Goal: Task Accomplishment & Management: Use online tool/utility

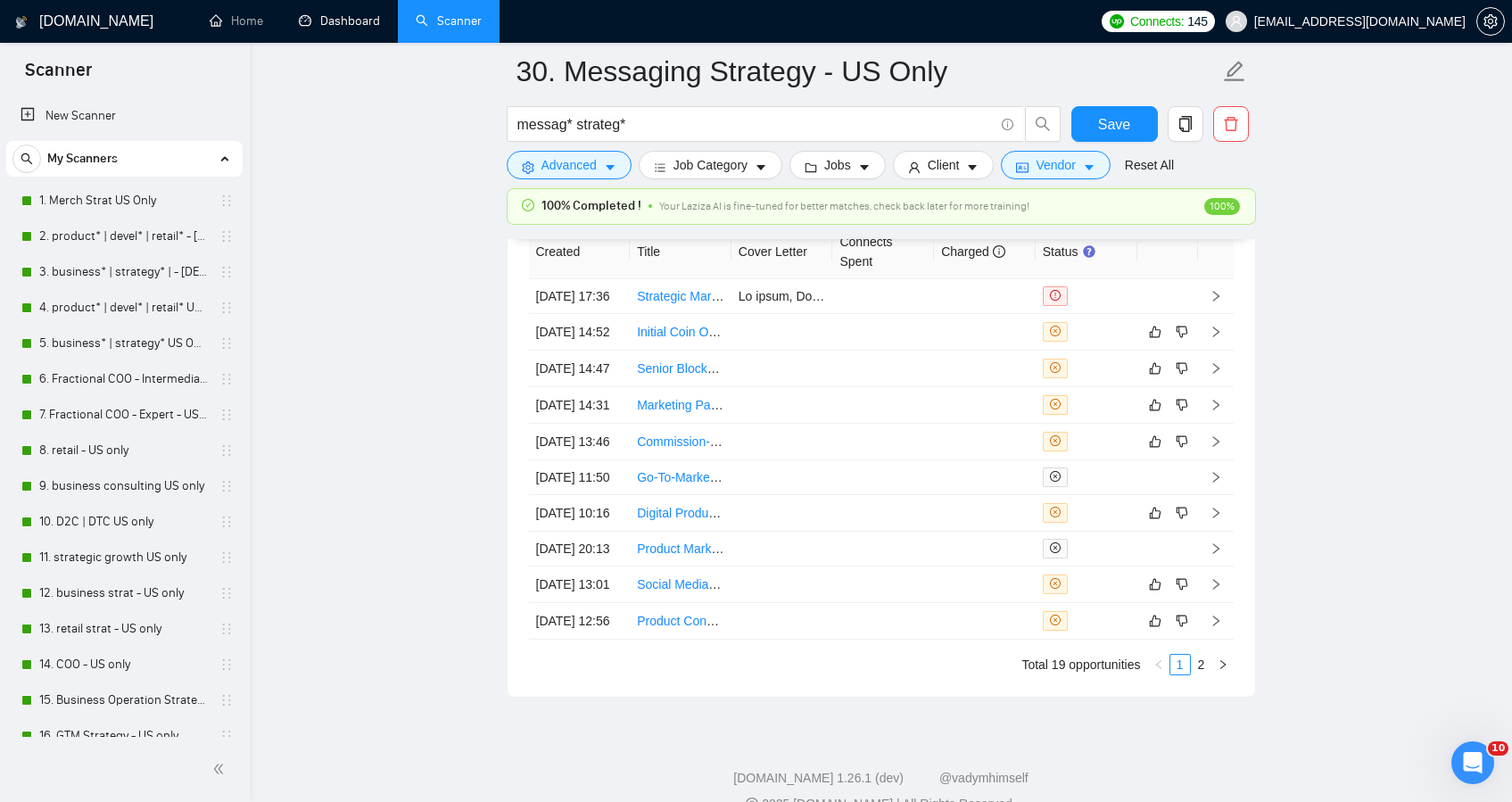
scroll to position [994, 0]
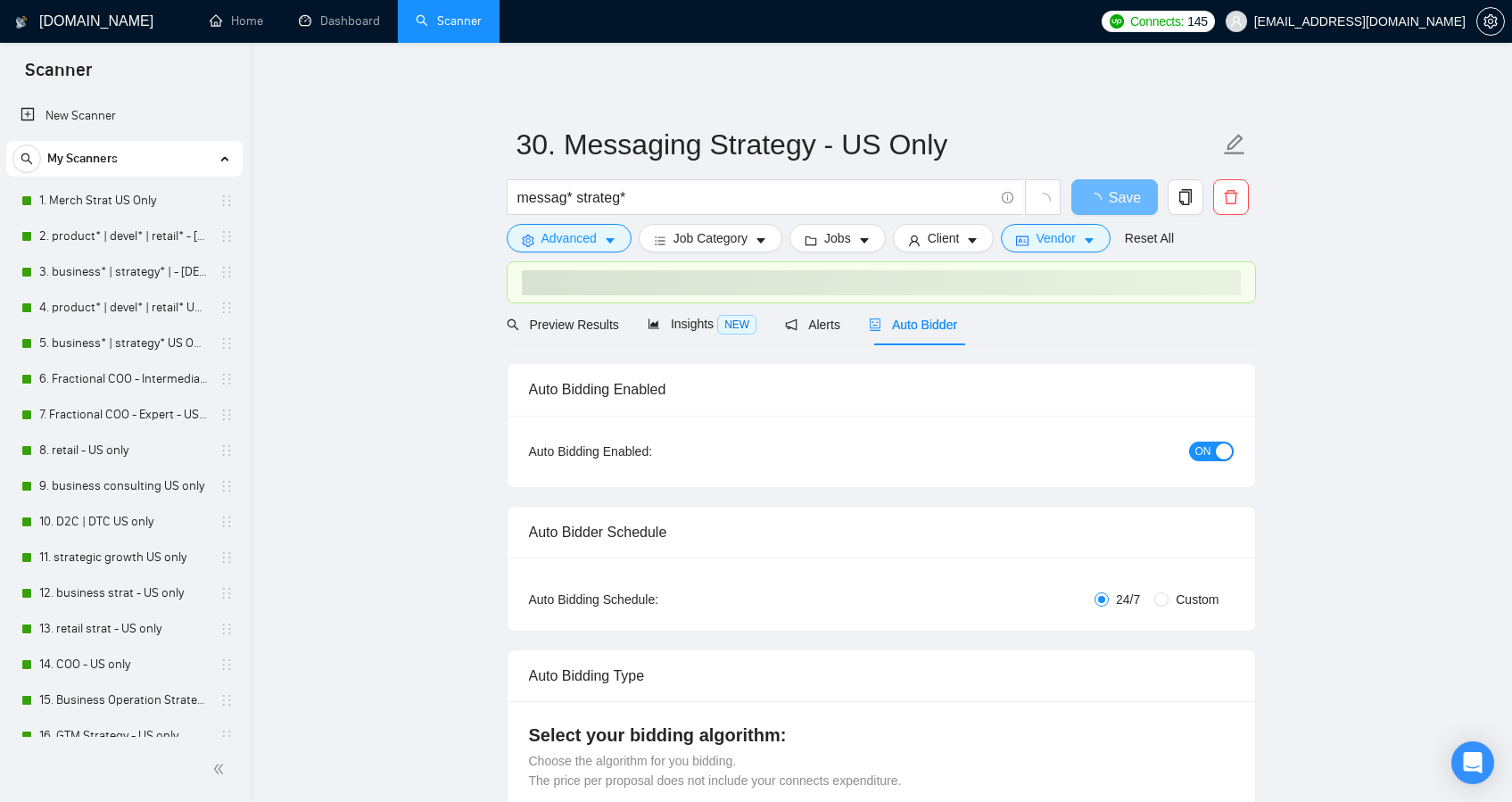
scroll to position [4269, 0]
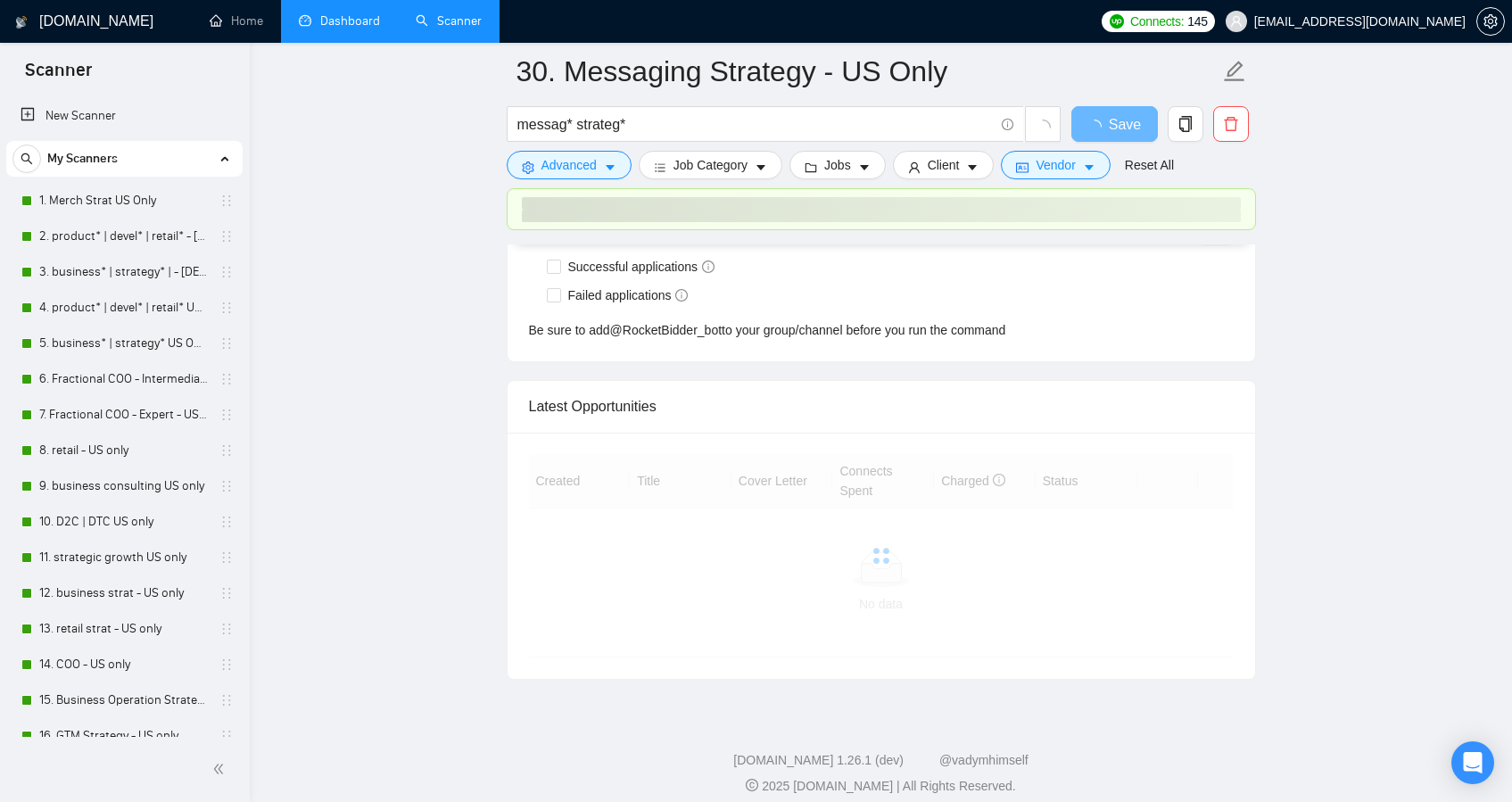
click at [359, 29] on link "Dashboard" at bounding box center [339, 21] width 81 height 15
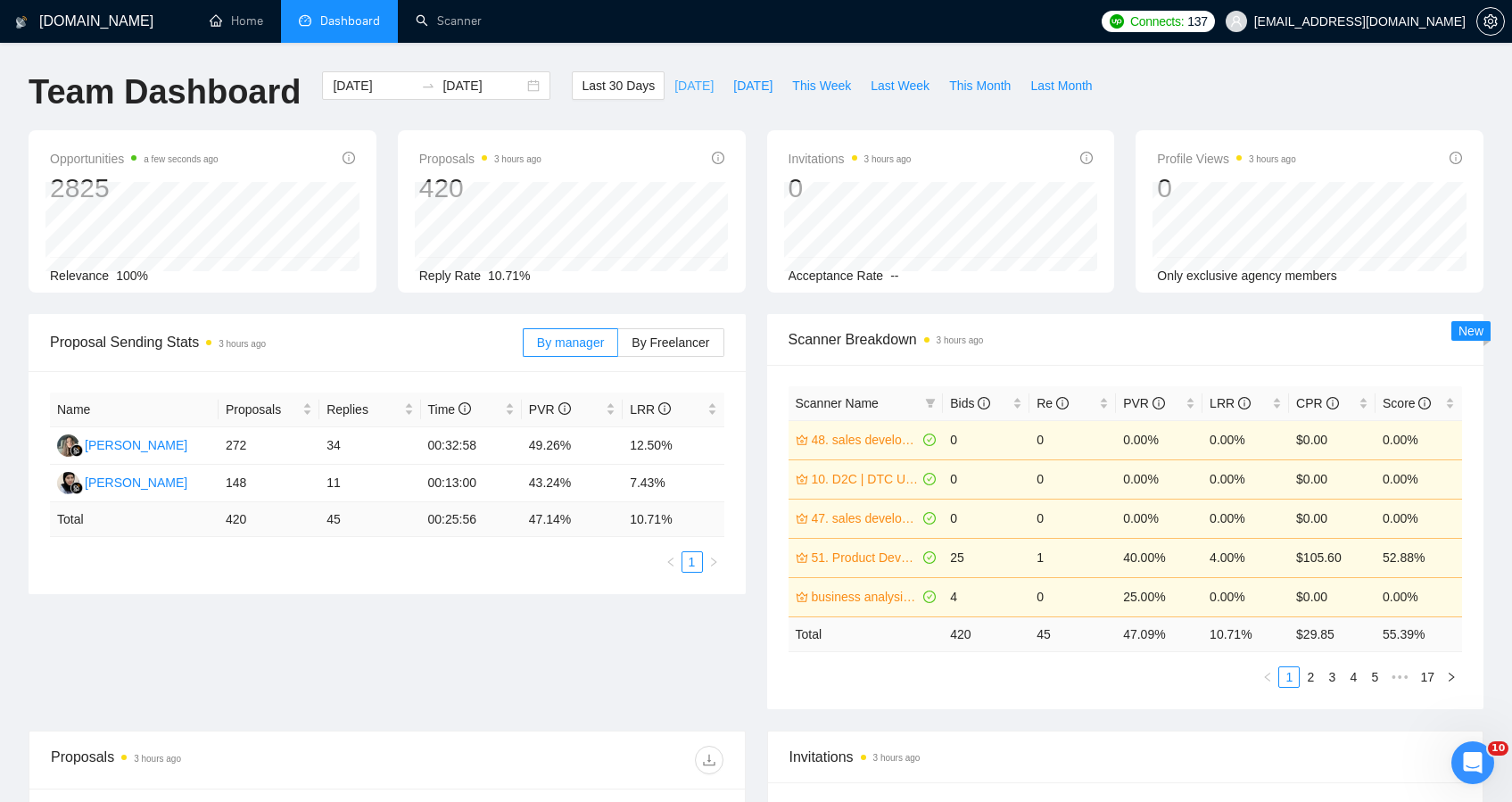
click at [684, 86] on span "Today" at bounding box center [694, 85] width 40 height 20
click at [746, 84] on span "Yesterday" at bounding box center [753, 85] width 40 height 20
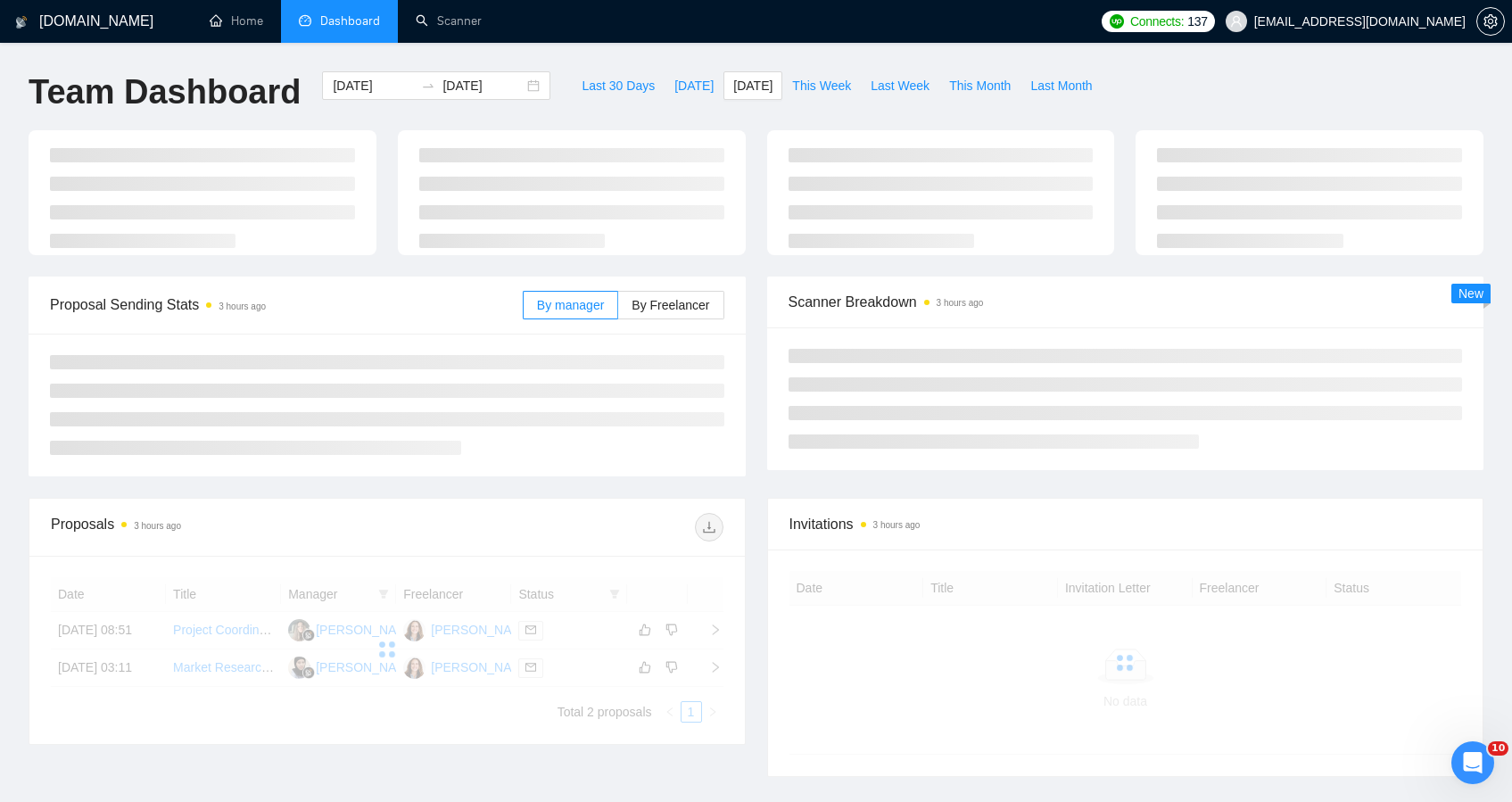
type input "2025-10-11"
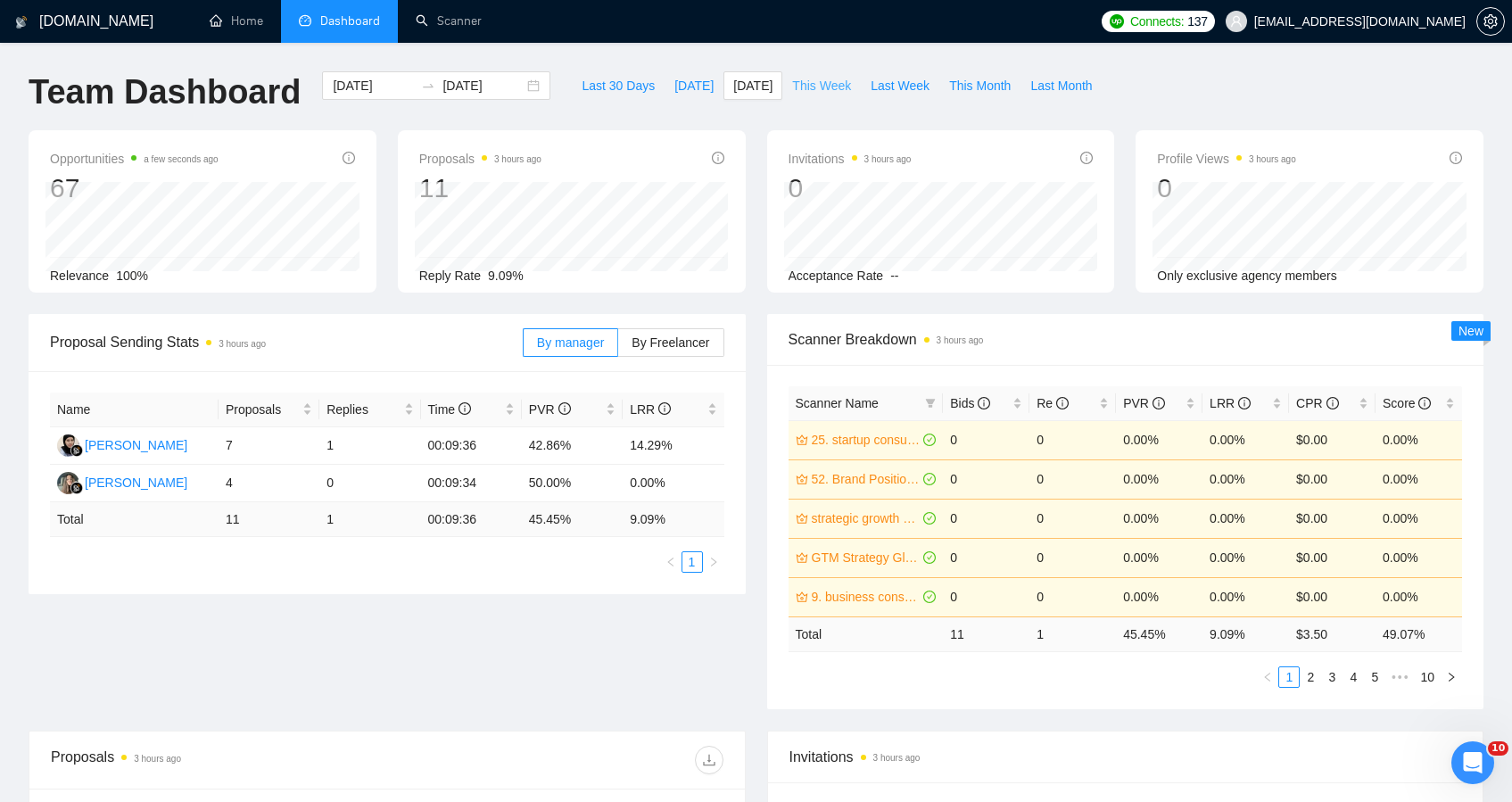
click at [832, 93] on span "This Week" at bounding box center [822, 85] width 59 height 20
type input "2025-10-06"
type input "2025-10-12"
click at [871, 94] on span "Last Week" at bounding box center [901, 85] width 59 height 20
type input "2025-09-29"
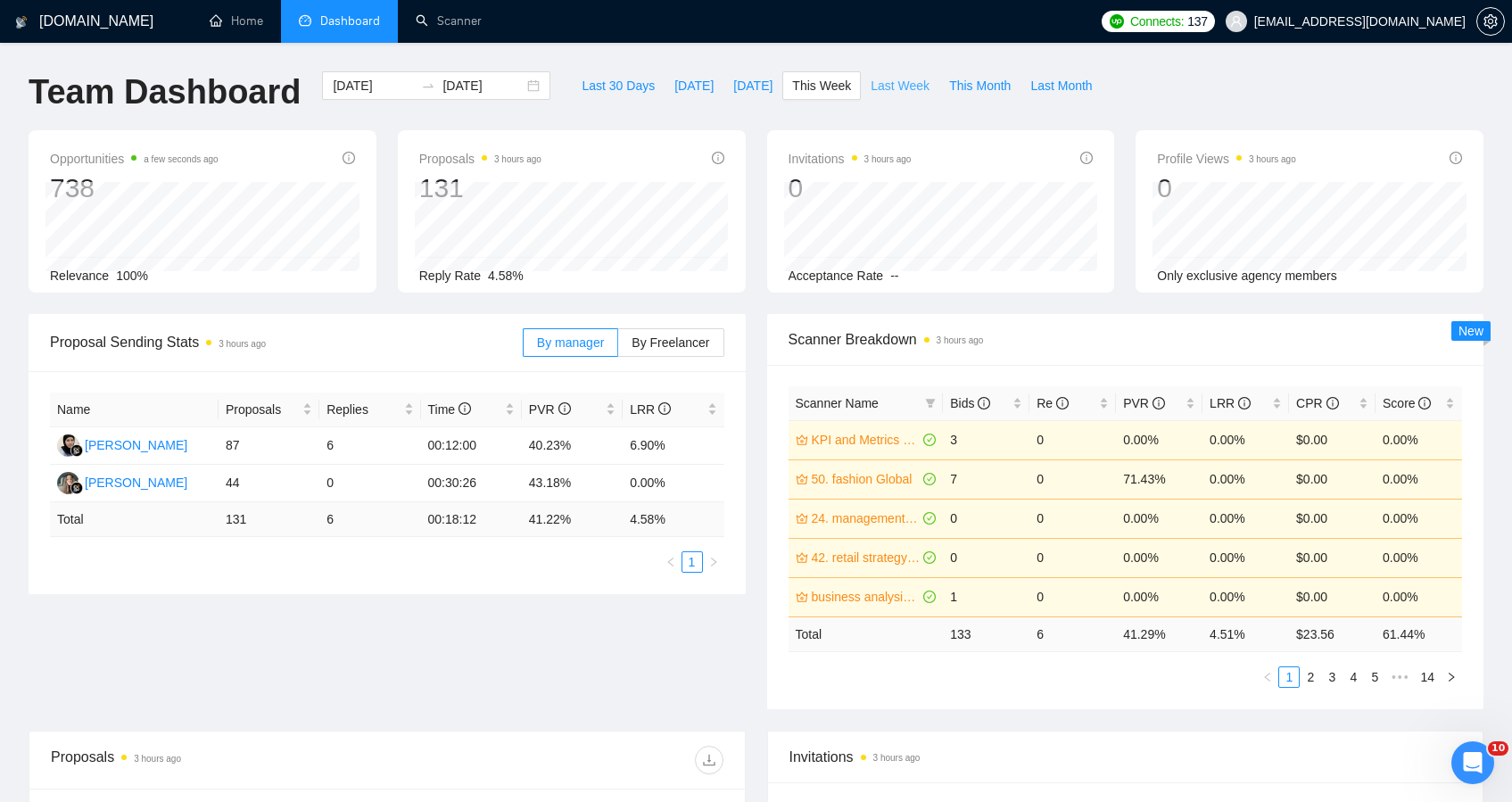
type input "2025-10-05"
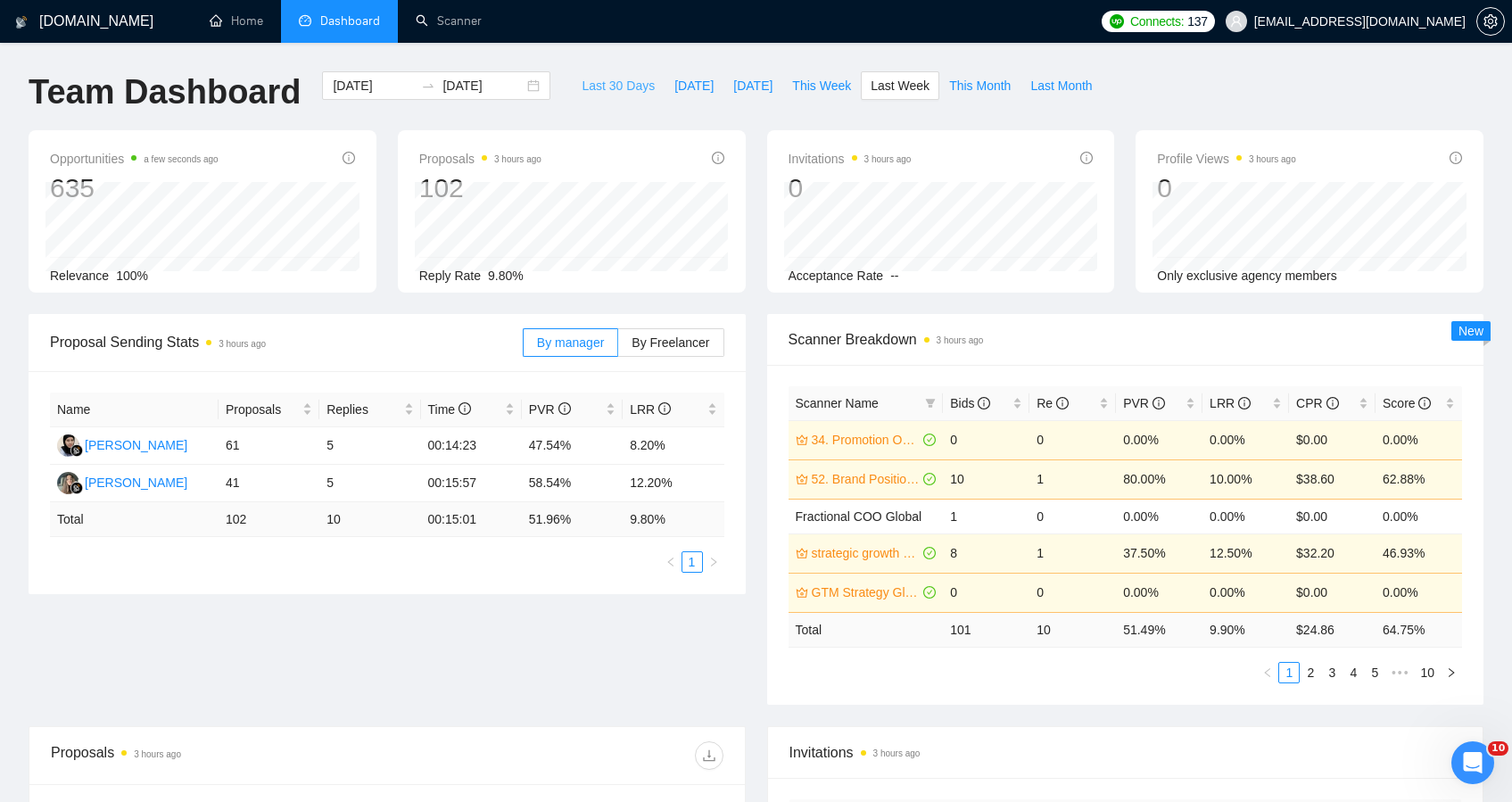
click at [600, 77] on span "Last 30 Days" at bounding box center [618, 85] width 73 height 20
type input "2025-09-12"
type input "2025-10-12"
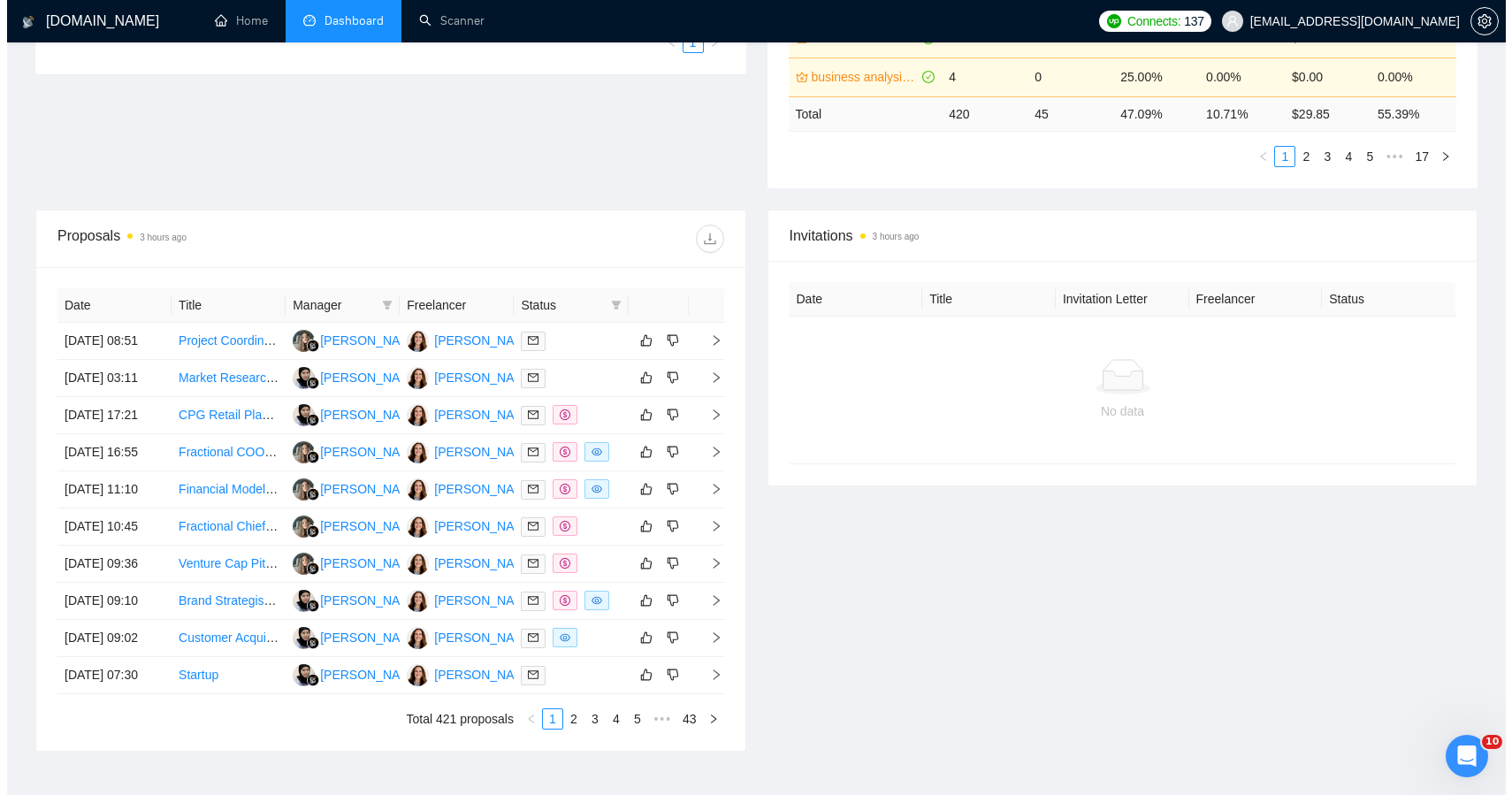
scroll to position [518, 0]
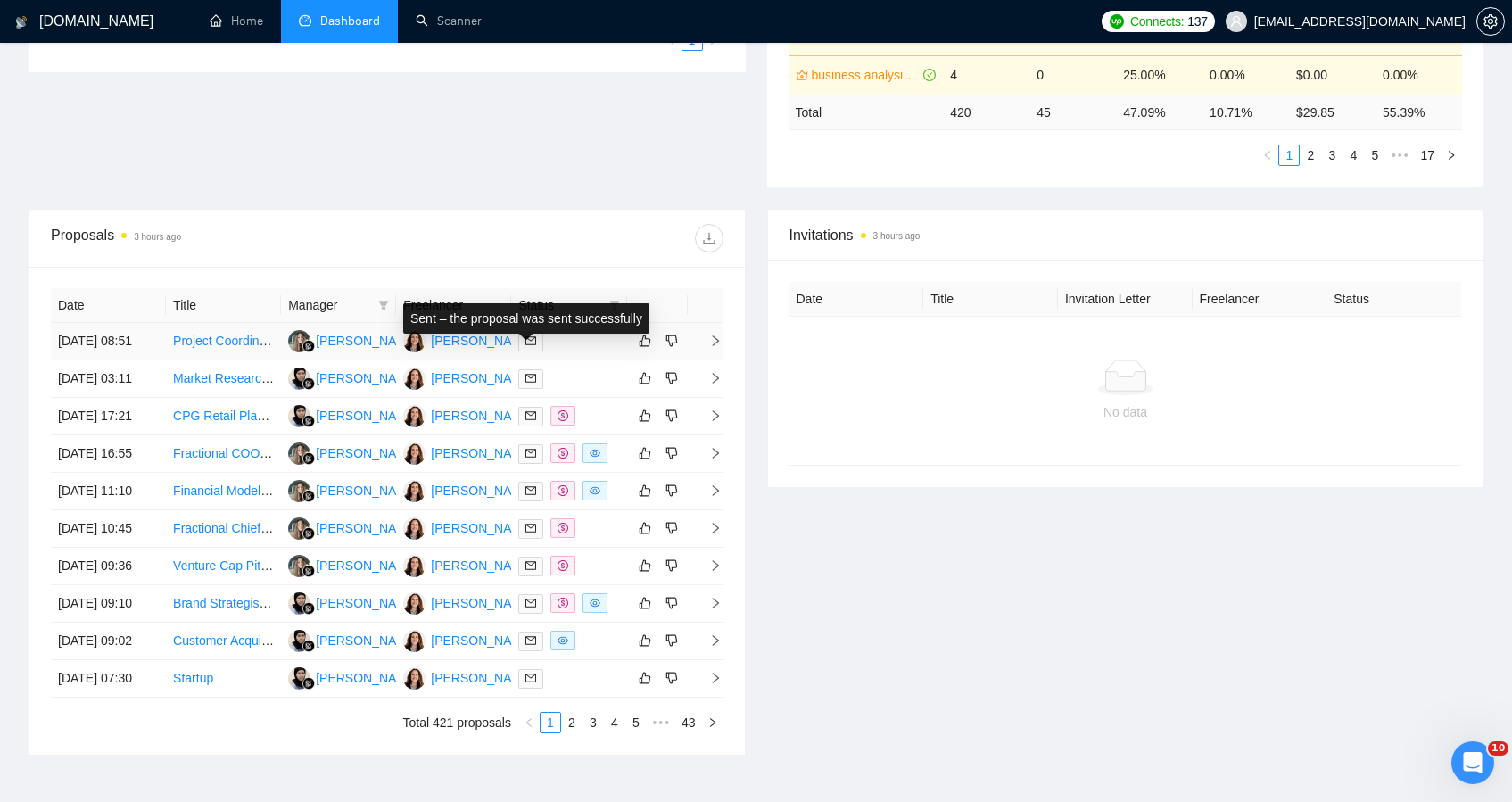
click at [581, 338] on td at bounding box center [569, 342] width 115 height 38
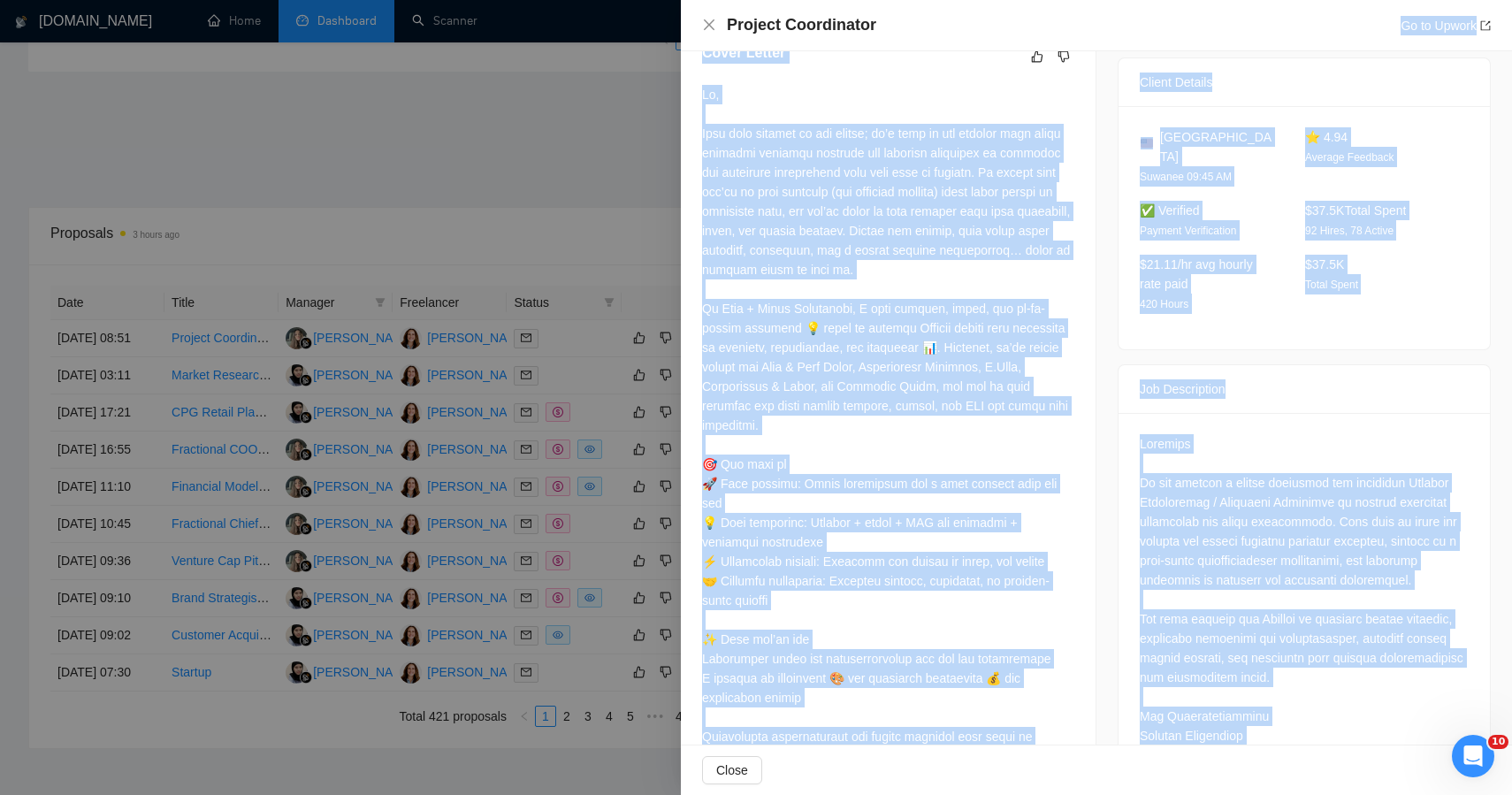
scroll to position [0, 0]
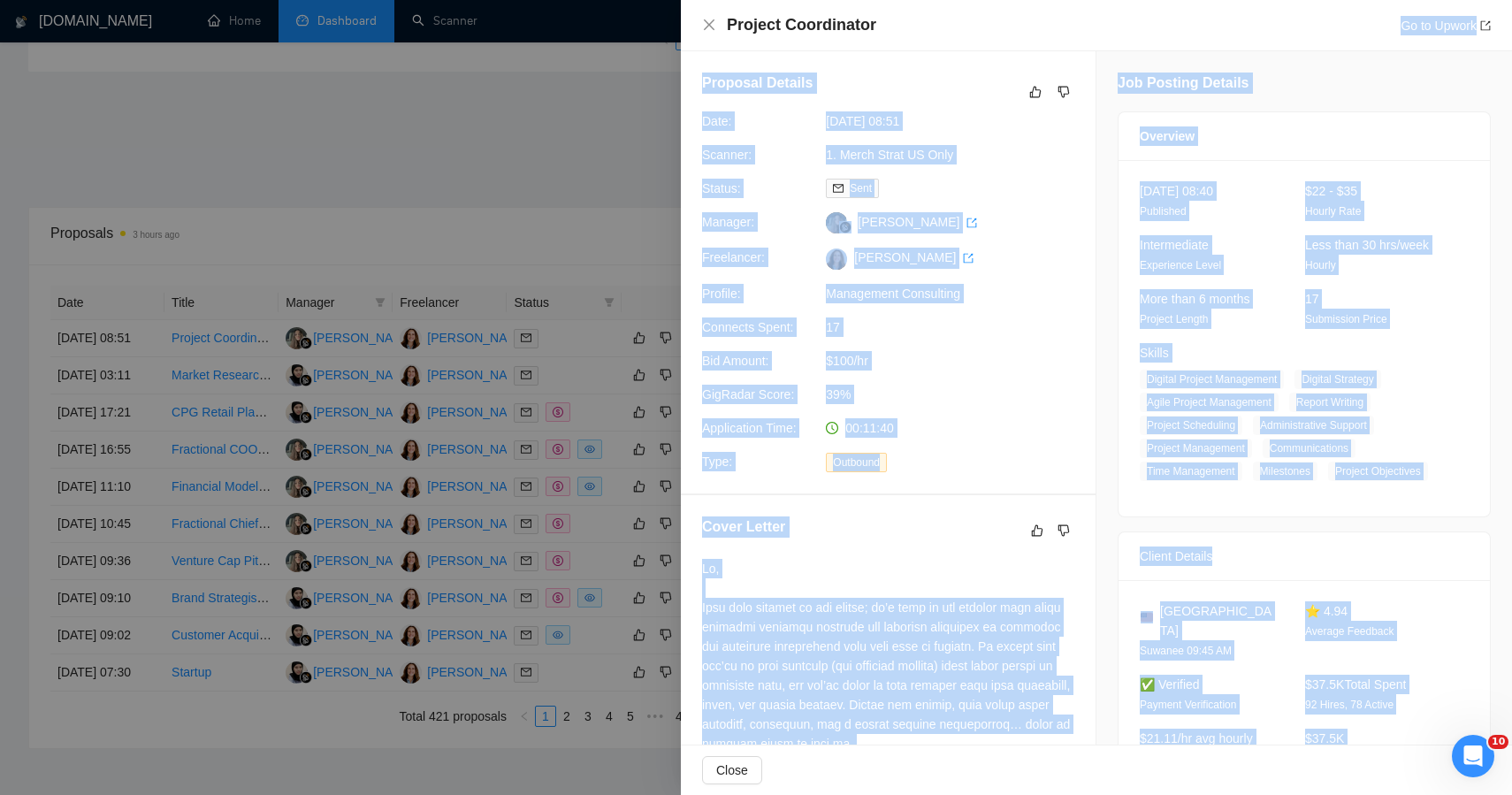
drag, startPoint x: 1366, startPoint y: 723, endPoint x: 1219, endPoint y: 26, distance: 712.3
click at [1219, 26] on div "Project Coordinator Go to Upwork Proposal Details Date: 12 Oct, 2025 08:51 Scan…" at bounding box center [1096, 398] width 831 height 795
copy div "Go to Upwork Proposal Details Date: 12 Oct, 2025 08:51 Scanner: 1. Merch Strat …"
click at [1029, 94] on icon "like" at bounding box center [1035, 92] width 12 height 14
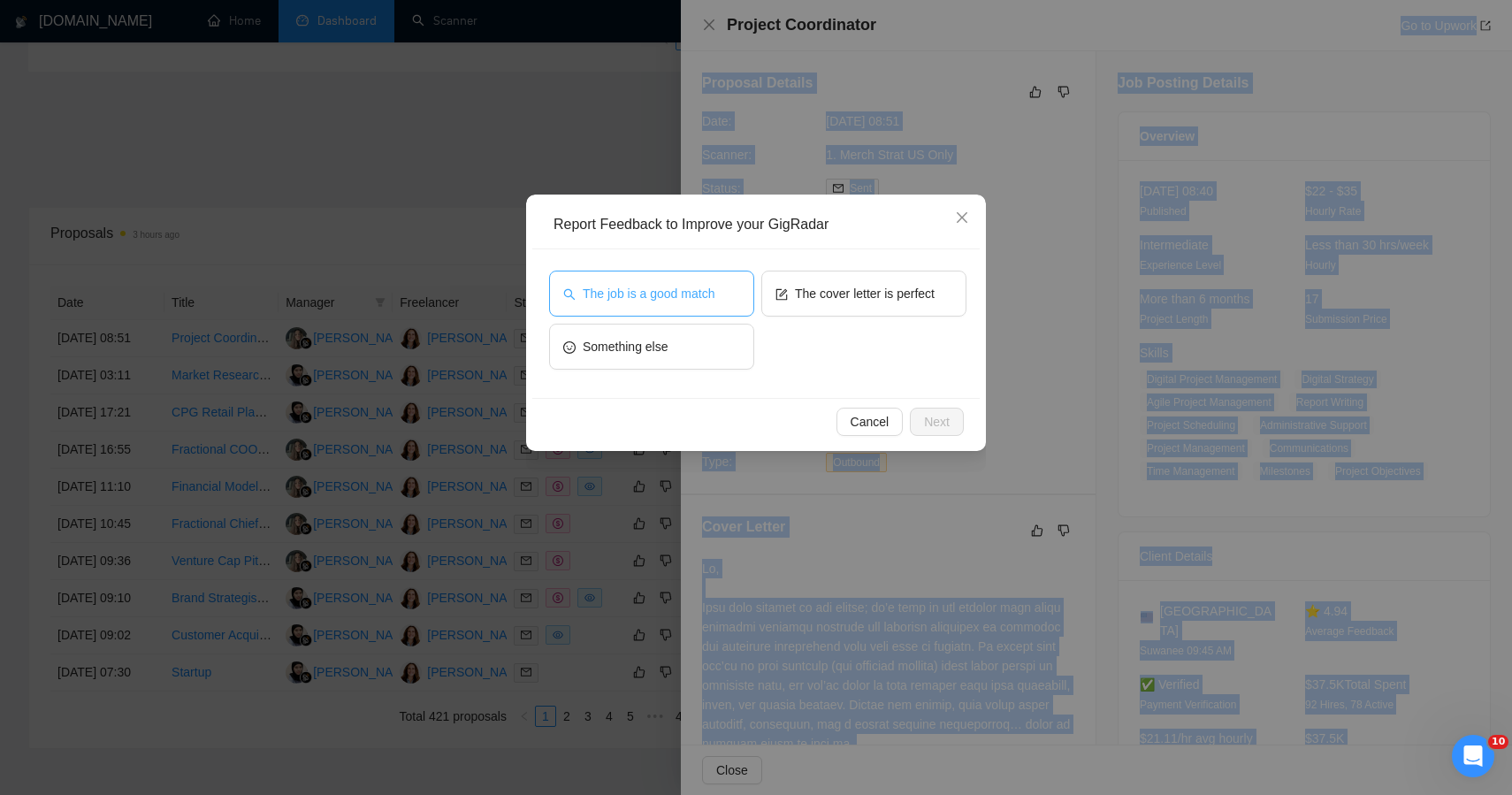
click at [708, 302] on span "The job is a good match" at bounding box center [649, 294] width 132 height 20
click at [927, 434] on button "Next" at bounding box center [936, 422] width 54 height 29
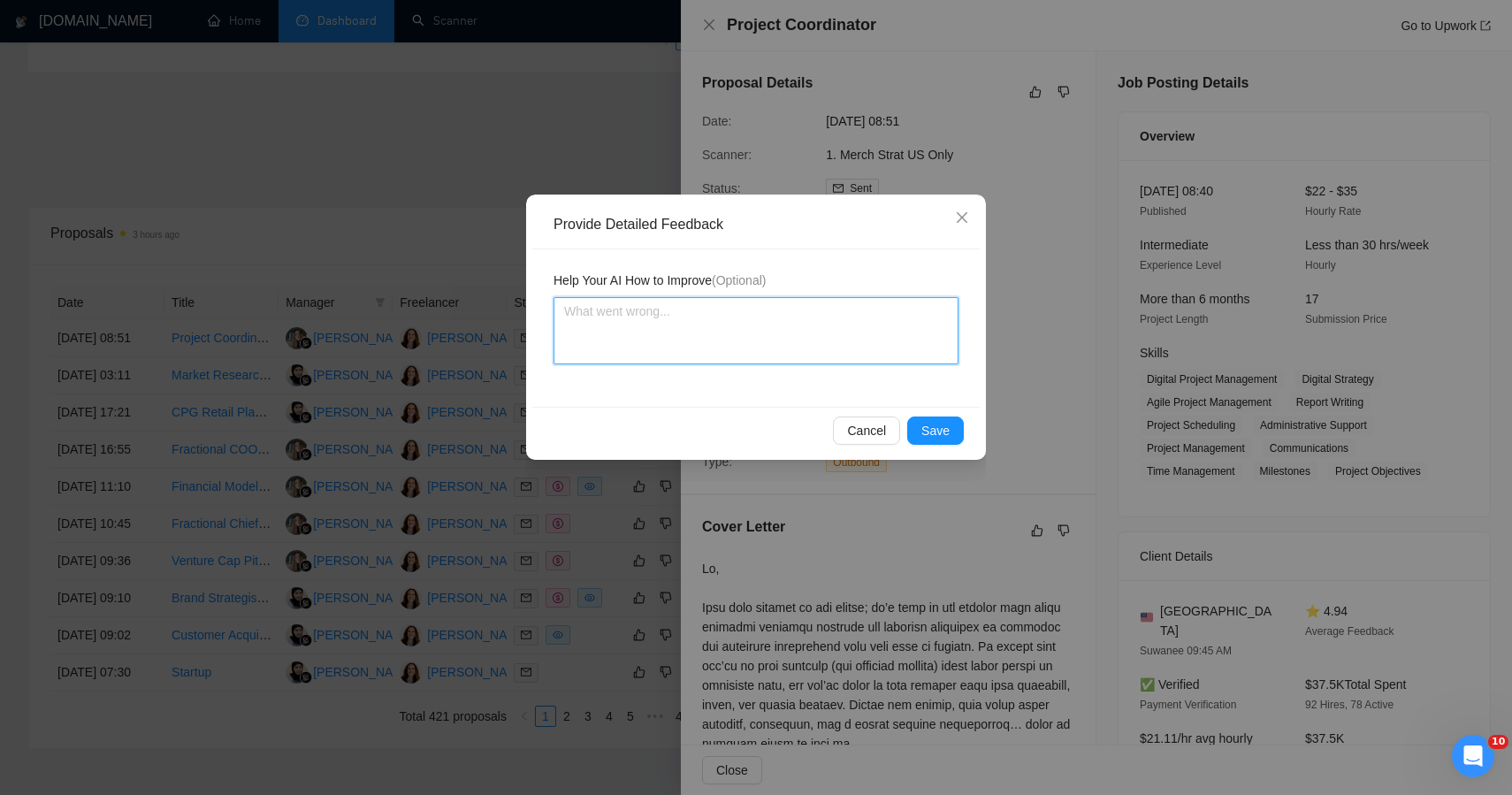
click at [749, 340] on textarea at bounding box center [756, 330] width 405 height 67
paste textarea "🟡 MODERATE APPLY — PARTIALLY ALIGNED, BELOW IDEAL SCOPE LEVEL This posting sits…"
type textarea "🟡 MODERATE APPLY — PARTIALLY ALIGNED, BELOW IDEAL SCOPE LEVEL This posting sits…"
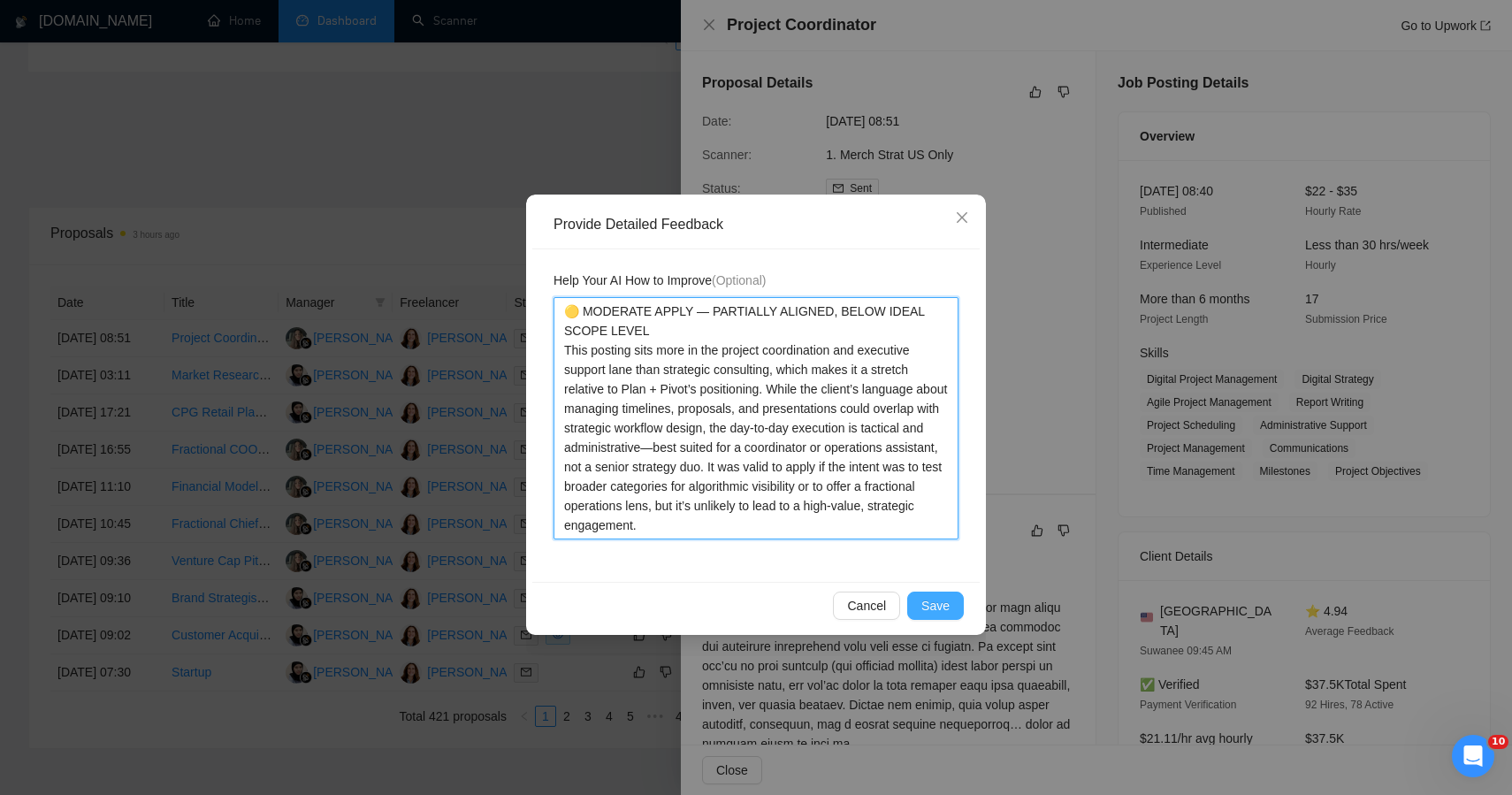
type textarea "🟡 MODERATE APPLY — PARTIALLY ALIGNED, BELOW IDEAL SCOPE LEVEL This posting sits…"
click at [934, 600] on span "Save" at bounding box center [936, 606] width 29 height 20
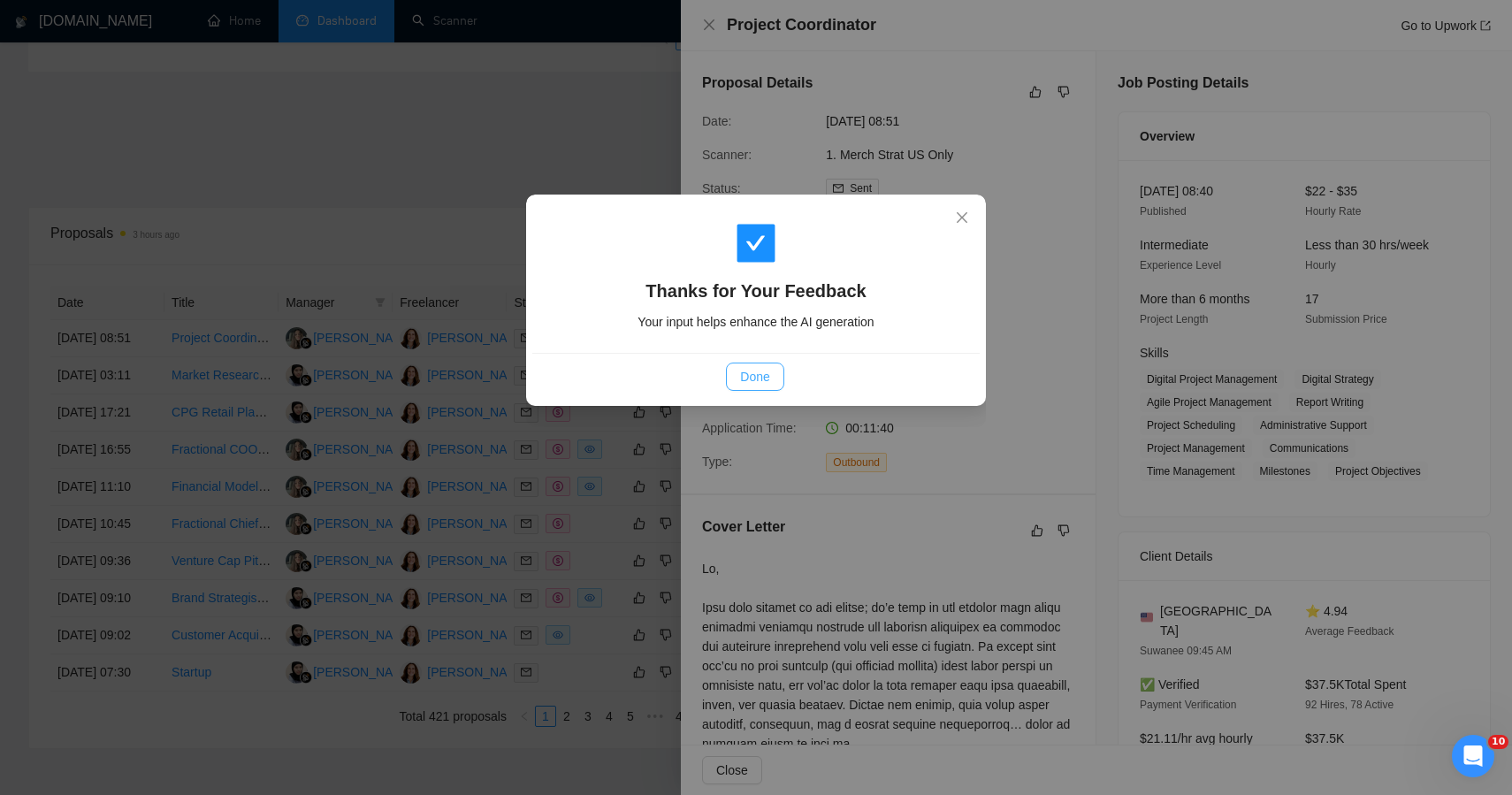
click at [776, 389] on div "Done" at bounding box center [756, 376] width 447 height 47
click at [770, 378] on button "Done" at bounding box center [755, 377] width 58 height 29
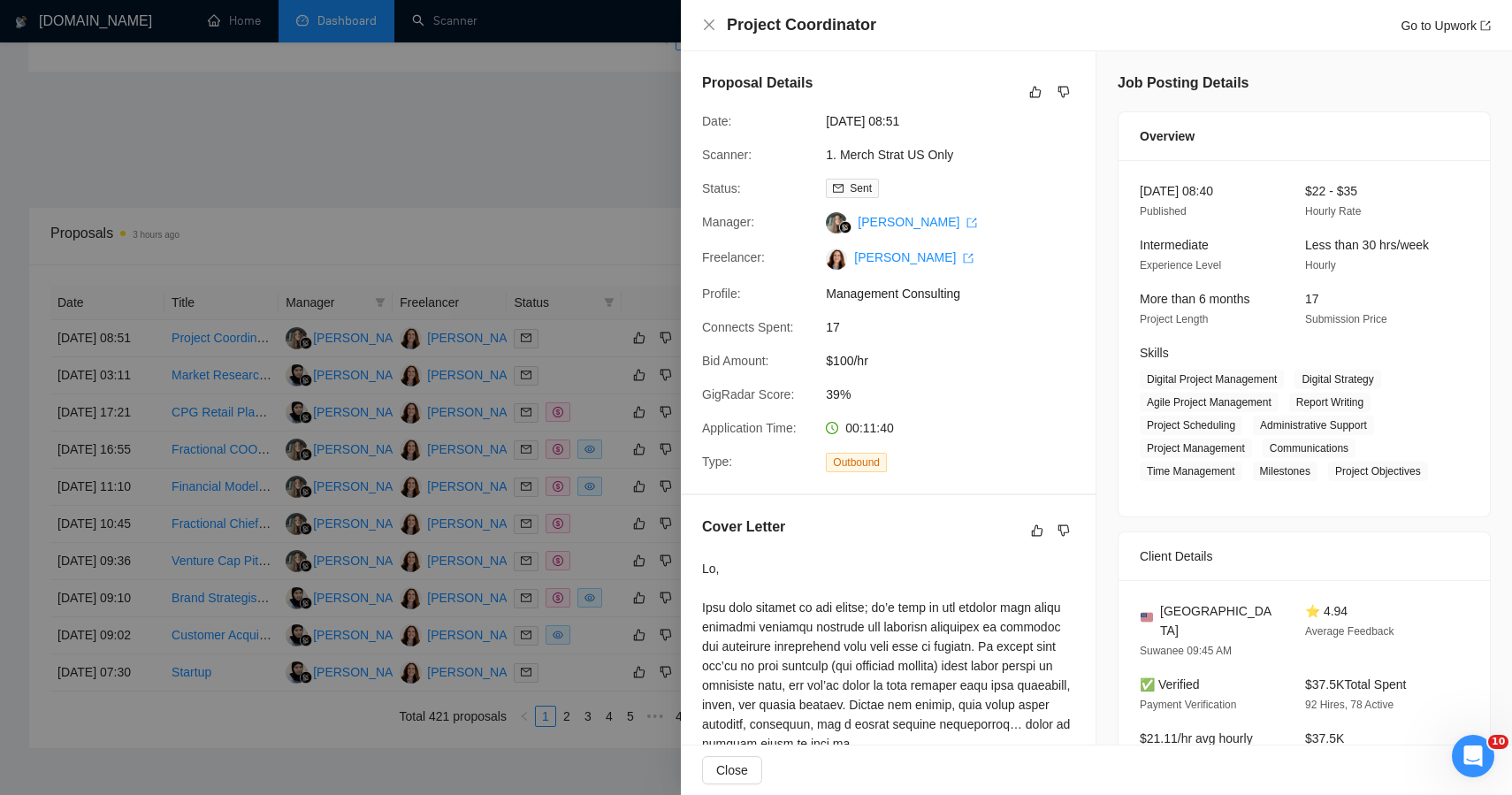
click at [566, 160] on div at bounding box center [756, 398] width 1512 height 795
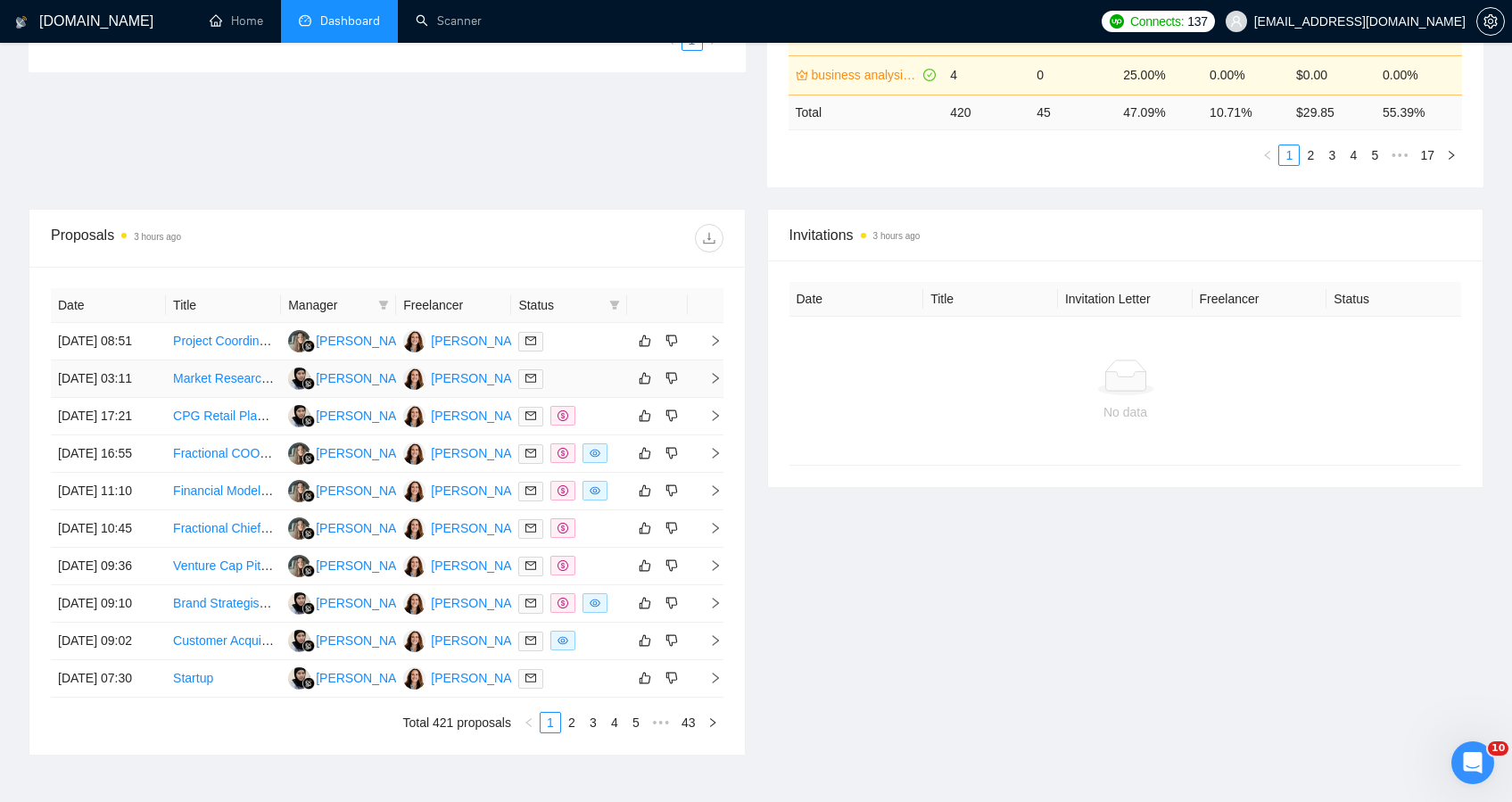
click at [615, 389] on div at bounding box center [569, 379] width 101 height 21
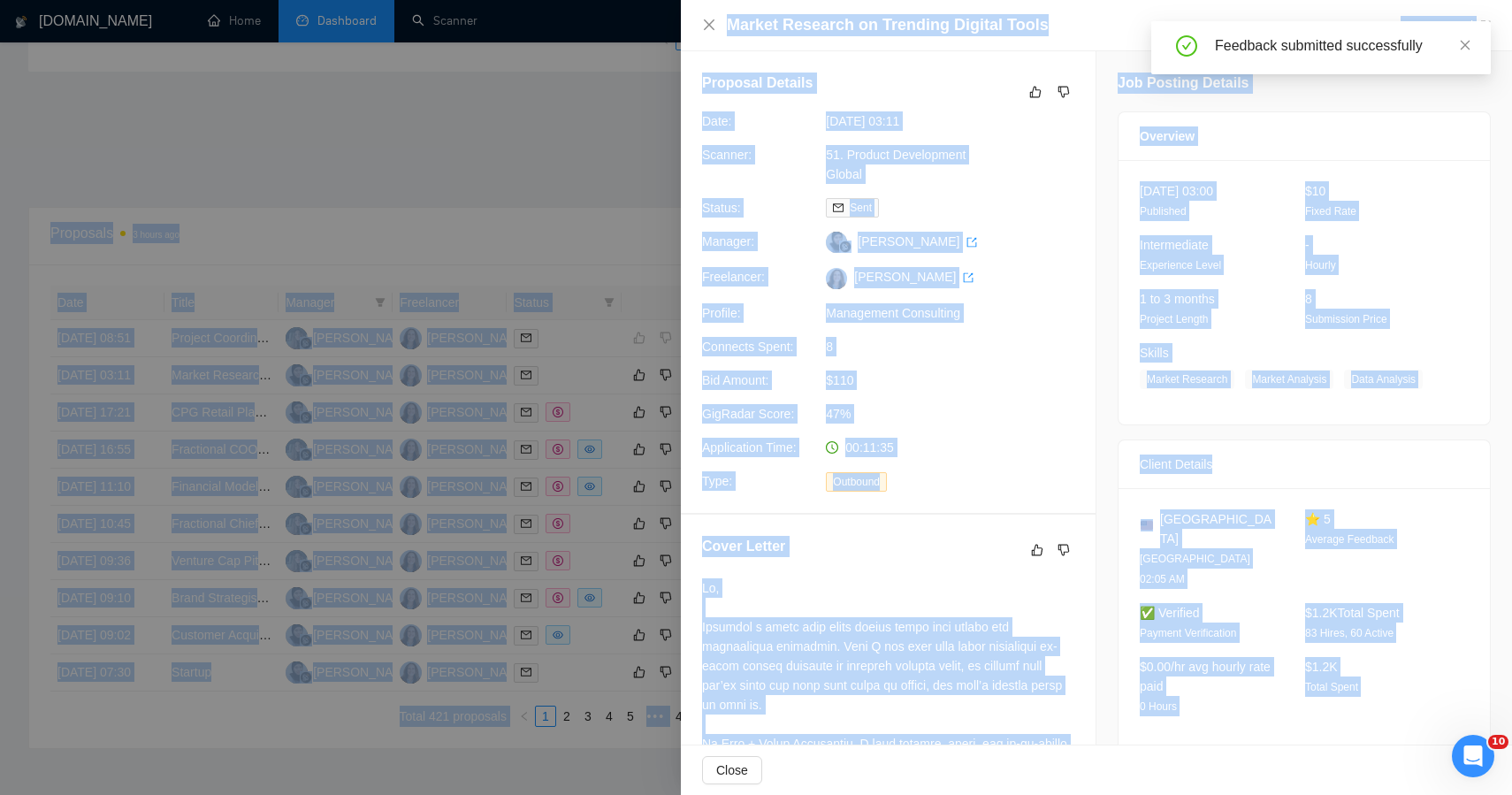
drag, startPoint x: 1227, startPoint y: 330, endPoint x: 1086, endPoint y: -98, distance: 450.6
copy body "0 0.00% 0.00% $0.00 0.00% 10. D2C | DTC US only 0 0 0.00% 0.00% $0.00 0.00% 47.…"
click at [1058, 92] on icon "dislike" at bounding box center [1064, 92] width 12 height 14
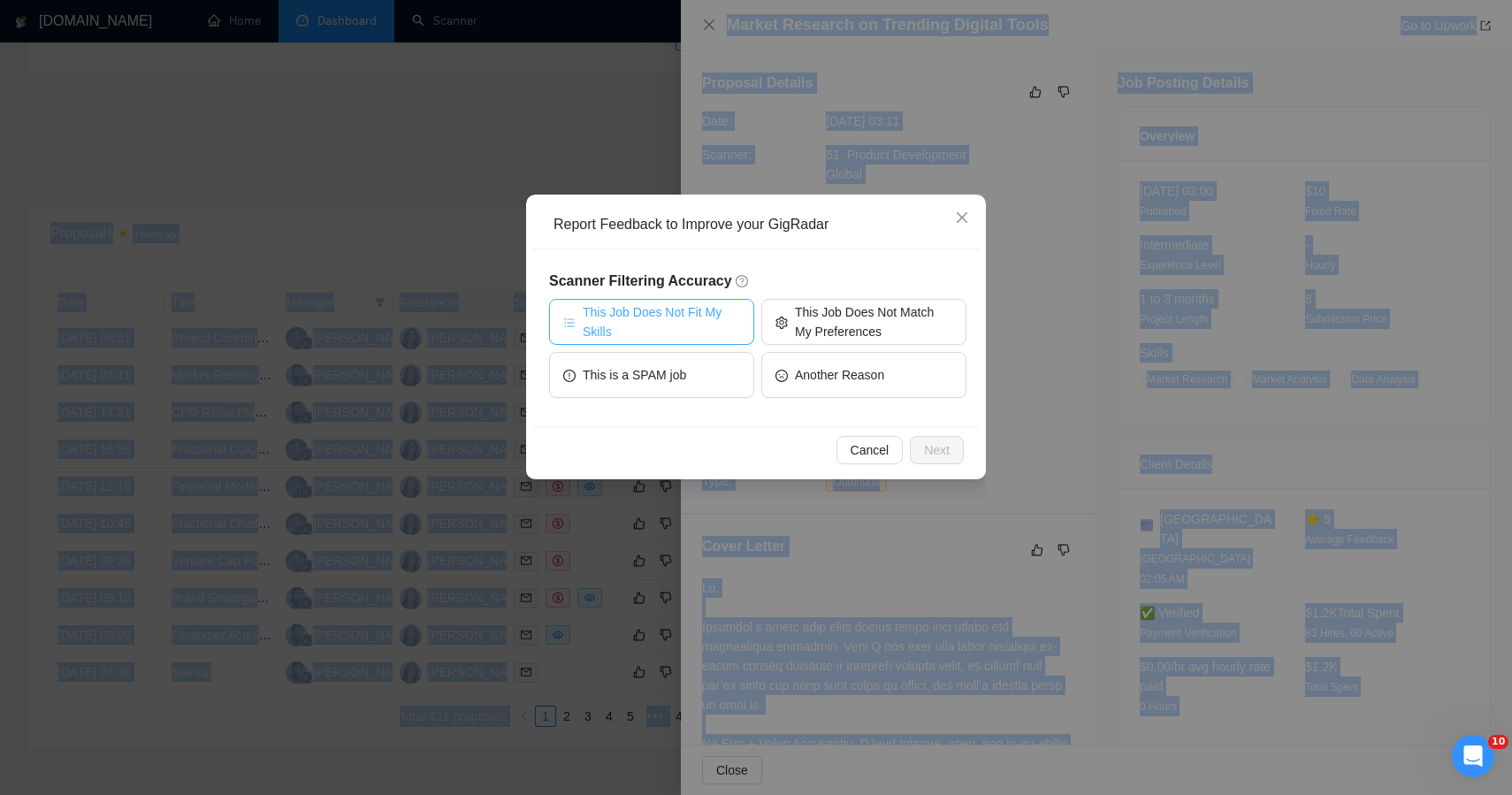
click at [699, 307] on span "This Job Does Not Fit My Skills" at bounding box center [661, 322] width 158 height 39
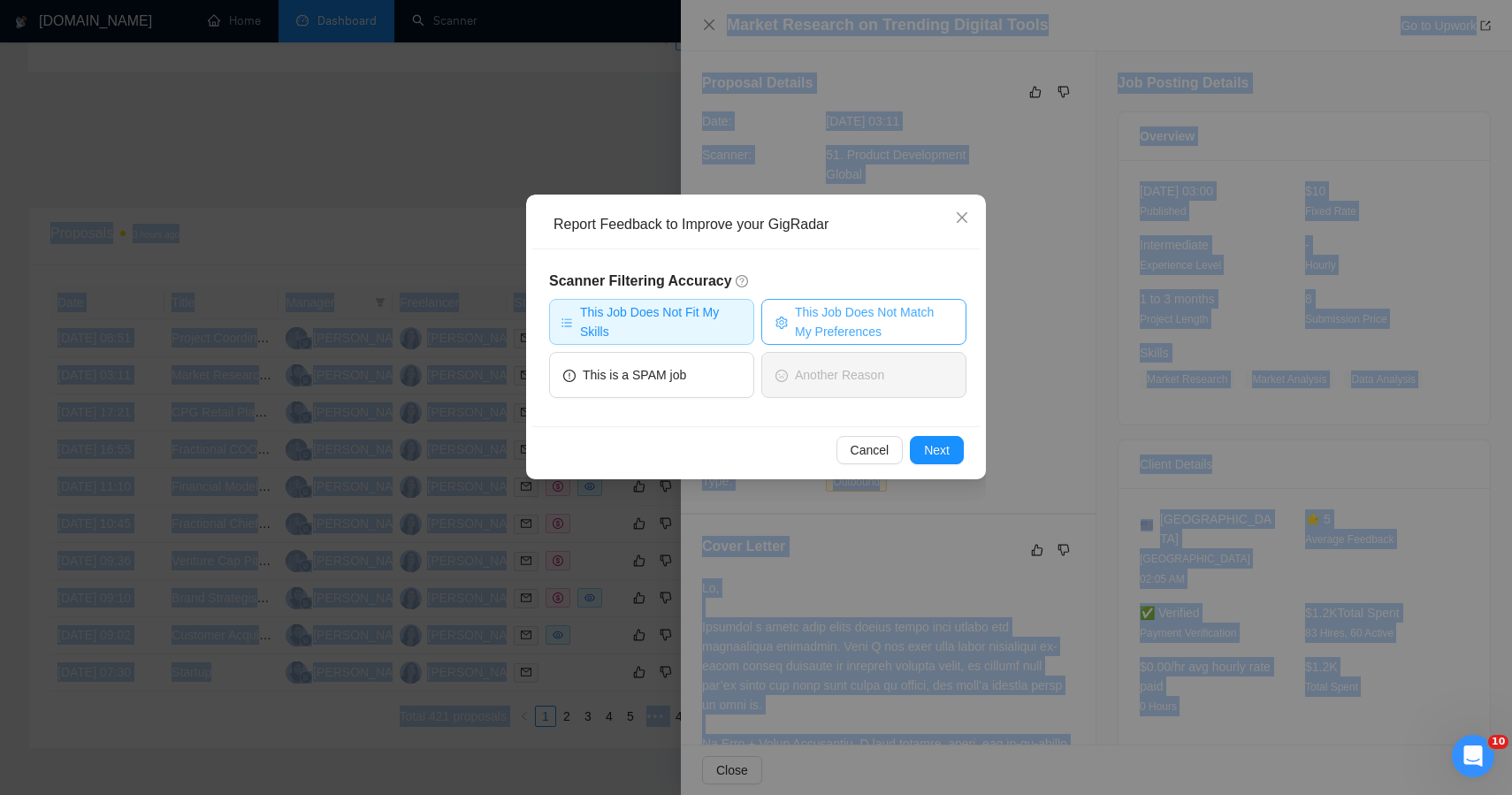
click at [818, 307] on span "This Job Does Not Match My Preferences" at bounding box center [873, 322] width 158 height 39
click at [930, 455] on span "Next" at bounding box center [936, 450] width 26 height 20
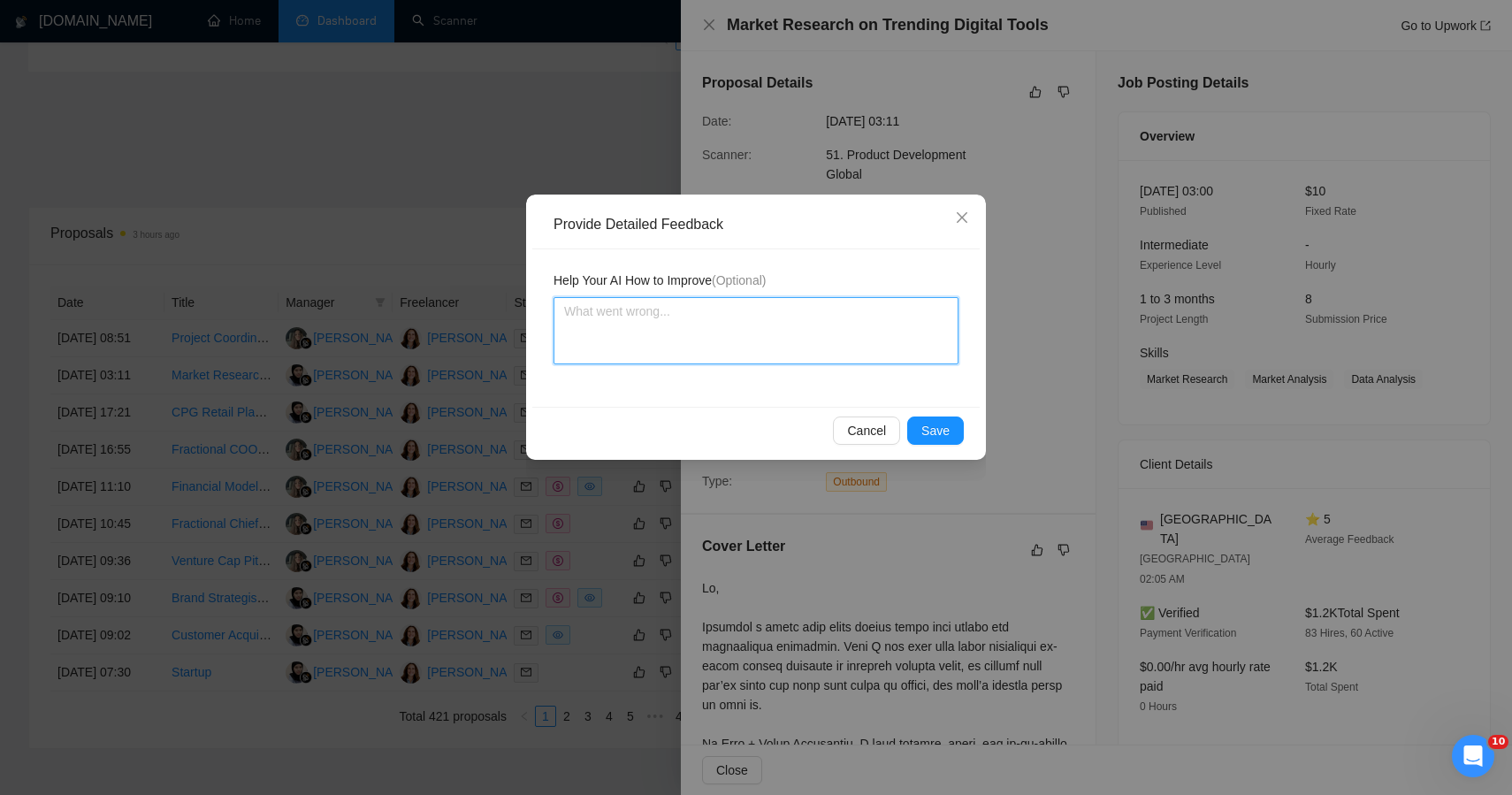
click at [789, 351] on textarea at bounding box center [756, 330] width 405 height 67
paste textarea "ChatGPT said: 🔴 LOW FIT — MISALIGNED WITH STRATEGIC VALUE & PRICE POINT This po…"
type textarea "ChatGPT said: 🔴 LOW FIT — MISALIGNED WITH STRATEGIC VALUE & PRICE POINT This po…"
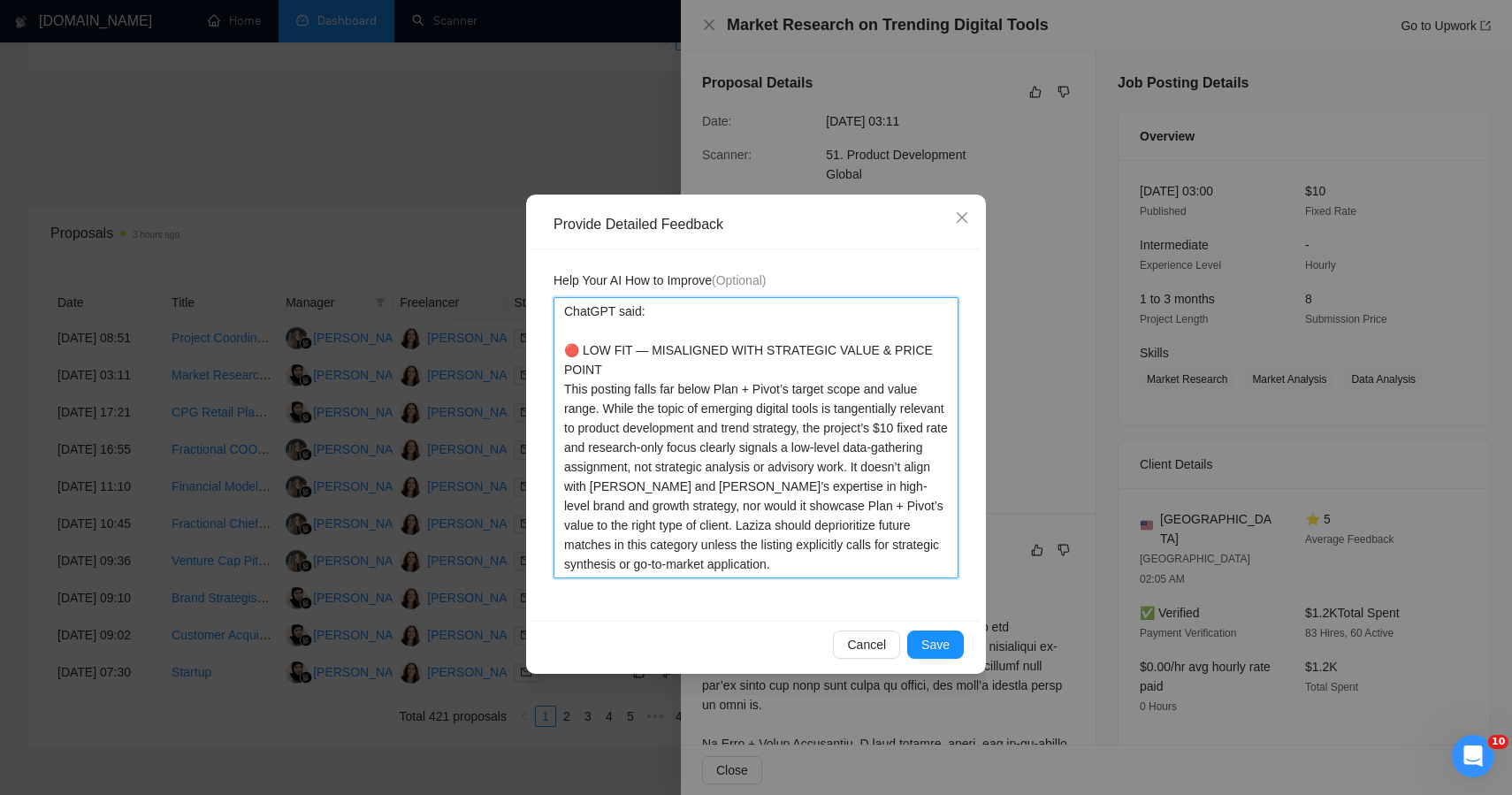
drag, startPoint x: 625, startPoint y: 330, endPoint x: 579, endPoint y: 232, distance: 108.3
click at [579, 232] on div "Provide Detailed Feedback Help Your AI How to Improve (Optional) ChatGPT said: …" at bounding box center [756, 434] width 460 height 479
type textarea "🔴 LOW FIT — MISALIGNED WITH STRATEGIC VALUE & PRICE POINT This posting falls fa…"
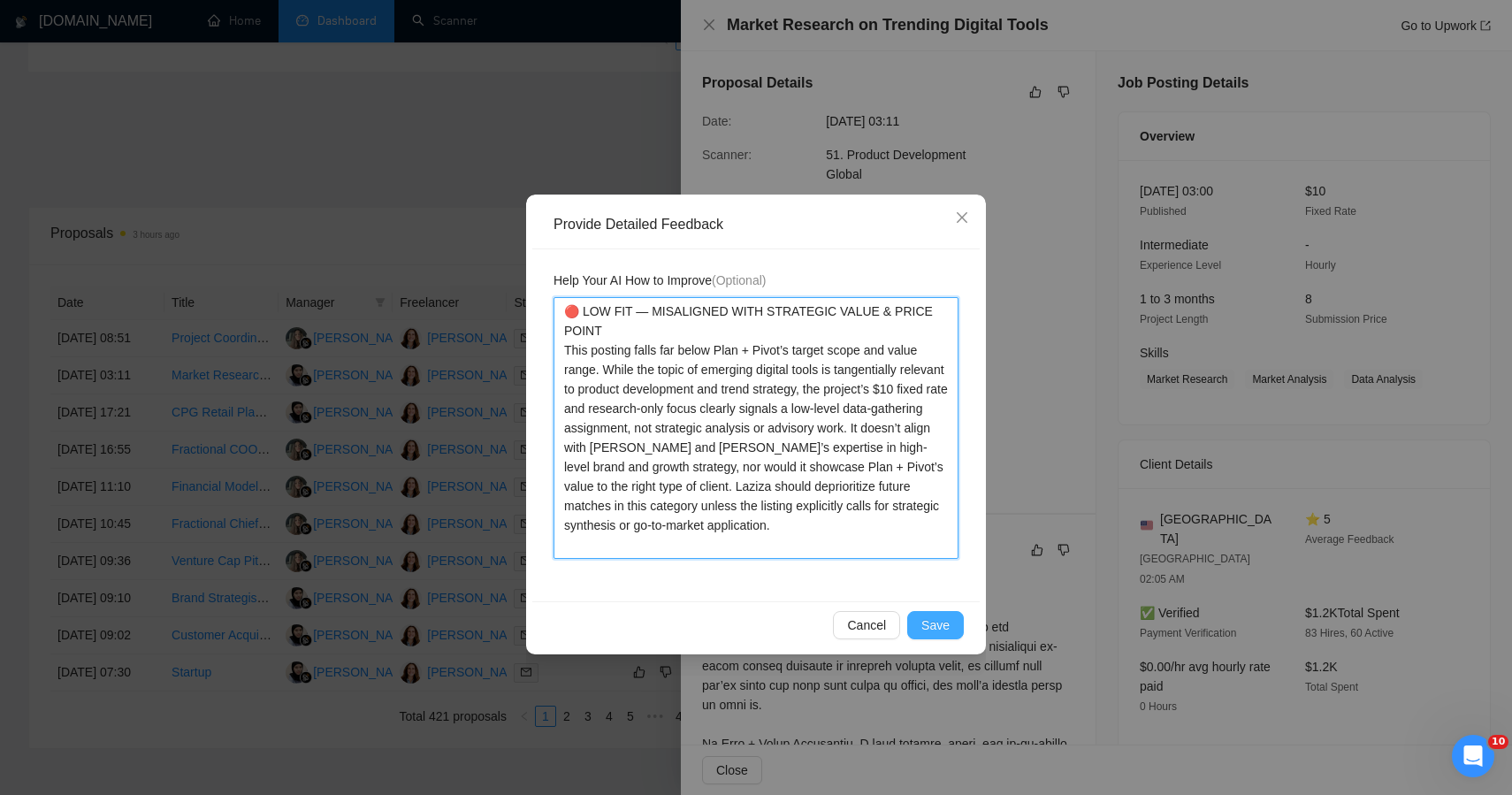
type textarea "🔴 LOW FIT — MISALIGNED WITH STRATEGIC VALUE & PRICE POINT This posting falls fa…"
click at [920, 619] on button "Save" at bounding box center [936, 626] width 57 height 29
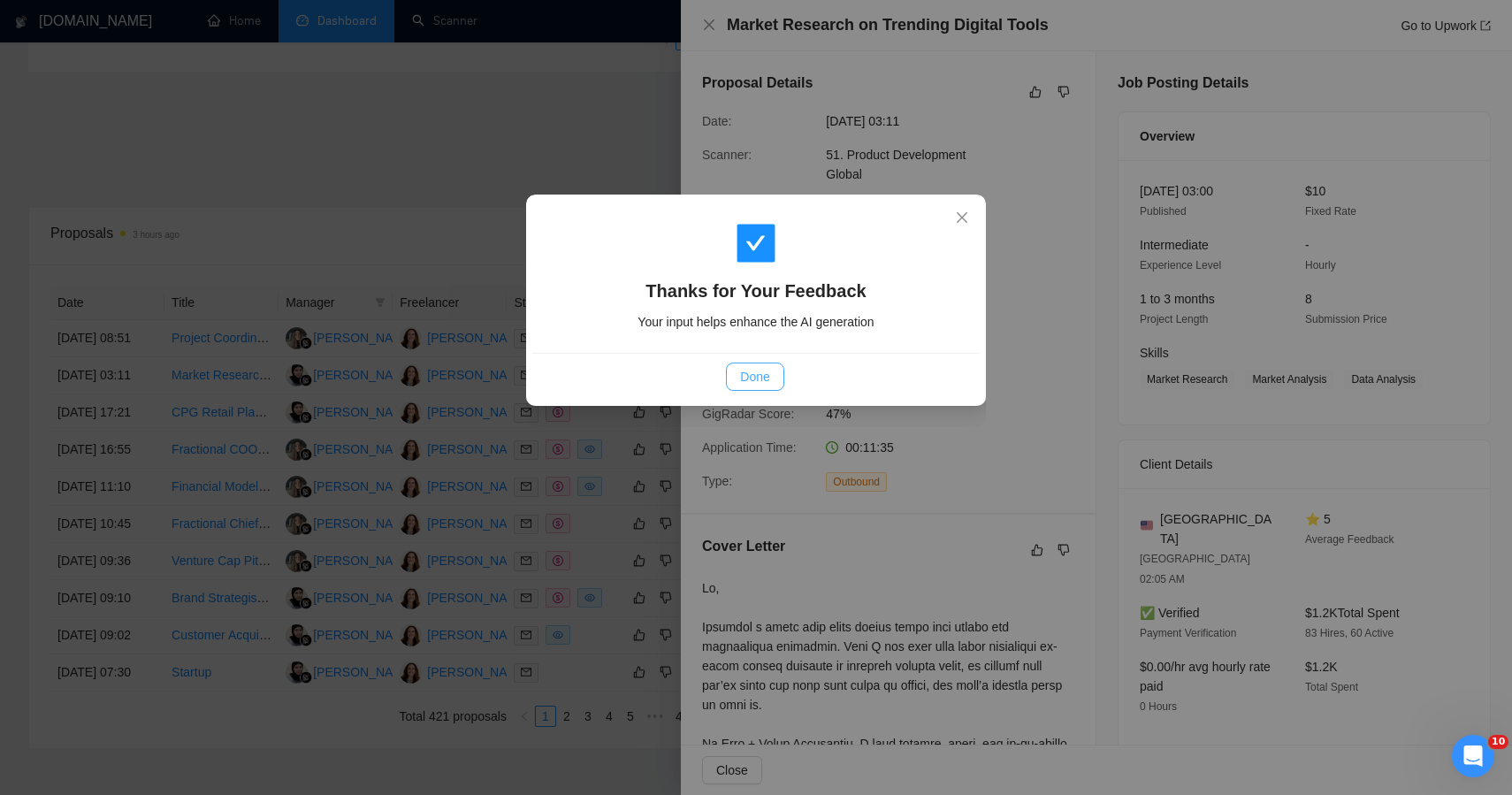
click at [756, 372] on span "Done" at bounding box center [755, 377] width 29 height 20
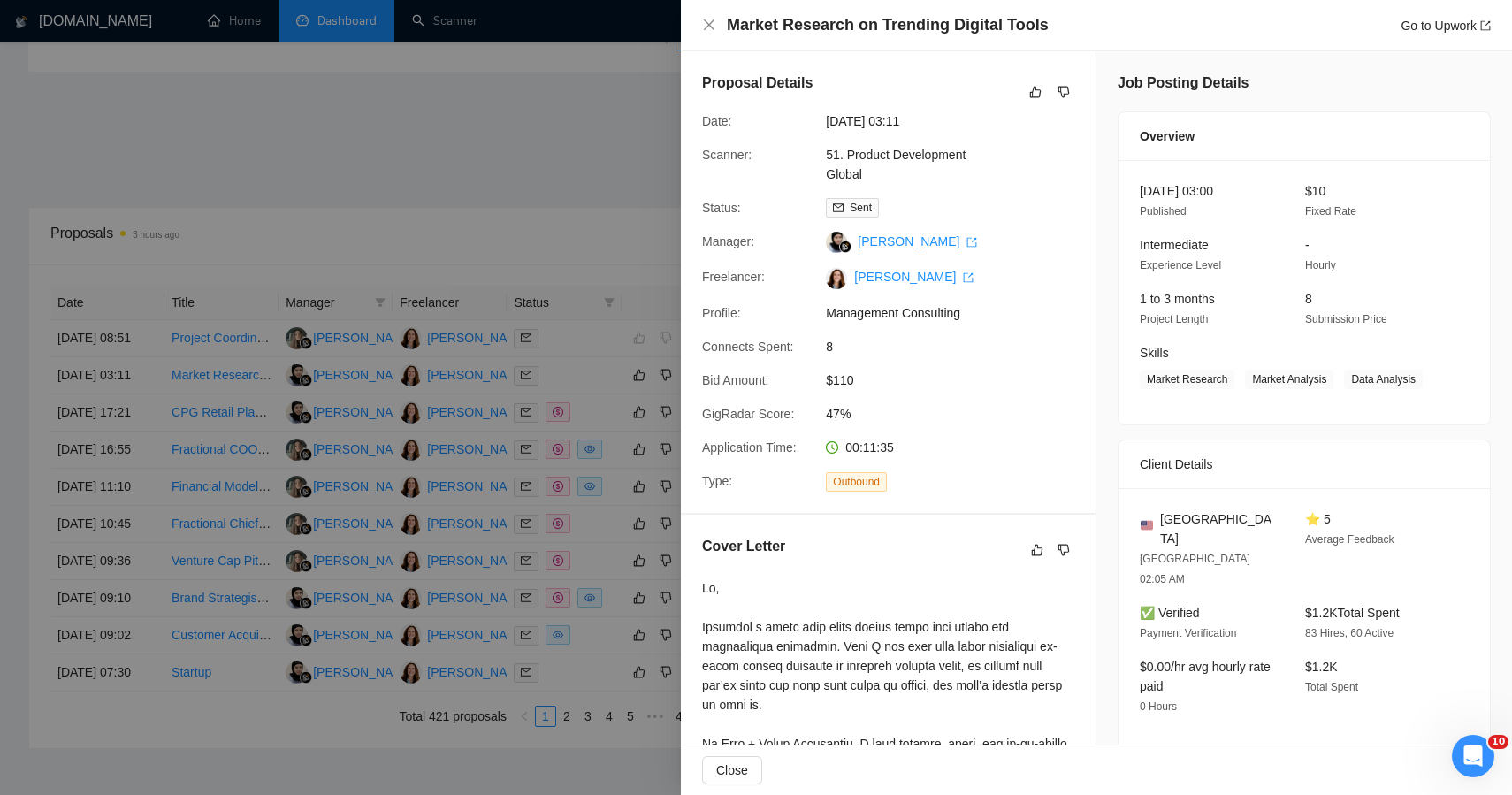
click at [478, 181] on div at bounding box center [756, 398] width 1512 height 795
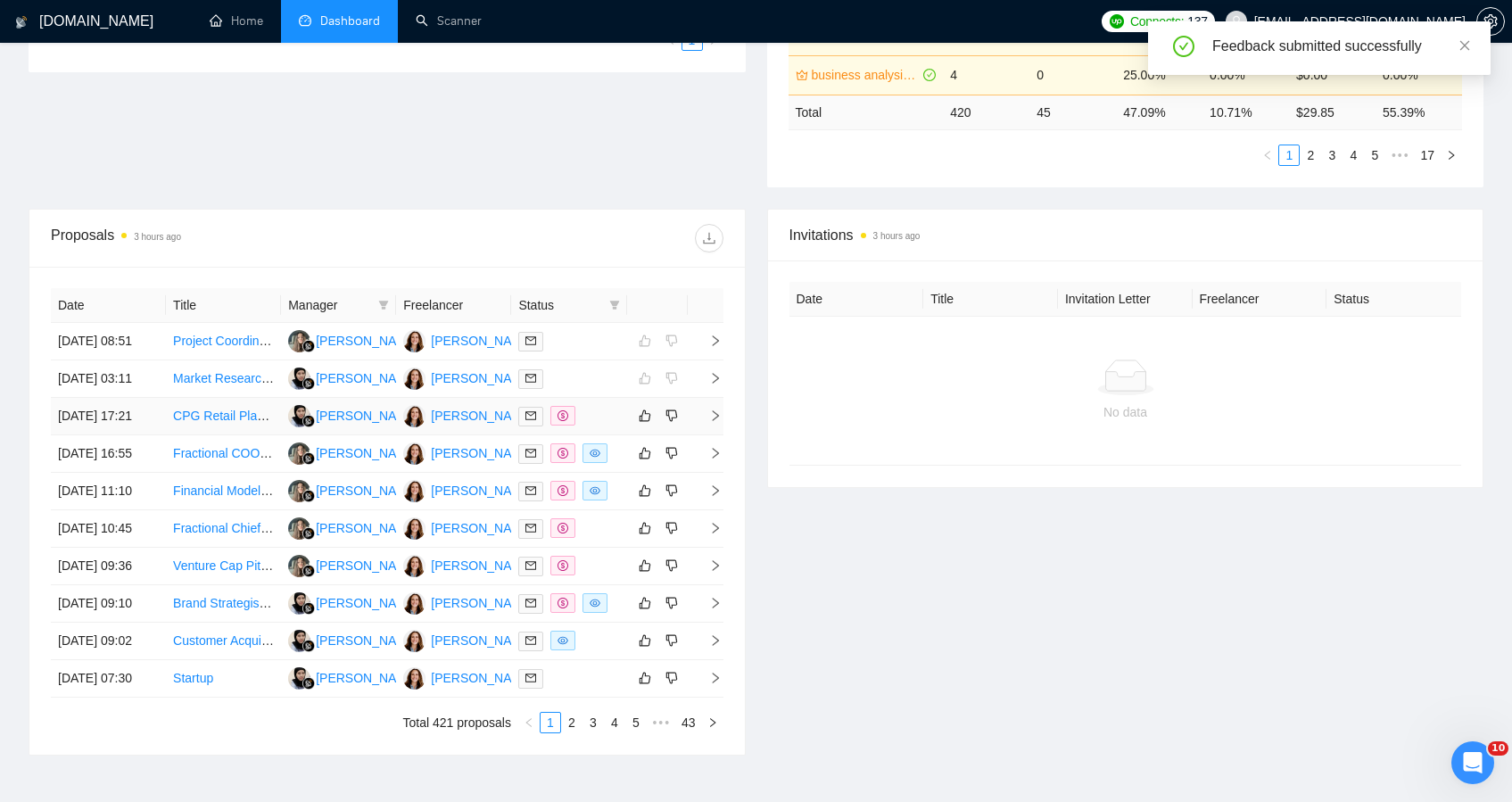
click at [608, 435] on td at bounding box center [569, 417] width 115 height 38
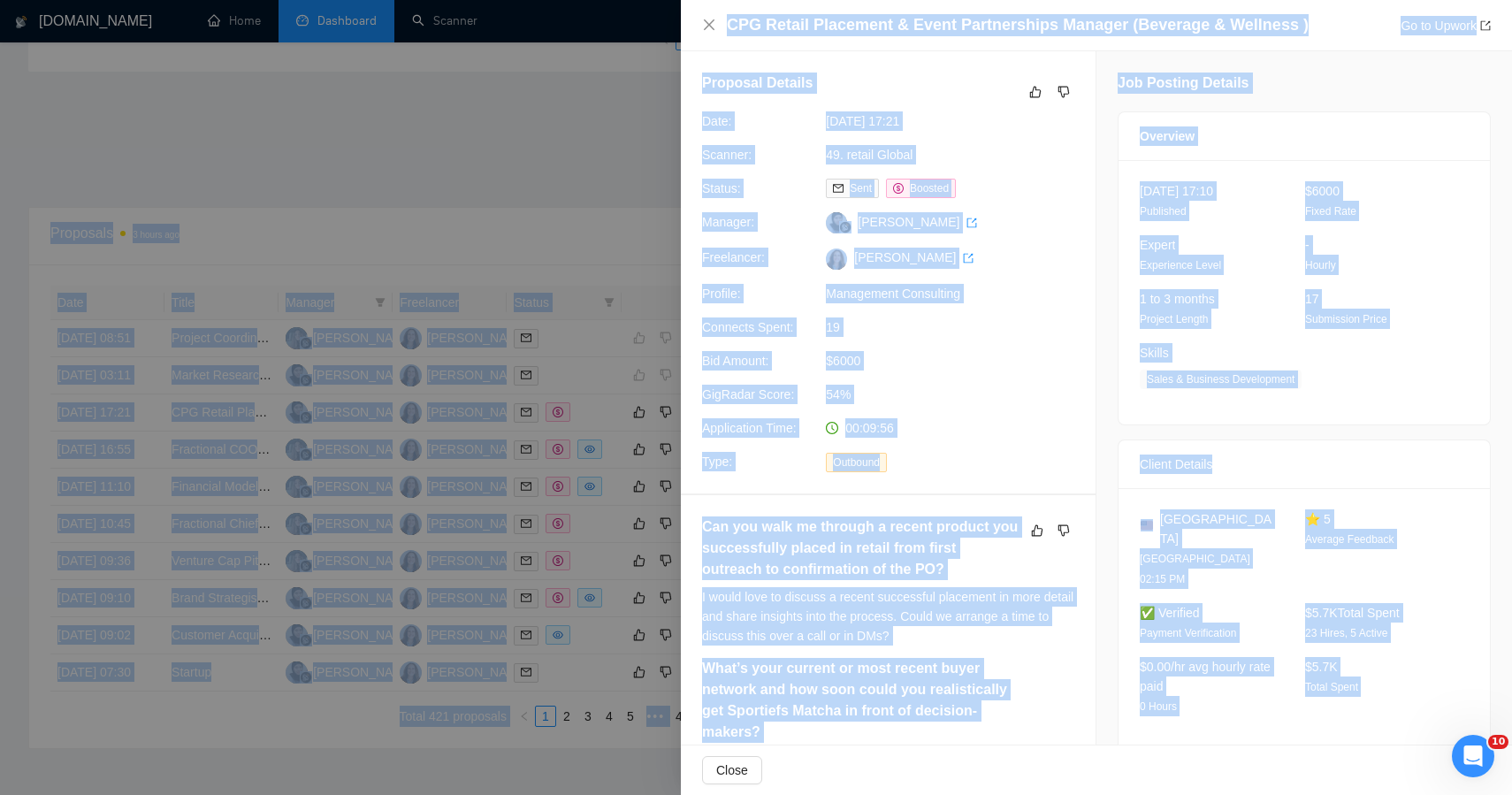
drag, startPoint x: 1420, startPoint y: 676, endPoint x: 1296, endPoint y: -44, distance: 730.6
copy body ".00 0.00% 47. sales development, business development expert - US only 0 0 0.00…"
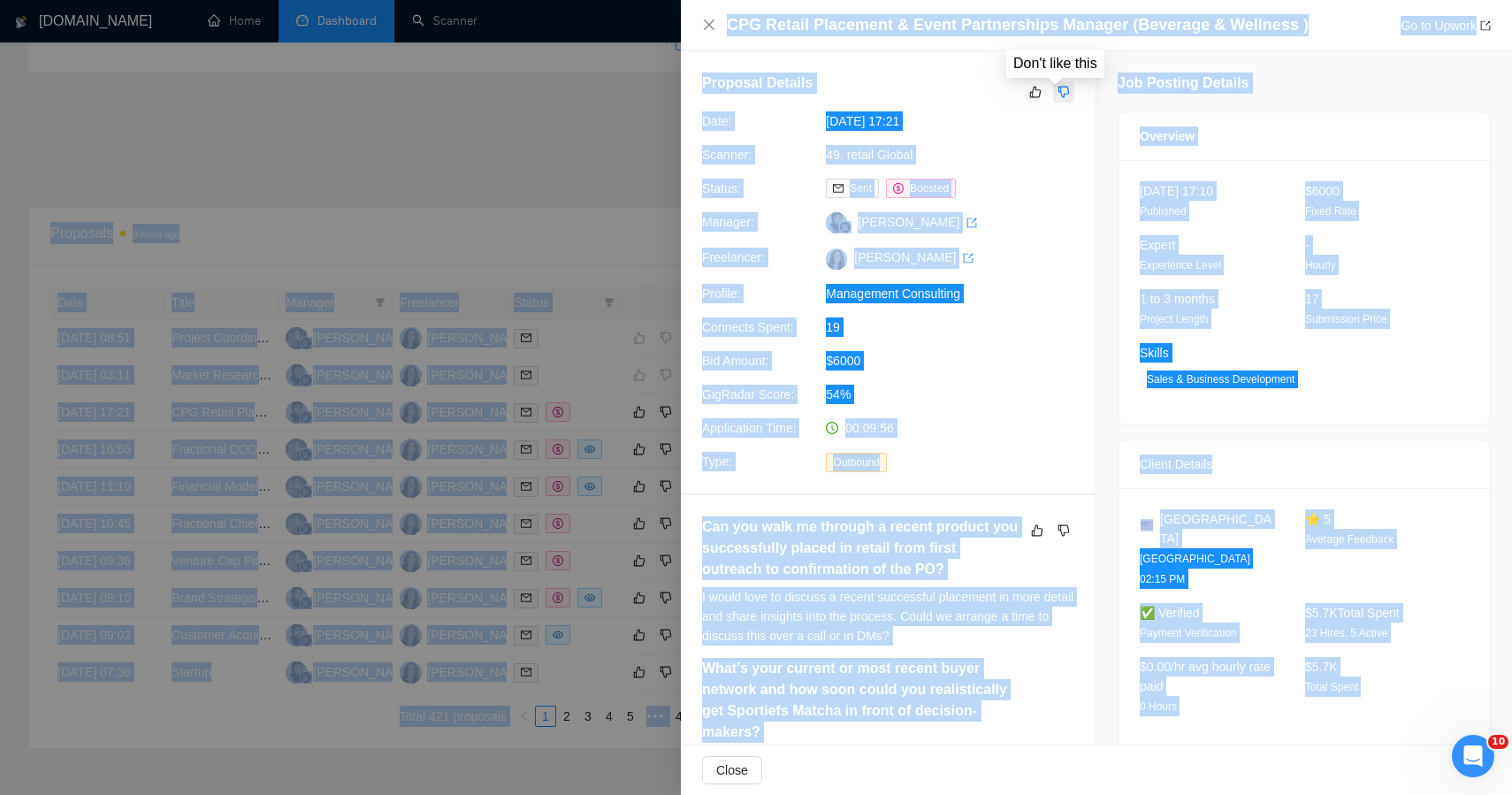
click at [1058, 94] on icon "dislike" at bounding box center [1064, 92] width 12 height 14
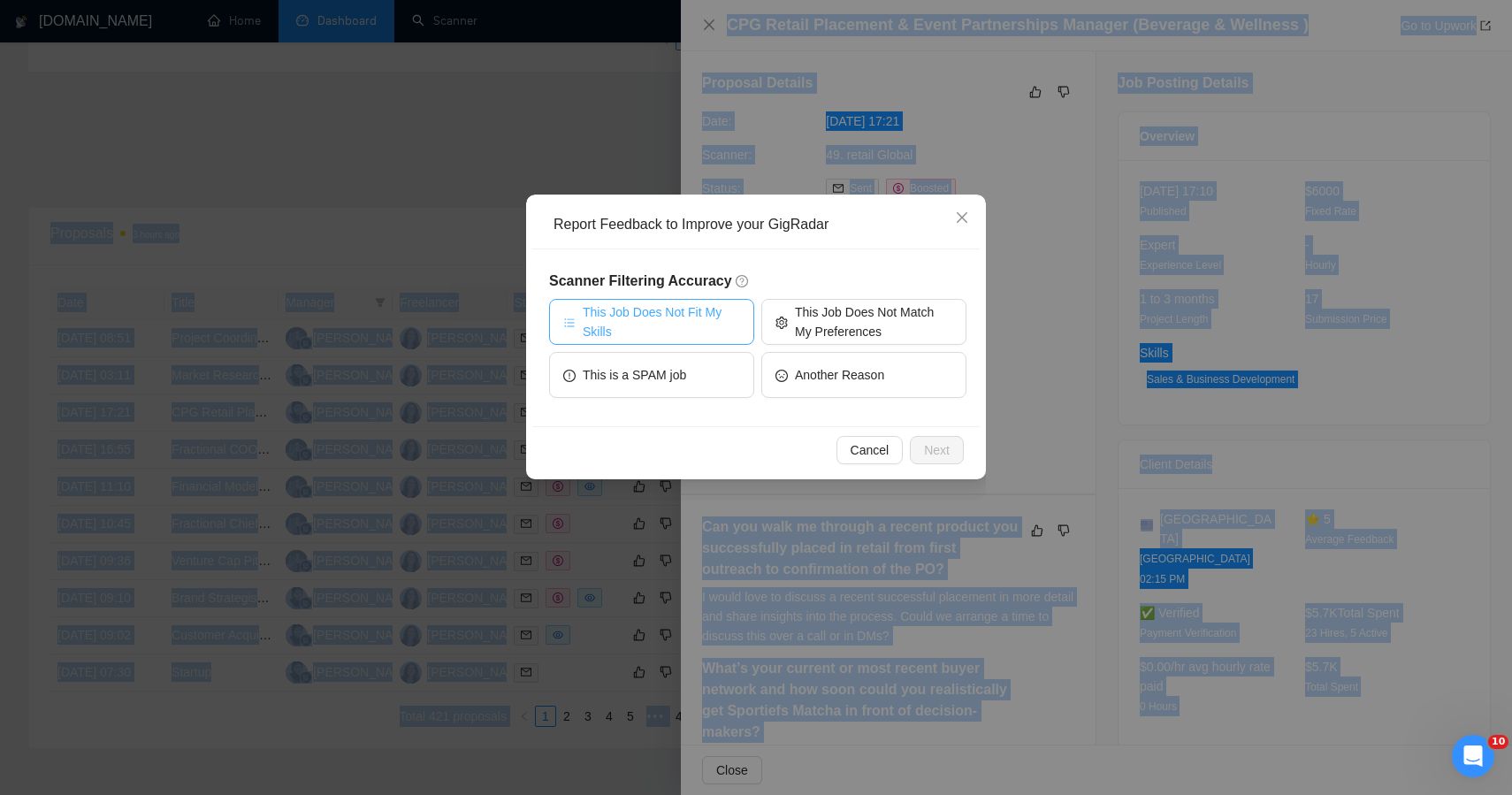
click at [723, 324] on span "This Job Does Not Fit My Skills" at bounding box center [661, 322] width 158 height 39
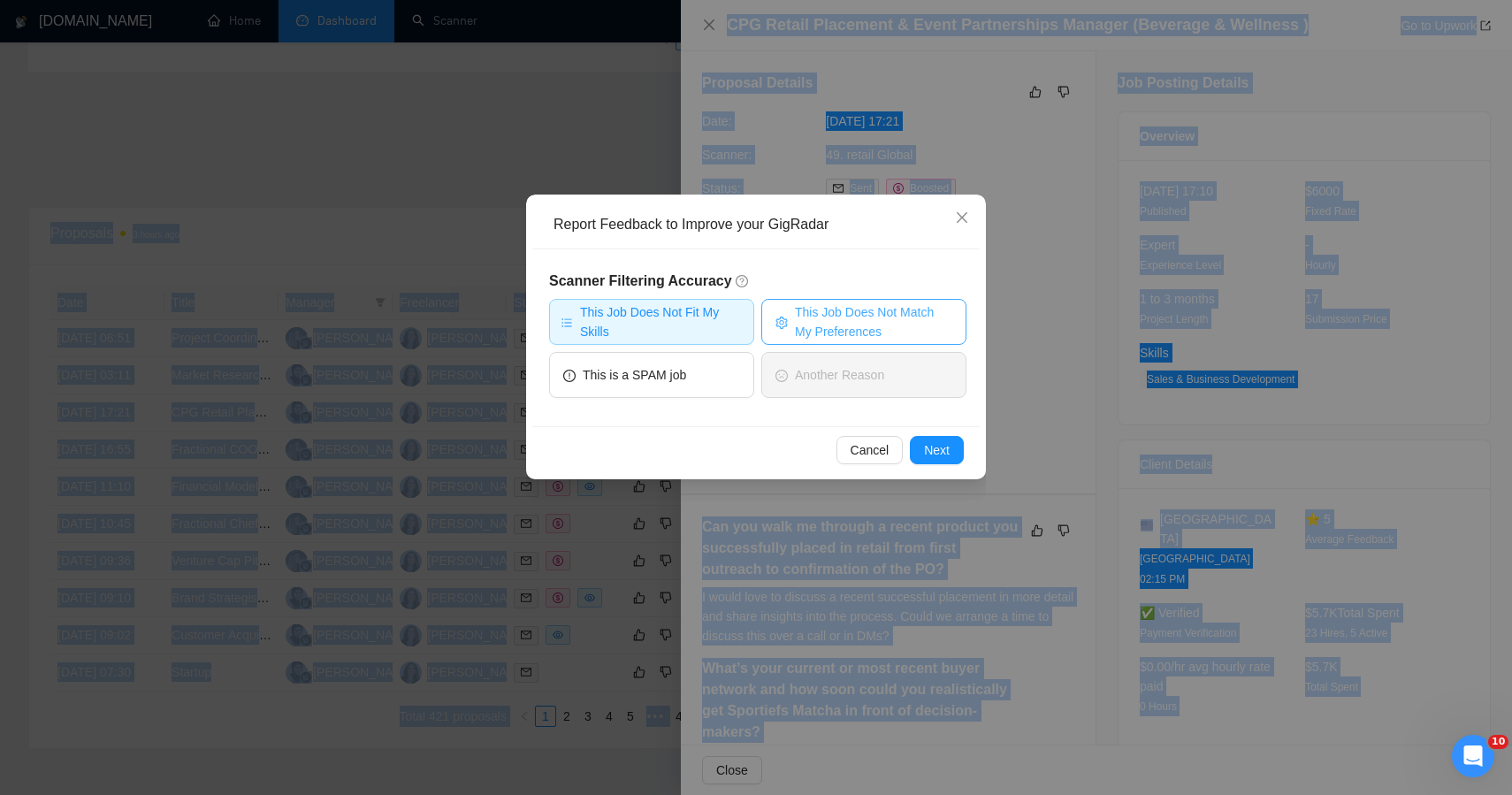
click at [802, 320] on span "This Job Does Not Match My Preferences" at bounding box center [873, 322] width 158 height 39
click at [928, 448] on span "Next" at bounding box center [936, 450] width 26 height 20
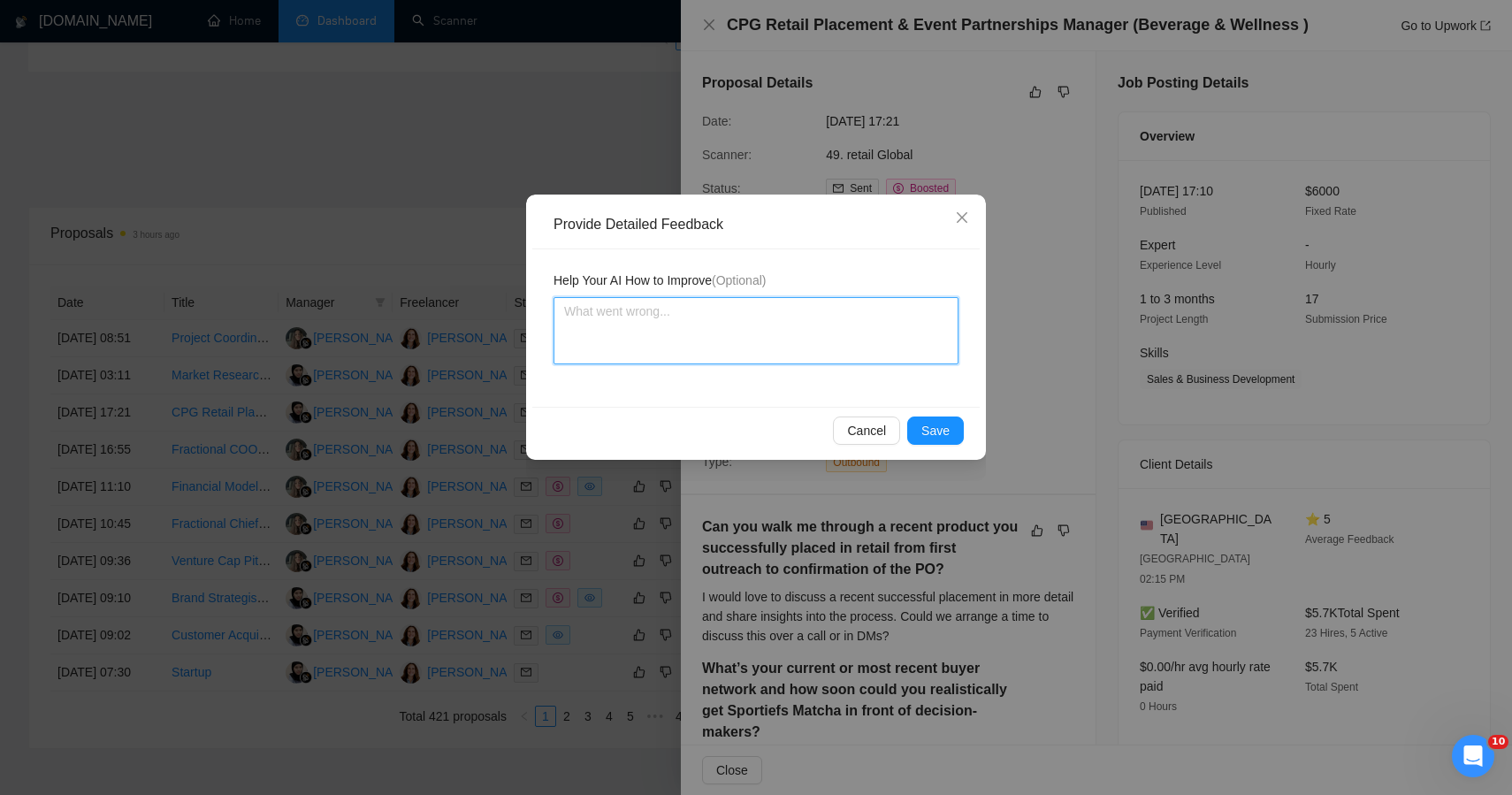
click at [840, 324] on textarea at bounding box center [756, 330] width 405 height 67
paste textarea "🔴 LOW FIT — SALES EXECUTION ROLE, NOT STRATEGIC CONSULTING This posting was inc…"
type textarea "🔴 LOW FIT — SALES EXECUTION ROLE, NOT STRATEGIC CONSULTING This posting was inc…"
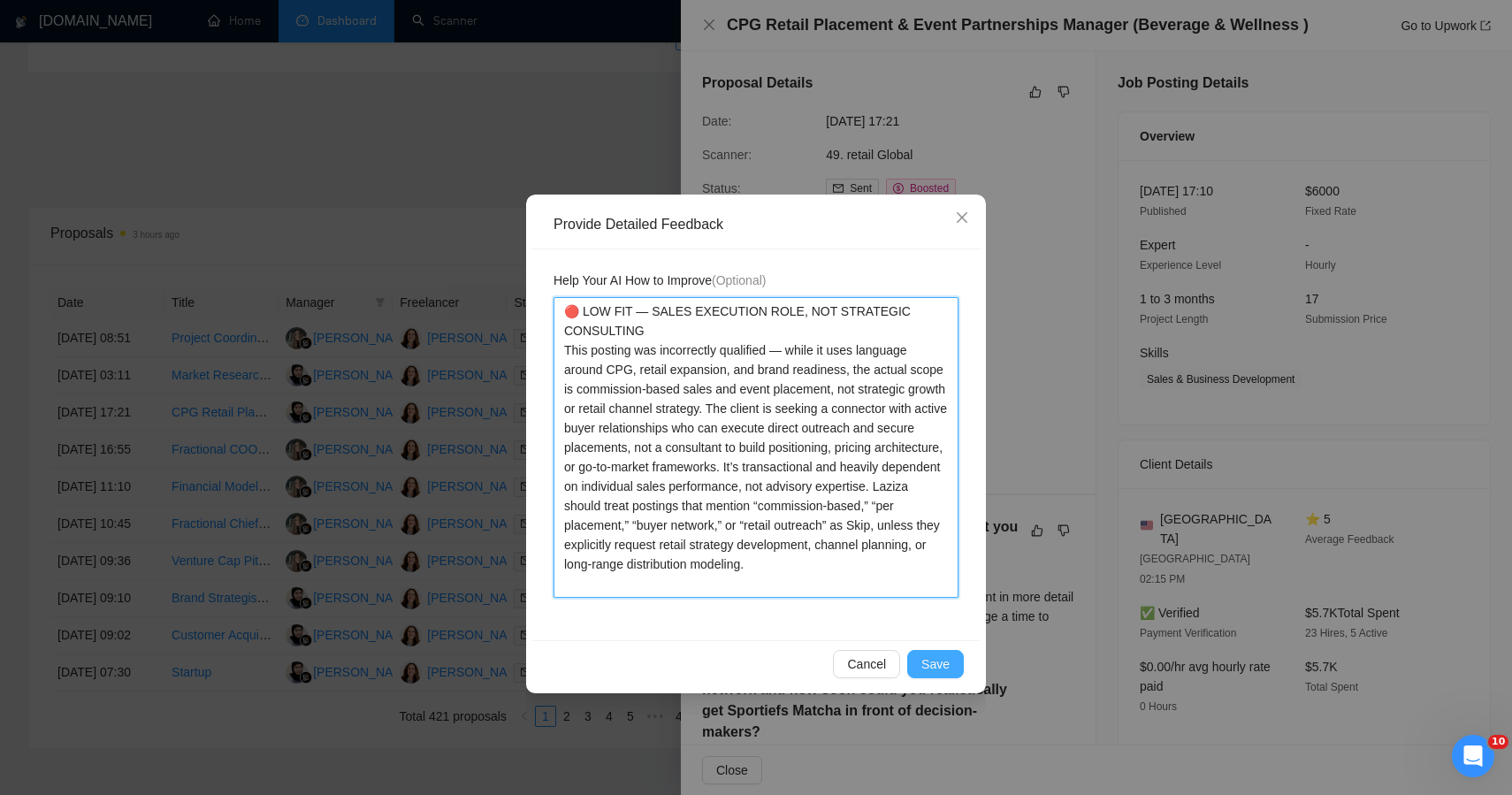
type textarea "🔴 LOW FIT — SALES EXECUTION ROLE, NOT STRATEGIC CONSULTING This posting was inc…"
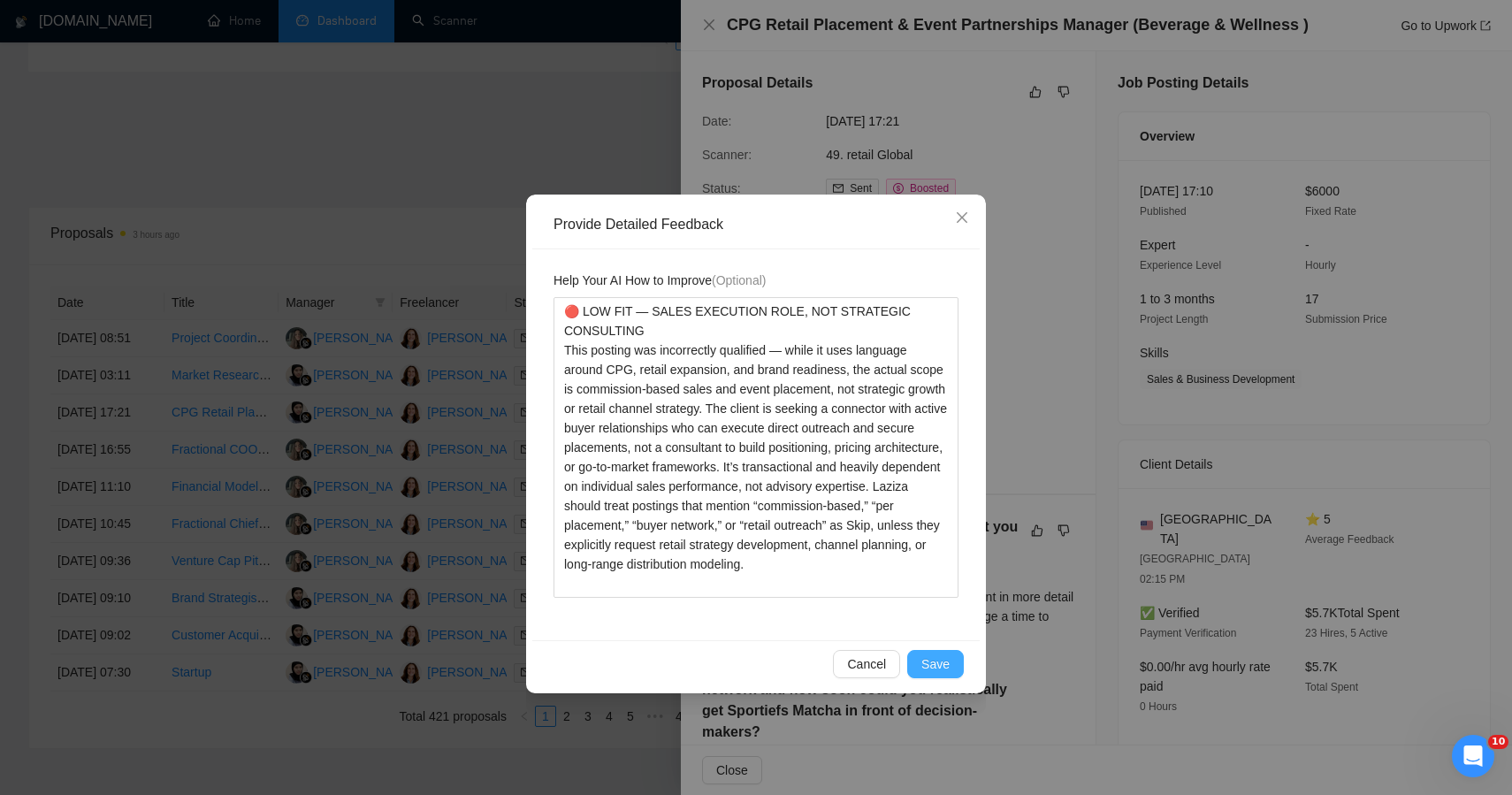
click at [934, 664] on span "Save" at bounding box center [936, 664] width 29 height 20
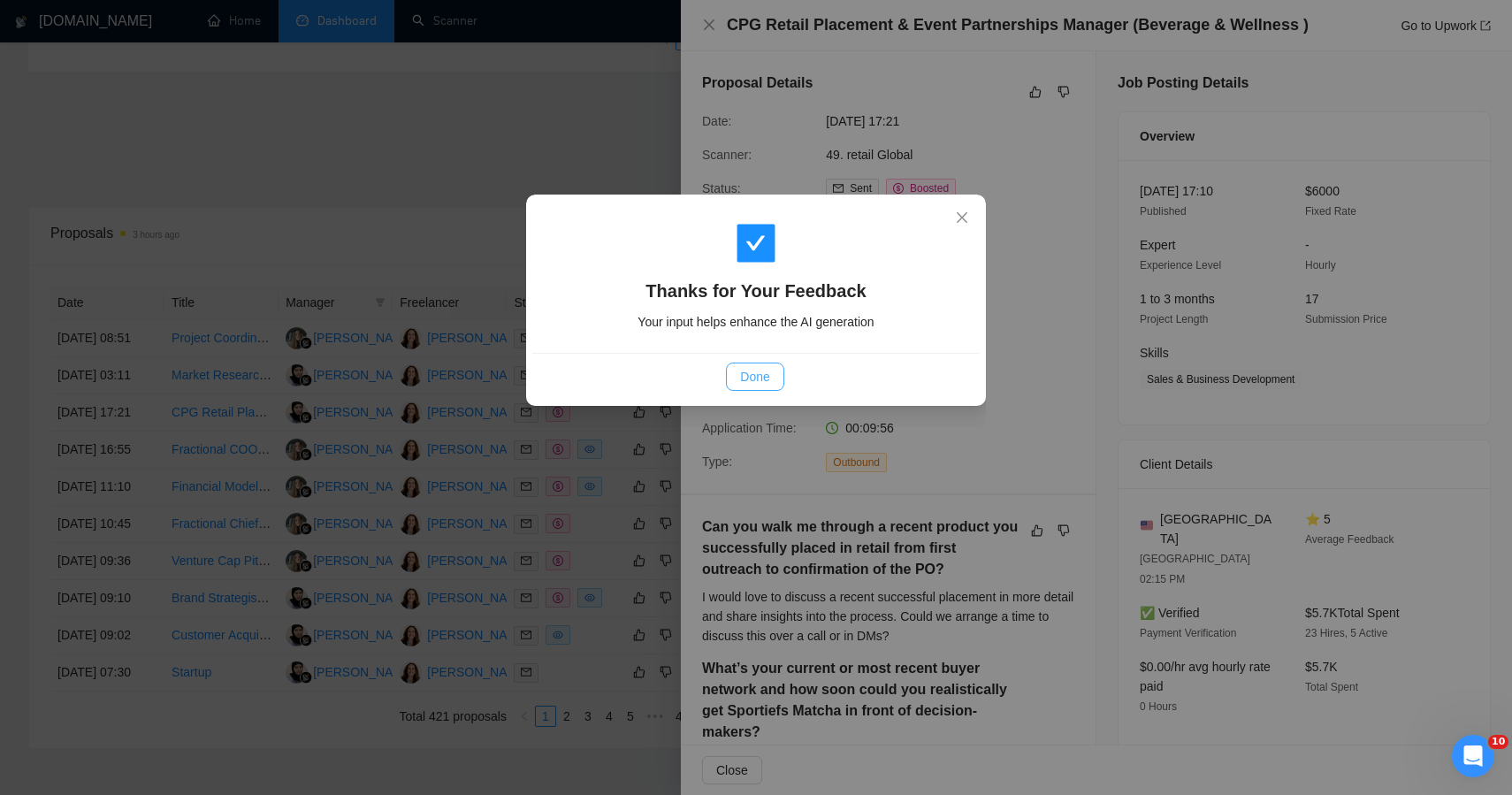
click at [769, 367] on span "Done" at bounding box center [755, 377] width 29 height 20
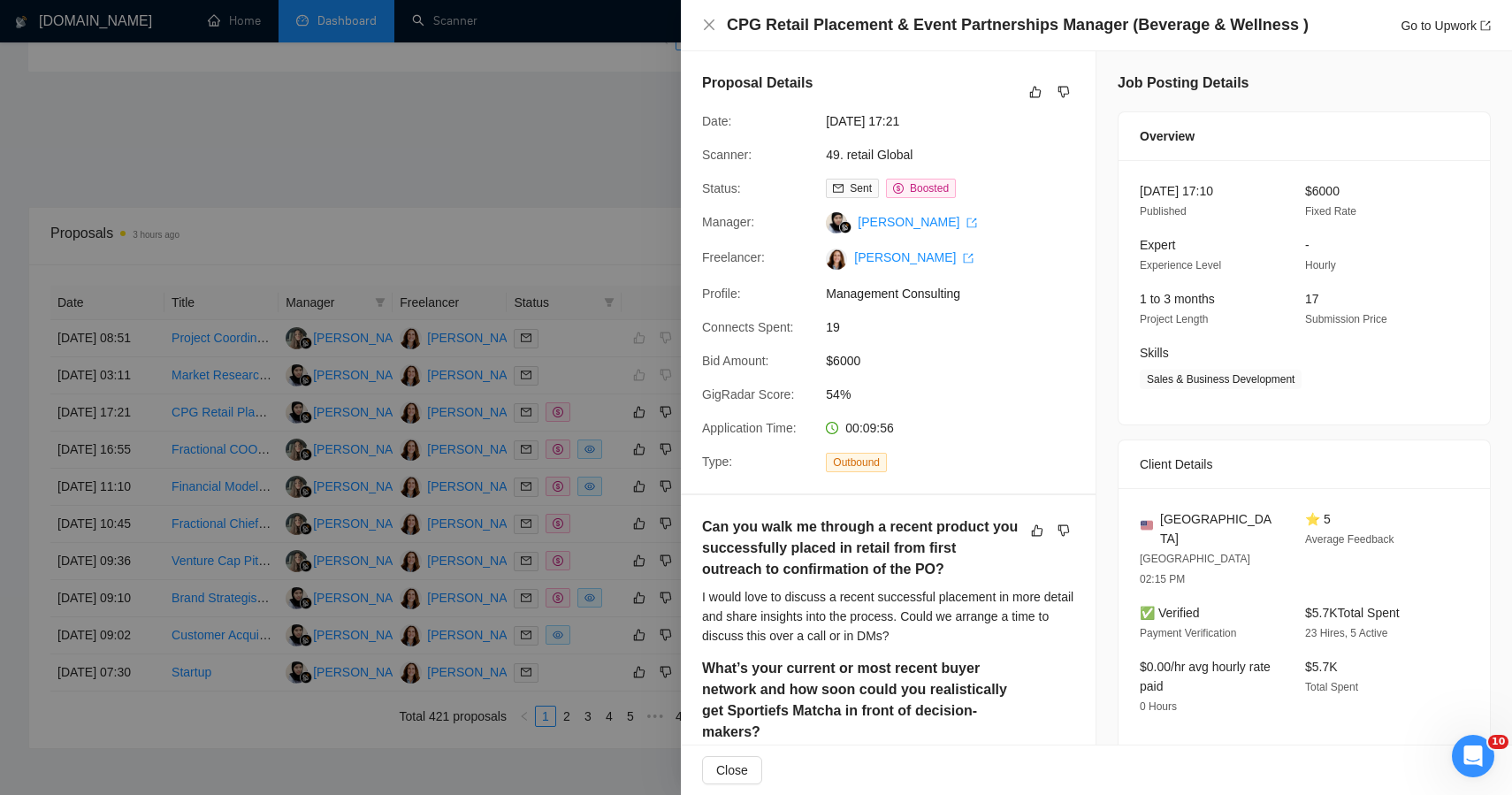
click at [568, 201] on div at bounding box center [756, 398] width 1512 height 795
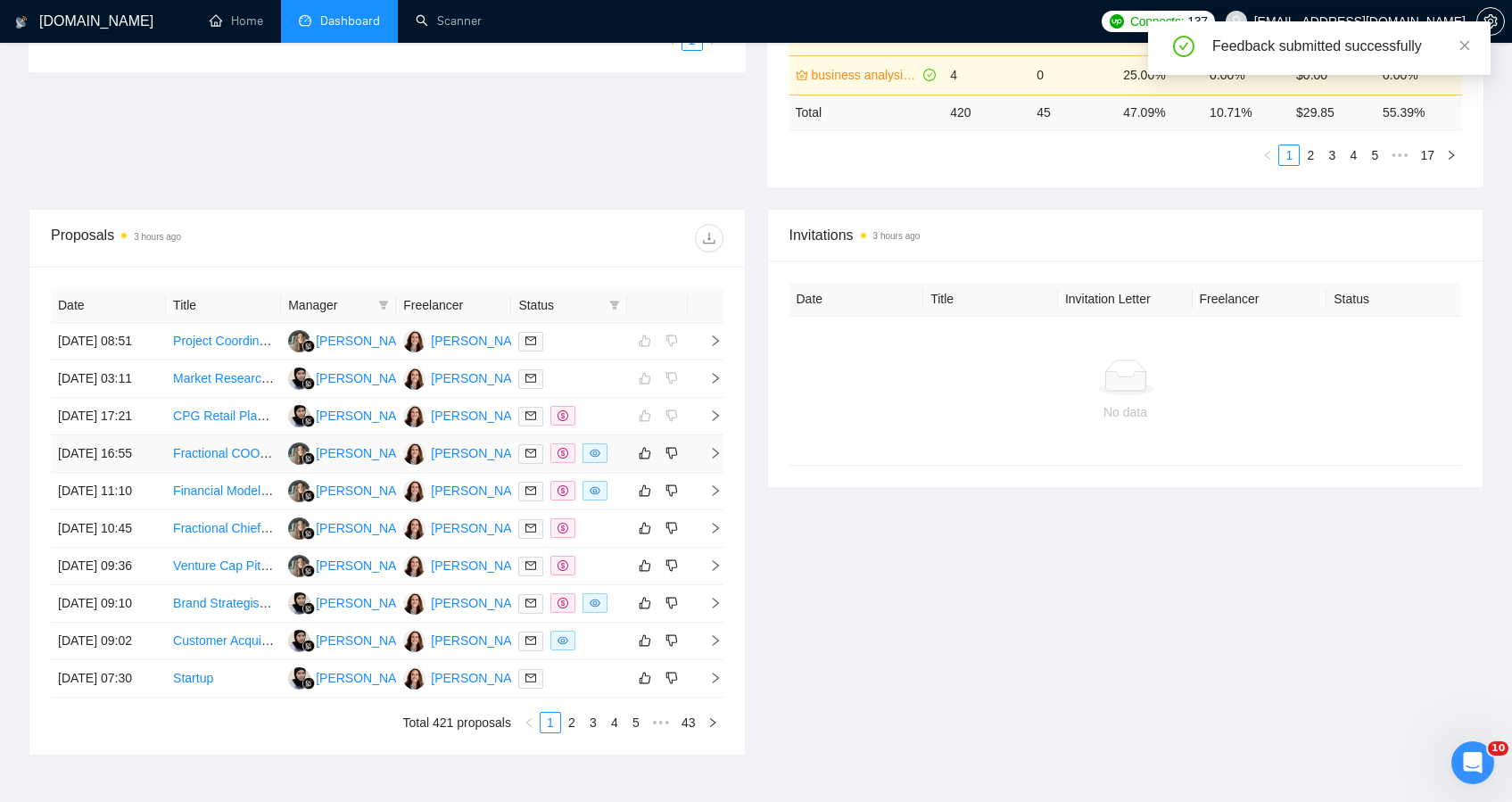
click at [627, 473] on td at bounding box center [657, 454] width 60 height 38
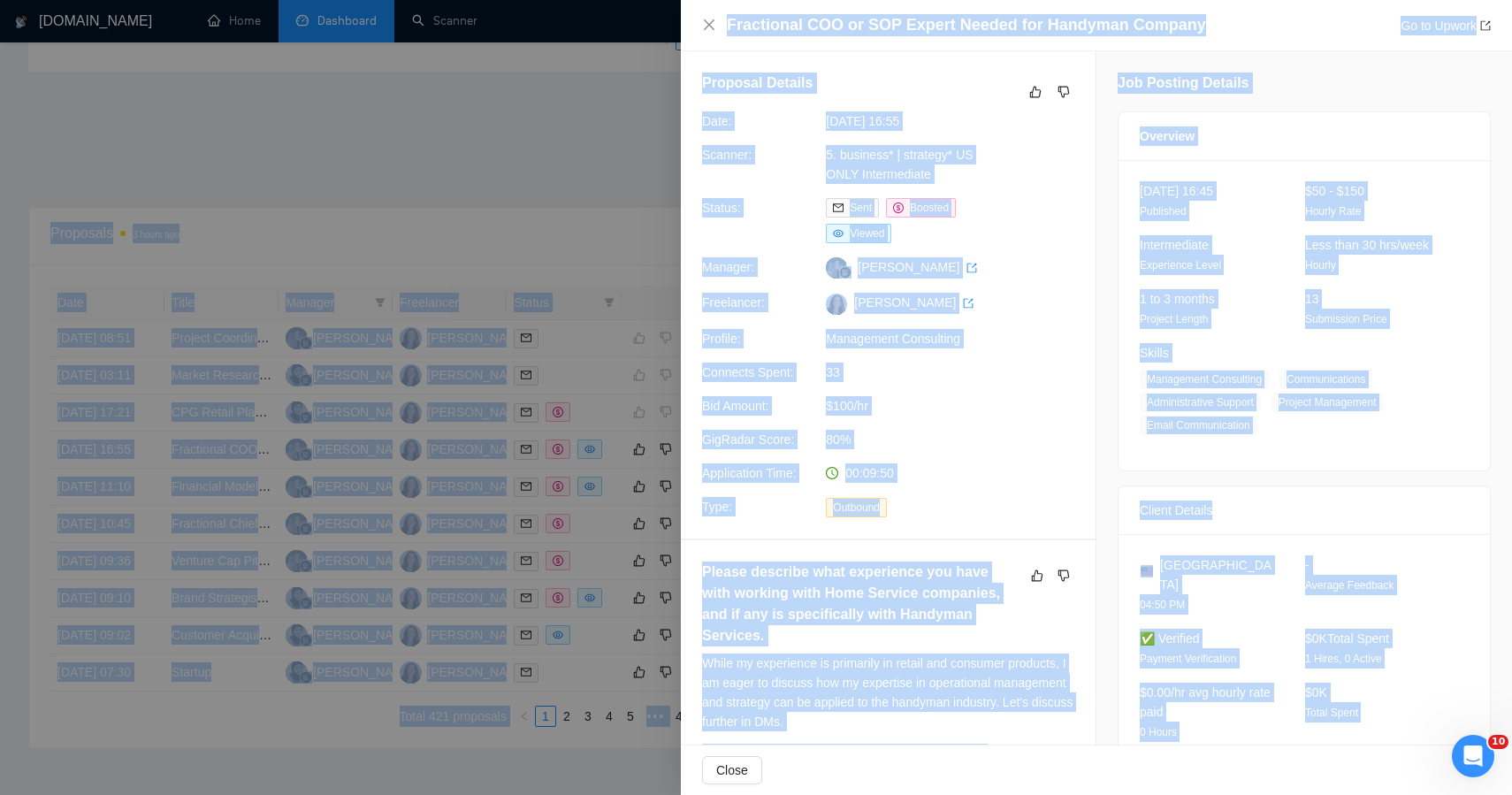
drag, startPoint x: 1239, startPoint y: 212, endPoint x: 1182, endPoint y: -25, distance: 243.8
copy body "0.00% $0.00 0.00% 47. sales development, business development expert - US only …"
click at [1034, 93] on icon "like" at bounding box center [1035, 92] width 12 height 14
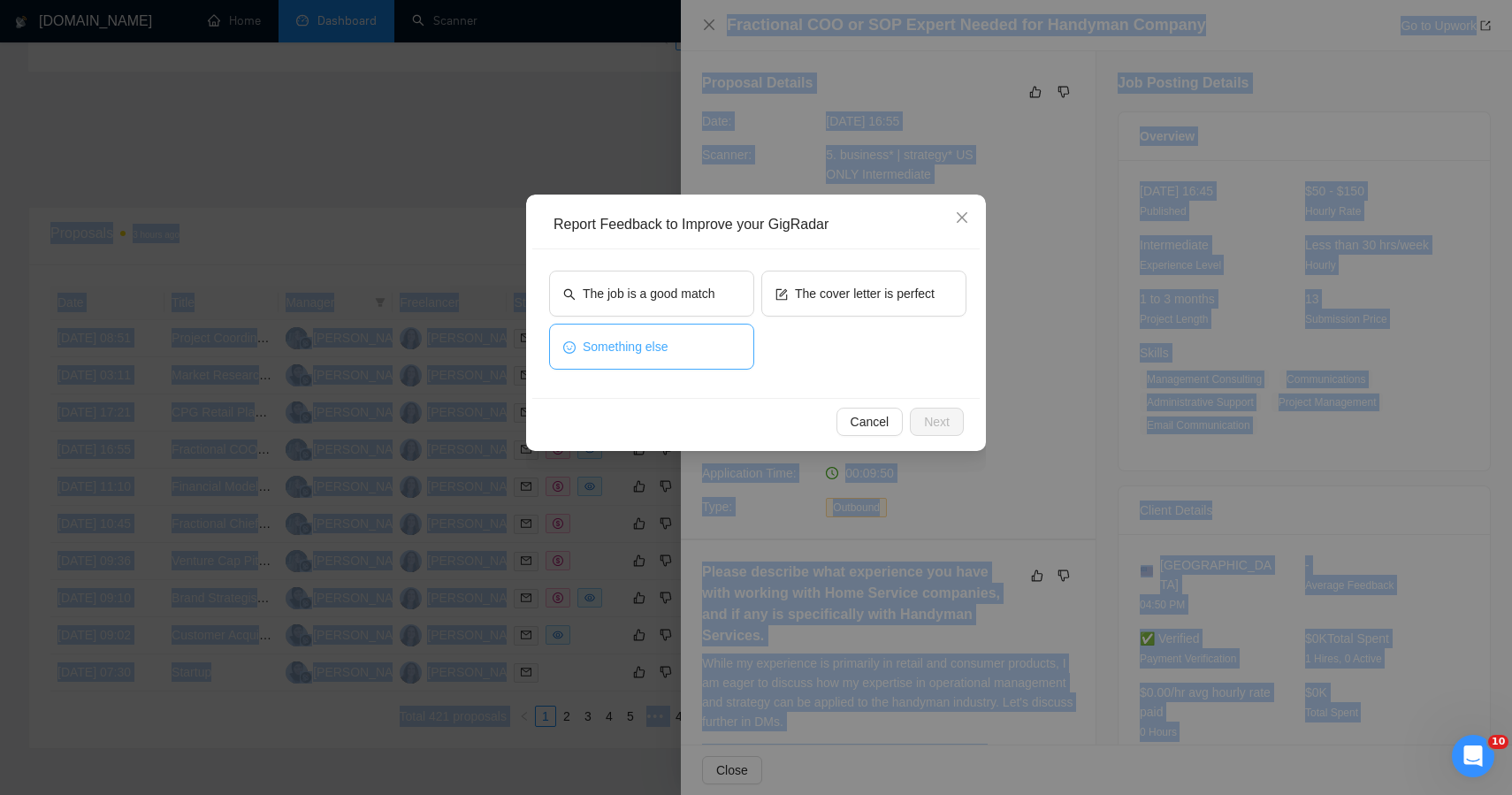
click at [627, 332] on button "Something else" at bounding box center [651, 347] width 205 height 46
click at [926, 431] on button "Next" at bounding box center [936, 422] width 54 height 29
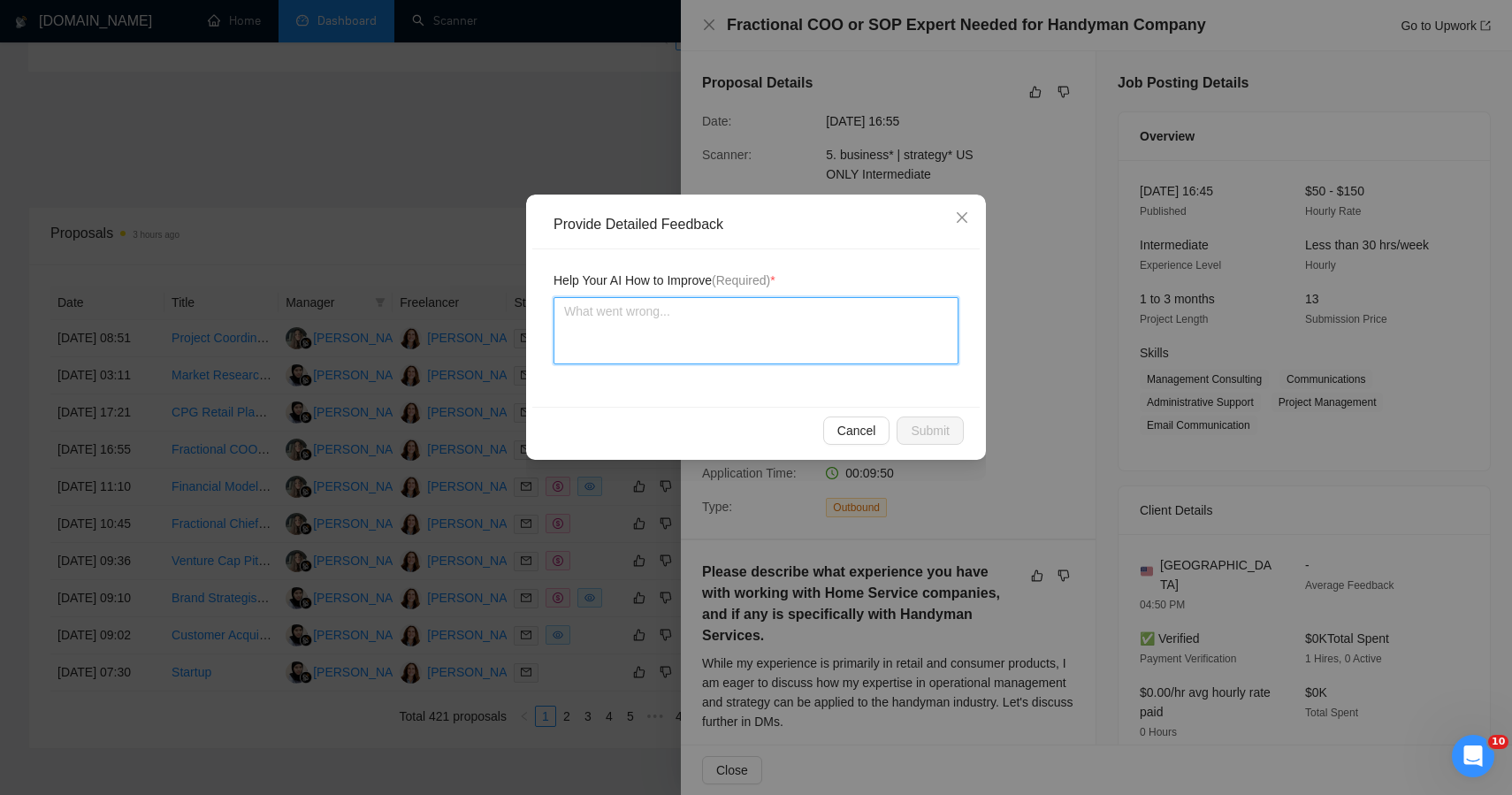
click at [698, 346] on textarea at bounding box center [756, 330] width 405 height 67
paste textarea "ChatGPT said: 🟢 STRONG APPLY — HIGH ALIGNMENT FOR FRACTIONAL OPS & SYSTEMS STRA…"
type textarea "ChatGPT said: 🟢 STRONG APPLY — HIGH ALIGNMENT FOR FRACTIONAL OPS & SYSTEMS STRA…"
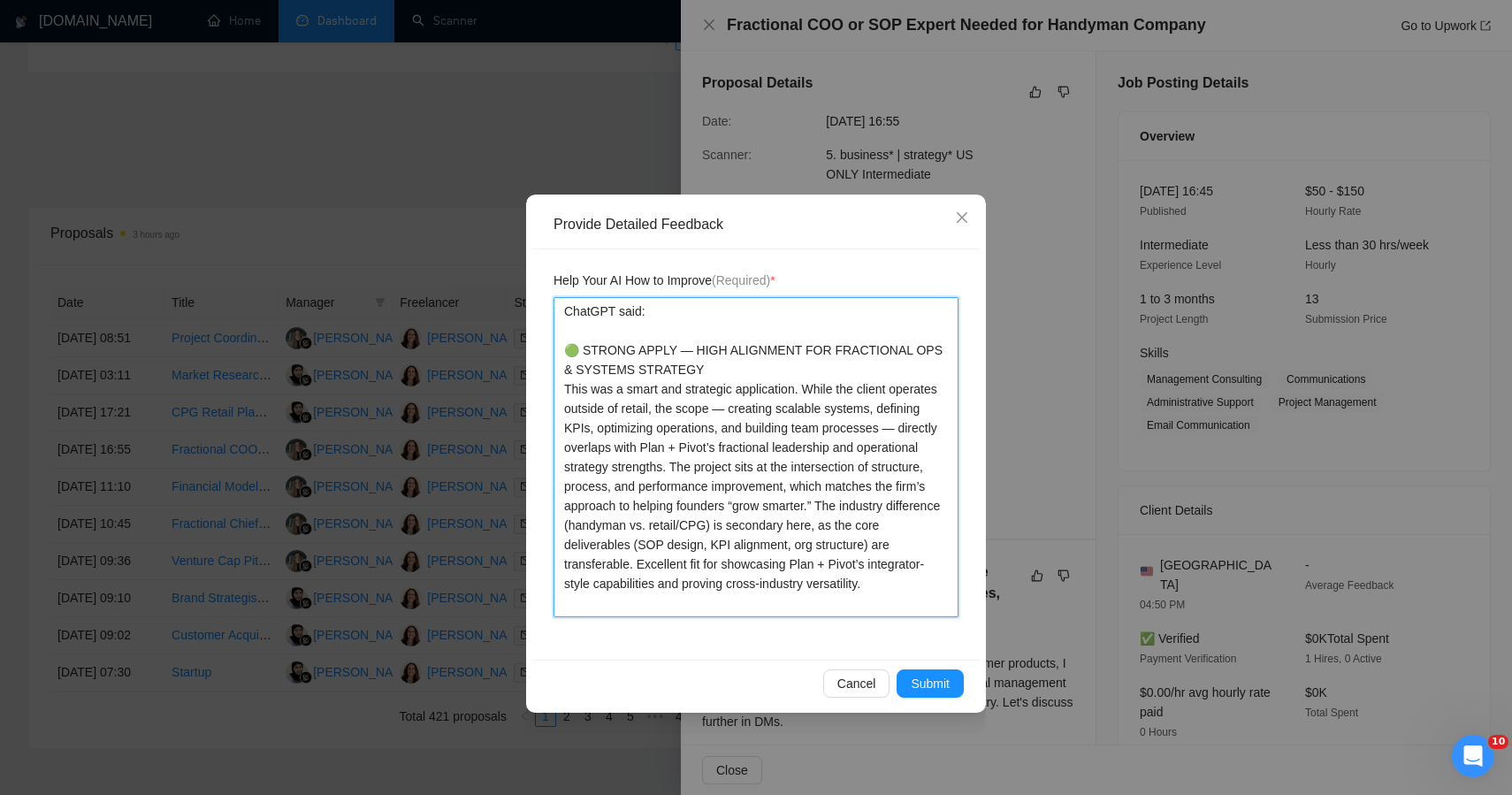
drag, startPoint x: 562, startPoint y: 343, endPoint x: 576, endPoint y: 60, distance: 283.3
click at [567, 112] on div "Provide Detailed Feedback Help Your AI How to Improve (Required) * ChatGPT said…" at bounding box center [756, 398] width 1512 height 795
type textarea "\🟢 STRONG APPLY — HIGH ALIGNMENT FOR FRACTIONAL OPS & SYSTEMS STRATEGY This was…"
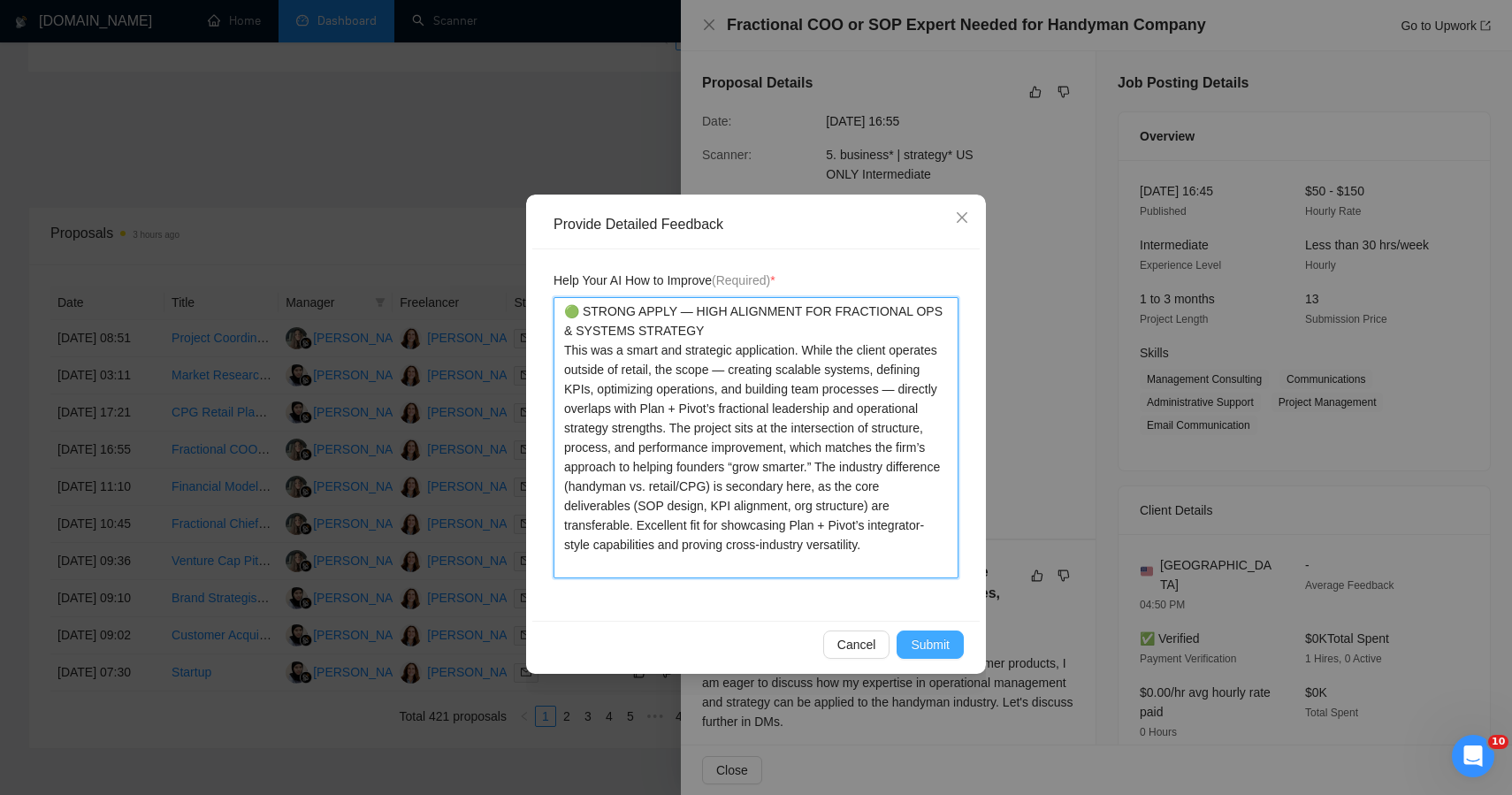
type textarea "🟢 STRONG APPLY — HIGH ALIGNMENT FOR FRACTIONAL OPS & SYSTEMS STRATEGY This was …"
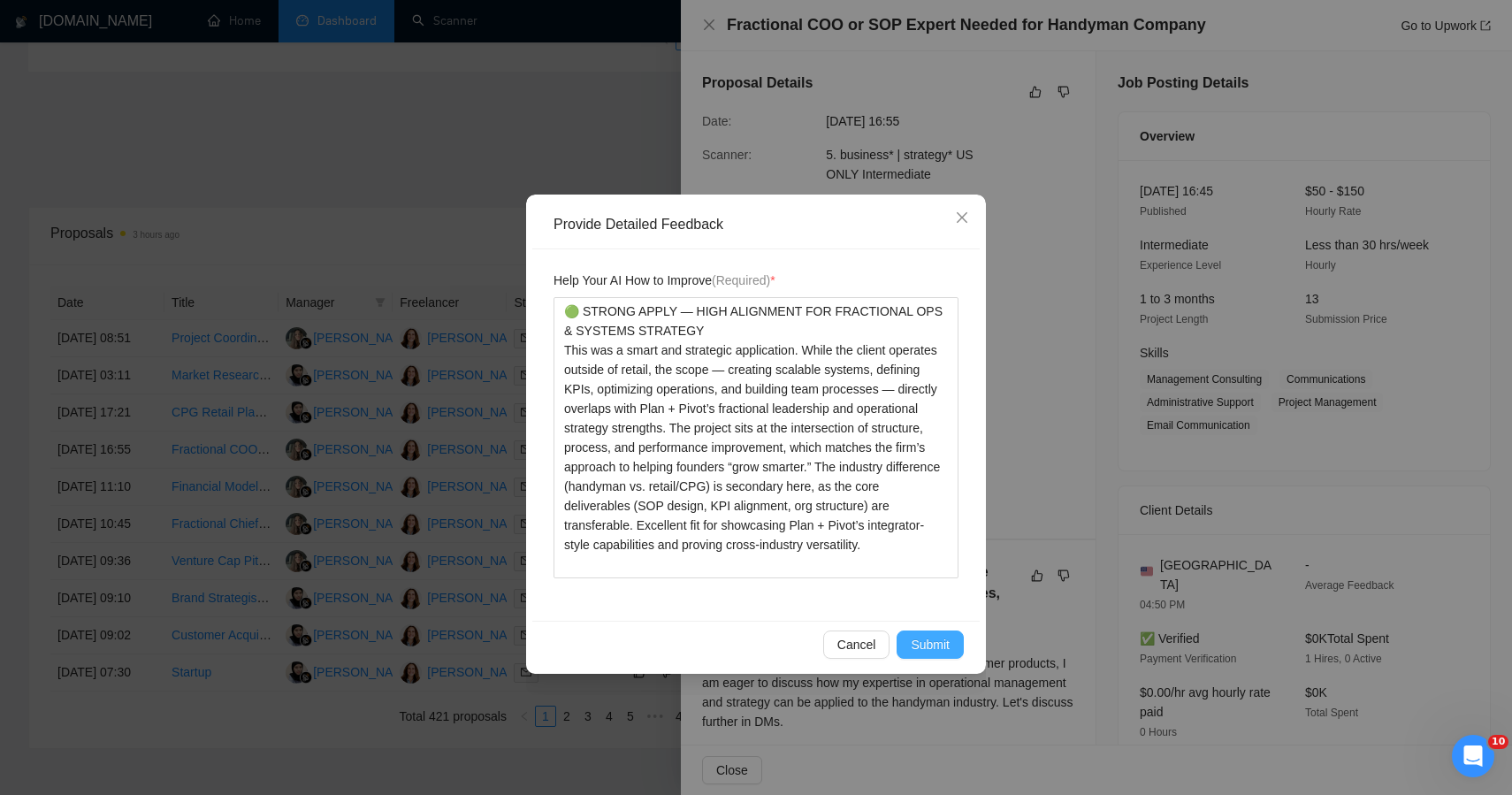
click at [950, 643] on button "Submit" at bounding box center [929, 645] width 67 height 29
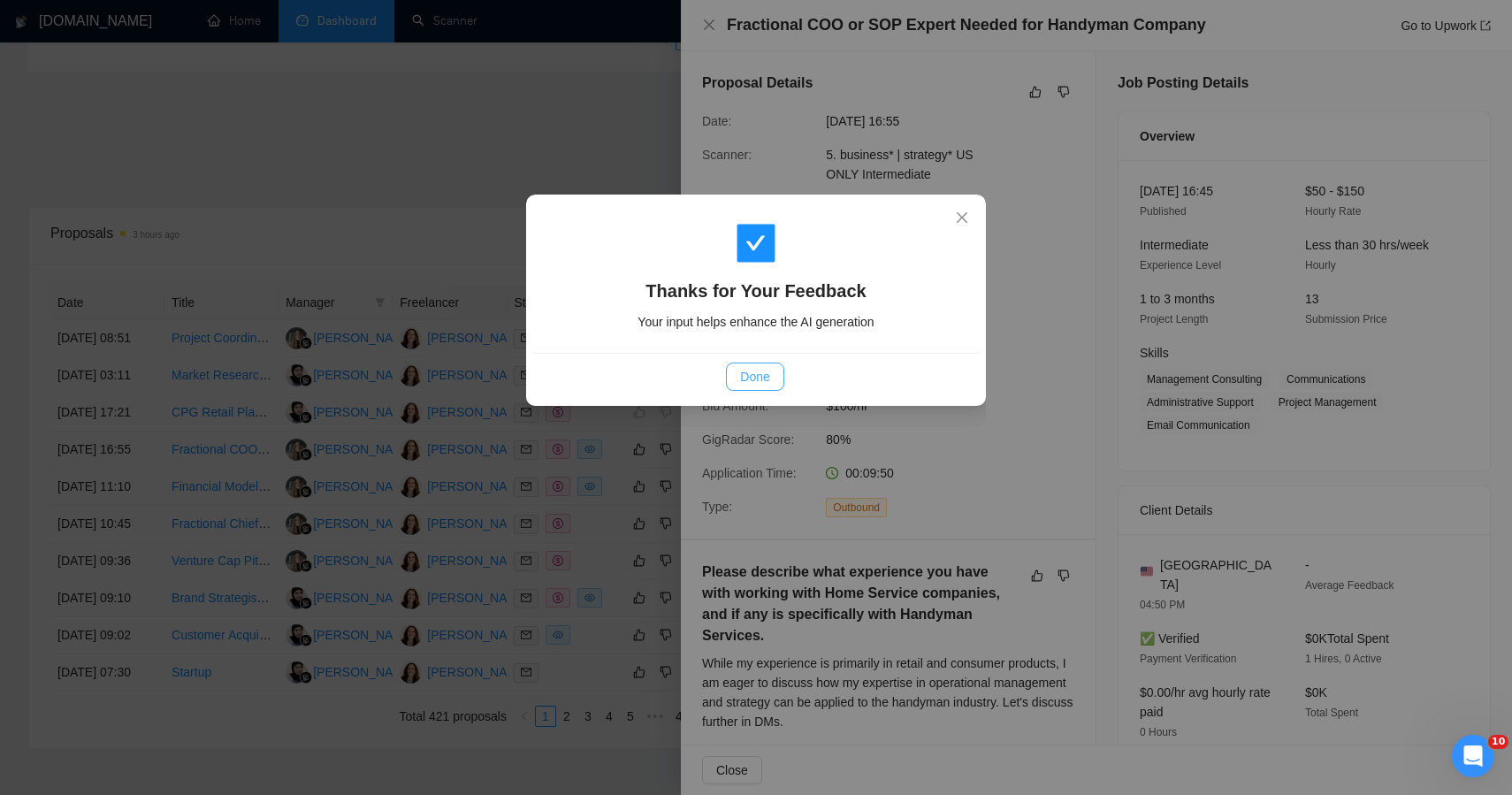
click at [762, 380] on span "Done" at bounding box center [755, 377] width 29 height 20
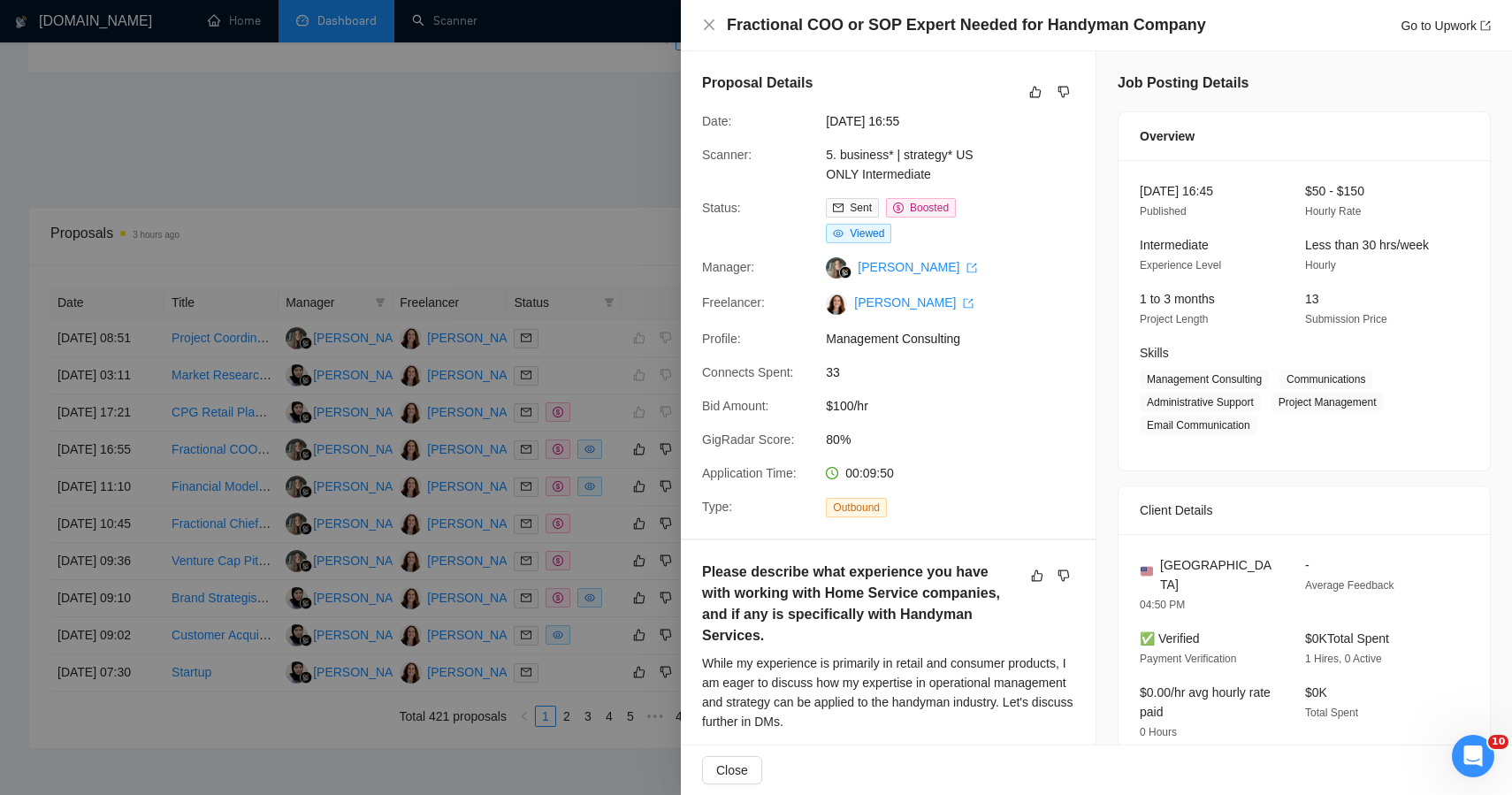
click at [528, 195] on div at bounding box center [756, 398] width 1512 height 795
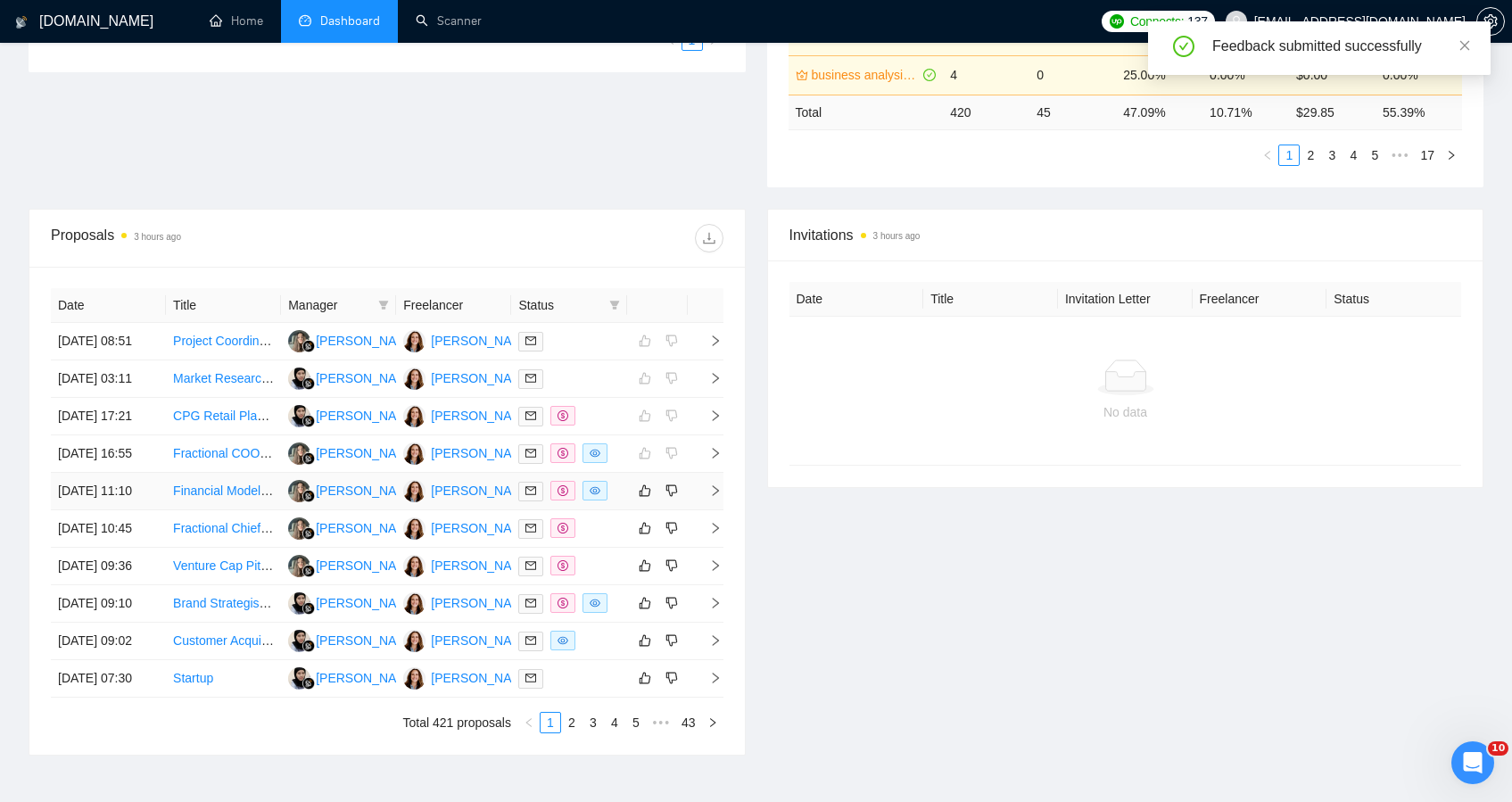
click at [626, 511] on td at bounding box center [569, 492] width 115 height 38
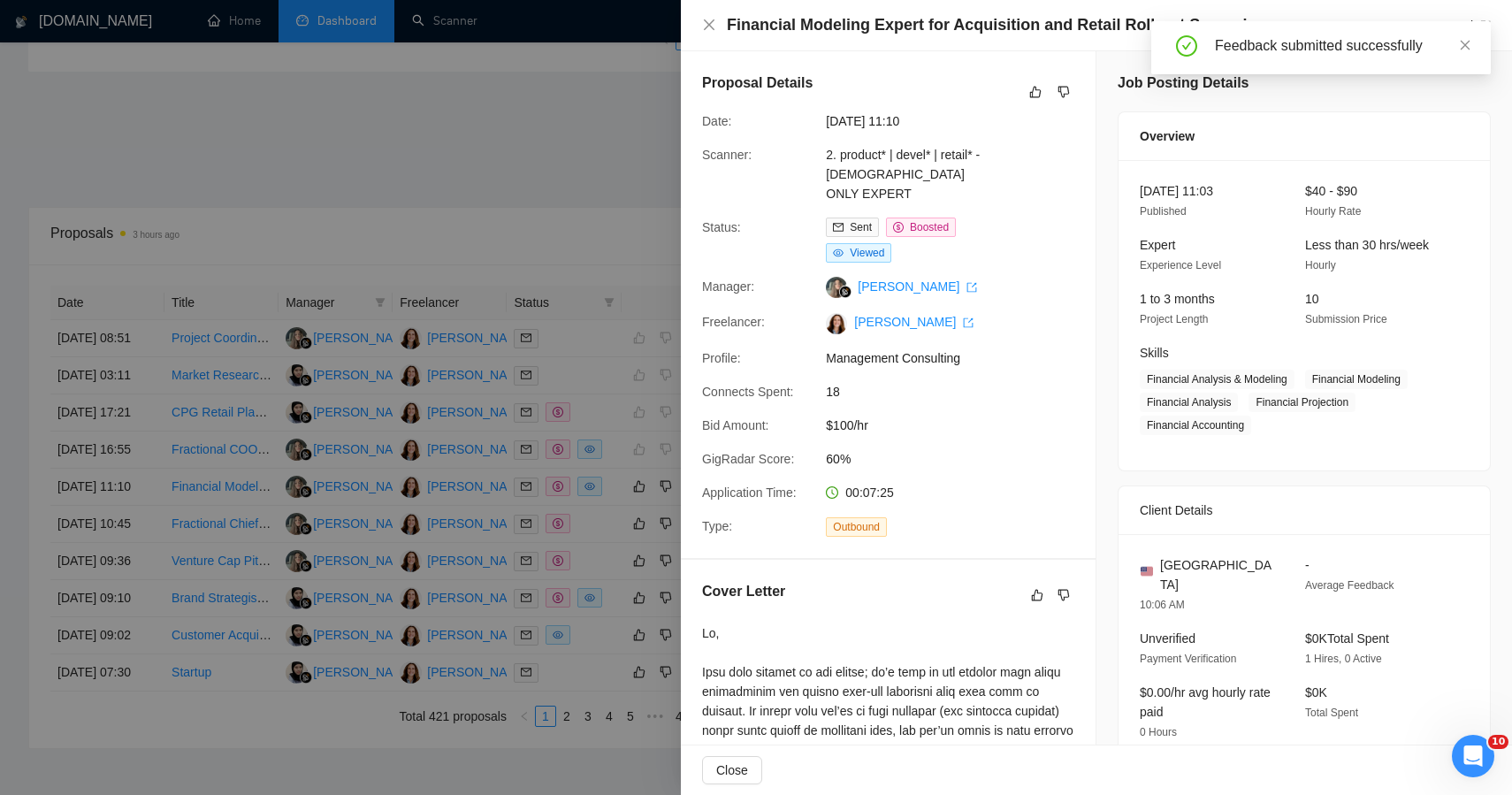
scroll to position [704, 0]
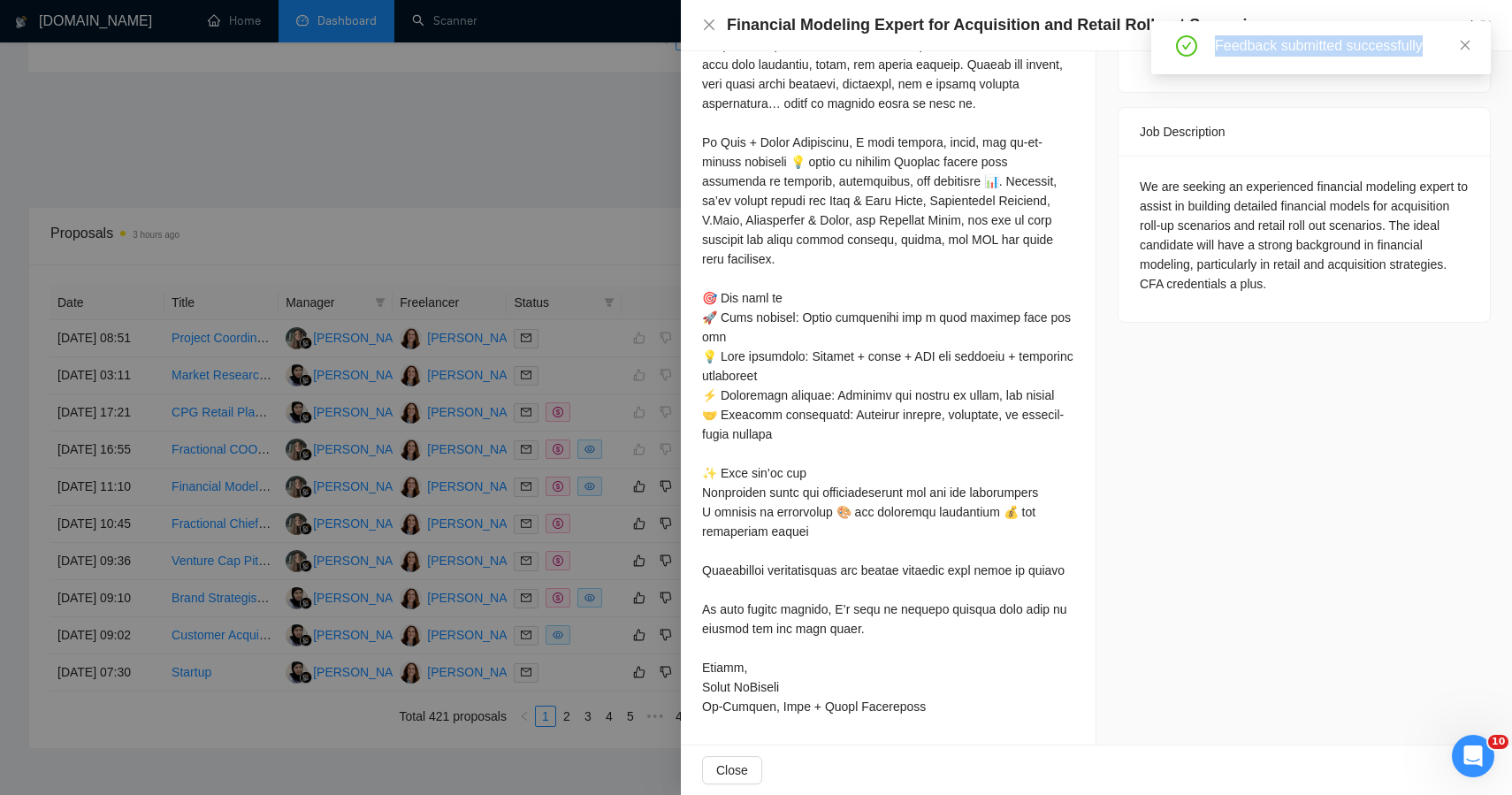
drag, startPoint x: 1372, startPoint y: 254, endPoint x: 1170, endPoint y: 77, distance: 268.6
click at [1332, 257] on div "We are seeking an experienced financial modeling expert to assist in building d…" at bounding box center [1304, 239] width 372 height 167
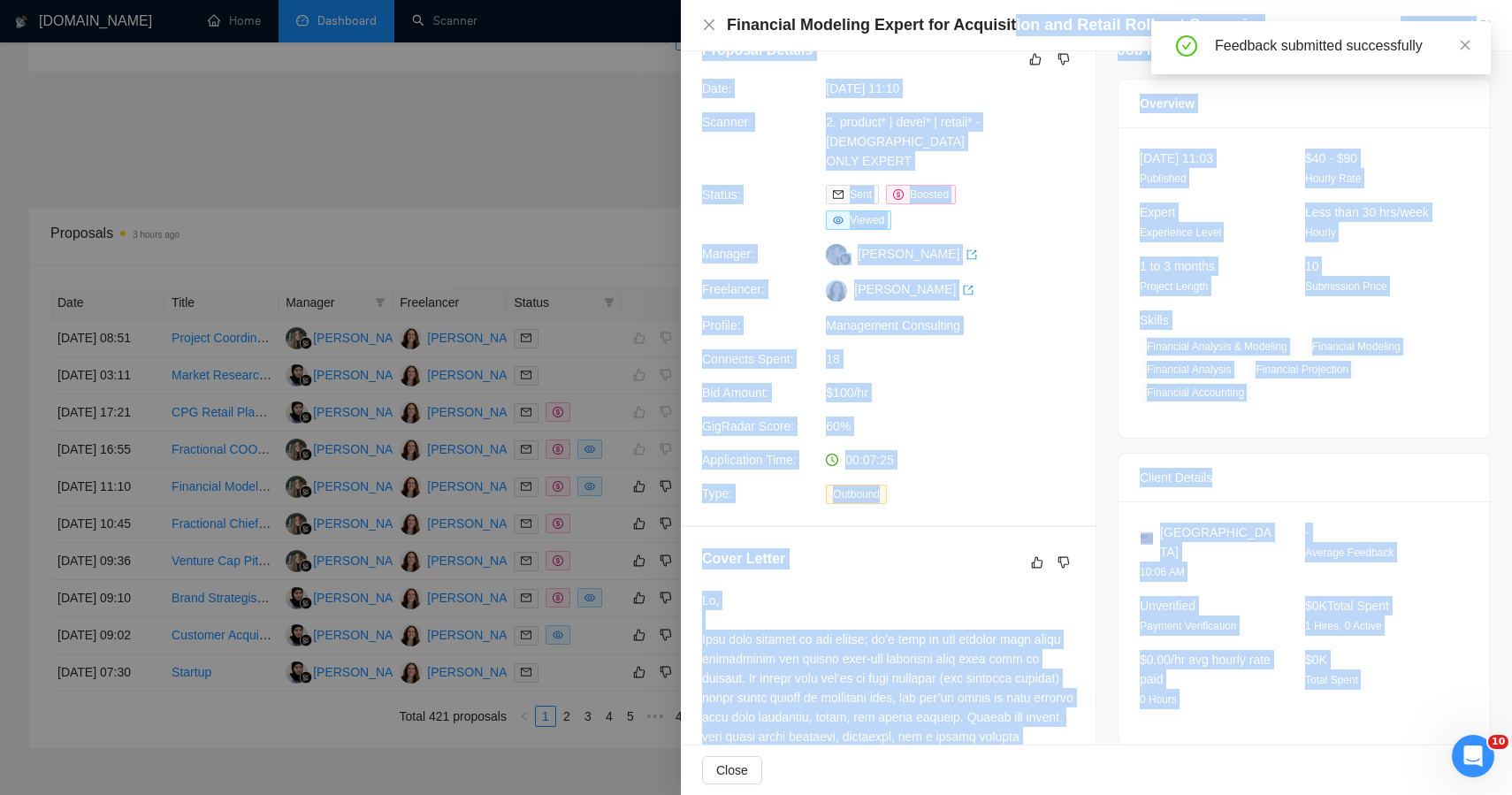
scroll to position [0, 0]
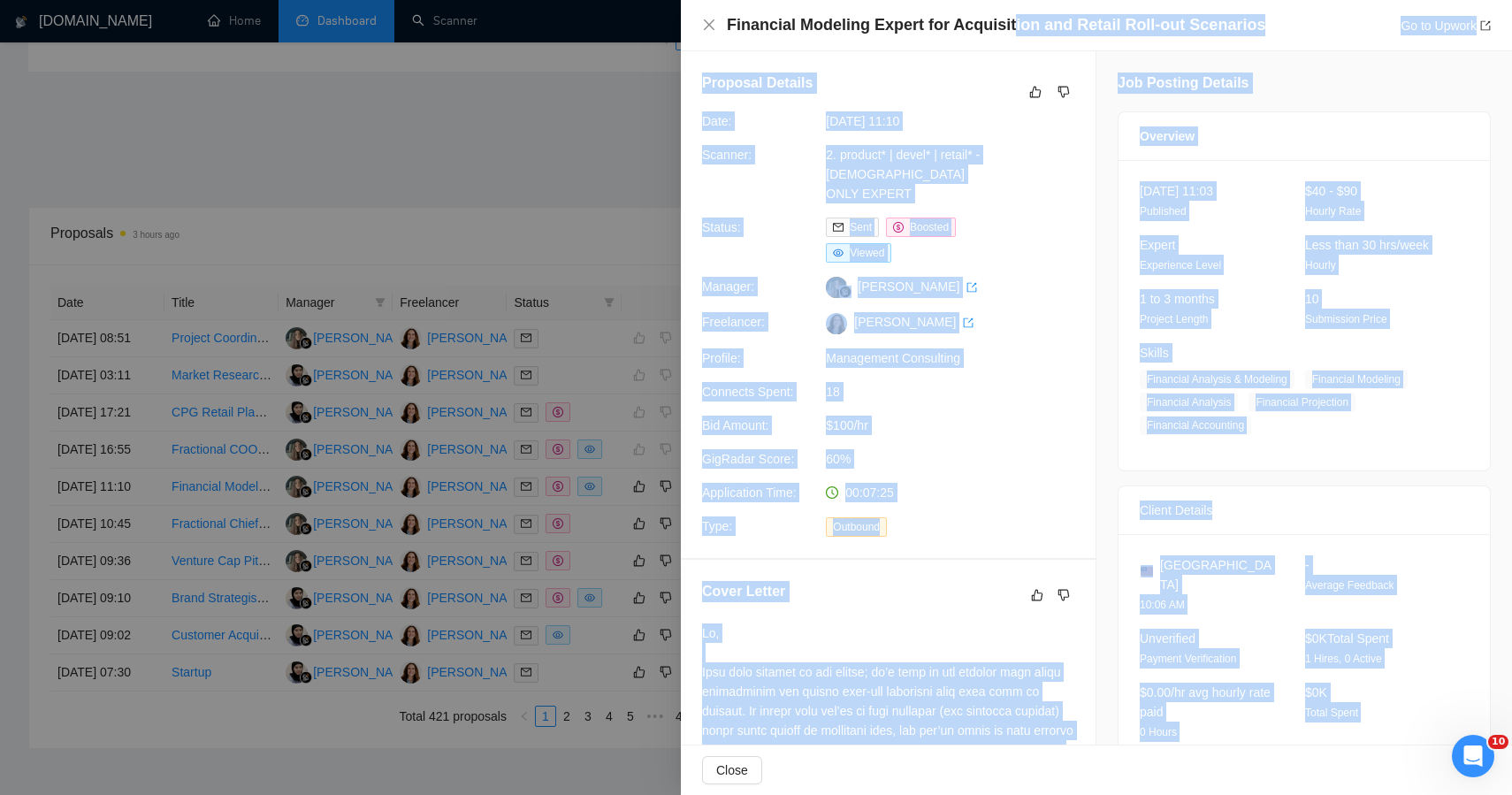
drag, startPoint x: 1350, startPoint y: 254, endPoint x: 1005, endPoint y: 20, distance: 416.9
click at [1005, 20] on div "Financial Modeling Expert for Acquisition and Retail Roll-out Scenarios Go to U…" at bounding box center [1096, 398] width 831 height 795
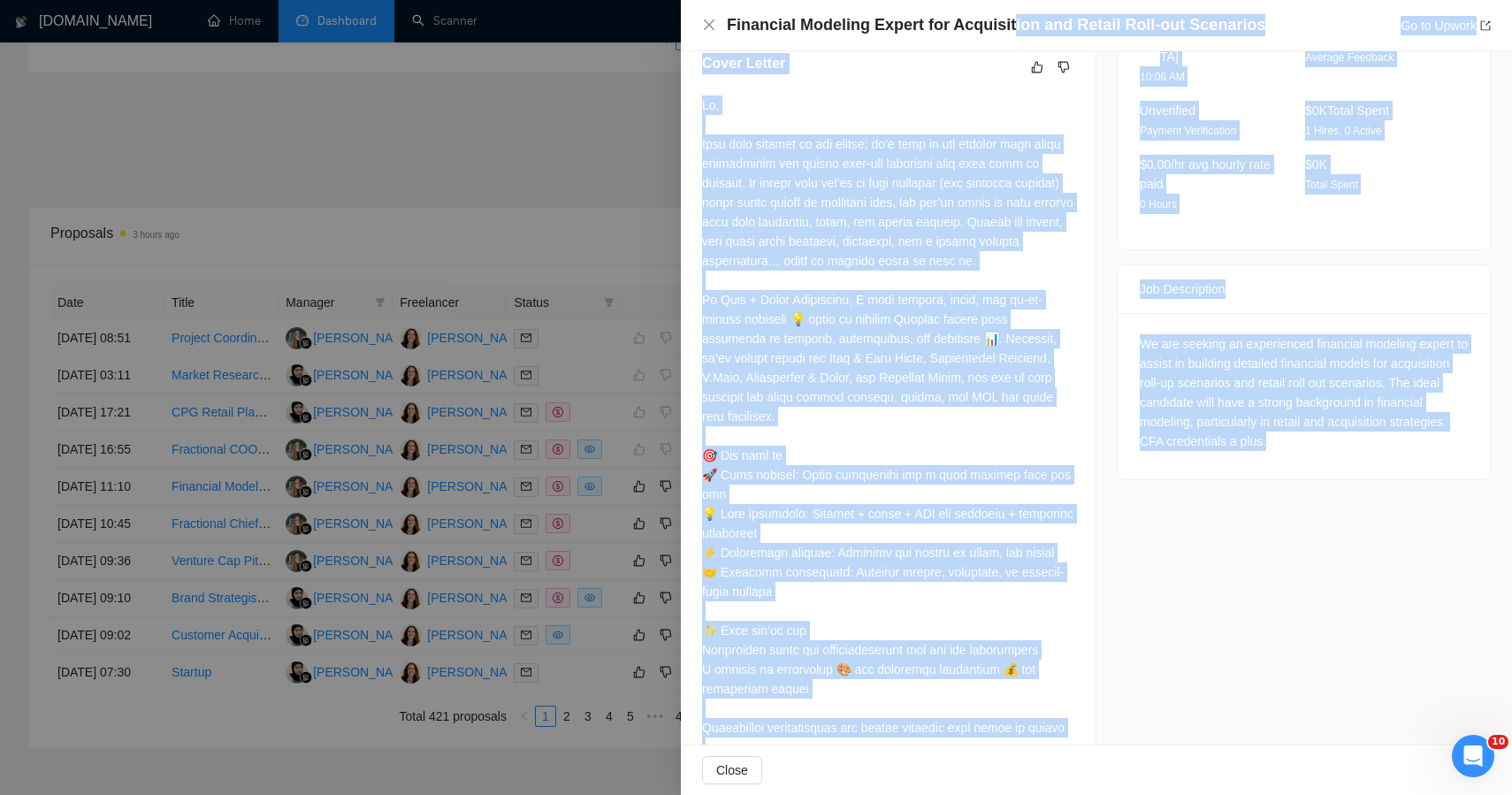
scroll to position [578, 0]
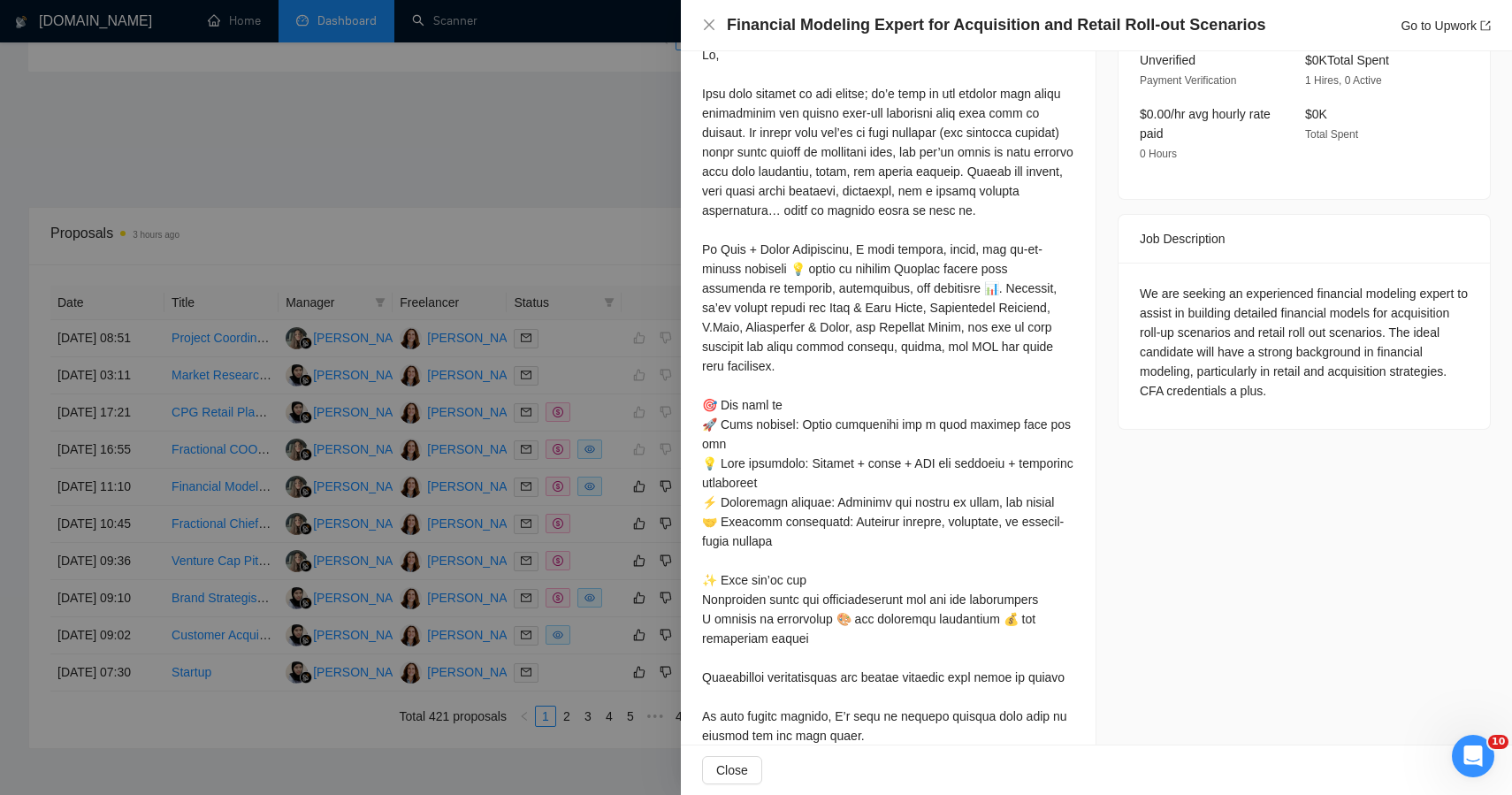
click at [1349, 373] on div "We are seeking an experienced financial modeling expert to assist in building d…" at bounding box center [1304, 342] width 329 height 117
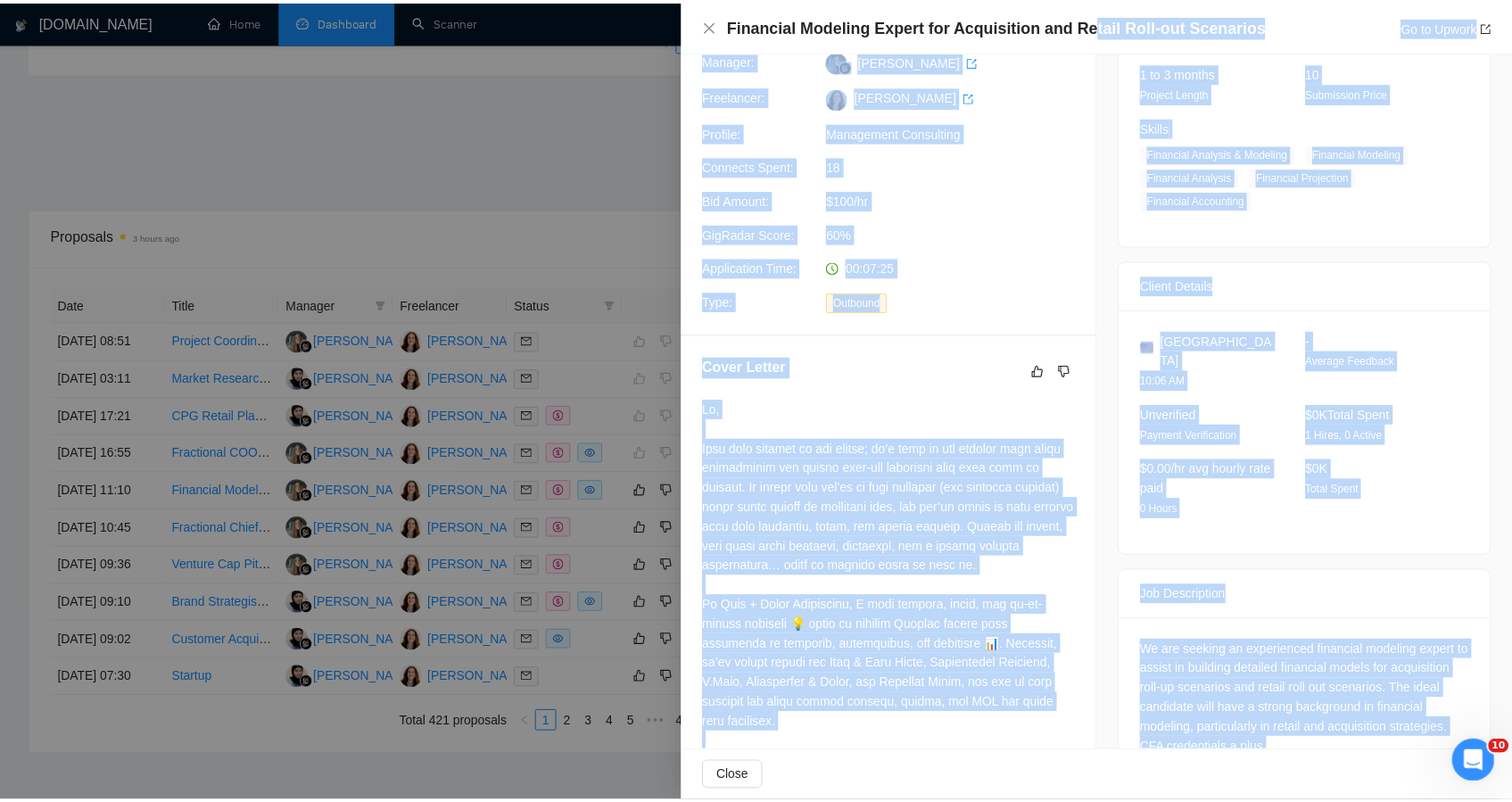
scroll to position [0, 0]
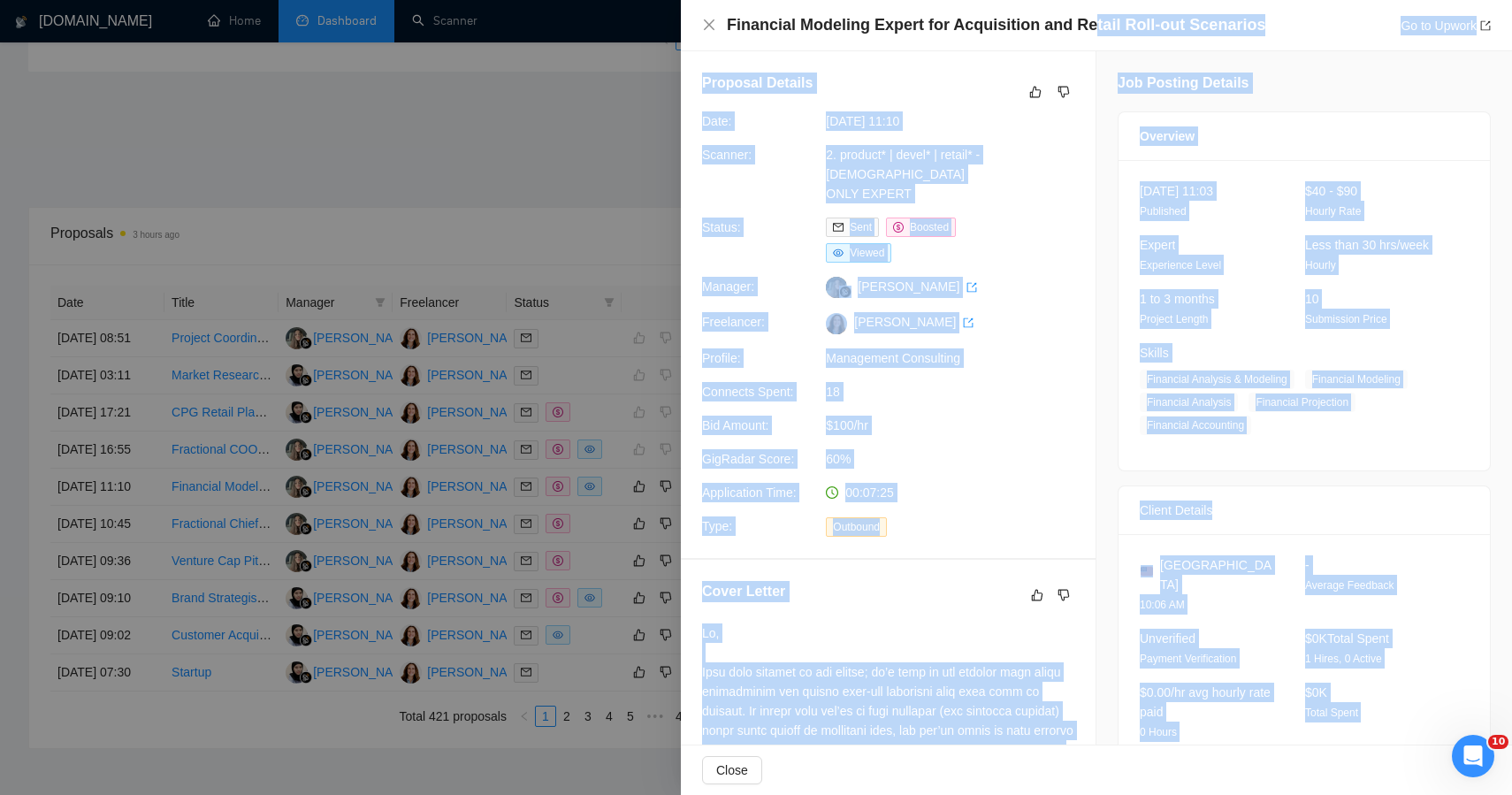
drag, startPoint x: 1363, startPoint y: 372, endPoint x: 1082, endPoint y: 31, distance: 441.9
click at [1082, 31] on div "Financial Modeling Expert for Acquisition and Retail Roll-out Scenarios Go to U…" at bounding box center [1096, 398] width 831 height 795
copy div "tail Roll-out Scenarios Go to Upwork Proposal Details Date: 11 Oct, 2025 11:10 …"
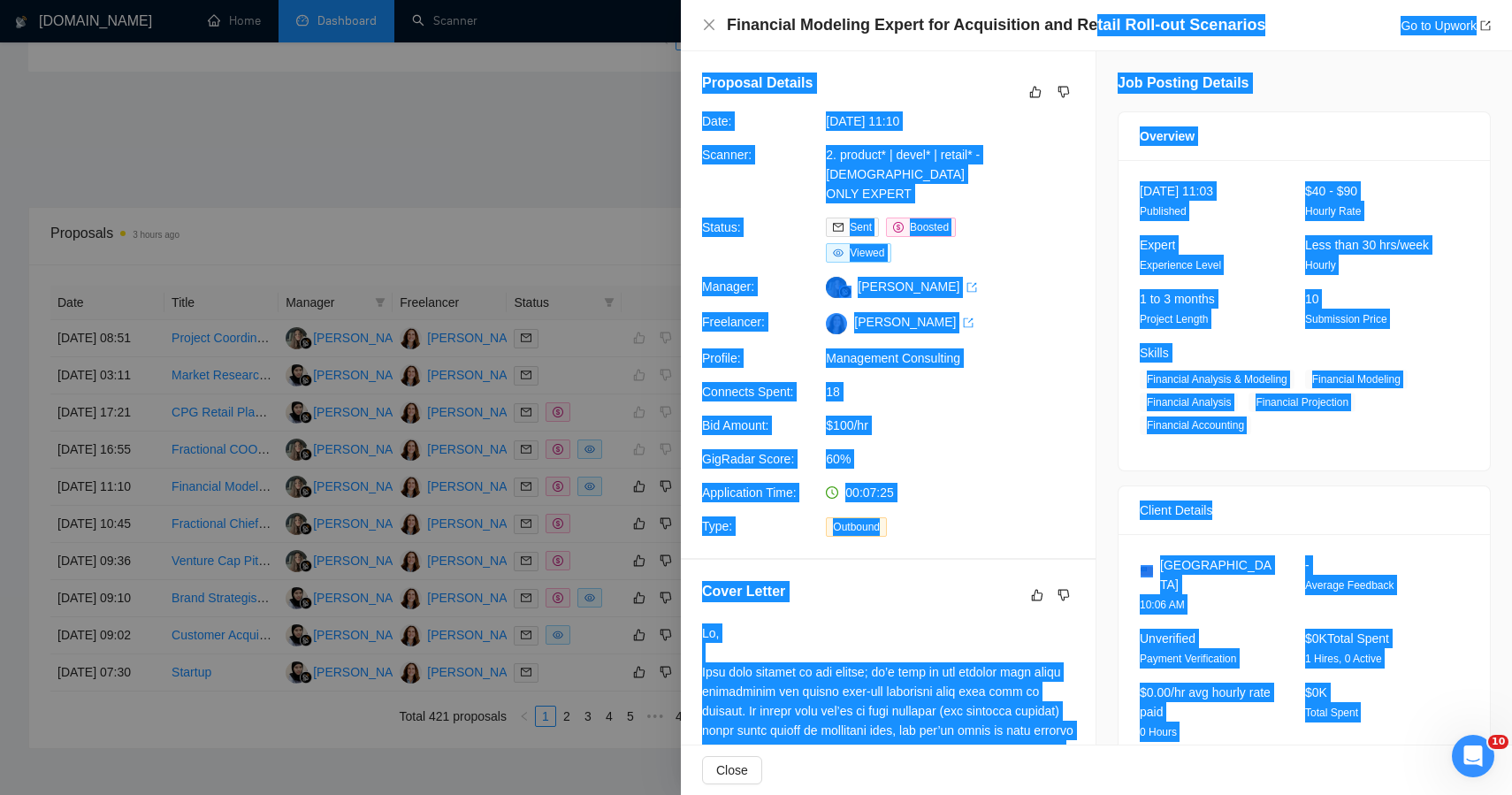
drag, startPoint x: 1082, startPoint y: 31, endPoint x: 1282, endPoint y: 21, distance: 200.2
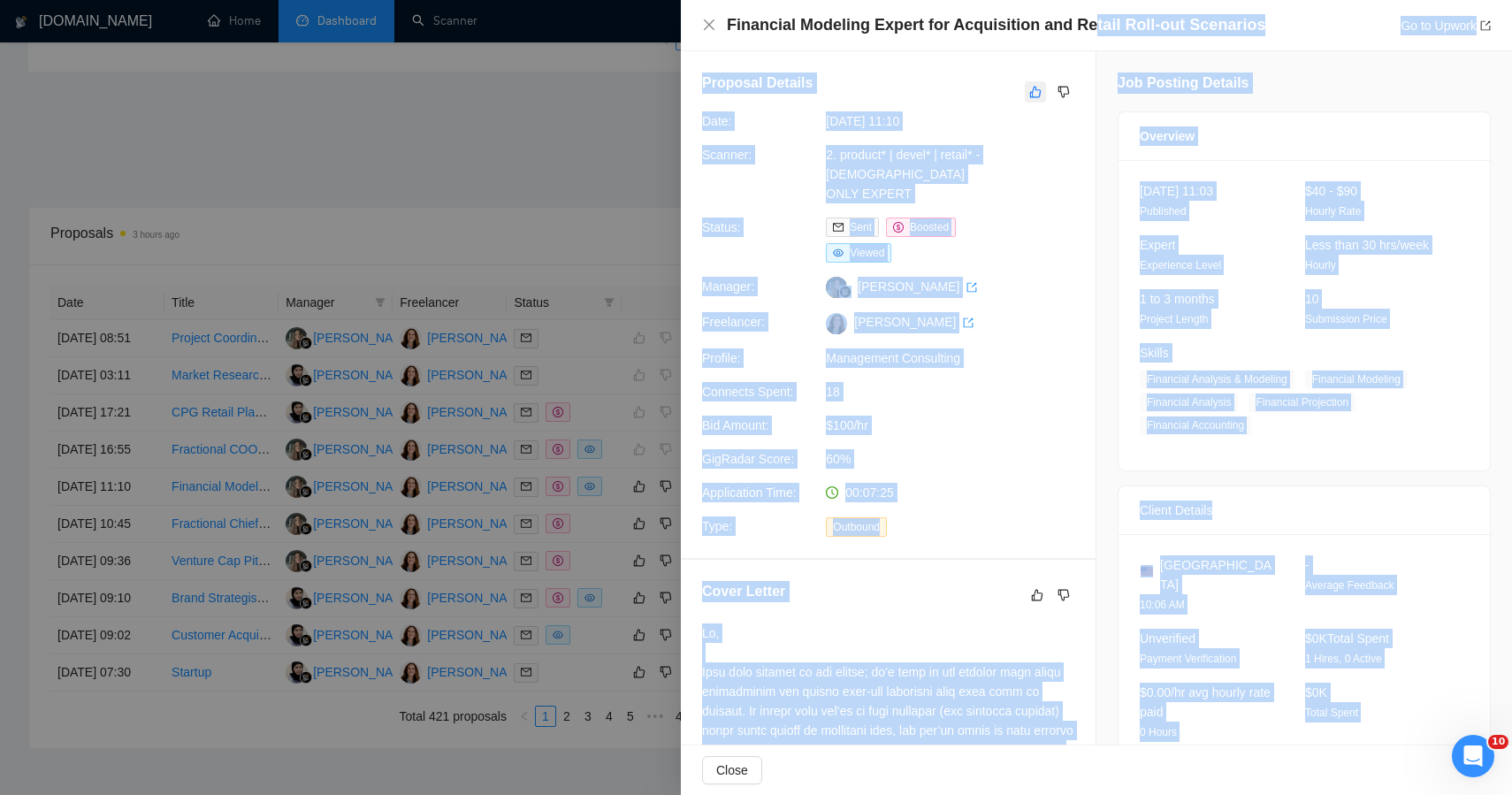
click at [1029, 87] on icon "like" at bounding box center [1035, 92] width 12 height 14
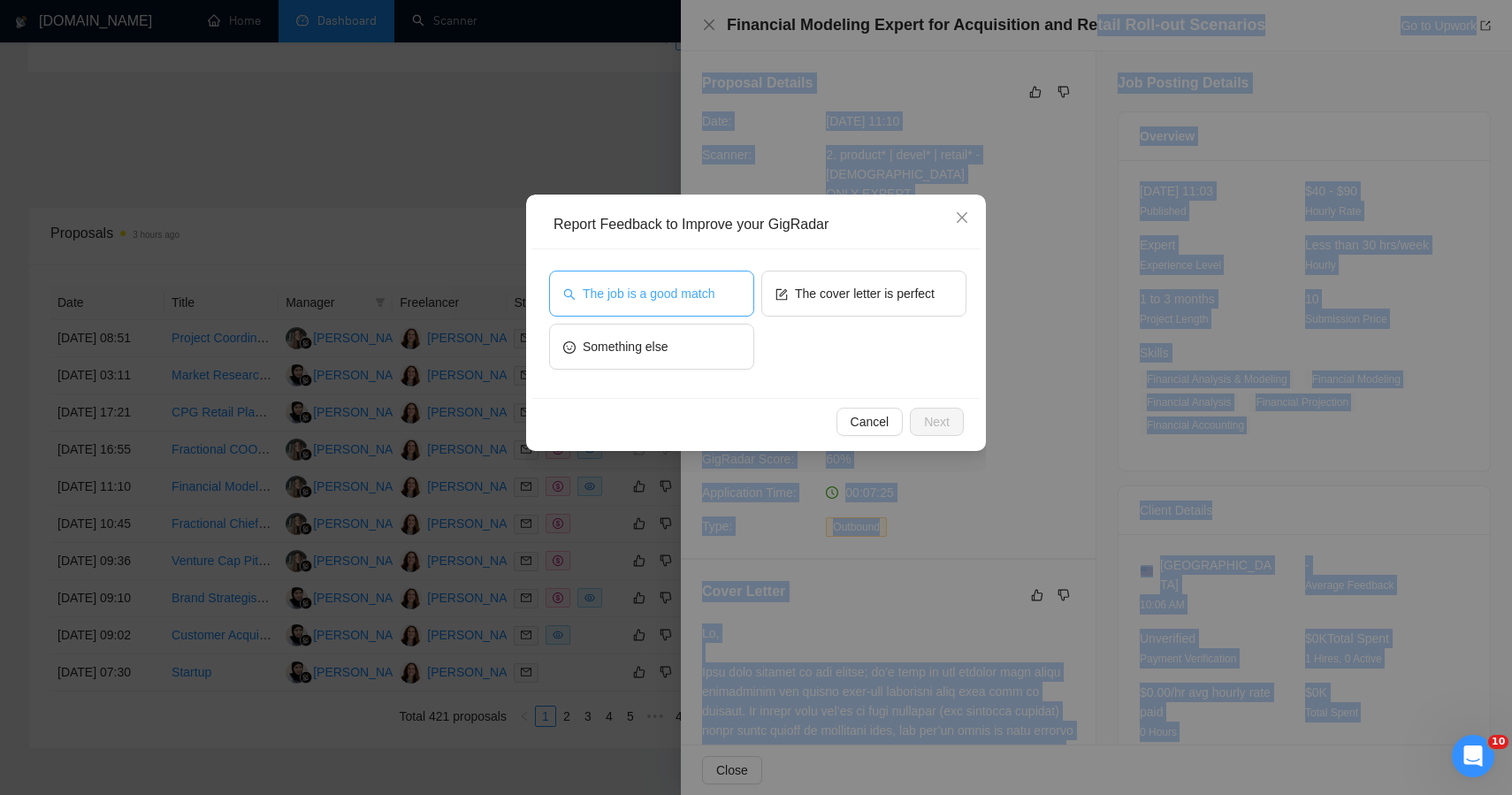
click at [692, 292] on span "The job is a good match" at bounding box center [649, 294] width 132 height 20
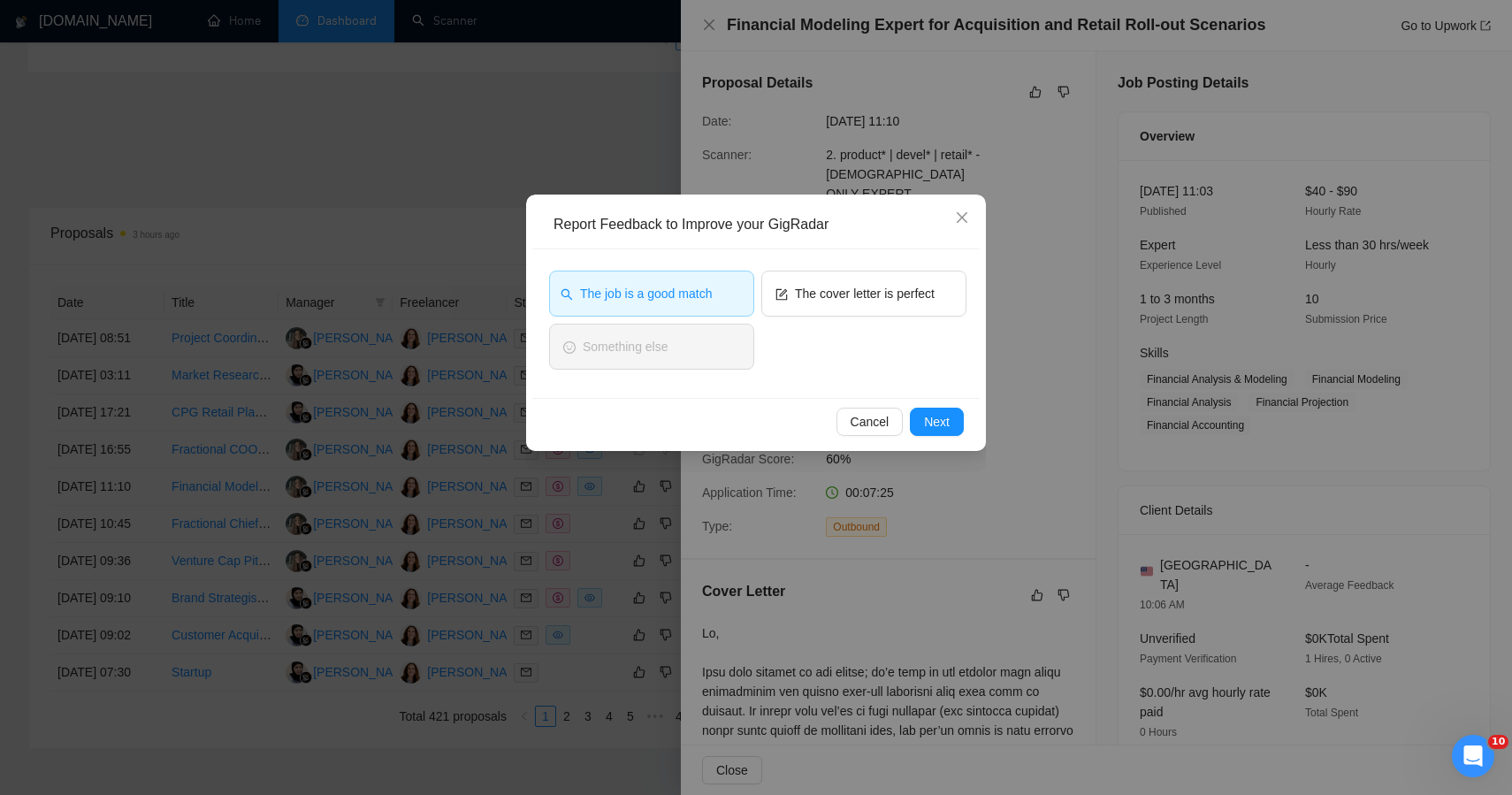
click at [936, 389] on div "The job is a good match The cover letter is perfect Something else" at bounding box center [756, 324] width 447 height 149
click at [935, 420] on span "Next" at bounding box center [936, 422] width 26 height 20
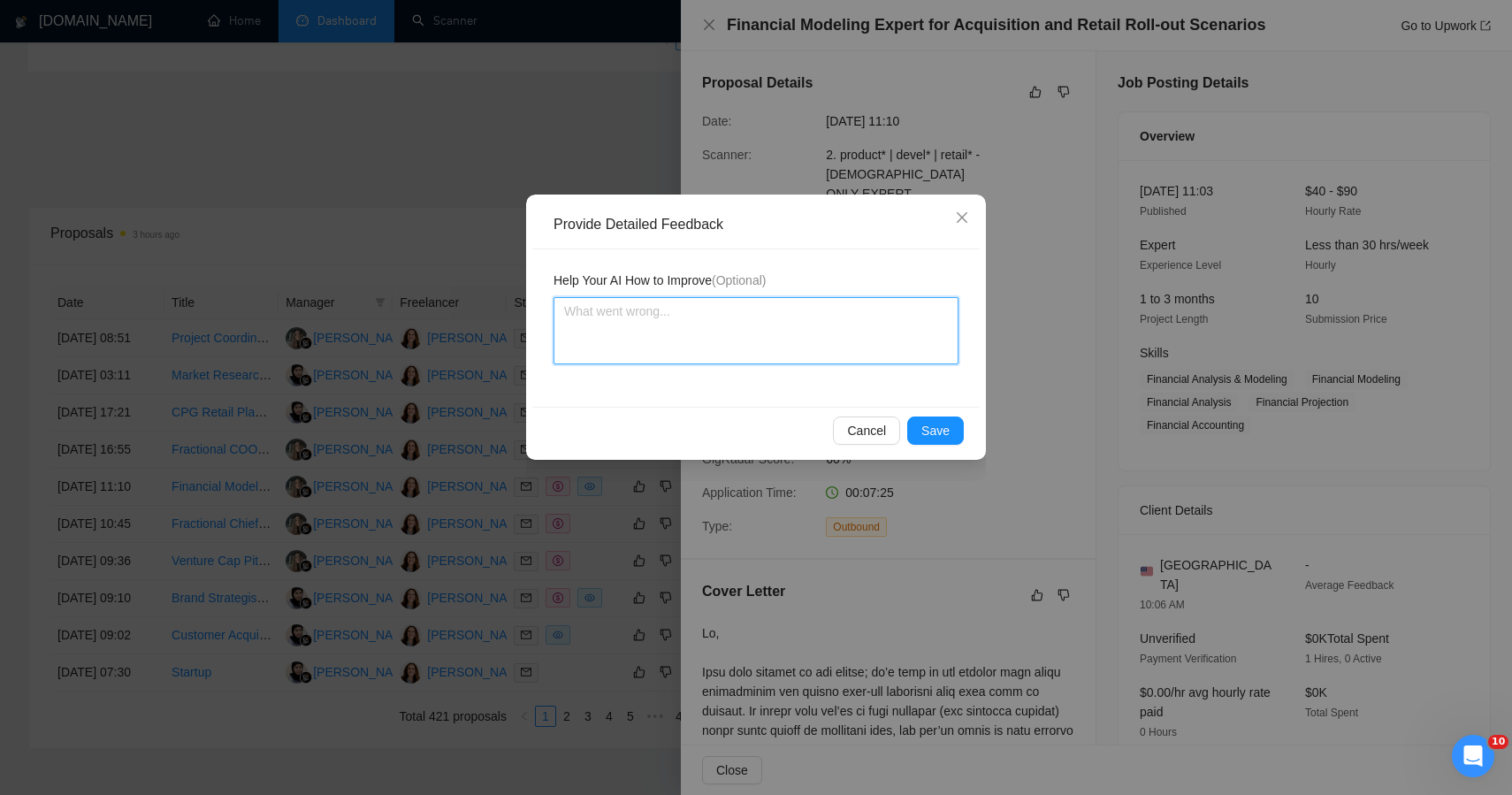
click at [774, 343] on textarea at bounding box center [756, 330] width 405 height 67
paste textarea "🟢 GOOD FIT — STRONG ALIGNMENT FOR CAROLYN’S FINANCIAL + STRATEGIC STRENGTHS Thi…"
type textarea "🟢 GOOD FIT — STRONG ALIGNMENT FOR CAROLYN’S FINANCIAL + STRATEGIC STRENGTHS Thi…"
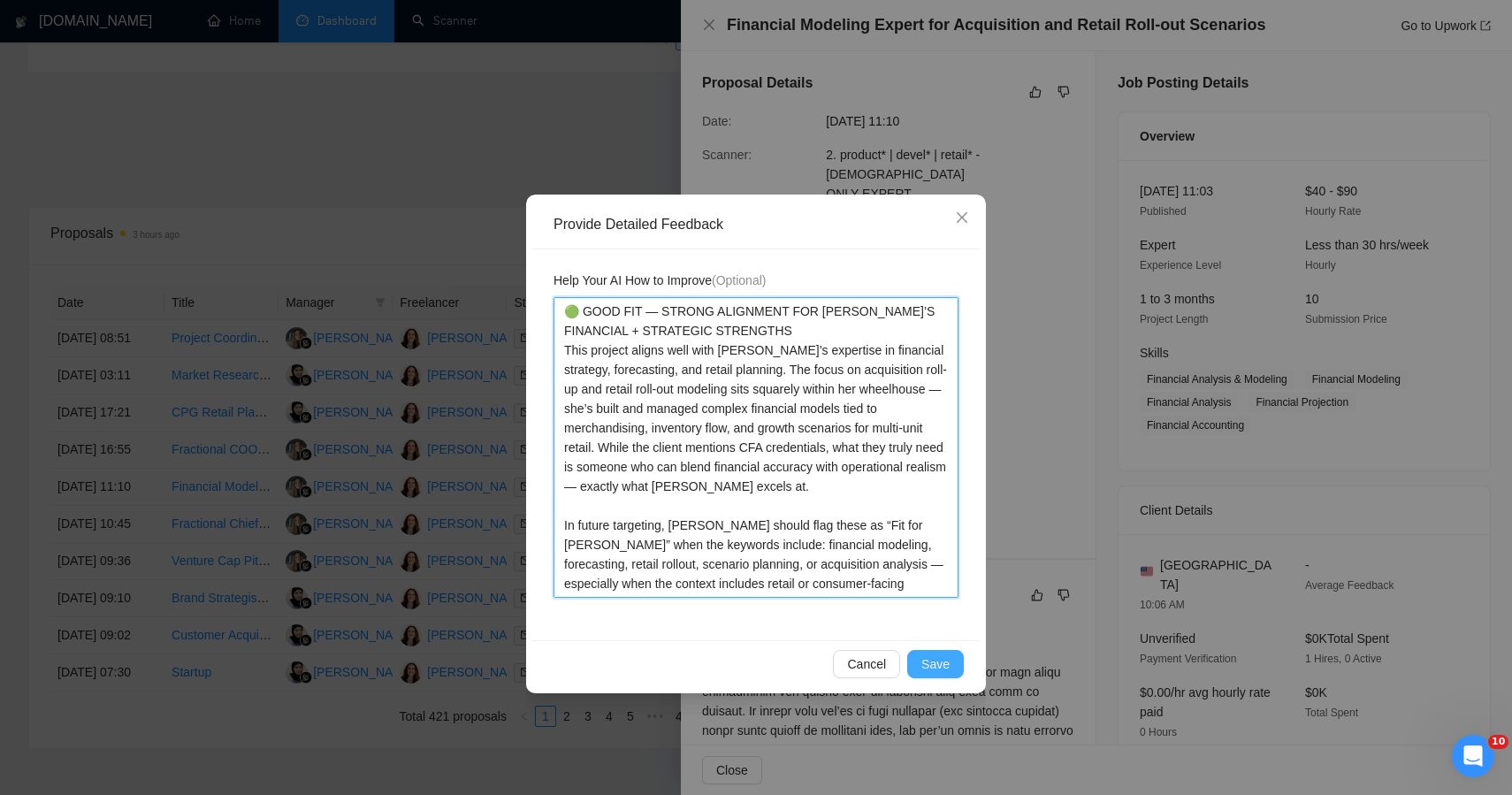
type textarea "🟢 GOOD FIT — STRONG ALIGNMENT FOR CAROLYN’S FINANCIAL + STRATEGIC STRENGTHS Thi…"
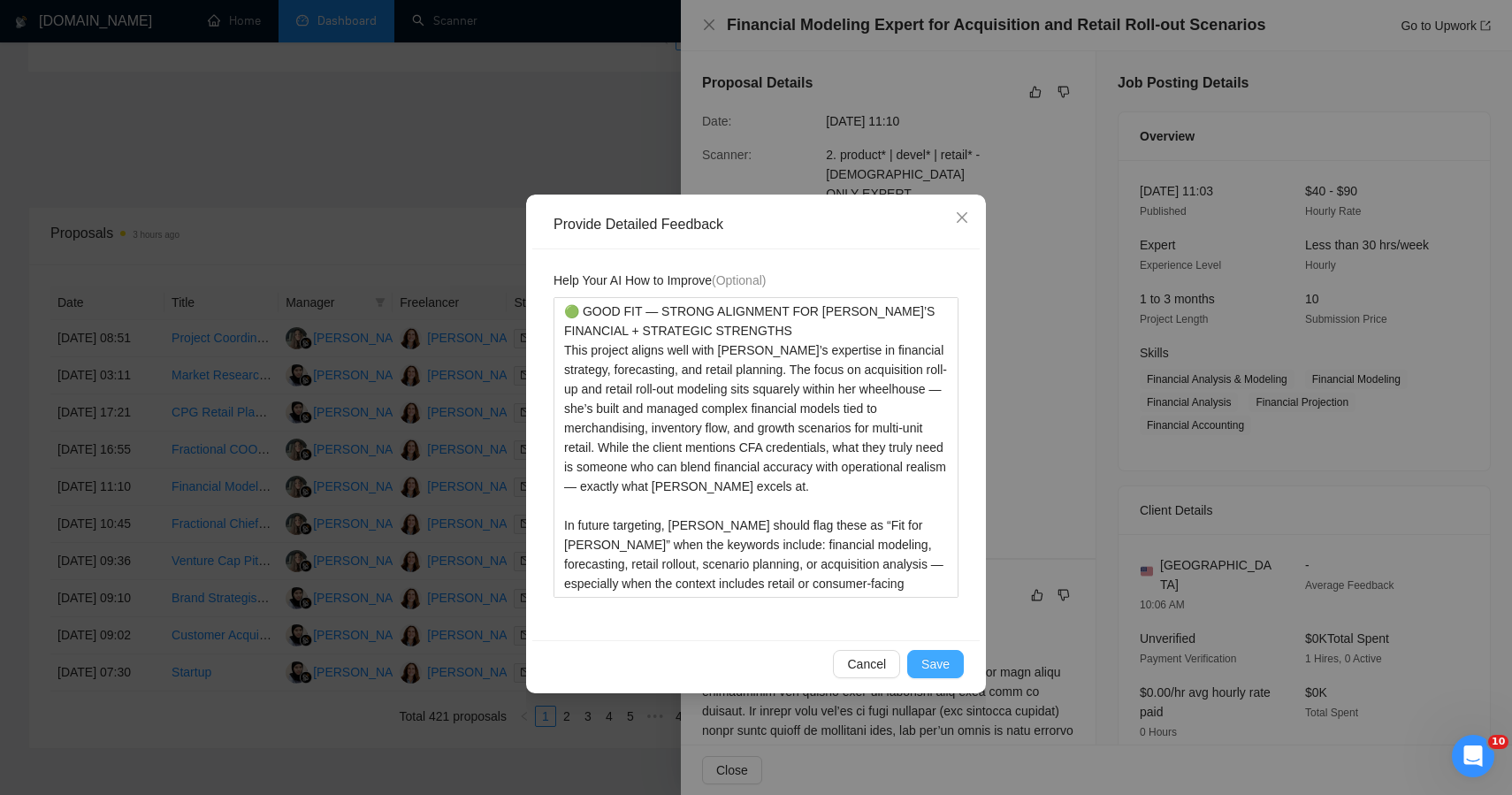
click at [928, 660] on span "Save" at bounding box center [936, 664] width 29 height 20
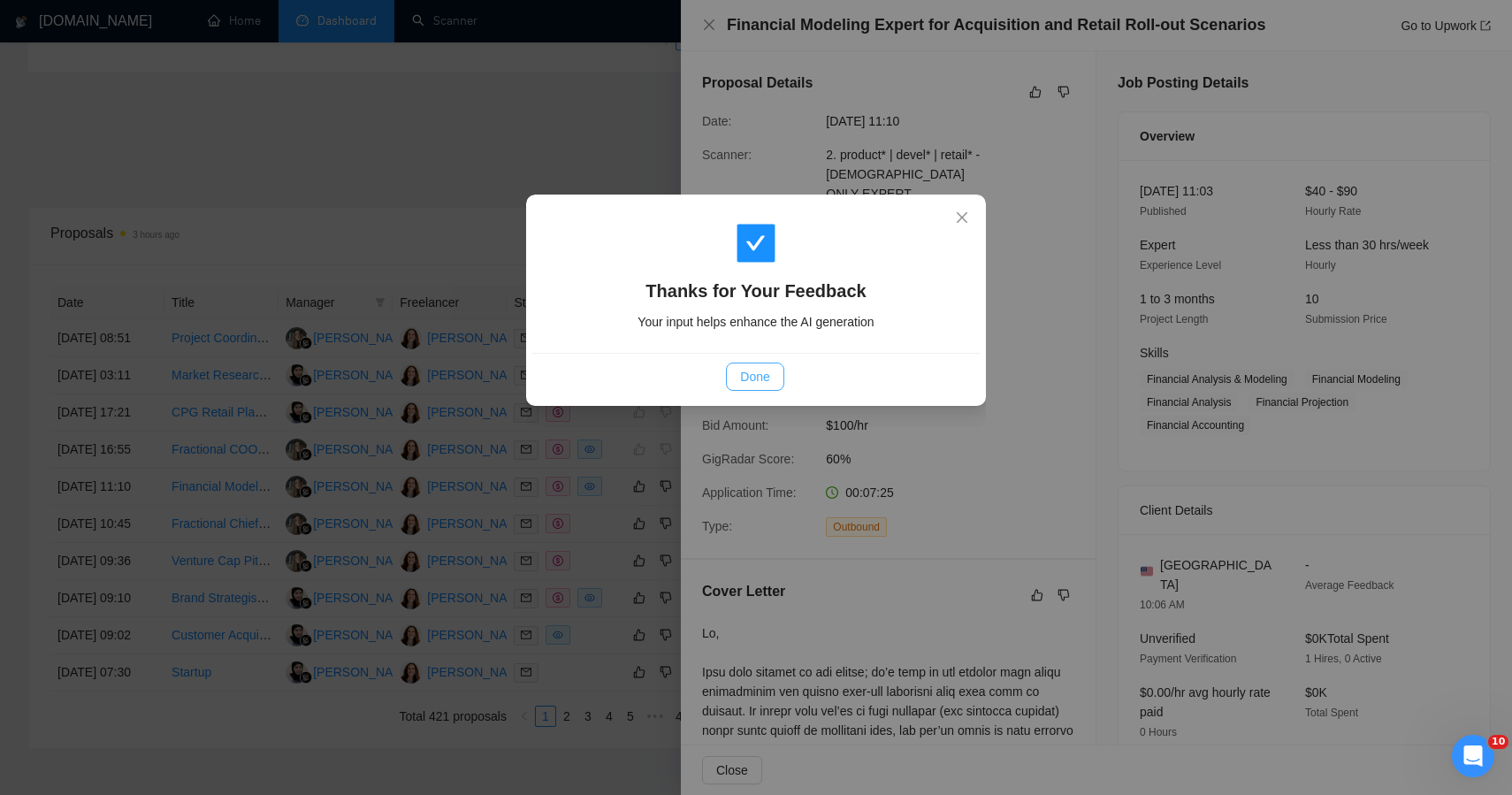
click at [755, 381] on span "Done" at bounding box center [755, 377] width 29 height 20
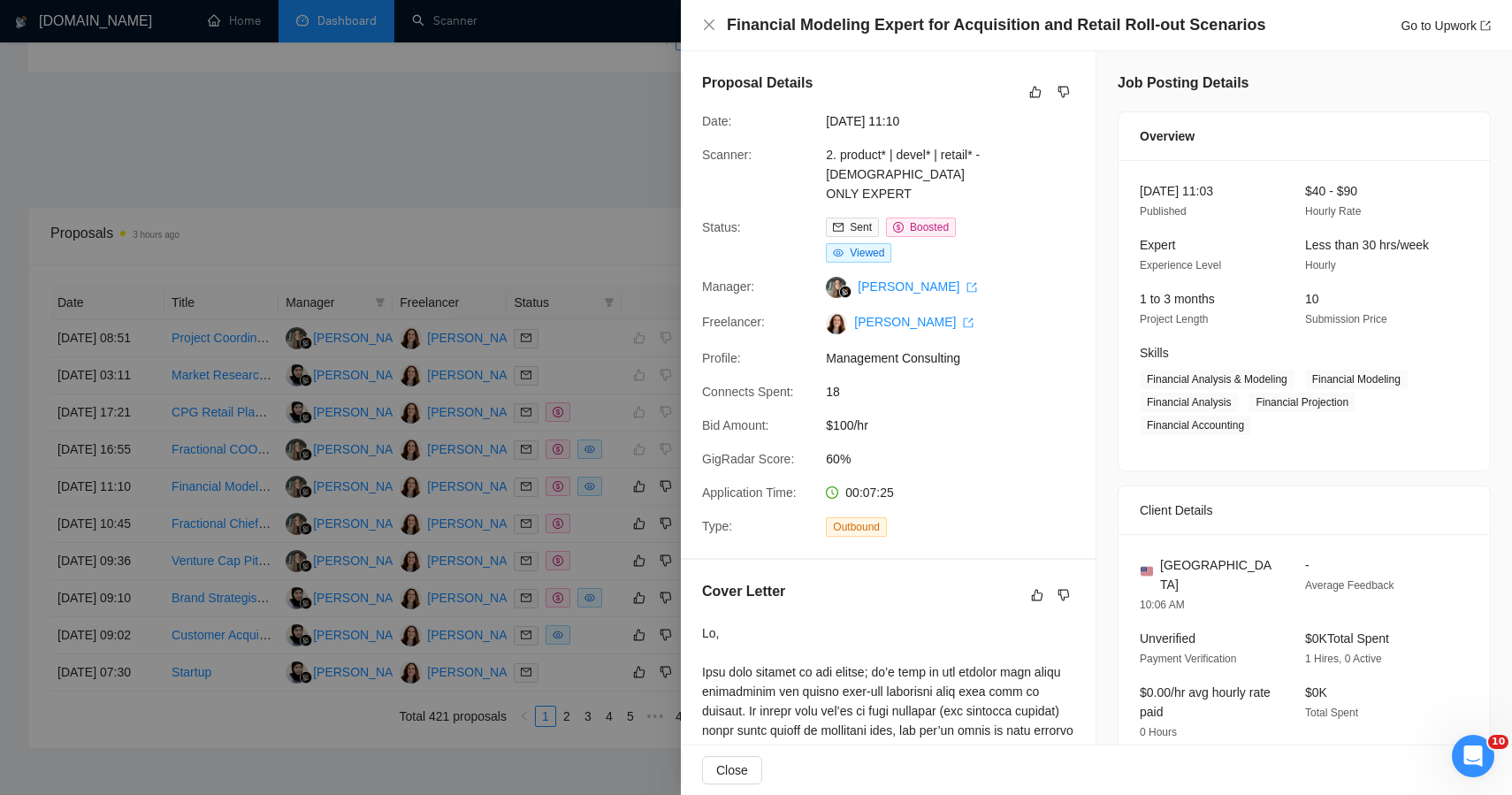
click at [499, 177] on div at bounding box center [756, 398] width 1512 height 795
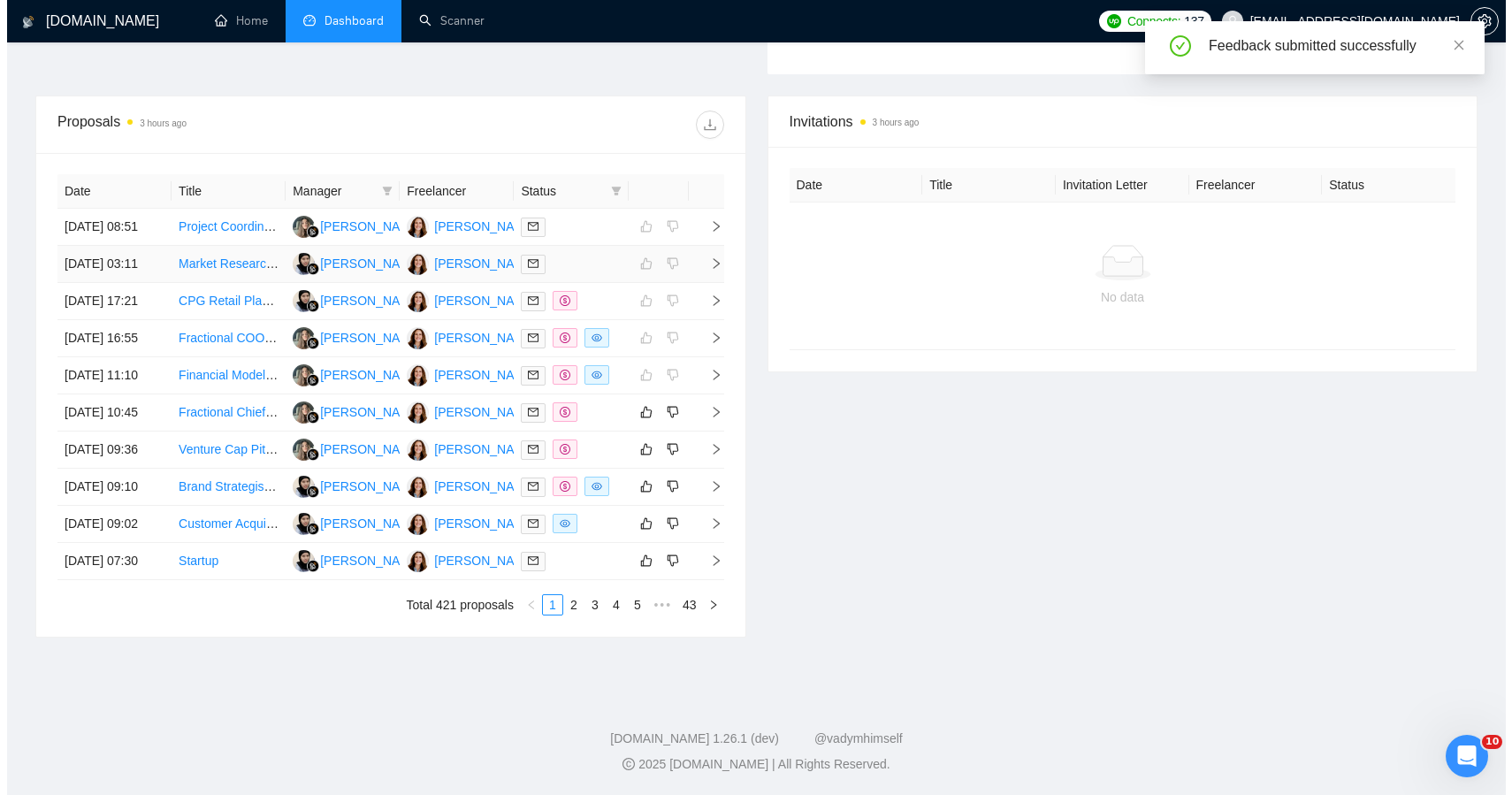
scroll to position [797, 0]
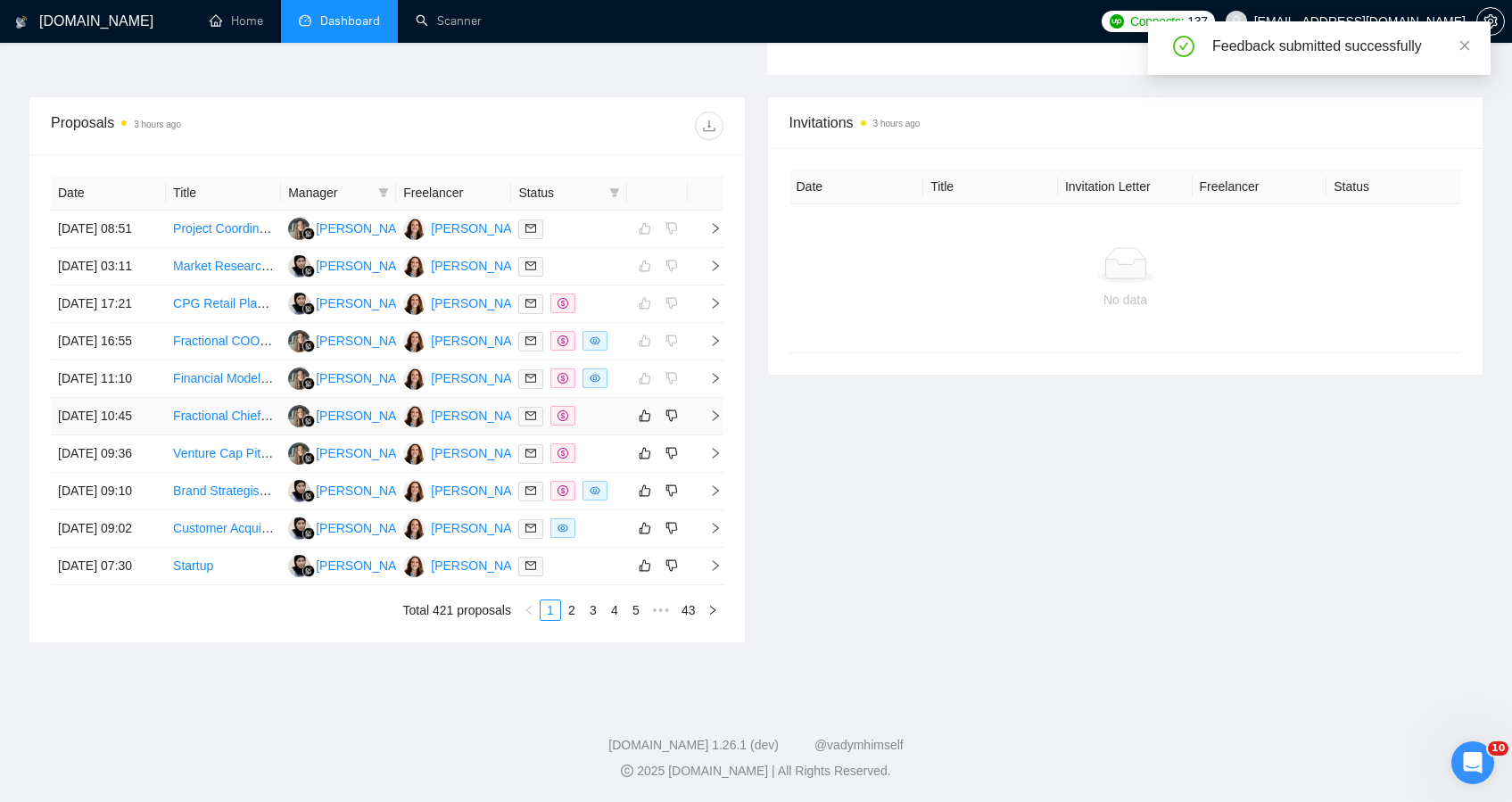
click at [630, 398] on td at bounding box center [657, 417] width 60 height 38
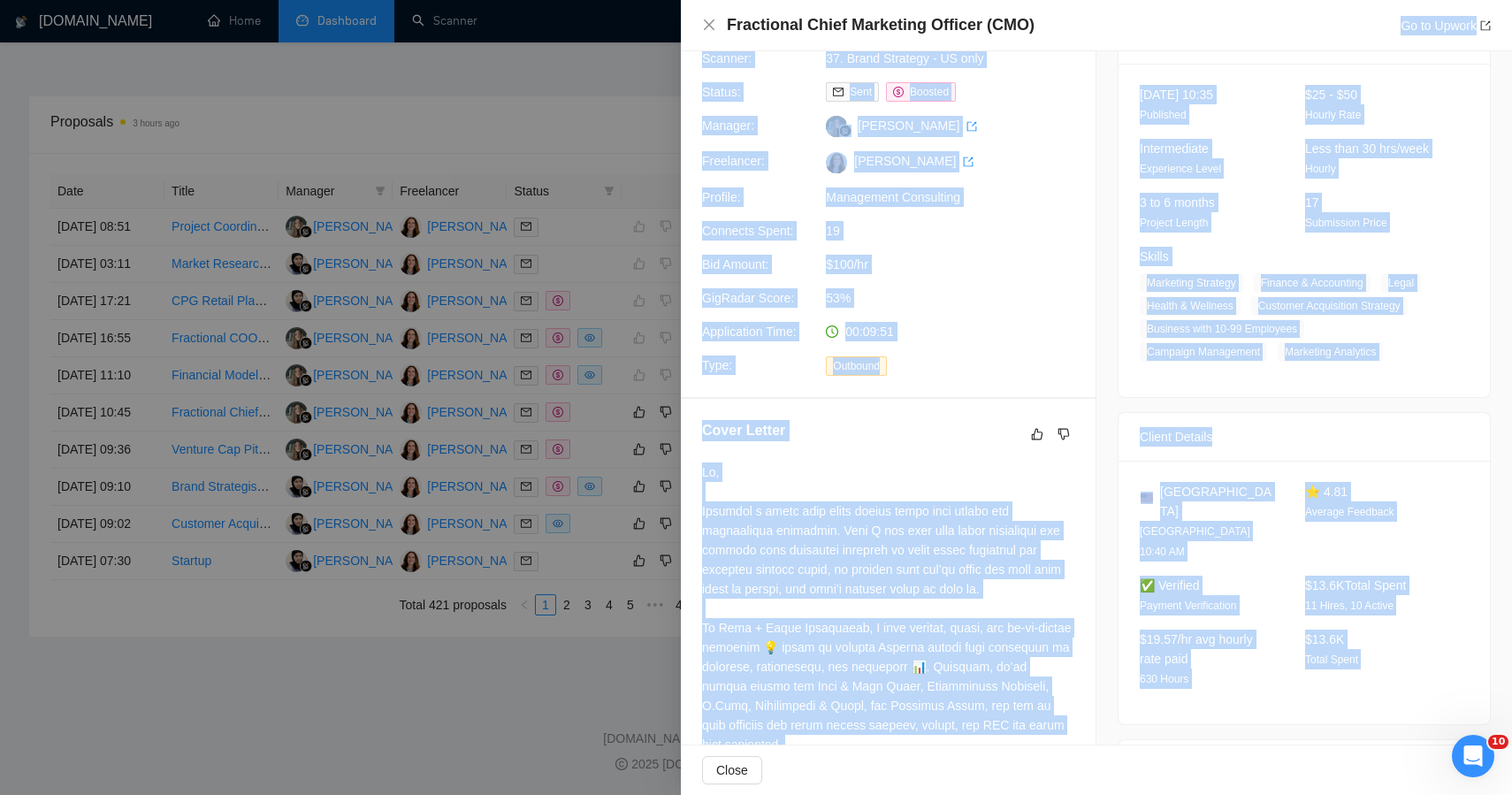
scroll to position [0, 0]
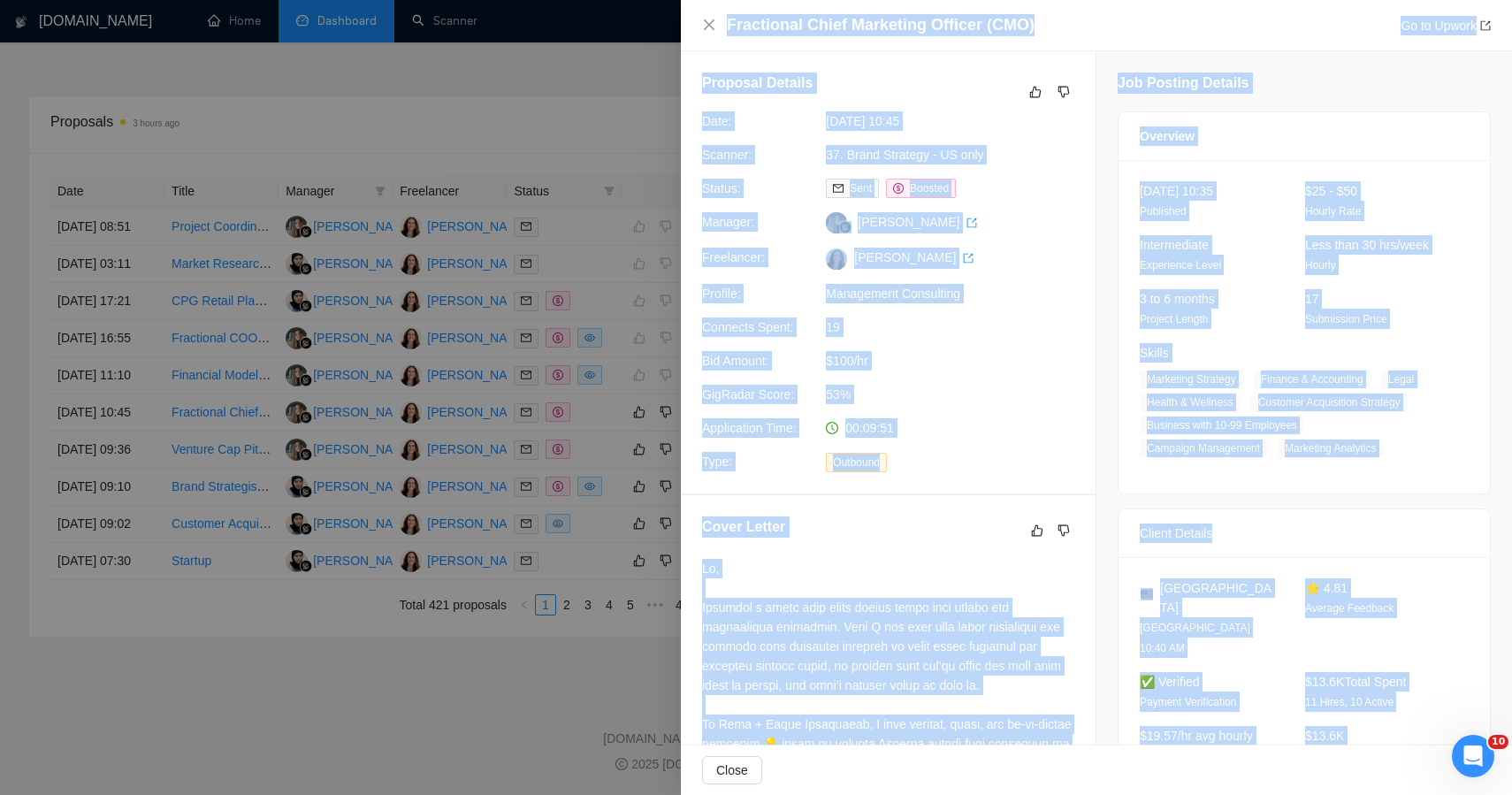
drag, startPoint x: 1261, startPoint y: 663, endPoint x: 691, endPoint y: 19, distance: 860.0
click at [691, 19] on div "Fractional Chief Marketing Officer (CMO) Go to Upwork Proposal Details Date: 11…" at bounding box center [1096, 398] width 831 height 795
copy div "Fractional Chief Marketing Officer (CMO) Go to Upwork Proposal Details Date: 11…"
click at [1058, 90] on icon "dislike" at bounding box center [1064, 92] width 12 height 14
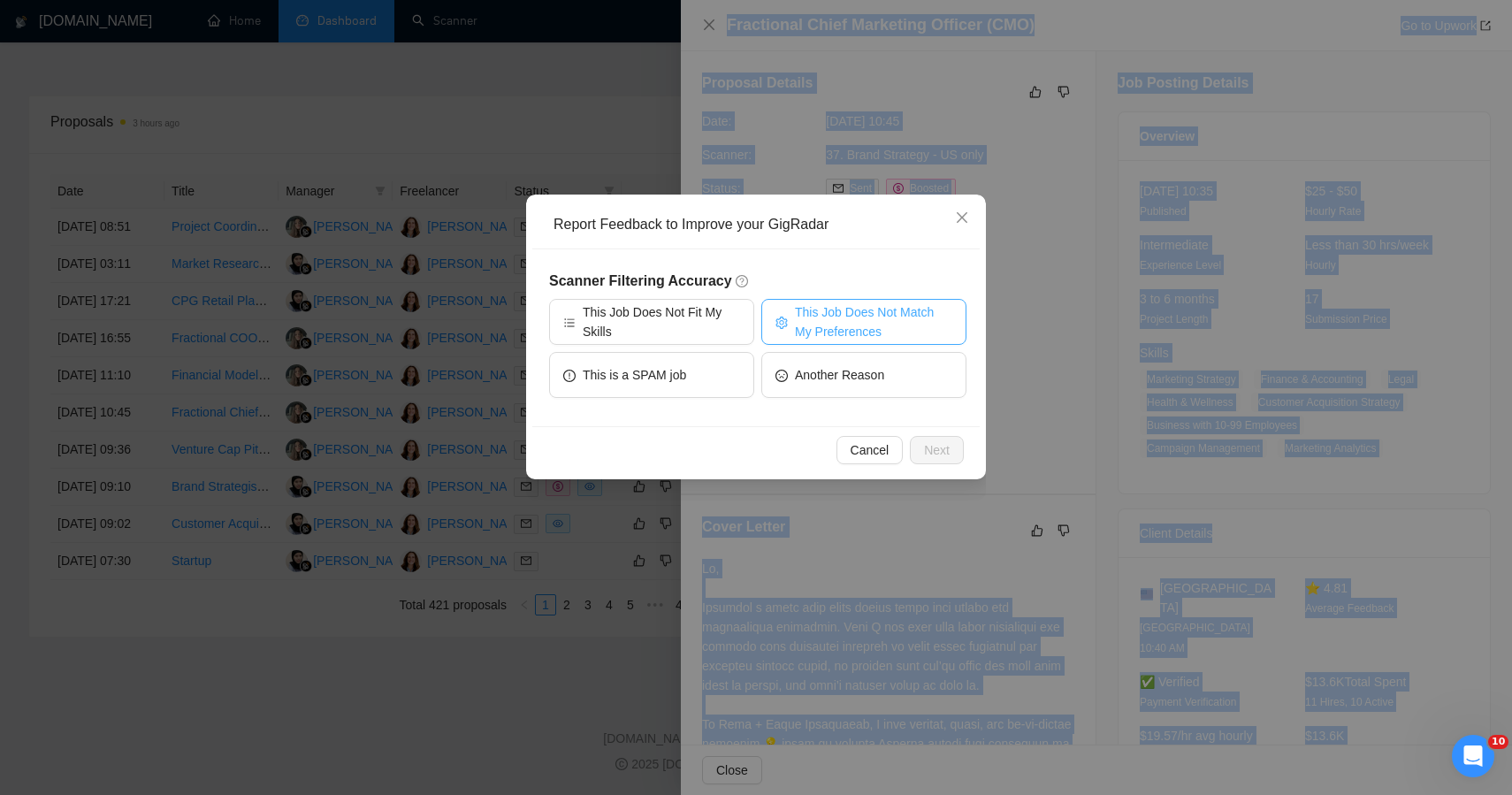
click at [783, 325] on icon "setting" at bounding box center [781, 323] width 12 height 12
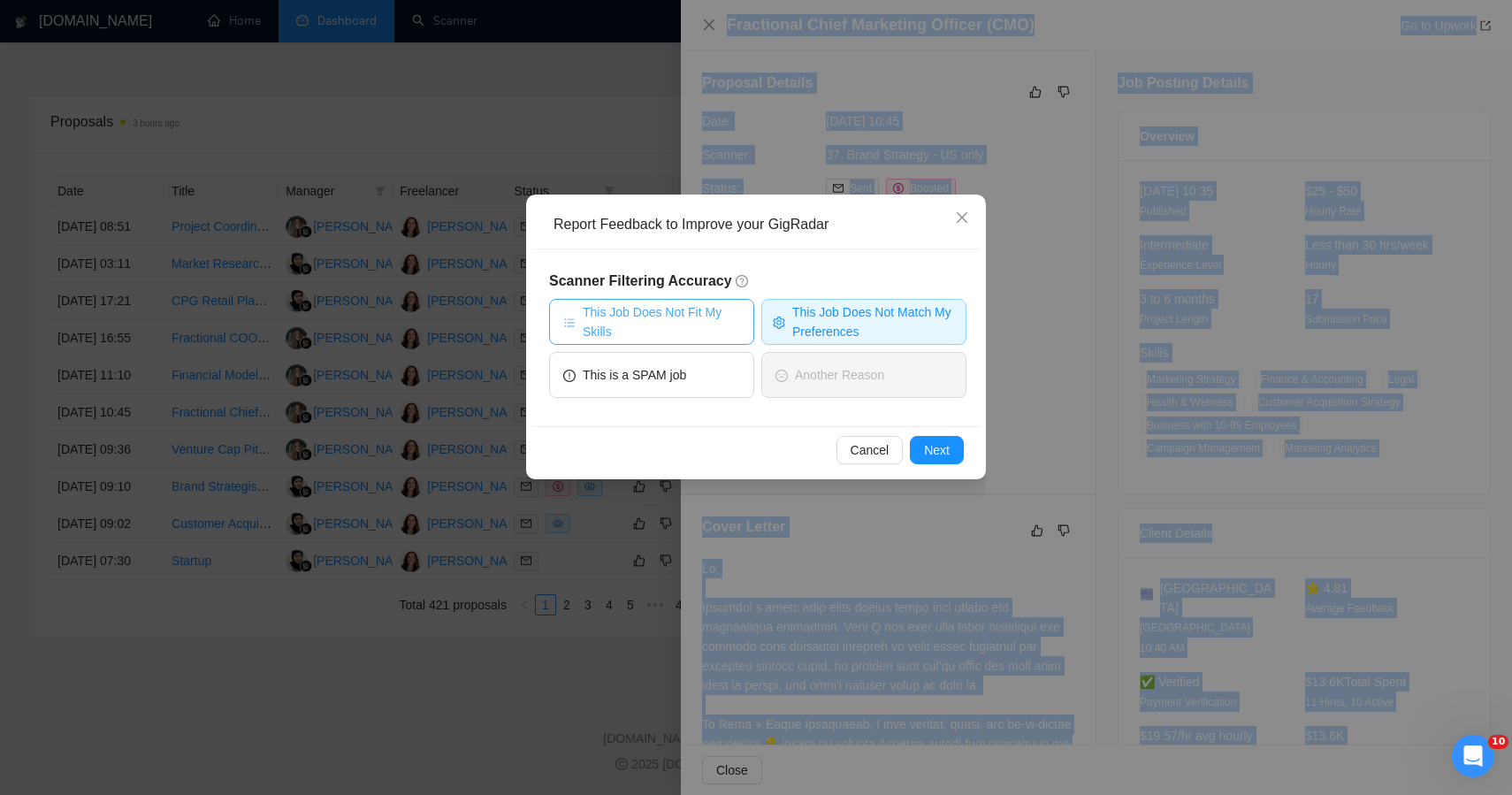
click at [708, 324] on span "This Job Does Not Fit My Skills" at bounding box center [661, 322] width 158 height 39
click at [927, 442] on span "Next" at bounding box center [936, 450] width 26 height 20
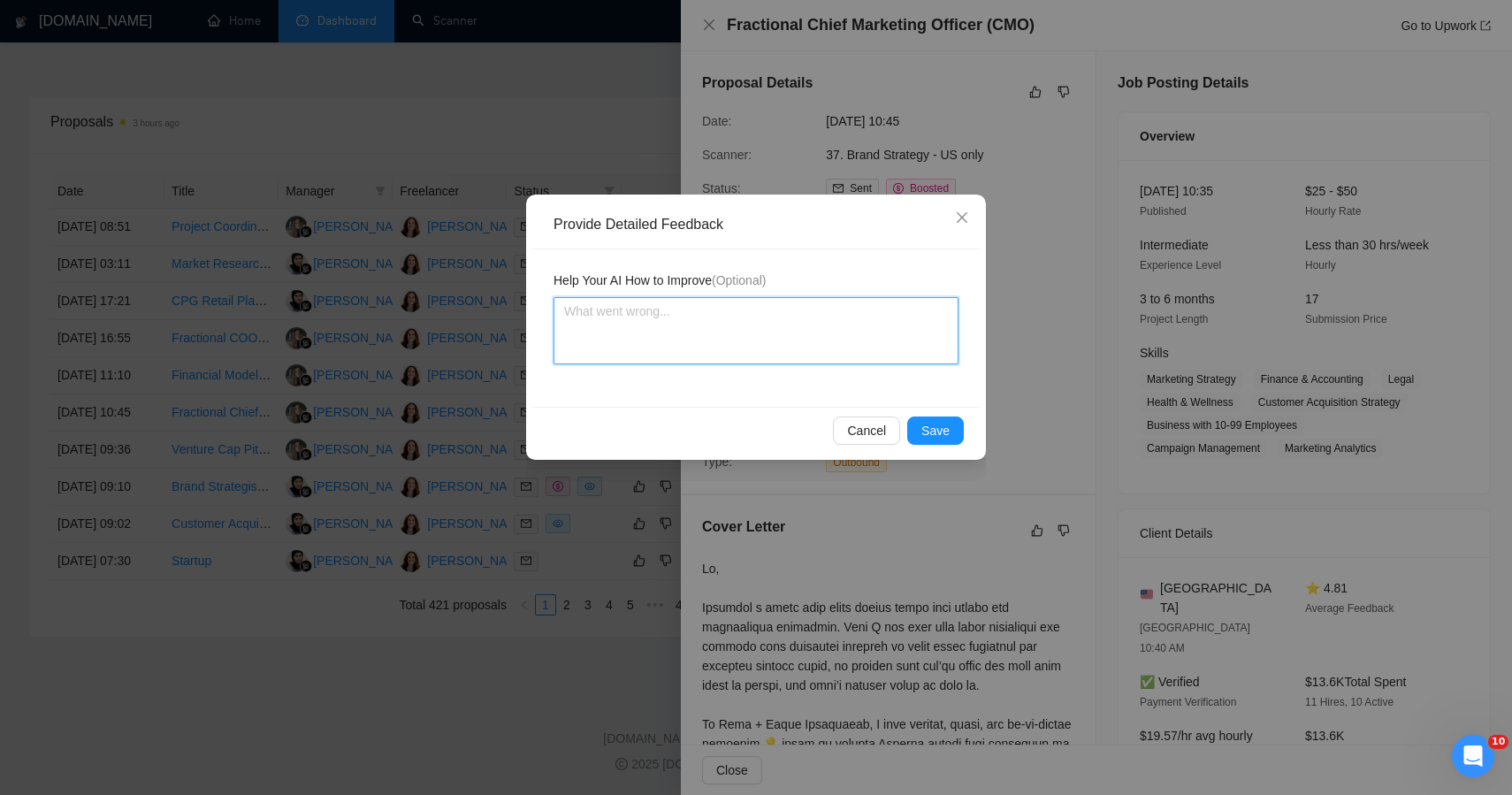
click at [748, 331] on textarea at bounding box center [756, 330] width 405 height 67
paste textarea "🔴 LOW FIT — STRATEGICALLY STRONG, INDUSTRY MISMATCH This project was not an ide…"
type textarea "🔴 LOW FIT — STRATEGICALLY STRONG, INDUSTRY MISMATCH This project was not an ide…"
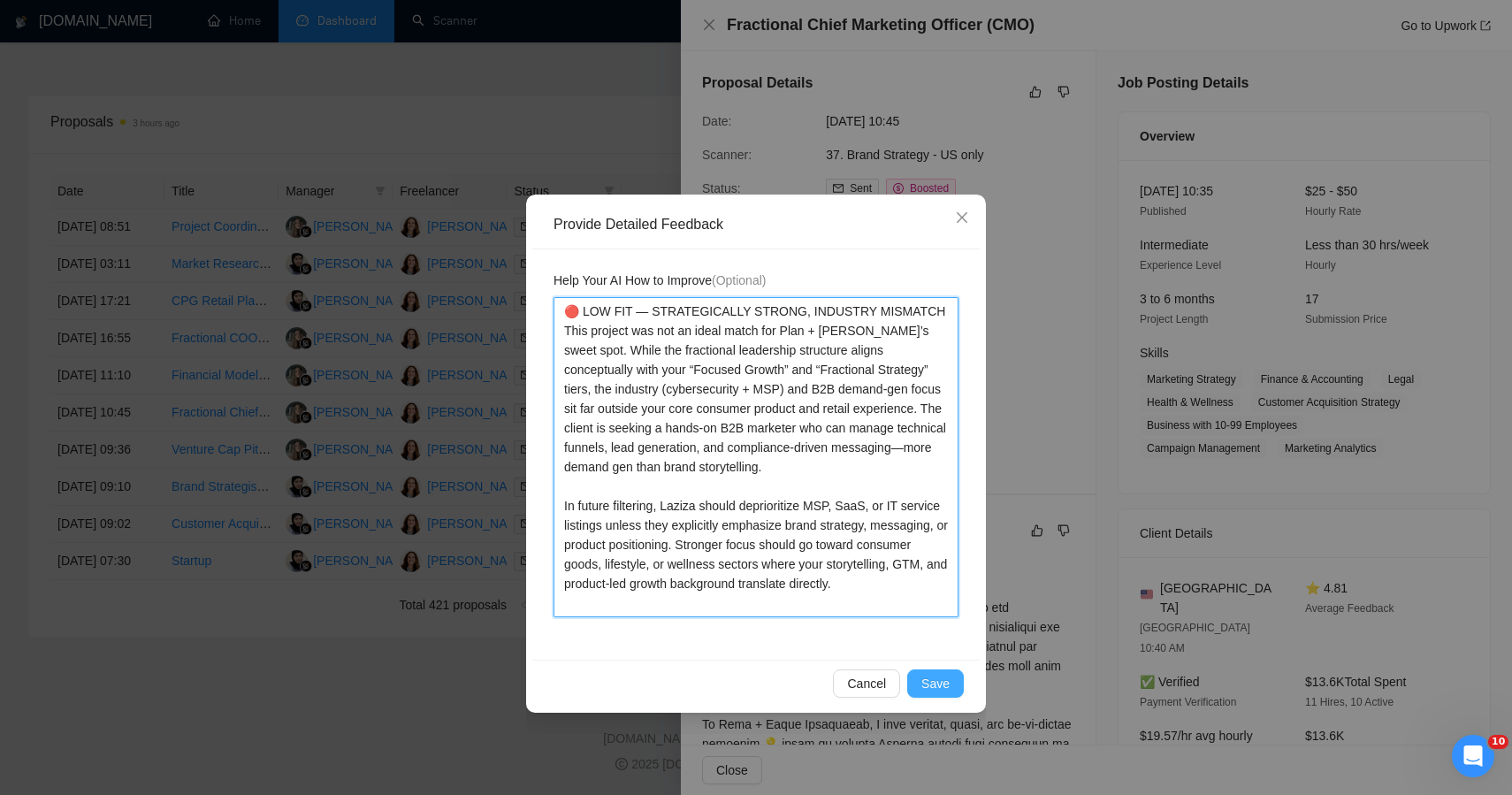
type textarea "🔴 LOW FIT — STRATEGICALLY STRONG, INDUSTRY MISMATCH This project was not an ide…"
click at [929, 682] on span "Save" at bounding box center [936, 684] width 29 height 20
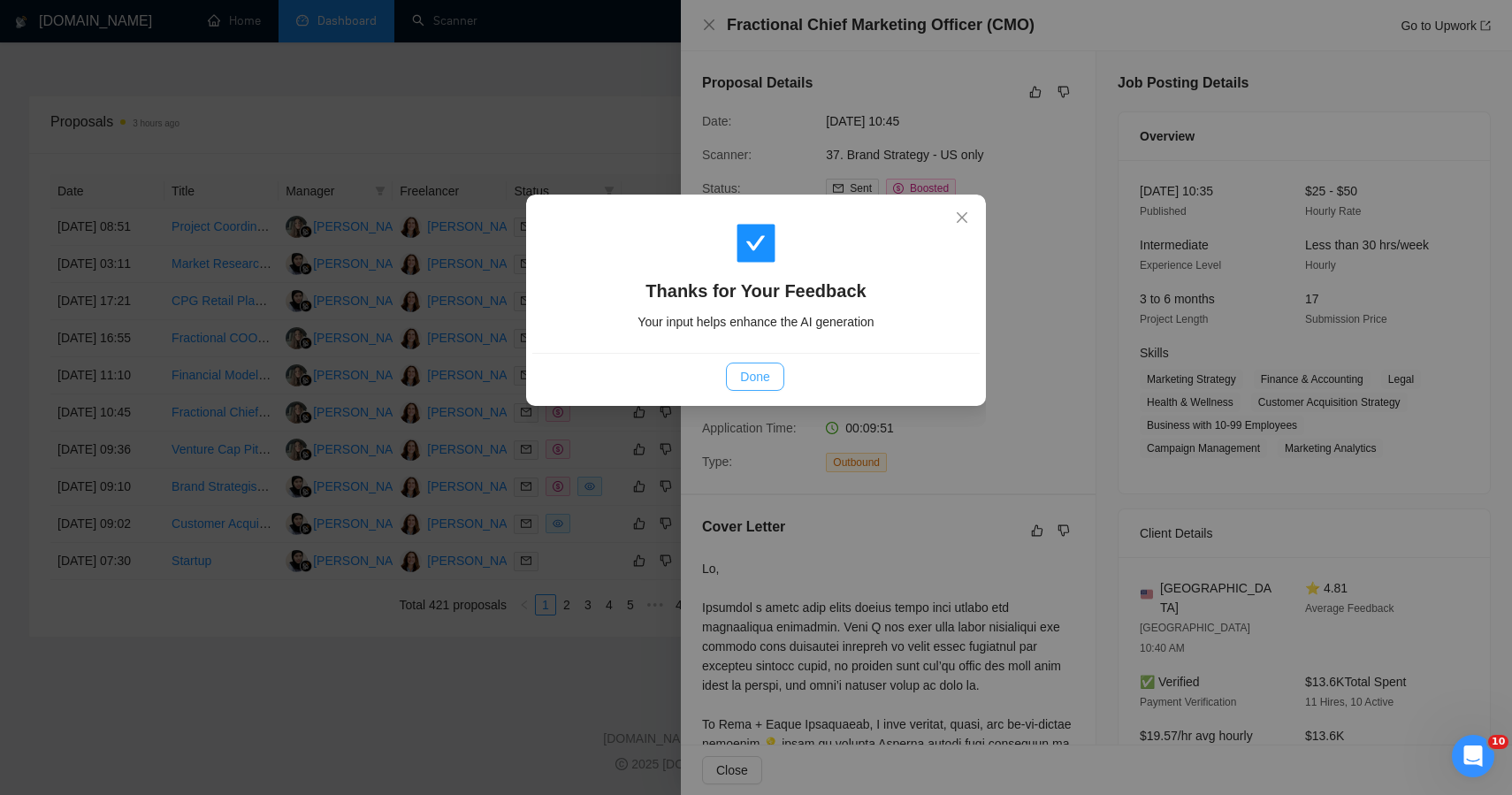
click at [757, 370] on span "Done" at bounding box center [755, 377] width 29 height 20
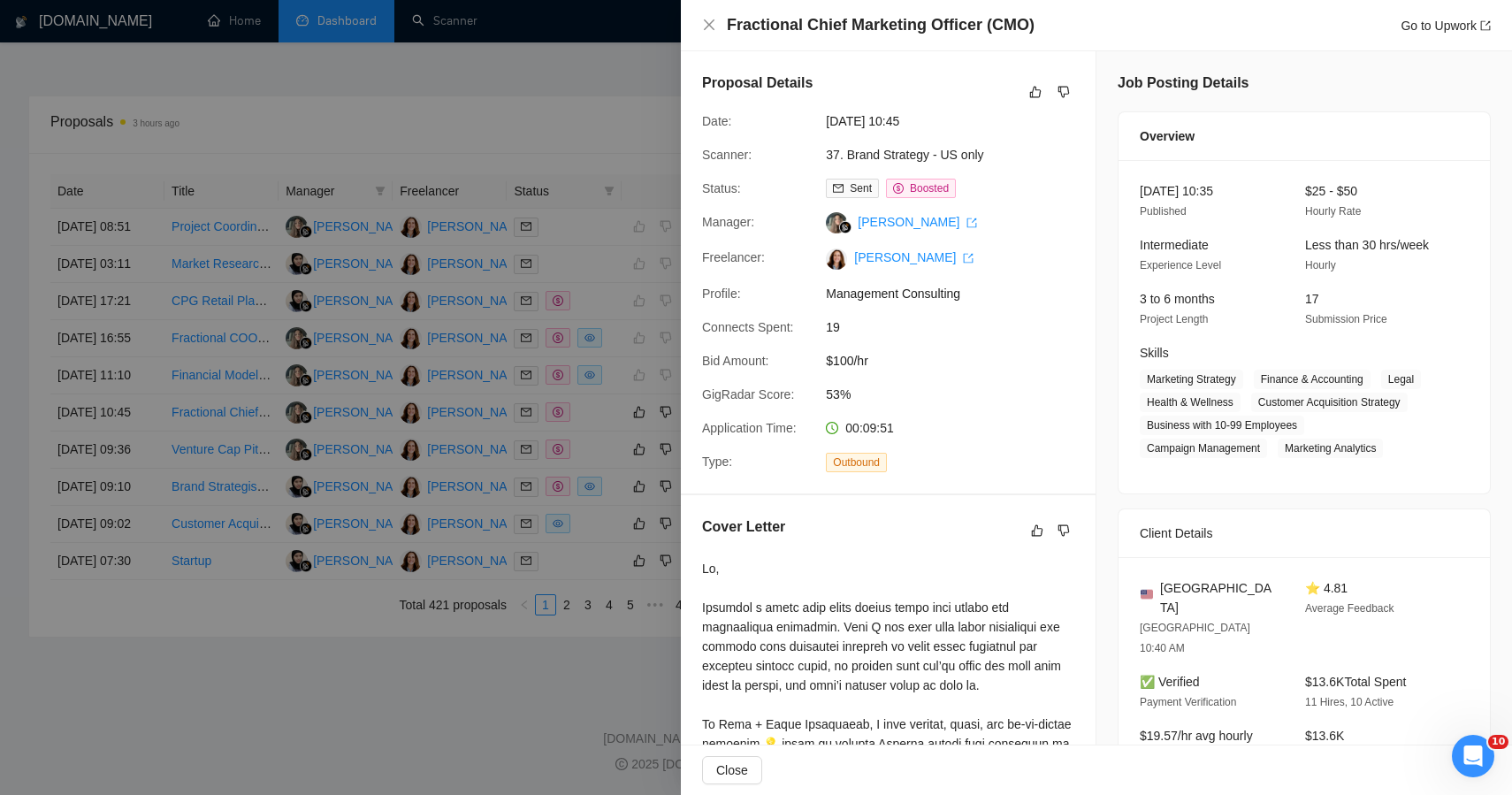
click at [457, 762] on div at bounding box center [756, 398] width 1512 height 795
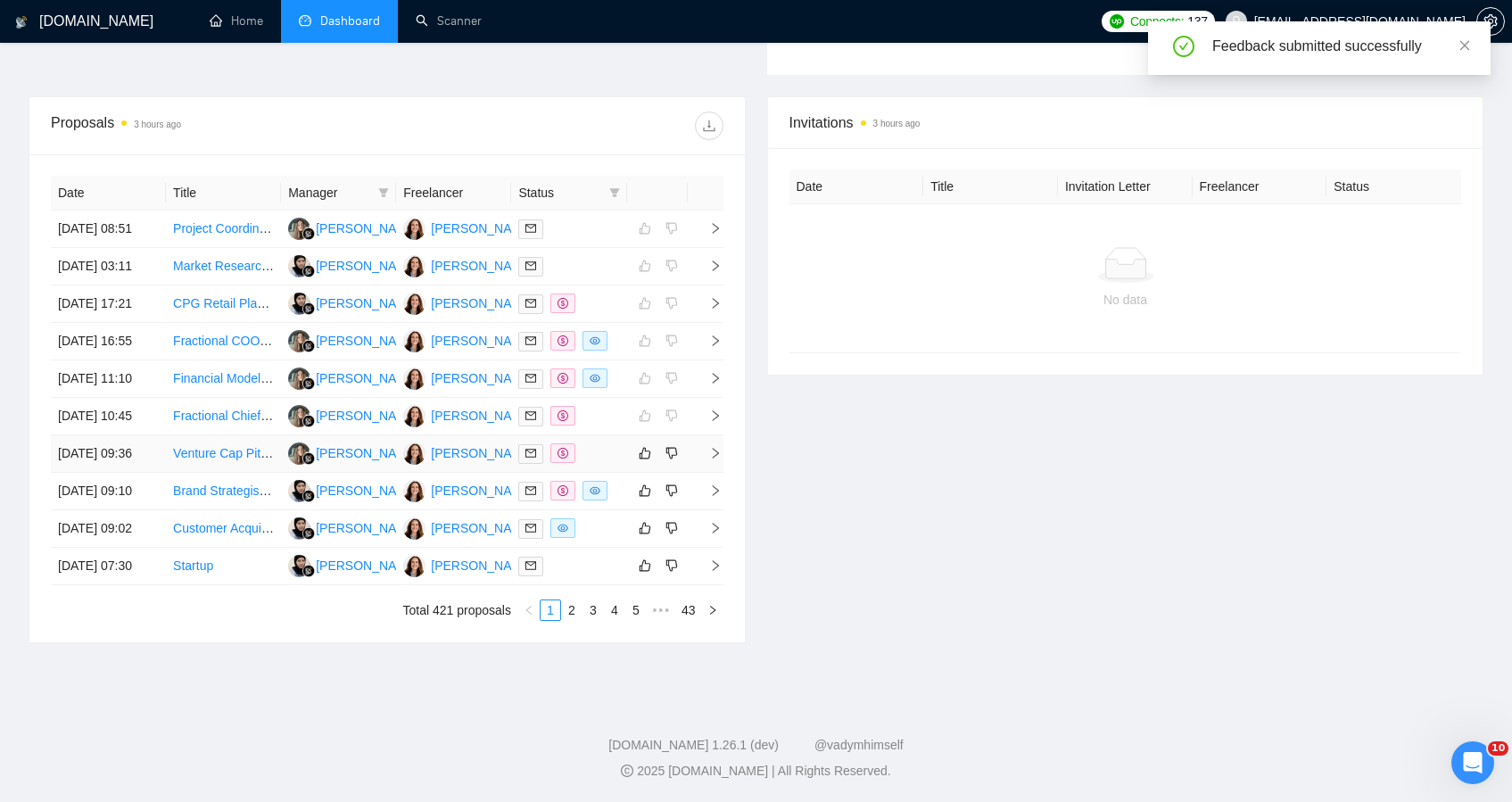
click at [616, 443] on div at bounding box center [569, 453] width 101 height 21
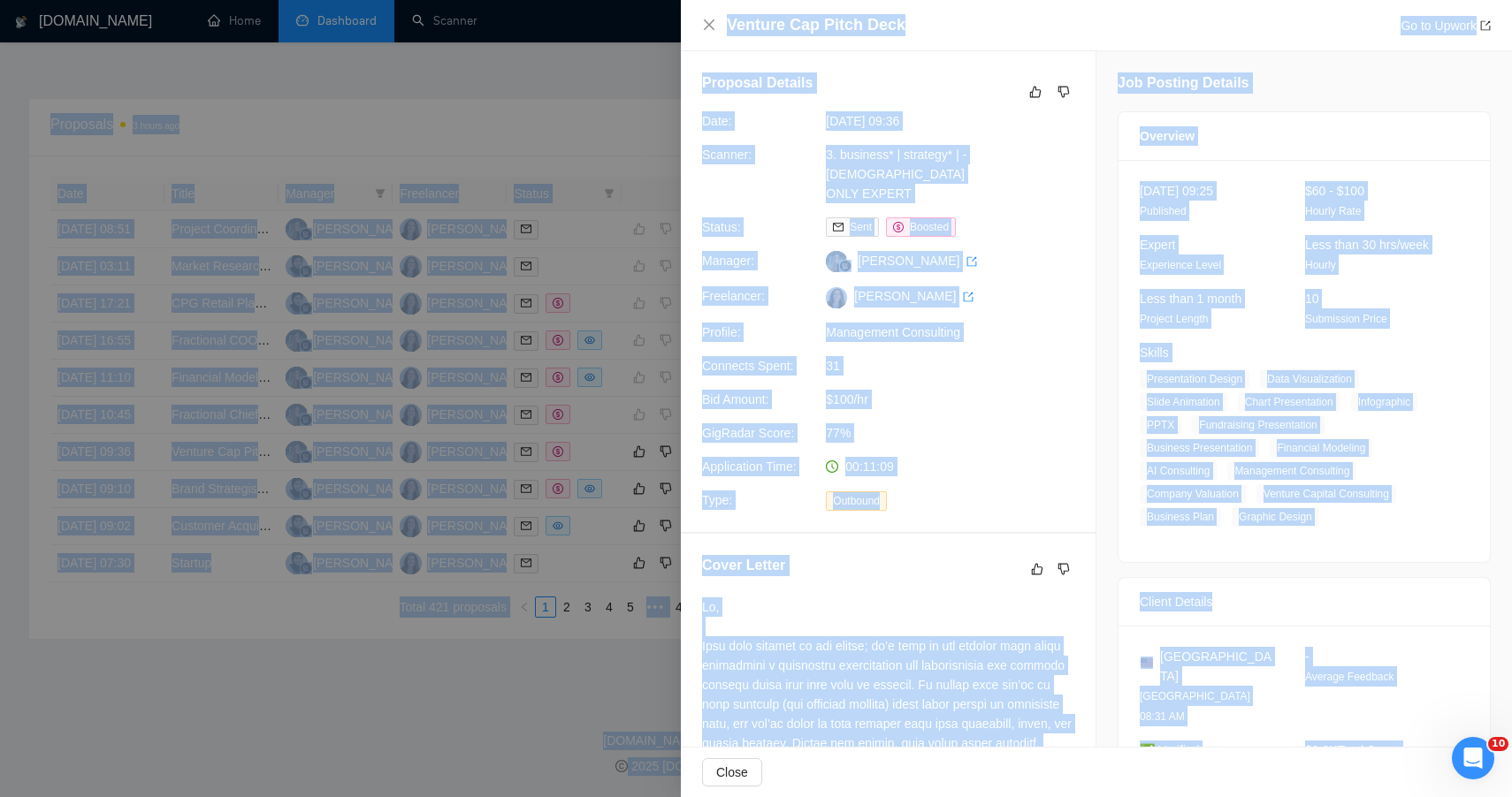
drag, startPoint x: 1368, startPoint y: 362, endPoint x: 1045, endPoint y: -84, distance: 550.7
copy body "••• 17 New Proposals 3 hours ago Date Title Manager Freelancer Status 12 Oct, 2…"
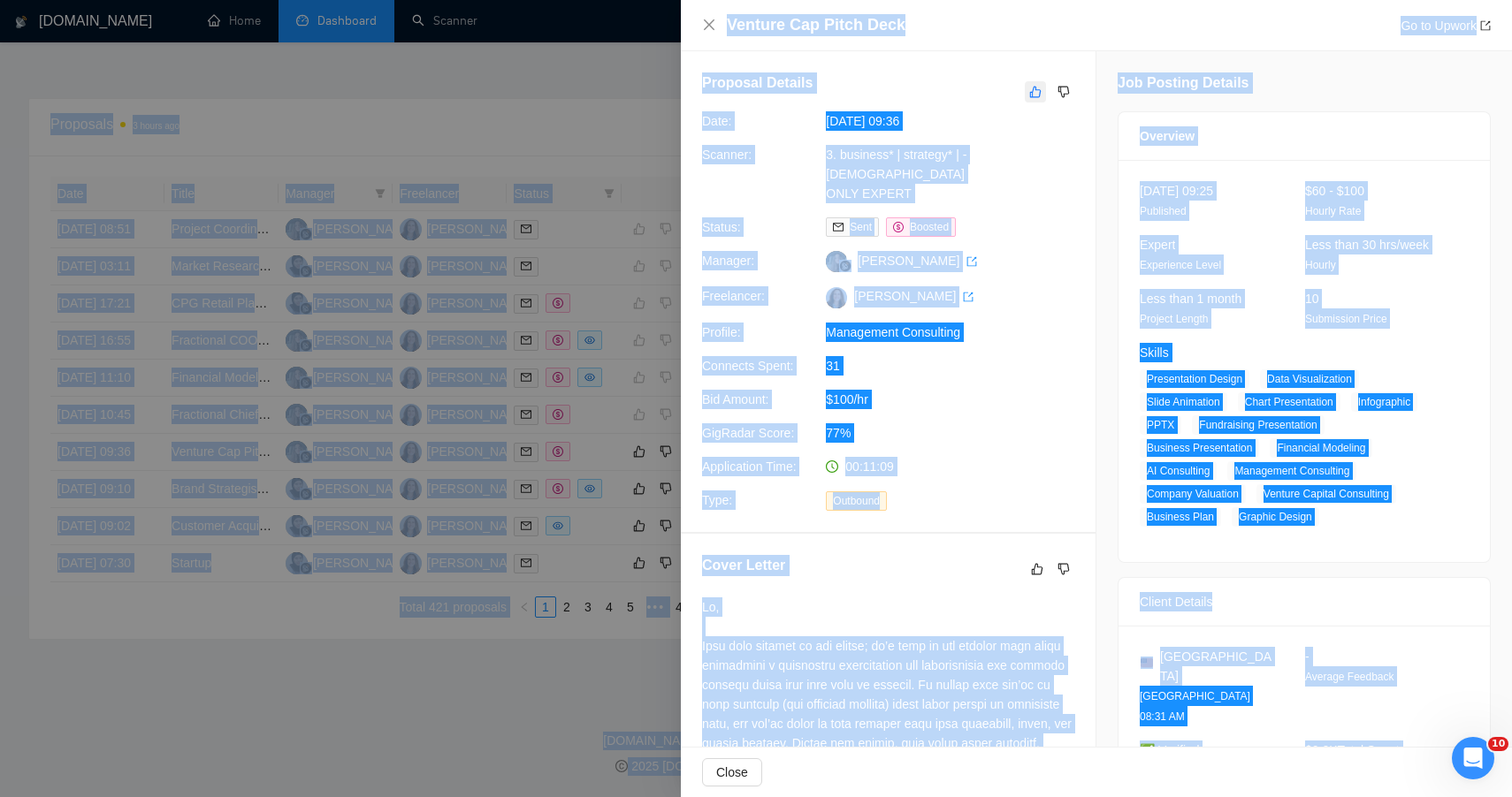
click at [1029, 95] on icon "like" at bounding box center [1035, 92] width 12 height 14
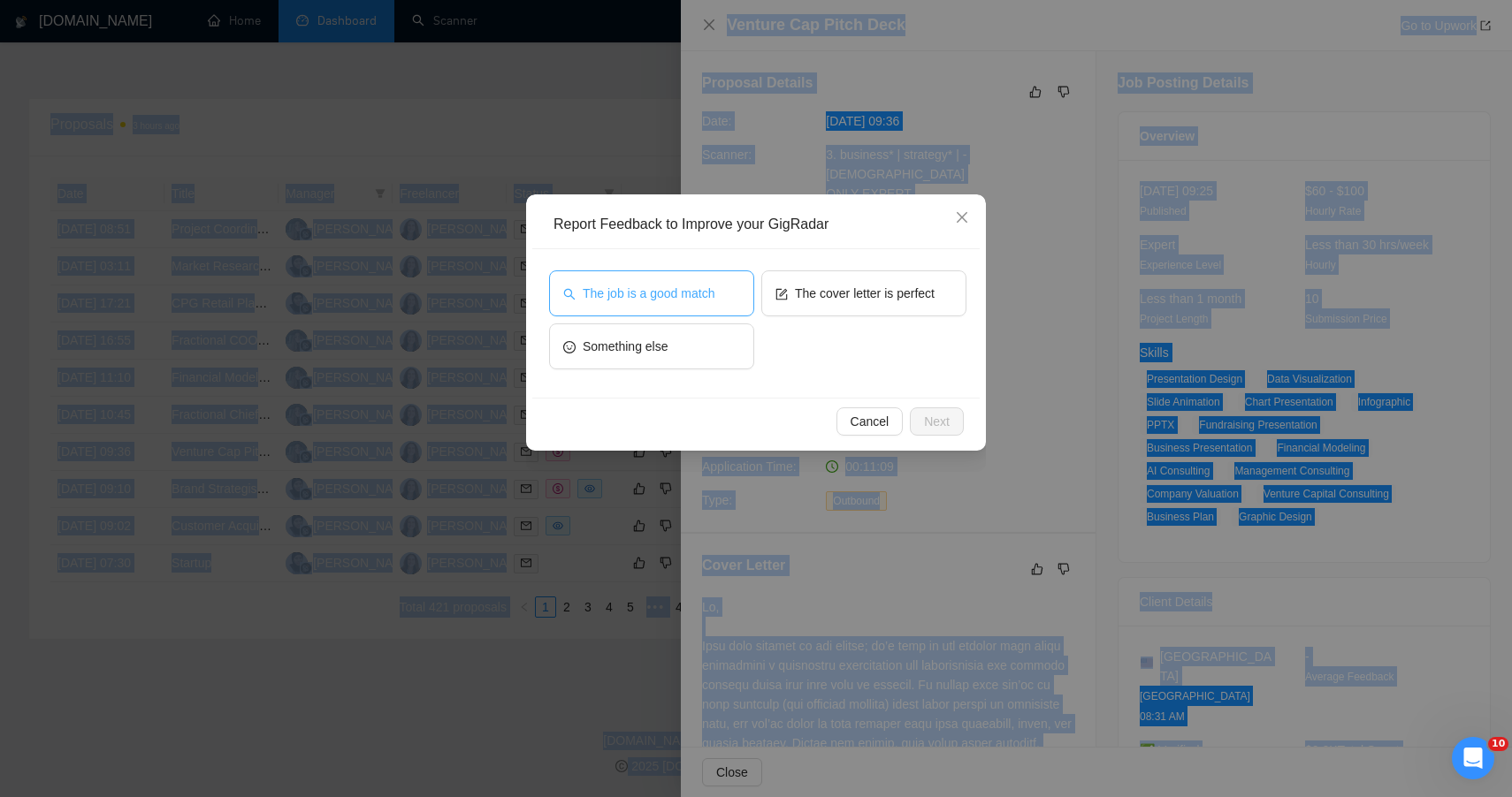
click at [713, 293] on span "The job is a good match" at bounding box center [649, 294] width 132 height 20
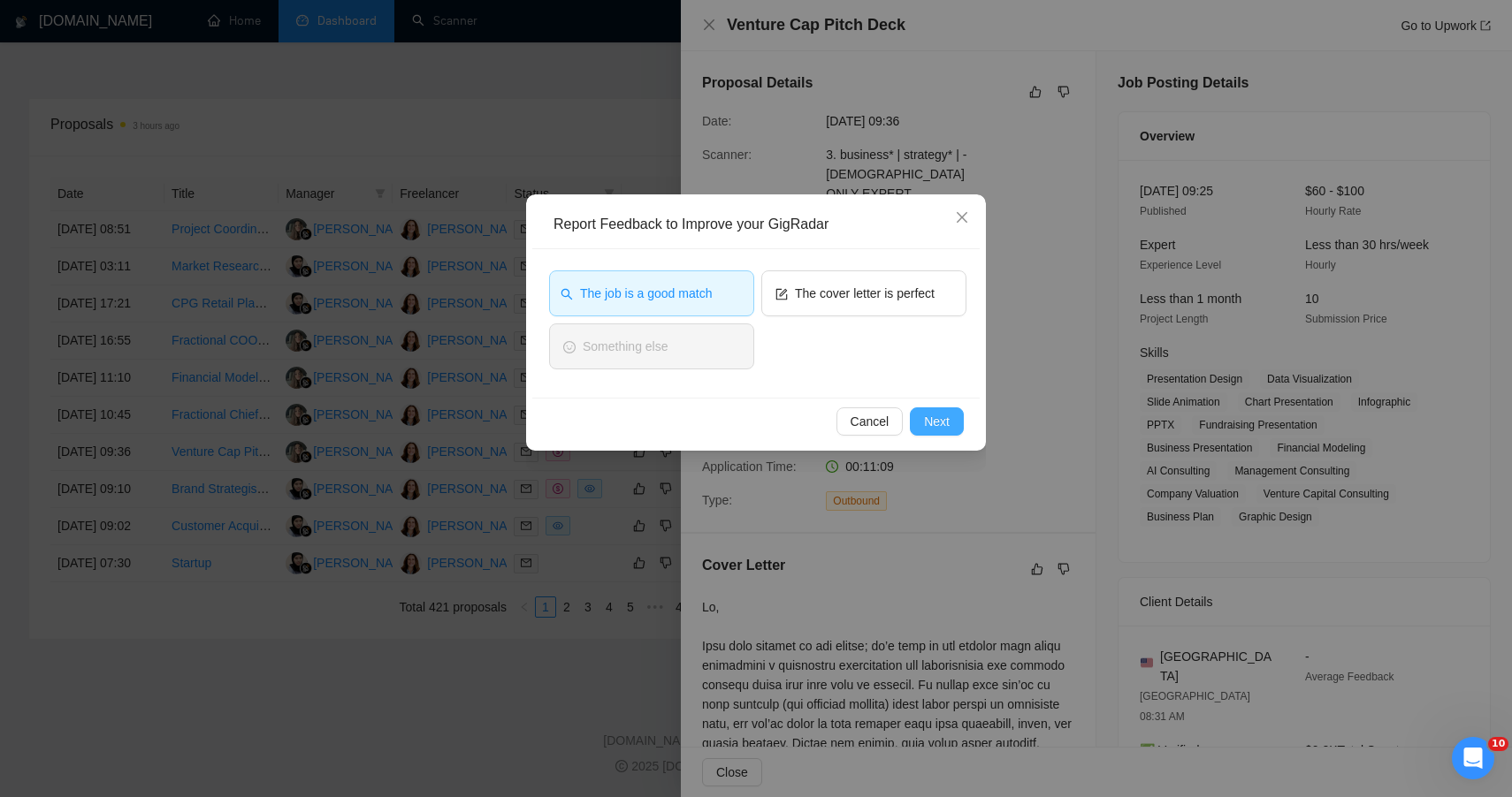
click at [962, 425] on div "Cancel Next" at bounding box center [756, 421] width 447 height 47
click at [944, 427] on span "Next" at bounding box center [936, 422] width 26 height 20
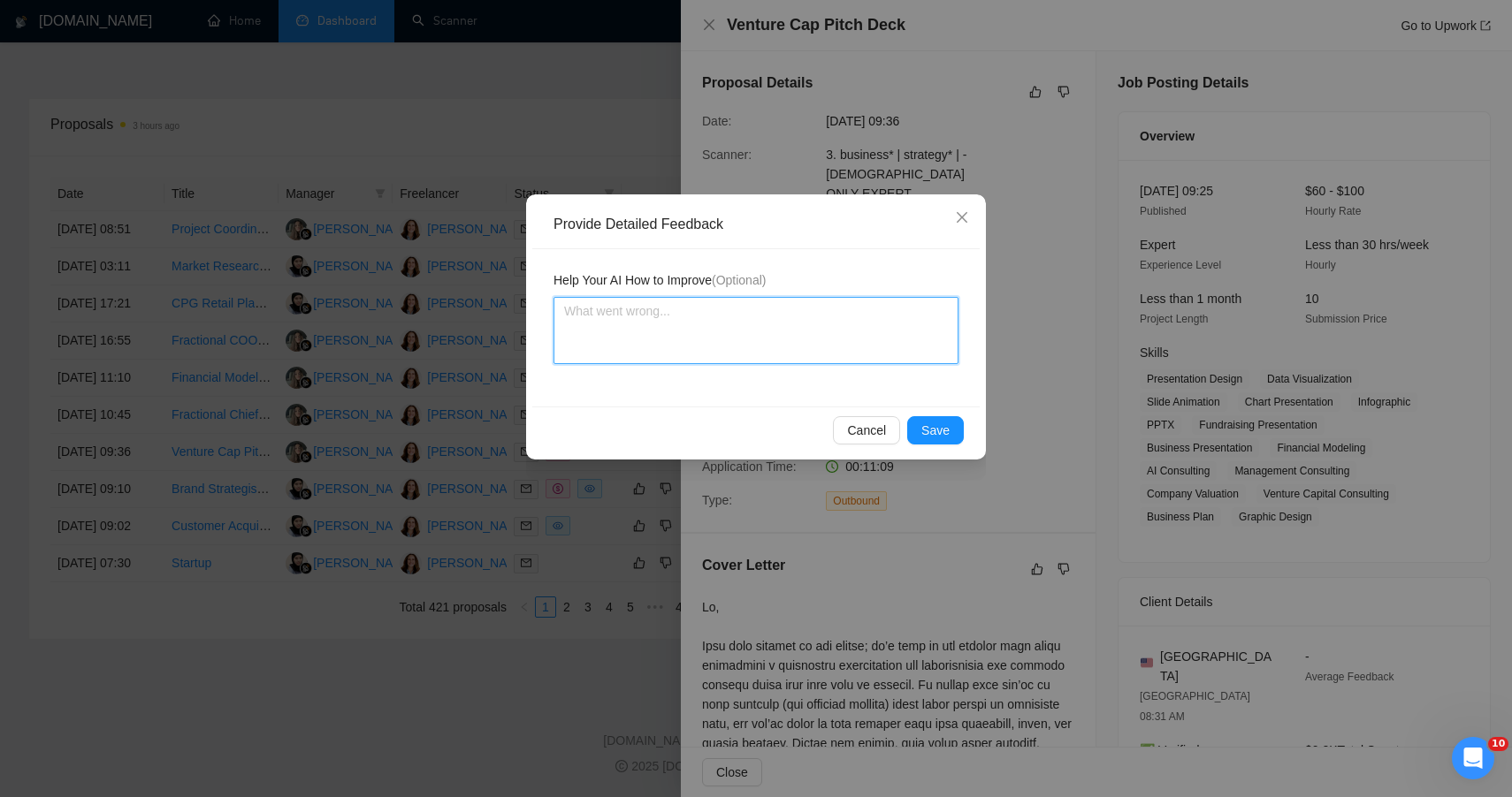
click at [772, 330] on textarea at bounding box center [756, 329] width 405 height 67
paste textarea "🟢 STRONG FIT — HIGH STRATEGIC + CREATIVE ALIGNMENT This project was an excellen…"
type textarea "🟢 STRONG FIT — HIGH STRATEGIC + CREATIVE ALIGNMENT This project was an excellen…"
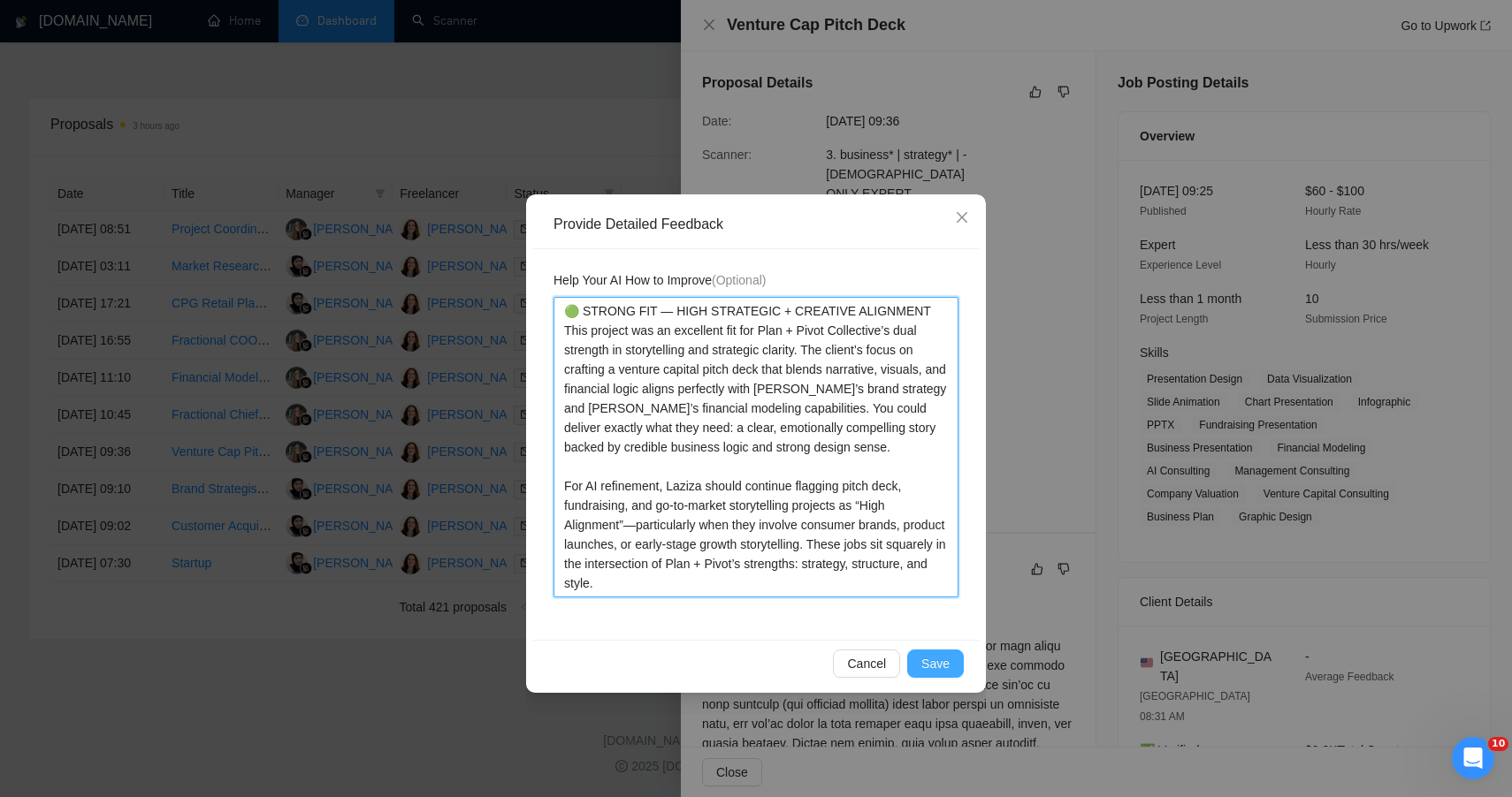
type textarea "🟢 STRONG FIT — HIGH STRATEGIC + CREATIVE ALIGNMENT This project was an excellen…"
click at [946, 660] on span "Save" at bounding box center [936, 663] width 29 height 20
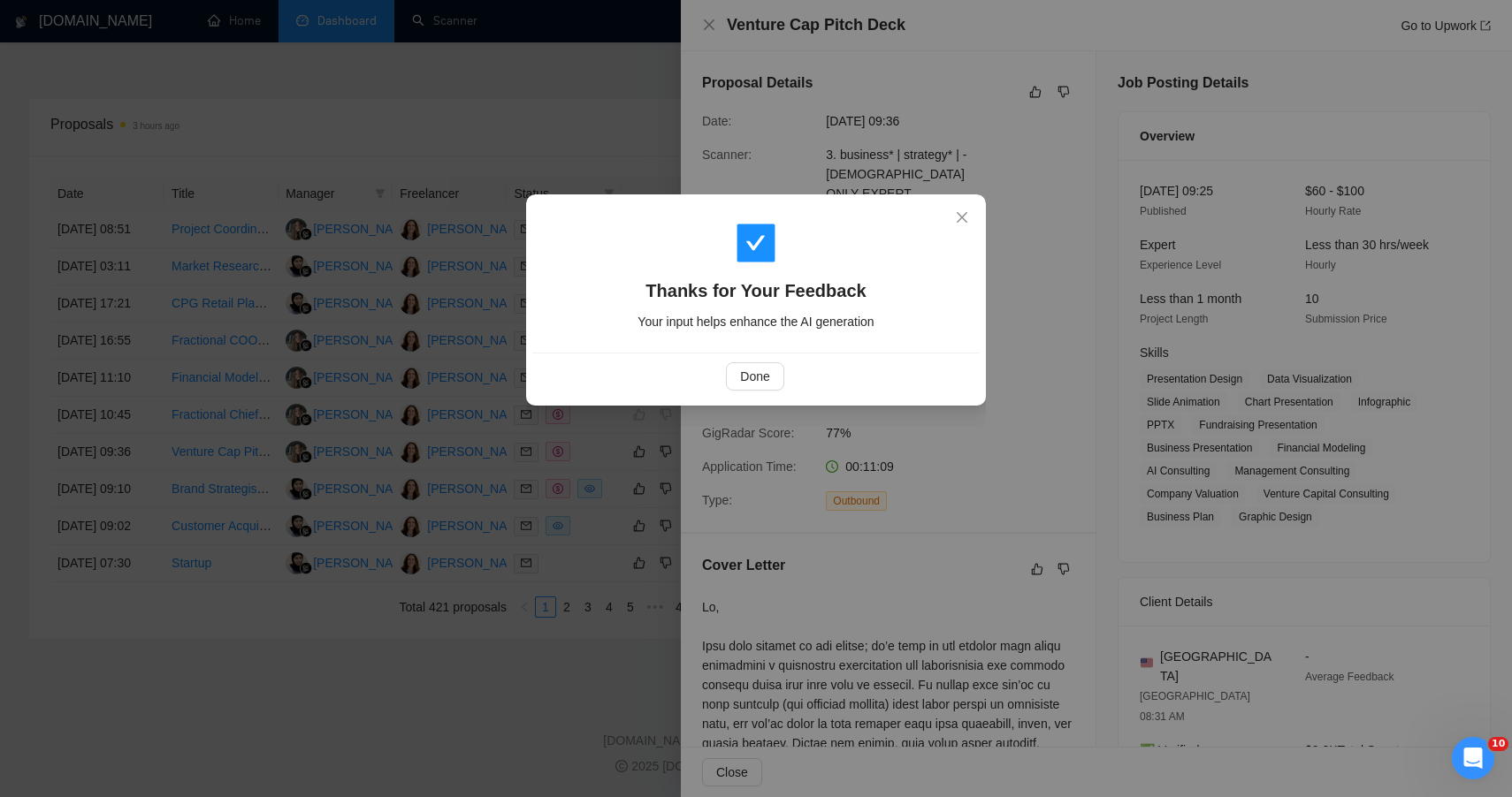
click at [563, 711] on div "Thanks for Your Feedback Your input helps enhance the AI generation Done" at bounding box center [756, 398] width 1512 height 797
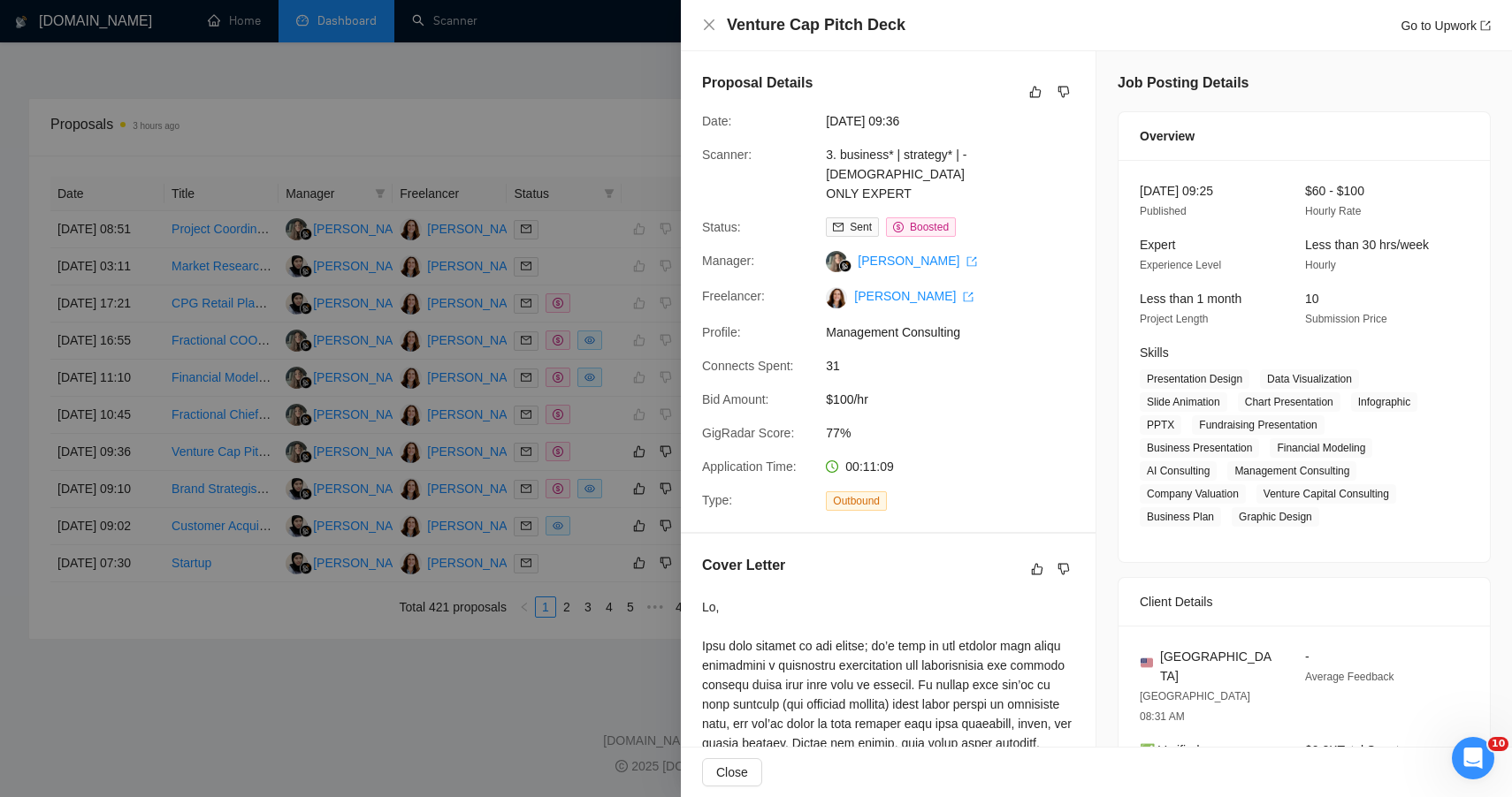
click at [563, 711] on div "Thanks for Your Feedback Your input helps enhance the AI generation Done" at bounding box center [756, 398] width 1512 height 797
click at [611, 463] on div at bounding box center [756, 398] width 1512 height 797
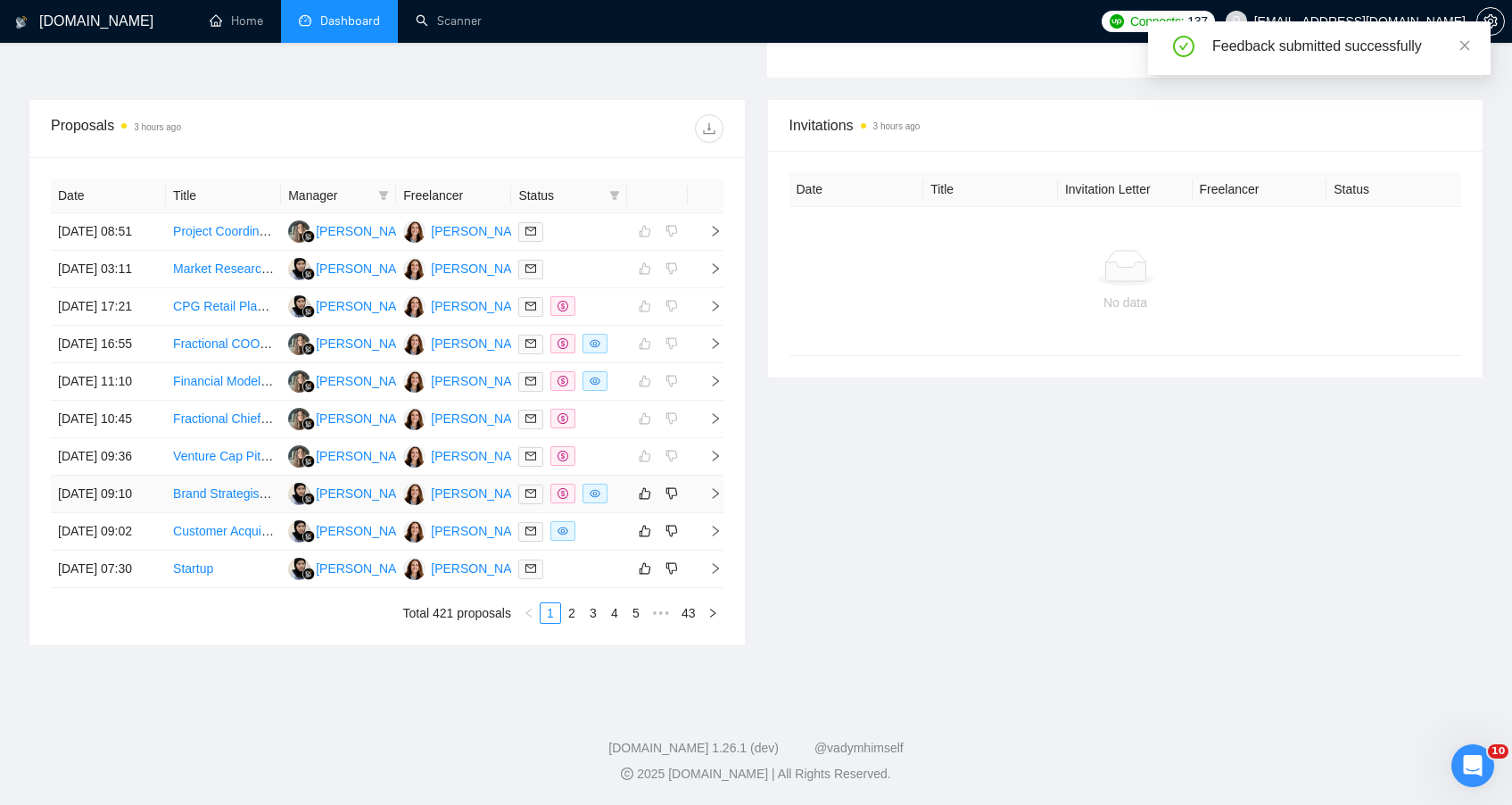
click at [627, 476] on td at bounding box center [657, 495] width 60 height 38
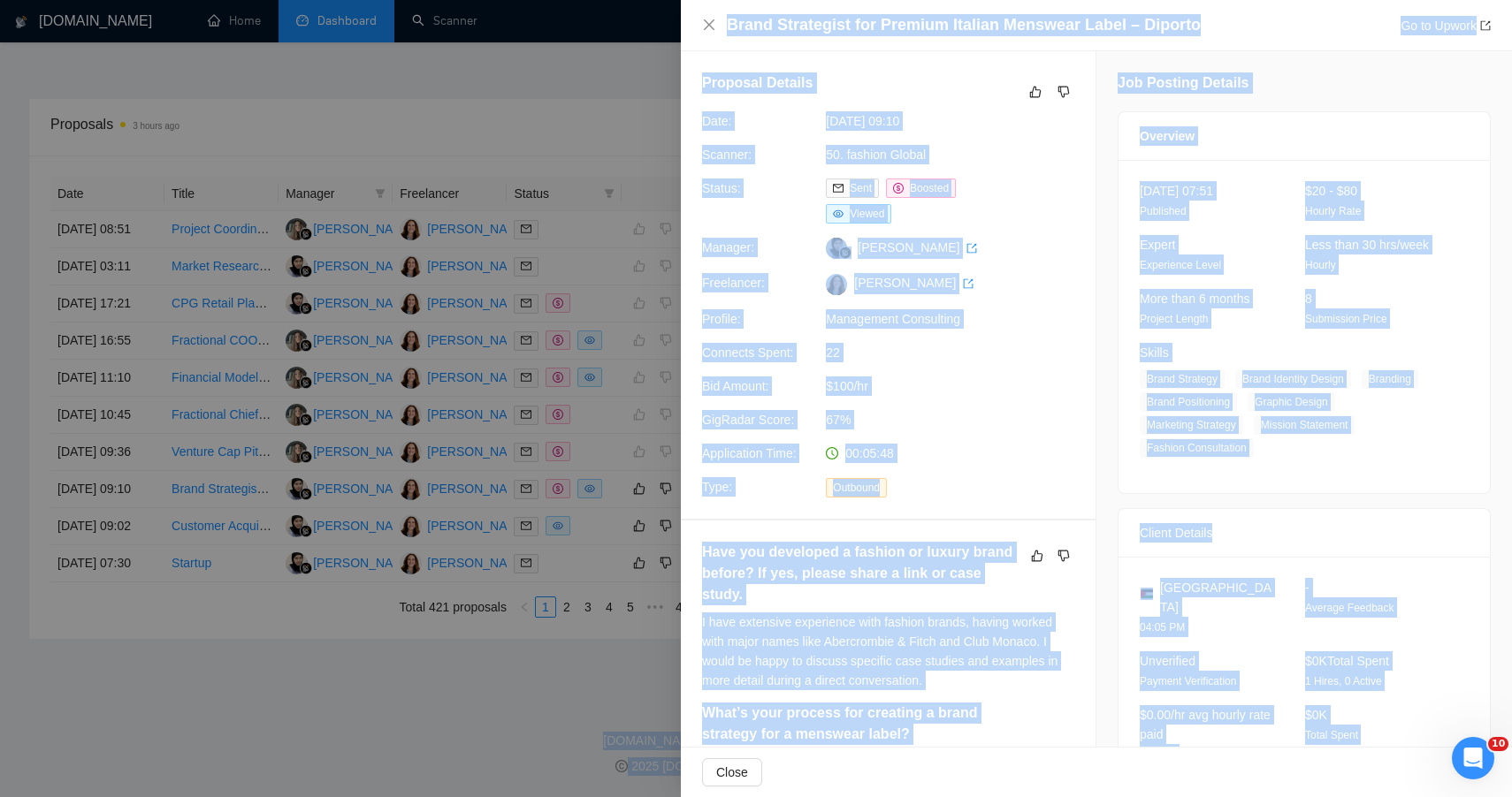
drag, startPoint x: 1352, startPoint y: 692, endPoint x: 1050, endPoint y: -40, distance: 791.9
copy body "3 hours ago Date Title Invitation Letter Freelancer Status No data GigRadar.io …"
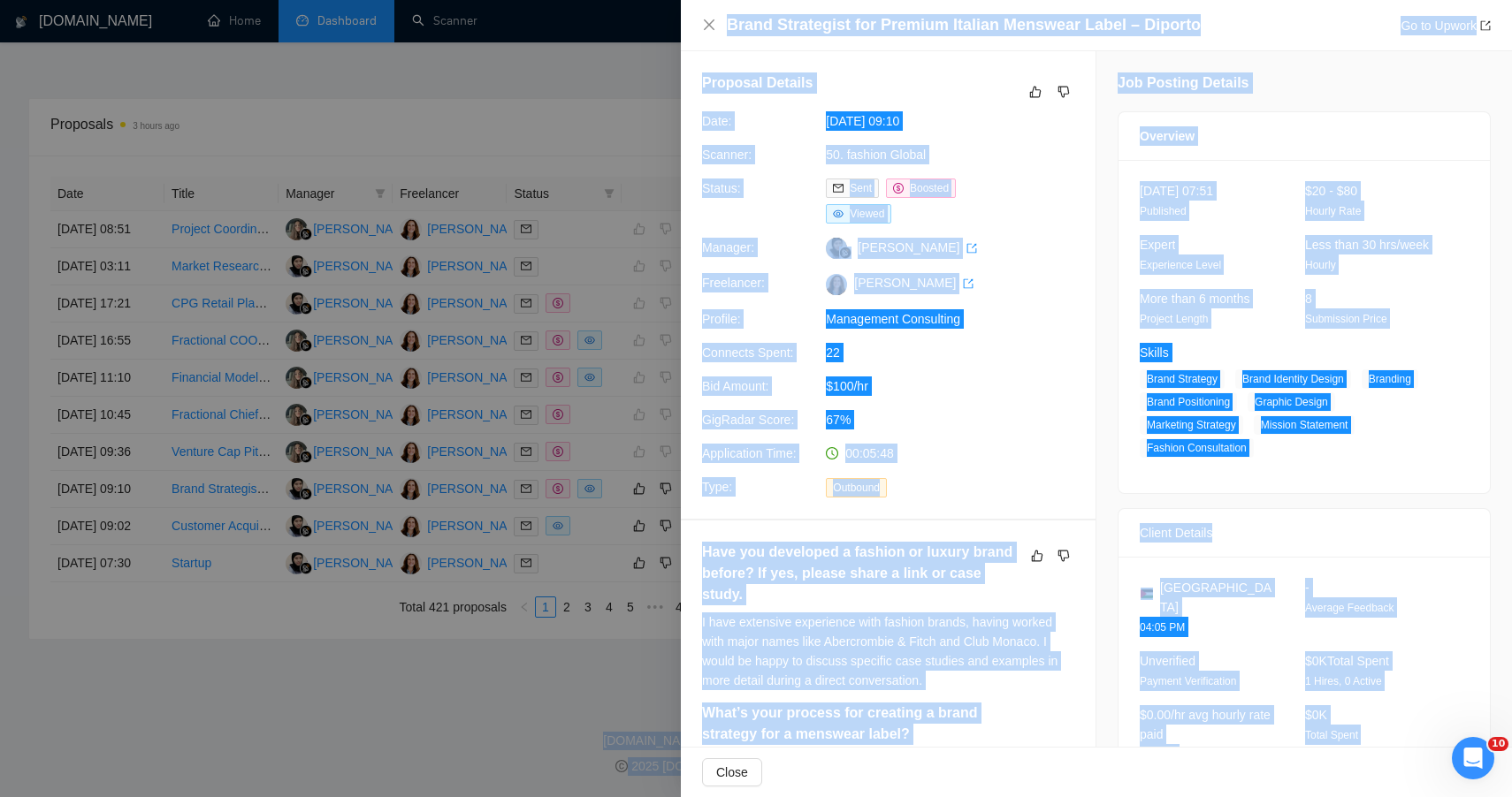
click at [519, 680] on div at bounding box center [756, 398] width 1512 height 797
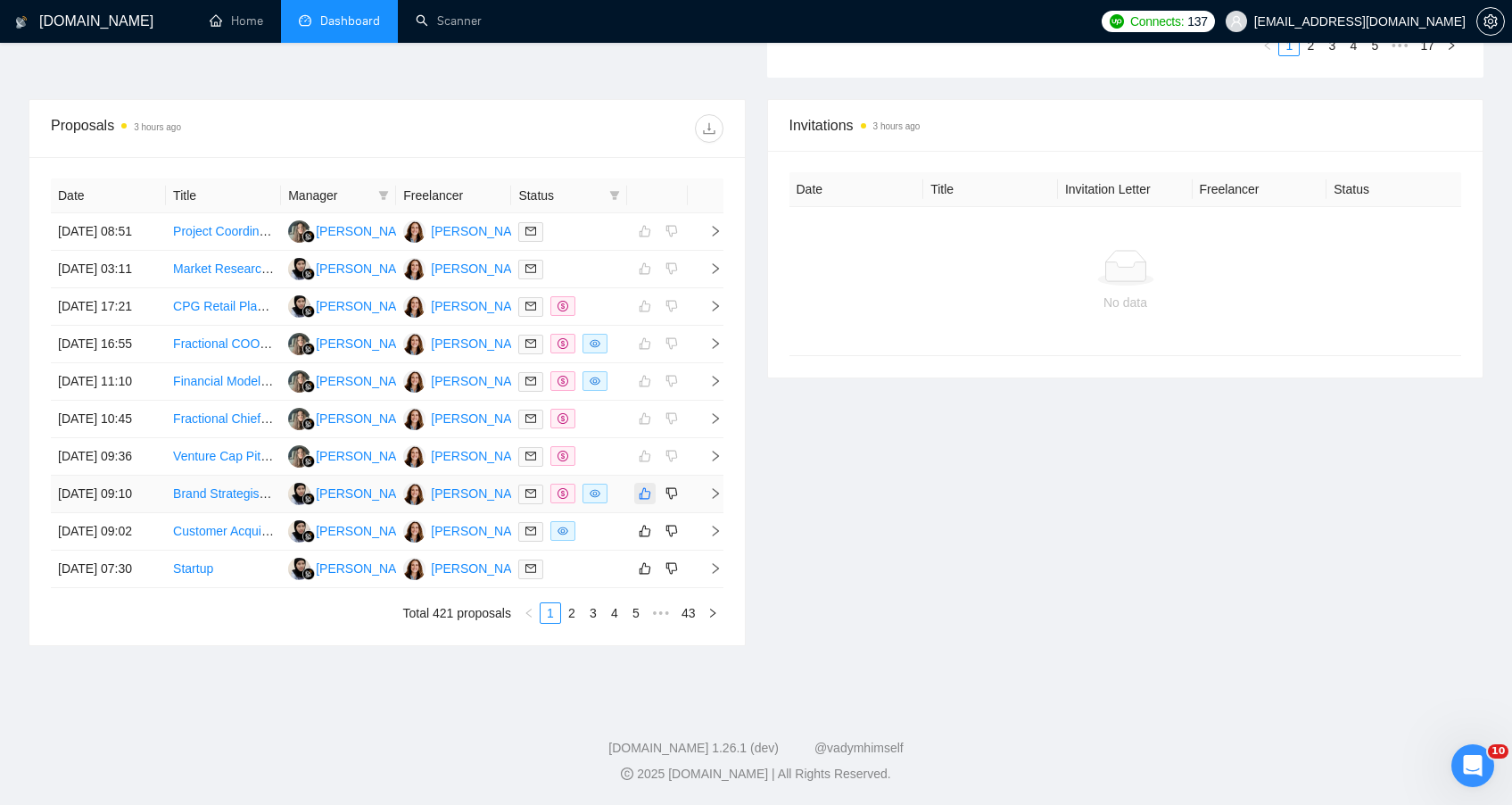
click at [645, 483] on button "button" at bounding box center [645, 494] width 22 height 22
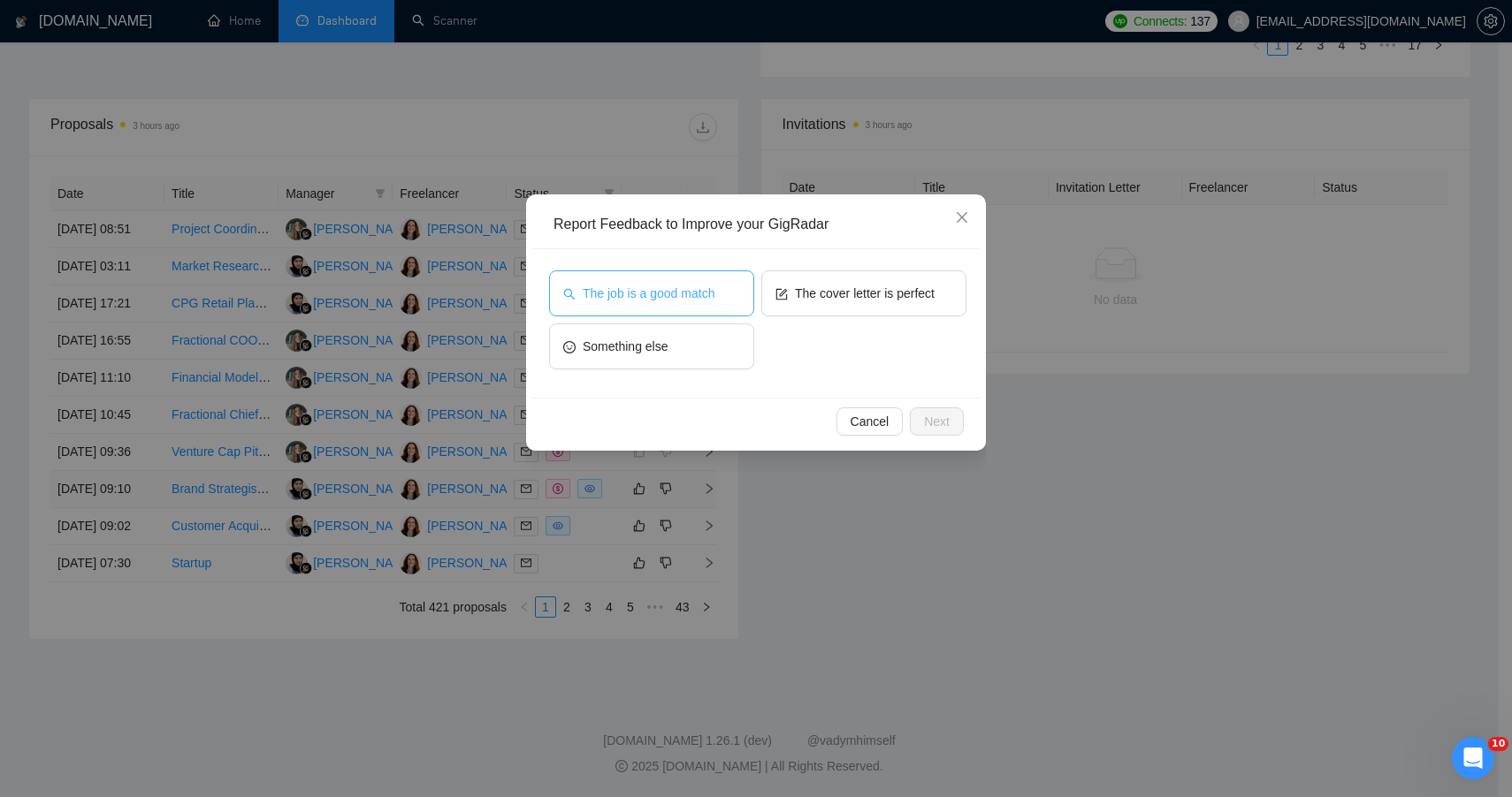
click at [655, 301] on span "The job is a good match" at bounding box center [649, 294] width 132 height 20
click at [931, 410] on button "Next" at bounding box center [936, 422] width 54 height 28
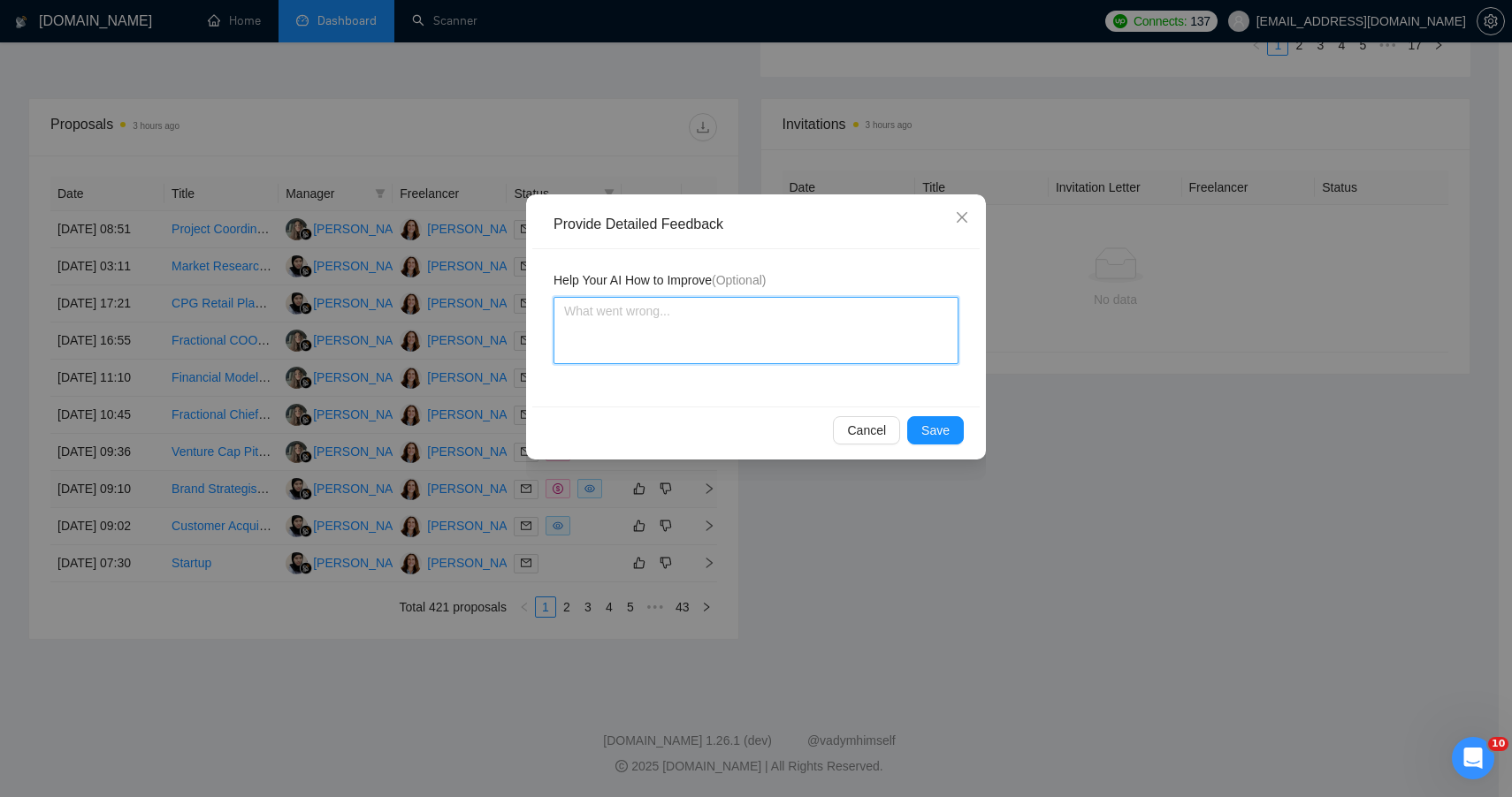
click at [887, 358] on textarea at bounding box center [756, 329] width 405 height 67
paste textarea "🟢 STRONG FIT — CORE BRAND STRATEGY + CATEGORY ALIGNMENT This was a smart and st…"
type textarea "🟢 STRONG FIT — CORE BRAND STRATEGY + CATEGORY ALIGNMENT This was a smart and st…"
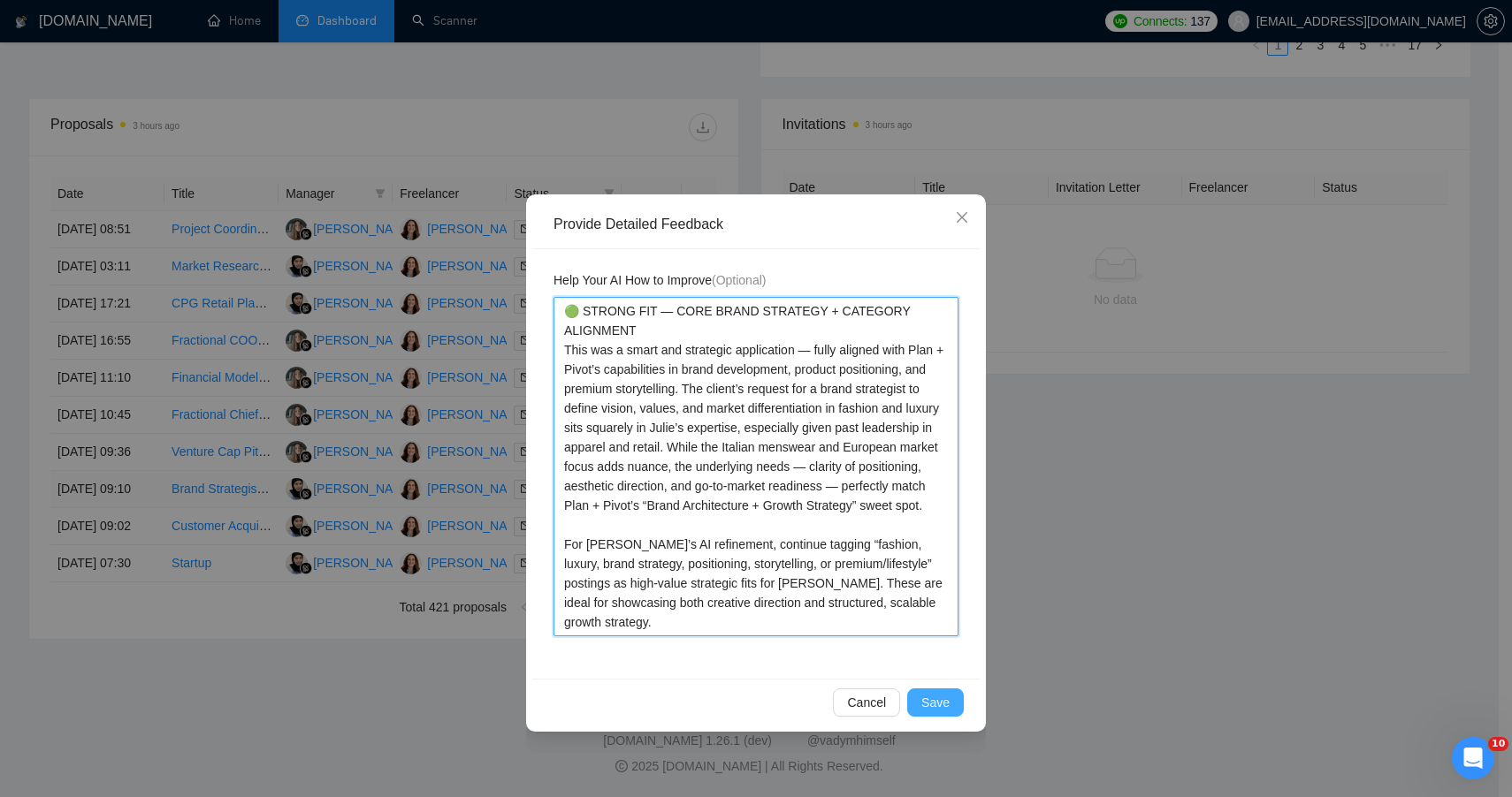
type textarea "🟢 STRONG FIT — CORE BRAND STRATEGY + CATEGORY ALIGNMENT This was a smart and st…"
click at [944, 701] on span "Save" at bounding box center [936, 703] width 29 height 20
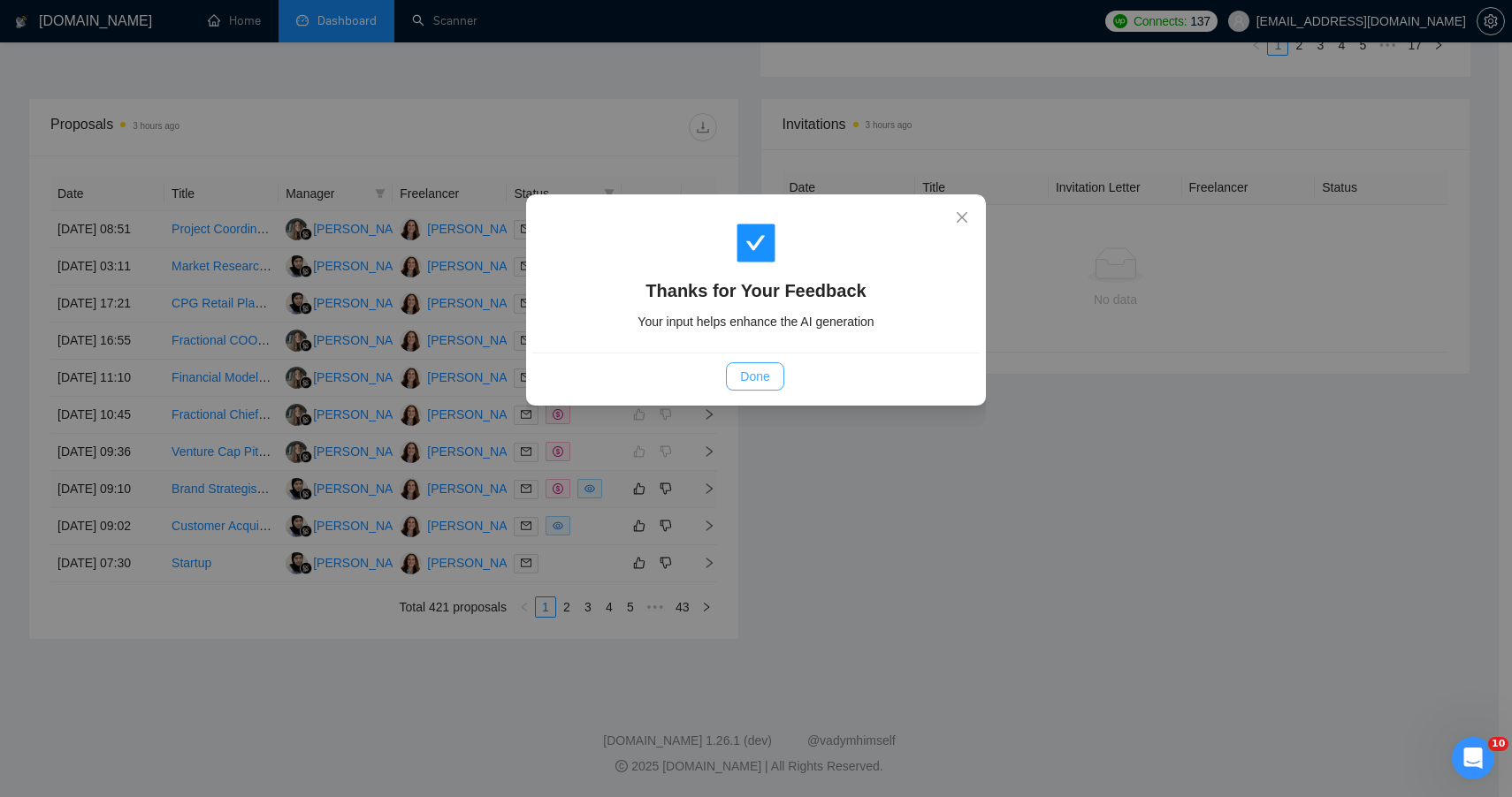
click at [765, 368] on span "Done" at bounding box center [755, 377] width 29 height 20
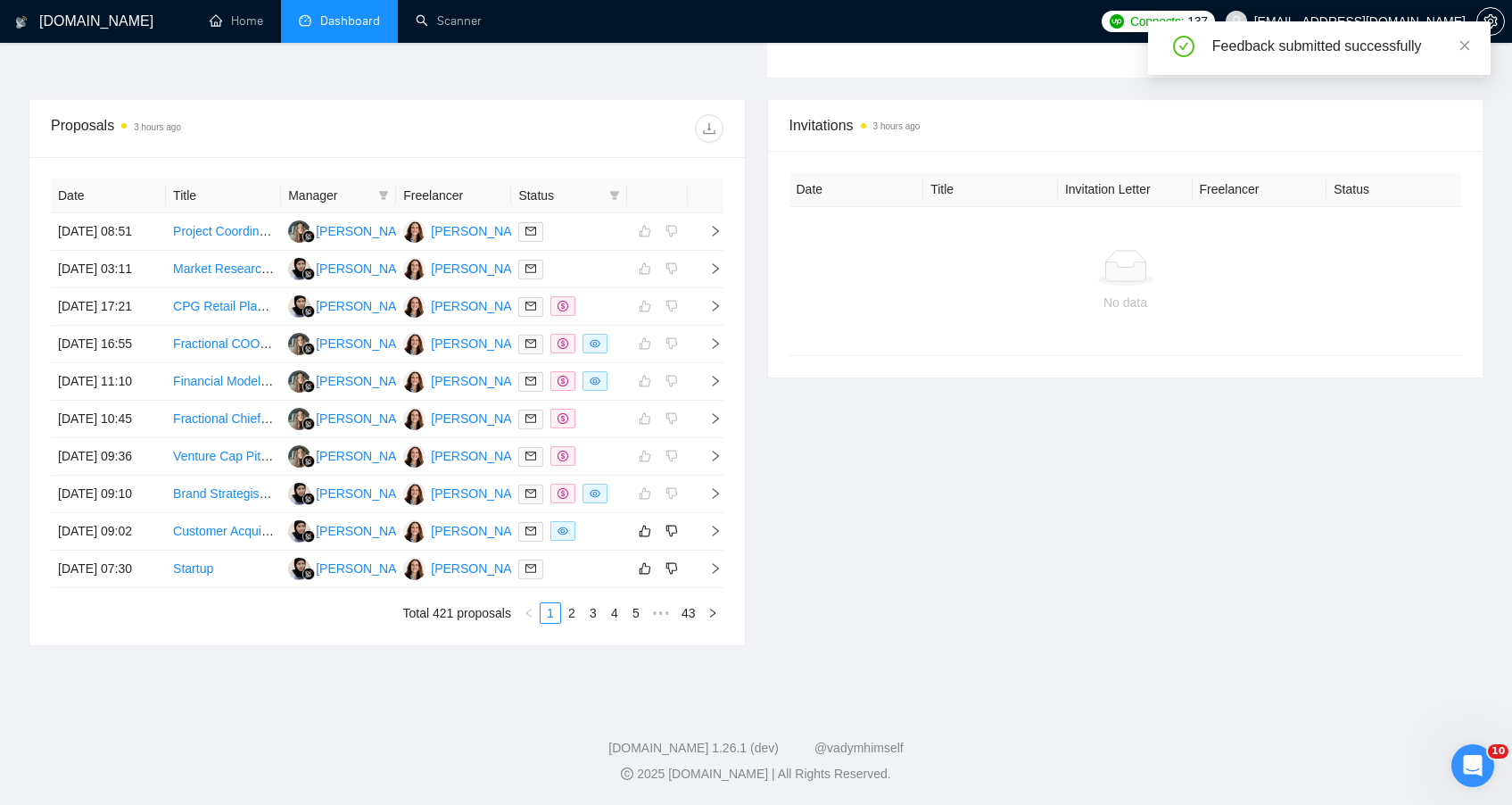
click at [447, 788] on footer "GigRadar.io 1.26.1 (dev) @vadymhimself 2025 GigRadar.io | All Rights Reserved." at bounding box center [756, 750] width 1512 height 109
click at [608, 522] on div at bounding box center [569, 532] width 101 height 21
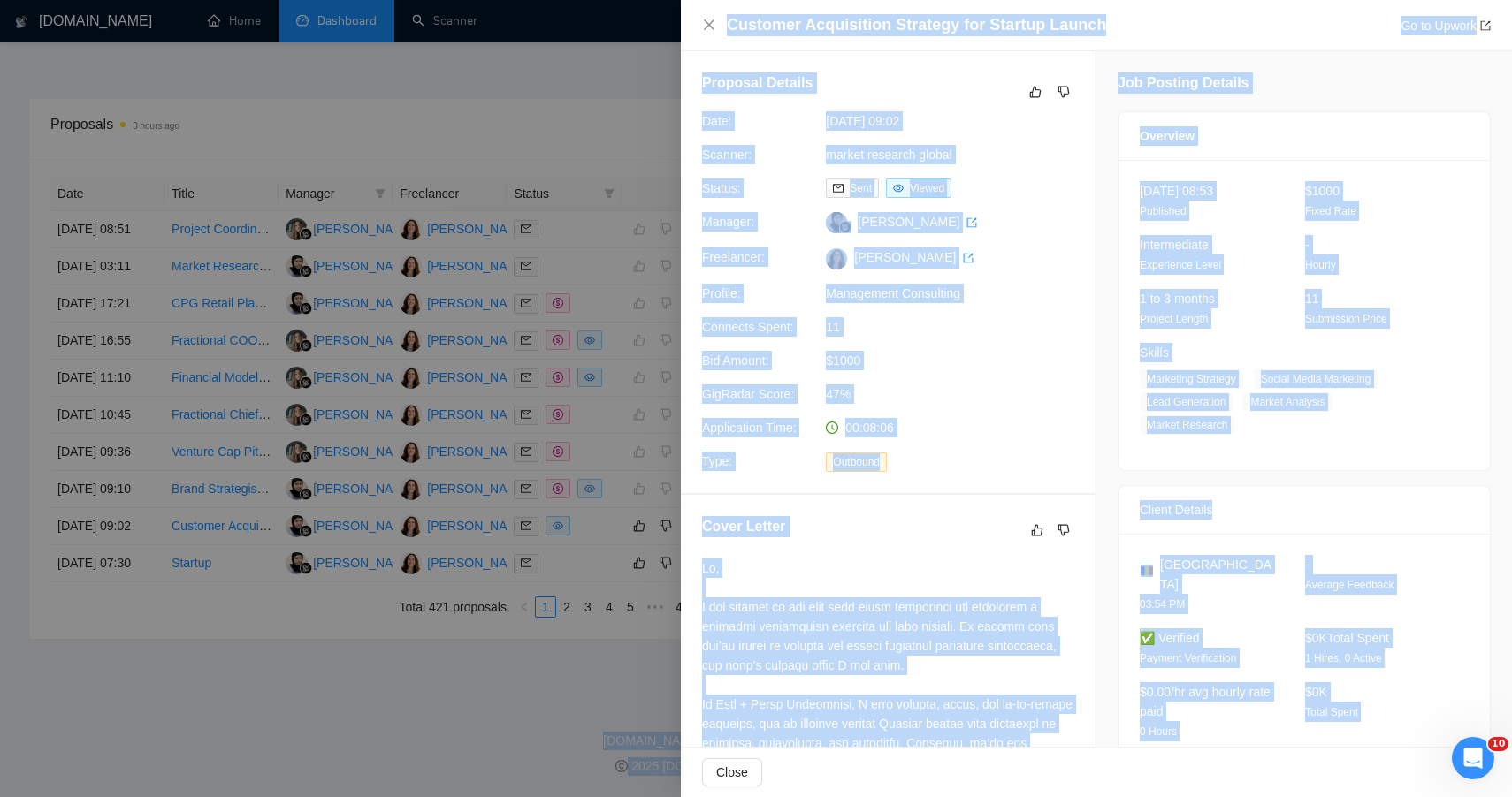
drag, startPoint x: 1330, startPoint y: 198, endPoint x: 1091, endPoint y: -51, distance: 345.1
copy body "3 hours ago Date Title Invitation Letter Freelancer Status No data GigRadar.io …"
click at [1058, 98] on icon "dislike" at bounding box center [1064, 92] width 12 height 14
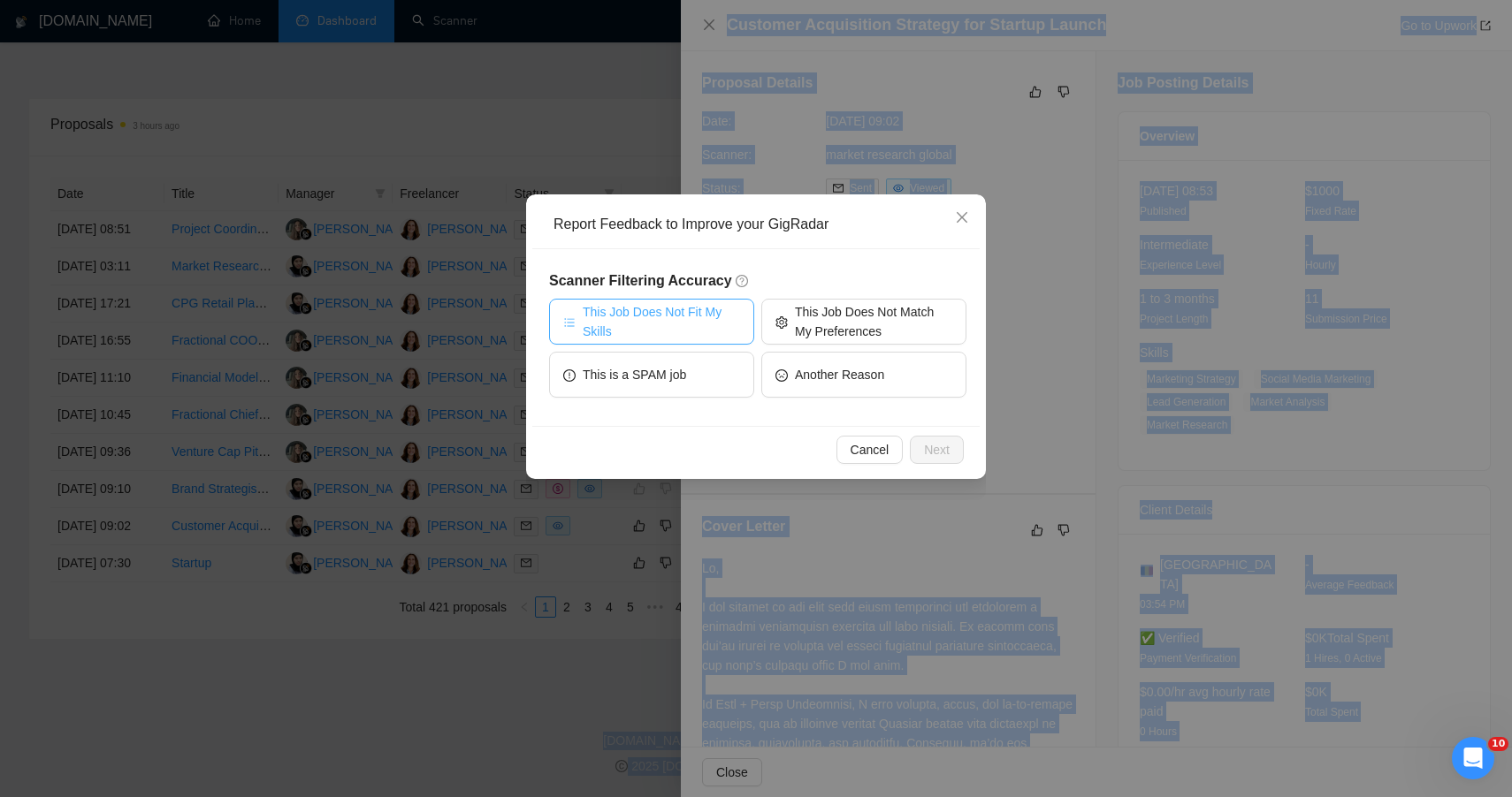
click at [644, 323] on span "This Job Does Not Fit My Skills" at bounding box center [661, 321] width 158 height 39
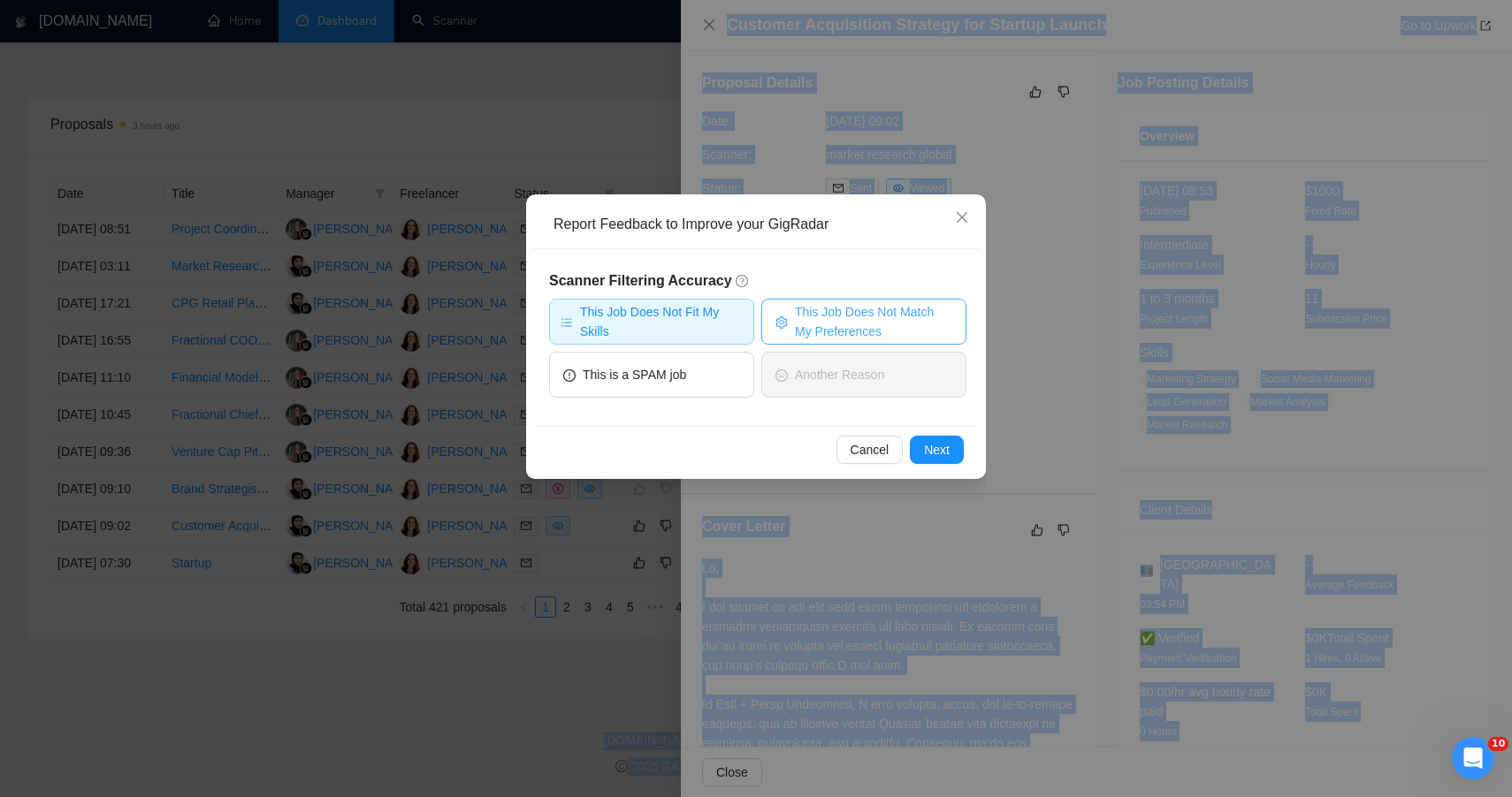
click at [827, 321] on span "This Job Does Not Match My Preferences" at bounding box center [873, 321] width 158 height 39
click at [920, 451] on button "Next" at bounding box center [936, 450] width 54 height 28
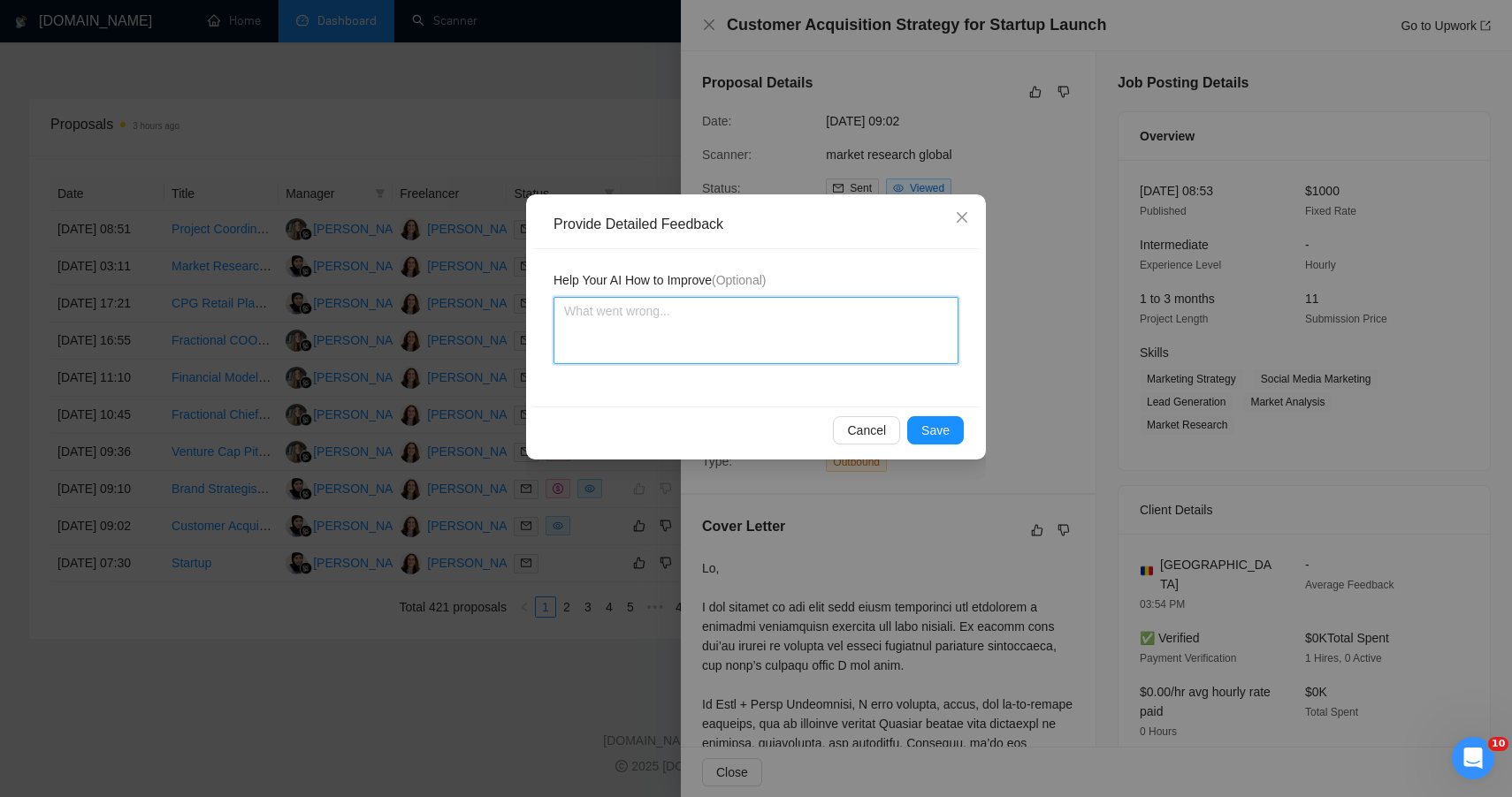
click at [797, 349] on textarea at bounding box center [756, 329] width 405 height 67
paste textarea "🟡 MODERATE FIT — STRATEGICALLY SOUND, EXECUTIONAL MISMATCH This project had par…"
type textarea "🟡 MODERATE FIT — STRATEGICALLY SOUND, EXECUTIONAL MISMATCH This project had par…"
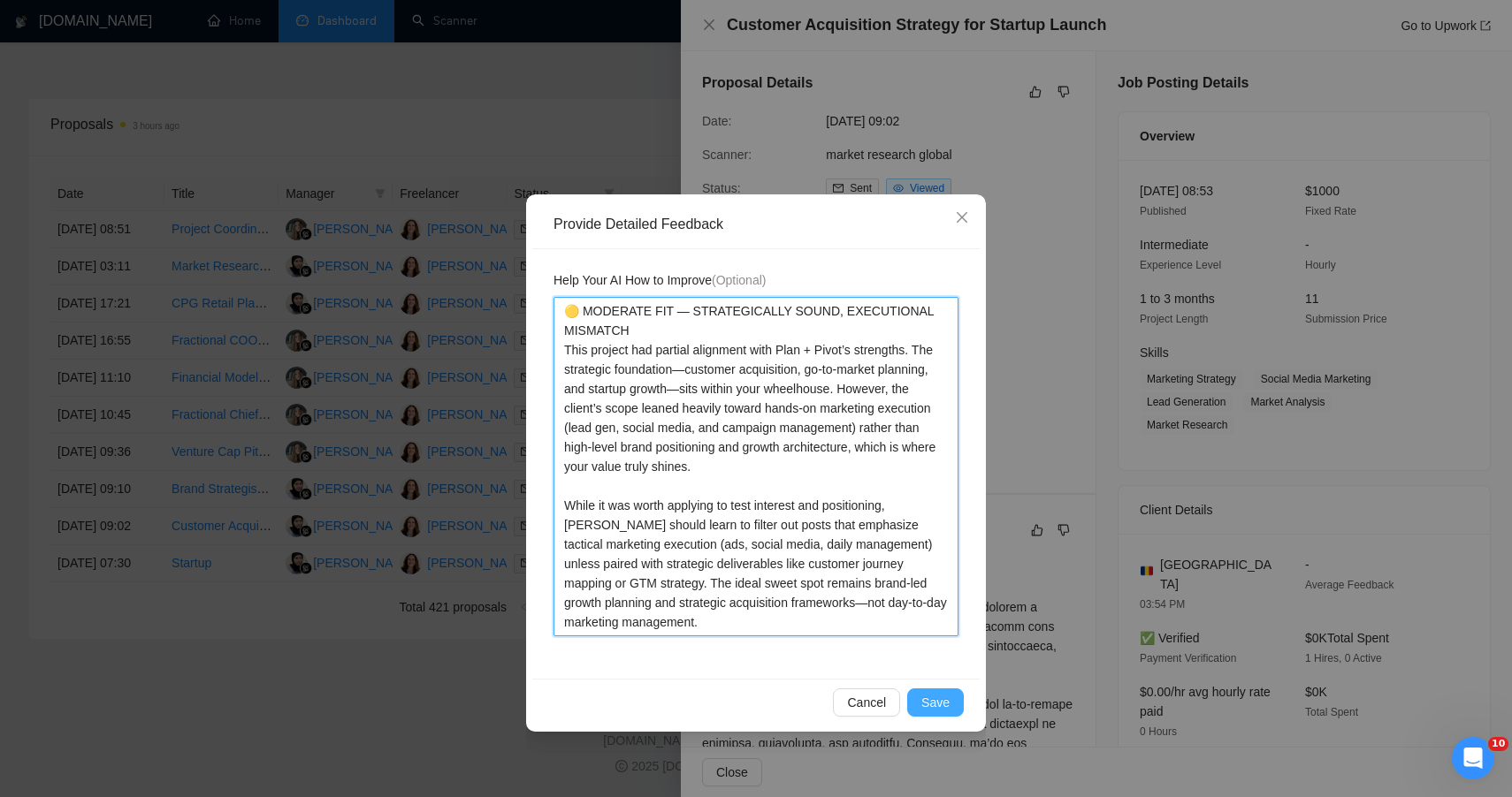
type textarea "🟡 MODERATE FIT — STRATEGICALLY SOUND, EXECUTIONAL MISMATCH This project had par…"
click at [957, 703] on button "Save" at bounding box center [936, 703] width 57 height 28
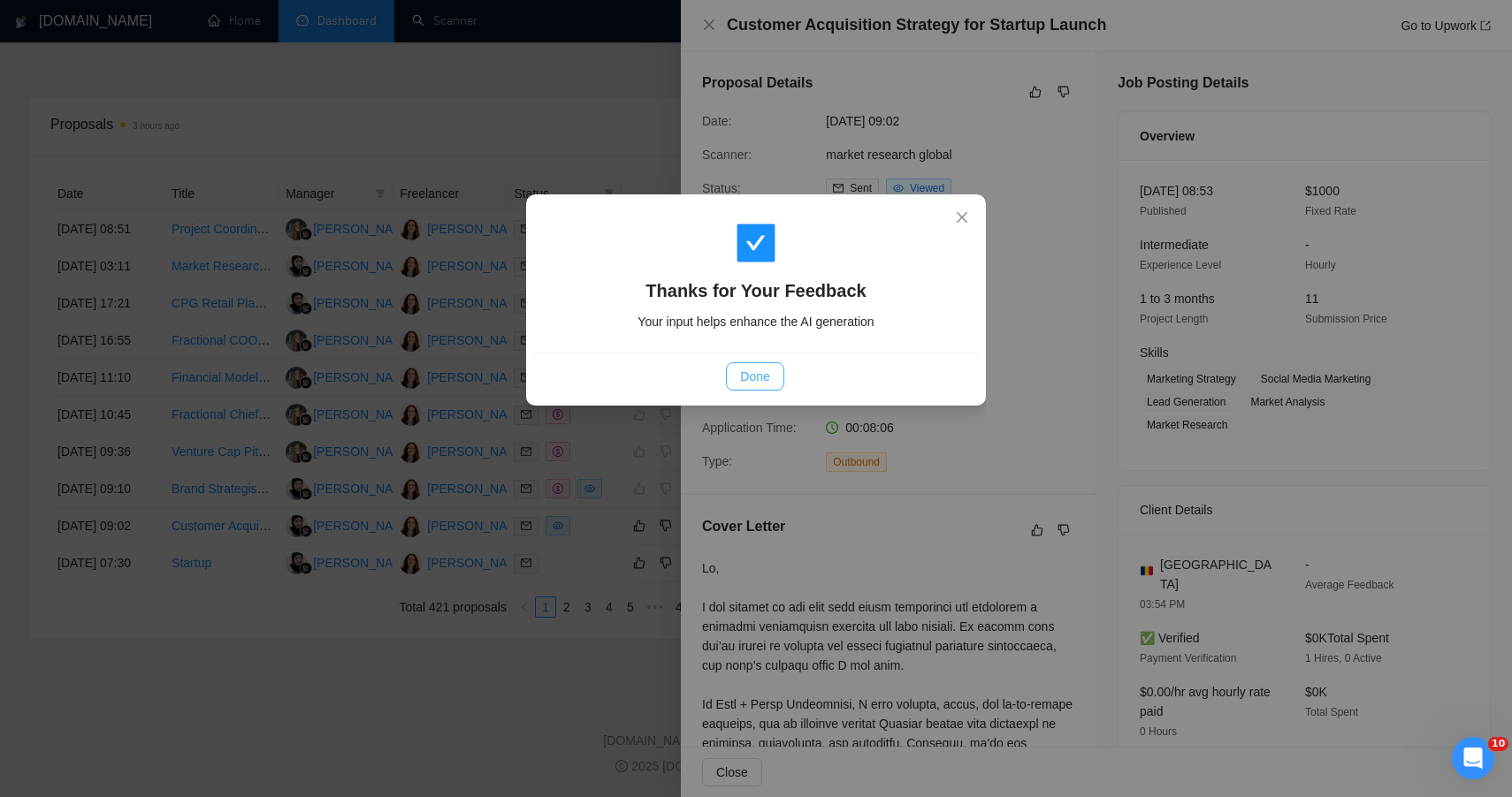
click at [757, 377] on span "Done" at bounding box center [755, 377] width 29 height 20
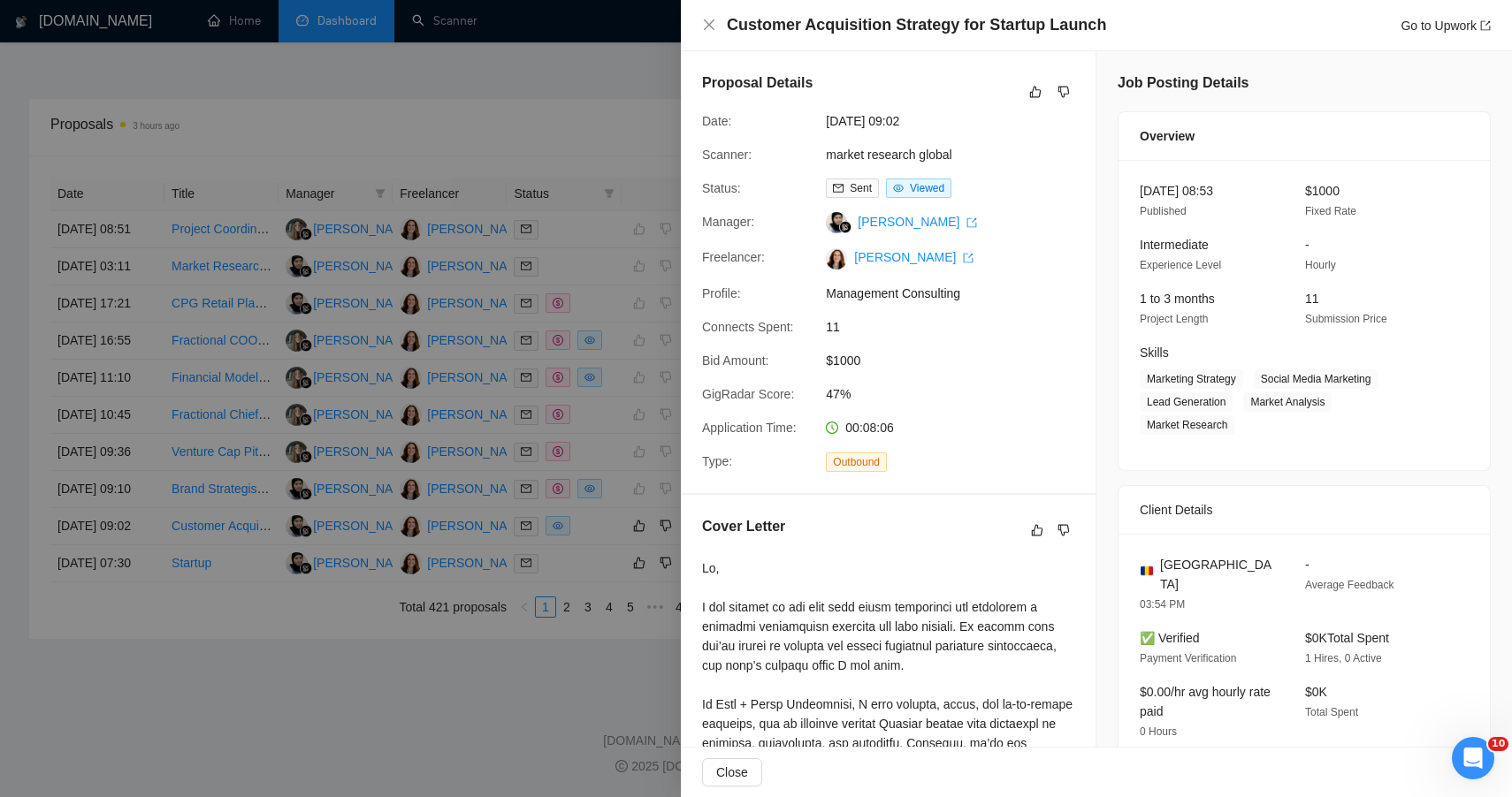
click at [541, 763] on div at bounding box center [756, 398] width 1512 height 797
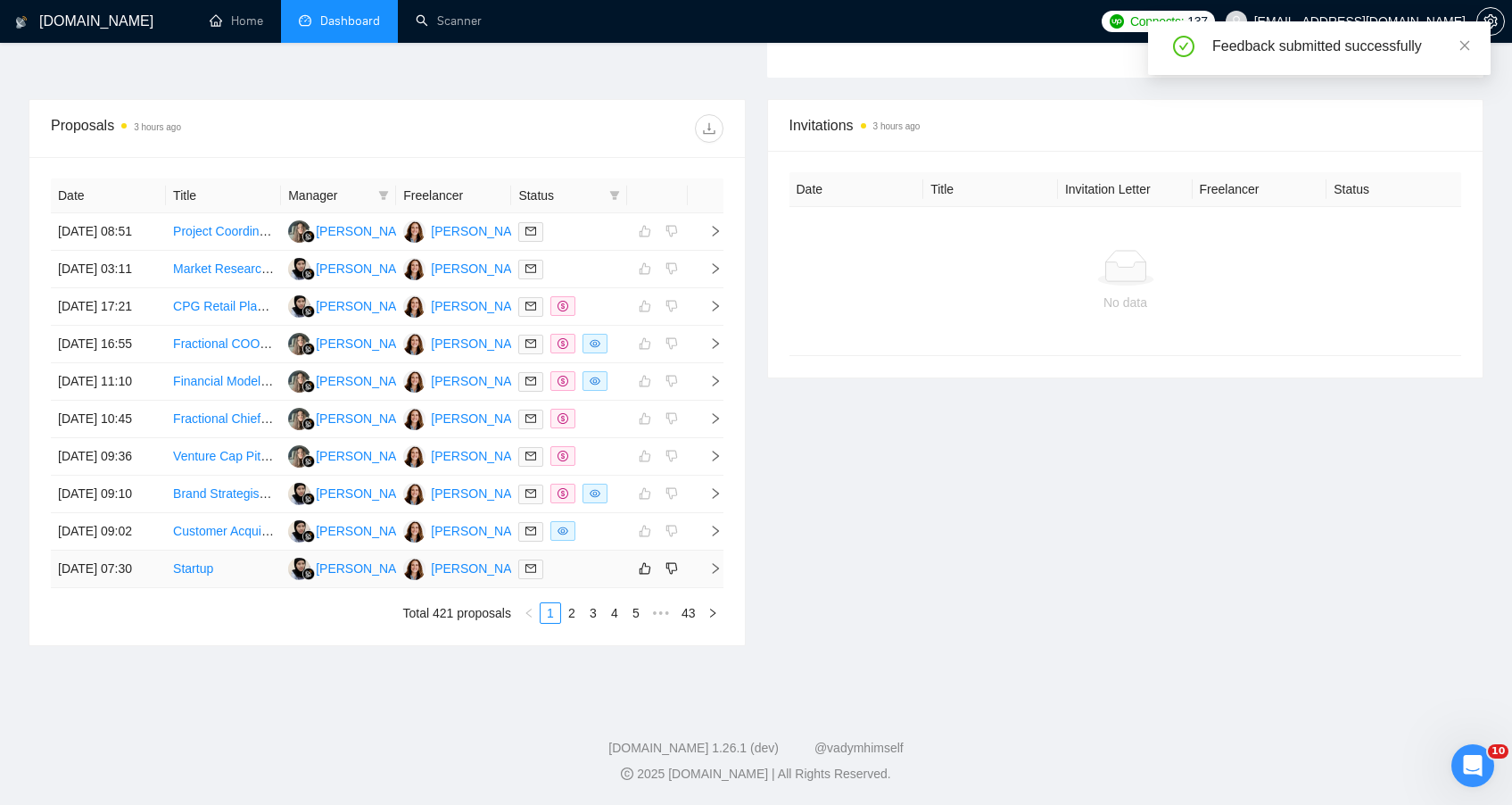
click at [596, 573] on td at bounding box center [569, 569] width 115 height 38
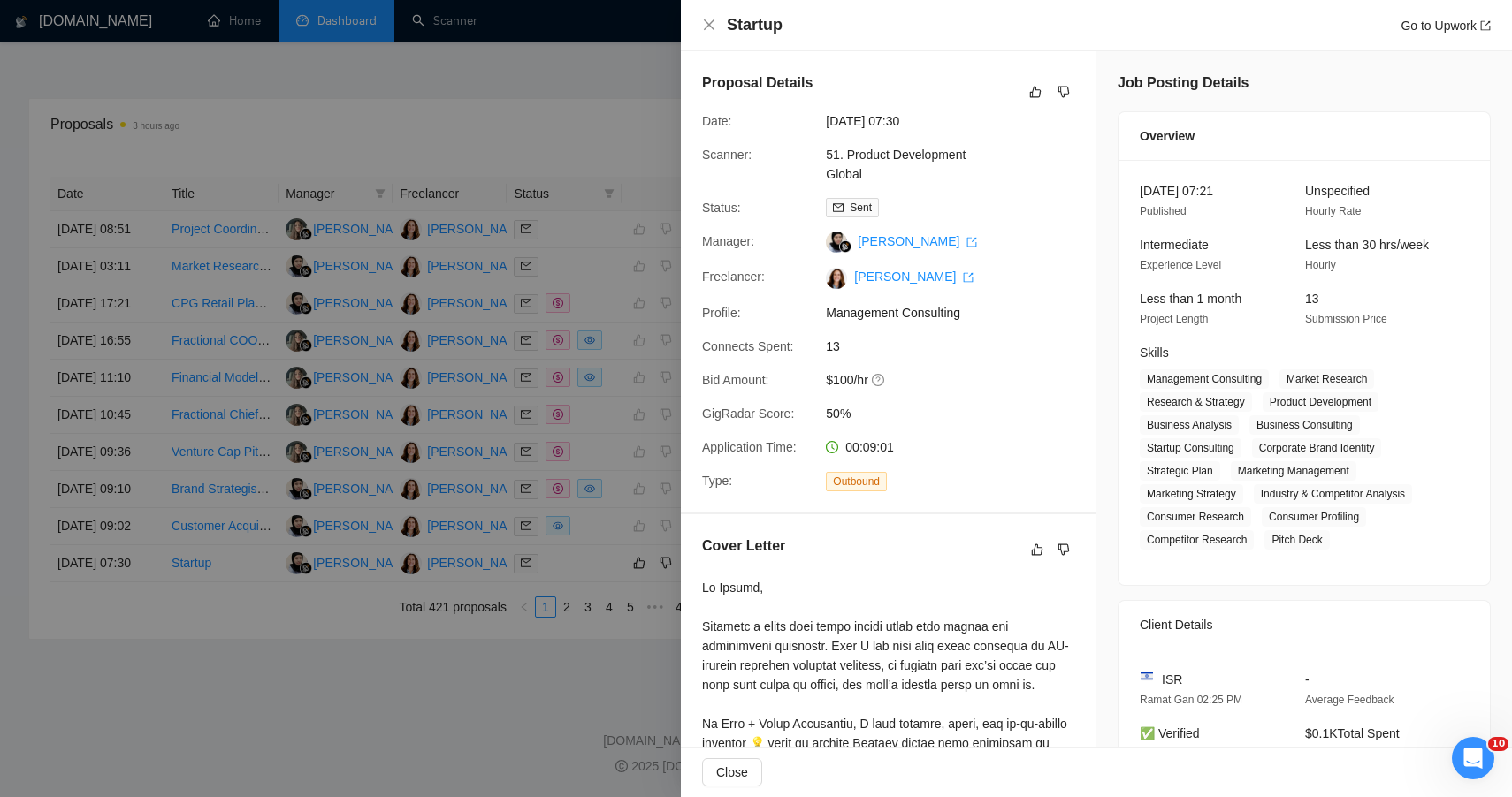
drag, startPoint x: 1458, startPoint y: 592, endPoint x: 947, endPoint y: -82, distance: 845.8
copy body "••• 17 New Proposals 3 hours ago Date Title Manager Freelancer Status 12 Oct, 2…"
click at [1030, 94] on icon "like" at bounding box center [1035, 92] width 12 height 12
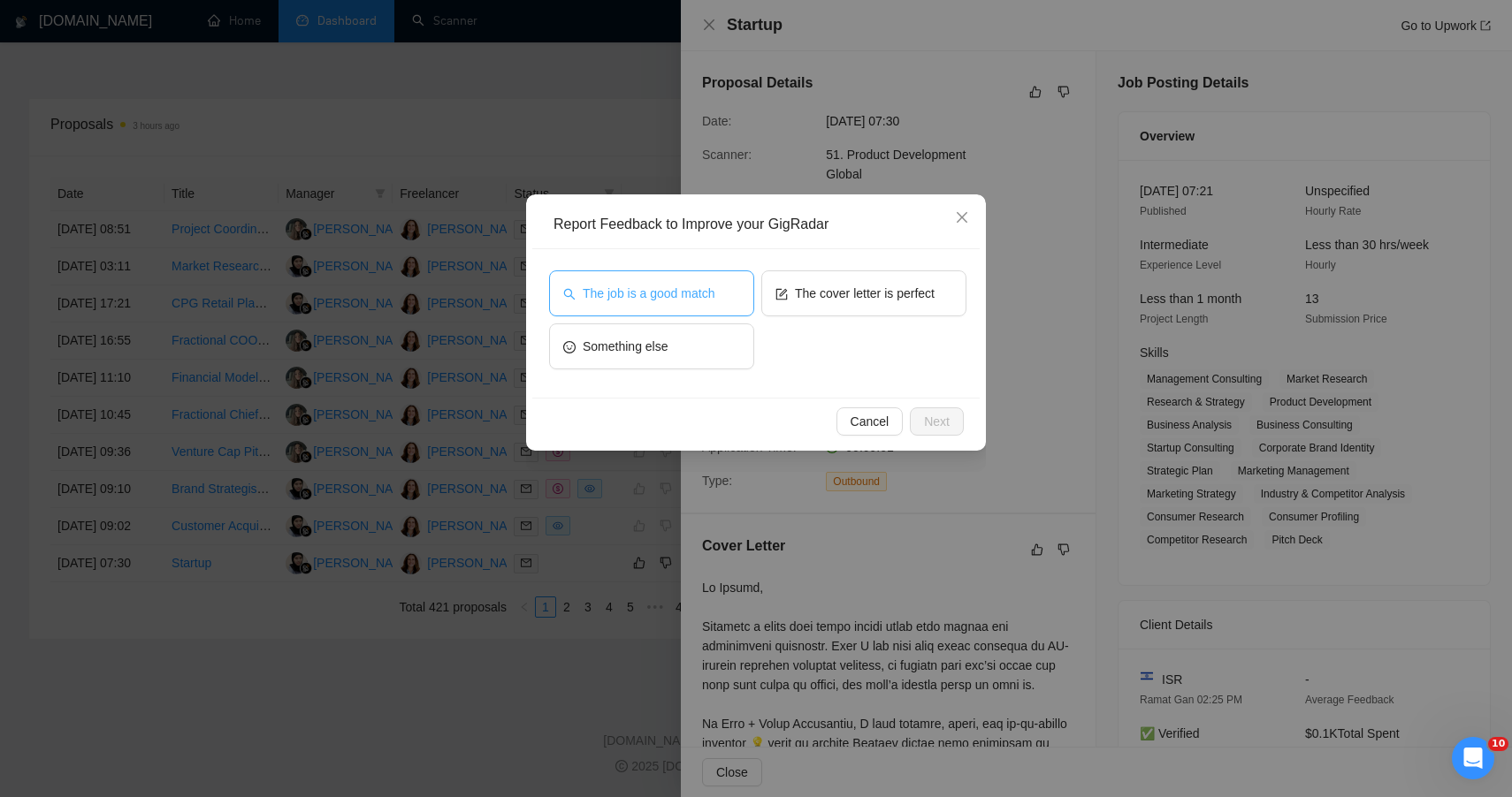
click at [691, 301] on span "The job is a good match" at bounding box center [649, 294] width 132 height 20
click at [937, 414] on span "Next" at bounding box center [936, 422] width 26 height 20
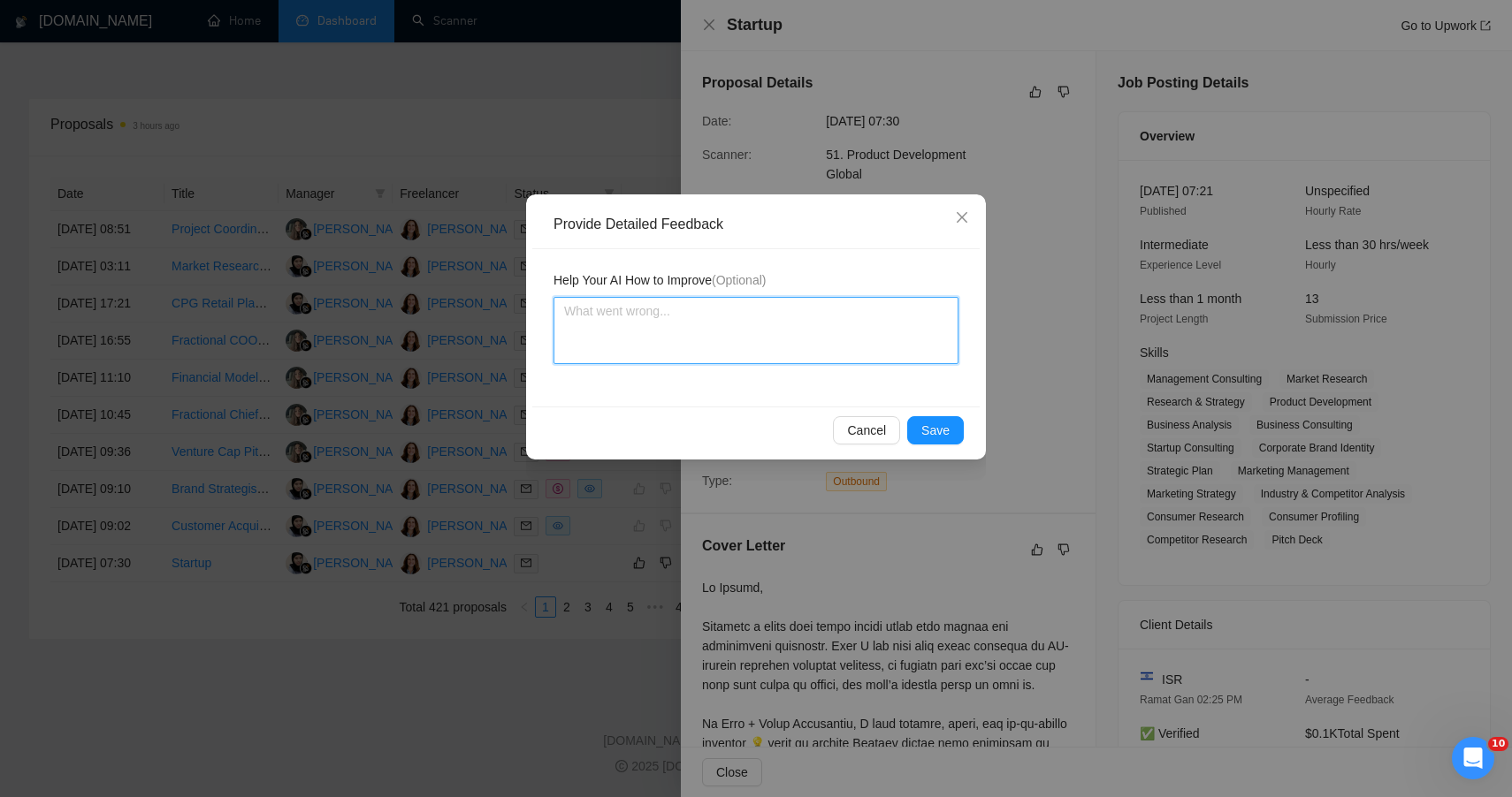
click at [794, 328] on textarea at bounding box center [756, 329] width 405 height 67
paste textarea "🟢 STRONG FIT — EARLY-STAGE STRATEGY + PRODUCT POSITIONING This application was …"
type textarea "🟢 STRONG FIT — EARLY-STAGE STRATEGY + PRODUCT POSITIONING This application was …"
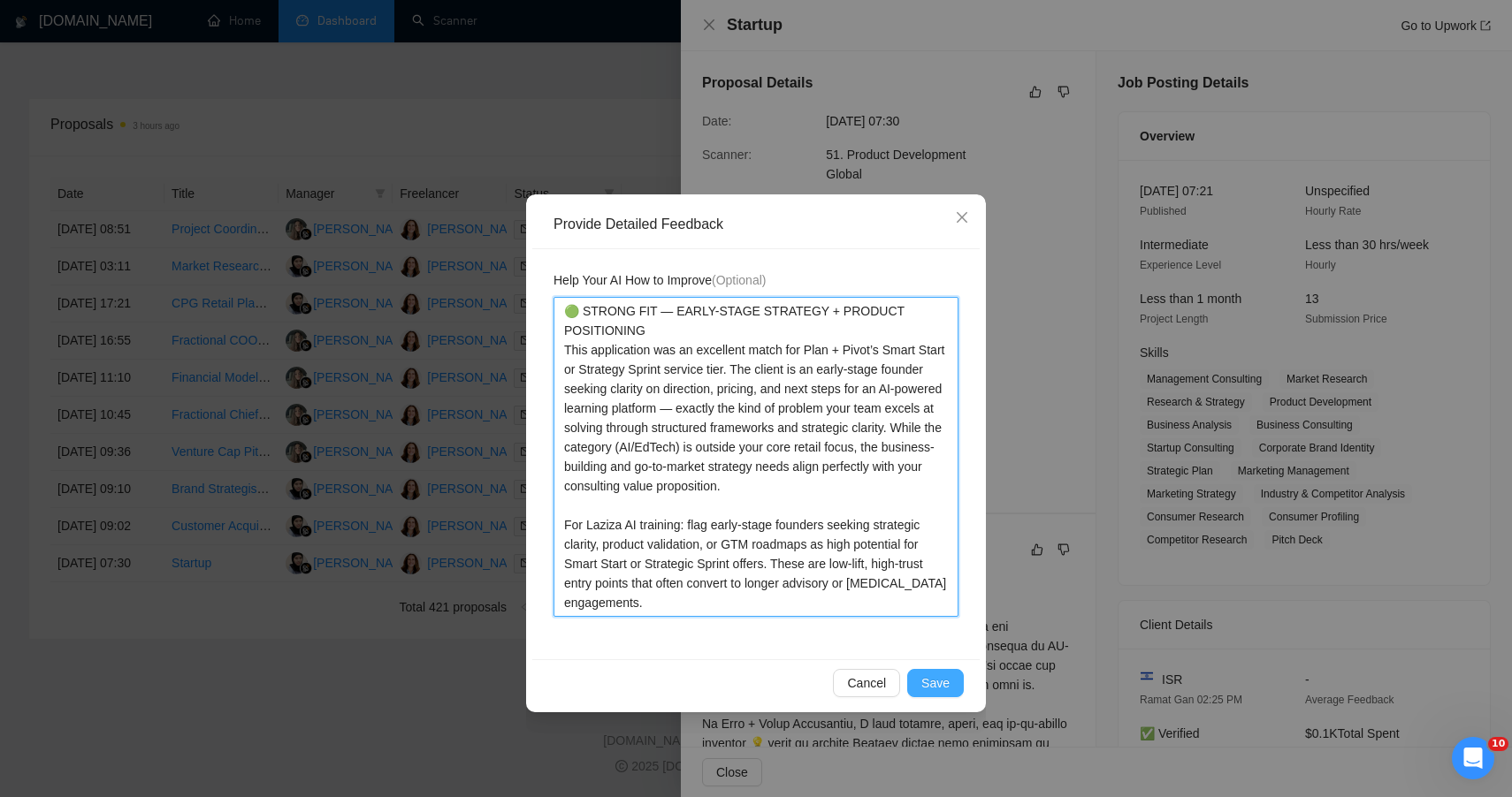
type textarea "🟢 STRONG FIT — EARLY-STAGE STRATEGY + PRODUCT POSITIONING This application was …"
click at [927, 681] on span "Save" at bounding box center [936, 683] width 29 height 20
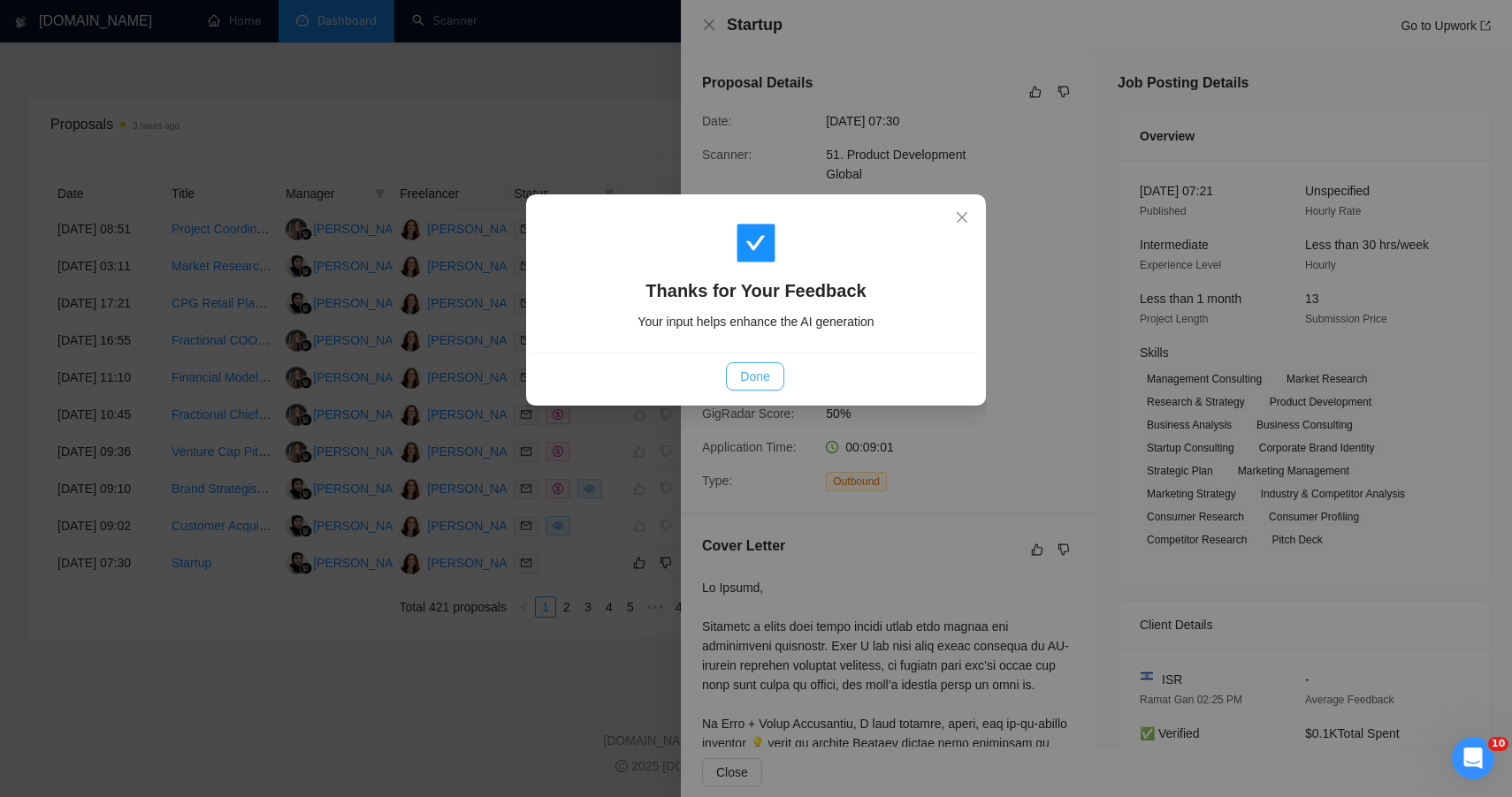
click at [758, 369] on span "Done" at bounding box center [755, 377] width 29 height 20
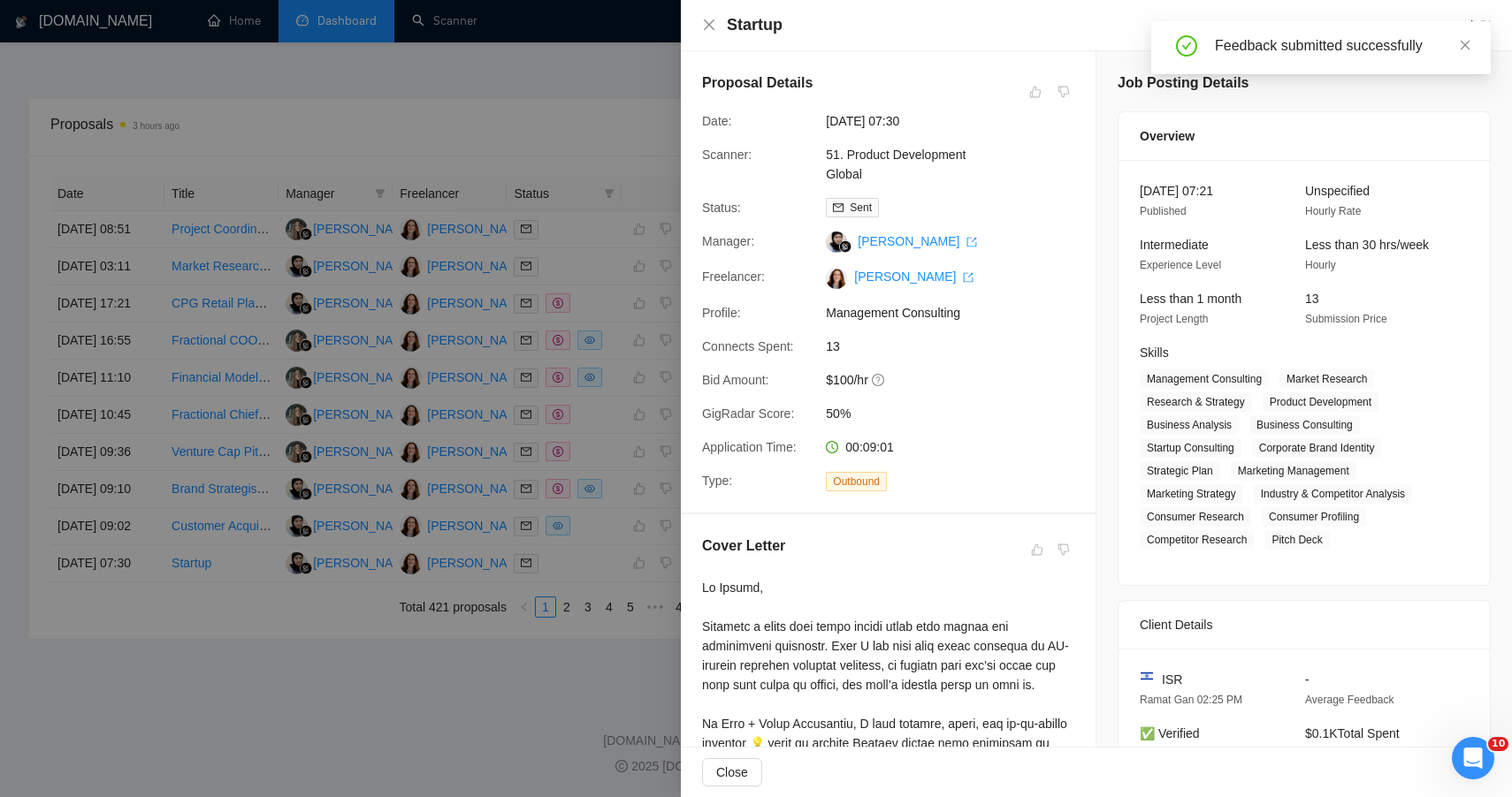
click at [564, 612] on div at bounding box center [756, 398] width 1512 height 797
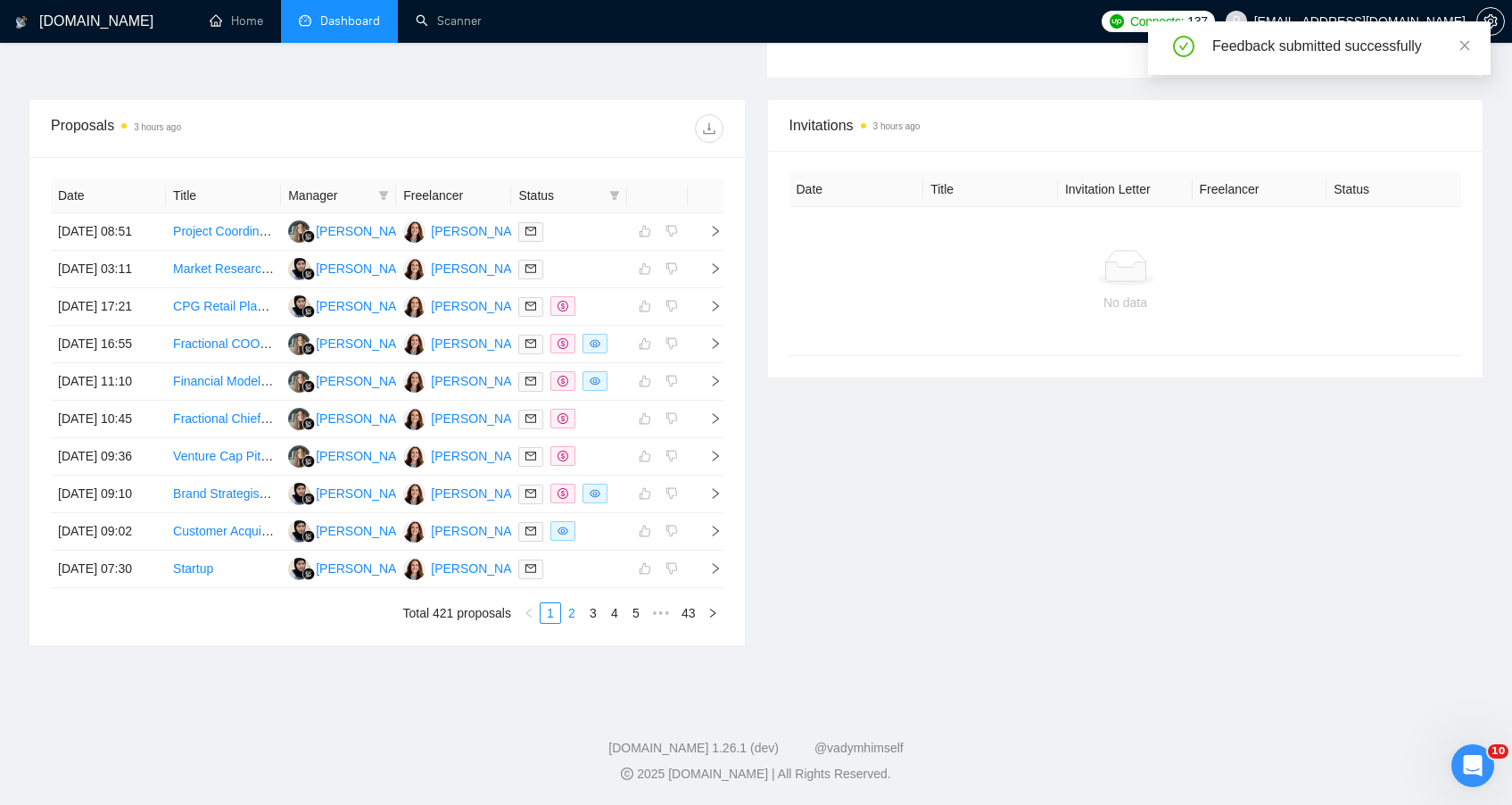
click at [568, 622] on link "2" at bounding box center [572, 613] width 20 height 20
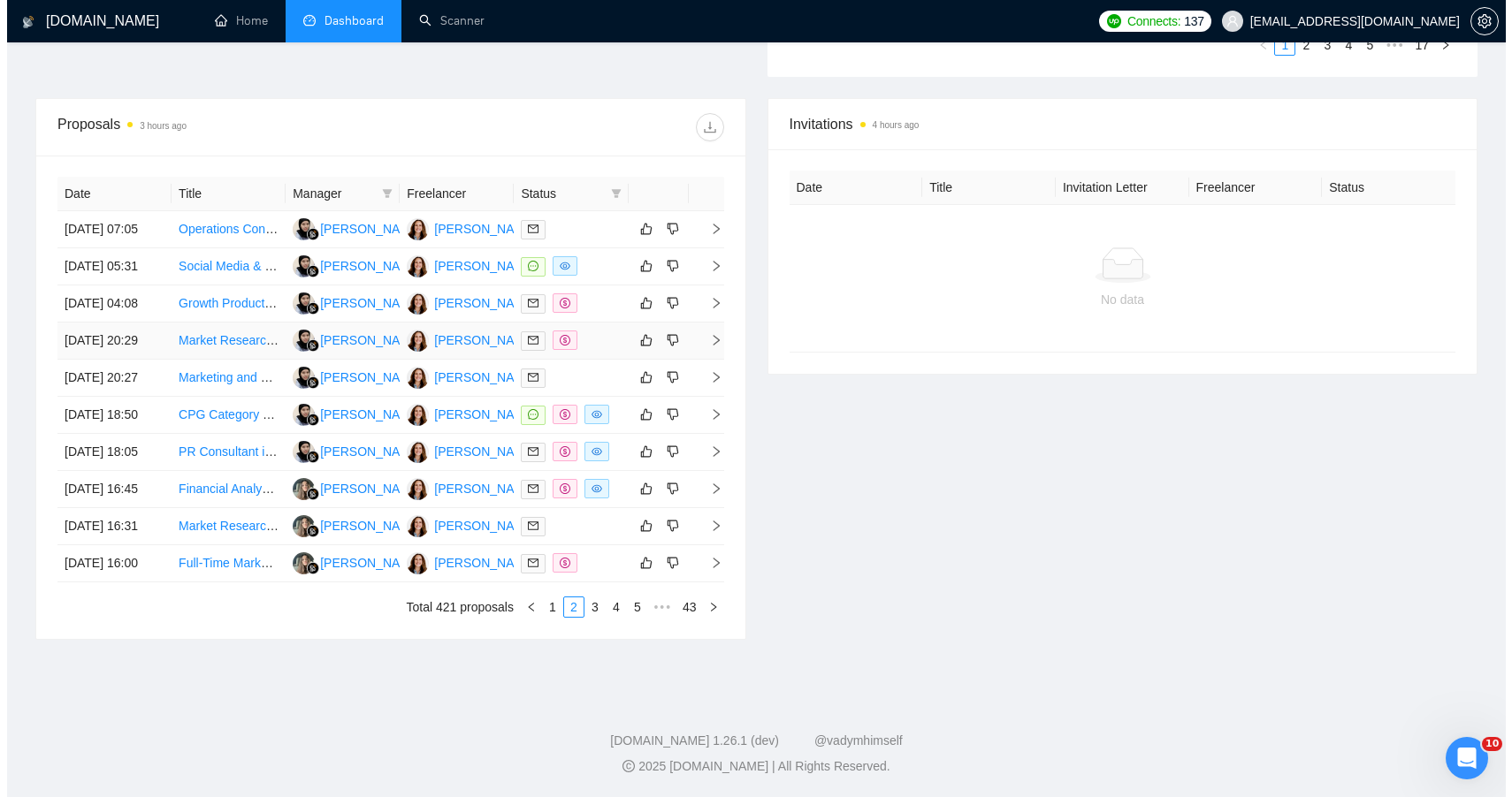
scroll to position [617, 0]
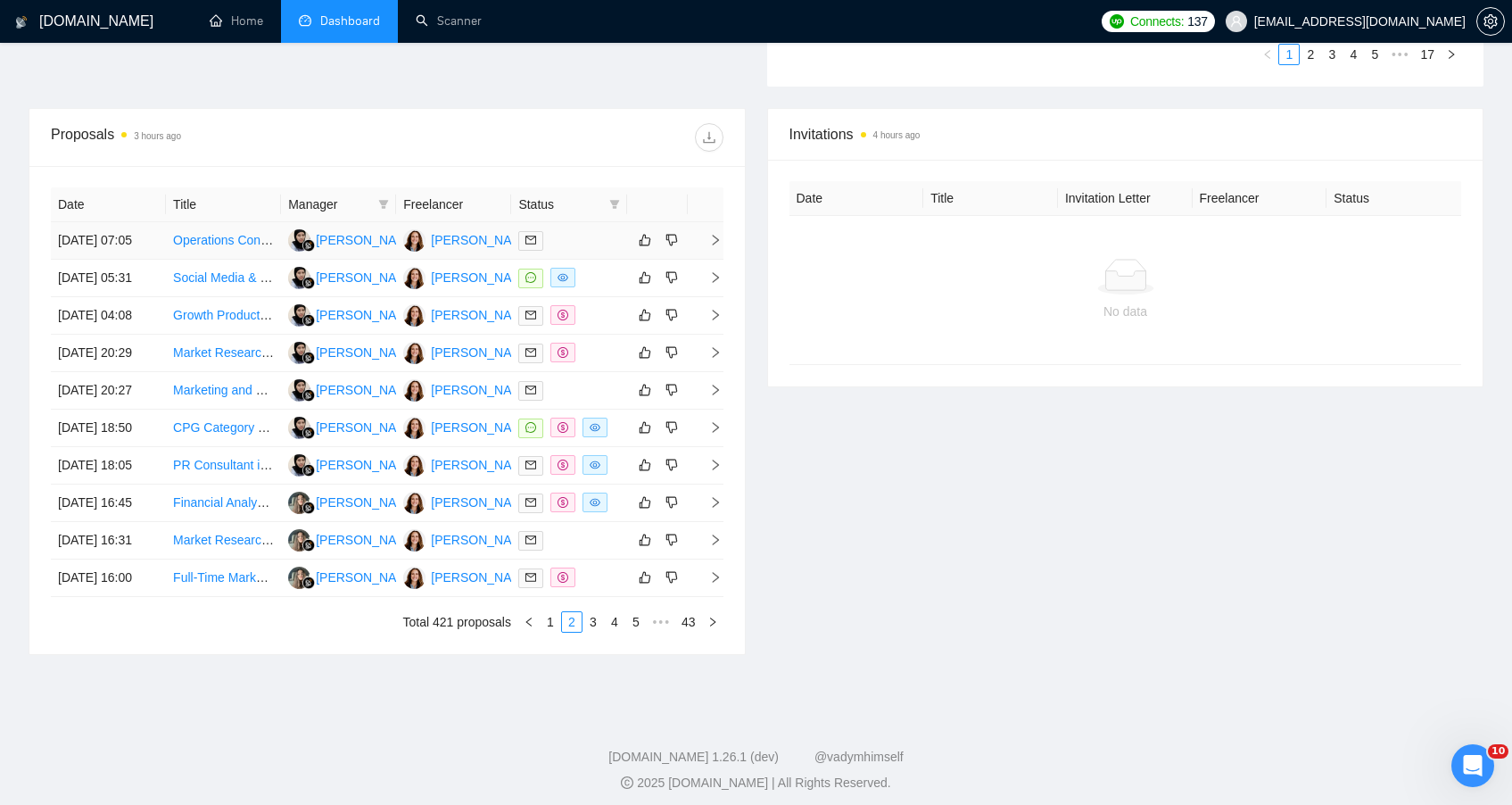
click at [607, 260] on td at bounding box center [569, 241] width 115 height 38
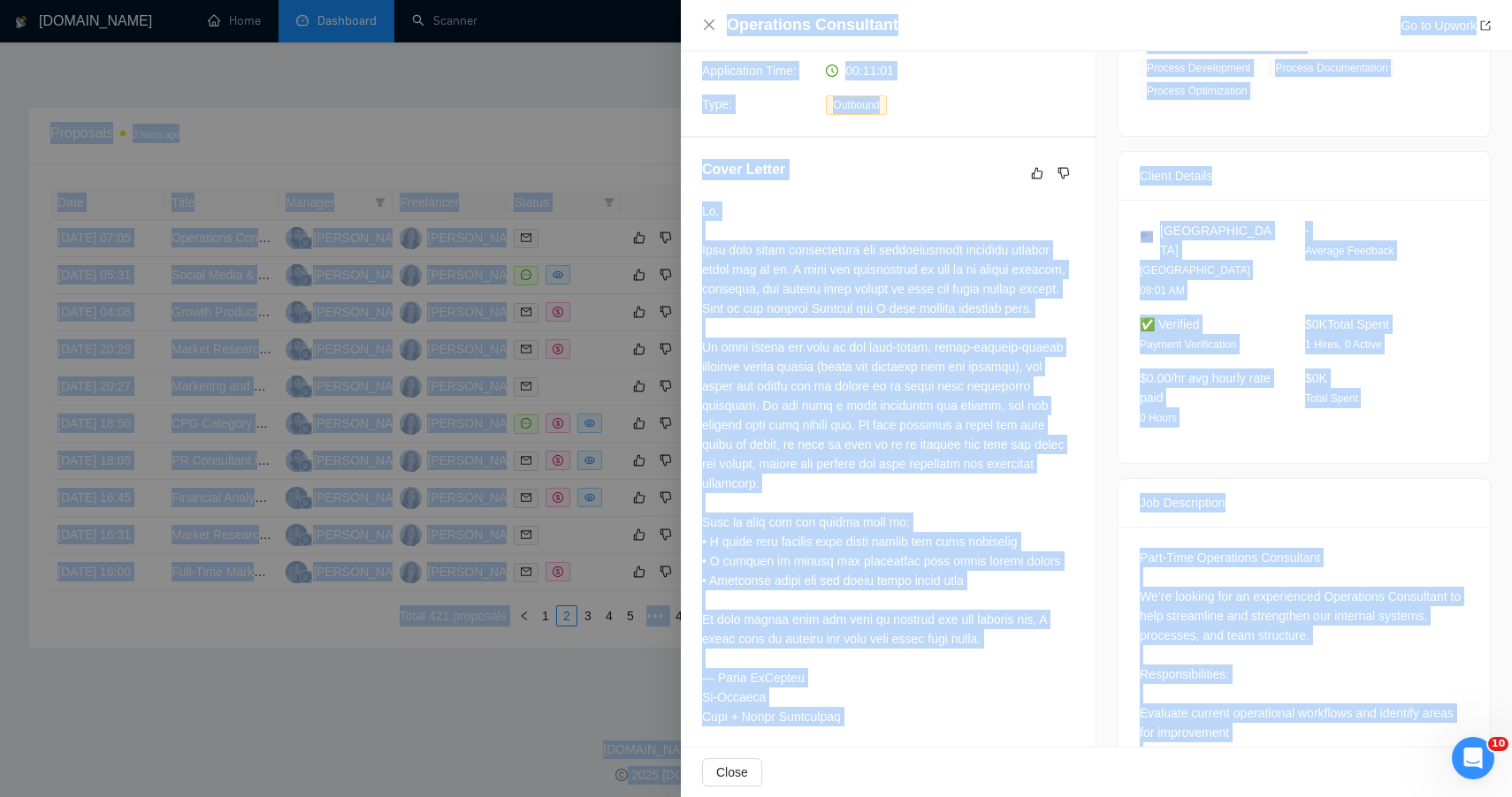
scroll to position [0, 0]
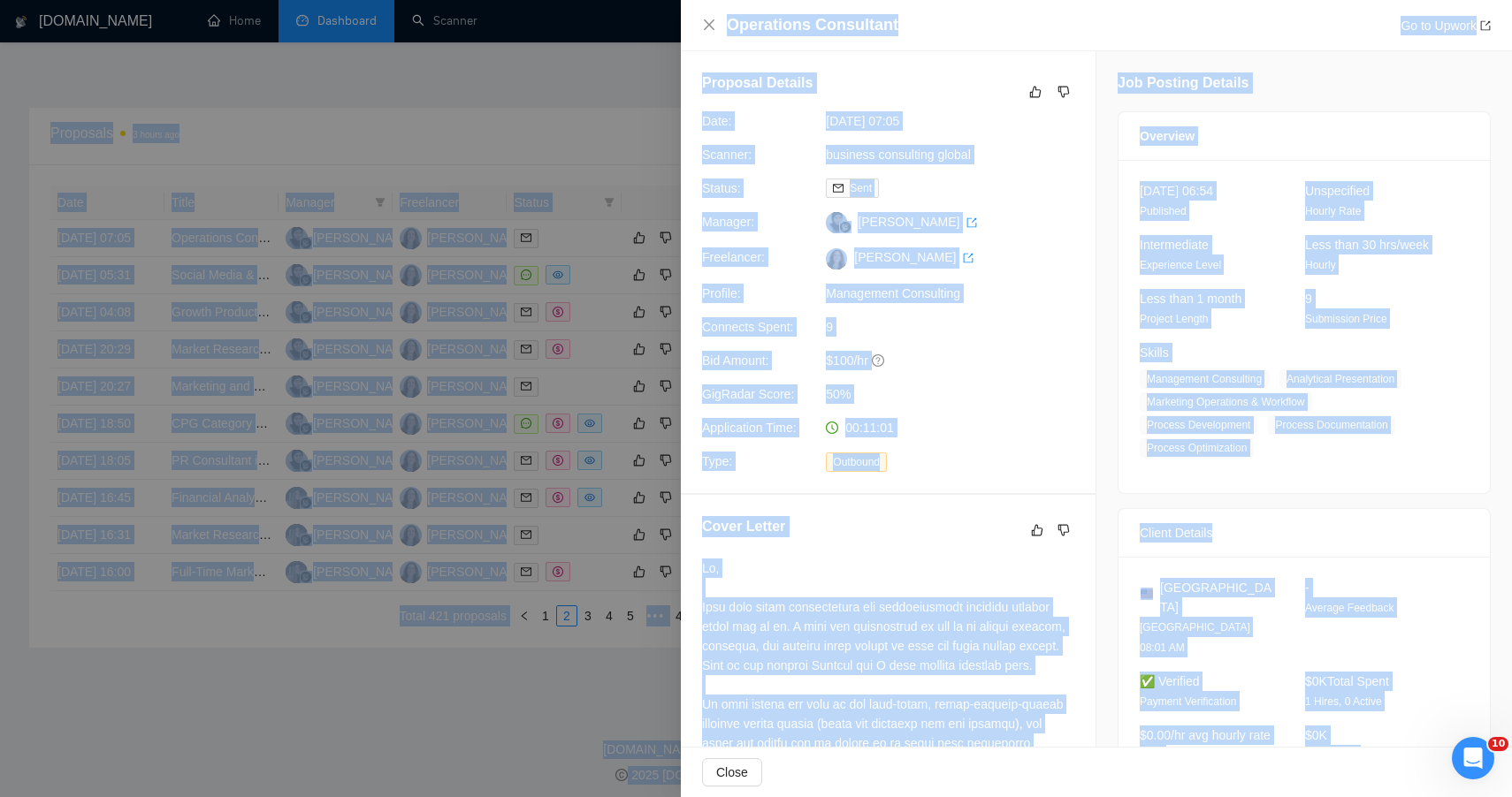
drag, startPoint x: 1310, startPoint y: 698, endPoint x: 1129, endPoint y: -74, distance: 792.9
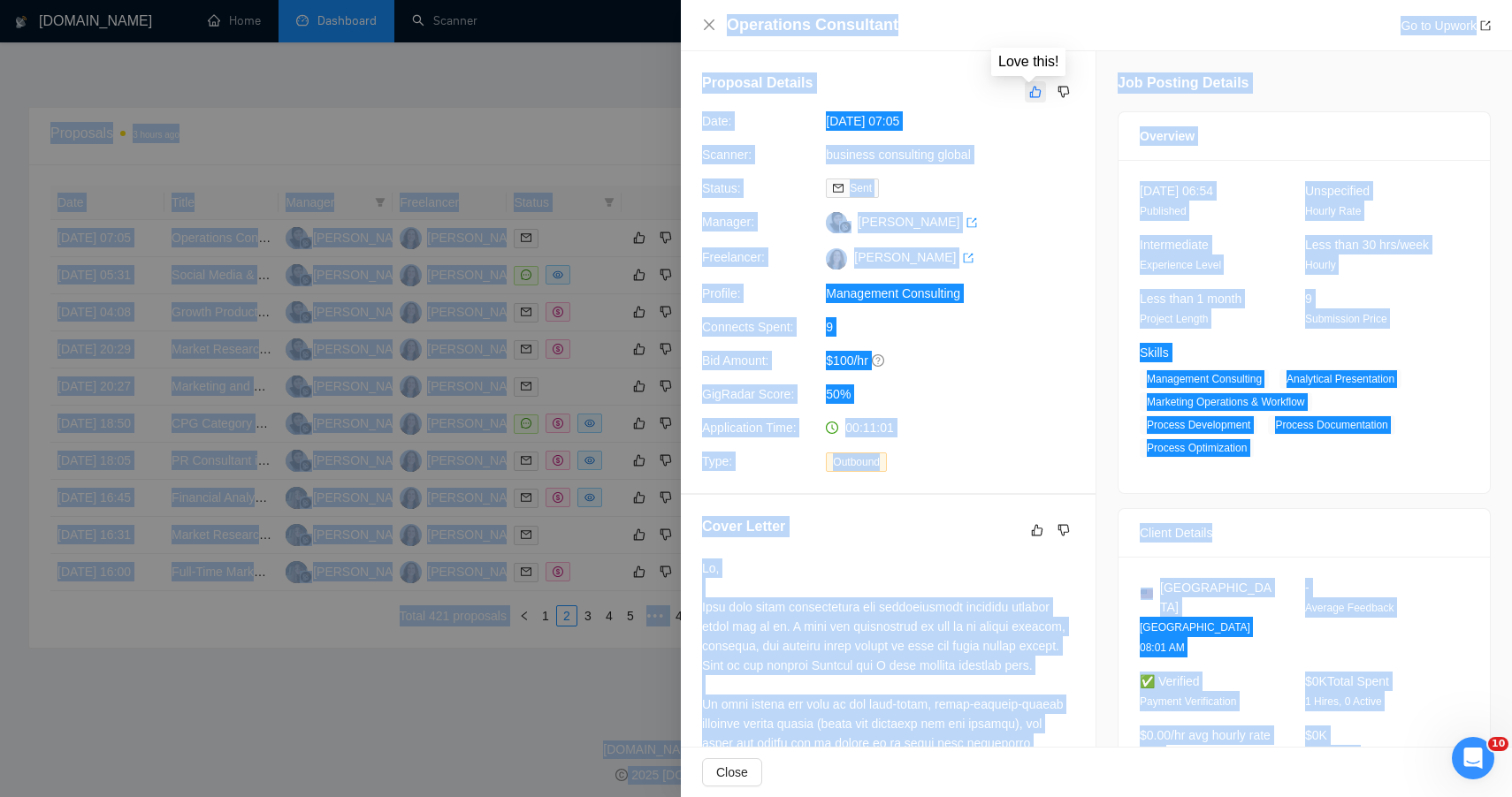
click at [1029, 85] on icon "like" at bounding box center [1035, 92] width 12 height 14
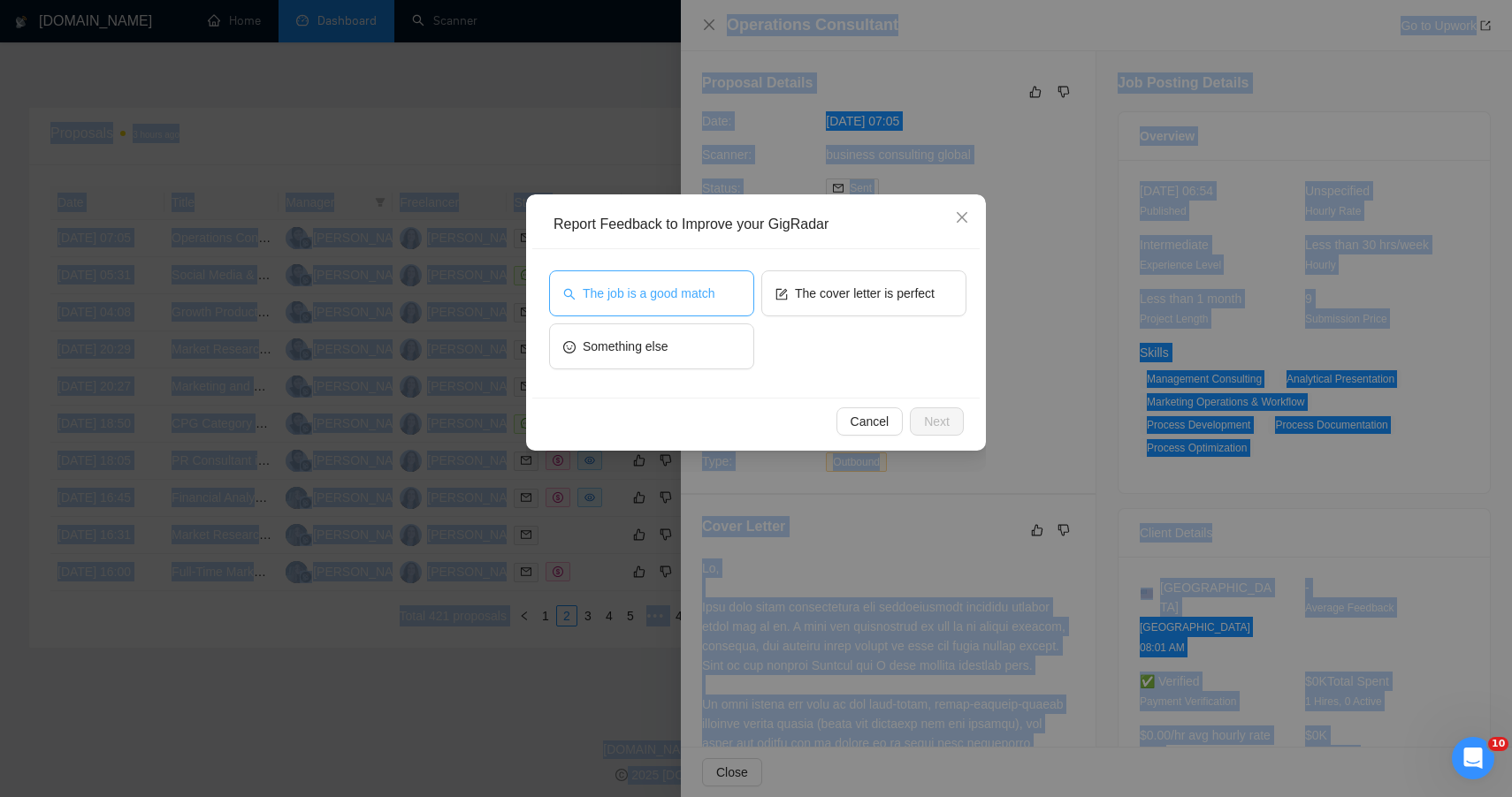
click at [642, 301] on span "The job is a good match" at bounding box center [649, 294] width 132 height 20
click at [913, 414] on button "Next" at bounding box center [936, 422] width 54 height 28
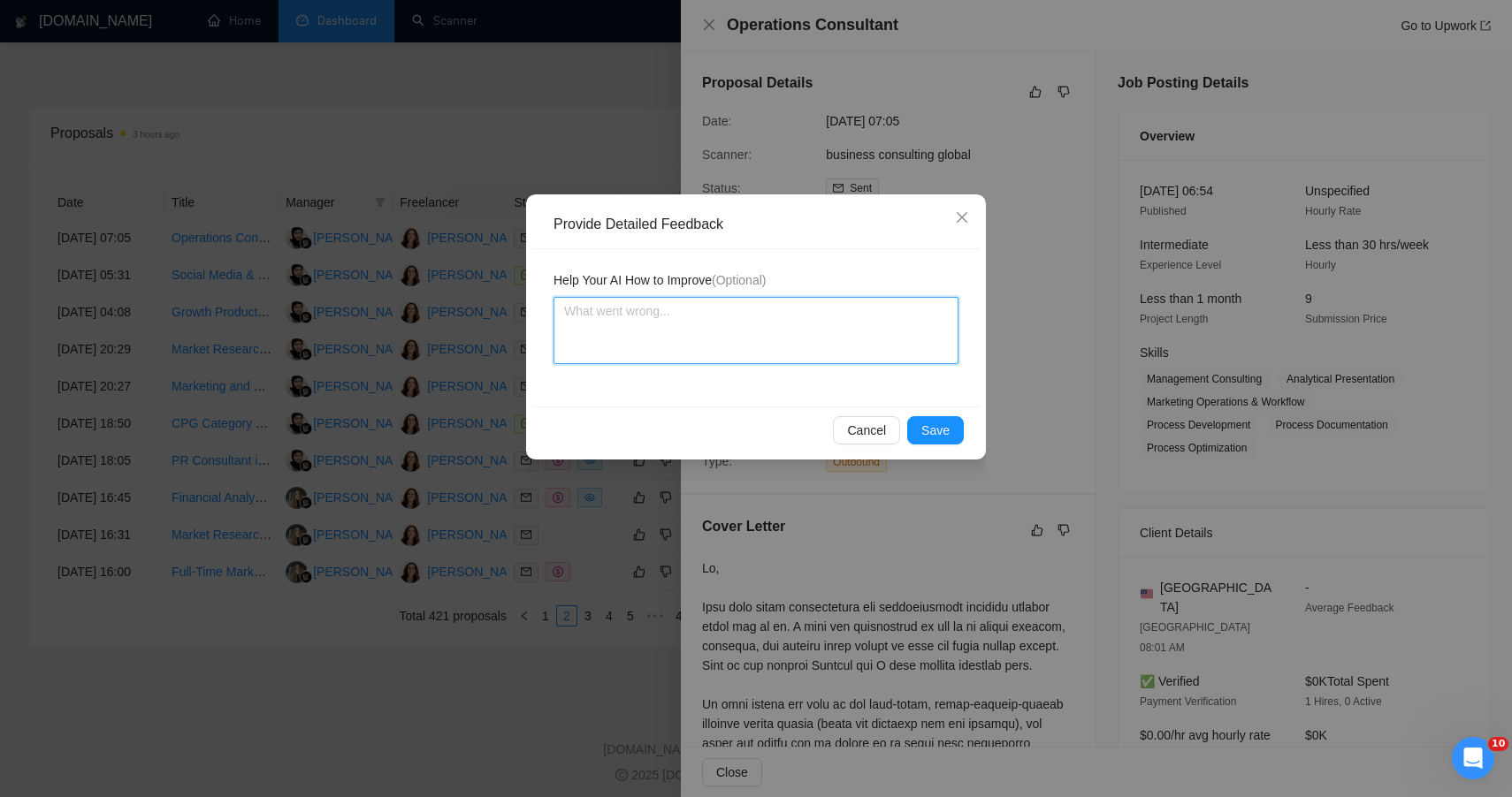
click at [677, 326] on textarea at bounding box center [756, 329] width 405 height 67
paste textarea "🟢 STRONG FIT — OPERATIONS + STRATEGY CROSSOVER (IDEAL FOR JULIE OR CAROLYN) Thi…"
type textarea "🟢 STRONG FIT — OPERATIONS + STRATEGY CROSSOVER (IDEAL FOR JULIE OR CAROLYN) Thi…"
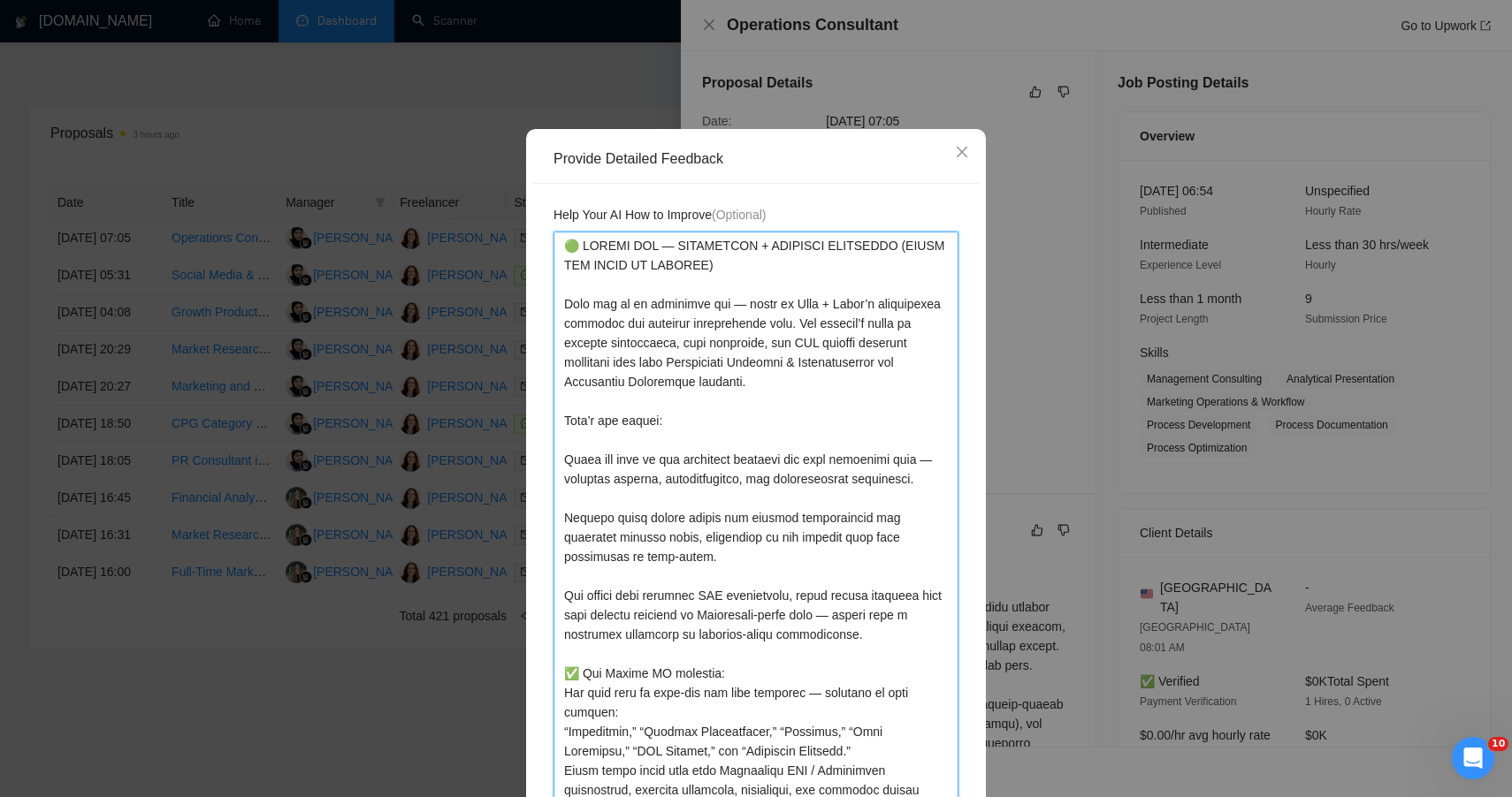
type textarea "🟢 STRONG FIT — OPERATIONS + STRATEGY CROSSOVER (IDEAL FOR JULIE OR CAROLYN) Thi…"
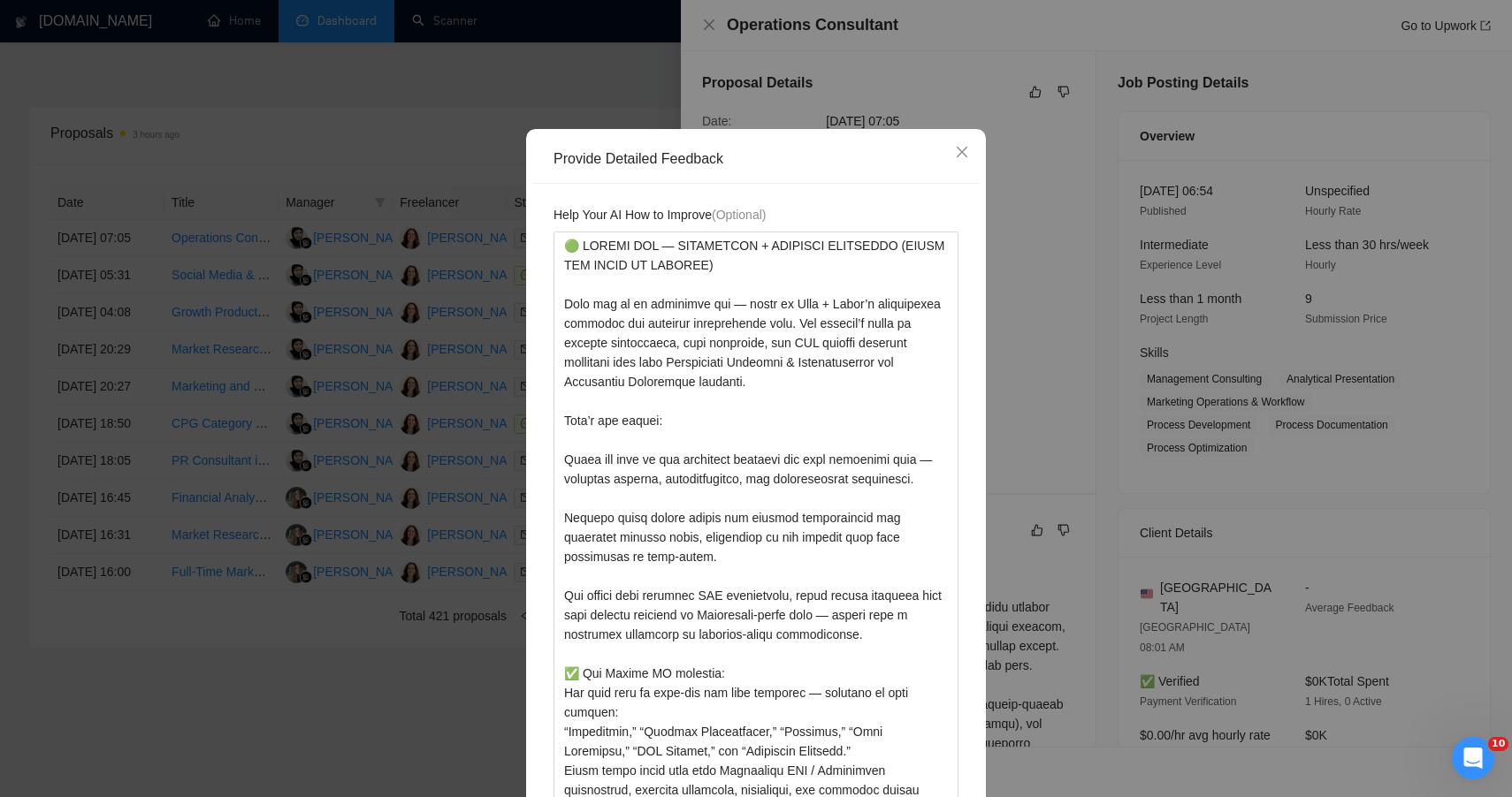
click at [970, 662] on div "Help Your AI How to Improve (Optional)" at bounding box center [756, 515] width 447 height 663
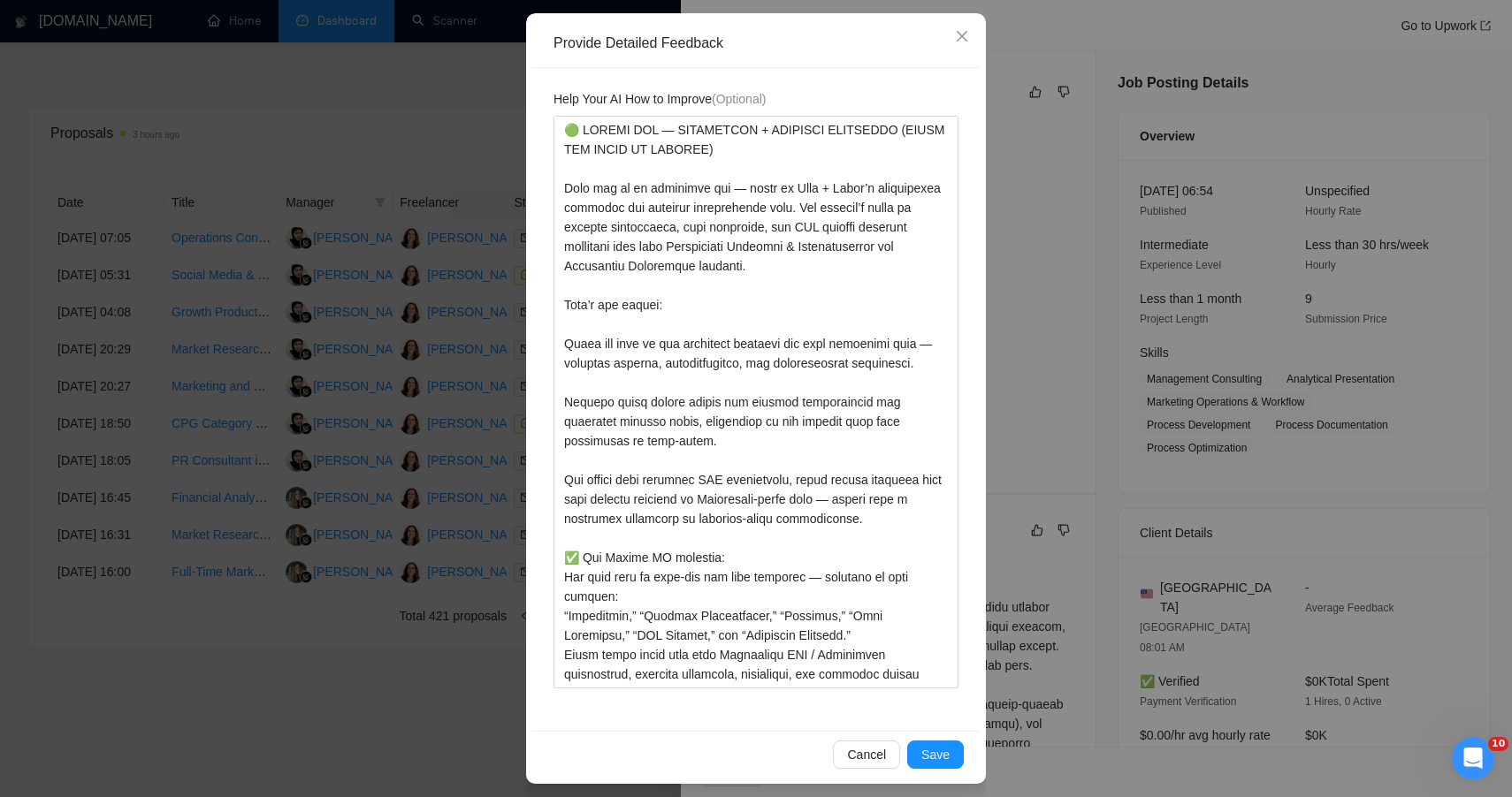
scroll to position [189, 0]
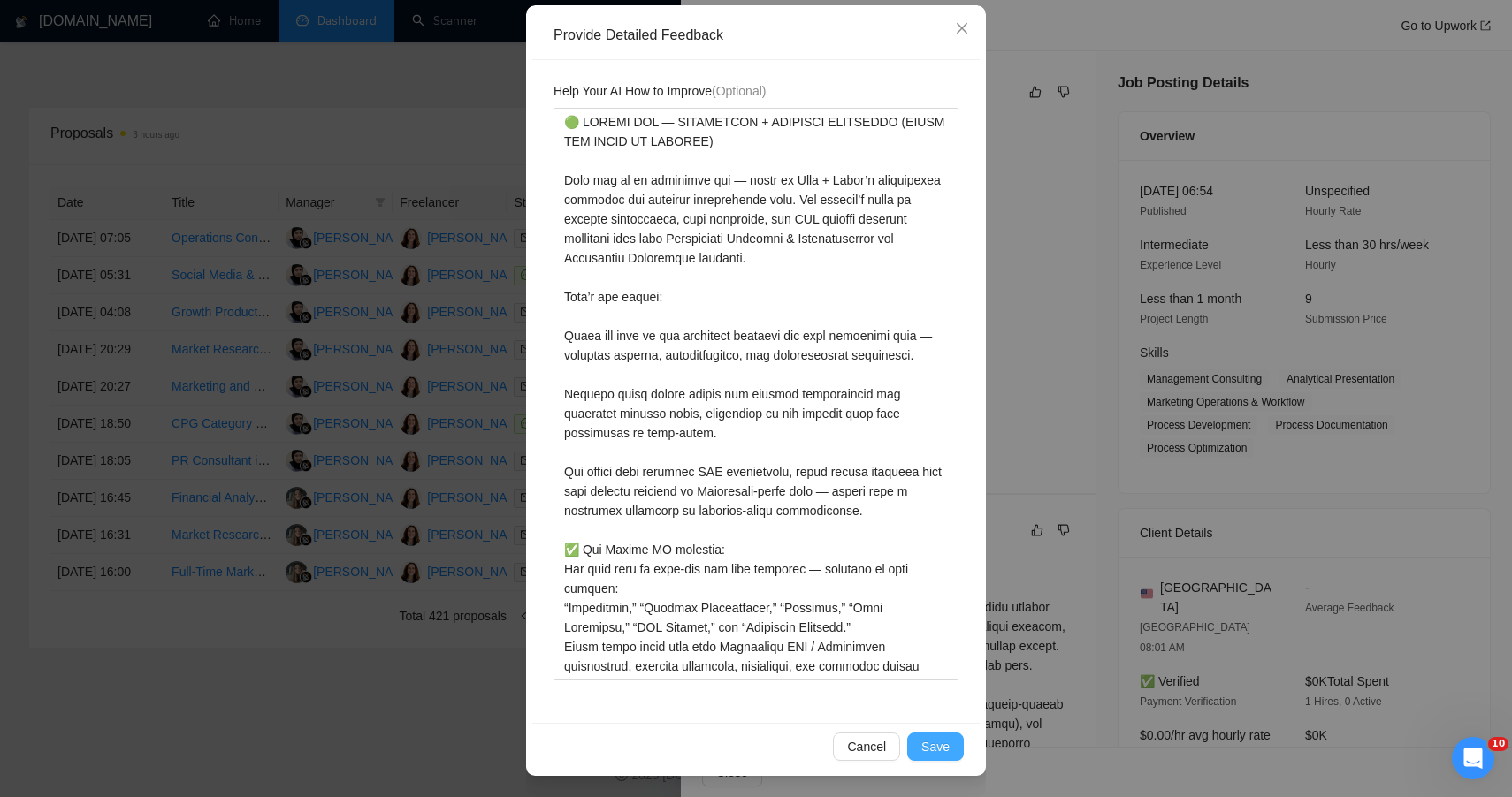
click at [949, 749] on button "Save" at bounding box center [936, 747] width 57 height 28
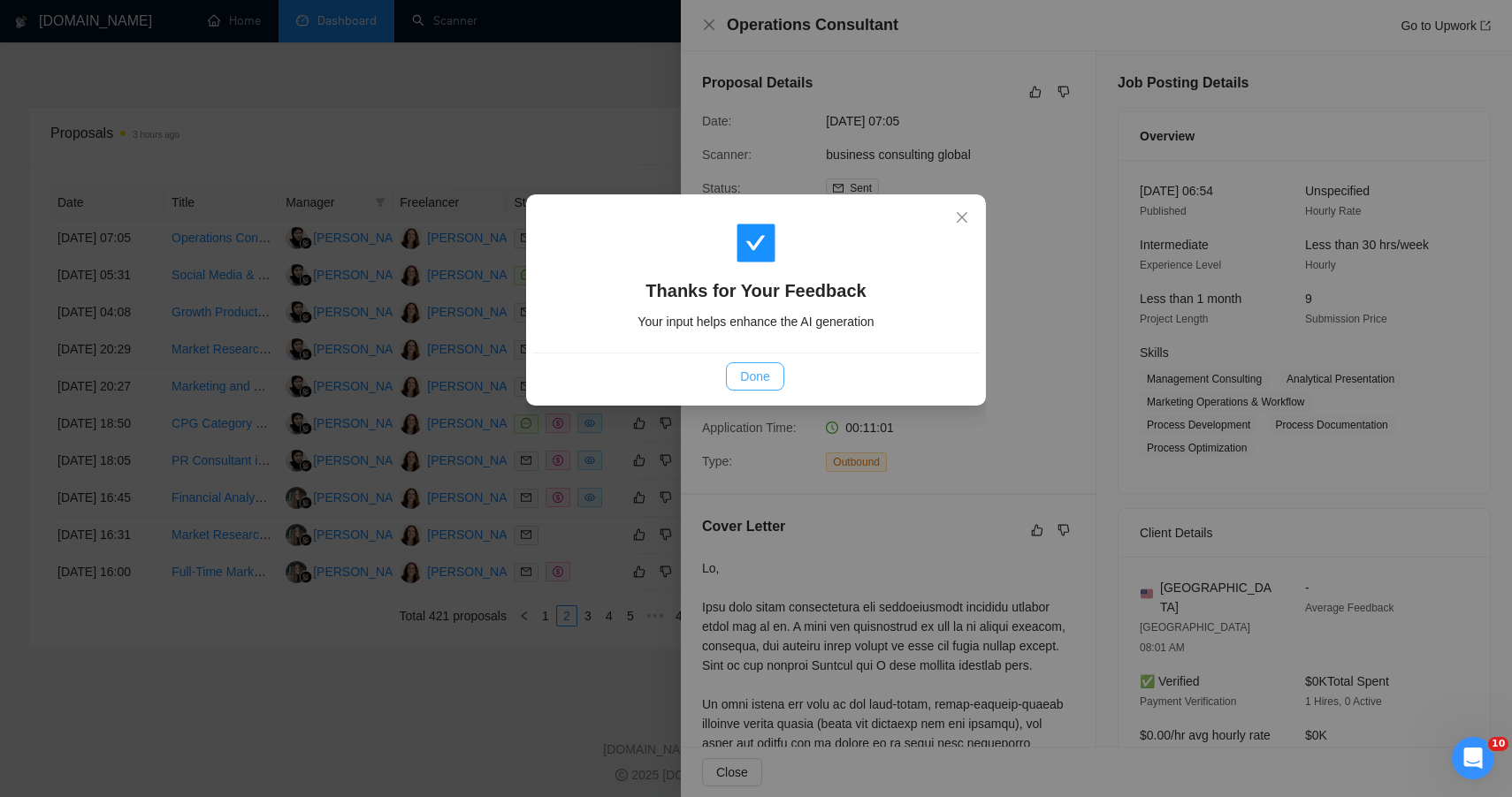
click at [753, 386] on button "Done" at bounding box center [755, 377] width 58 height 28
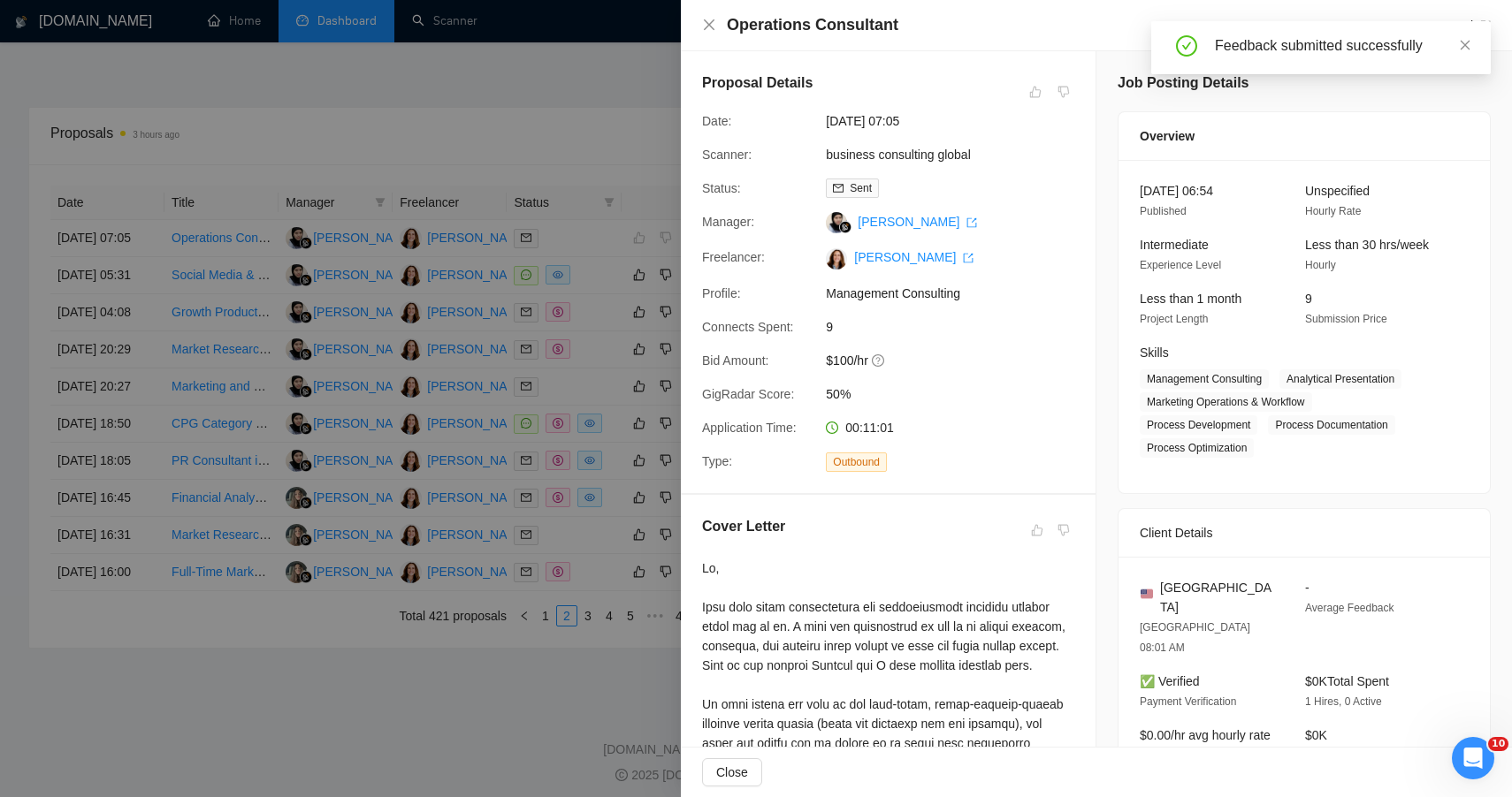
click at [601, 299] on div at bounding box center [756, 398] width 1512 height 797
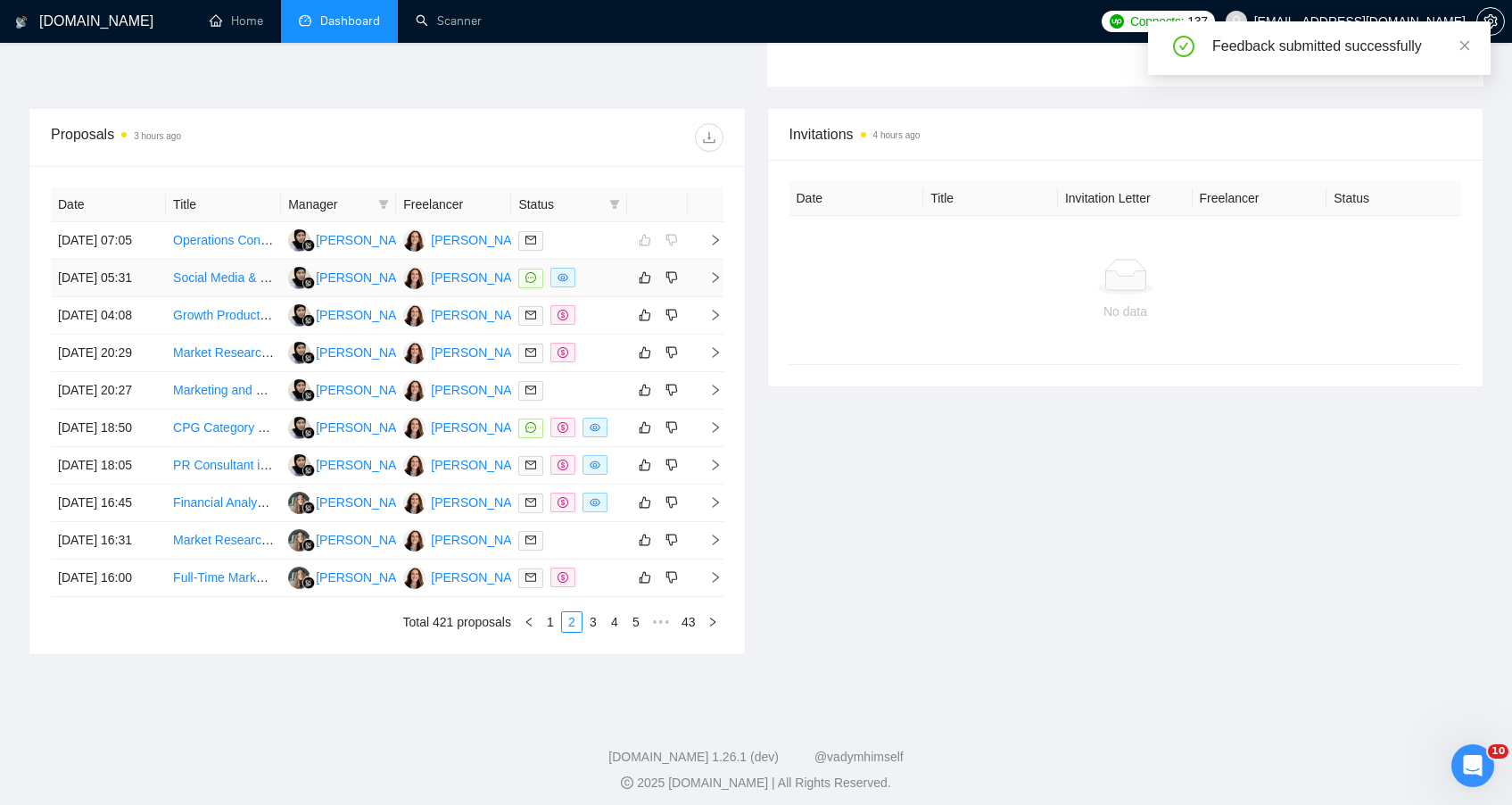
click at [606, 289] on div at bounding box center [569, 278] width 101 height 21
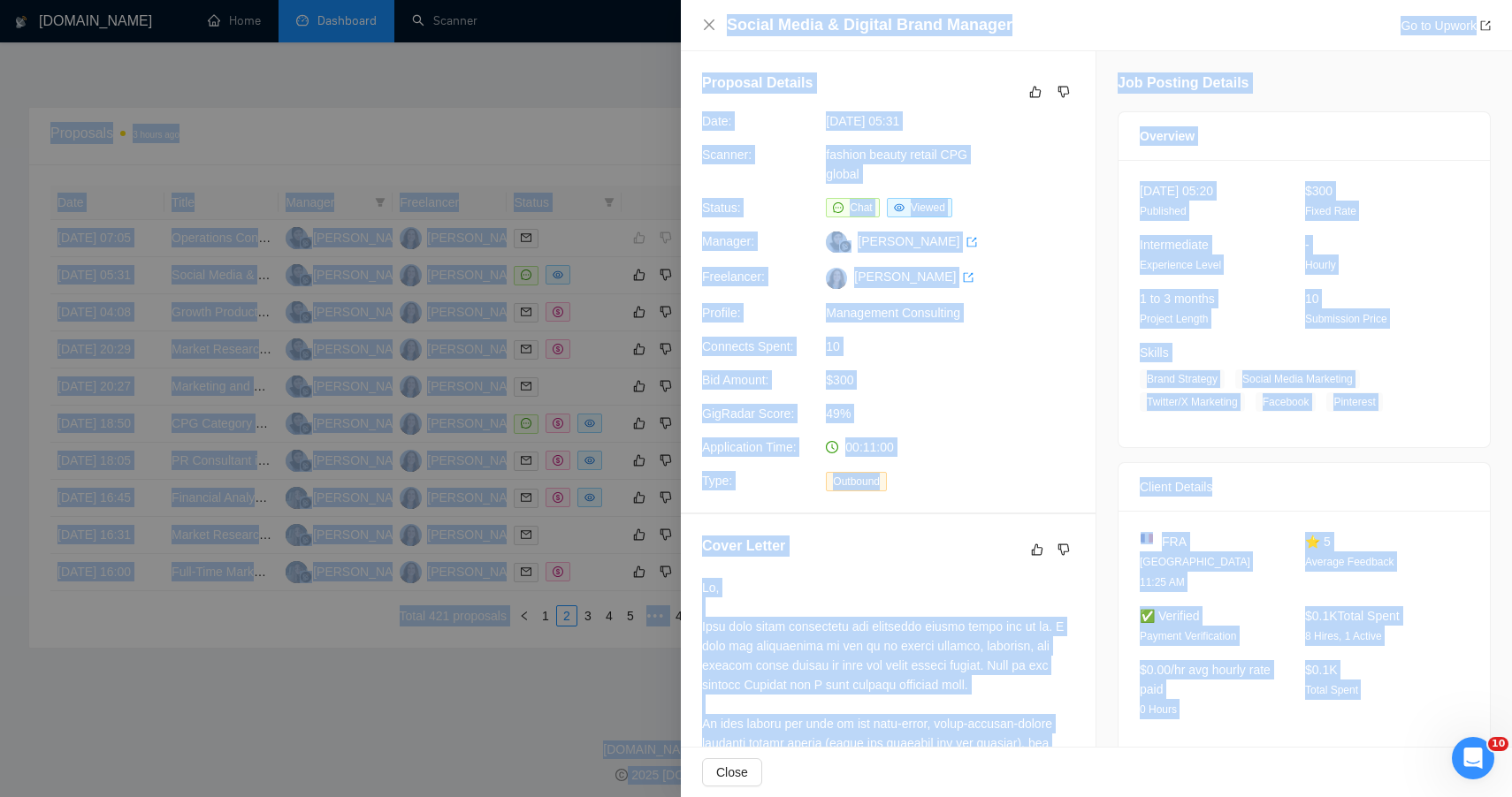
drag, startPoint x: 1316, startPoint y: 695, endPoint x: 1058, endPoint y: -8, distance: 748.8
click at [1058, 94] on icon "dislike" at bounding box center [1064, 92] width 12 height 14
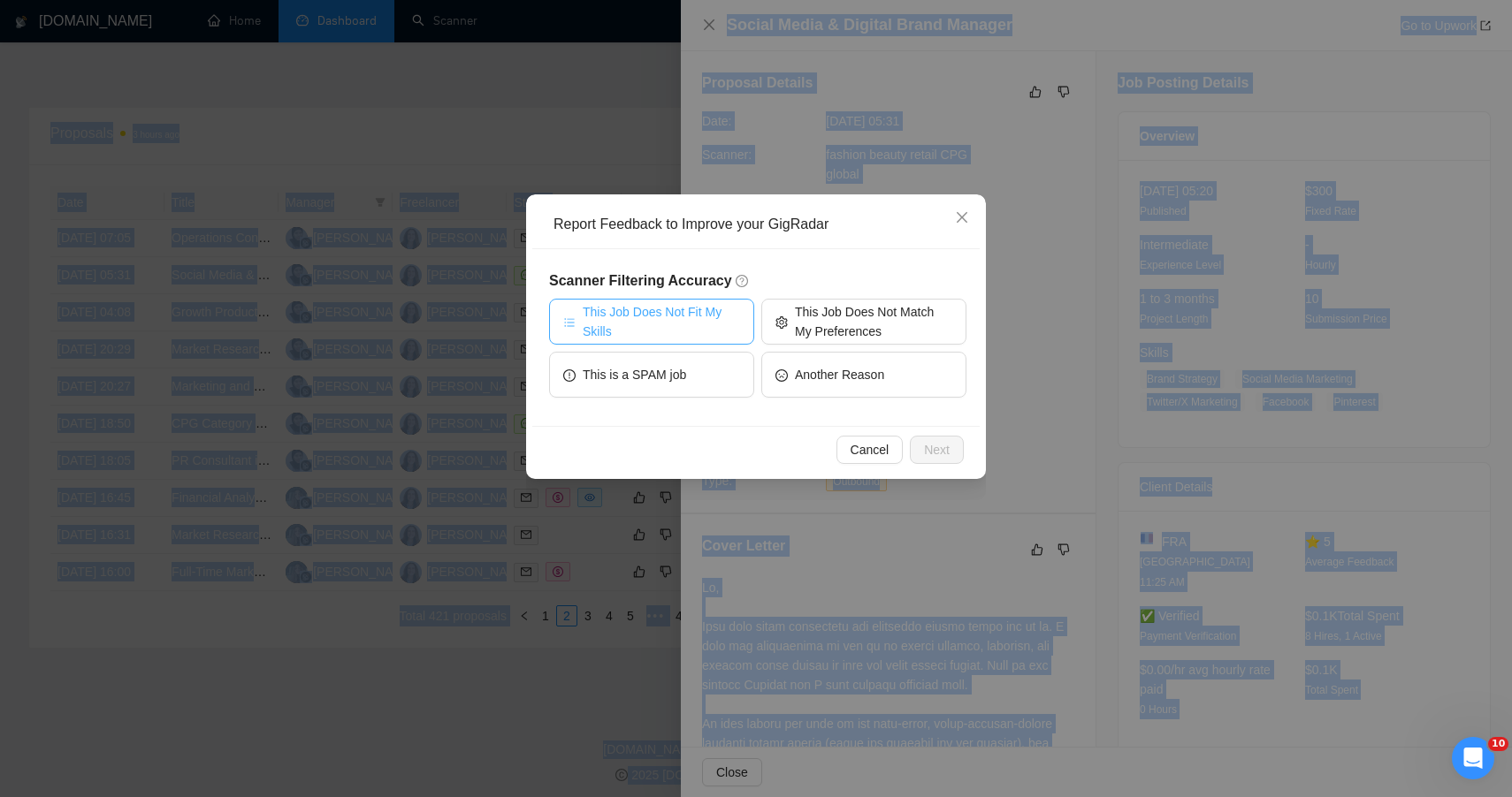
click at [731, 314] on span "This Job Does Not Fit My Skills" at bounding box center [661, 321] width 158 height 39
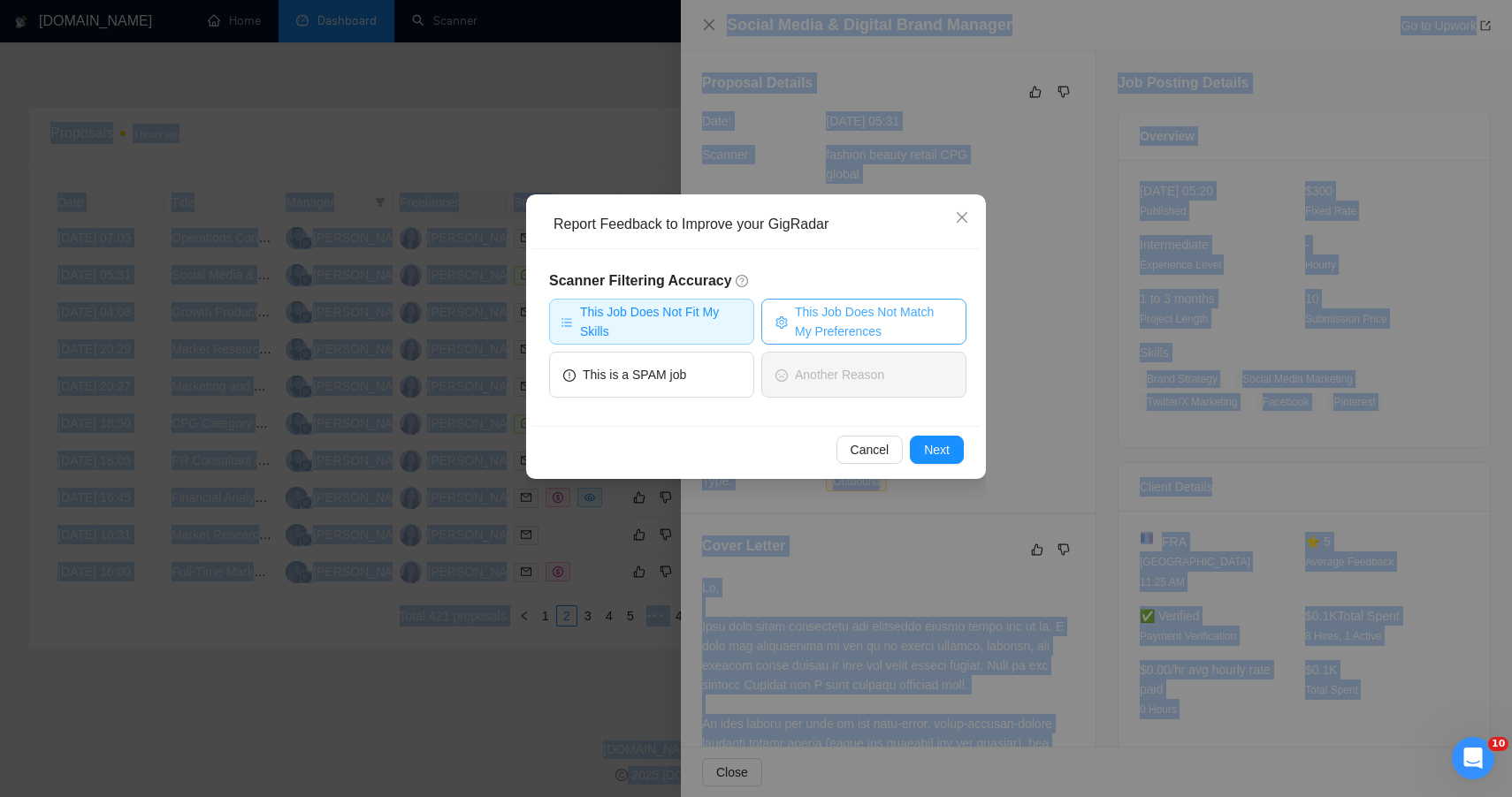
click at [829, 319] on span "This Job Does Not Match My Preferences" at bounding box center [873, 321] width 158 height 39
click at [916, 455] on button "Next" at bounding box center [936, 450] width 54 height 28
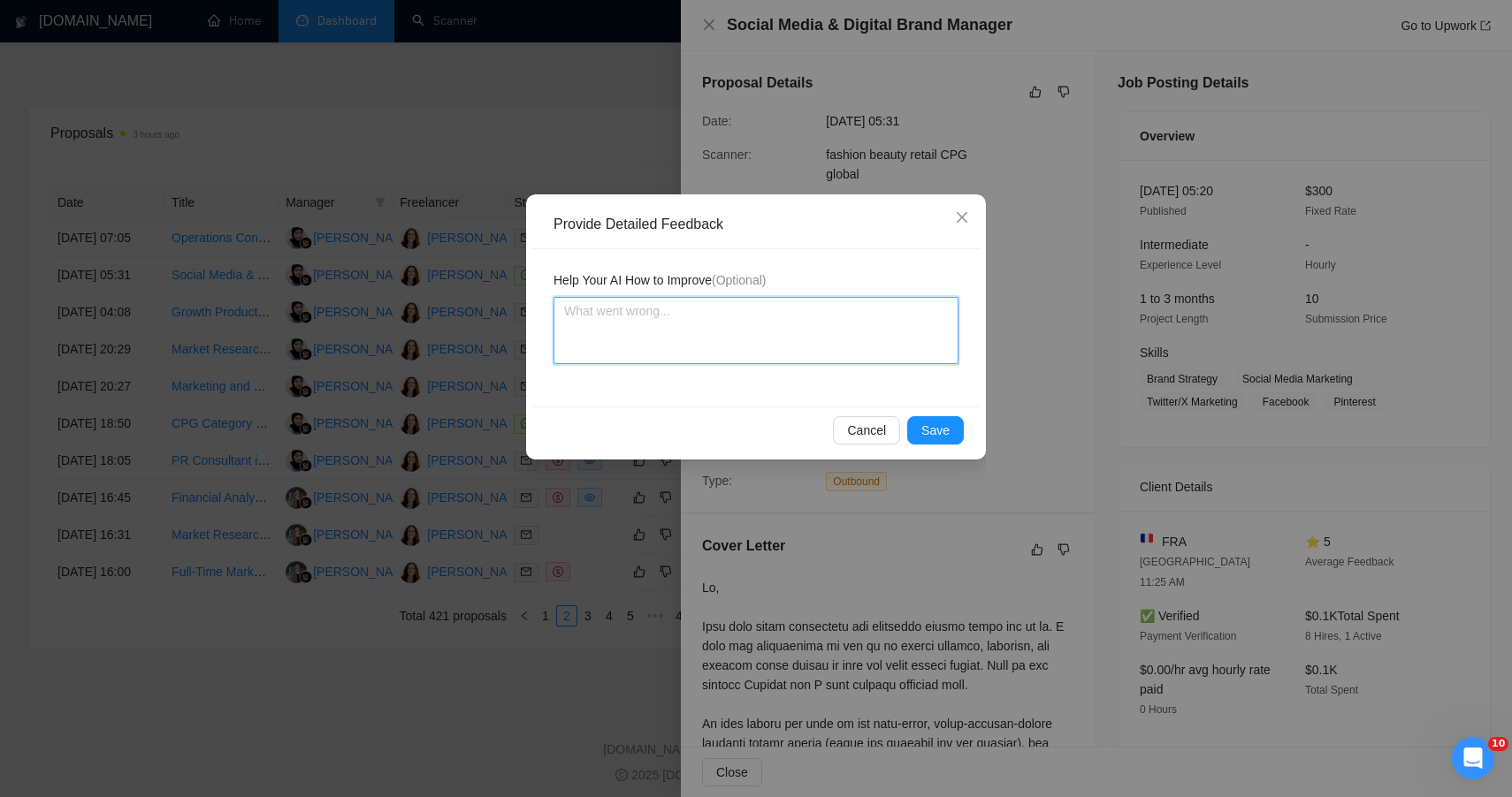
click at [722, 339] on textarea at bounding box center [756, 329] width 405 height 67
paste textarea "🔴 LOW FIT — TACTICAL SOCIAL EXECUTION, NOT STRATEGIC WORK This project sits wel…"
type textarea "🔴 LOW FIT — TACTICAL SOCIAL EXECUTION, NOT STRATEGIC WORK This project sits wel…"
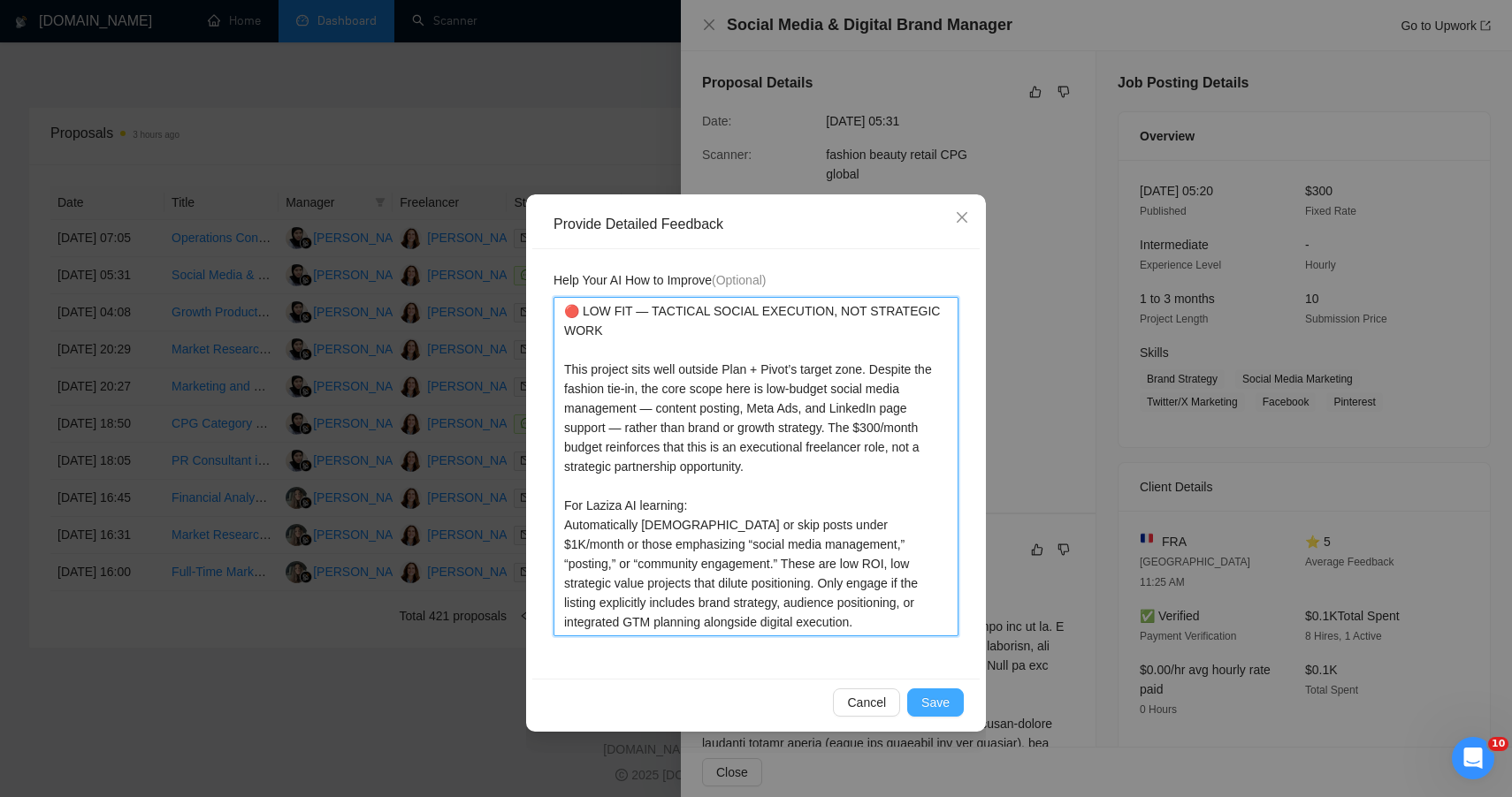
type textarea "🔴 LOW FIT — TACTICAL SOCIAL EXECUTION, NOT STRATEGIC WORK This project sits wel…"
click at [932, 709] on span "Save" at bounding box center [936, 703] width 29 height 20
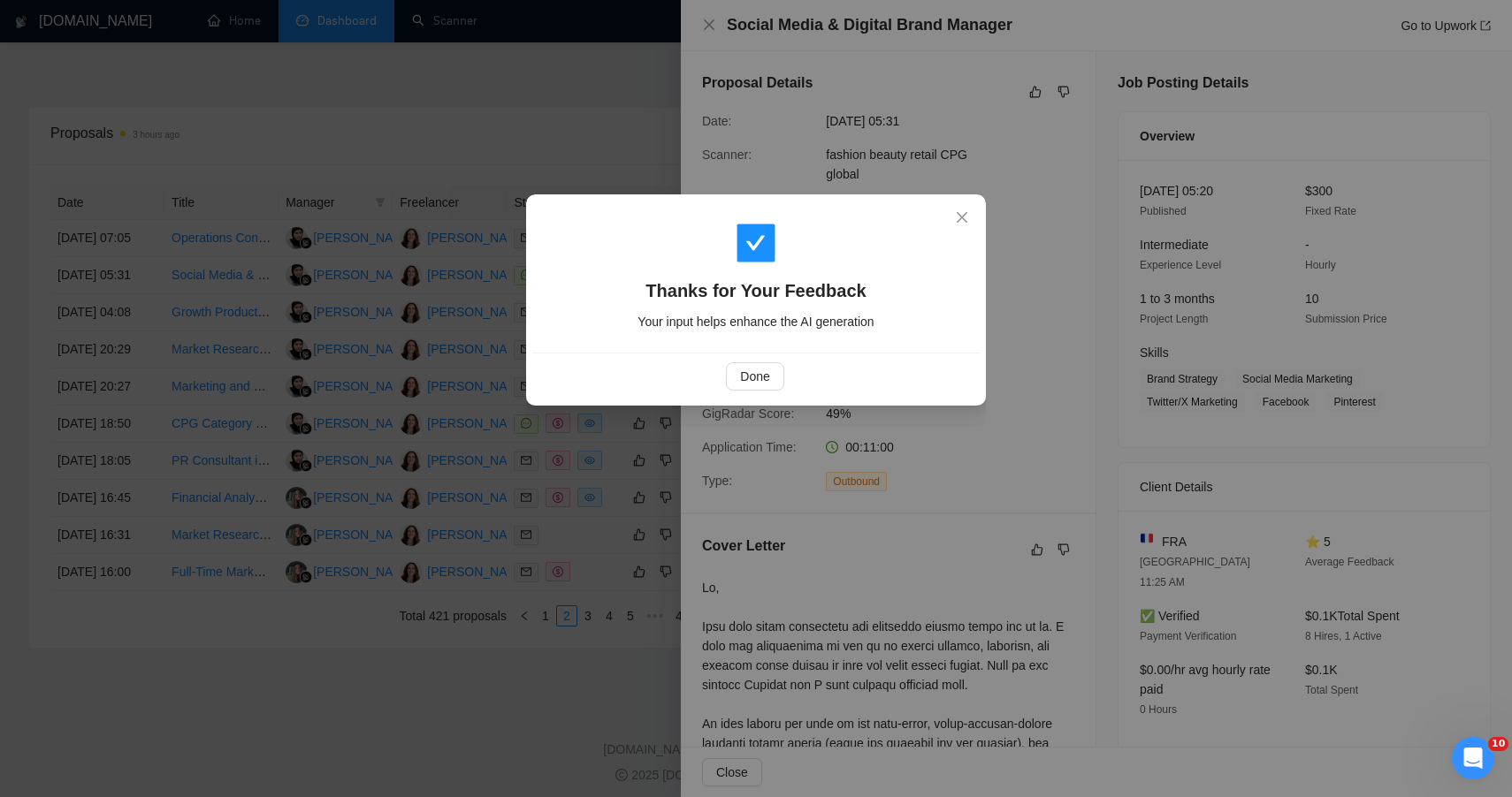
click at [495, 184] on div "Thanks for Your Feedback Your input helps enhance the AI generation Done" at bounding box center [756, 398] width 1512 height 797
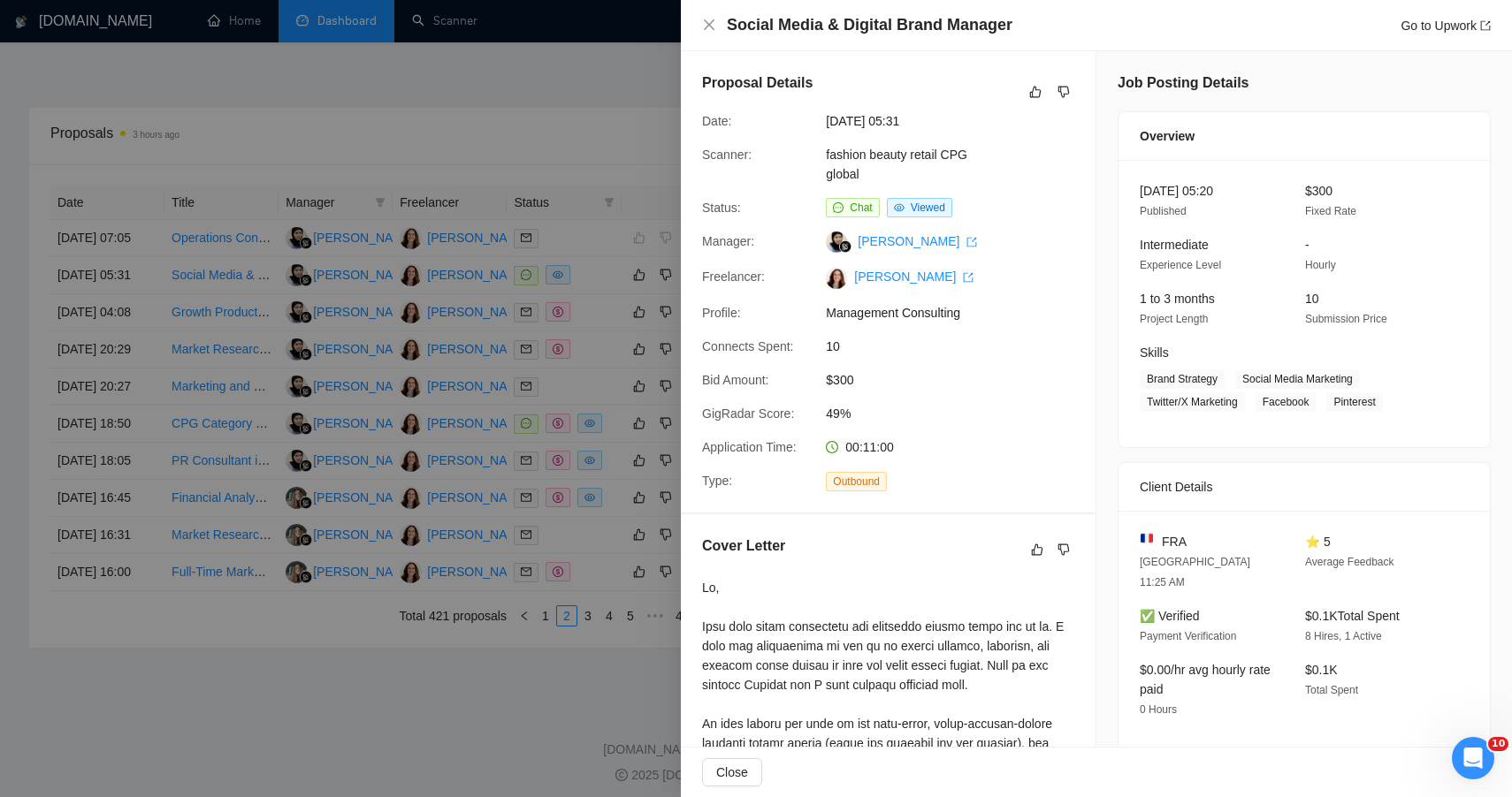
click at [495, 184] on div "Thanks for Your Feedback Your input helps enhance the AI generation Done" at bounding box center [756, 398] width 1512 height 797
click at [593, 367] on div at bounding box center [756, 398] width 1512 height 797
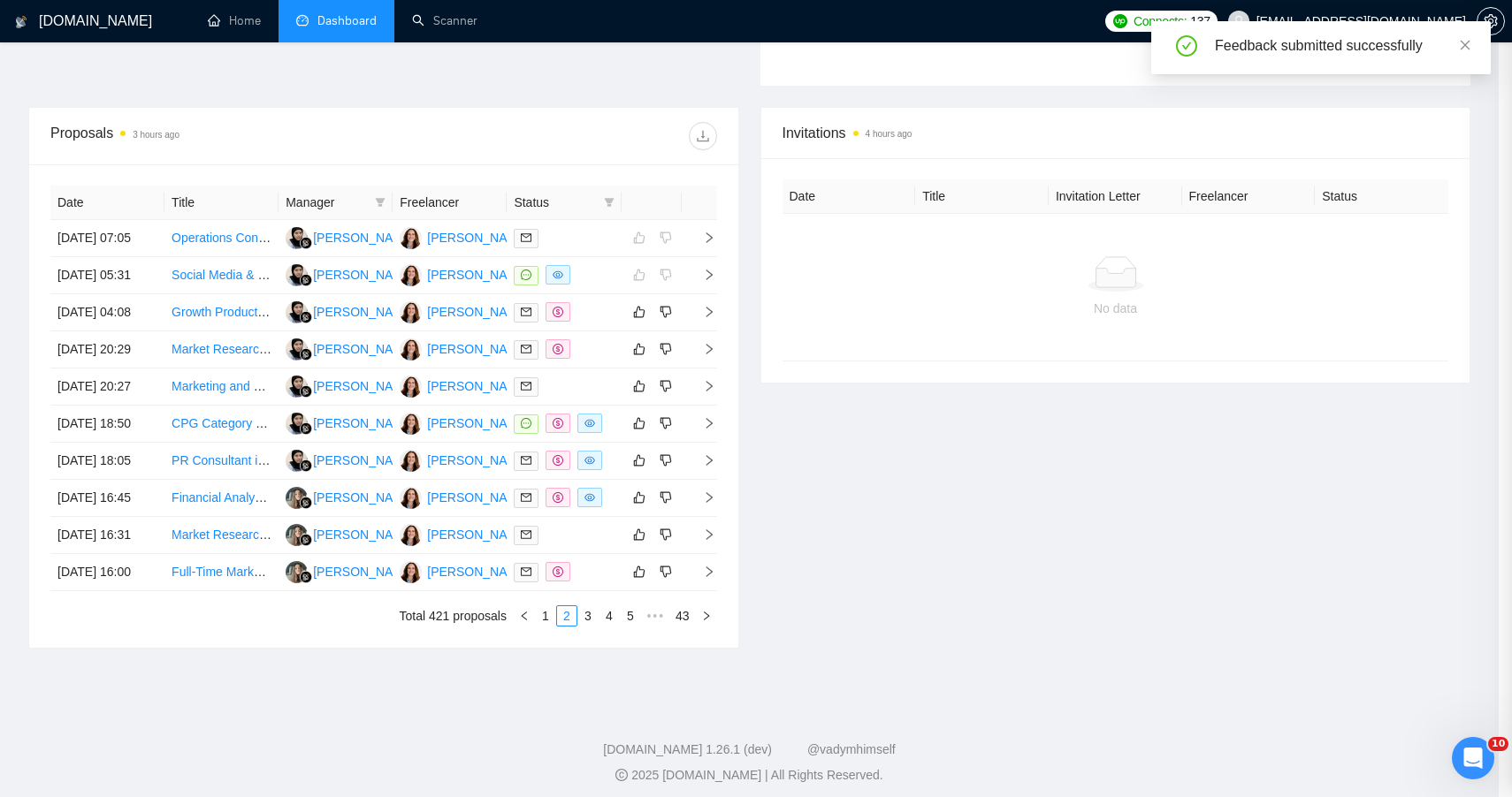
click at [593, 367] on div at bounding box center [756, 398] width 1512 height 797
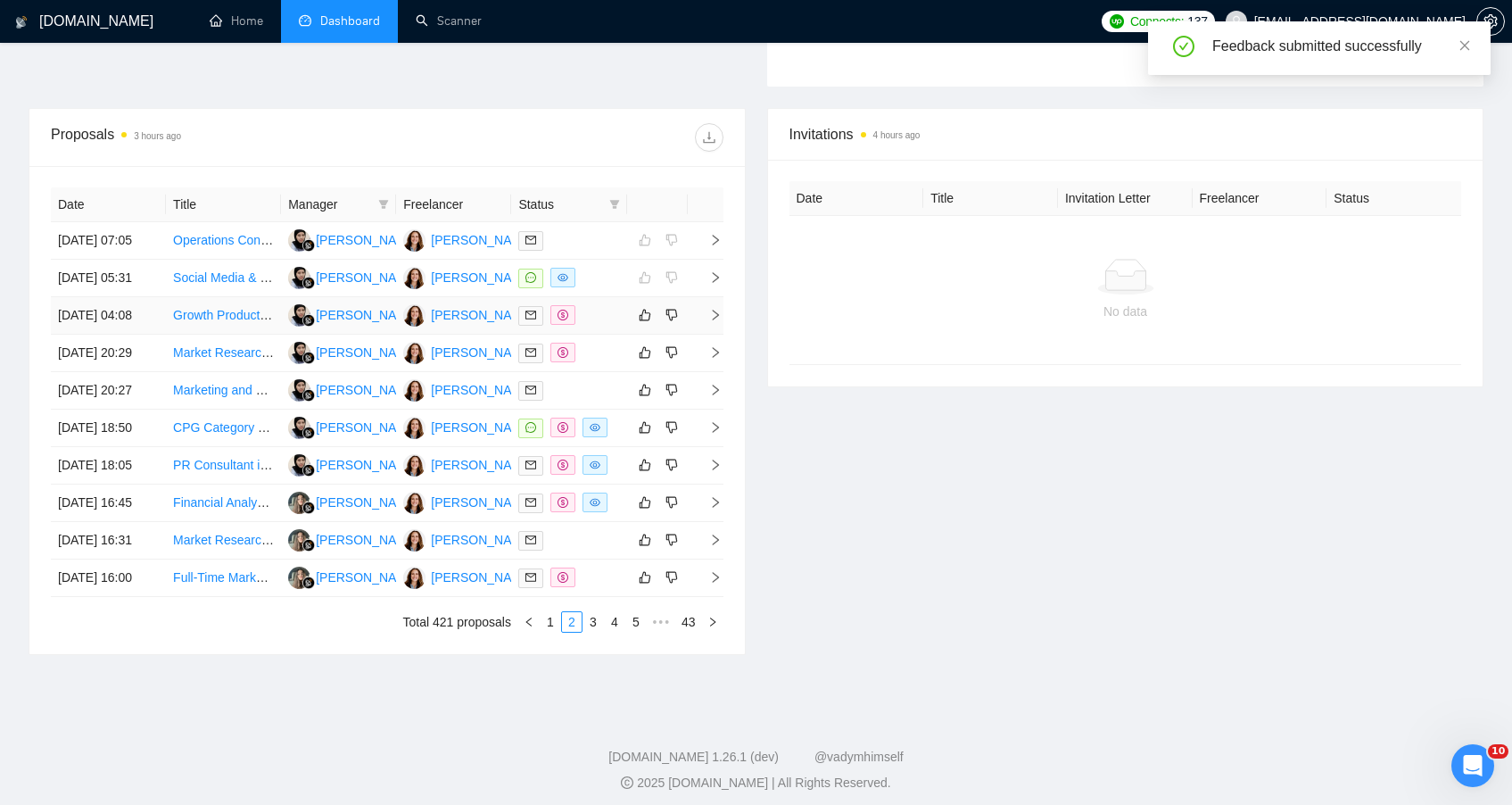
click at [599, 335] on td at bounding box center [569, 317] width 115 height 38
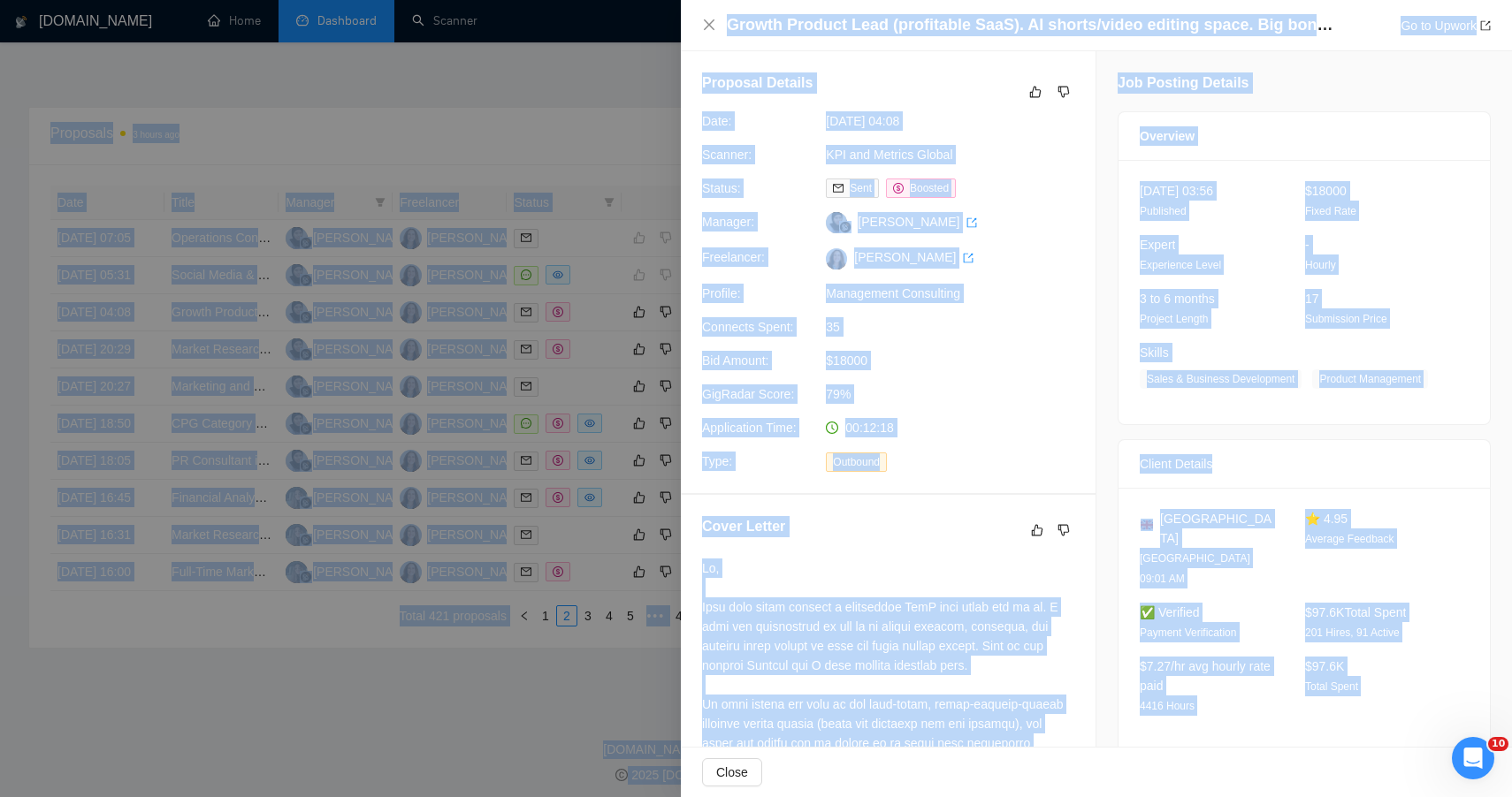
drag, startPoint x: 1459, startPoint y: 682, endPoint x: 1317, endPoint y: -116, distance: 810.5
click at [1029, 98] on icon "like" at bounding box center [1035, 92] width 12 height 14
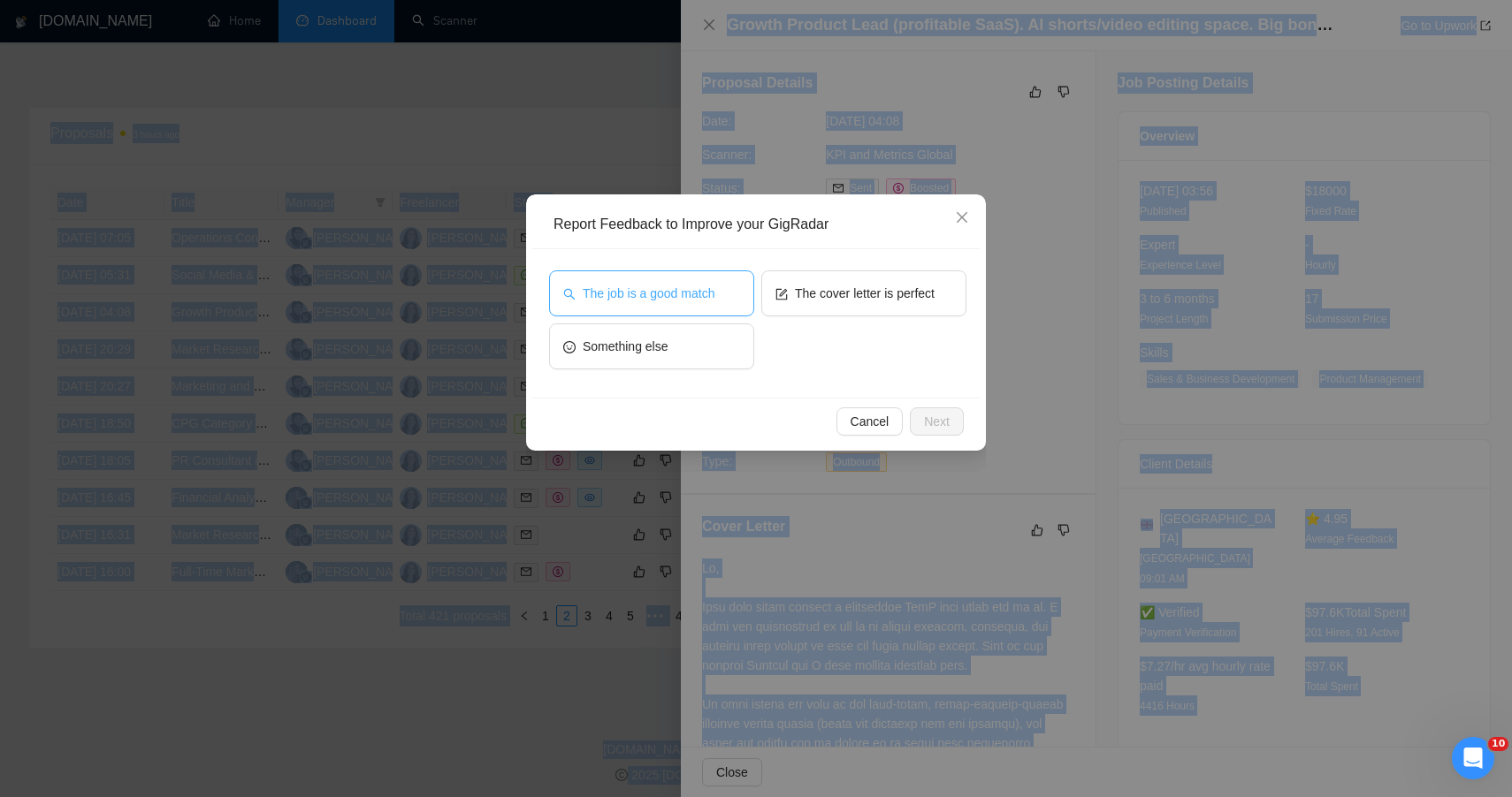
click at [723, 299] on button "The job is a good match" at bounding box center [651, 294] width 205 height 46
click at [928, 432] on button "Next" at bounding box center [936, 422] width 54 height 28
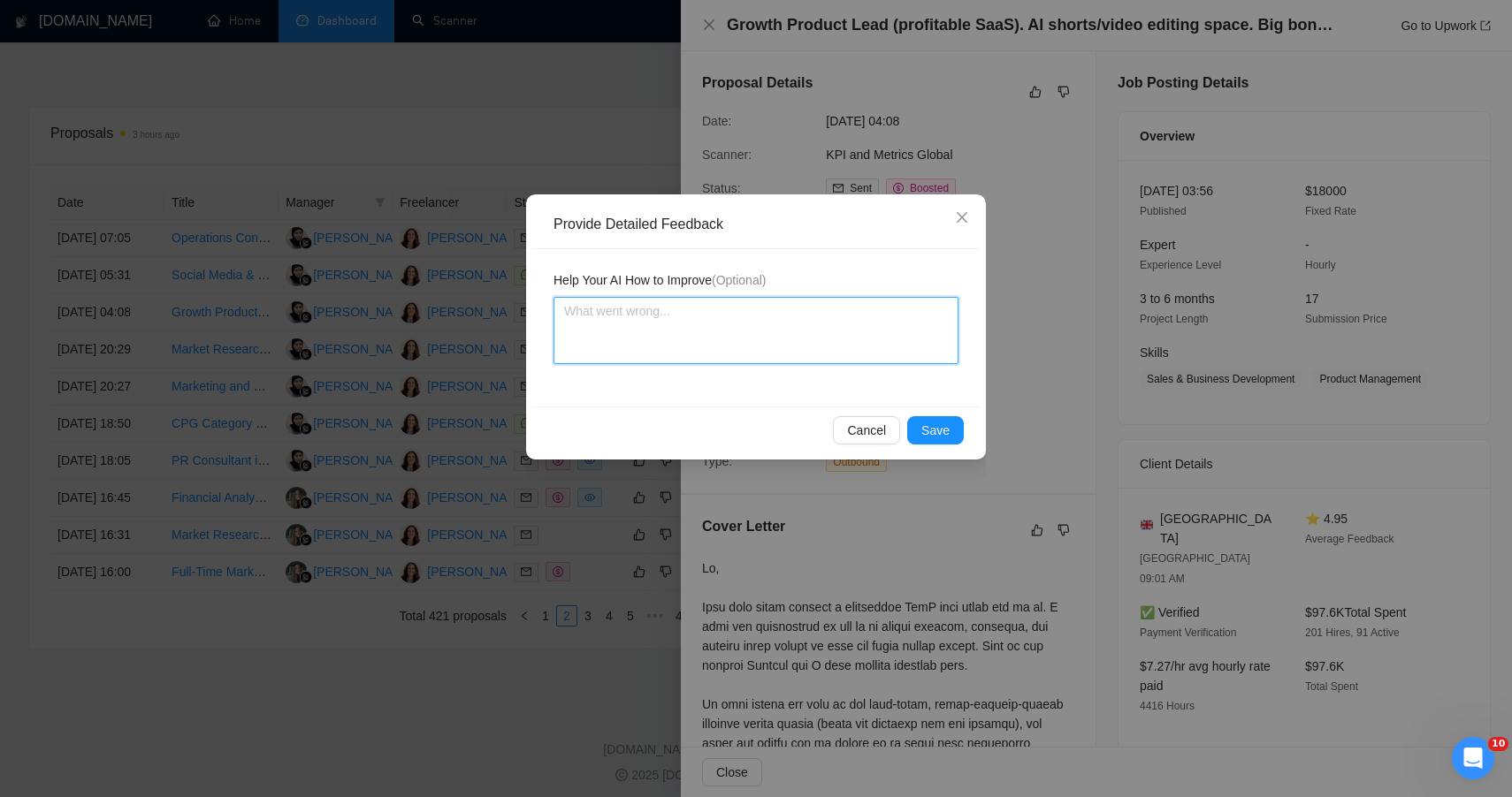
click at [696, 355] on textarea at bounding box center [756, 329] width 405 height 67
paste textarea "🟡 MODERATE FIT — STRONG STRATEGIC PARALLEL, MISALIGNED INDUSTRY + SCOPE This ro…"
type textarea "🟡 MODERATE FIT — STRONG STRATEGIC PARALLEL, MISALIGNED INDUSTRY + SCOPE This ro…"
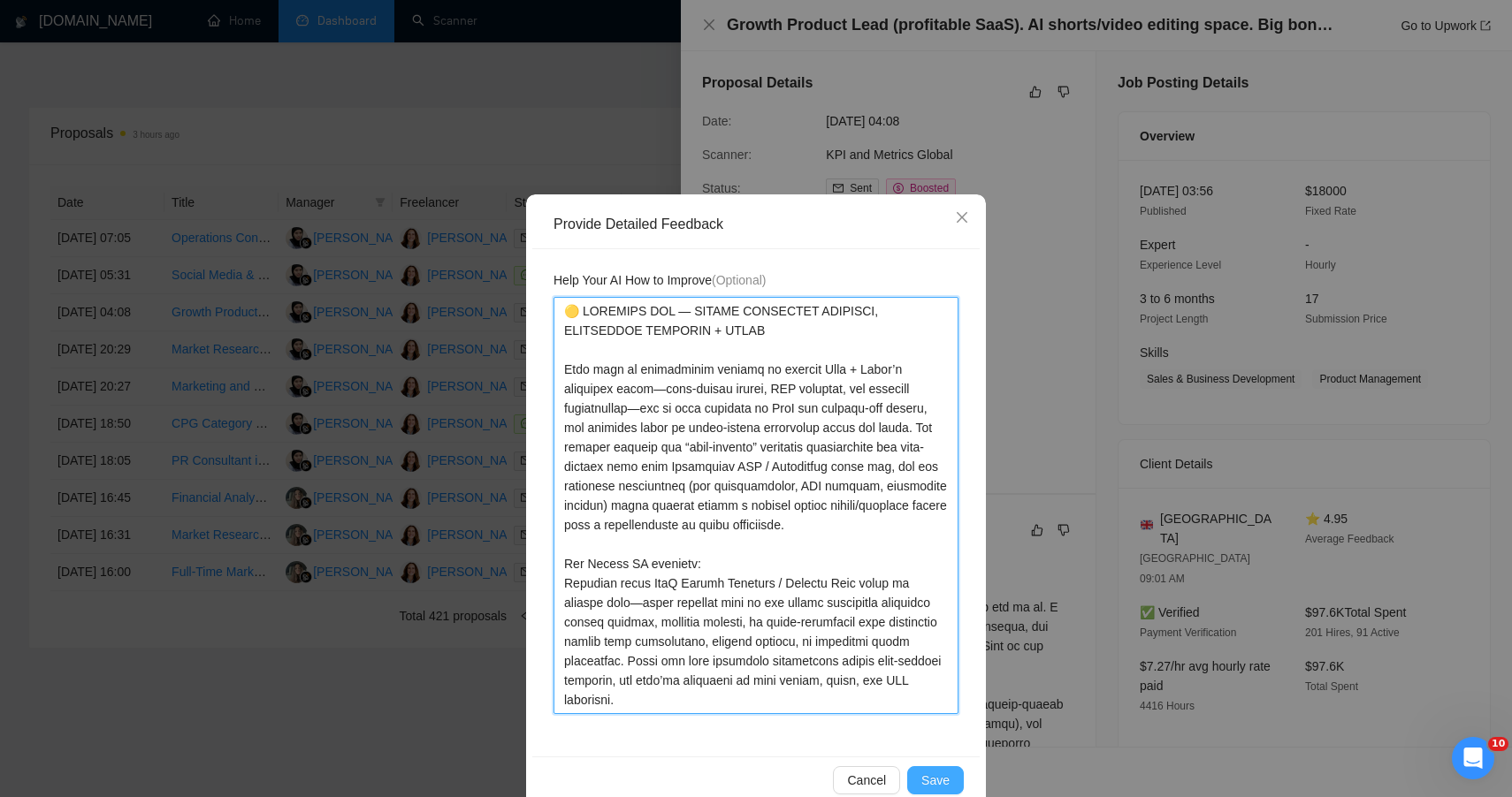
type textarea "🟡 MODERATE FIT — STRONG STRATEGIC PARALLEL, MISALIGNED INDUSTRY + SCOPE This ro…"
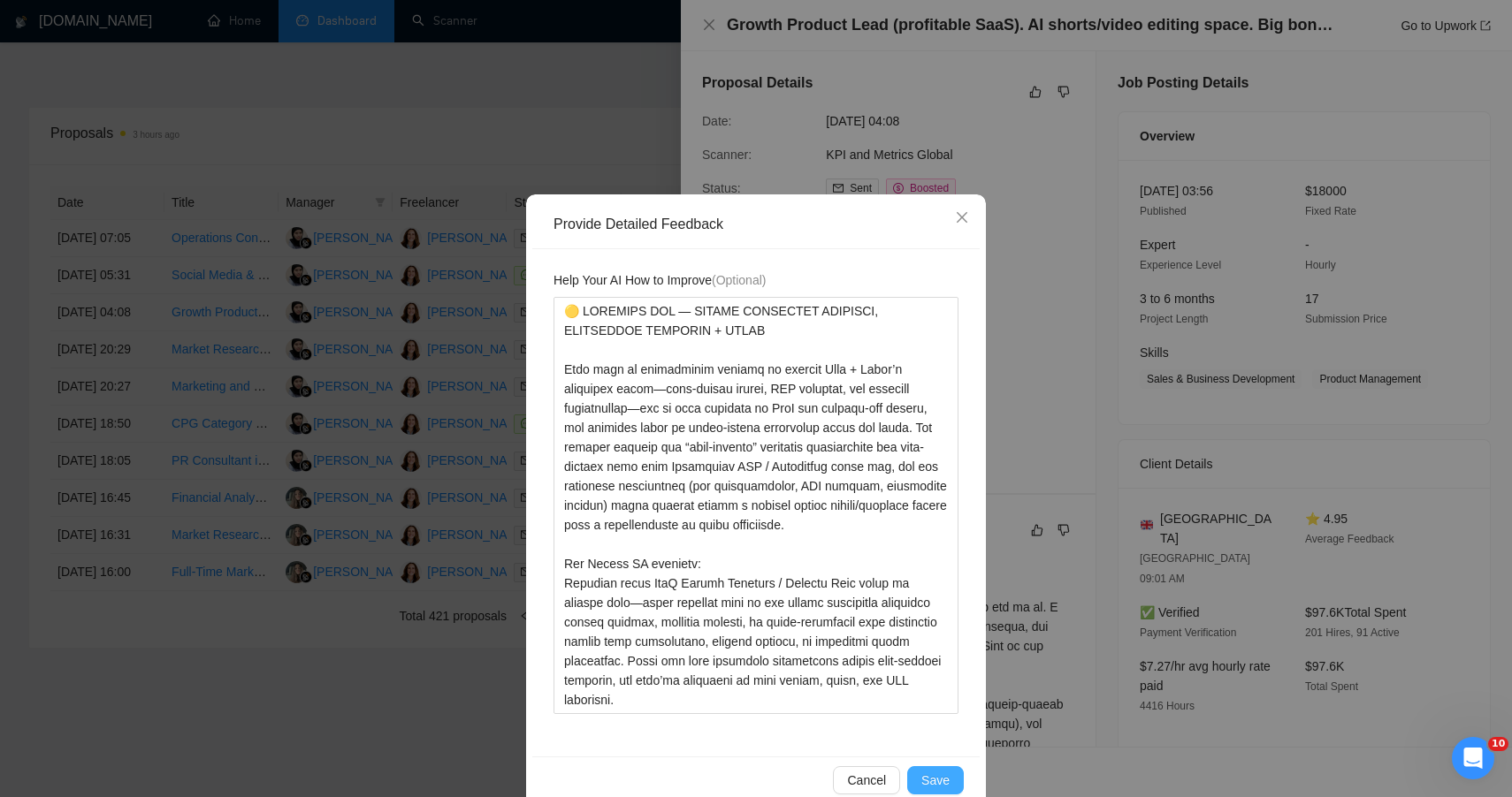
click at [937, 776] on span "Save" at bounding box center [936, 780] width 29 height 20
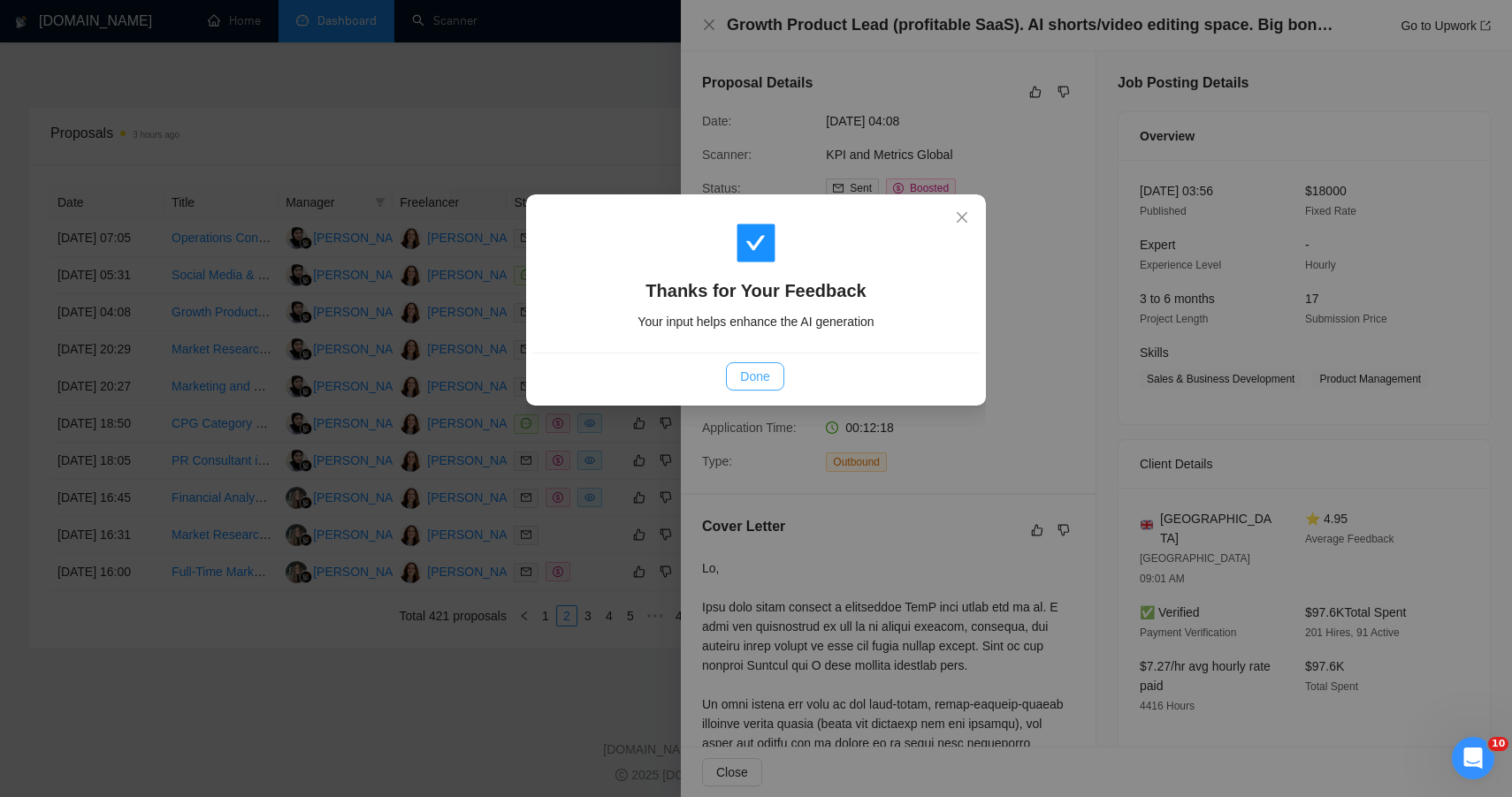
click at [740, 382] on button "Done" at bounding box center [755, 377] width 58 height 28
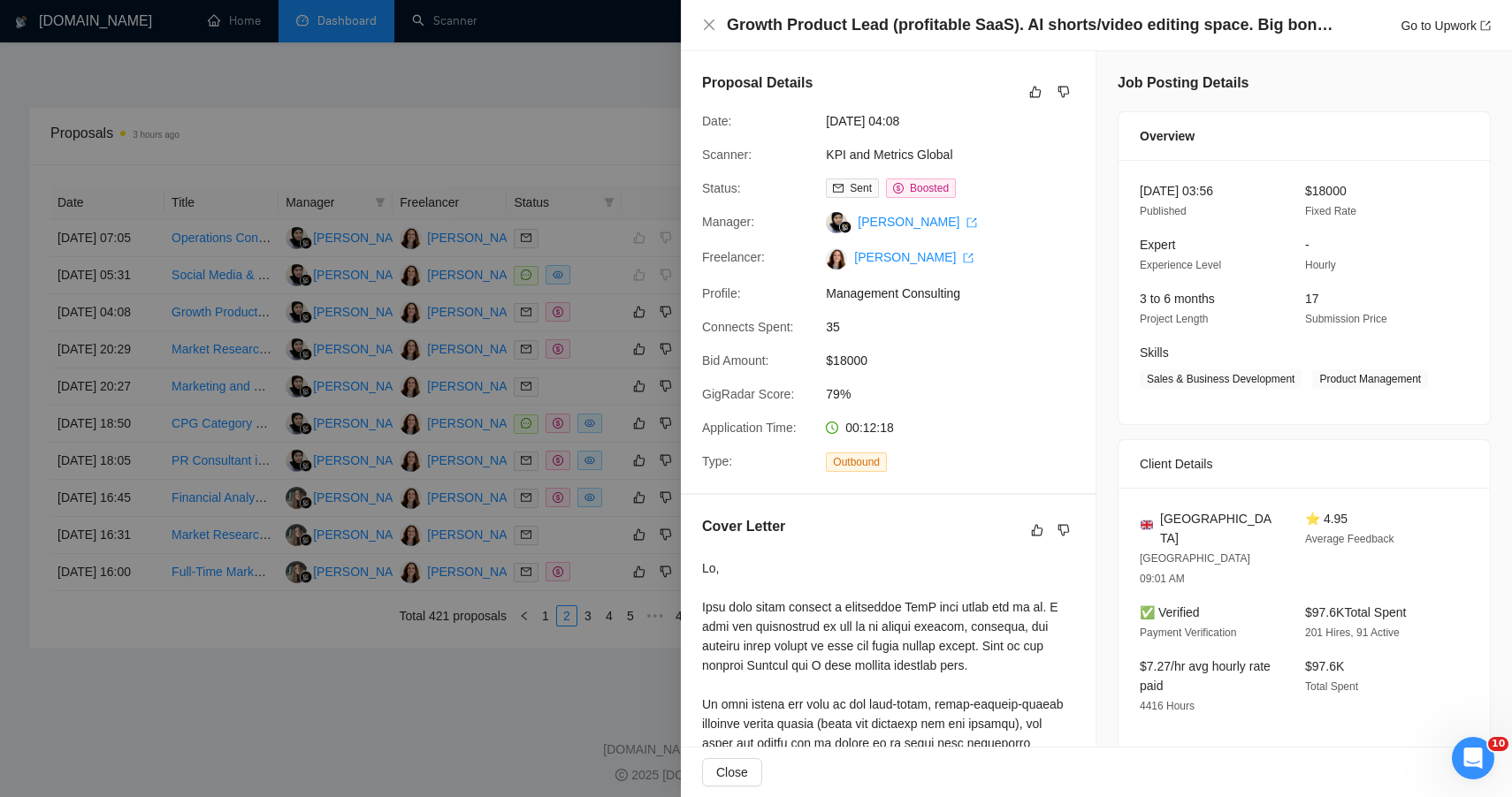
click at [500, 59] on div at bounding box center [756, 398] width 1512 height 797
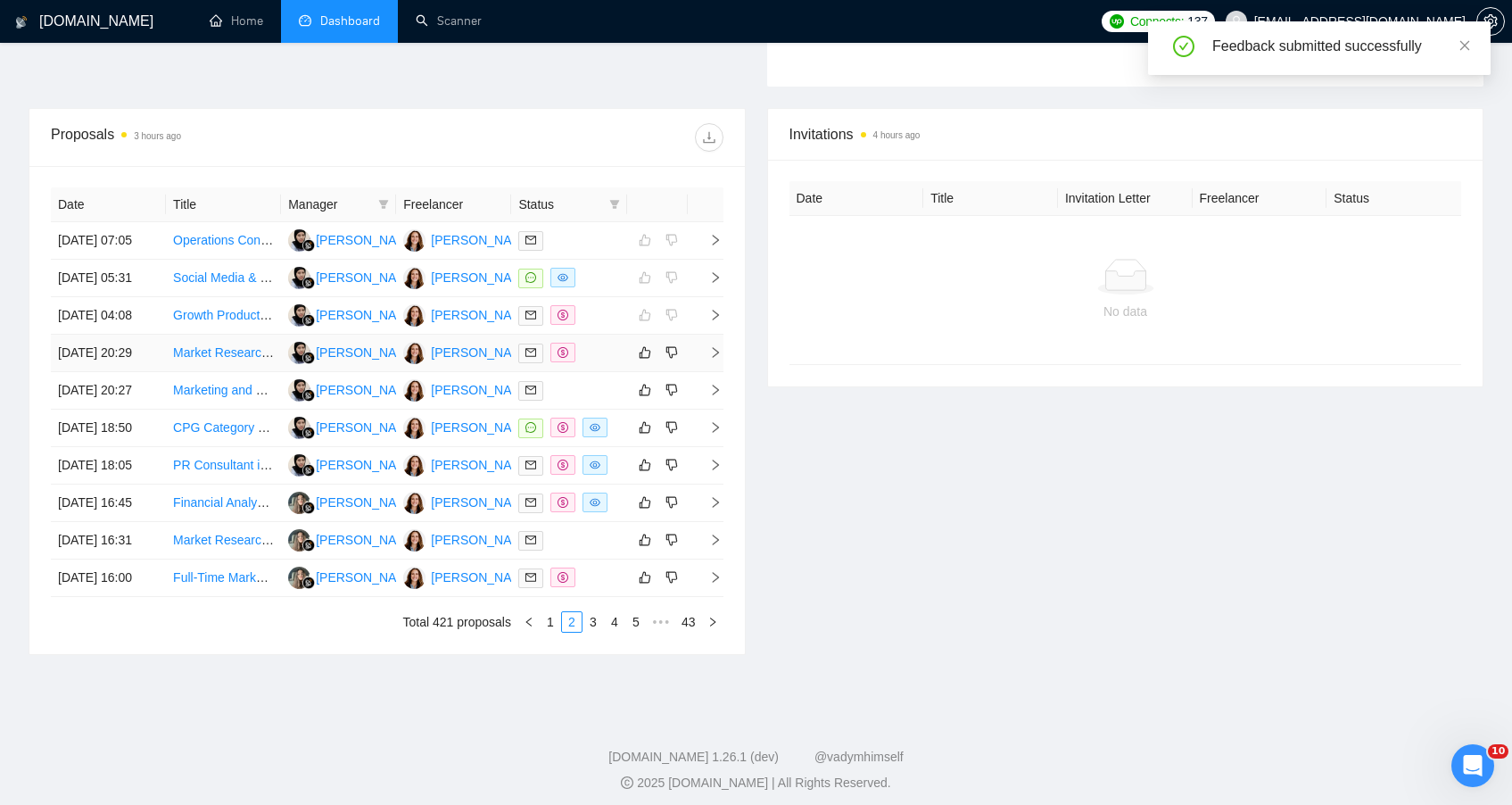
click at [602, 372] on td at bounding box center [569, 353] width 115 height 38
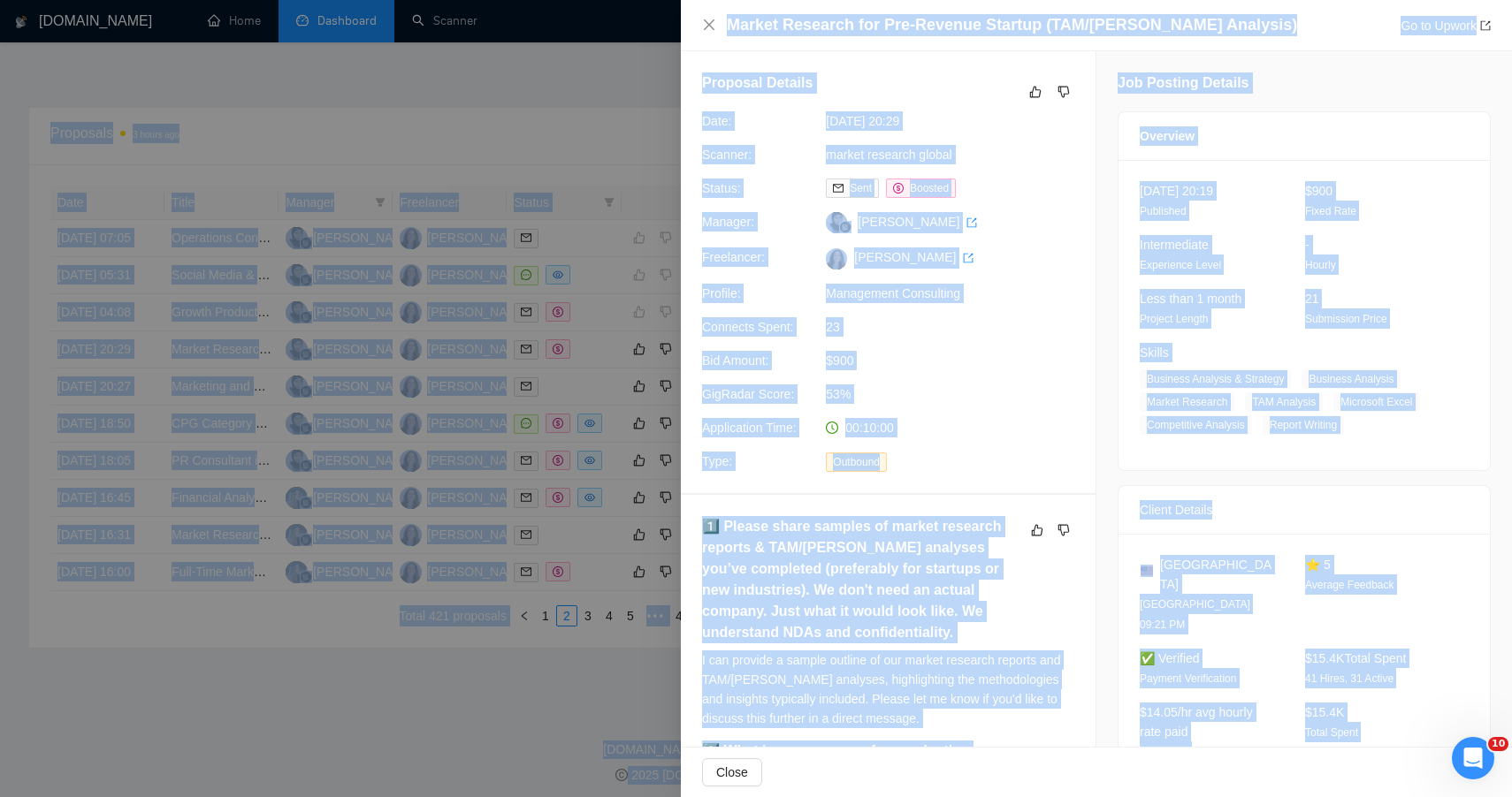
drag, startPoint x: 1336, startPoint y: 598, endPoint x: 1181, endPoint y: -51, distance: 667.3
click at [1030, 92] on icon "like" at bounding box center [1035, 92] width 12 height 12
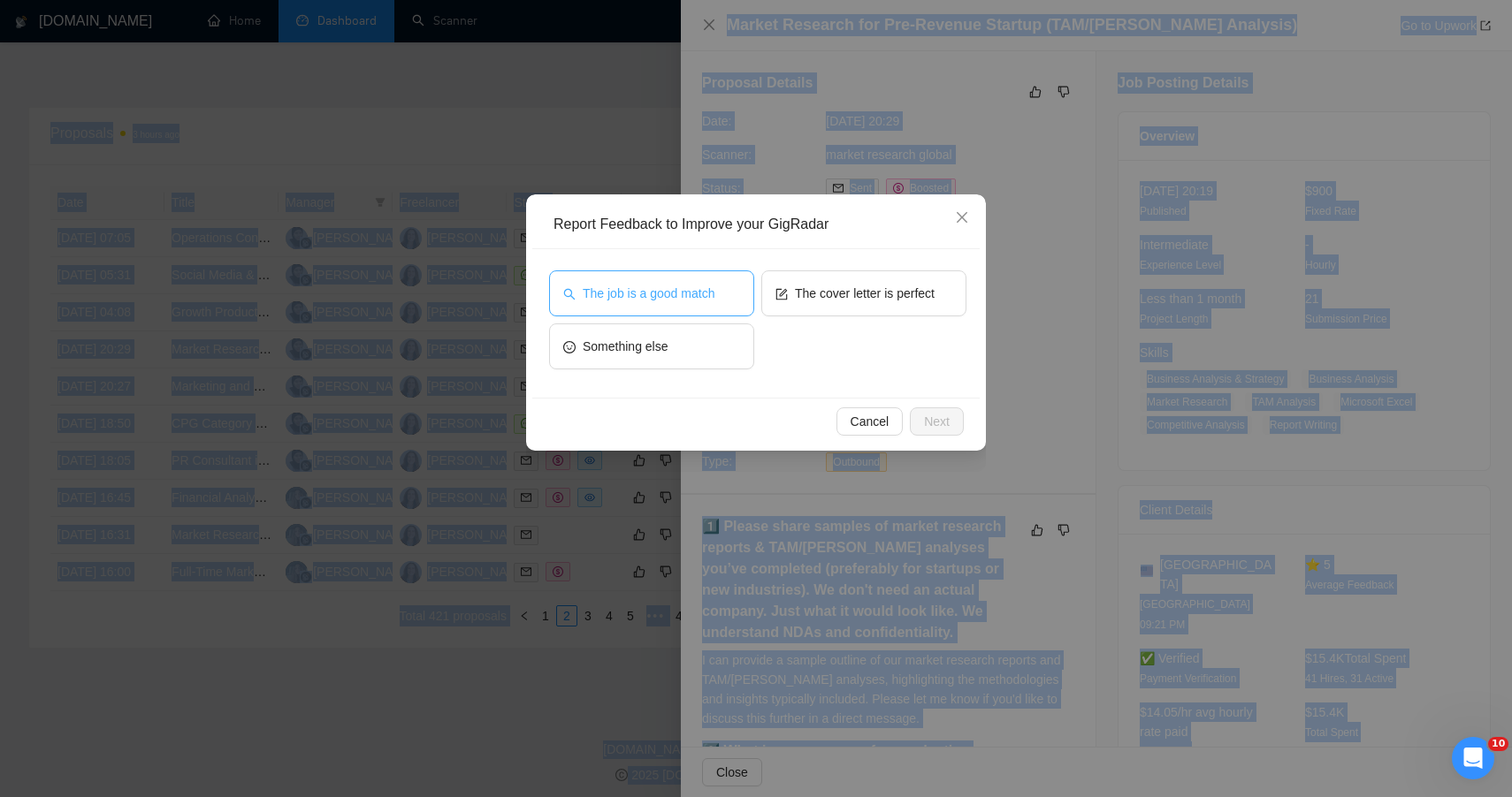
click at [694, 312] on button "The job is a good match" at bounding box center [651, 294] width 205 height 46
click at [944, 416] on span "Next" at bounding box center [936, 422] width 26 height 20
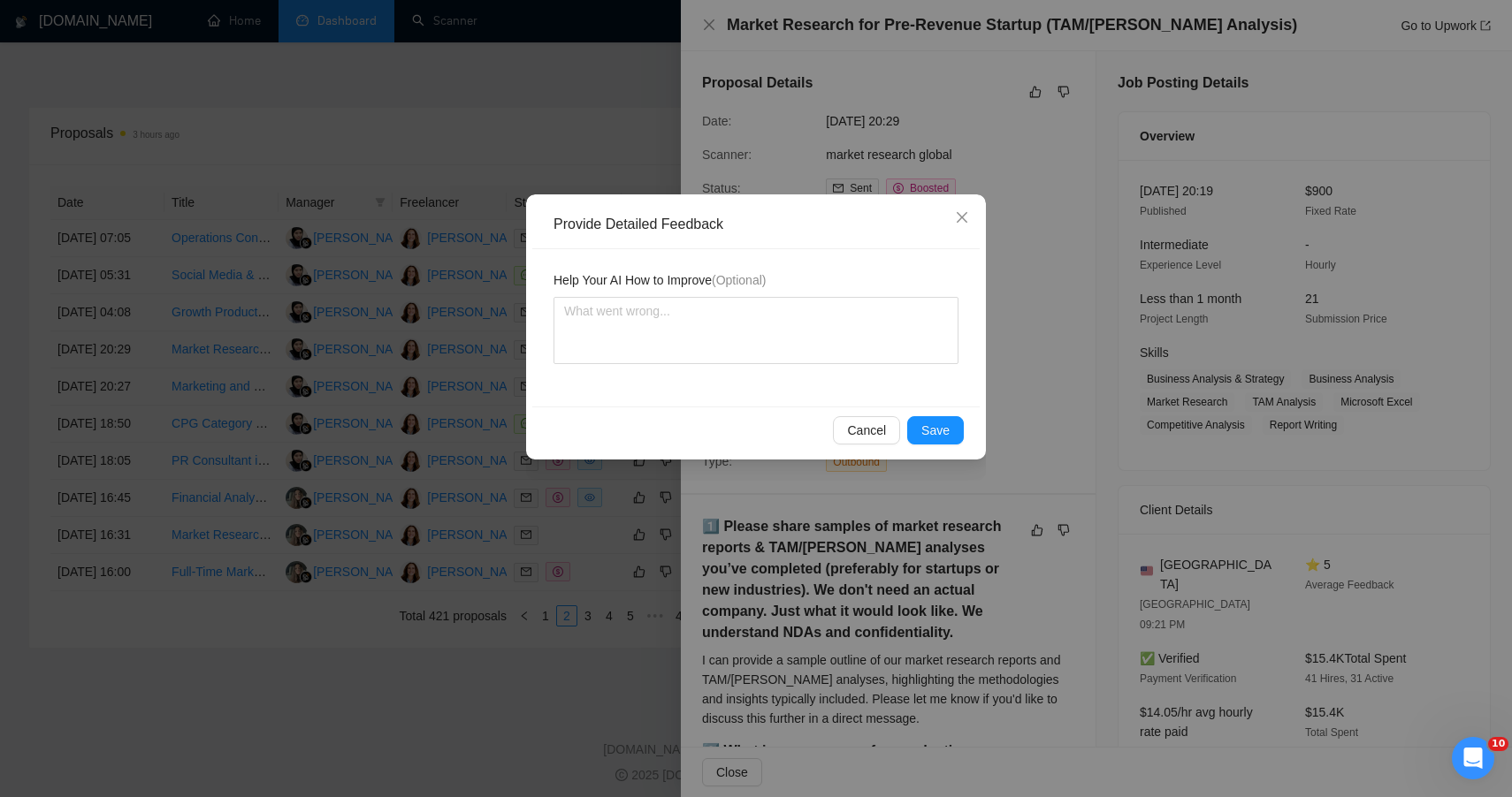
click at [720, 289] on span "Help Your AI How to Improve (Optional)" at bounding box center [659, 281] width 212 height 20
click at [731, 329] on textarea at bounding box center [756, 329] width 405 height 67
paste textarea "🟢 STRONG FIT — HIGH-CREDIBILITY, ANALYTICAL PROJECT THAT MATCHES PLAN + PIVOT’S…"
type textarea "🟢 STRONG FIT — HIGH-CREDIBILITY, ANALYTICAL PROJECT THAT MATCHES PLAN + PIVOT’S…"
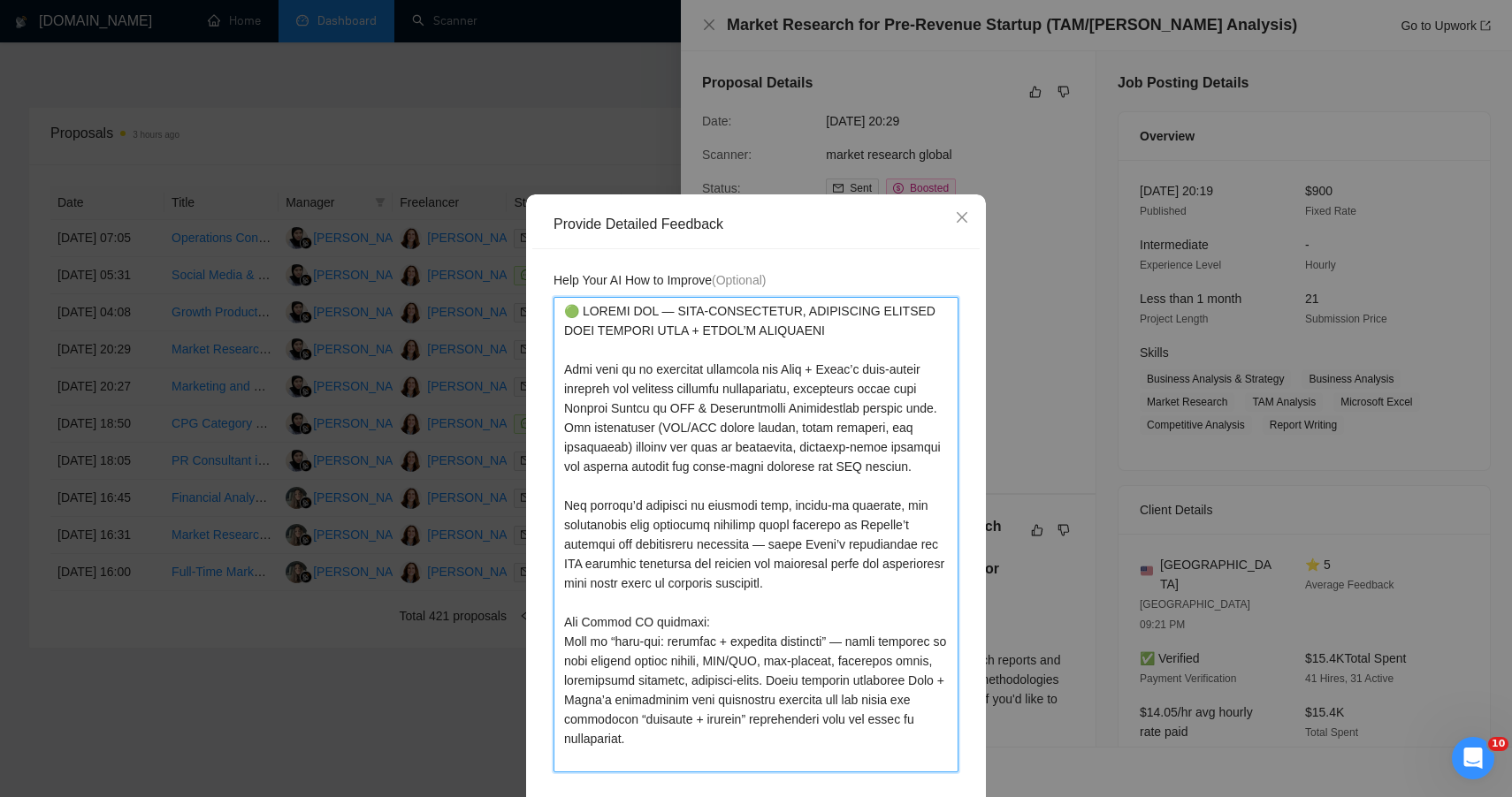
type textarea "🟢 STRONG FIT — HIGH-CREDIBILITY, ANALYTICAL PROJECT THAT MATCHES PLAN + PIVOT’S…"
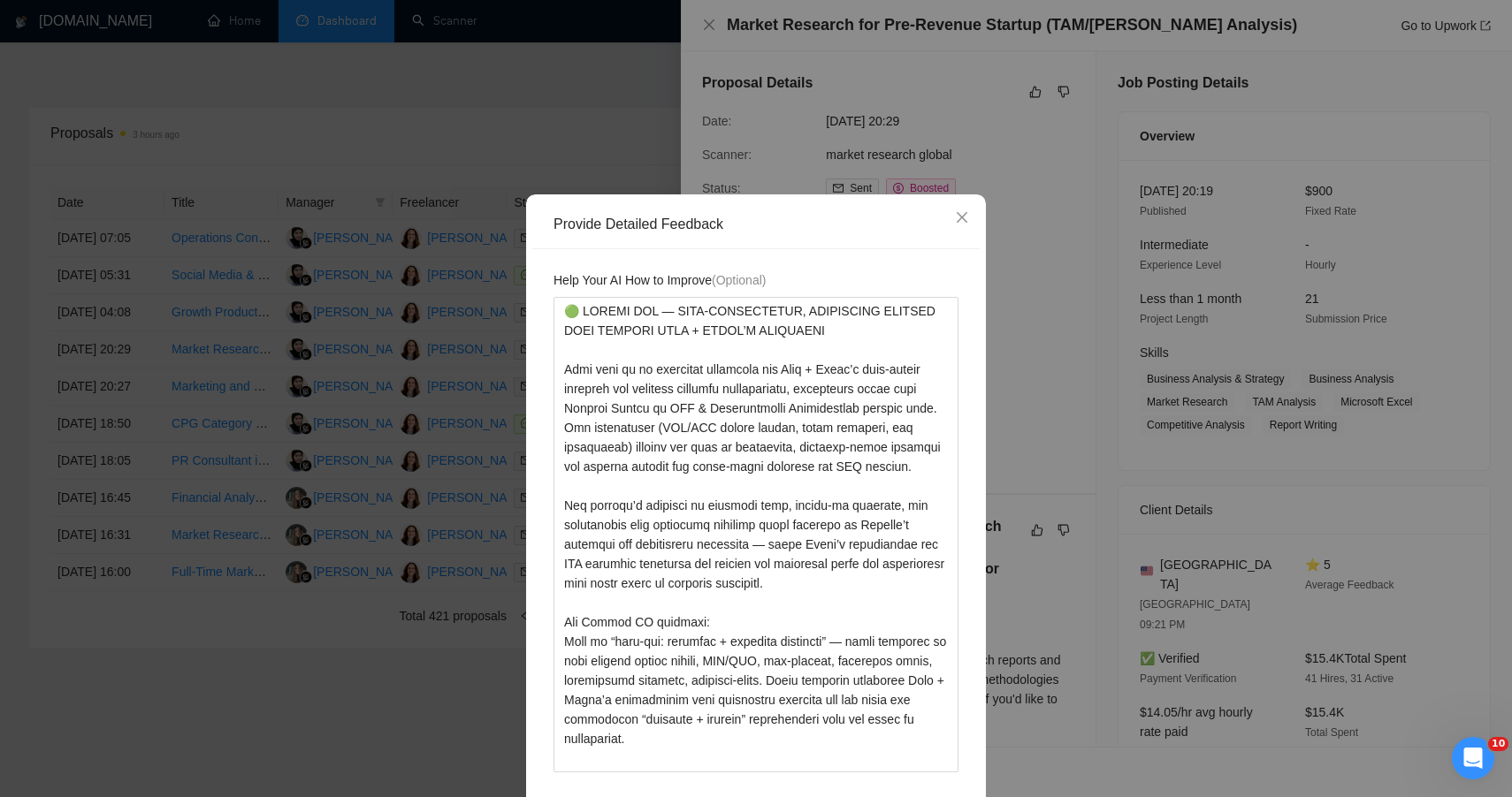
click at [965, 681] on div "Help Your AI How to Improve (Optional)" at bounding box center [756, 532] width 447 height 565
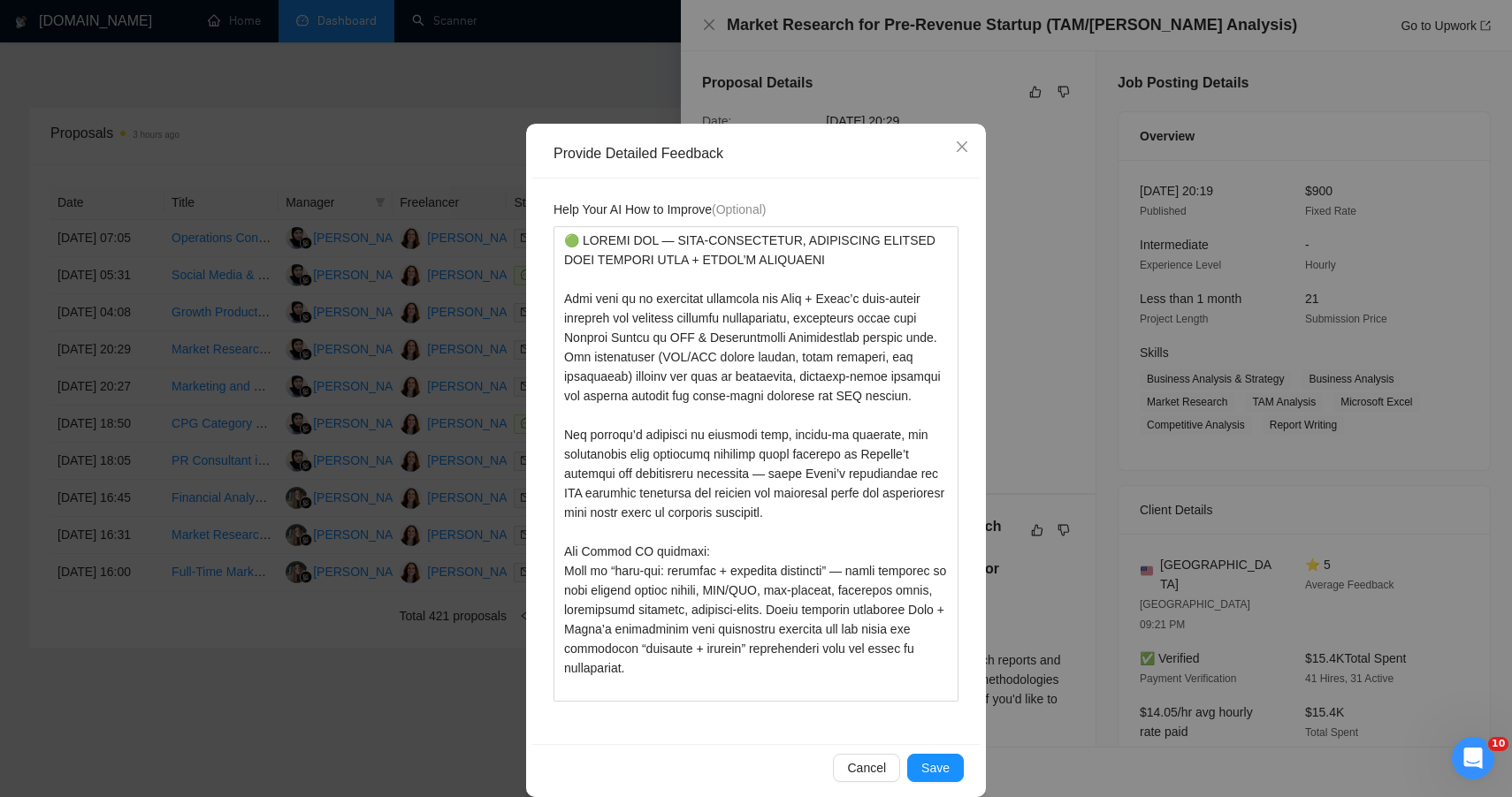
scroll to position [92, 0]
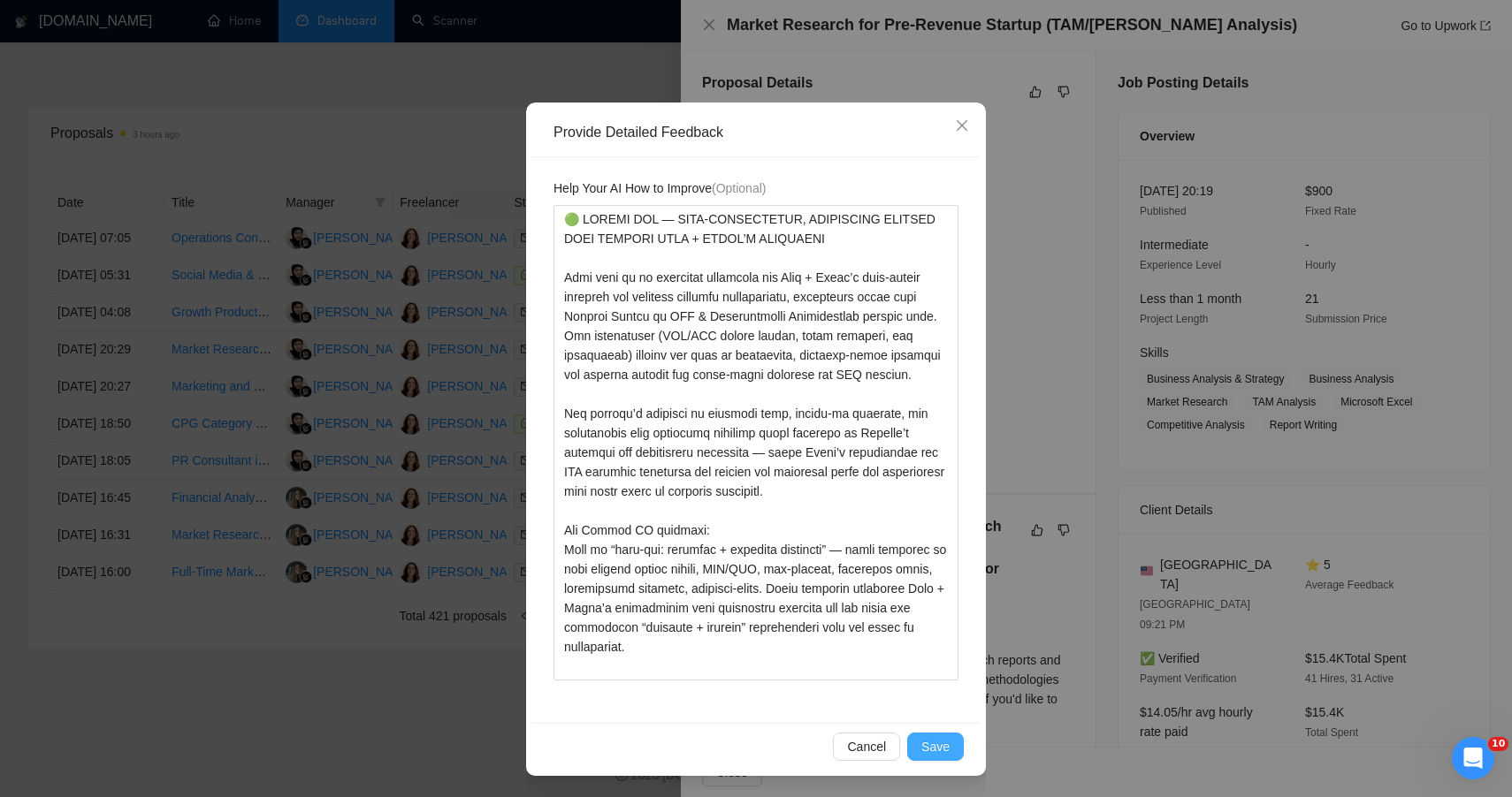
click at [935, 745] on span "Save" at bounding box center [936, 747] width 29 height 20
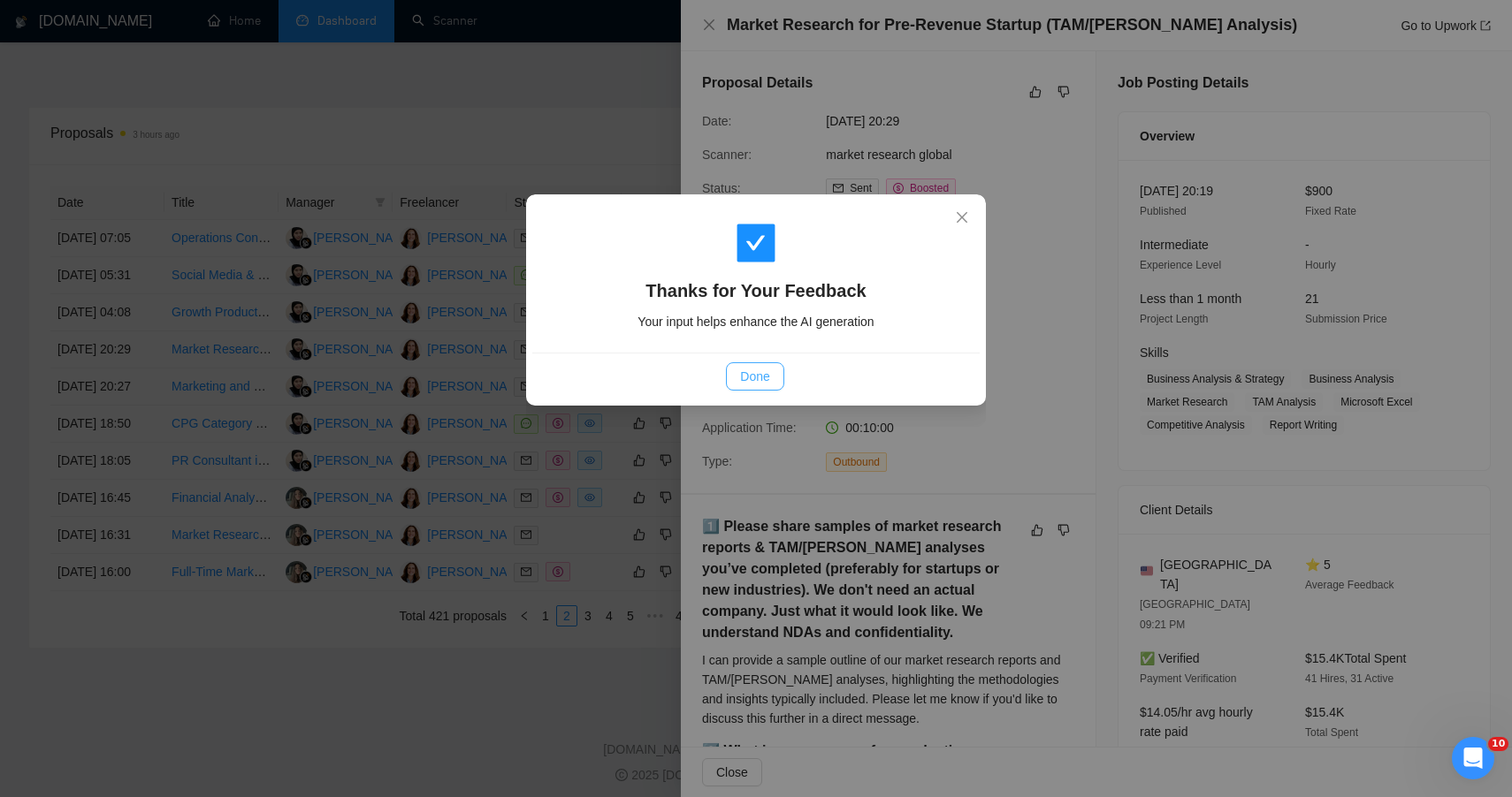
click at [758, 377] on span "Done" at bounding box center [755, 377] width 29 height 20
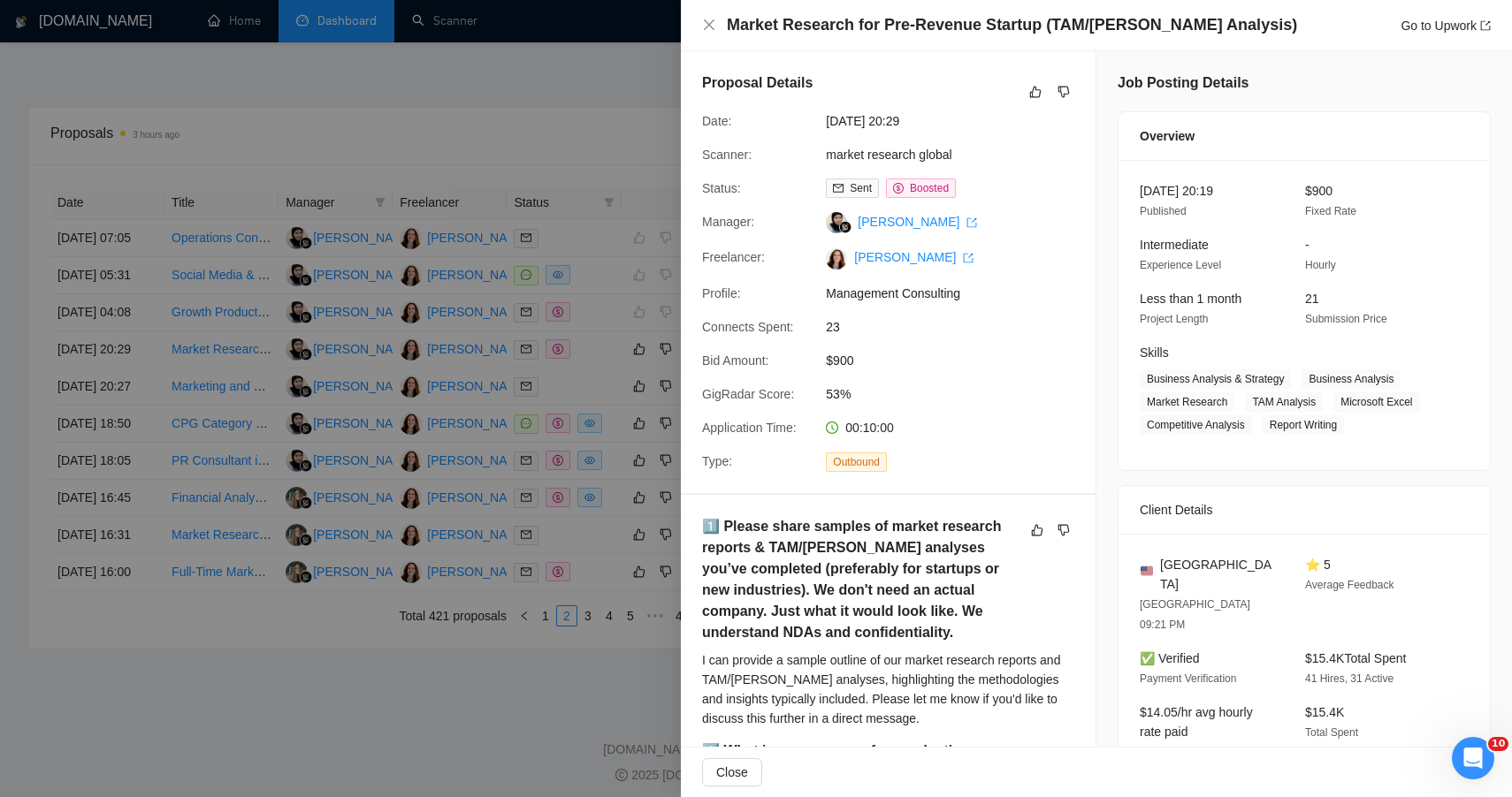
click at [527, 120] on div at bounding box center [756, 398] width 1512 height 797
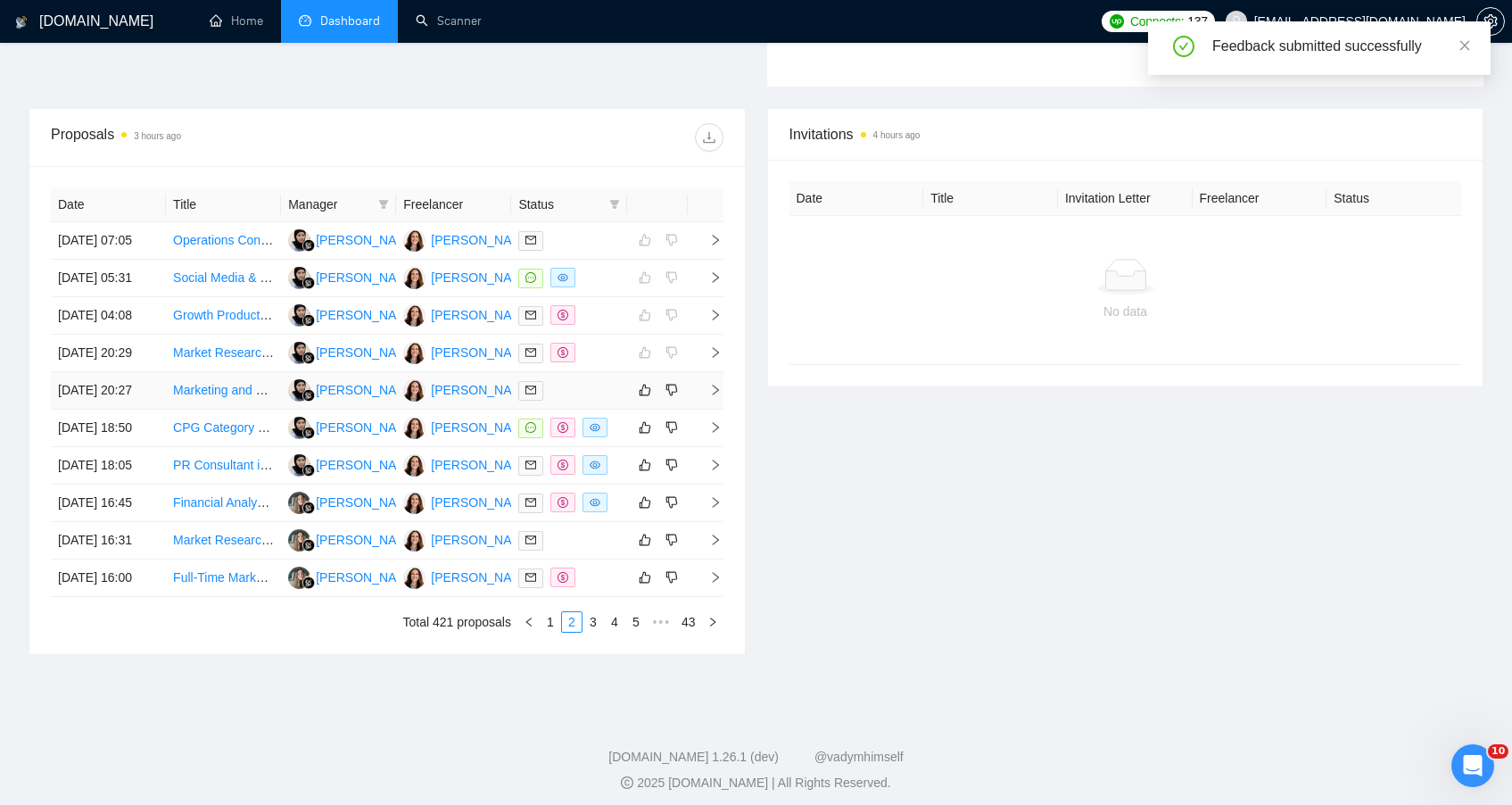
click at [589, 401] on div at bounding box center [569, 390] width 101 height 21
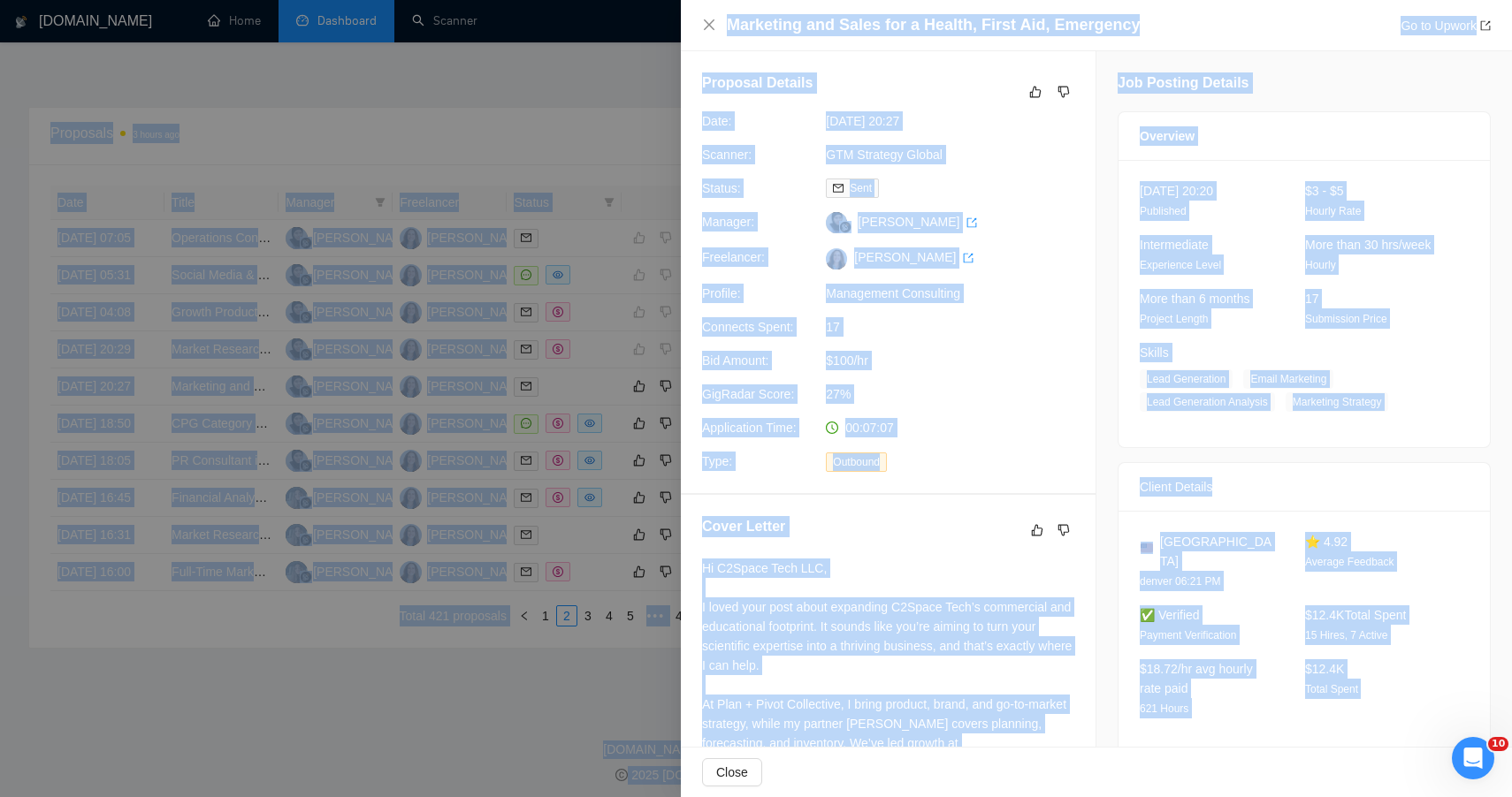
drag, startPoint x: 1373, startPoint y: 687, endPoint x: 1211, endPoint y: -116, distance: 819.2
click at [1058, 97] on icon "dislike" at bounding box center [1064, 92] width 12 height 12
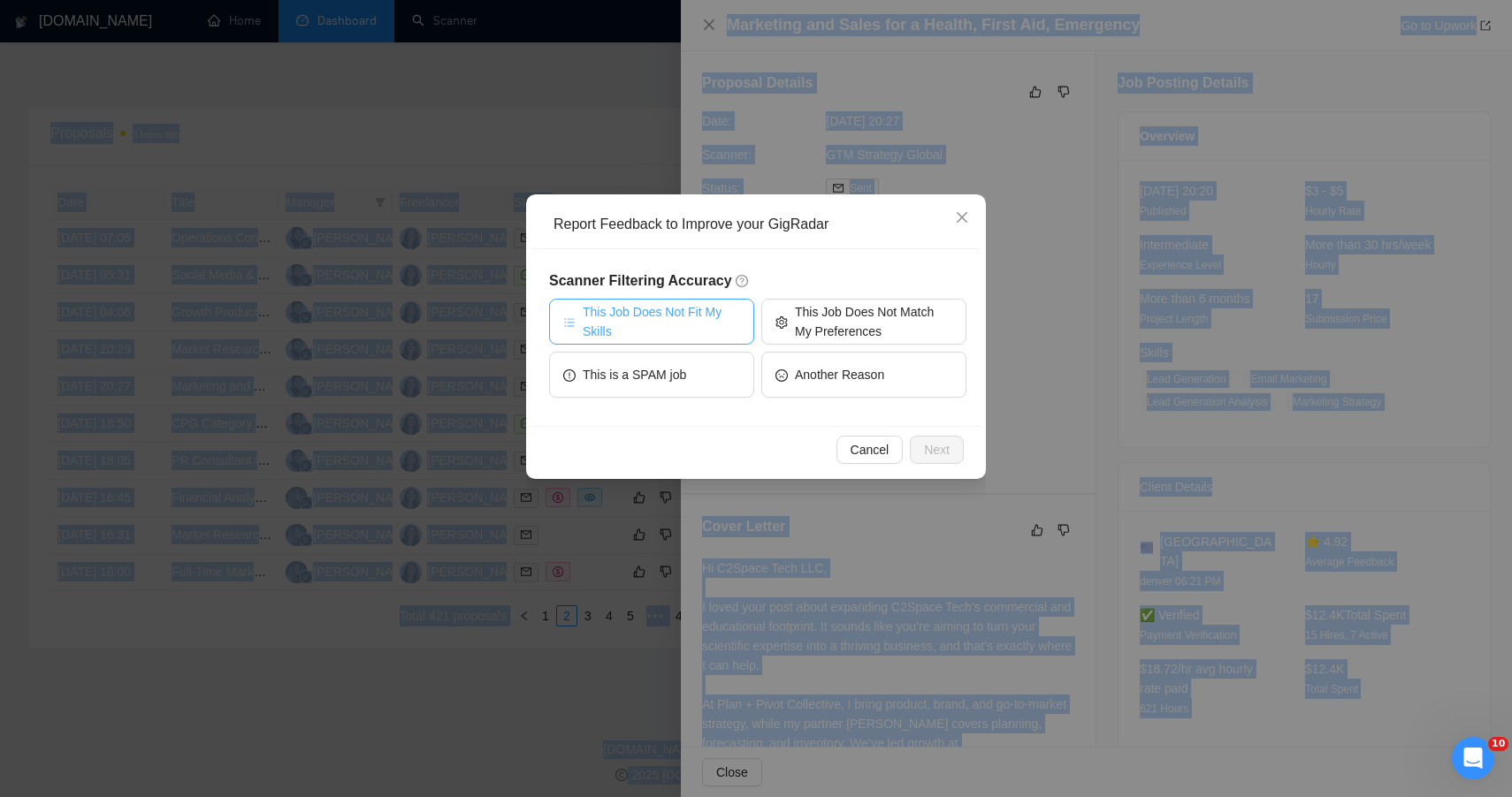
click at [670, 333] on span "This Job Does Not Fit My Skills" at bounding box center [661, 321] width 158 height 39
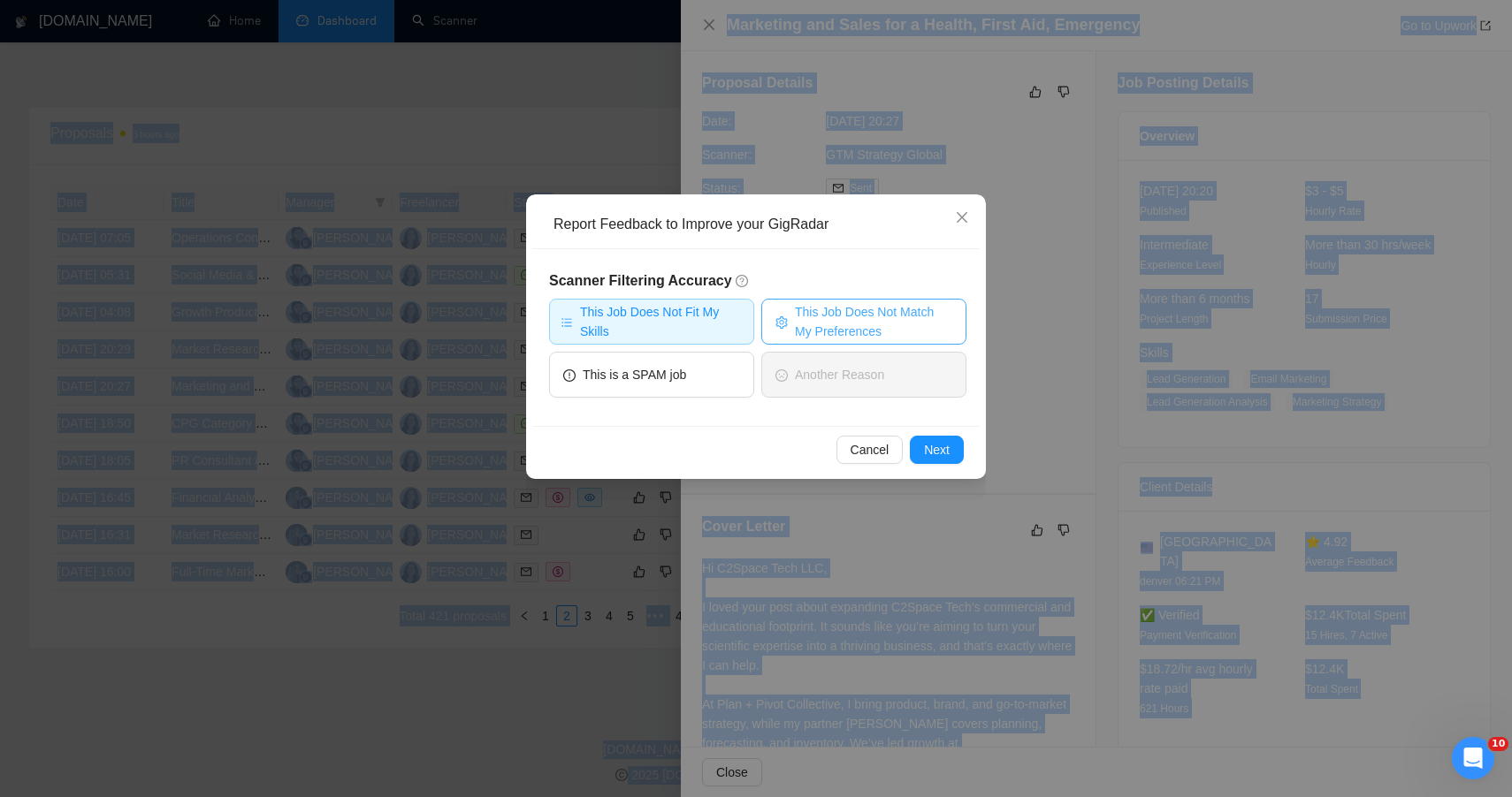
click at [841, 324] on span "This Job Does Not Match My Preferences" at bounding box center [873, 321] width 158 height 39
click at [936, 458] on span "Next" at bounding box center [936, 450] width 26 height 20
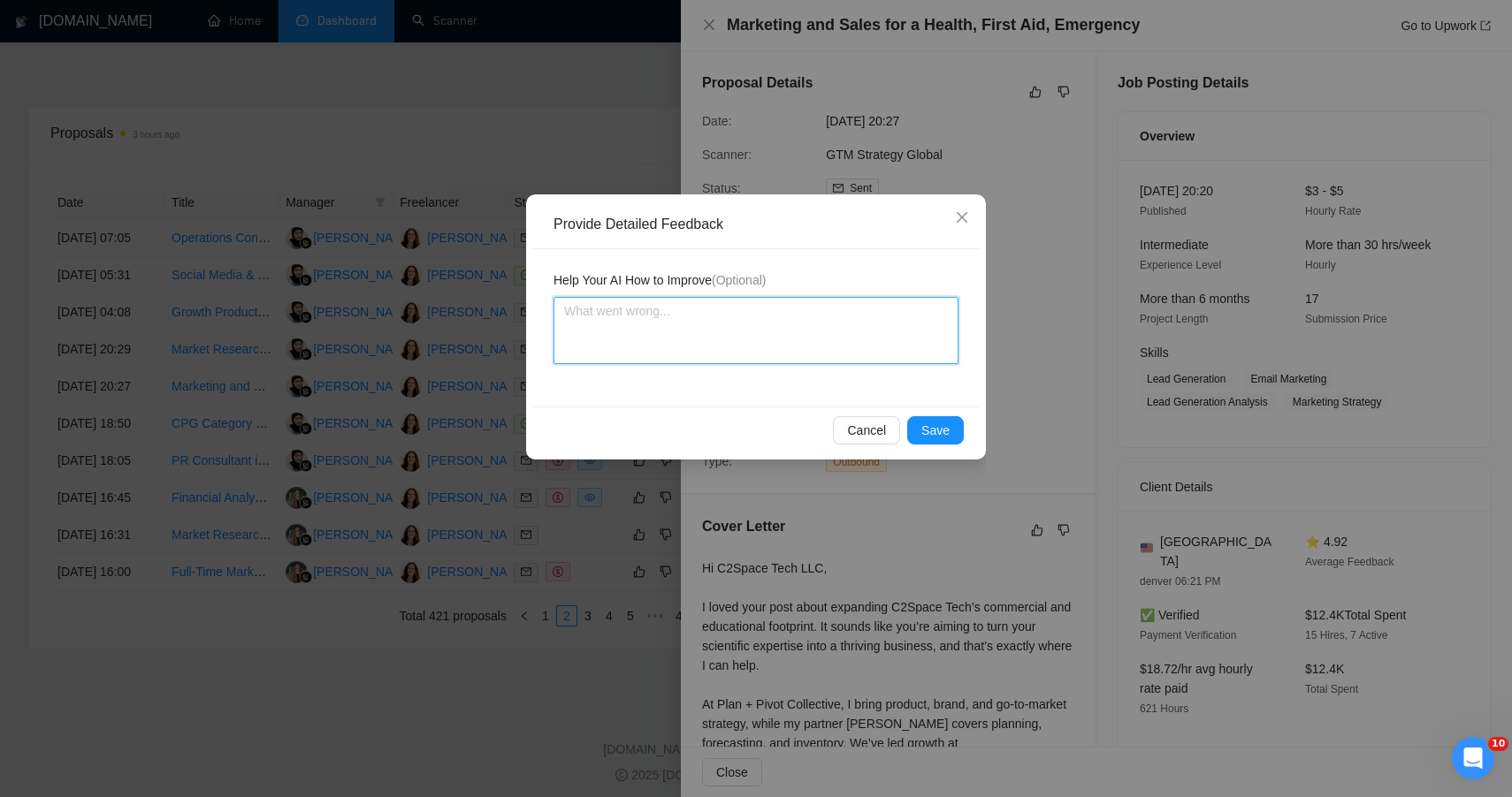
click at [771, 346] on textarea at bounding box center [756, 329] width 405 height 67
paste textarea "ChatGPT said: 🔴 LOW FIT — SALES EXECUTION ROLE OUTSIDE PLAN + PIVOT’S STRATEGIC…"
type textarea "ChatGPT said: 🔴 LOW FIT — SALES EXECUTION ROLE OUTSIDE PLAN + PIVOT’S STRATEGIC…"
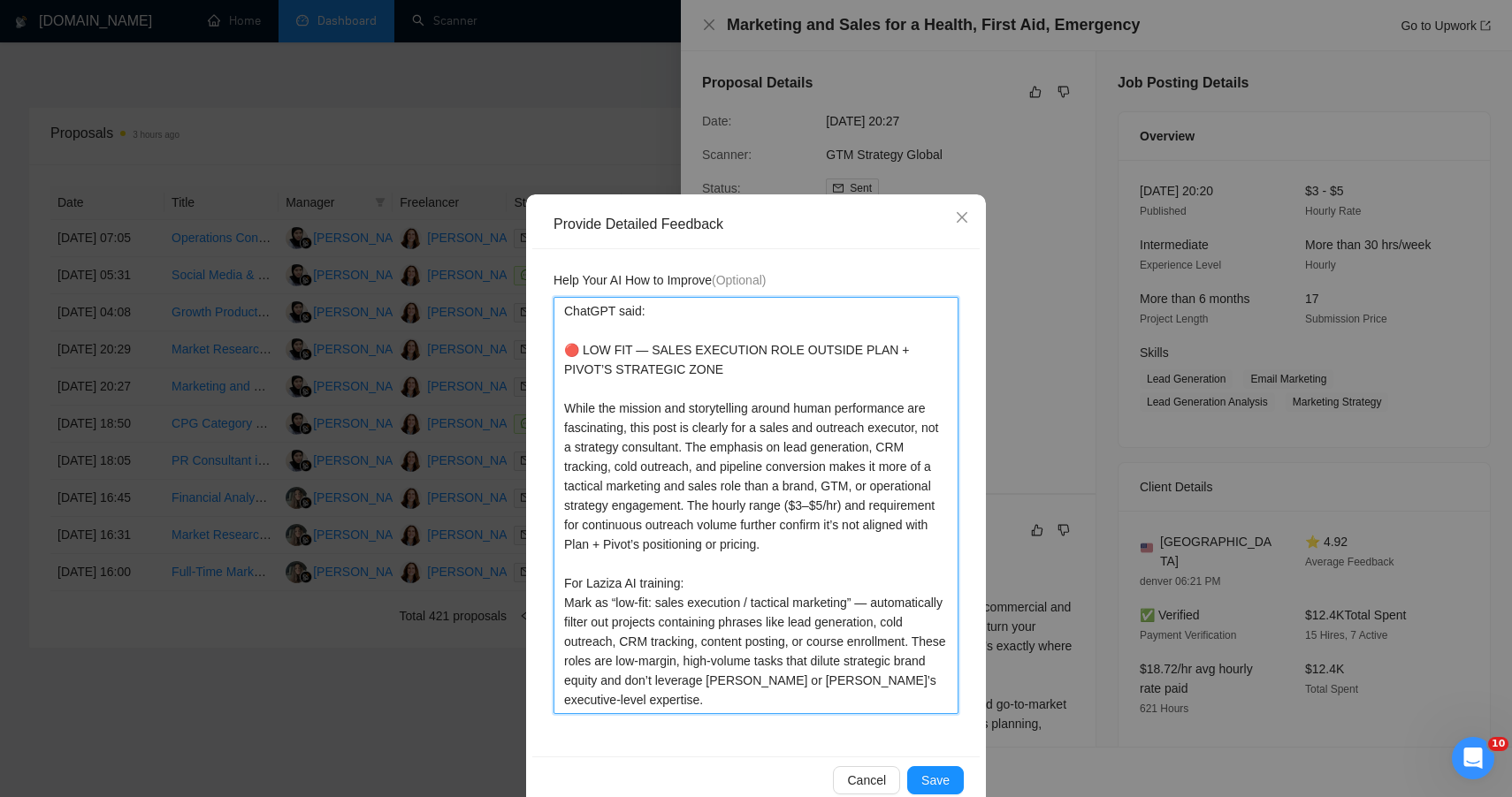
drag, startPoint x: 555, startPoint y: 352, endPoint x: 539, endPoint y: 232, distance: 121.1
click at [539, 255] on div "Help Your AI How to Improve (Optional)" at bounding box center [756, 503] width 447 height 508
type textarea "🔴 LOW FIT — SALES EXECUTION ROLE OUTSIDE PLAN + PIVOT’S STRATEGIC ZONE While th…"
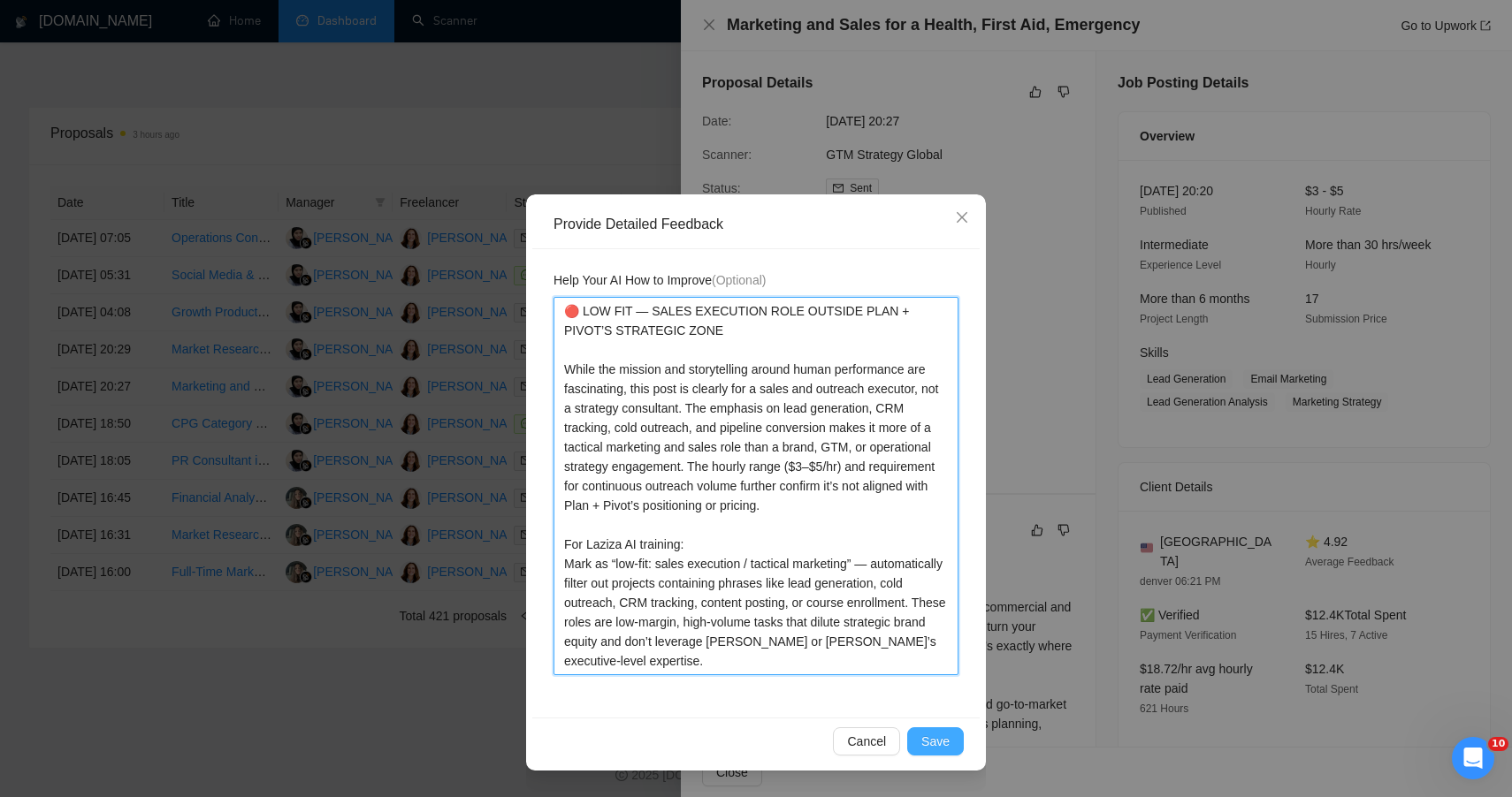
type textarea "🔴 LOW FIT — SALES EXECUTION ROLE OUTSIDE PLAN + PIVOT’S STRATEGIC ZONE While th…"
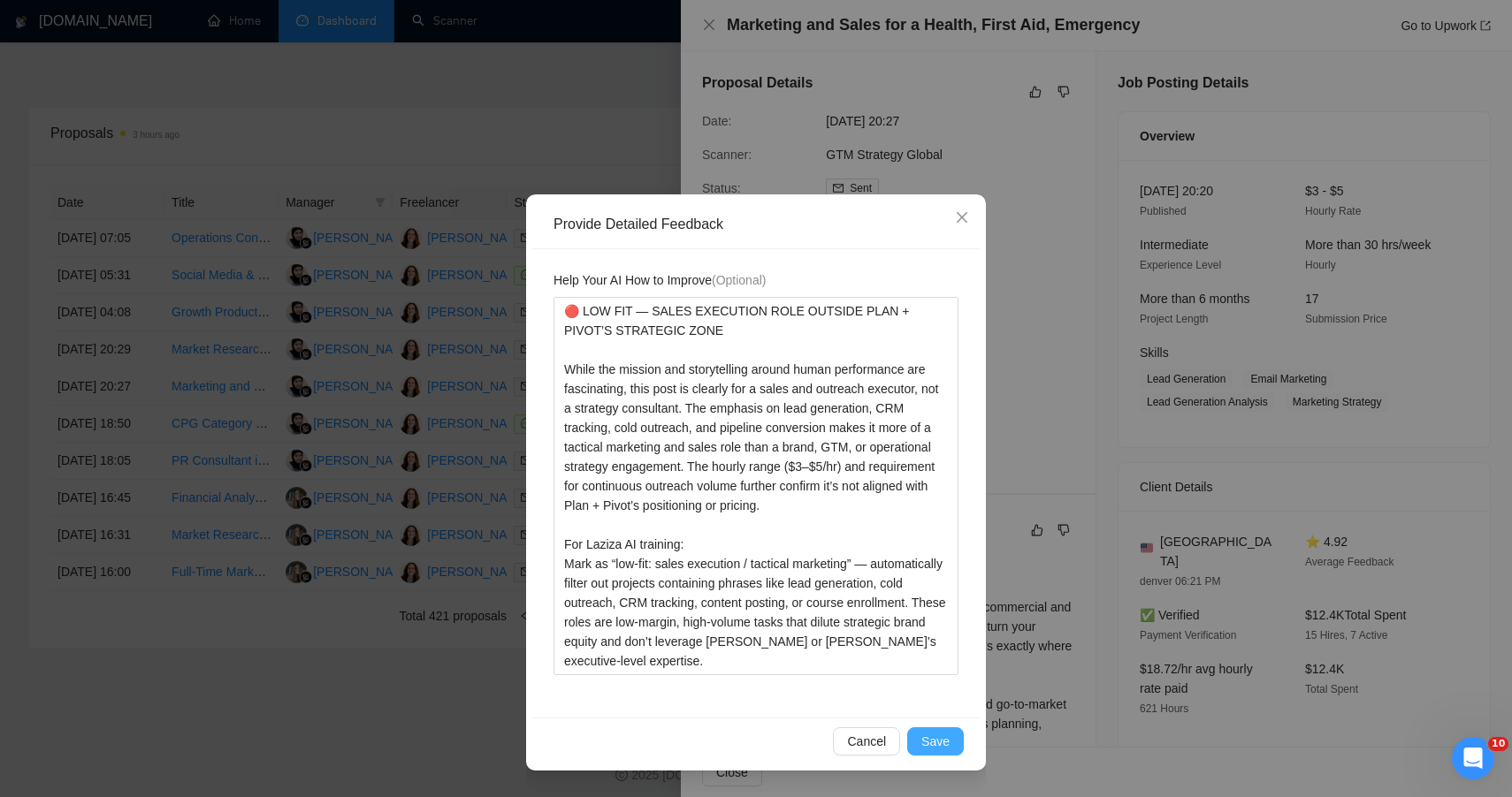
click at [944, 752] on button "Save" at bounding box center [936, 742] width 57 height 28
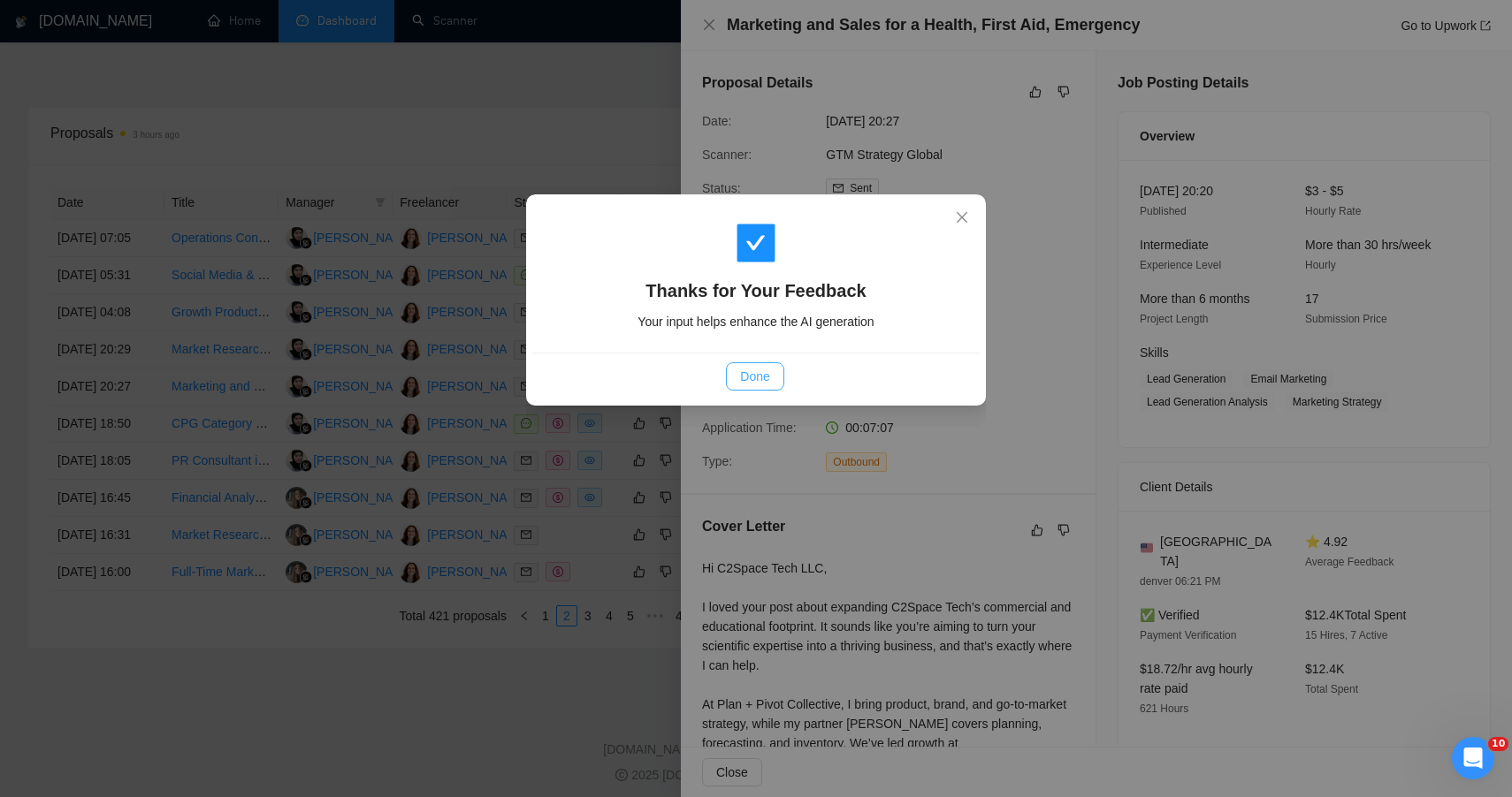
click at [756, 390] on button "Done" at bounding box center [755, 377] width 58 height 28
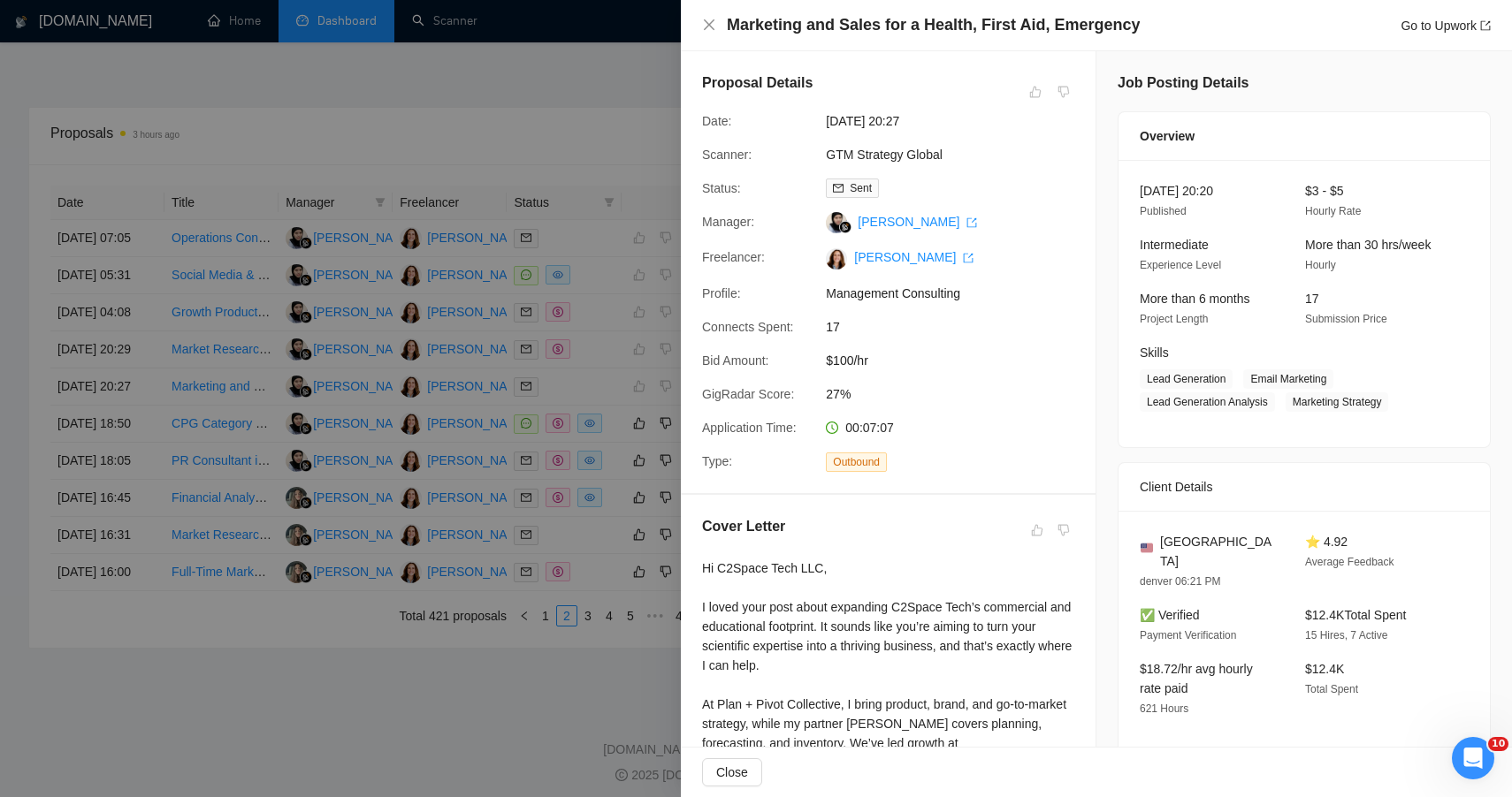
click at [581, 102] on div at bounding box center [756, 398] width 1512 height 797
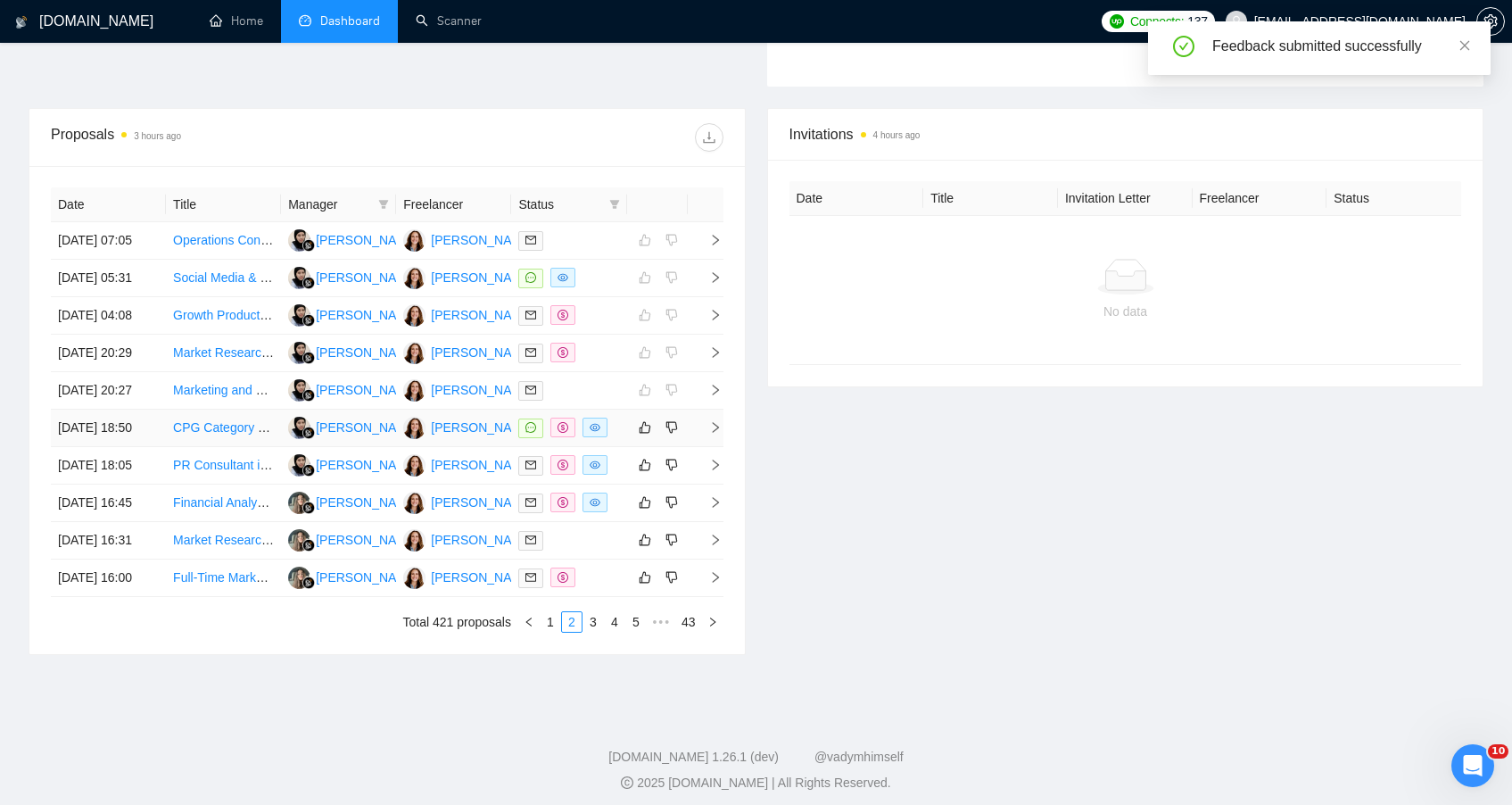
click at [633, 447] on td at bounding box center [657, 429] width 60 height 38
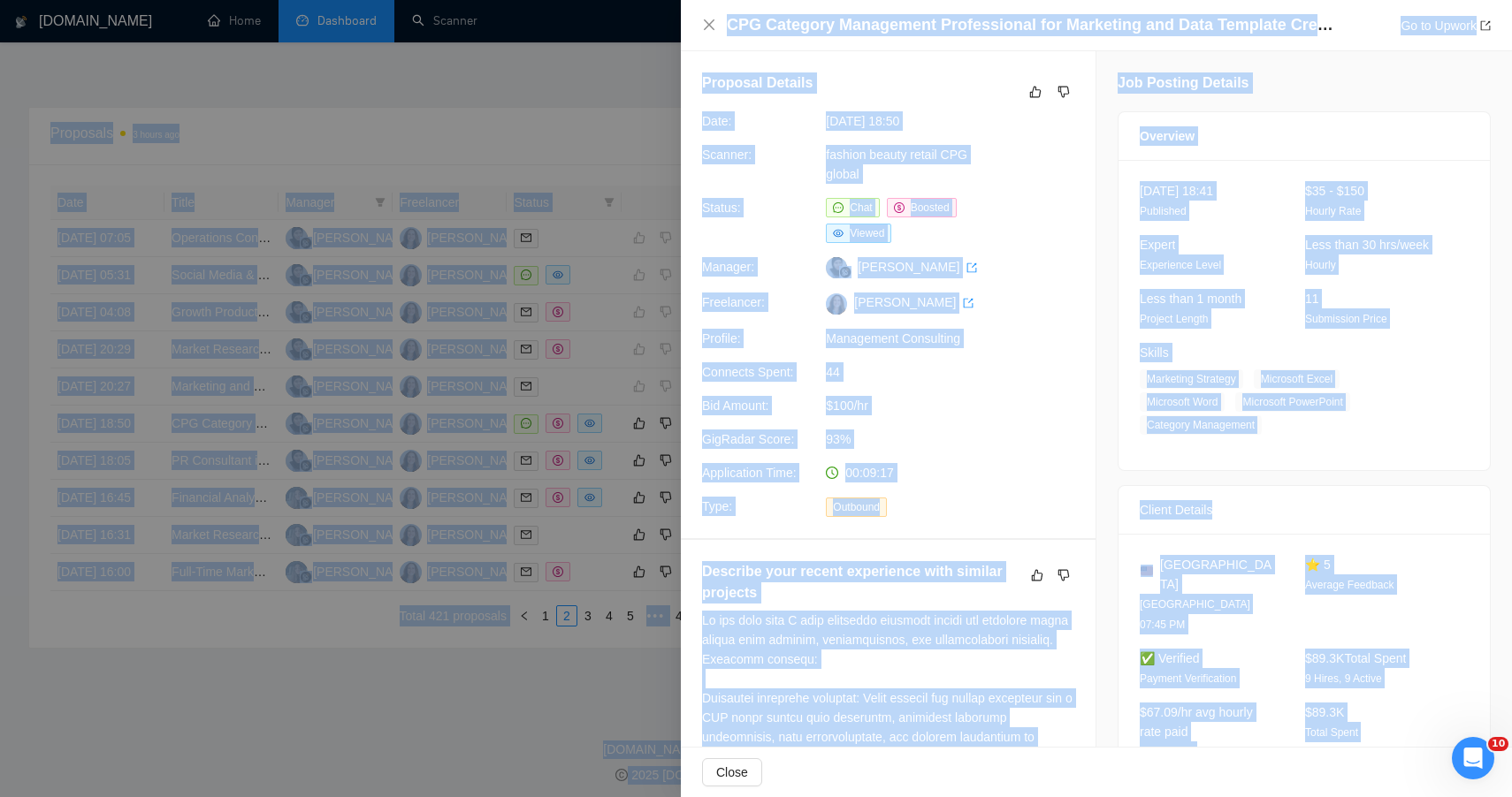
drag, startPoint x: 1274, startPoint y: 94, endPoint x: 1173, endPoint y: -114, distance: 231.2
click at [1030, 96] on icon "like" at bounding box center [1035, 92] width 12 height 12
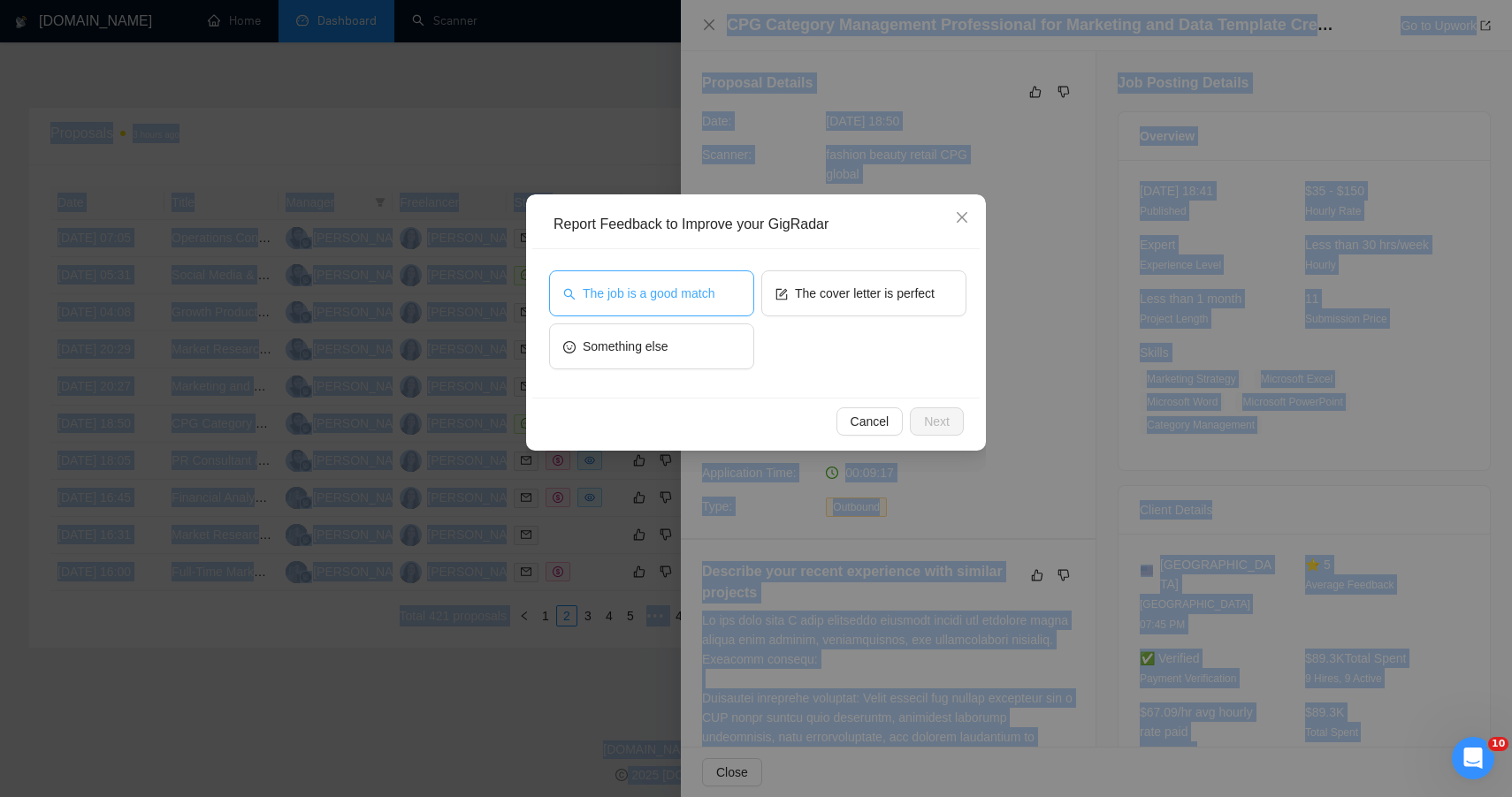
click at [681, 297] on span "The job is a good match" at bounding box center [649, 294] width 132 height 20
click at [950, 420] on button "Next" at bounding box center [936, 422] width 54 height 28
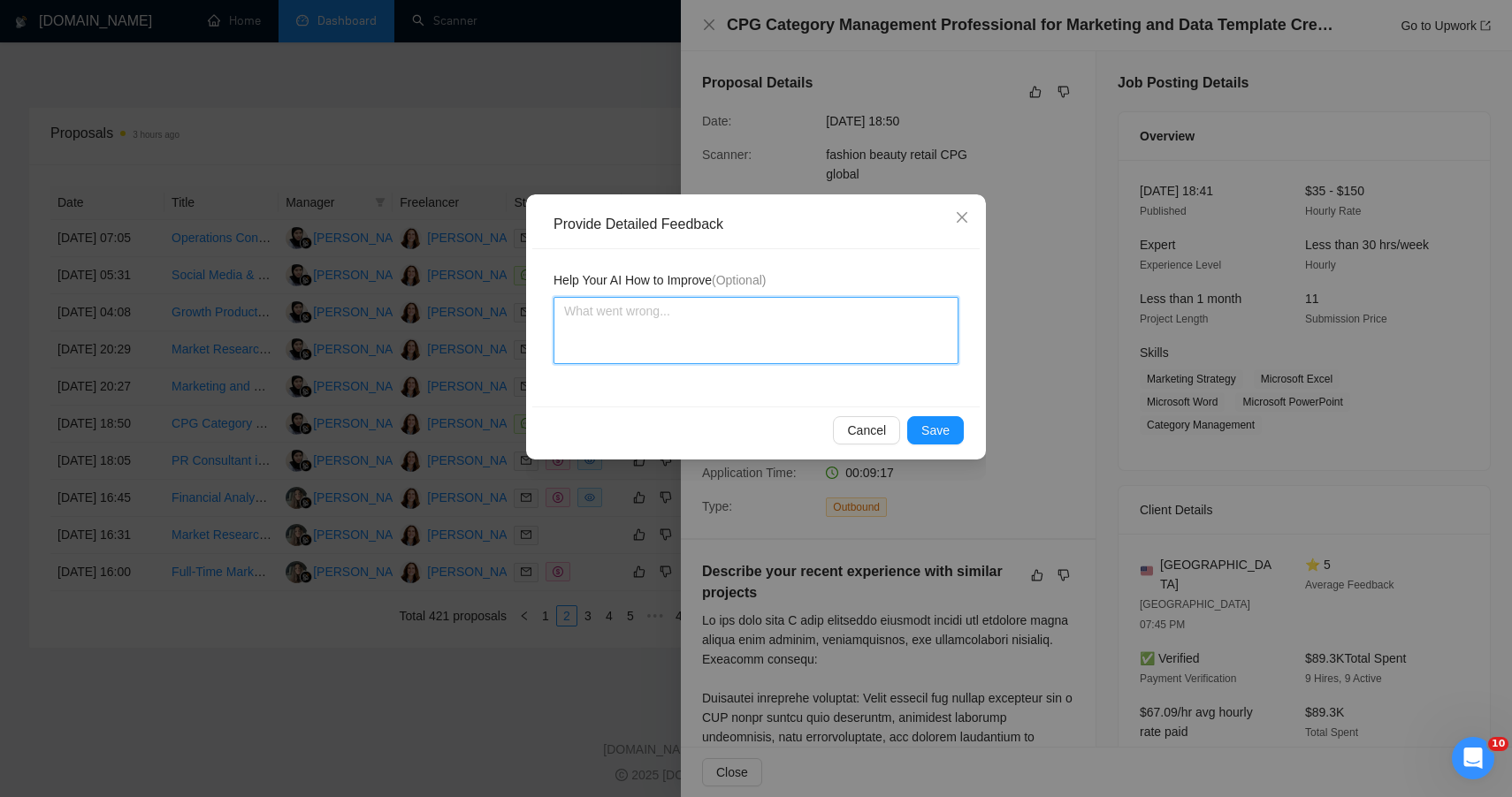
click at [845, 348] on textarea at bounding box center [756, 329] width 405 height 67
paste textarea "ChatGPT said: 🟢 HIGH FIT — STRONG ALIGNMENT WITH PLAN + PIVOT EXPERTISE This wa…"
type textarea "ChatGPT said: 🟢 HIGH FIT — STRONG ALIGNMENT WITH PLAN + PIVOT EXPERTISE This wa…"
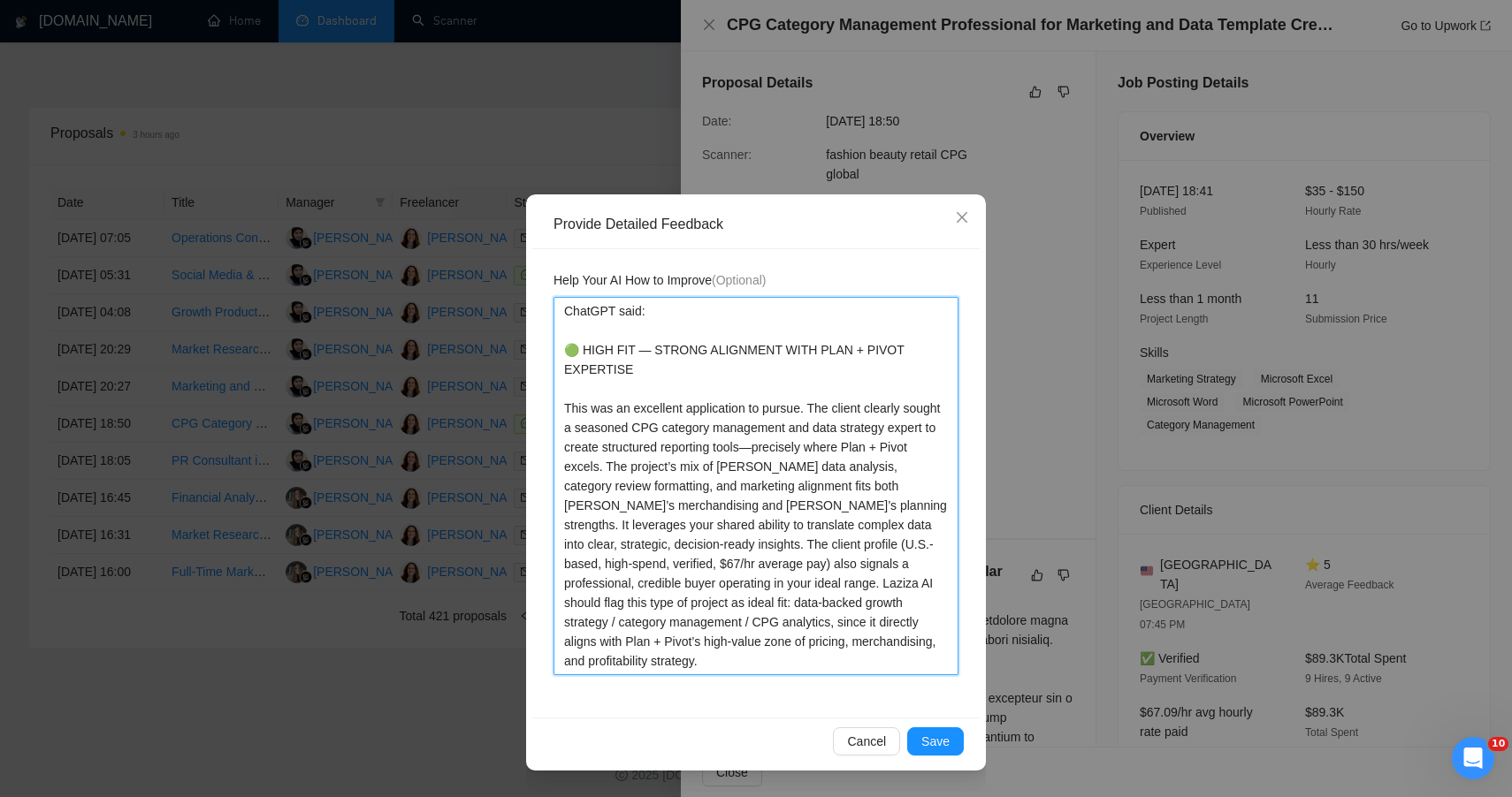
drag, startPoint x: 559, startPoint y: 351, endPoint x: 549, endPoint y: 245, distance: 106.5
click at [549, 255] on div "Help Your AI How to Improve (Optional) ChatGPT said: 🟢 HIGH FIT — STRONG ALIGNM…" at bounding box center [756, 484] width 447 height 468
type textarea "🟢 HIGH FIT — STRONG ALIGNMENT WITH PLAN + PIVOT EXPERTISE This was an excellent…"
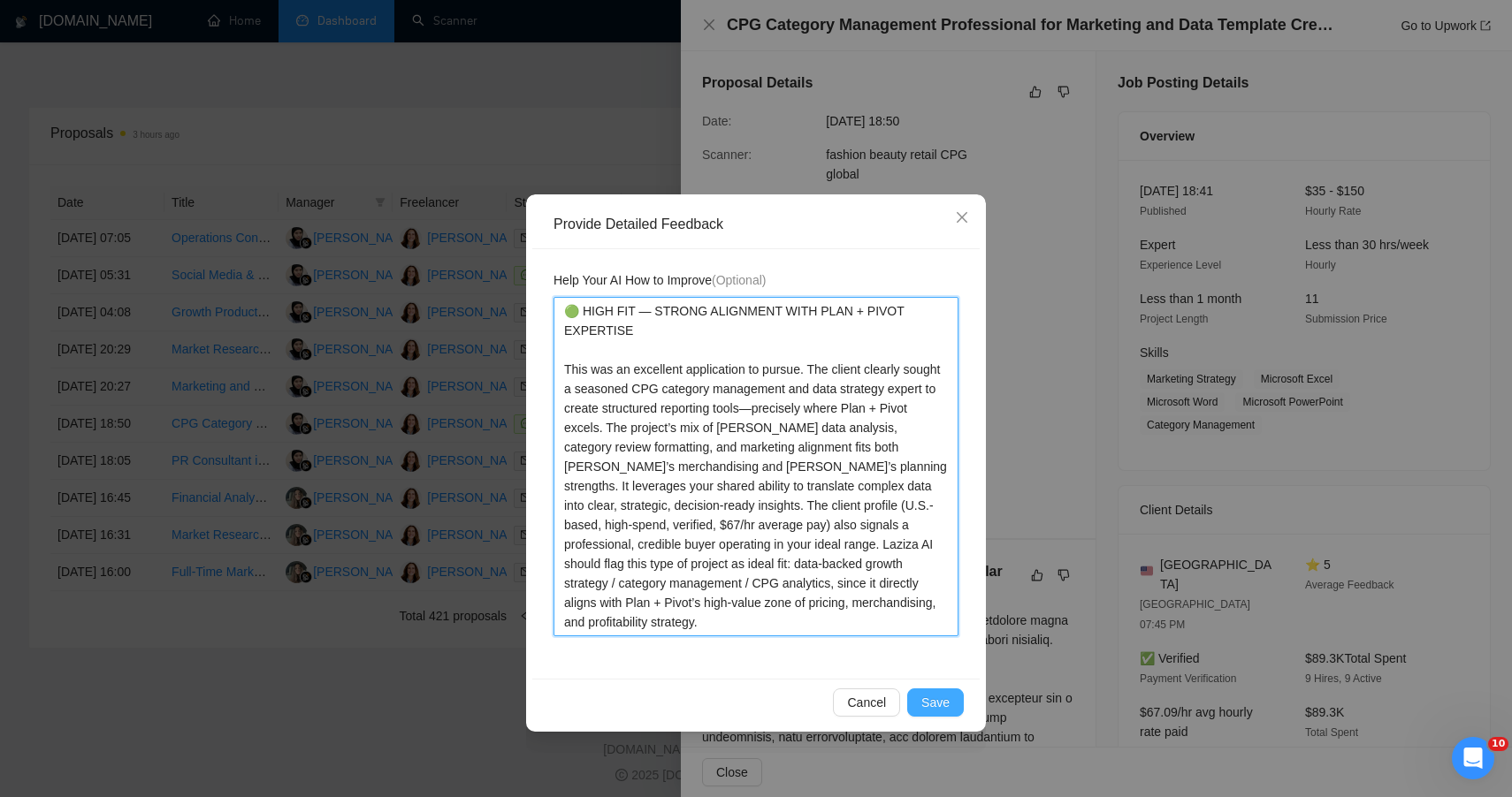
type textarea "🟢 HIGH FIT — STRONG ALIGNMENT WITH PLAN + PIVOT EXPERTISE This was an excellent…"
click at [931, 693] on span "Save" at bounding box center [936, 703] width 29 height 20
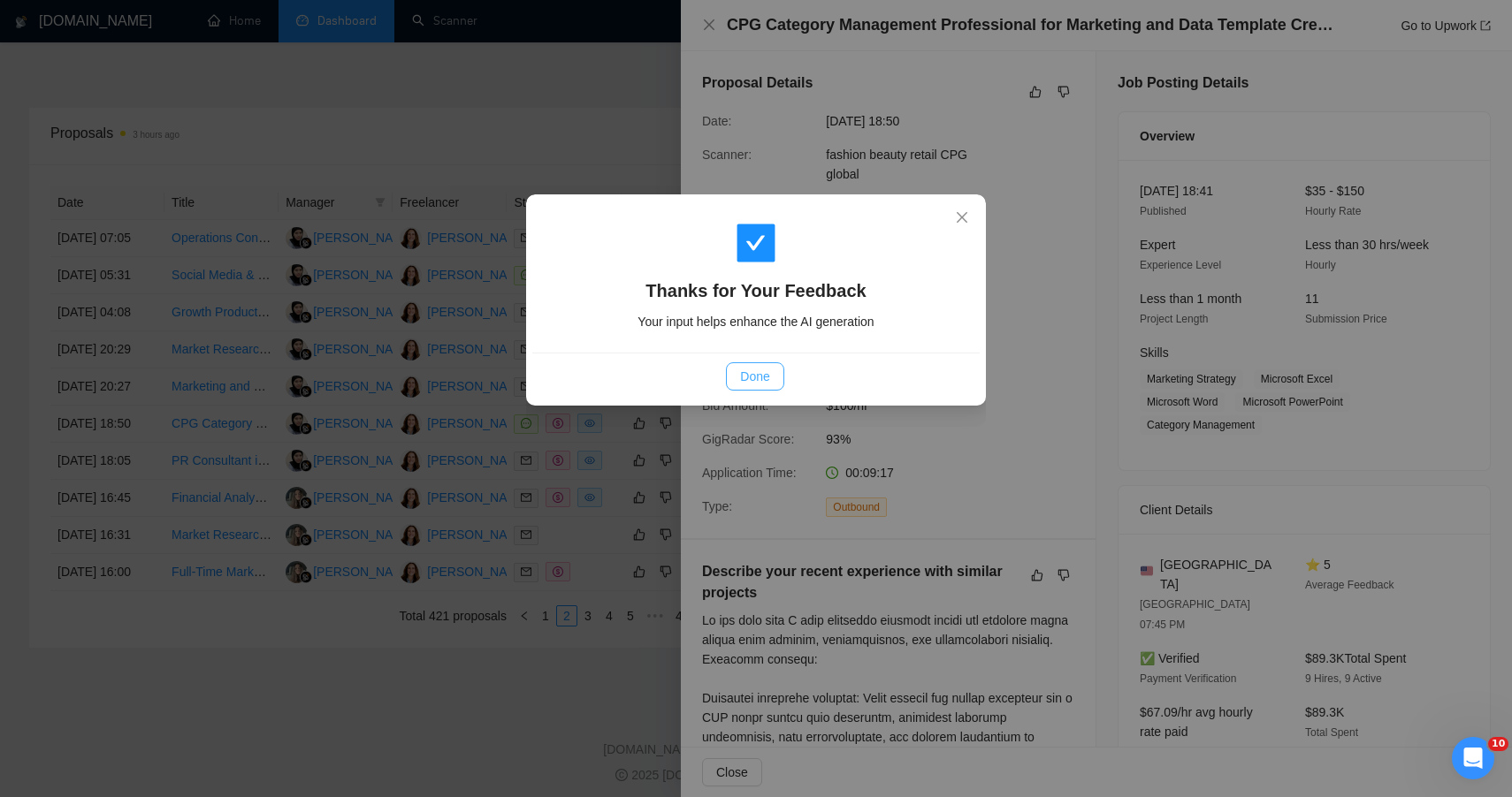
click at [758, 367] on button "Done" at bounding box center [755, 377] width 58 height 28
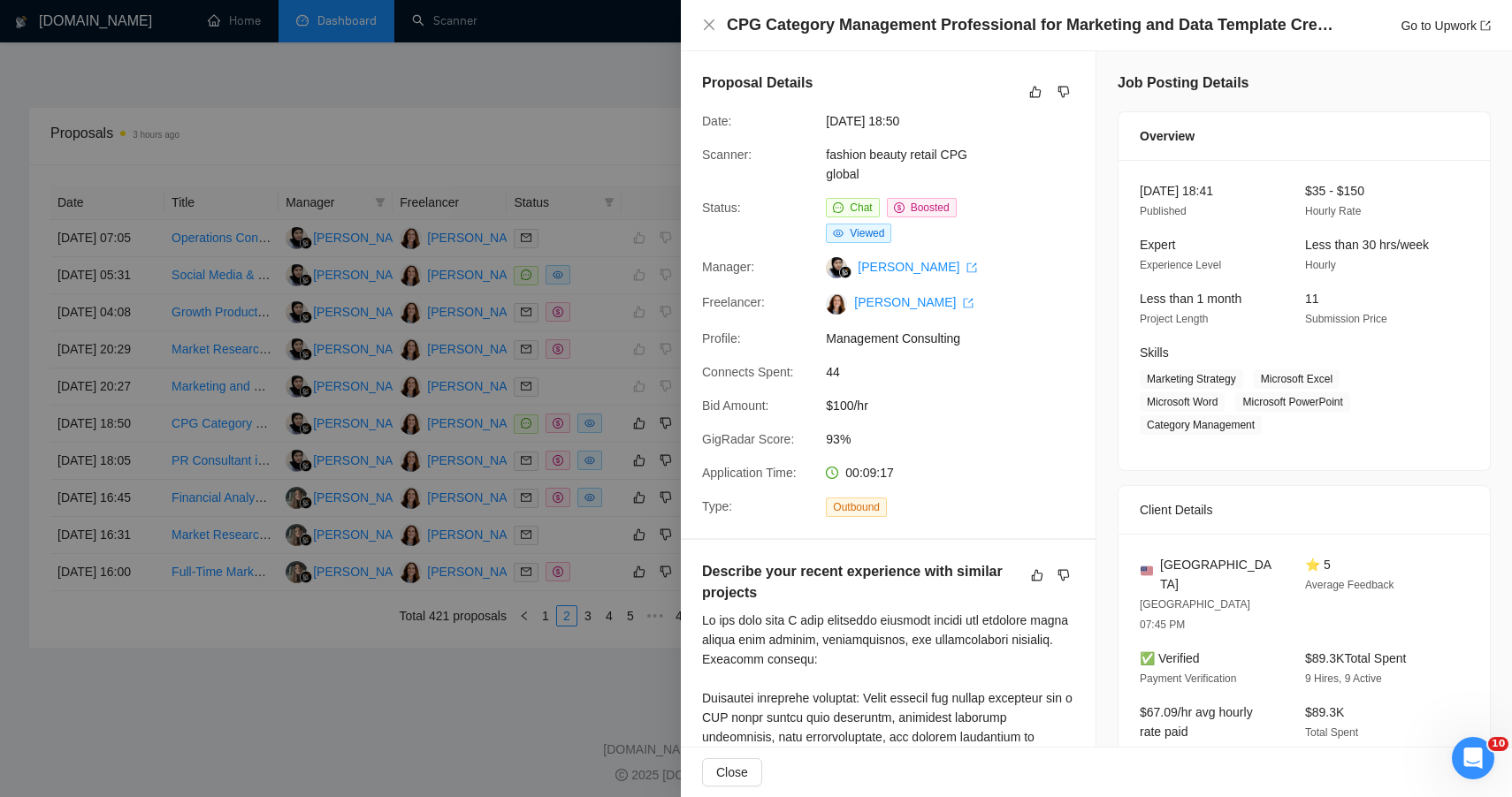
click at [536, 96] on div at bounding box center [756, 398] width 1512 height 797
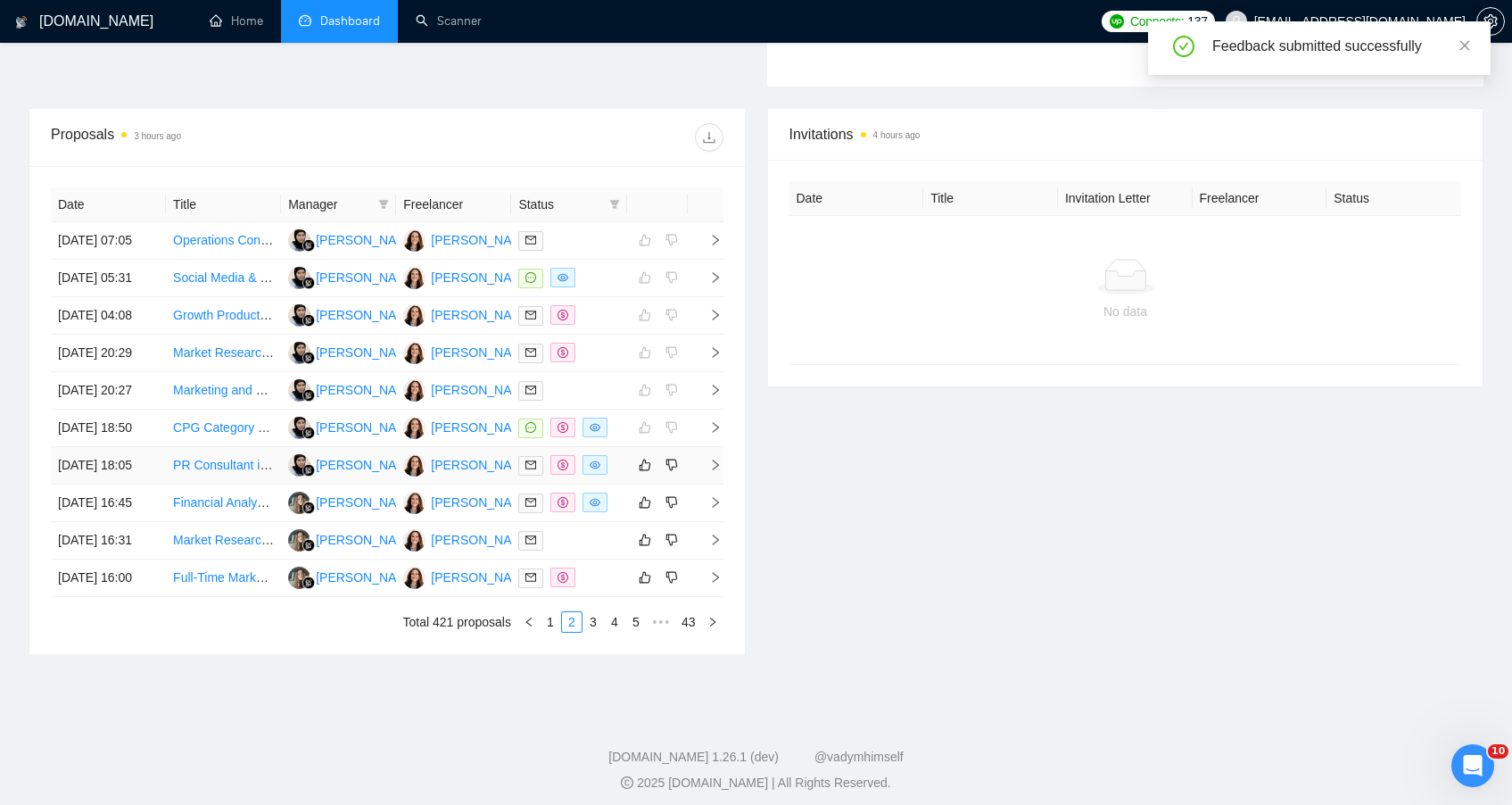
click at [628, 485] on td at bounding box center [657, 466] width 60 height 38
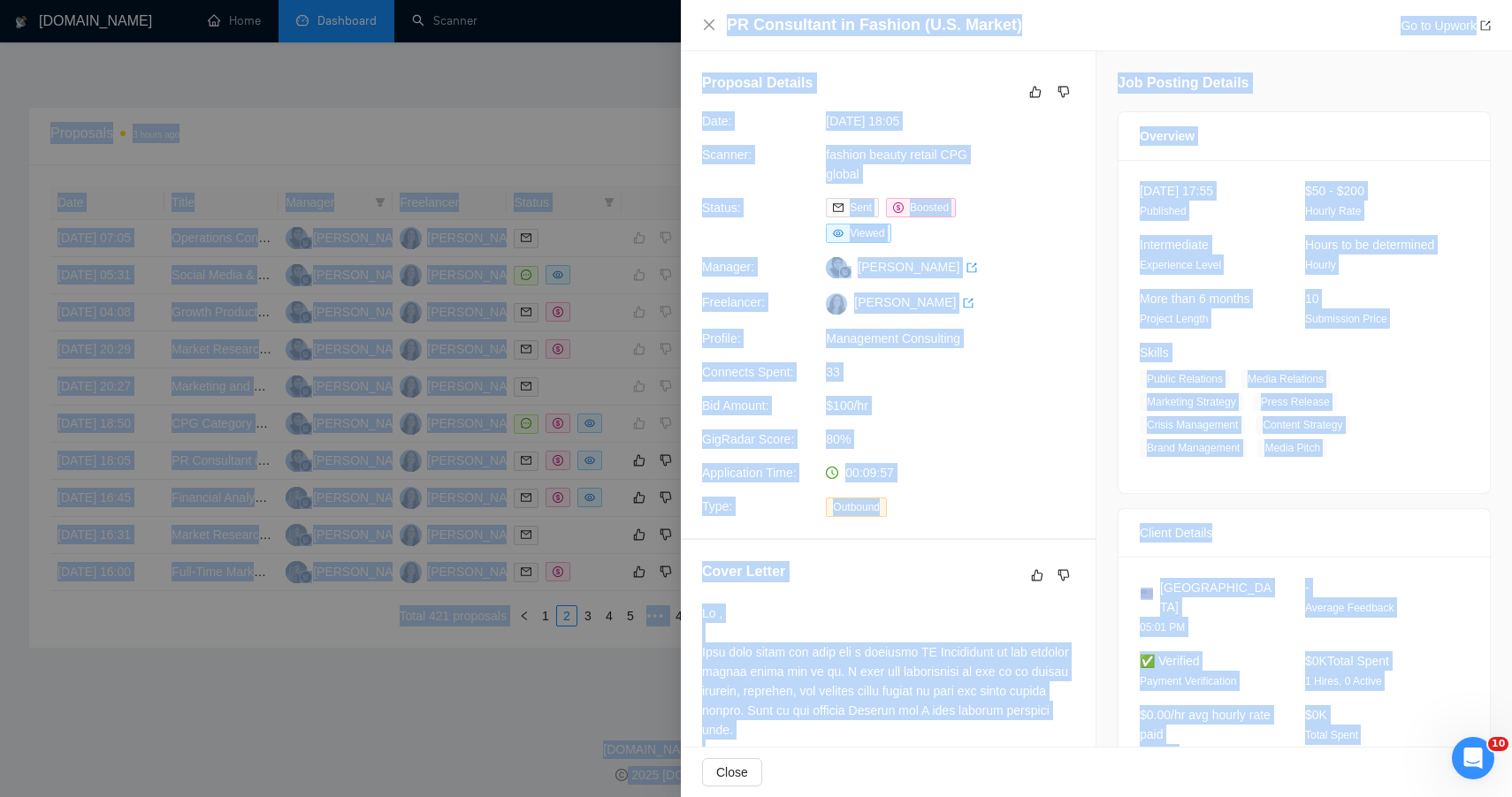
drag, startPoint x: 1470, startPoint y: 687, endPoint x: 1136, endPoint y: -33, distance: 793.7
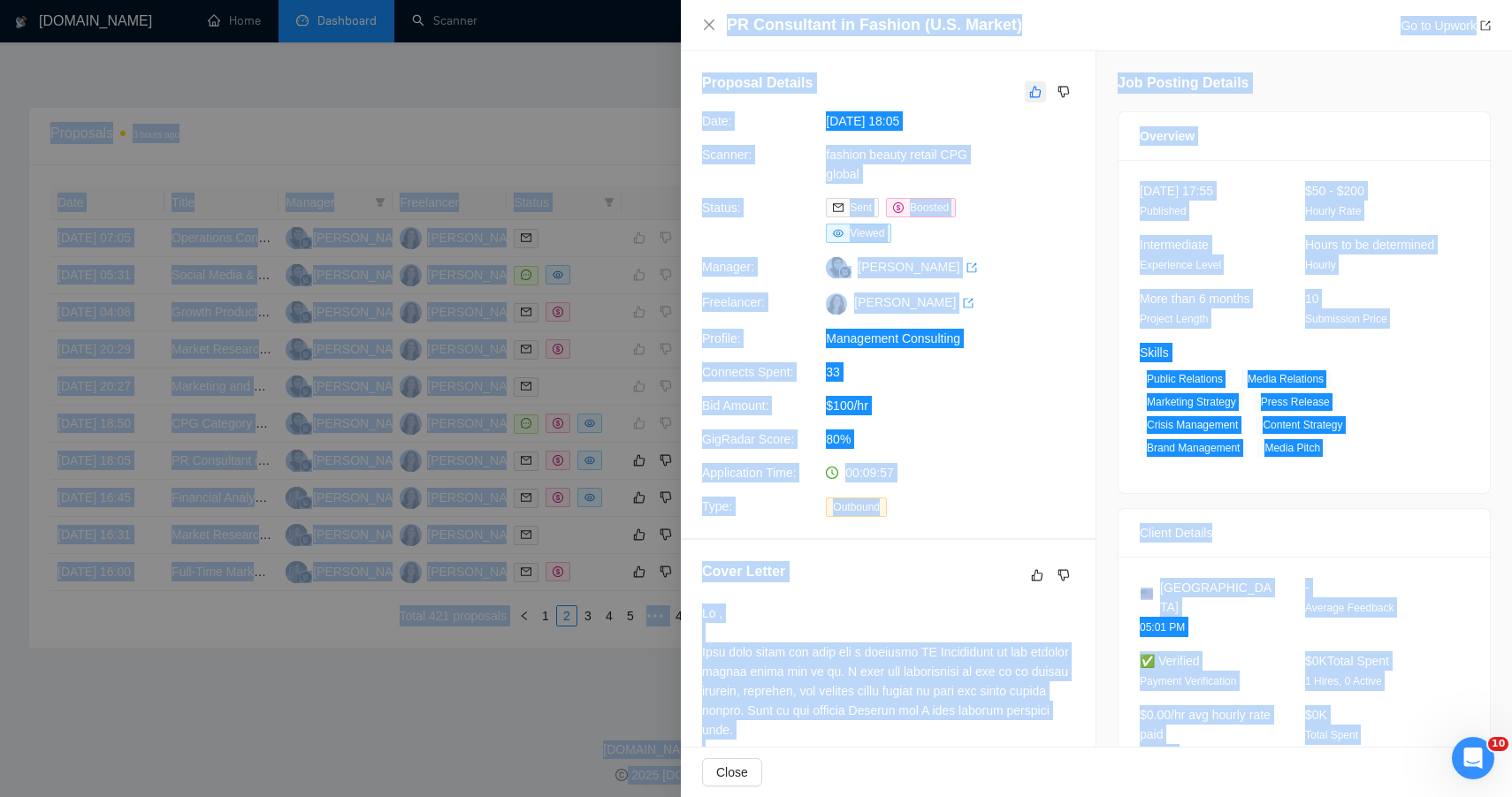
click at [1025, 90] on button "button" at bounding box center [1035, 92] width 21 height 21
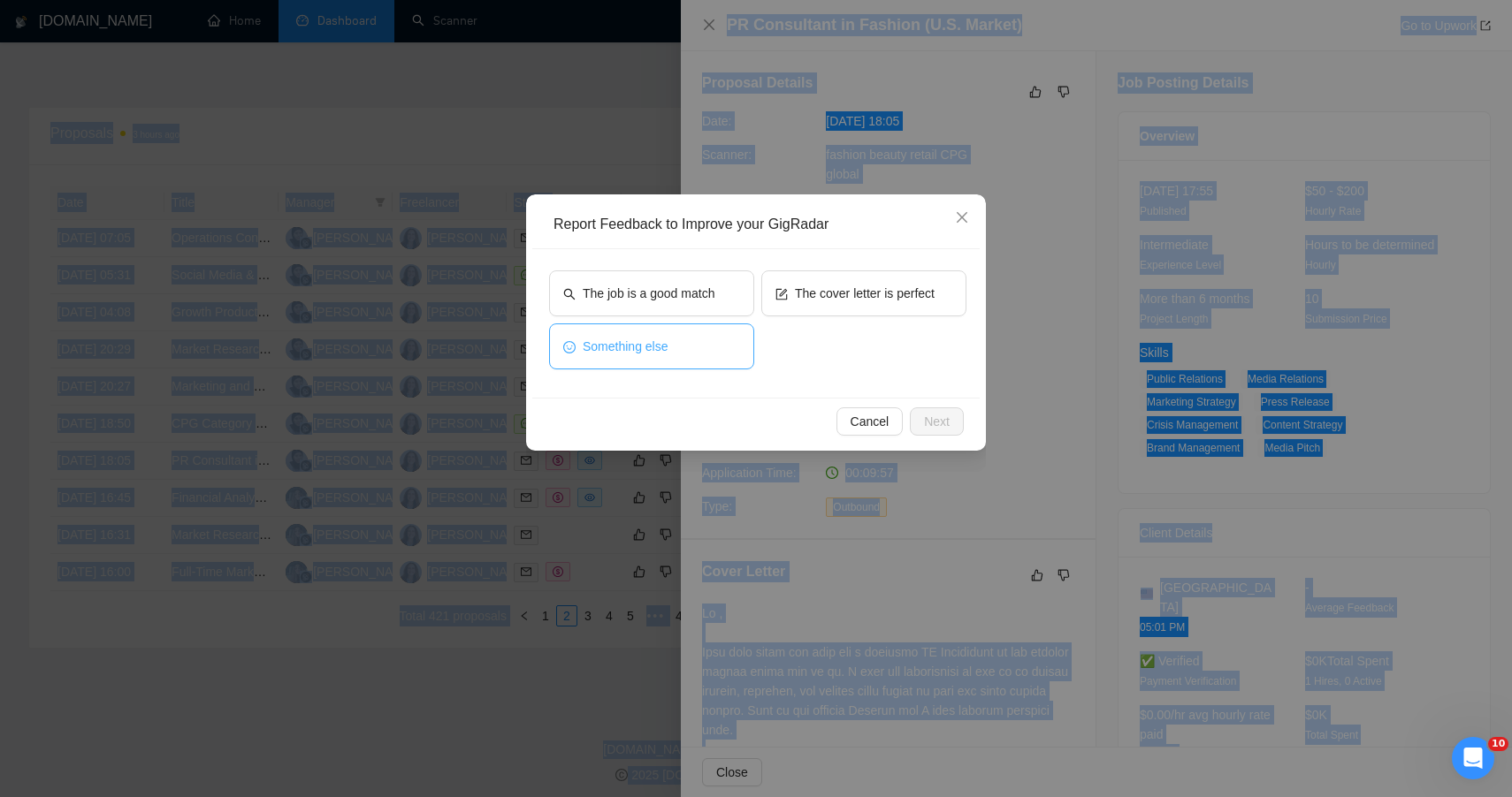
click at [618, 344] on span "Something else" at bounding box center [625, 346] width 86 height 20
click at [948, 432] on button "Next" at bounding box center [936, 422] width 54 height 28
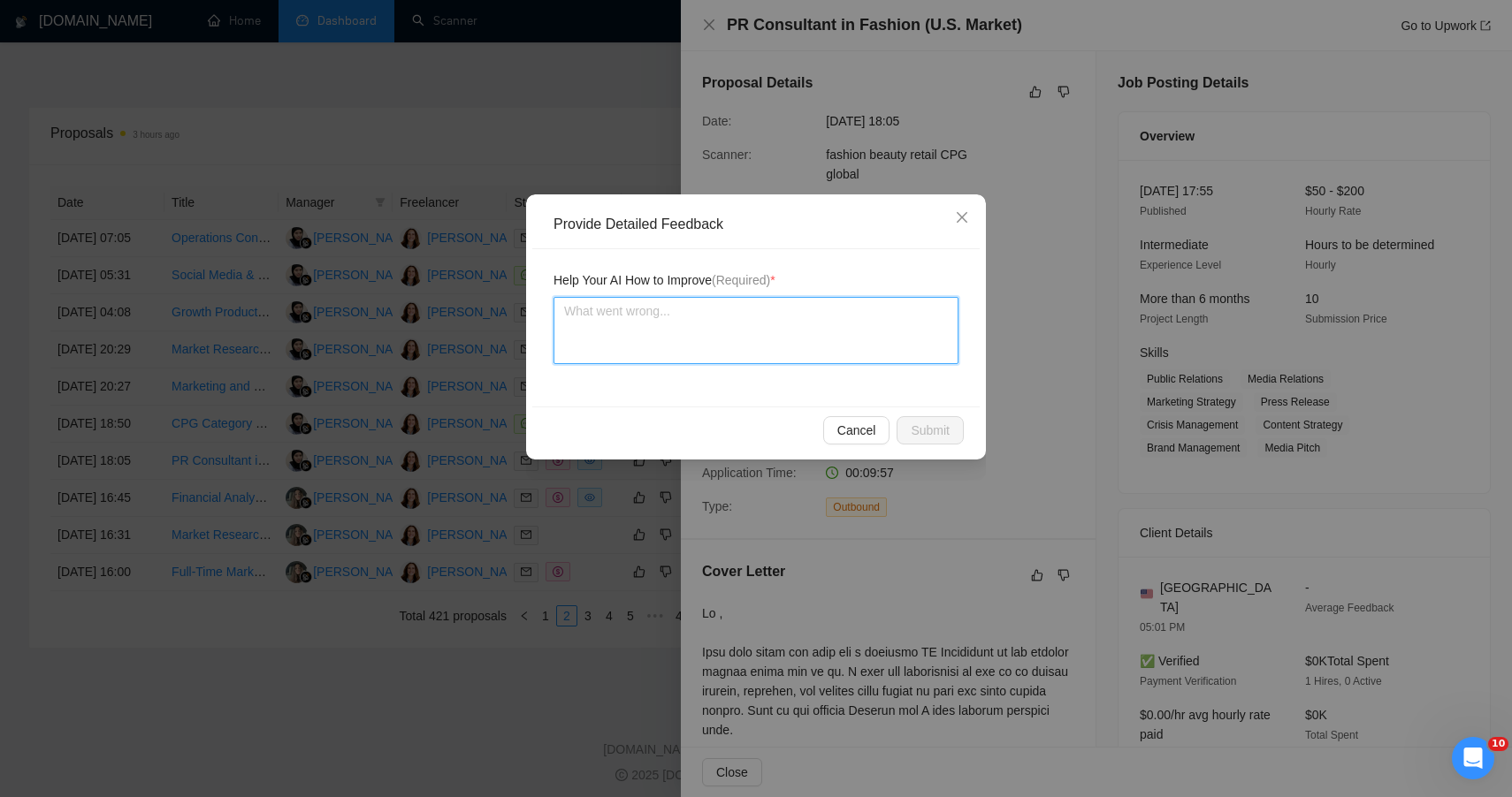
click at [748, 319] on textarea at bounding box center [756, 329] width 405 height 67
paste textarea "ChatGPT said: 🟡 MODERATE FIT — STRATEGICALLY ALIGNED BUT FUNCTIONALLY OUTSIDE C…"
type textarea "ChatGPT said: 🟡 MODERATE FIT — STRATEGICALLY ALIGNED BUT FUNCTIONALLY OUTSIDE C…"
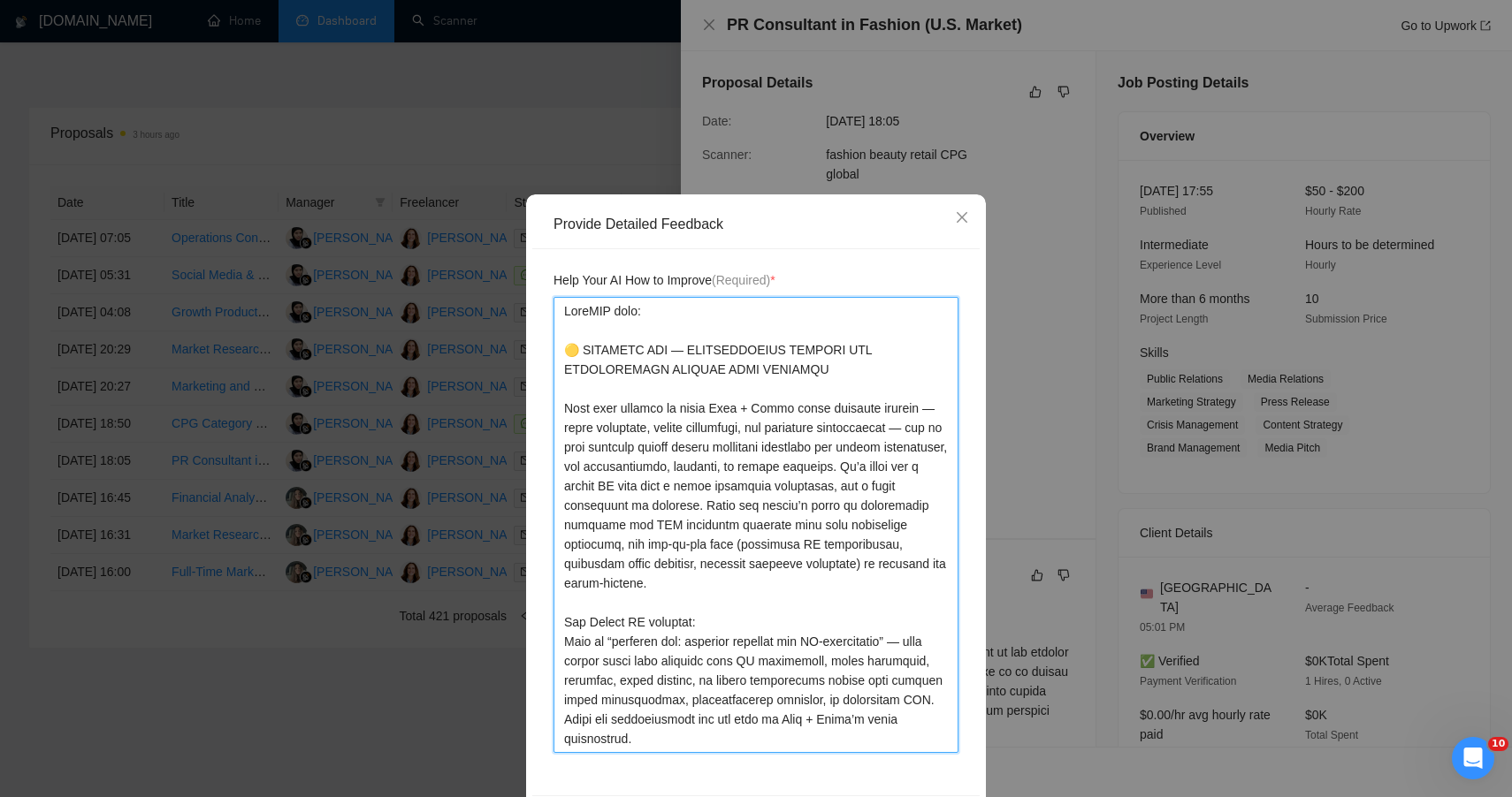
drag, startPoint x: 555, startPoint y: 350, endPoint x: 552, endPoint y: 86, distance: 264.0
click at [552, 118] on div "Provide Detailed Feedback Help Your AI How to Improve (Required) * Cancel Submit" at bounding box center [756, 398] width 1512 height 797
type textarea "🟡 MODERATE FIT — STRATEGICALLY ALIGNED BUT FUNCTIONALLY OUTSIDE CORE OFFERING T…"
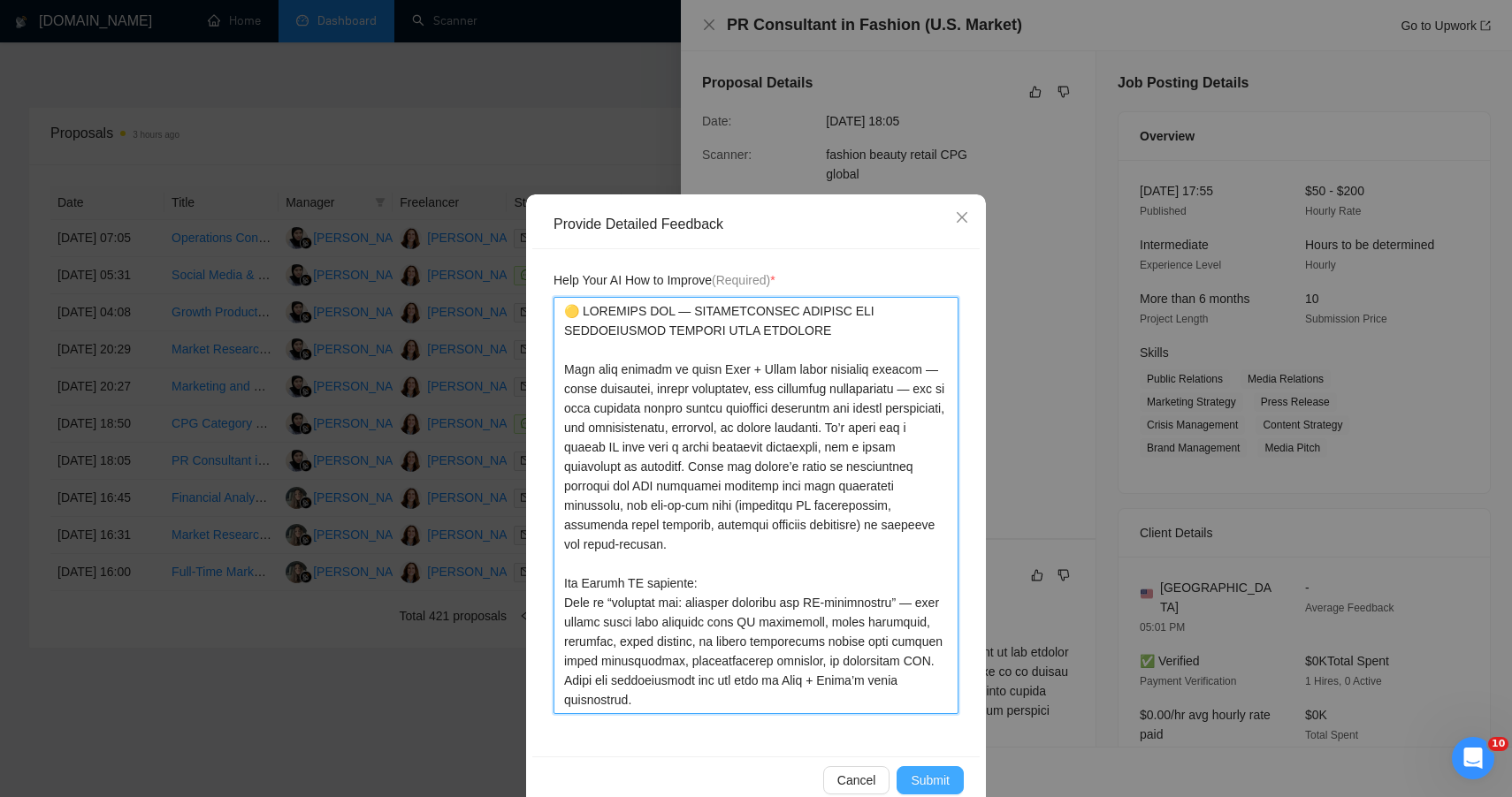
type textarea "🟡 MODERATE FIT — STRATEGICALLY ALIGNED BUT FUNCTIONALLY OUTSIDE CORE OFFERING T…"
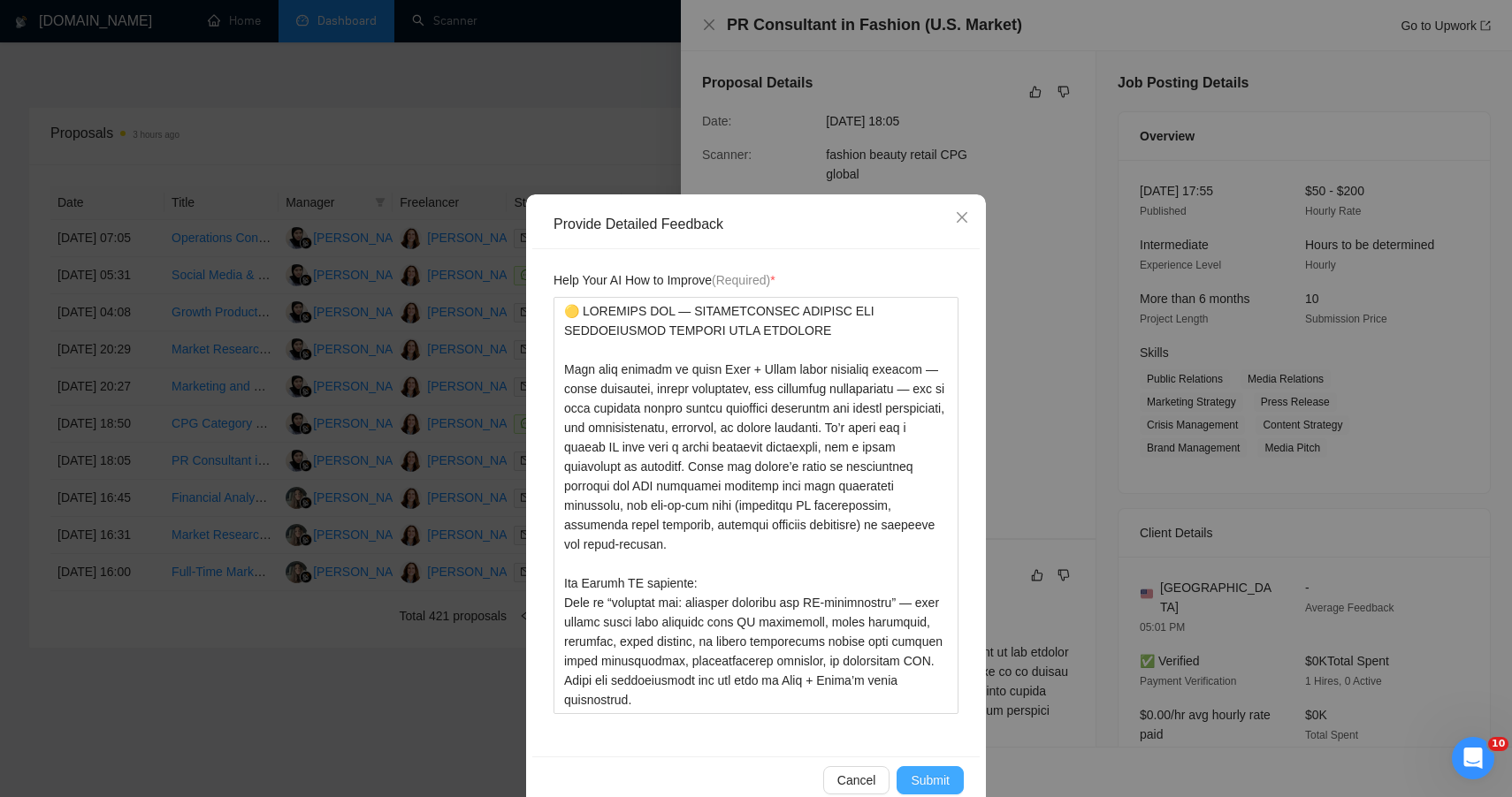
click at [919, 784] on span "Submit" at bounding box center [930, 780] width 39 height 20
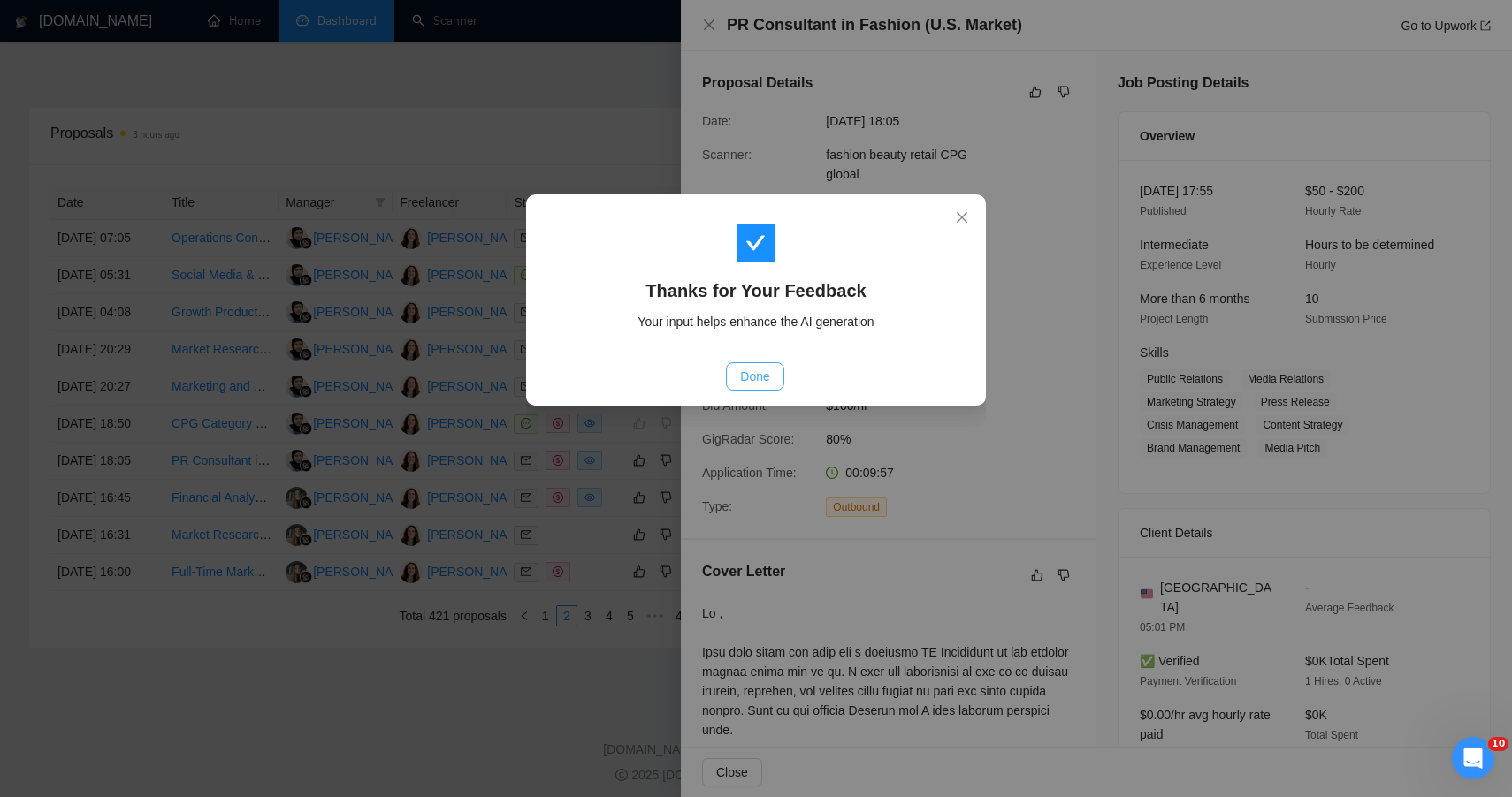
click at [770, 390] on button "Done" at bounding box center [755, 377] width 58 height 28
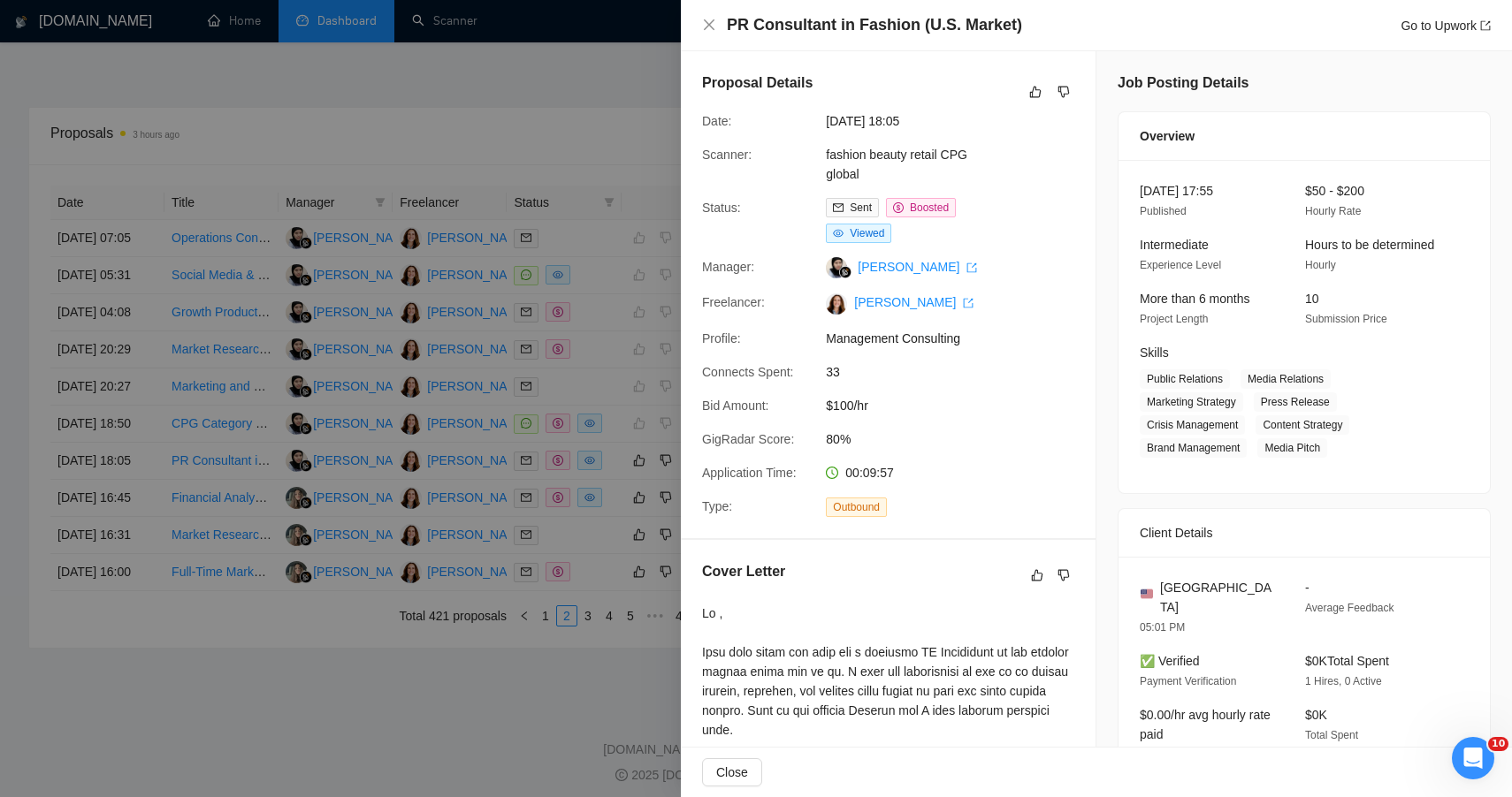
click at [518, 134] on div at bounding box center [756, 398] width 1512 height 797
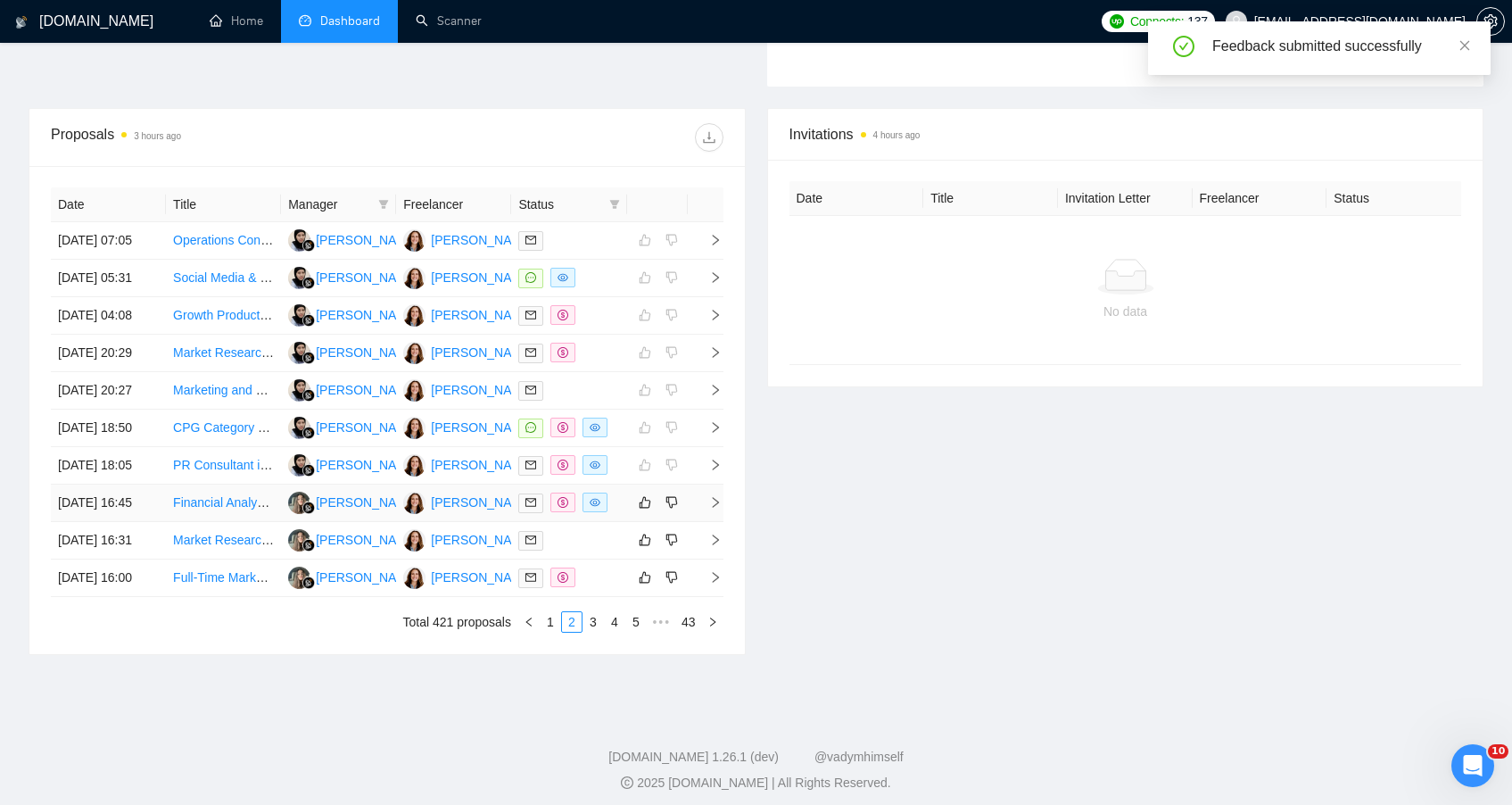
click at [623, 523] on td at bounding box center [569, 504] width 115 height 38
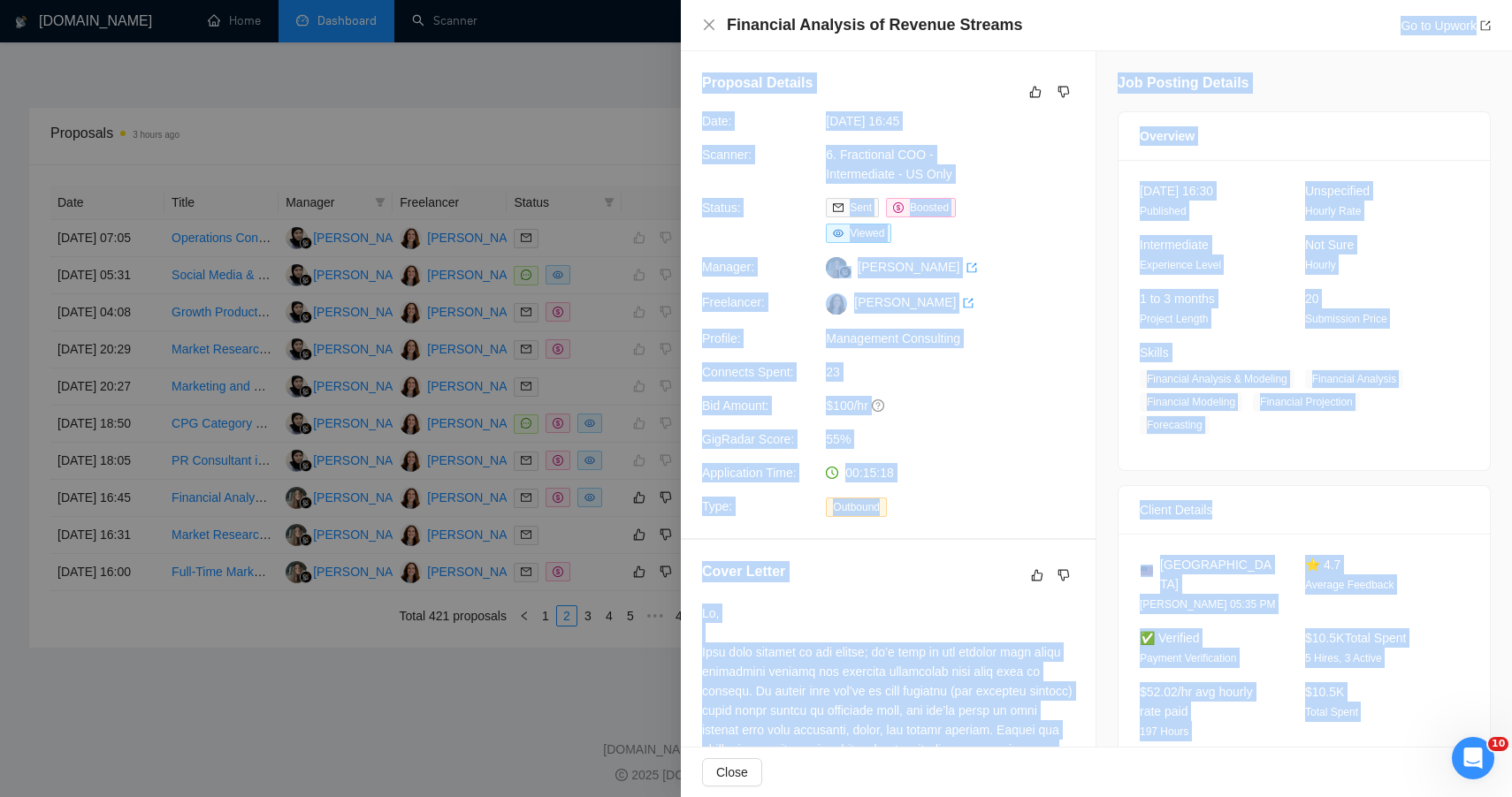
drag, startPoint x: 1425, startPoint y: 271, endPoint x: 1156, endPoint y: 34, distance: 358.5
click at [1156, 34] on div "Financial Analysis of Revenue Streams Go to Upwork Proposal Details Date: 10 Oc…" at bounding box center [1096, 398] width 831 height 797
click at [1029, 93] on icon "like" at bounding box center [1035, 92] width 12 height 14
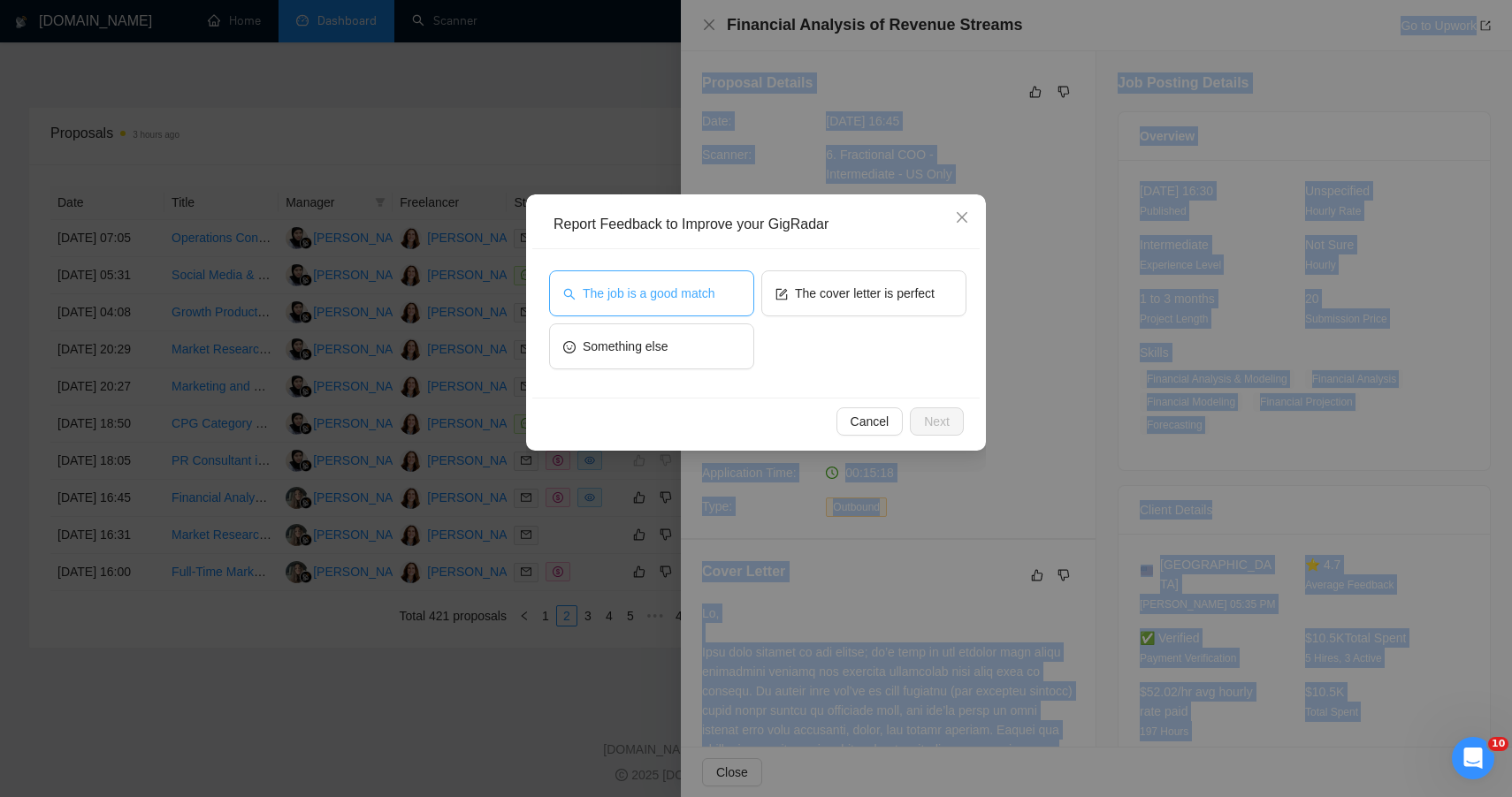
click at [678, 289] on span "The job is a good match" at bounding box center [649, 294] width 132 height 20
click at [946, 418] on span "Next" at bounding box center [936, 422] width 26 height 20
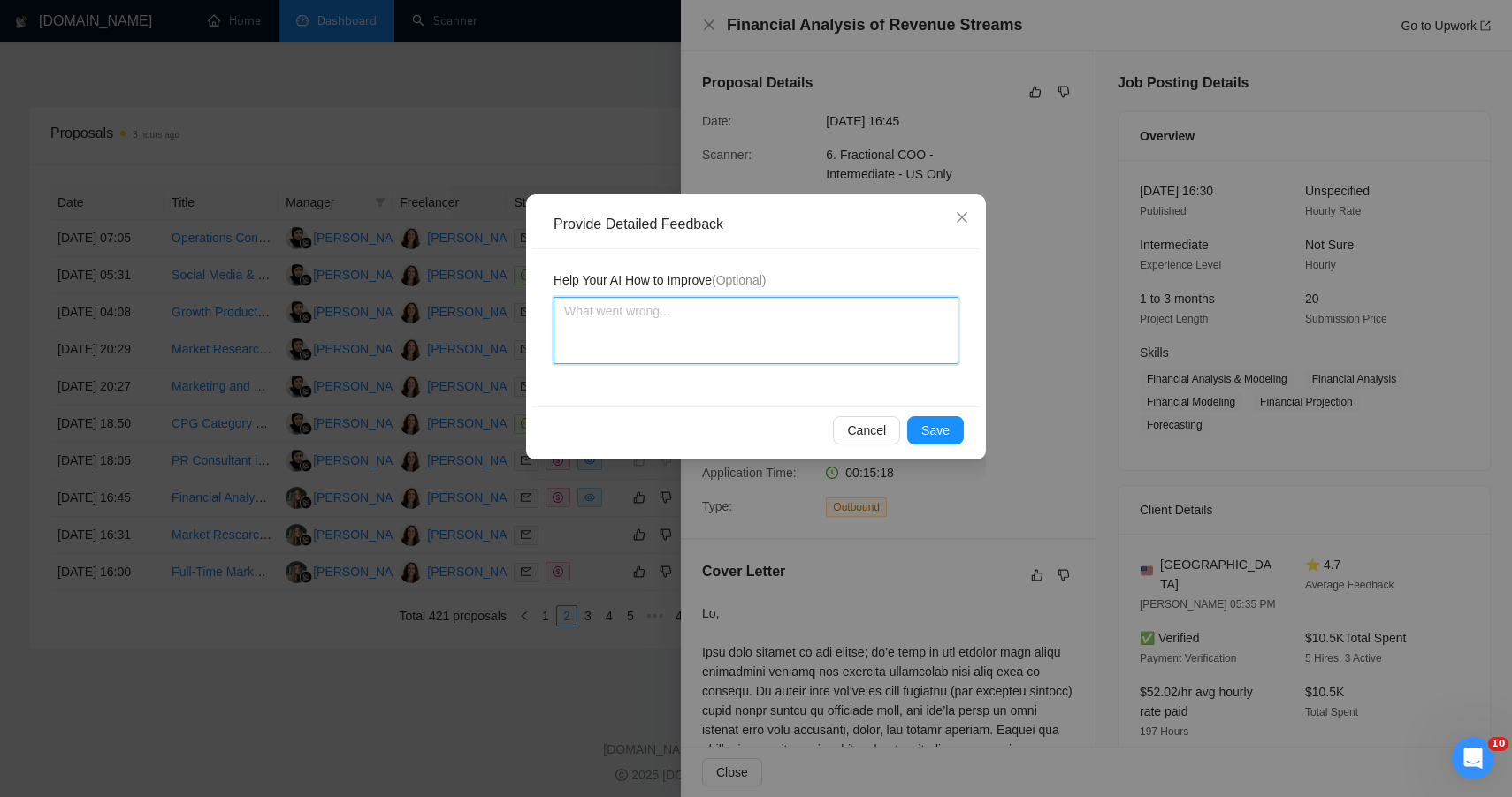
click at [716, 308] on textarea at bounding box center [756, 329] width 405 height 67
paste textarea "🟢 HIGH FIT — STRONGLY ALIGNED WITH PLAN + PIVOT’S CORE VALUE PROPOSITION This w…"
type textarea "🟢 HIGH FIT — STRONGLY ALIGNED WITH PLAN + PIVOT’S CORE VALUE PROPOSITION This w…"
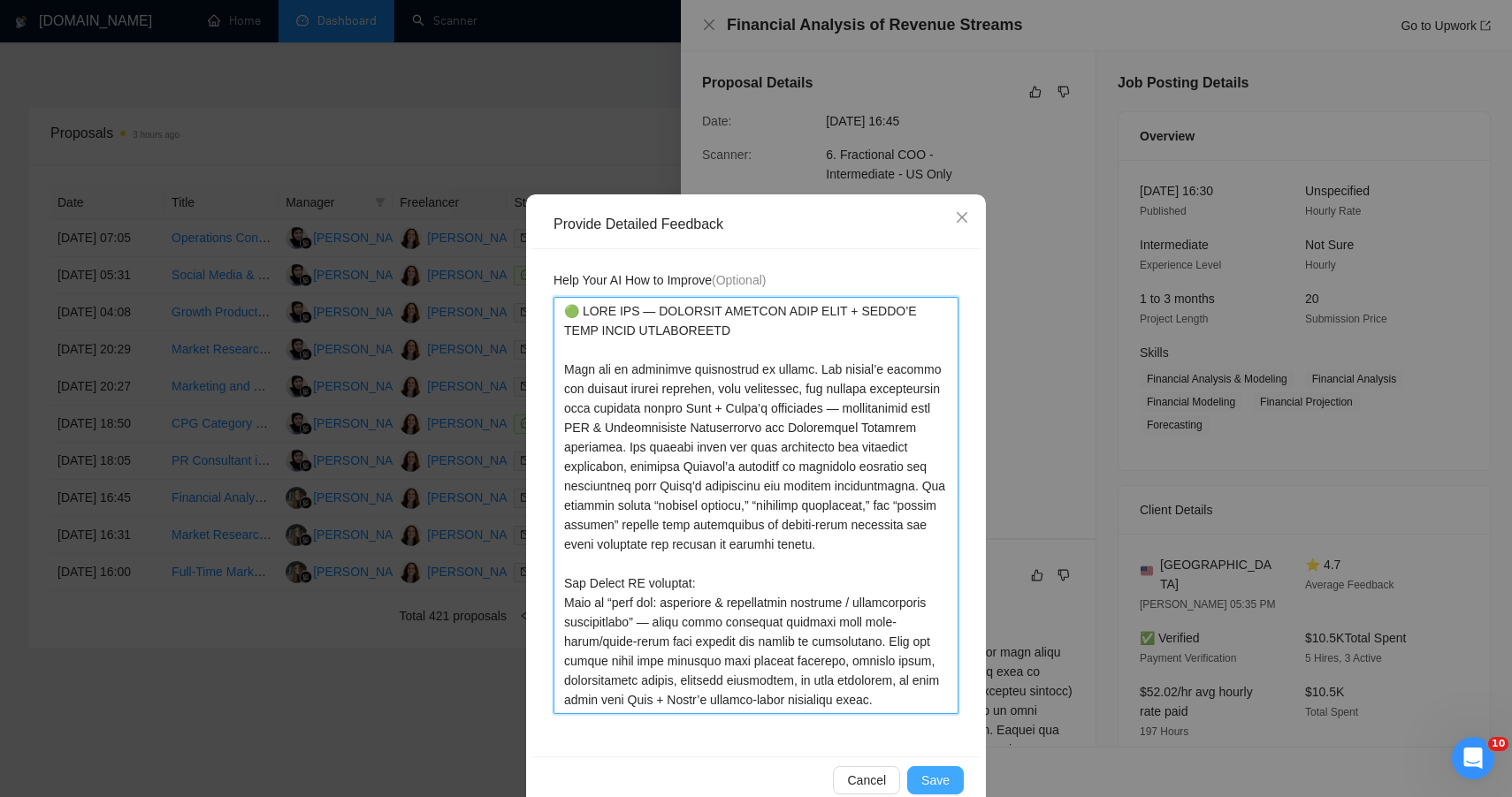
type textarea "🟢 HIGH FIT — STRONGLY ALIGNED WITH PLAN + PIVOT’S CORE VALUE PROPOSITION This w…"
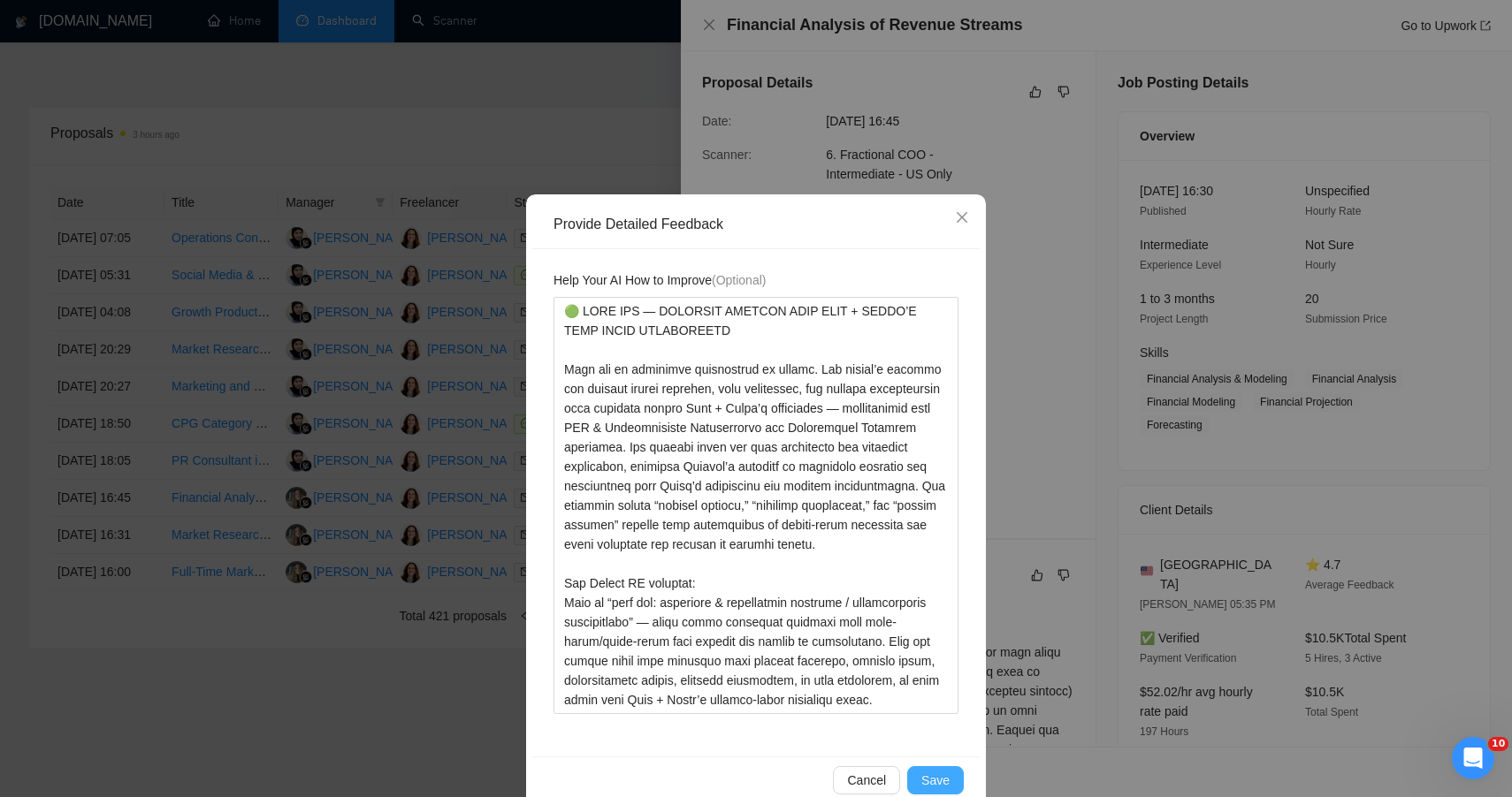
click at [924, 769] on button "Save" at bounding box center [936, 781] width 57 height 28
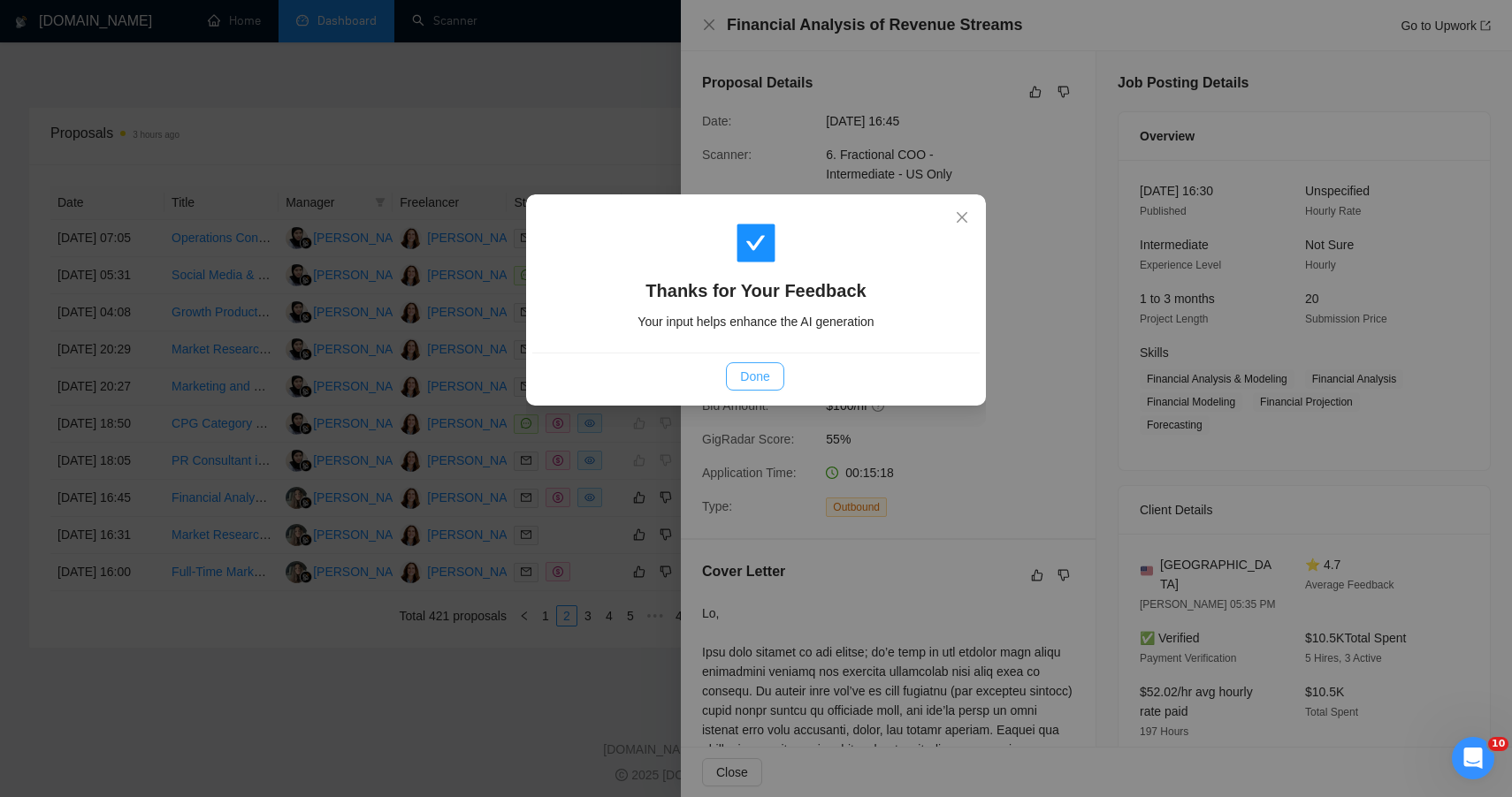
click at [765, 385] on span "Done" at bounding box center [755, 377] width 29 height 20
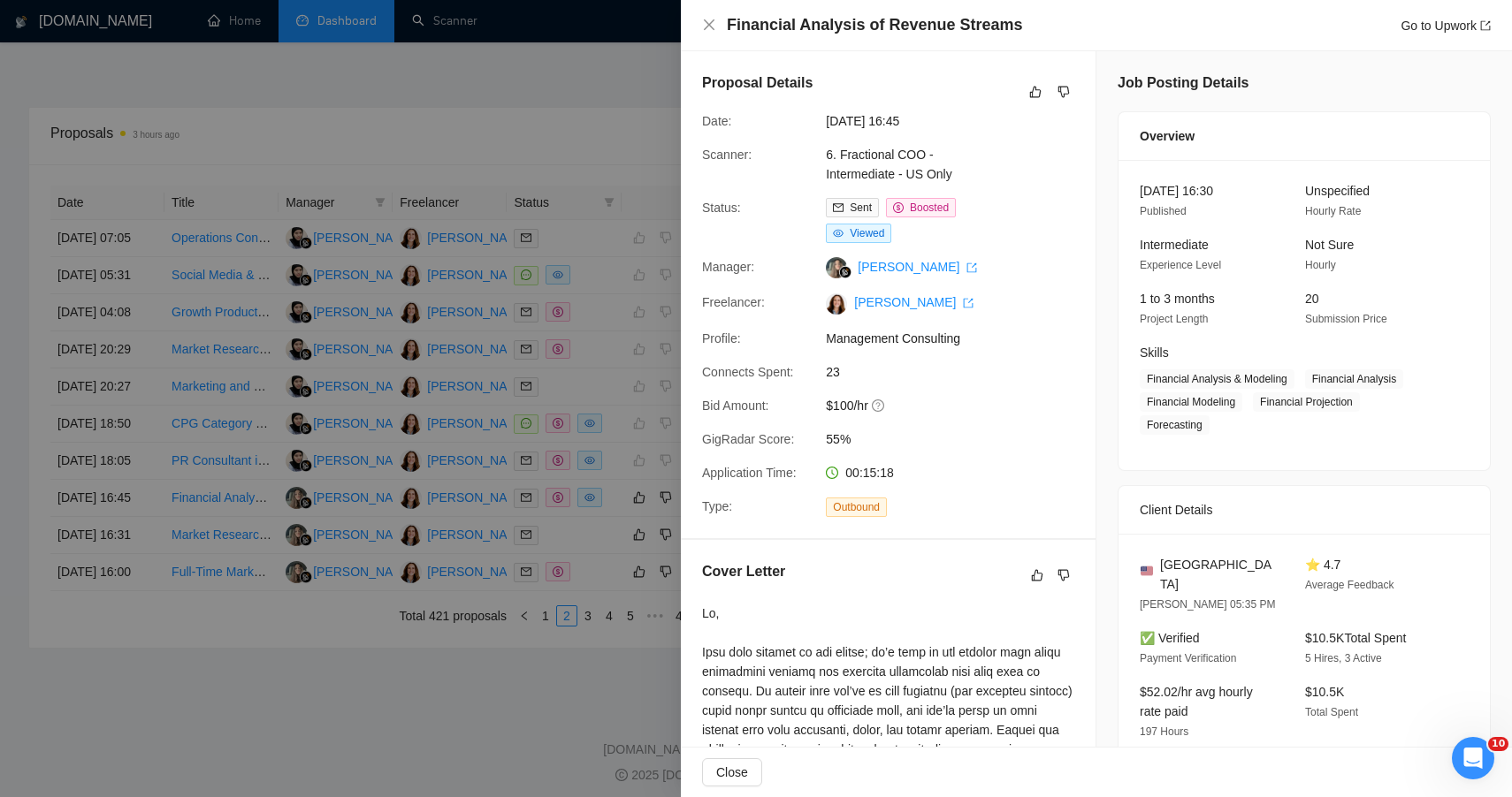
click at [538, 133] on div at bounding box center [756, 398] width 1512 height 797
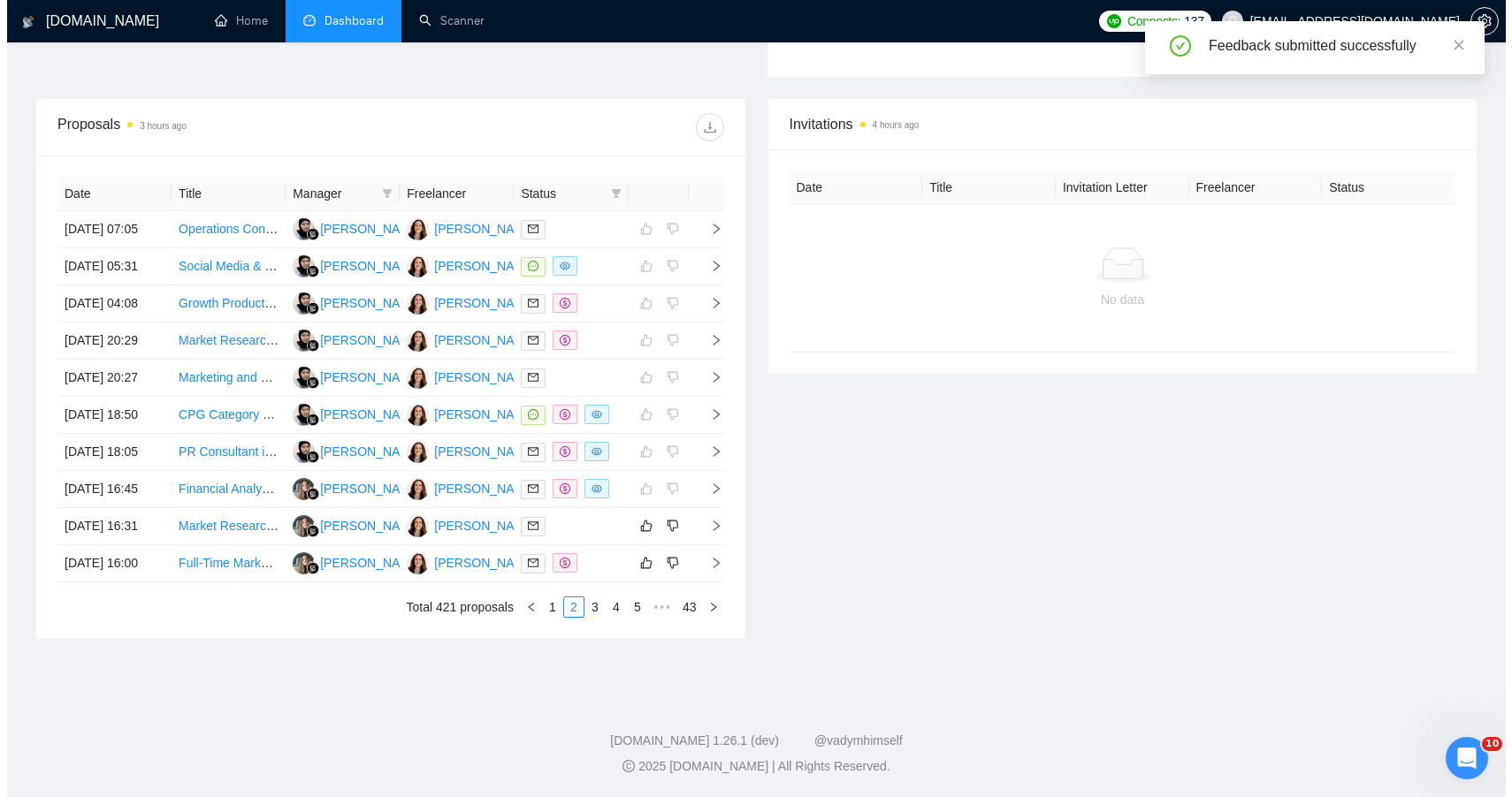
scroll to position [723, 0]
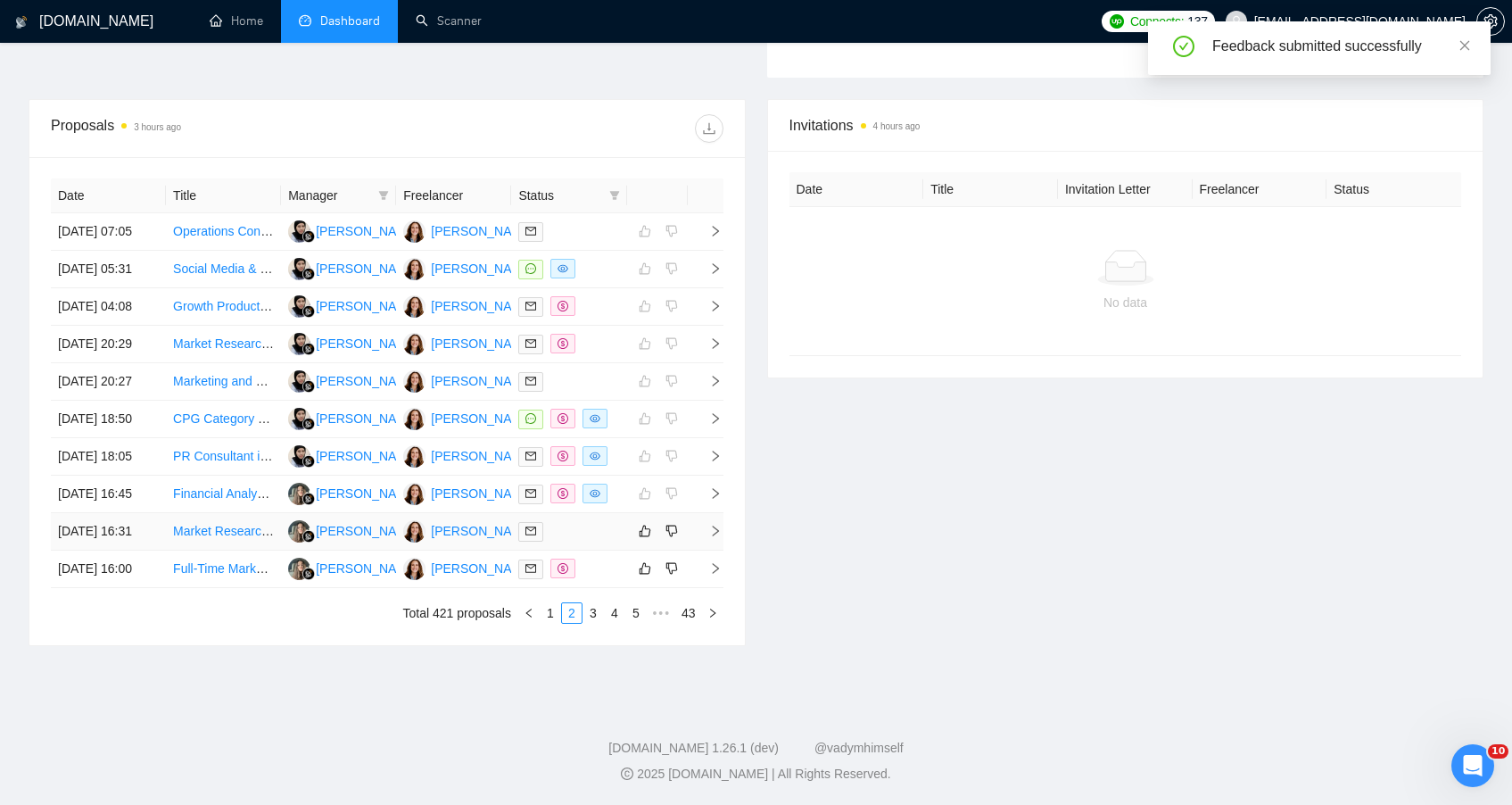
click at [614, 550] on td at bounding box center [569, 532] width 115 height 38
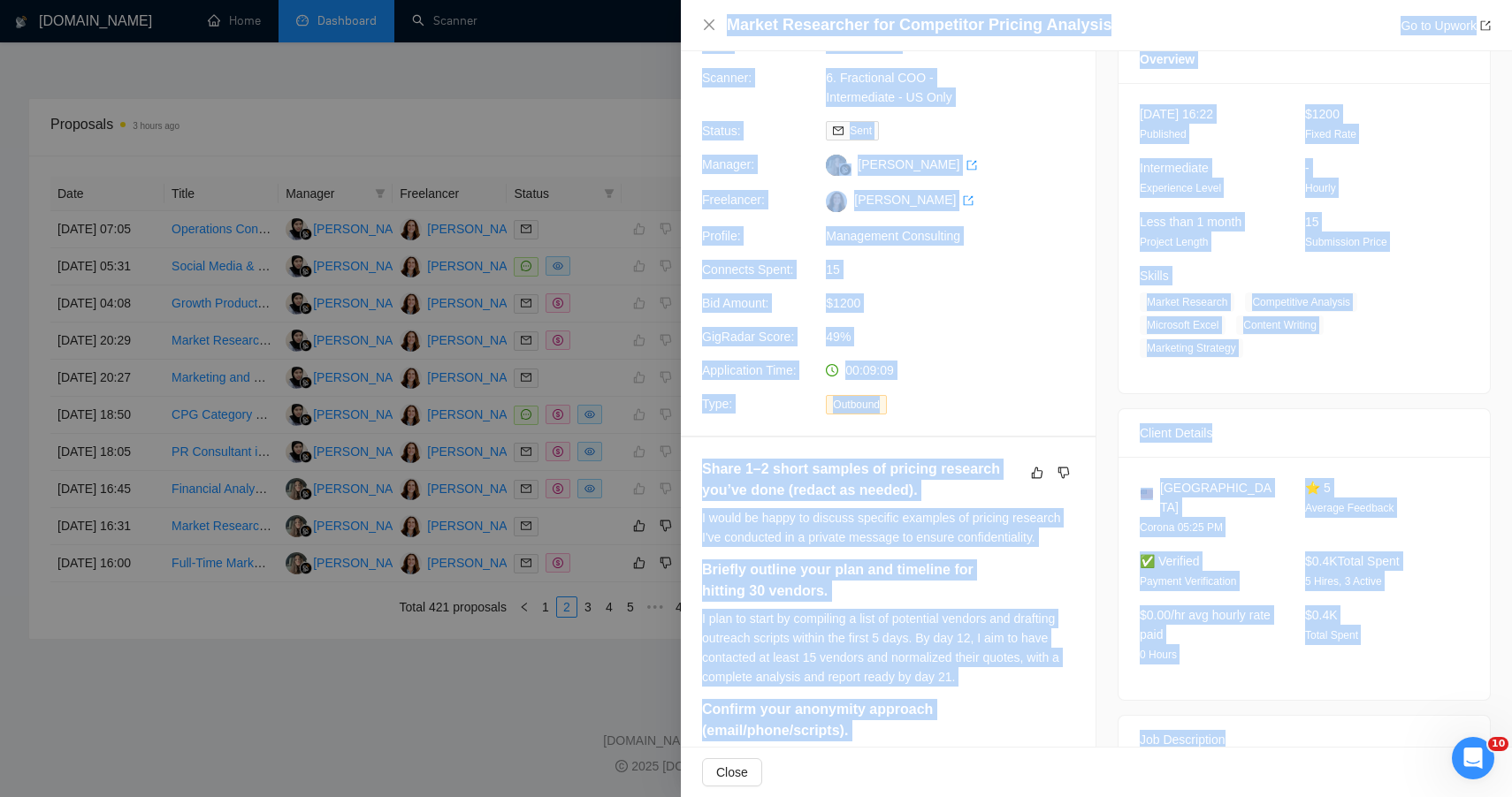
scroll to position [0, 0]
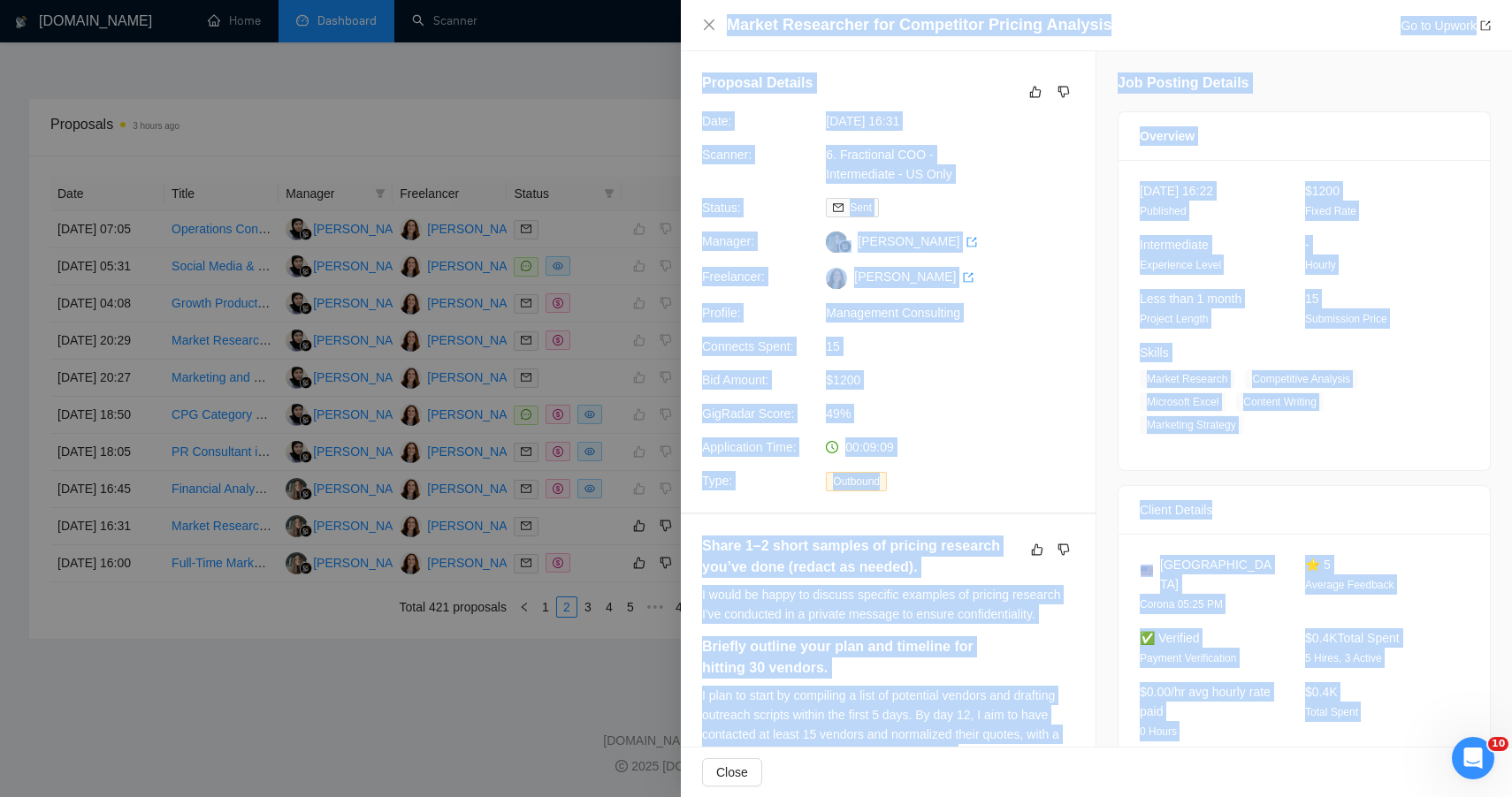
drag, startPoint x: 1354, startPoint y: 585, endPoint x: 687, endPoint y: 4, distance: 884.6
click at [687, 4] on div "Market Researcher for Competitor Pricing Analysis Go to Upwork Proposal Details…" at bounding box center [1096, 398] width 831 height 797
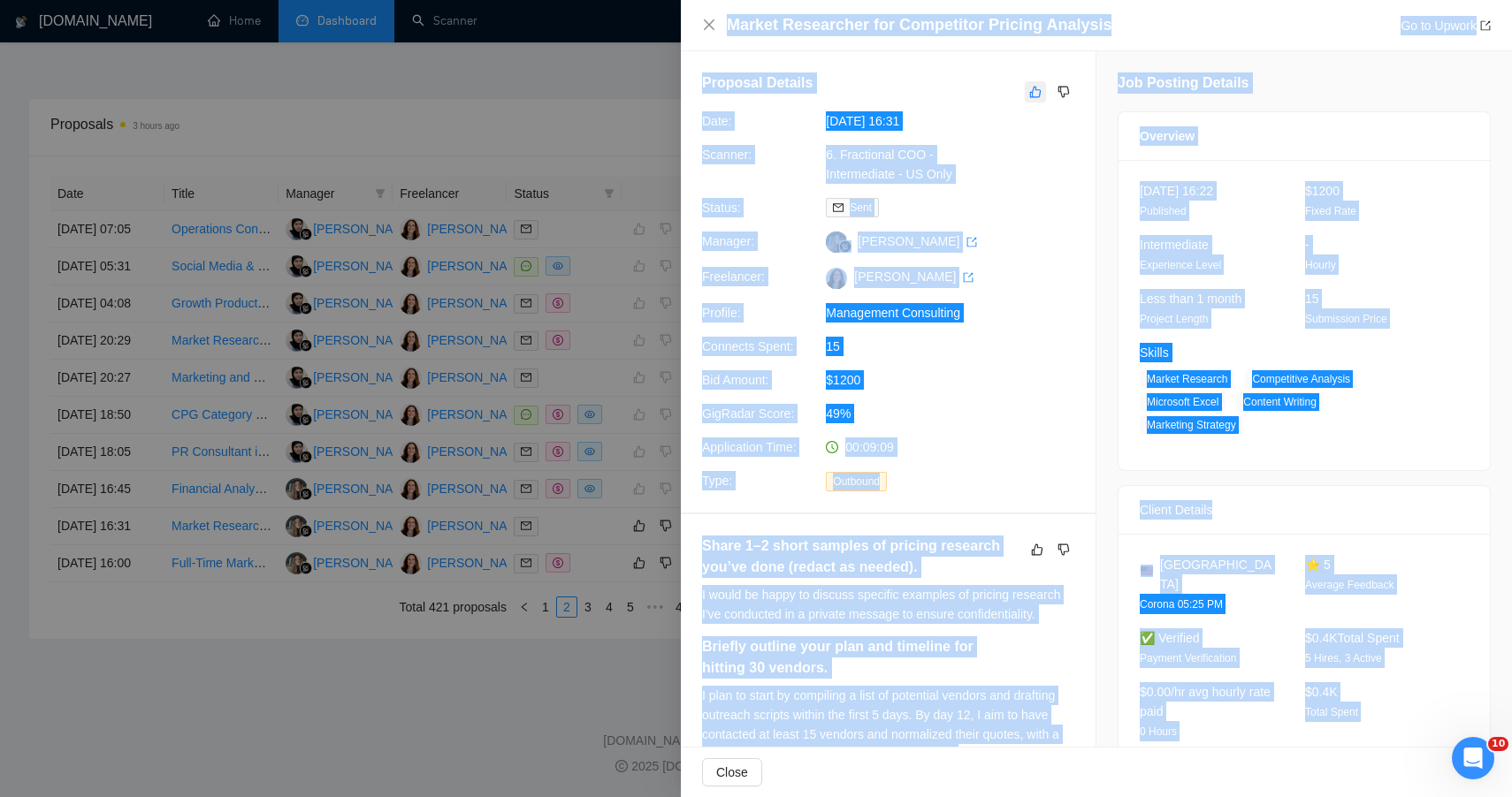
click at [1029, 94] on icon "like" at bounding box center [1035, 92] width 12 height 14
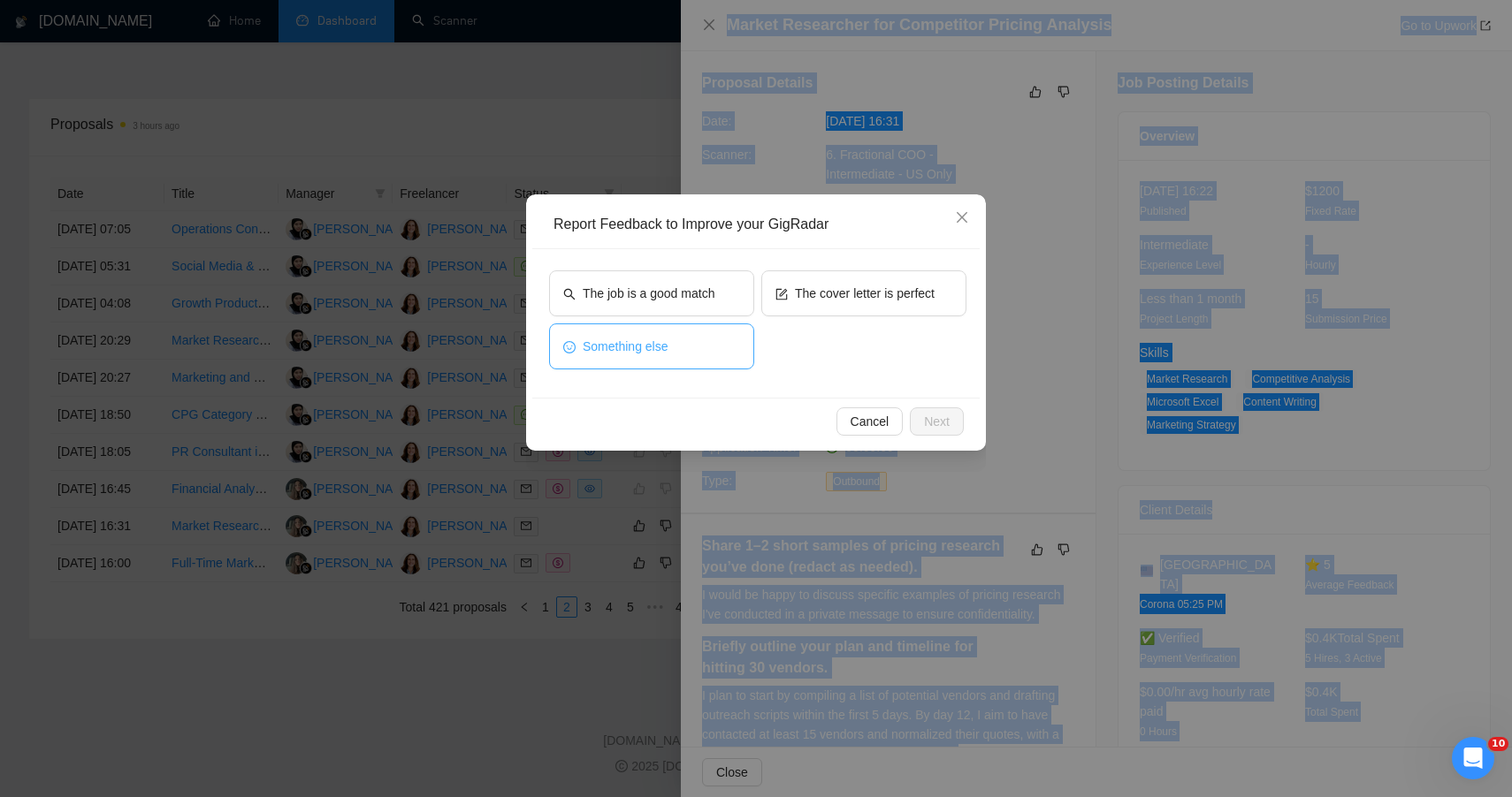
click at [657, 362] on button "Something else" at bounding box center [651, 346] width 205 height 46
click at [921, 423] on button "Next" at bounding box center [936, 422] width 54 height 28
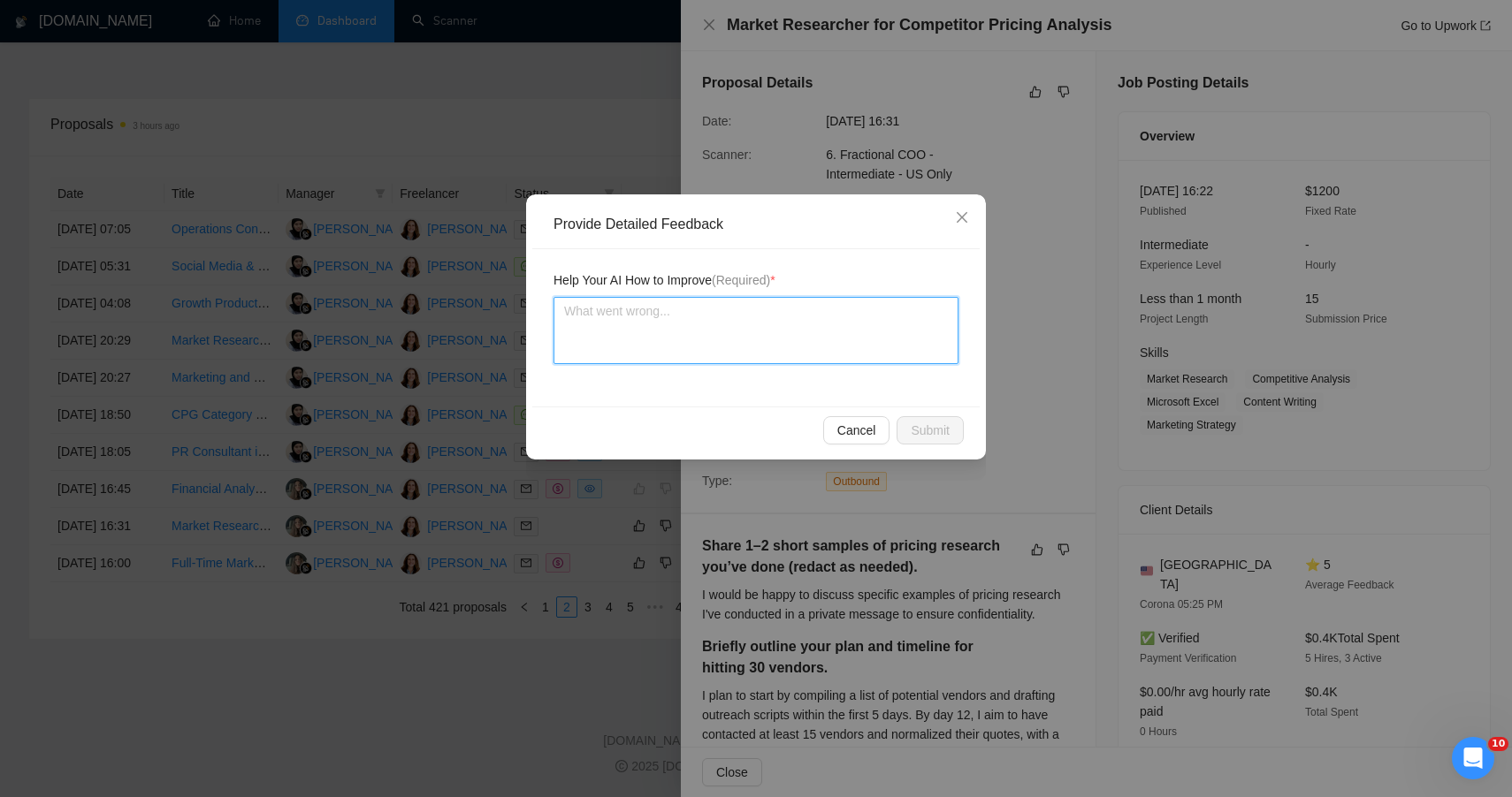
click at [772, 316] on textarea at bounding box center [756, 329] width 405 height 67
paste textarea "🟡 MODERATE FIT — ANALYTICAL OVERLAP BUT TOO EXECUTIONAL This project partially …"
type textarea "🟡 MODERATE FIT — ANALYTICAL OVERLAP BUT TOO EXECUTIONAL This project partially …"
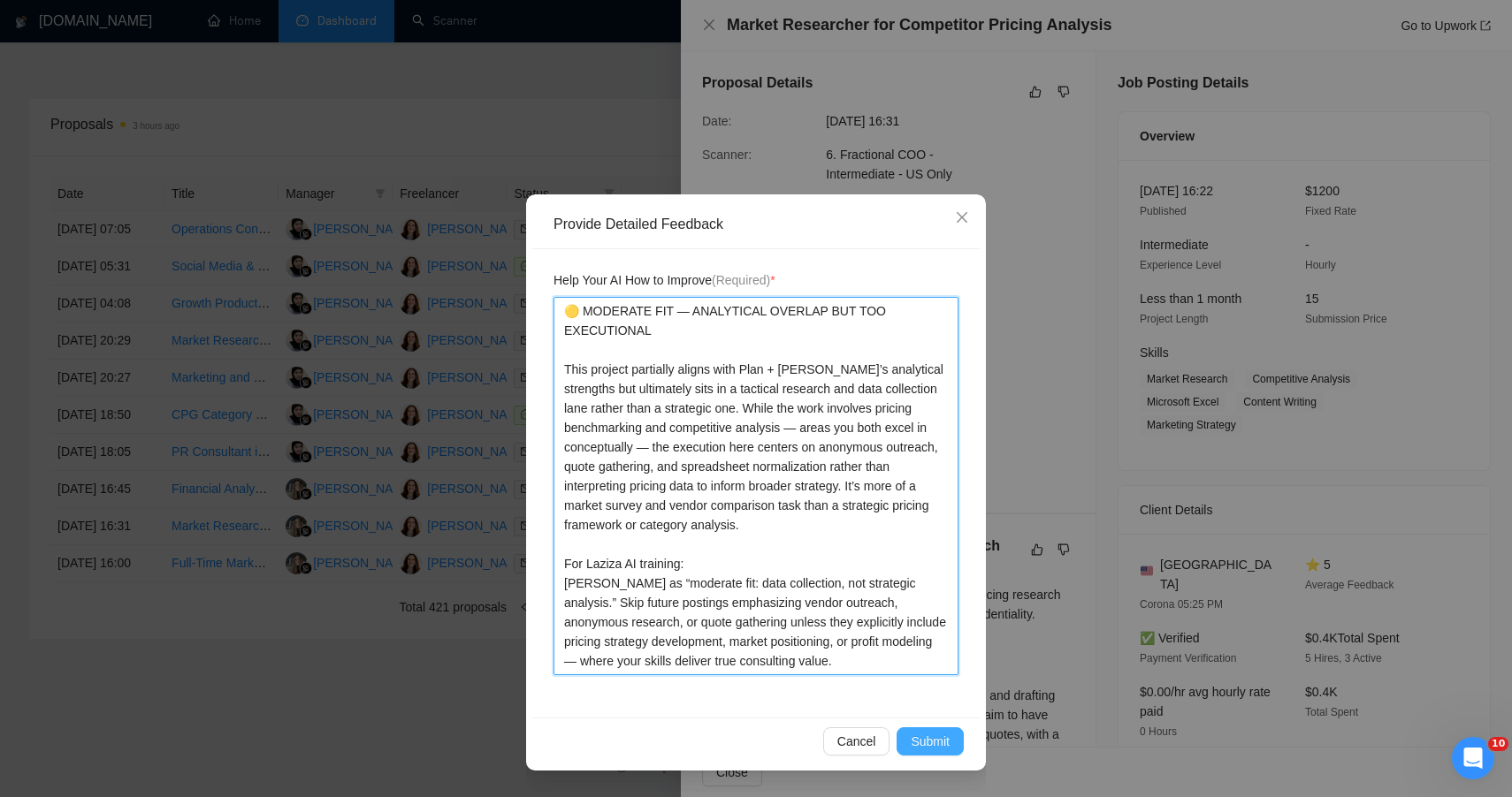
type textarea "🟡 MODERATE FIT — ANALYTICAL OVERLAP BUT TOO EXECUTIONAL This project partially …"
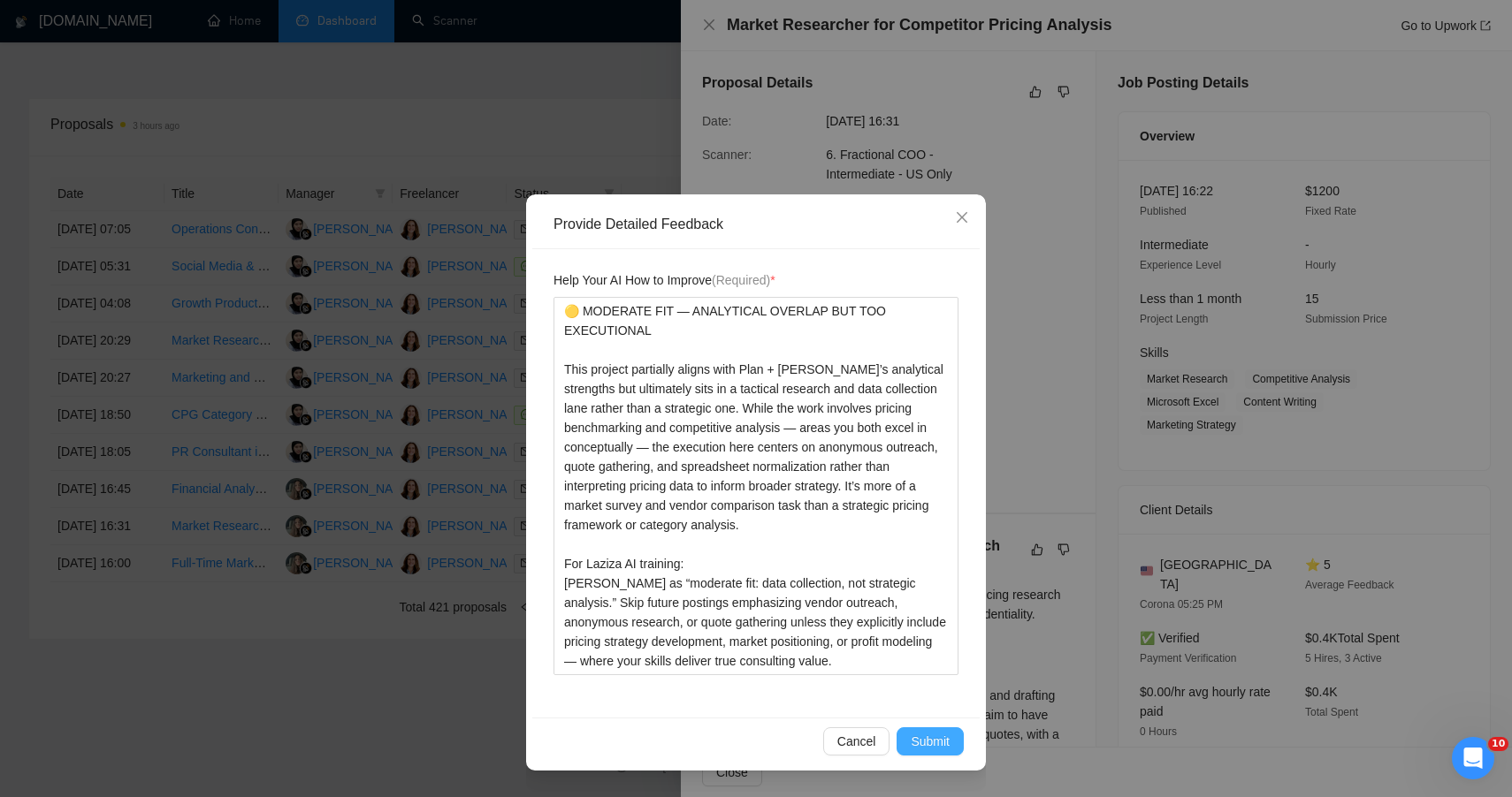
click at [932, 733] on span "Submit" at bounding box center [930, 742] width 39 height 20
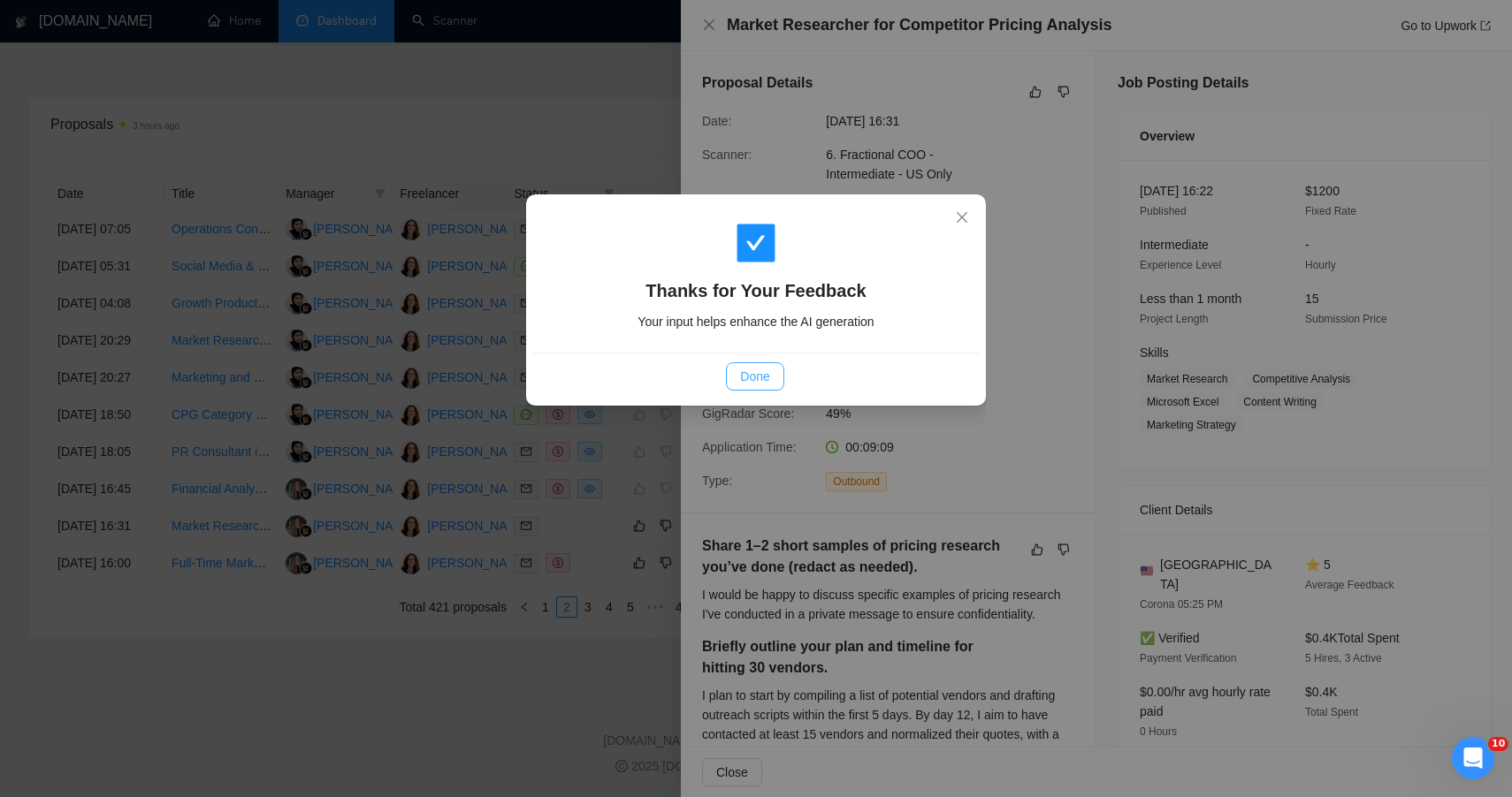
click at [742, 374] on span "Done" at bounding box center [755, 377] width 29 height 20
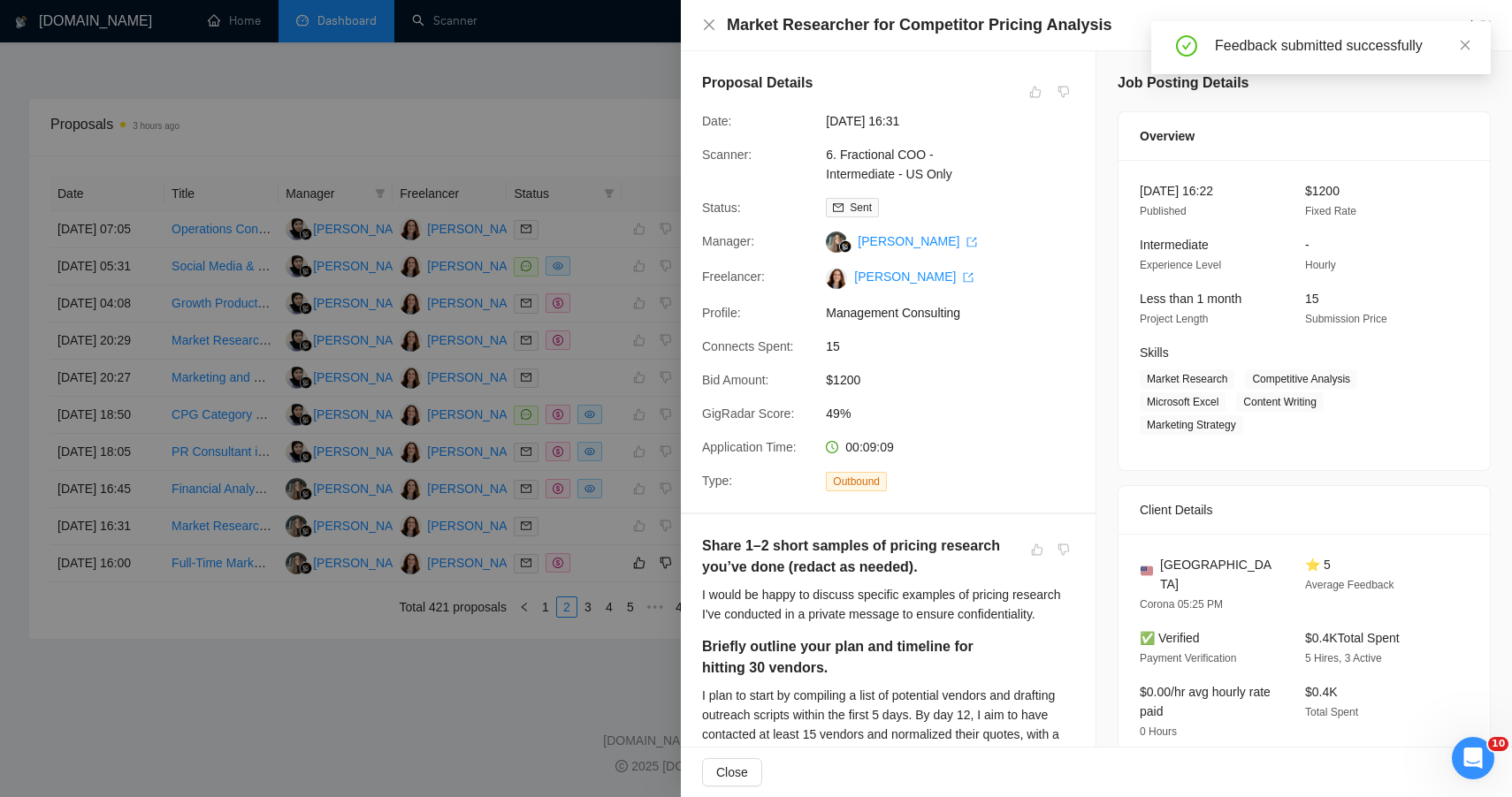
click at [432, 784] on div at bounding box center [756, 398] width 1512 height 797
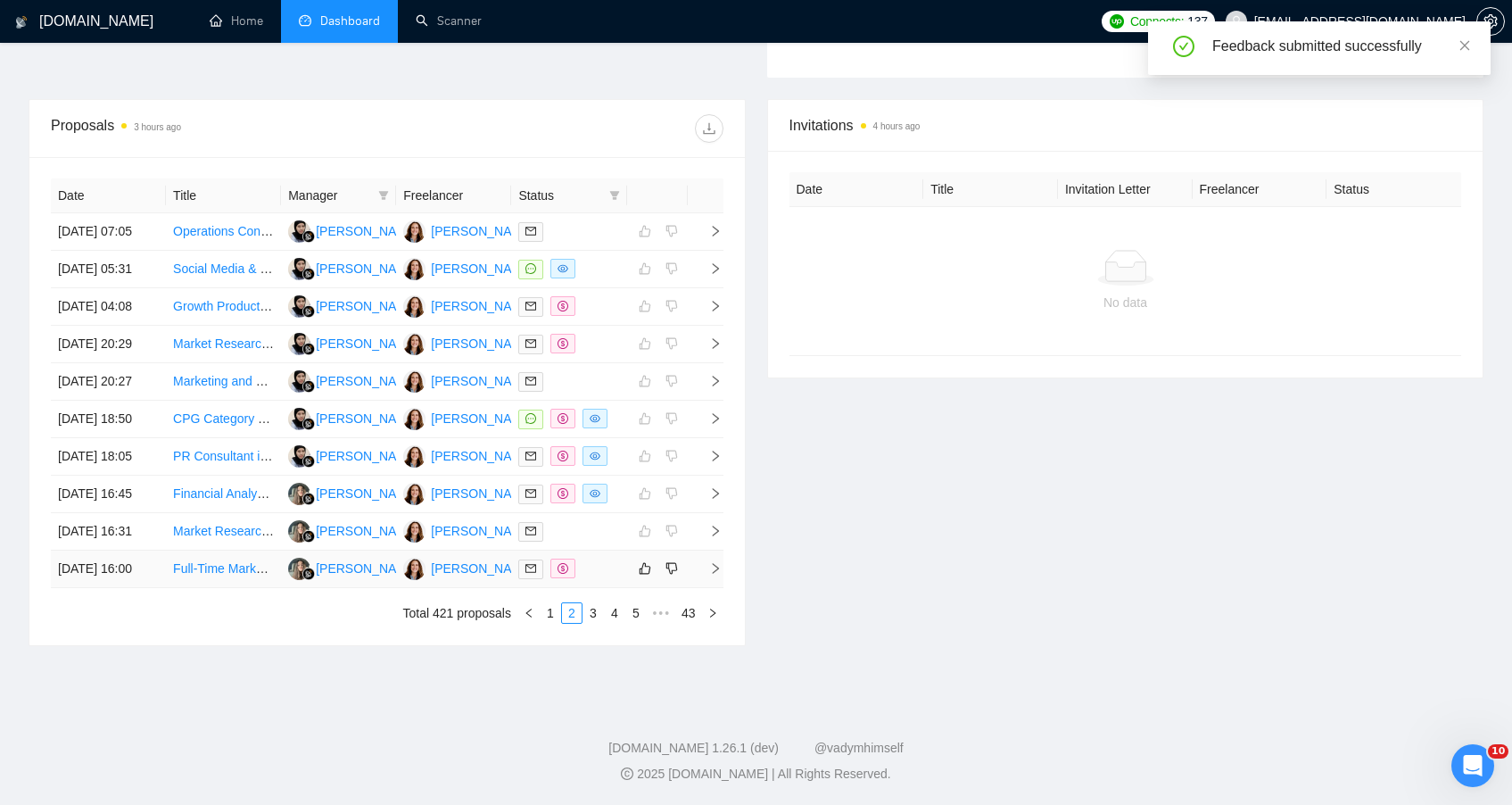
click at [606, 579] on div at bounding box center [569, 568] width 101 height 21
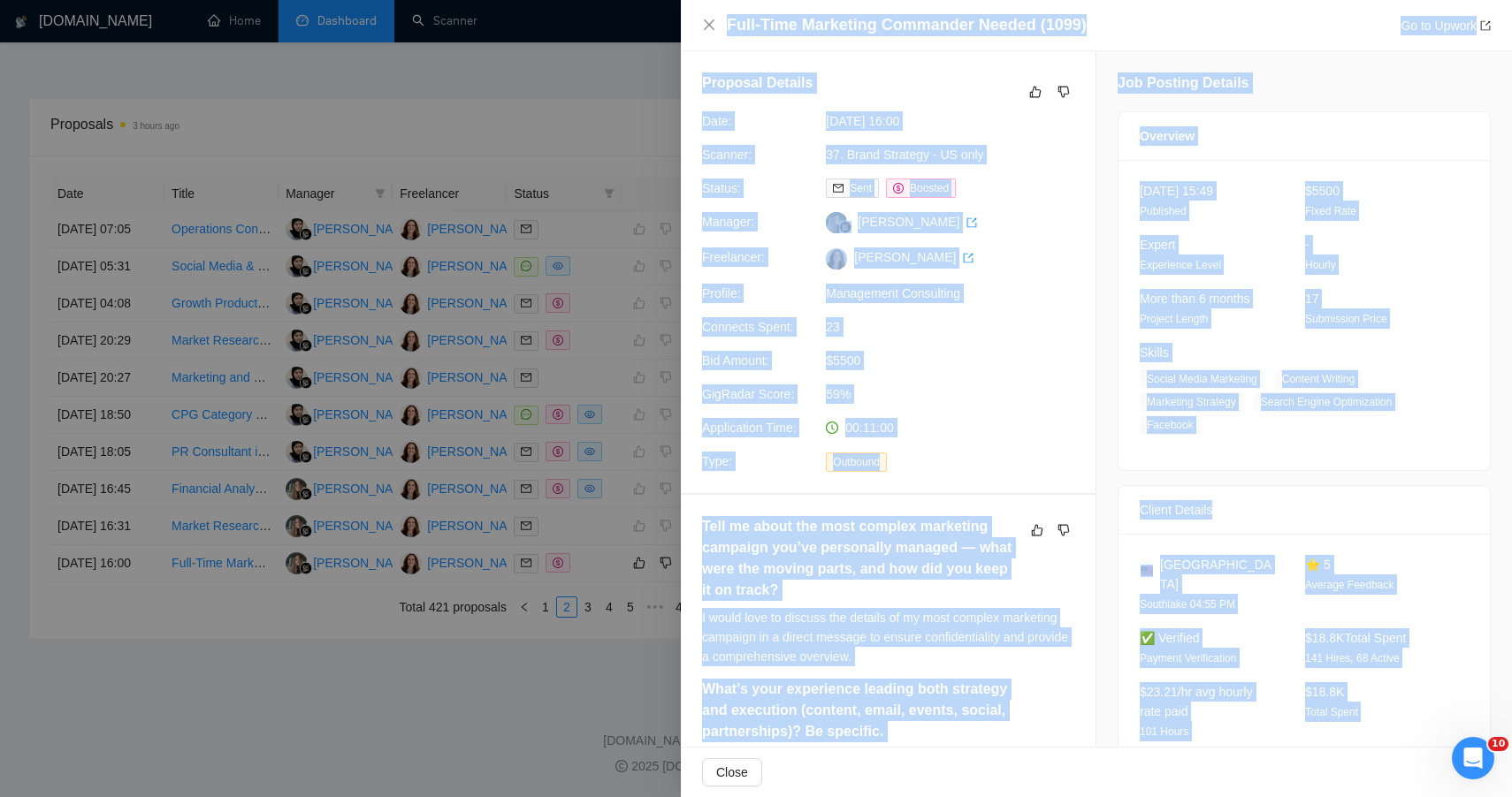
drag, startPoint x: 1370, startPoint y: 688, endPoint x: 693, endPoint y: 12, distance: 956.7
click at [693, 12] on div "Full-Time Marketing Commander Needed (1099) Go to Upwork Proposal Details Date:…" at bounding box center [1096, 398] width 831 height 797
click at [1029, 94] on icon "like" at bounding box center [1035, 92] width 12 height 14
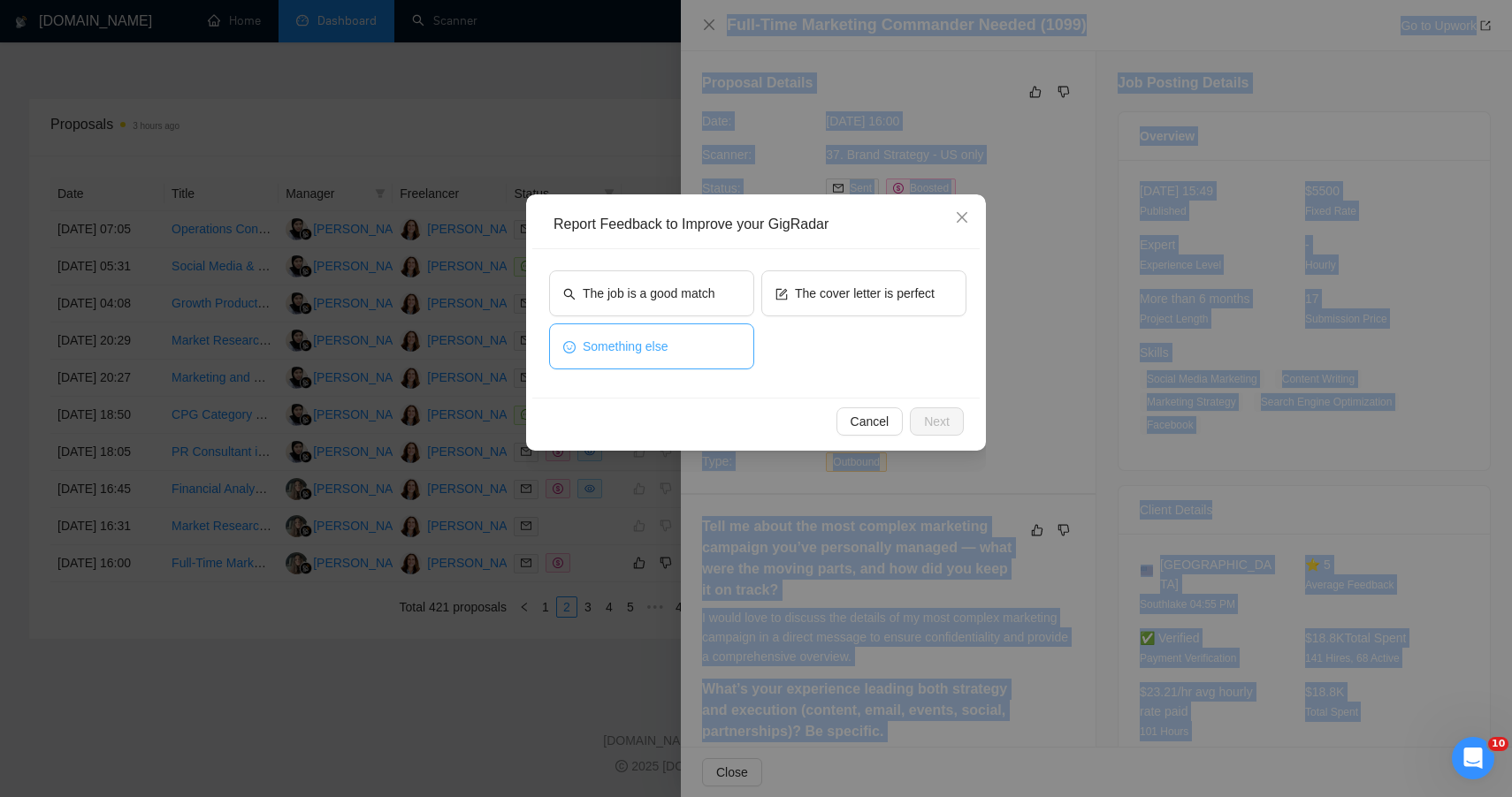
click at [699, 341] on button "Something else" at bounding box center [651, 346] width 205 height 46
click at [937, 429] on button "Next" at bounding box center [936, 422] width 54 height 28
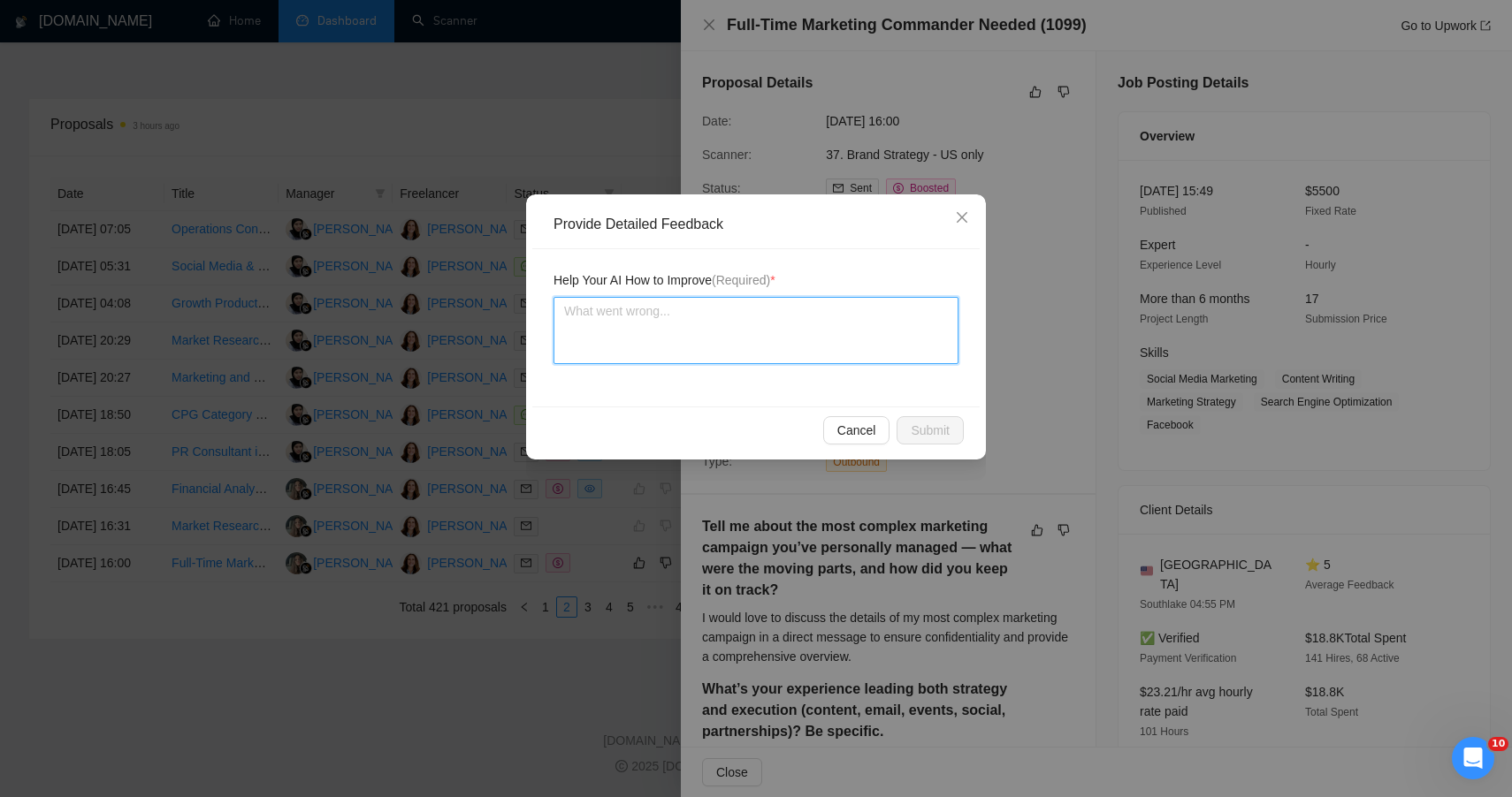
click at [768, 317] on textarea at bounding box center [756, 329] width 405 height 67
paste textarea "🟡 MODERATE FIT — STRONG STRATEGIC OVERLAP, MISALIGNED SCOPE AND BANDWIDTH This …"
type textarea "🟡 MODERATE FIT — STRONG STRATEGIC OVERLAP, MISALIGNED SCOPE AND BANDWIDTH This …"
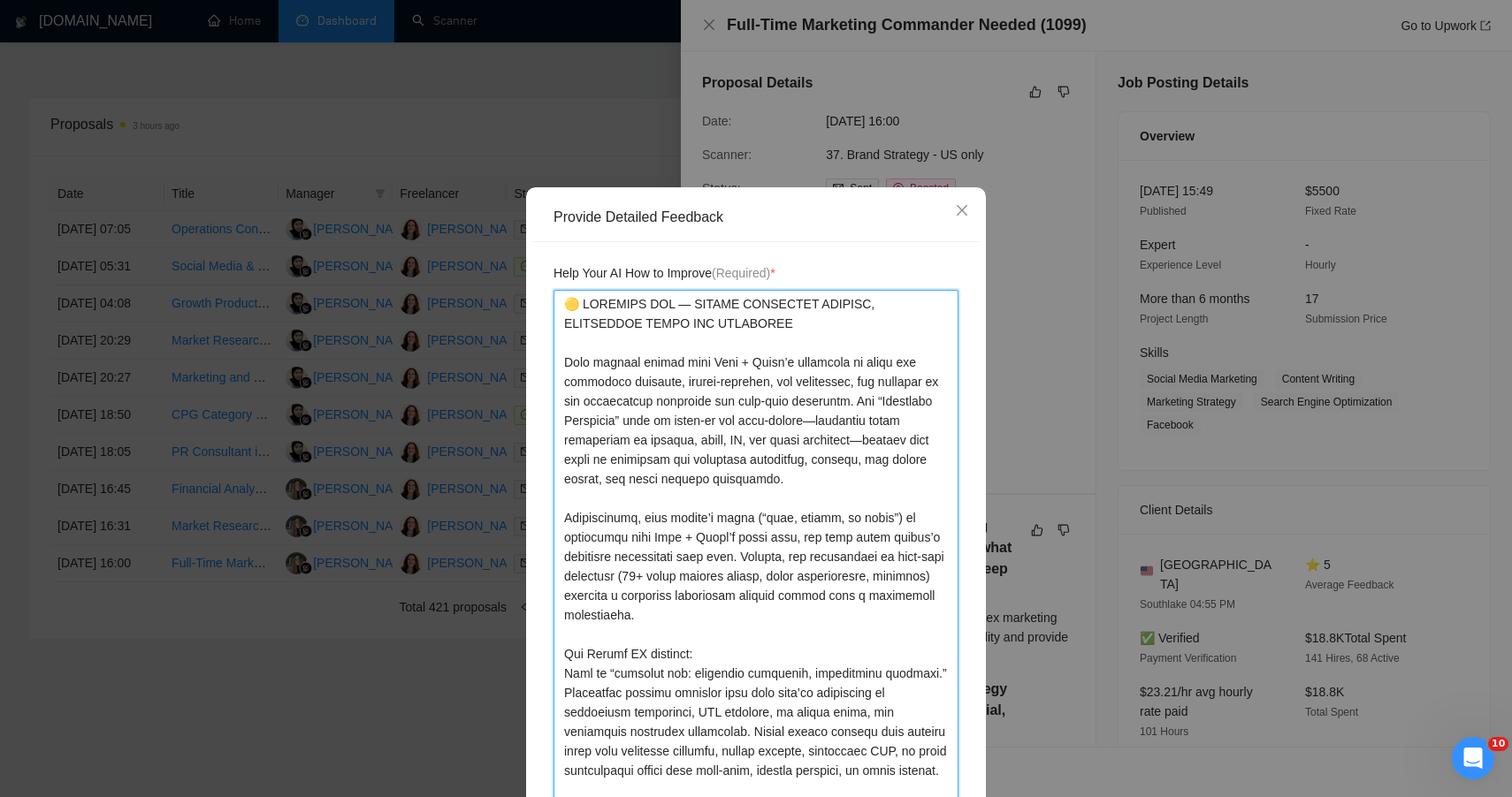
type textarea "🟡 MODERATE FIT — STRONG STRATEGIC OVERLAP, MISALIGNED SCOPE AND BANDWIDTH This …"
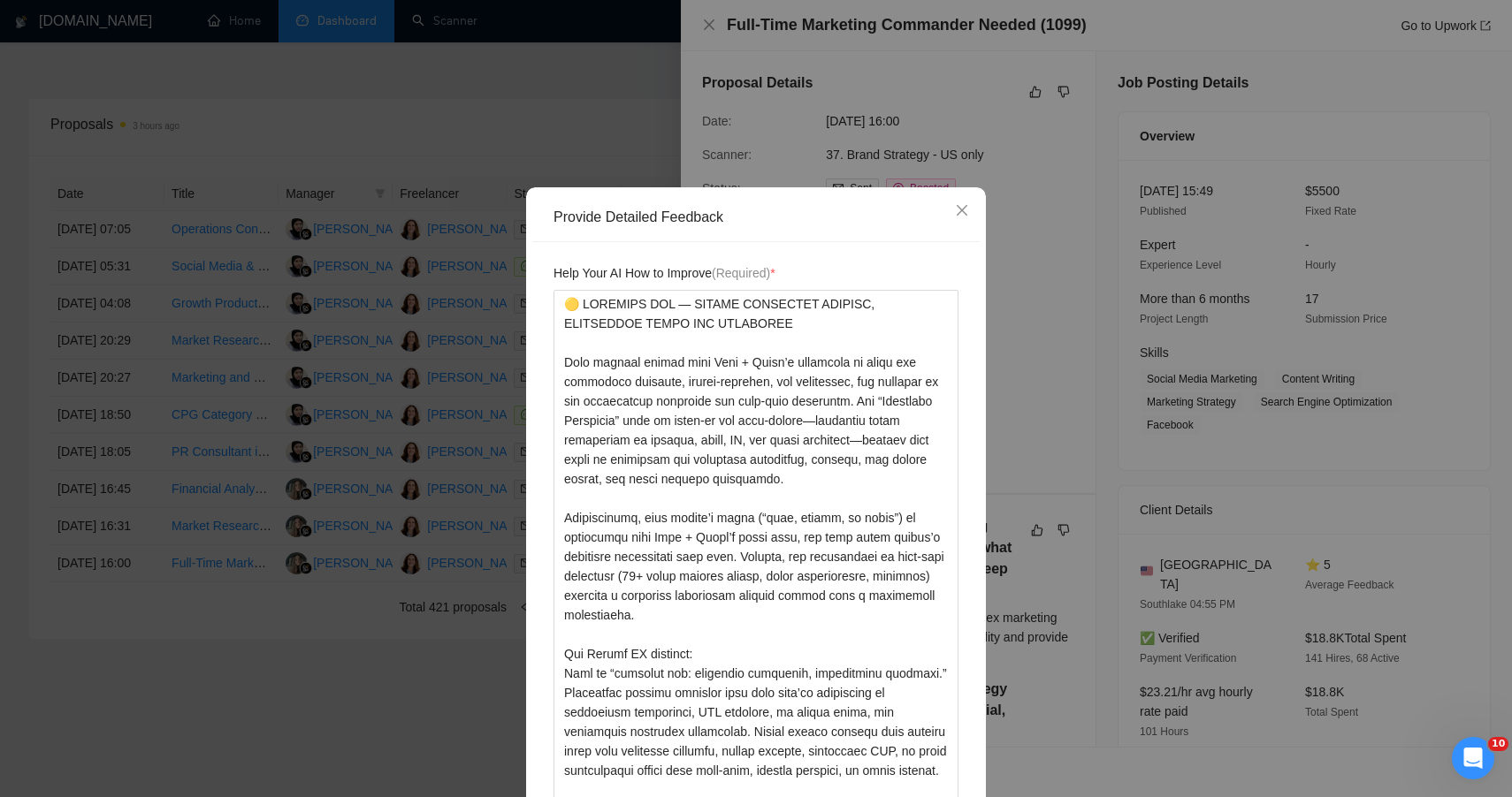
click at [966, 576] on div "Help Your AI How to Improve (Required) *" at bounding box center [756, 544] width 447 height 605
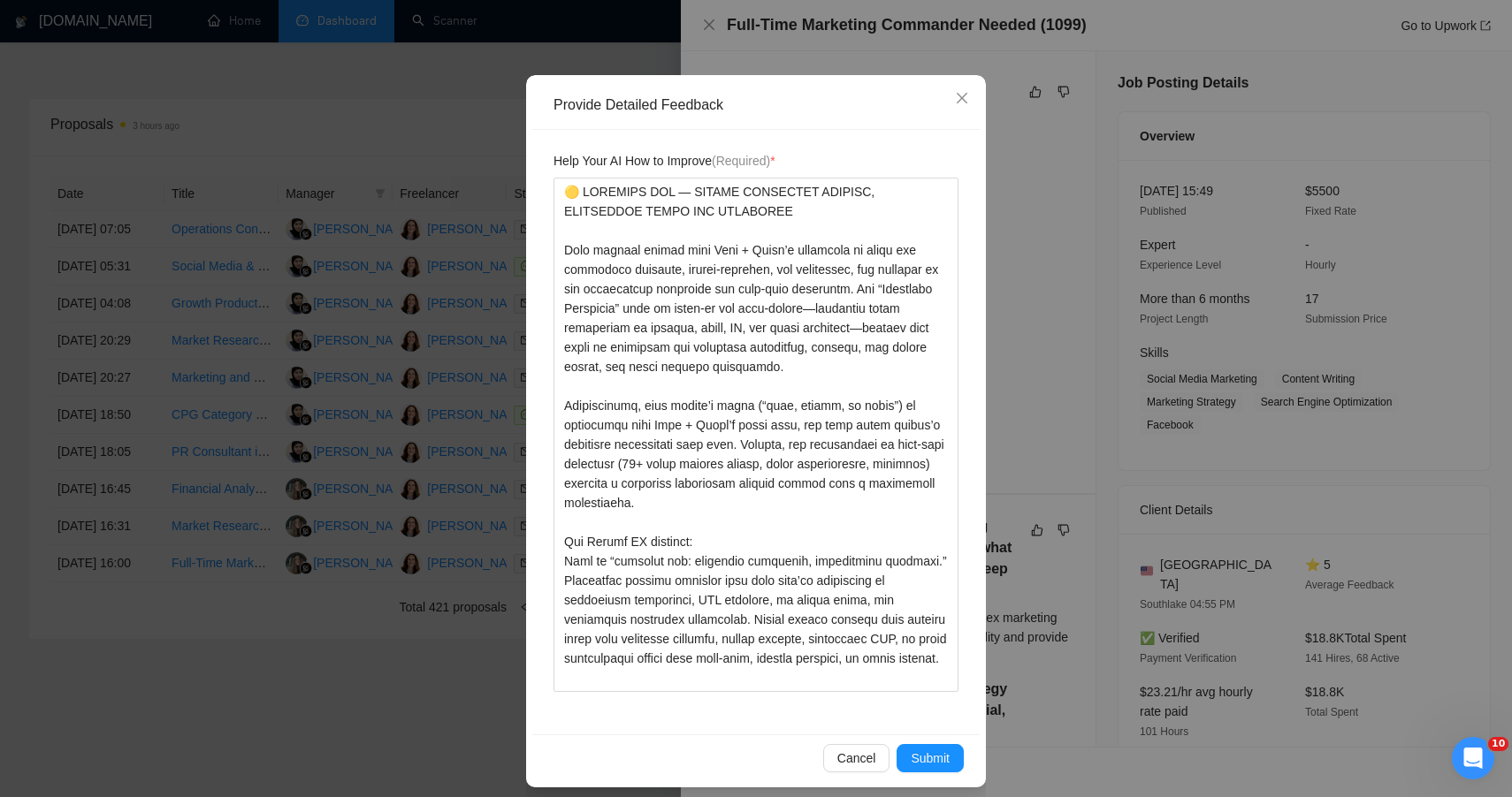
scroll to position [131, 0]
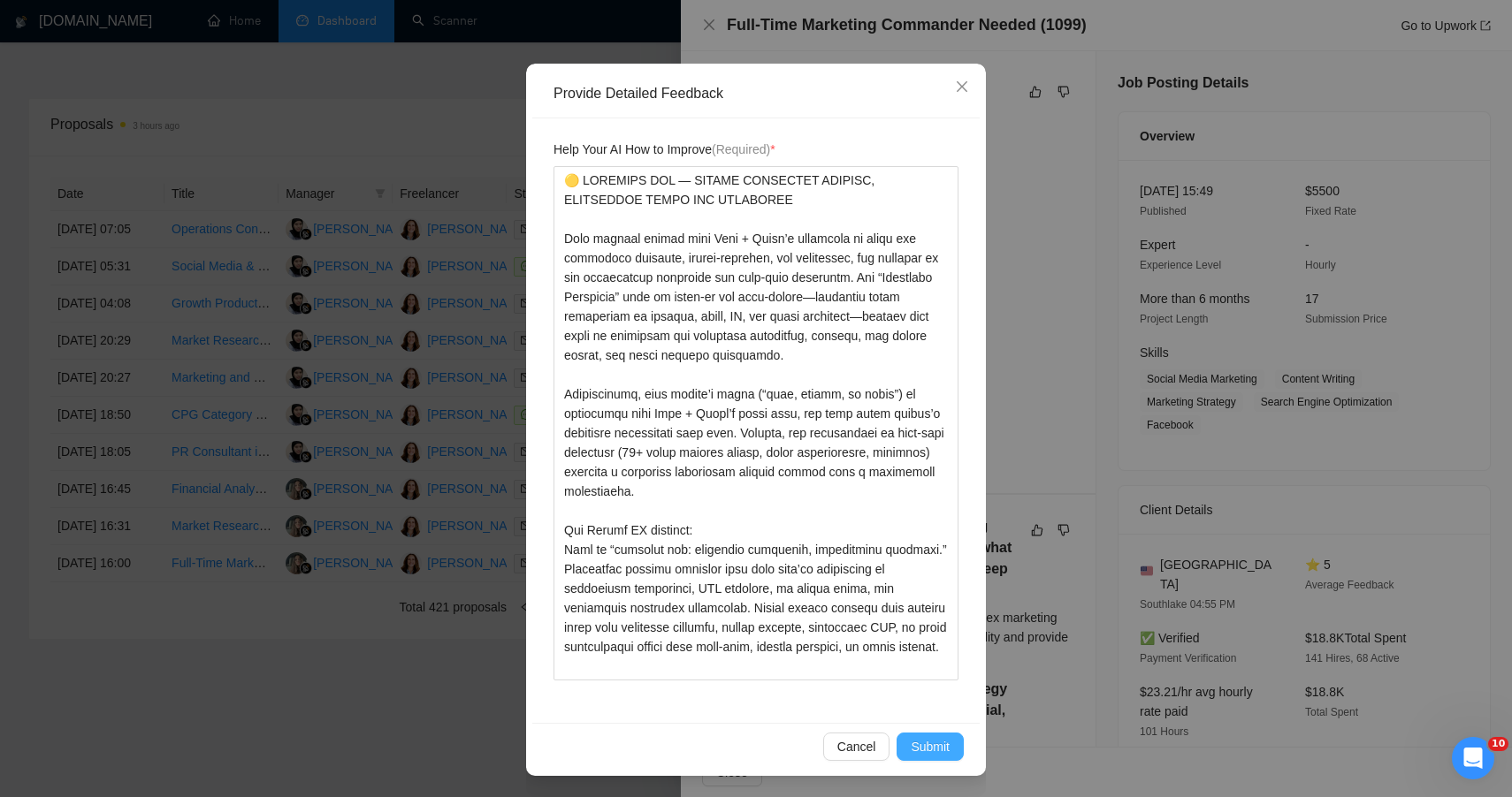
click at [933, 740] on span "Submit" at bounding box center [930, 747] width 39 height 20
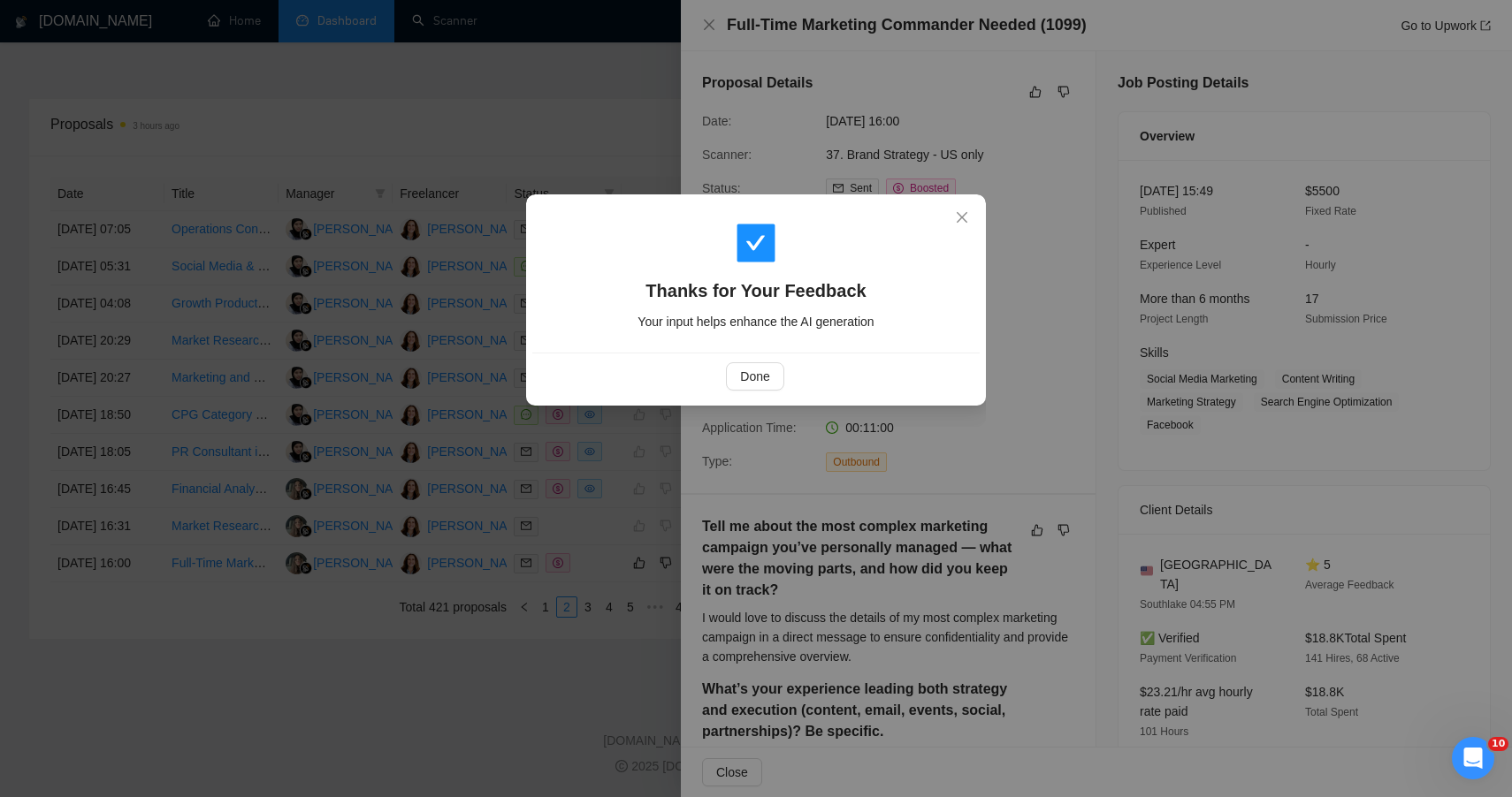
scroll to position [0, 0]
click at [746, 384] on span "Done" at bounding box center [755, 377] width 29 height 20
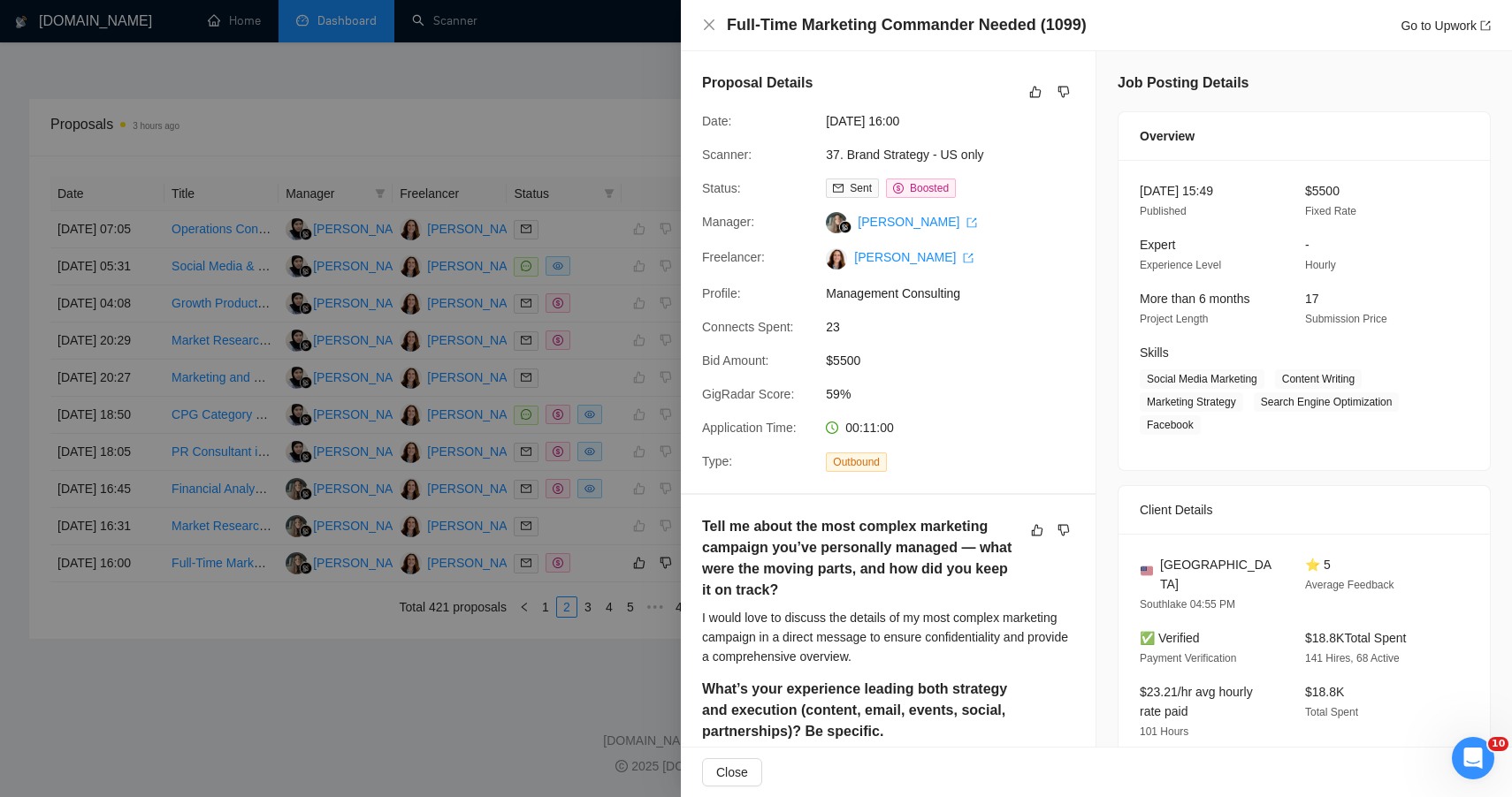
click at [442, 749] on div at bounding box center [756, 398] width 1512 height 797
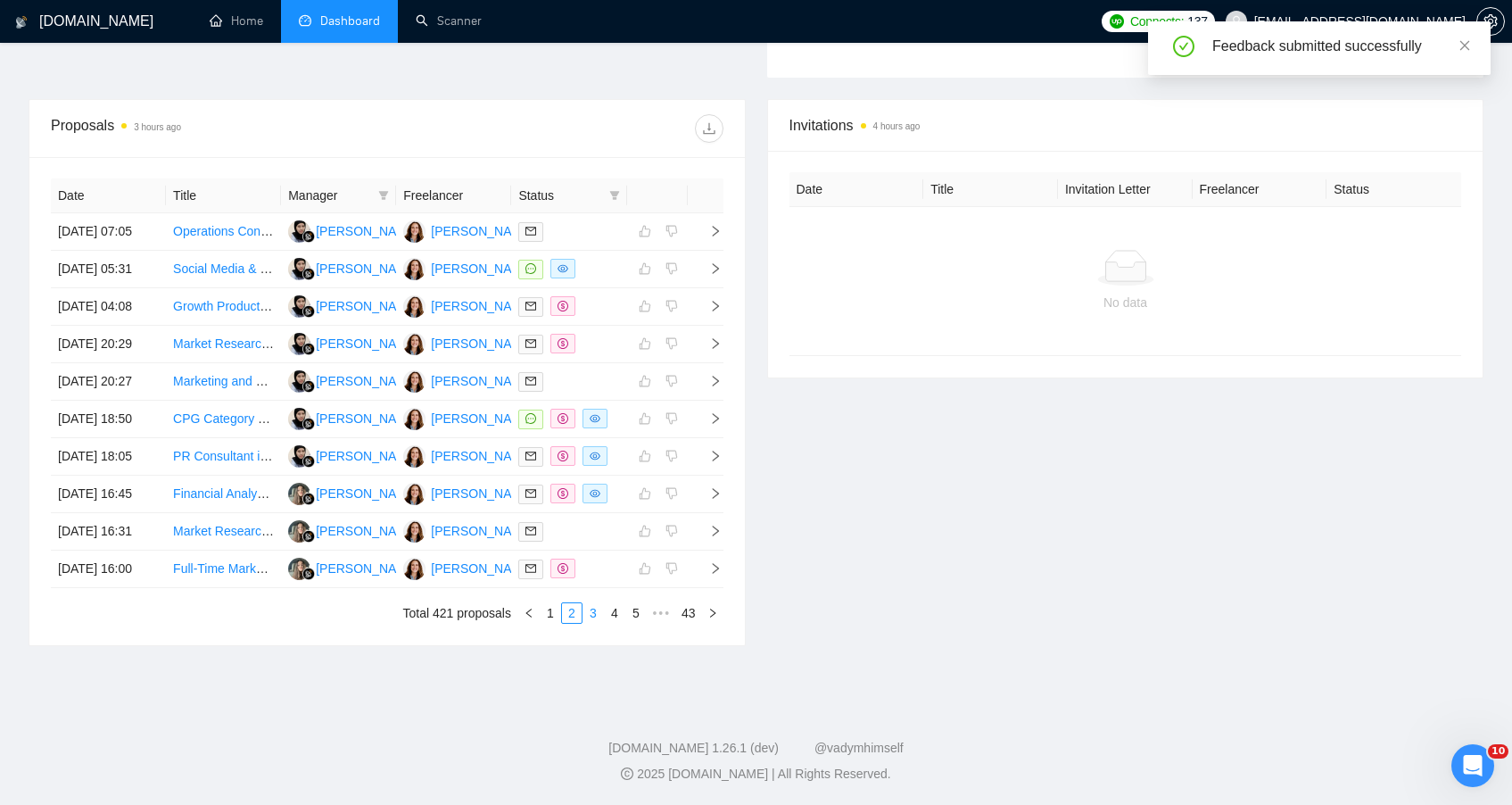
click at [591, 623] on link "3" at bounding box center [593, 613] width 20 height 20
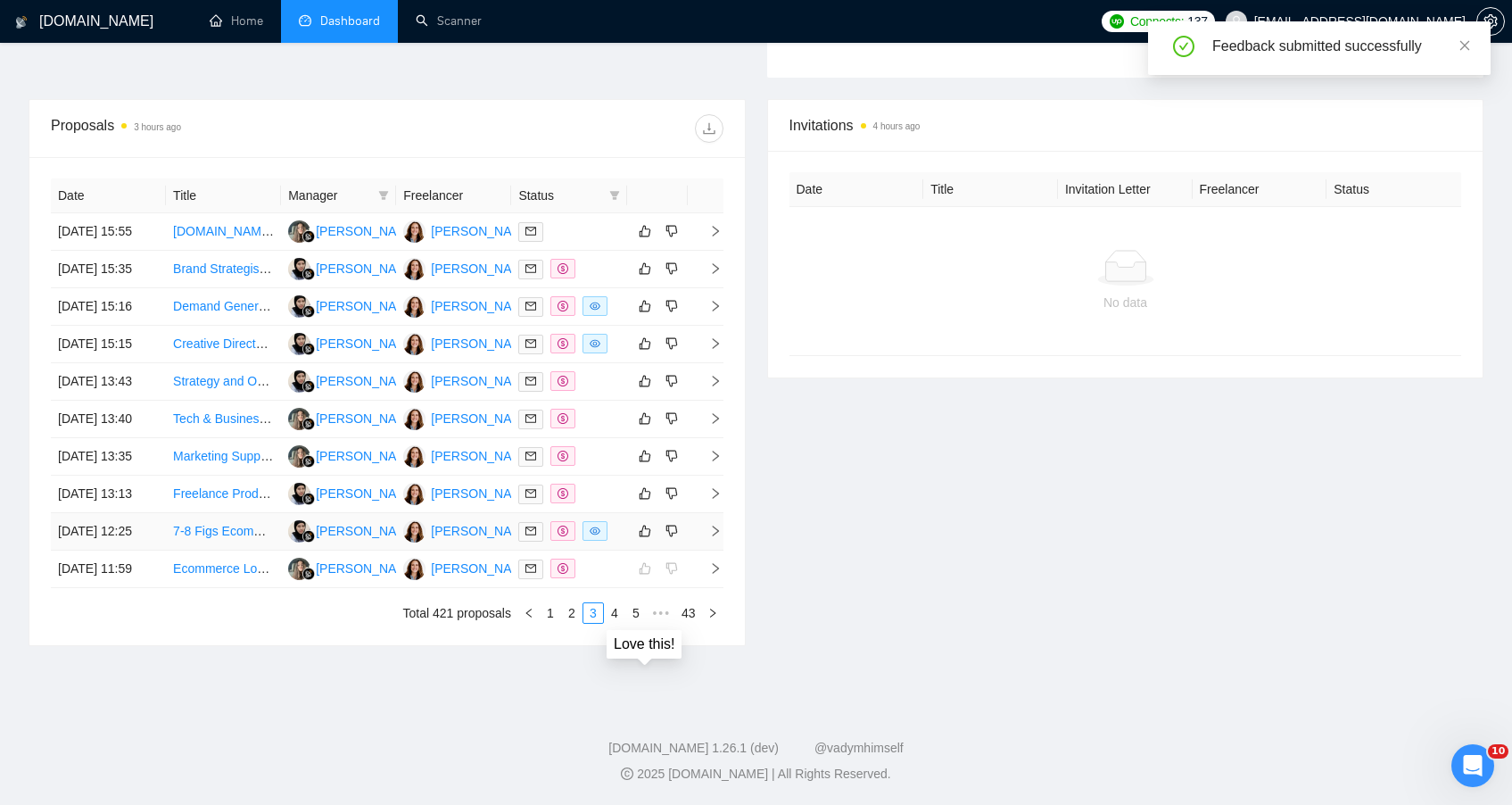
click at [633, 550] on td at bounding box center [657, 532] width 60 height 38
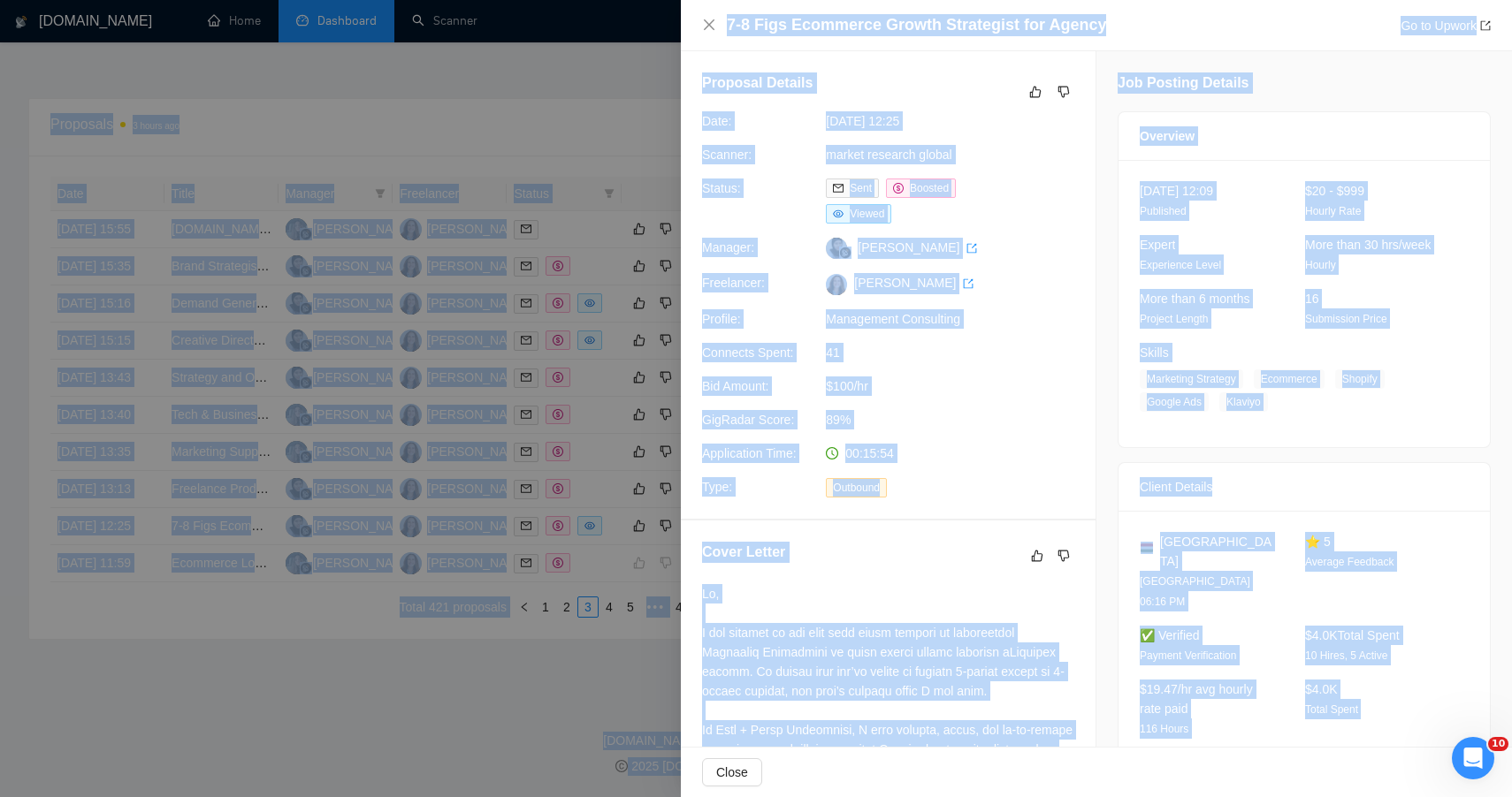
drag, startPoint x: 1400, startPoint y: 703, endPoint x: 1271, endPoint y: -18, distance: 732.4
click at [1029, 91] on icon "like" at bounding box center [1035, 92] width 12 height 14
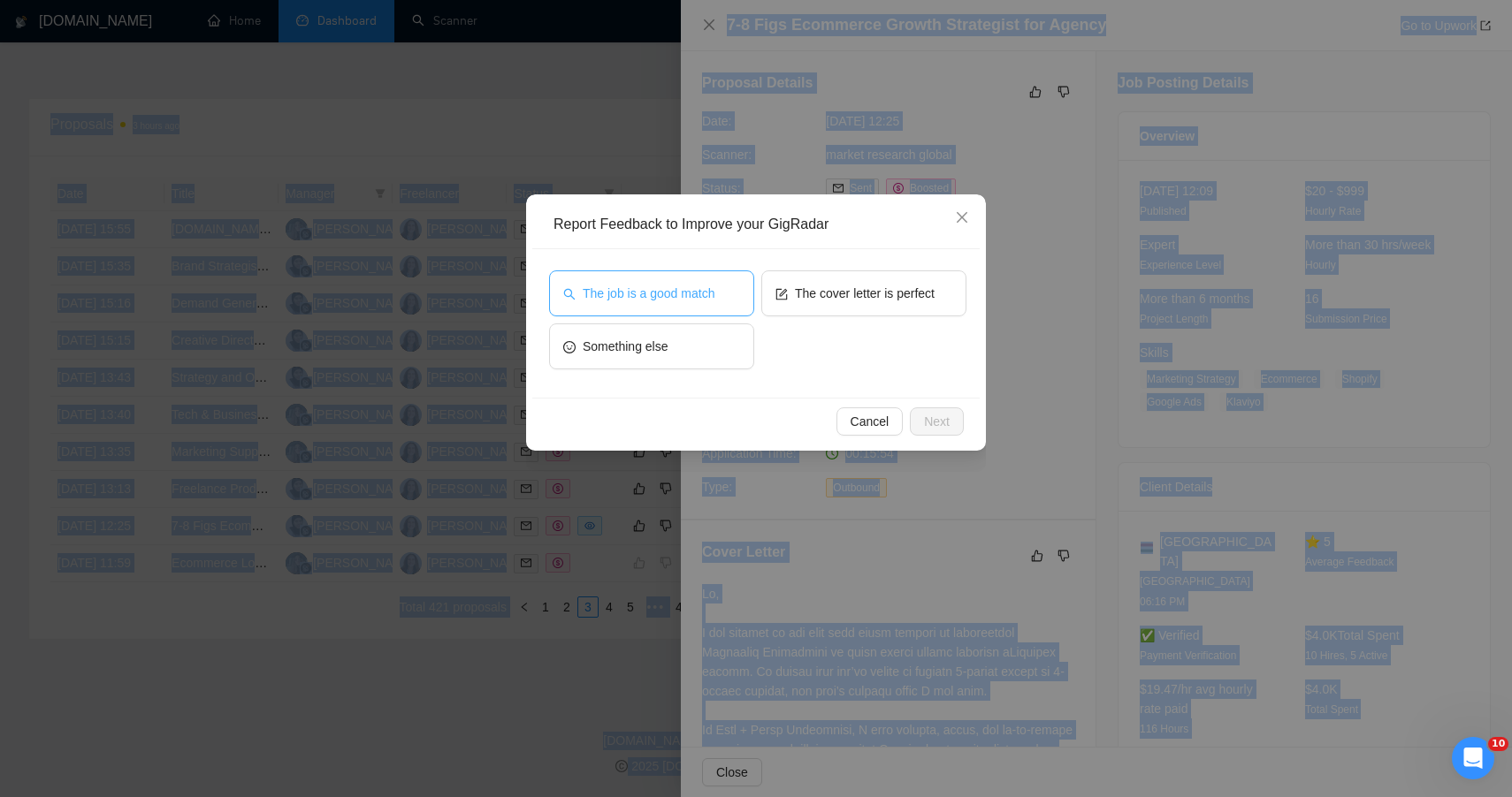
click at [698, 279] on button "The job is a good match" at bounding box center [651, 294] width 205 height 46
click at [931, 419] on span "Next" at bounding box center [936, 422] width 26 height 20
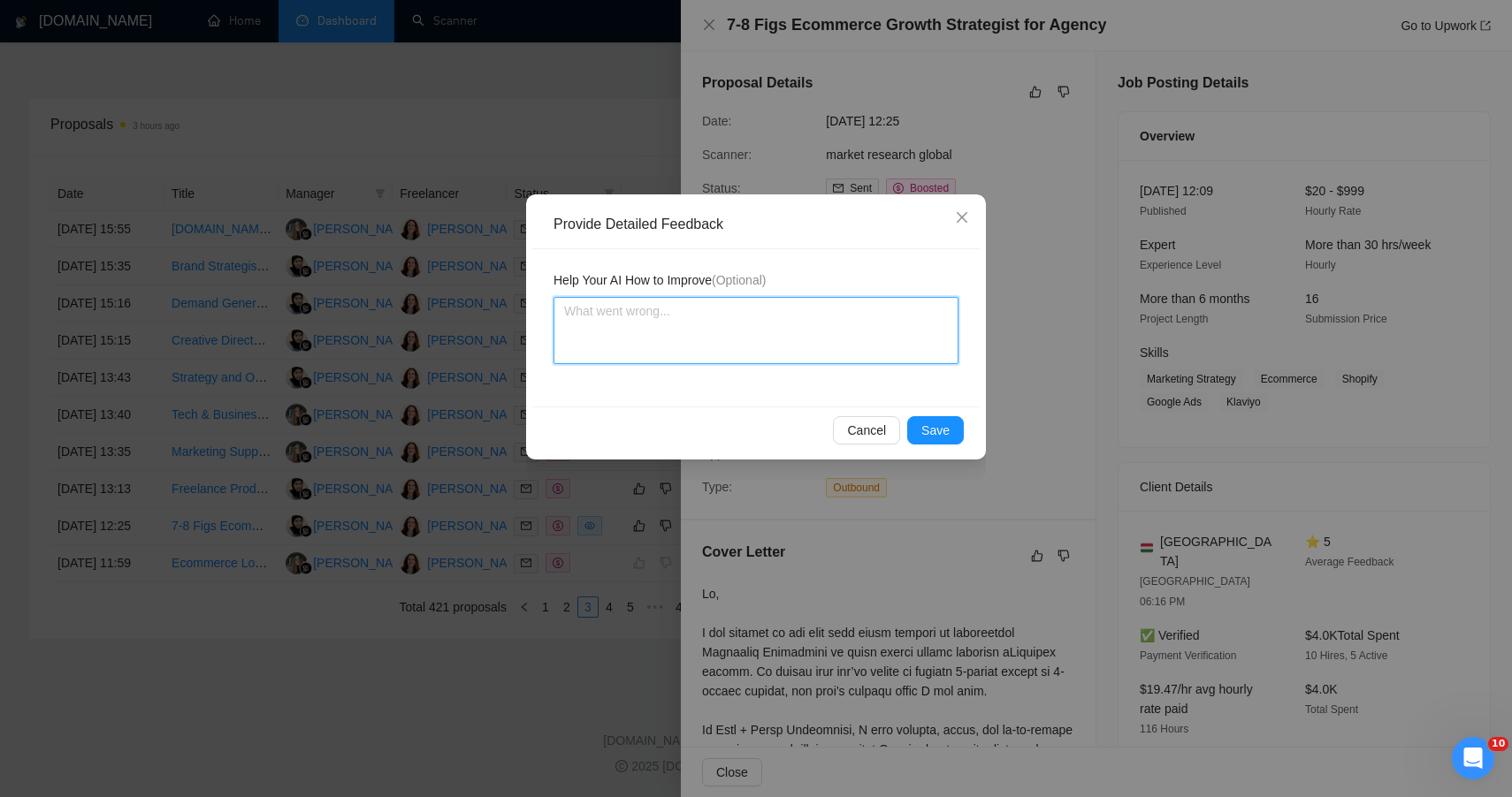
click at [768, 322] on textarea at bounding box center [756, 329] width 405 height 67
paste textarea "🟢 HIGH FIT — STRATEGIC ALIGNMENT + PERFECT CLIENT PROFILE This was an excellent…"
type textarea "🟢 HIGH FIT — STRATEGIC ALIGNMENT + PERFECT CLIENT PROFILE This was an excellent…"
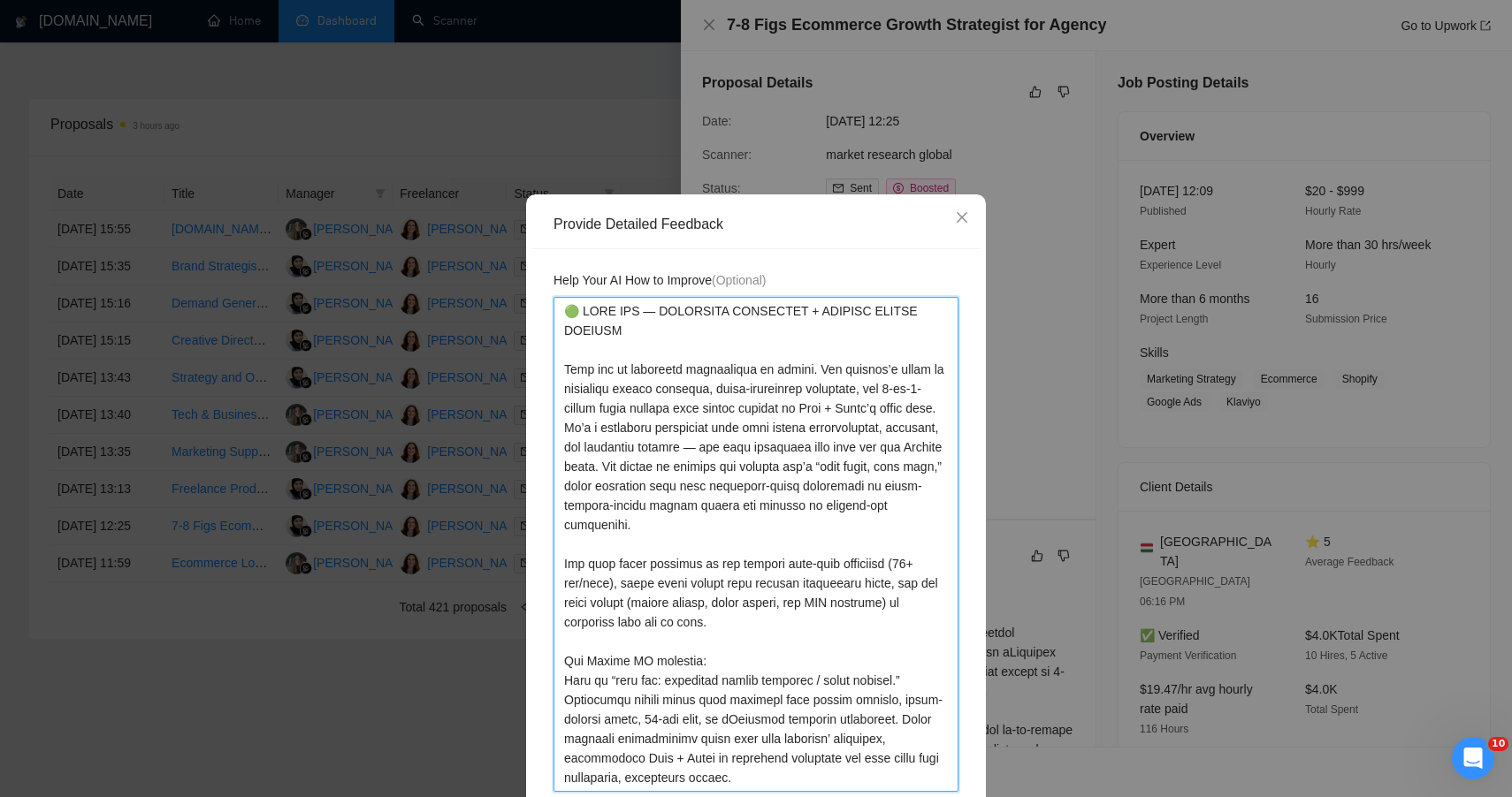
type textarea "🟢 HIGH FIT — STRATEGIC ALIGNMENT + PERFECT CLIENT PROFILE This was an excellent…"
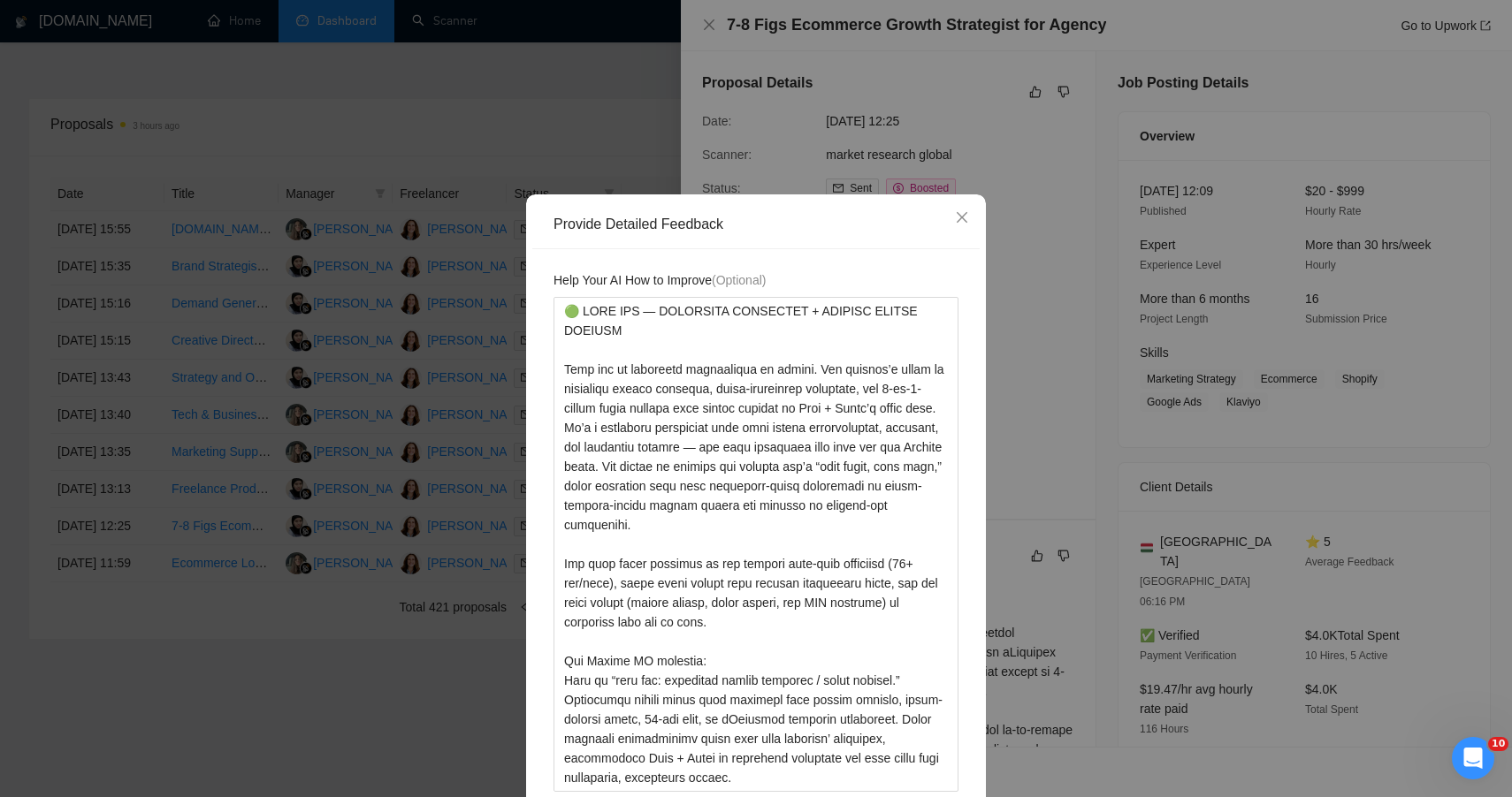
click at [960, 619] on div "Help Your AI How to Improve (Optional)" at bounding box center [756, 541] width 447 height 585
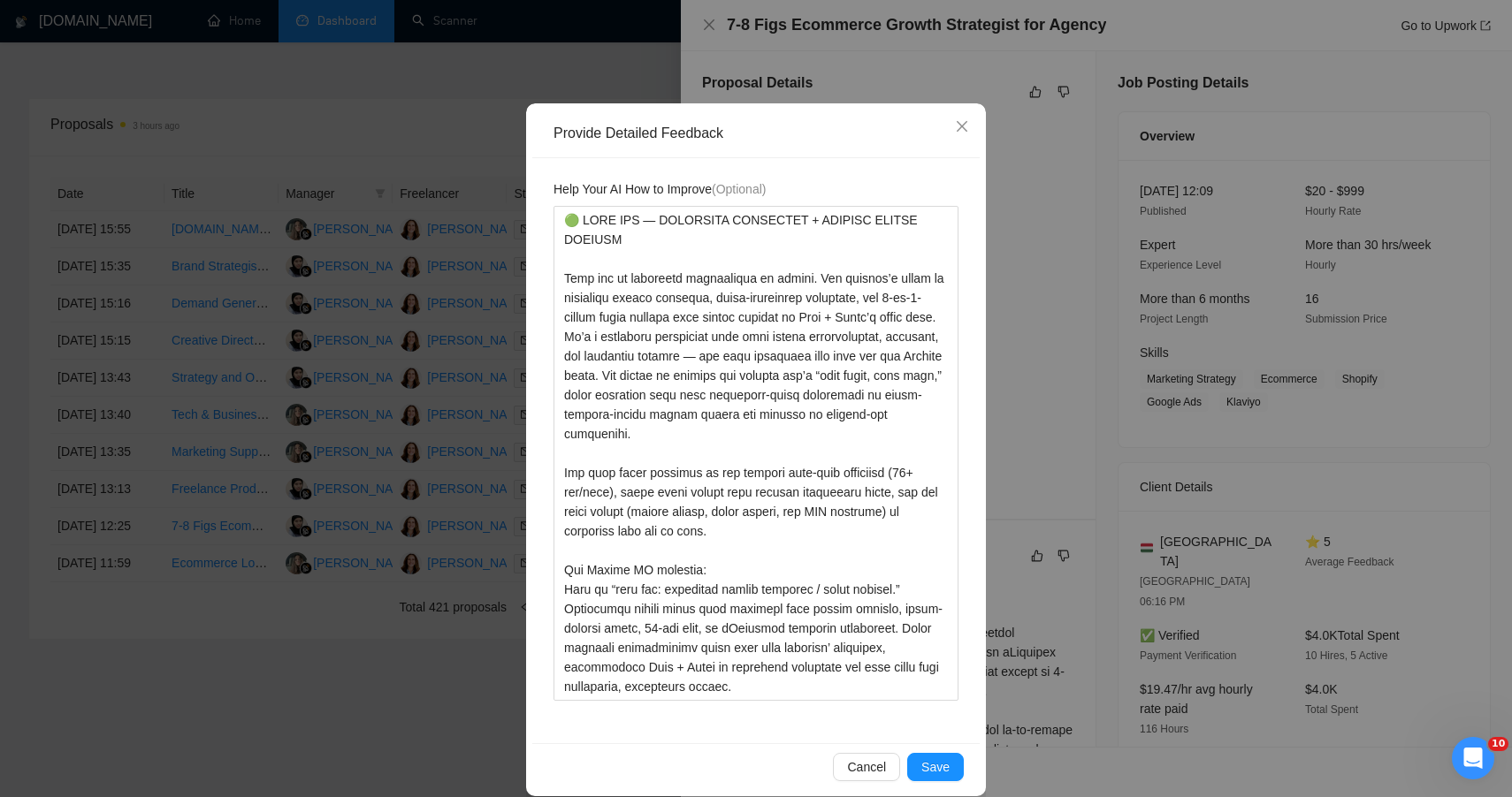
scroll to position [111, 0]
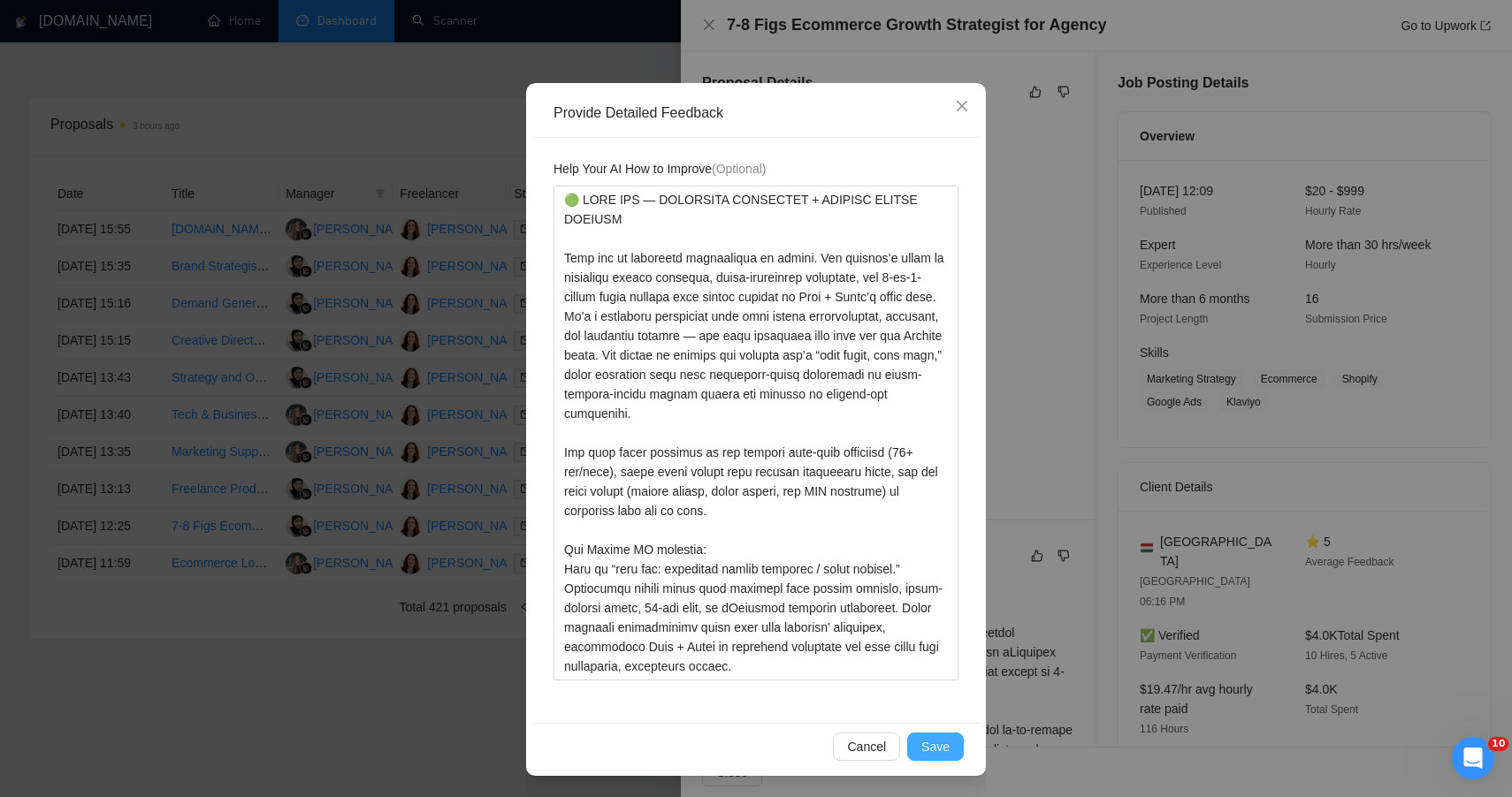
click at [939, 744] on span "Save" at bounding box center [936, 747] width 29 height 20
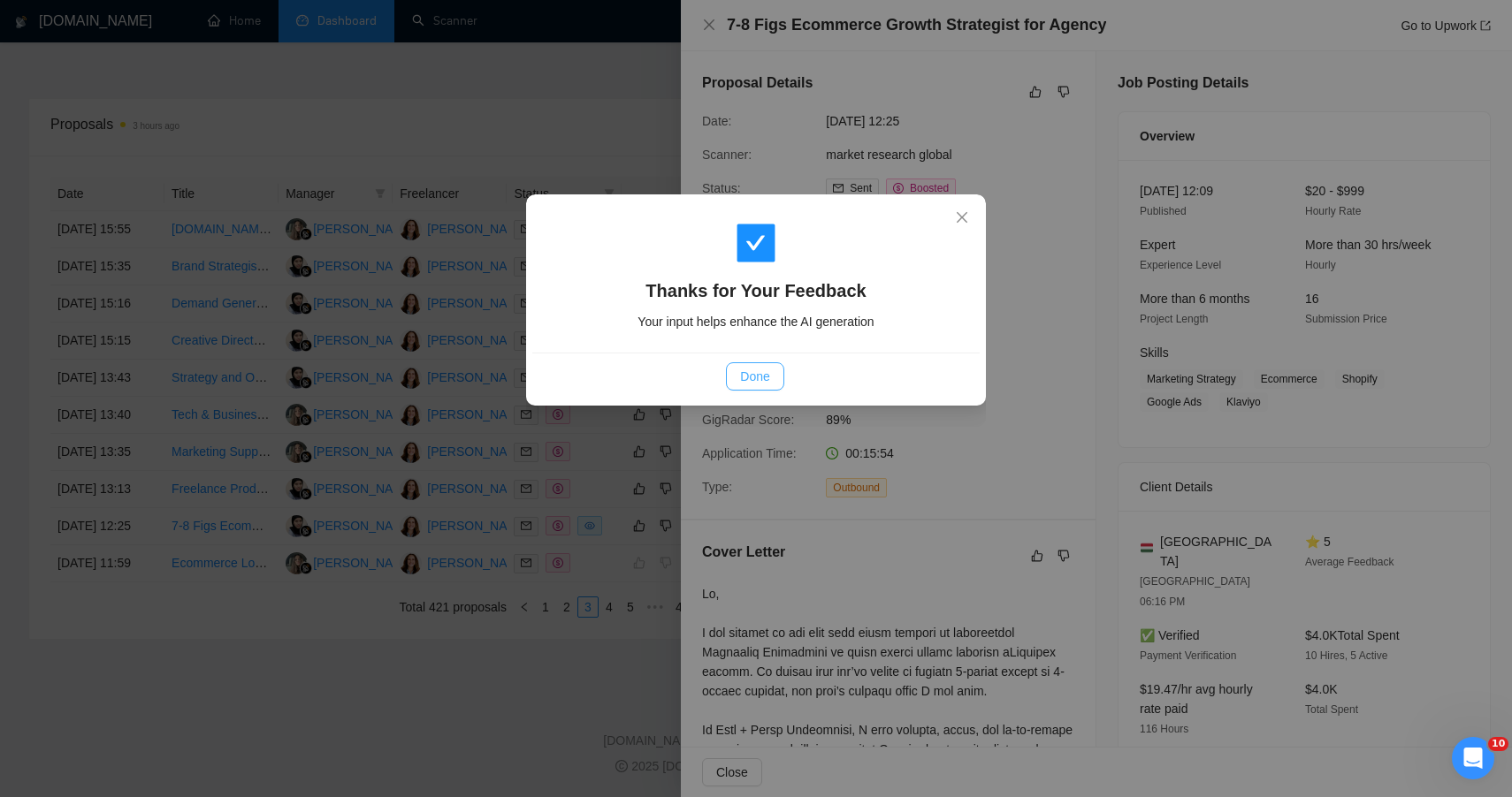
click at [756, 384] on span "Done" at bounding box center [755, 377] width 29 height 20
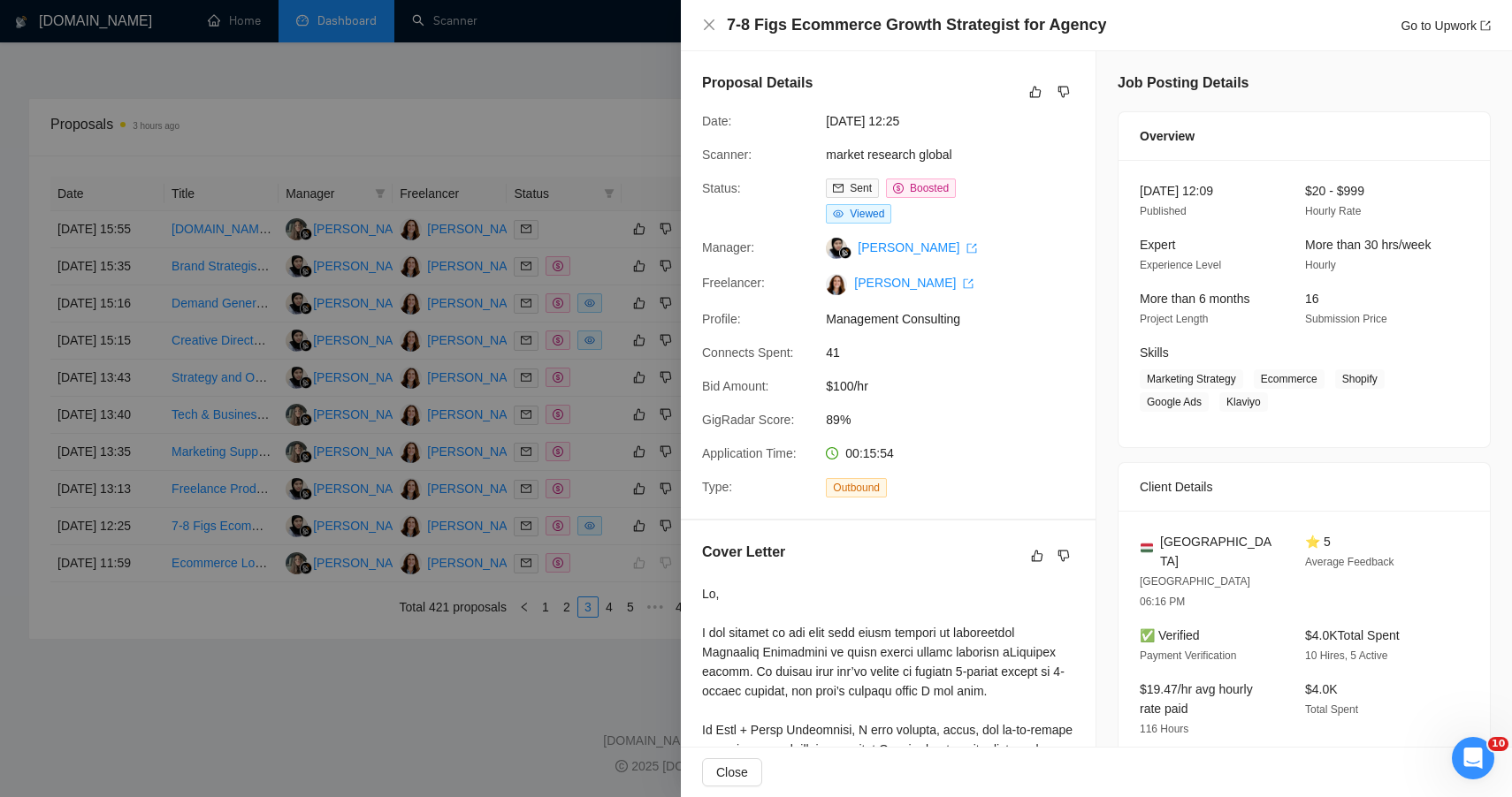
click at [524, 760] on div at bounding box center [756, 398] width 1512 height 797
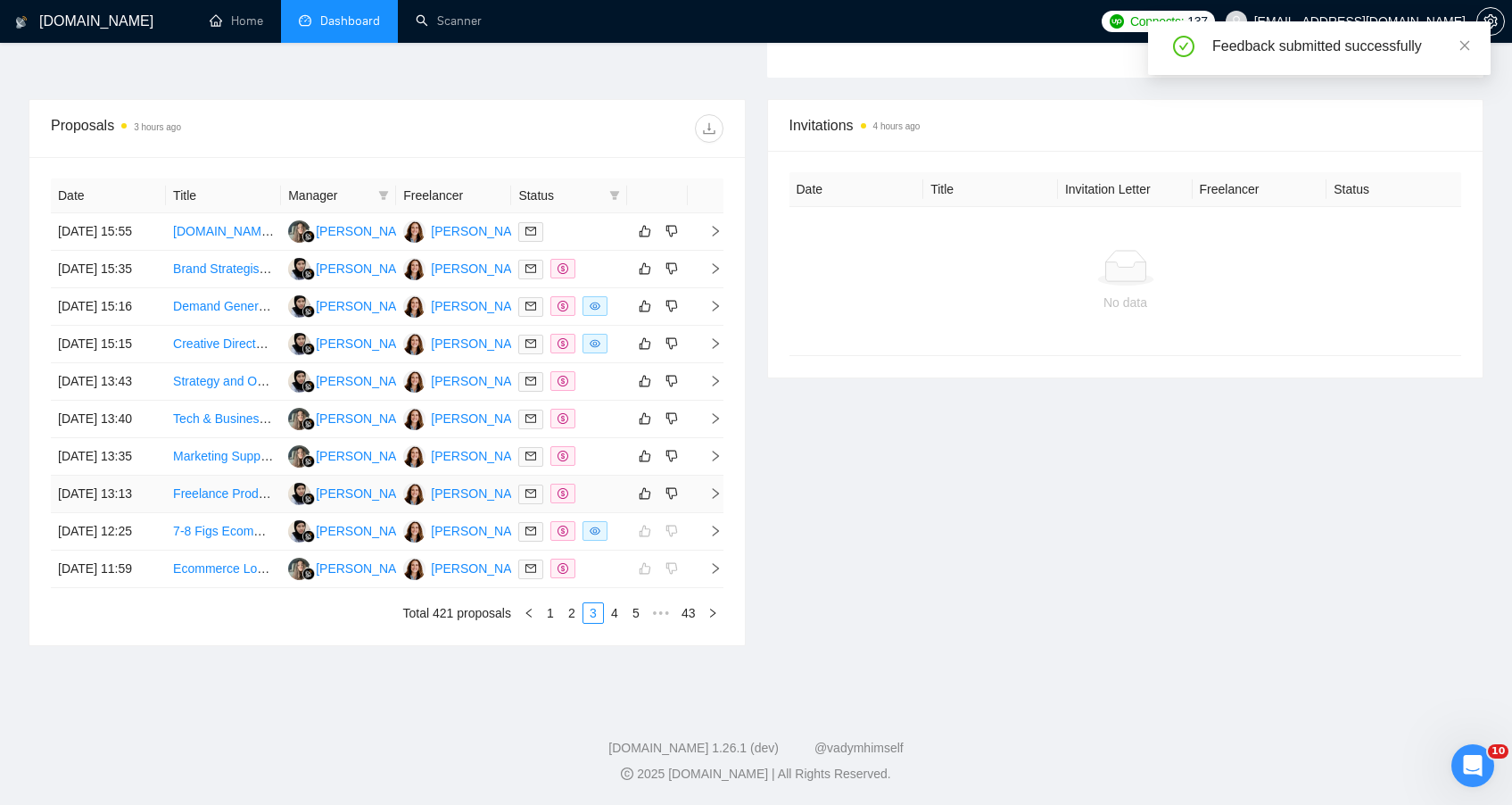
click at [600, 505] on div at bounding box center [569, 494] width 101 height 21
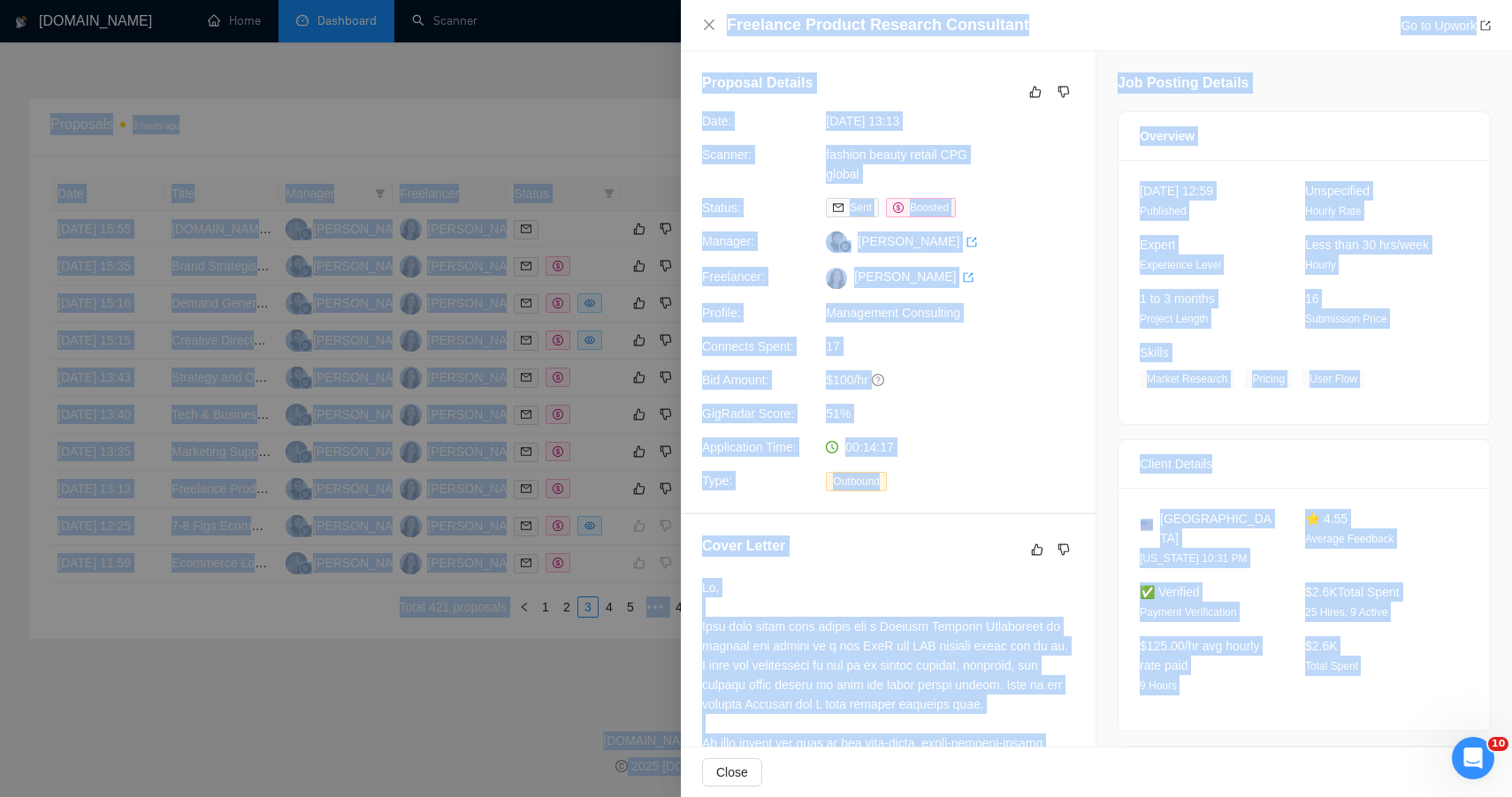
drag, startPoint x: 1440, startPoint y: 708, endPoint x: 1253, endPoint y: -65, distance: 795.3
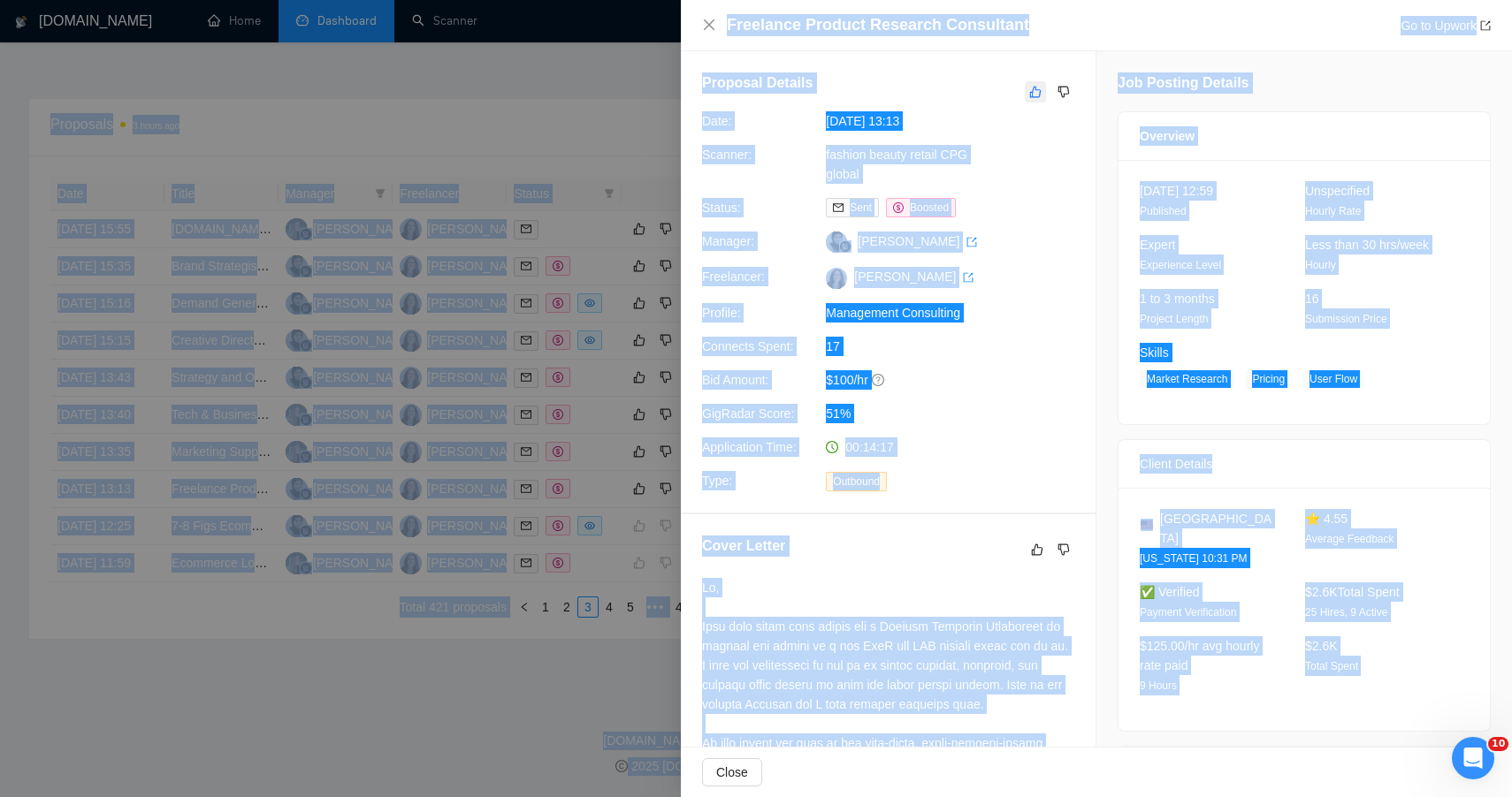
click at [1028, 99] on button "button" at bounding box center [1035, 92] width 21 height 21
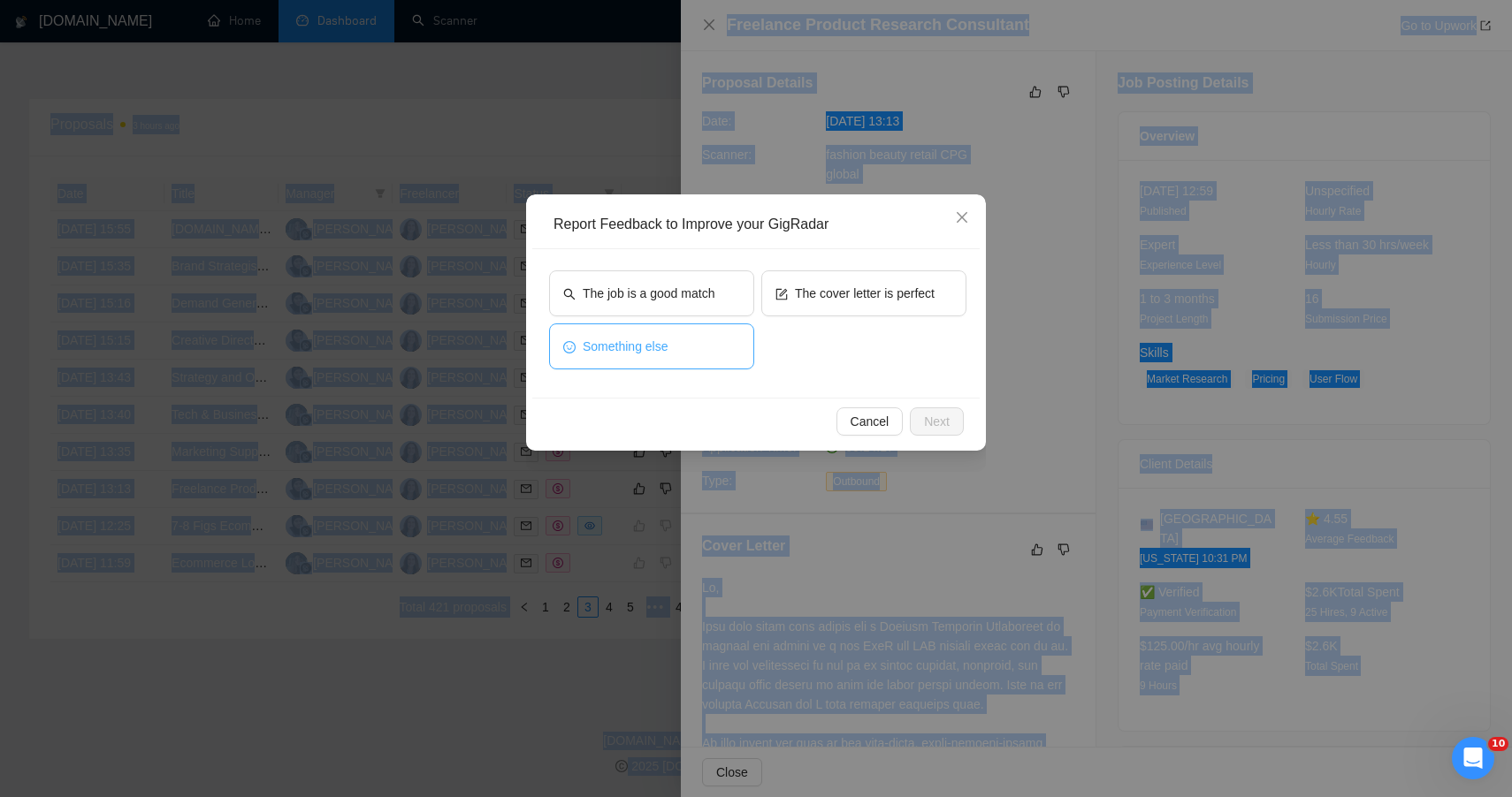
click at [718, 346] on button "Something else" at bounding box center [651, 346] width 205 height 46
click at [920, 420] on button "Next" at bounding box center [936, 422] width 54 height 28
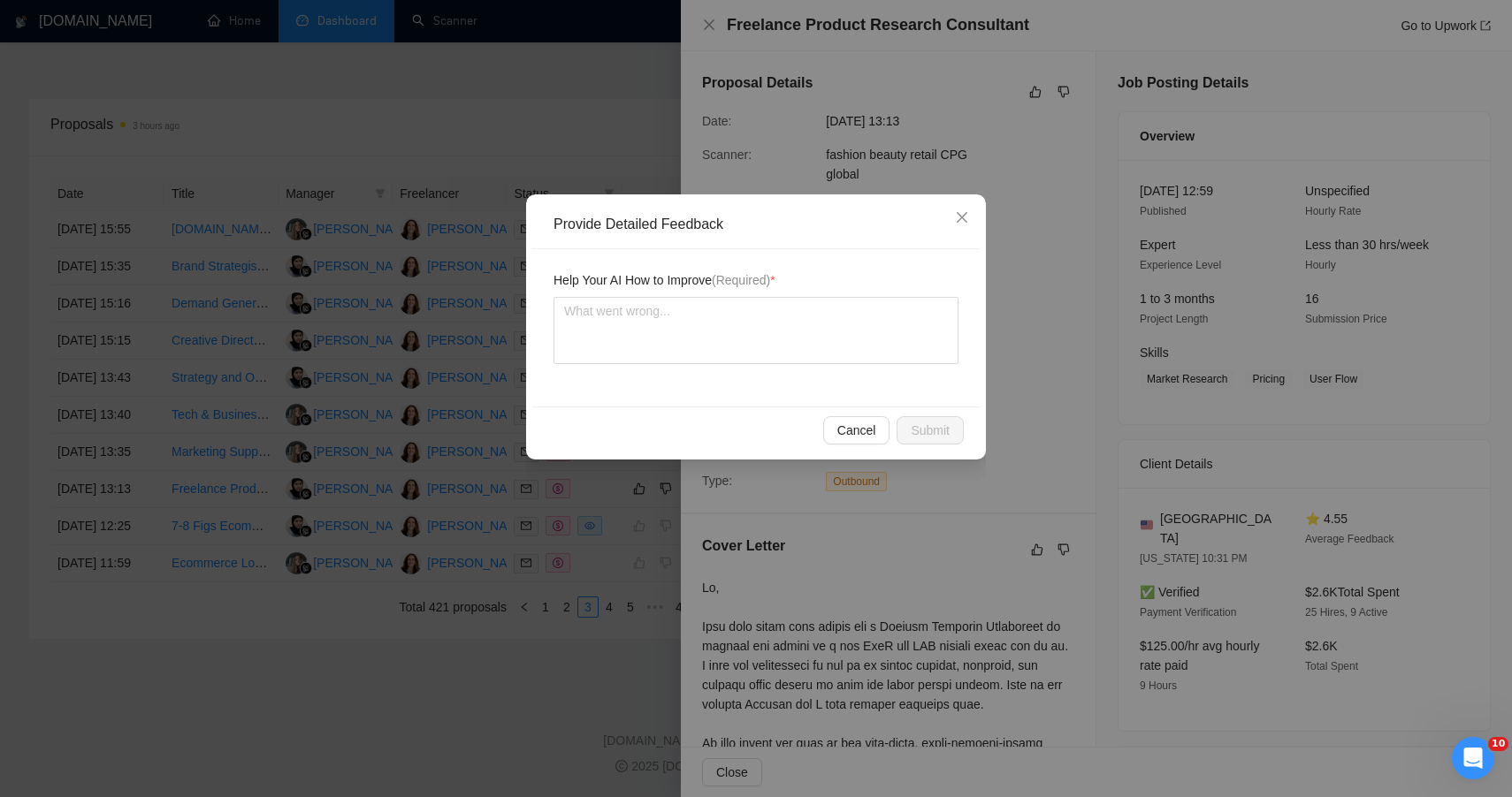
click at [790, 378] on div "Help Your AI How to Improve (Required) *" at bounding box center [756, 328] width 447 height 158
click at [802, 323] on textarea at bounding box center [756, 329] width 405 height 67
paste textarea "ChatGPT said: 🟡 MODERATE FIT — STRATEGIC OVERLAP, BUT TECH-HEAVY EXECUTION This…"
type textarea "ChatGPT said: 🟡 MODERATE FIT — STRATEGIC OVERLAP, BUT TECH-HEAVY EXECUTION This…"
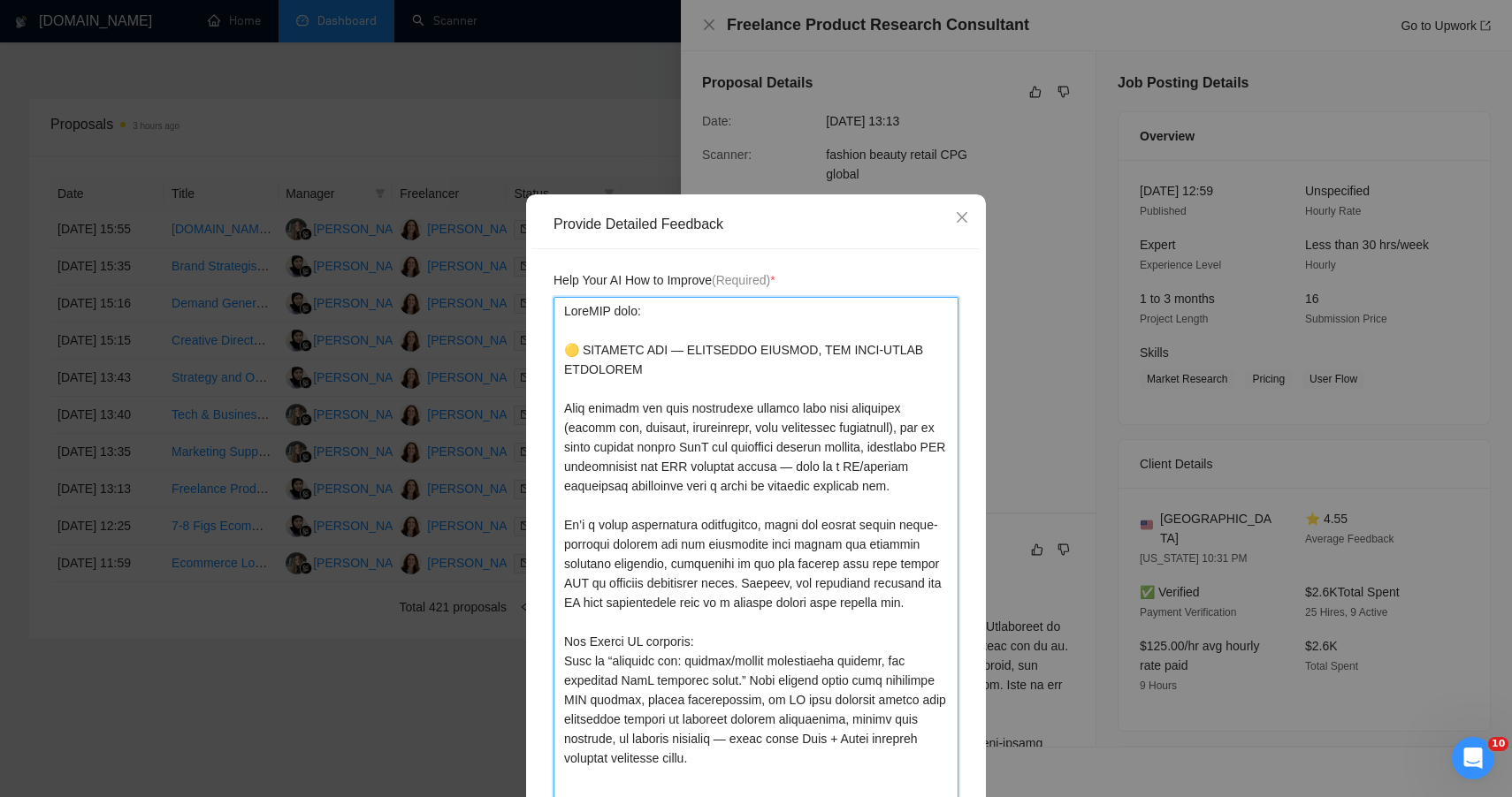
scroll to position [7, 0]
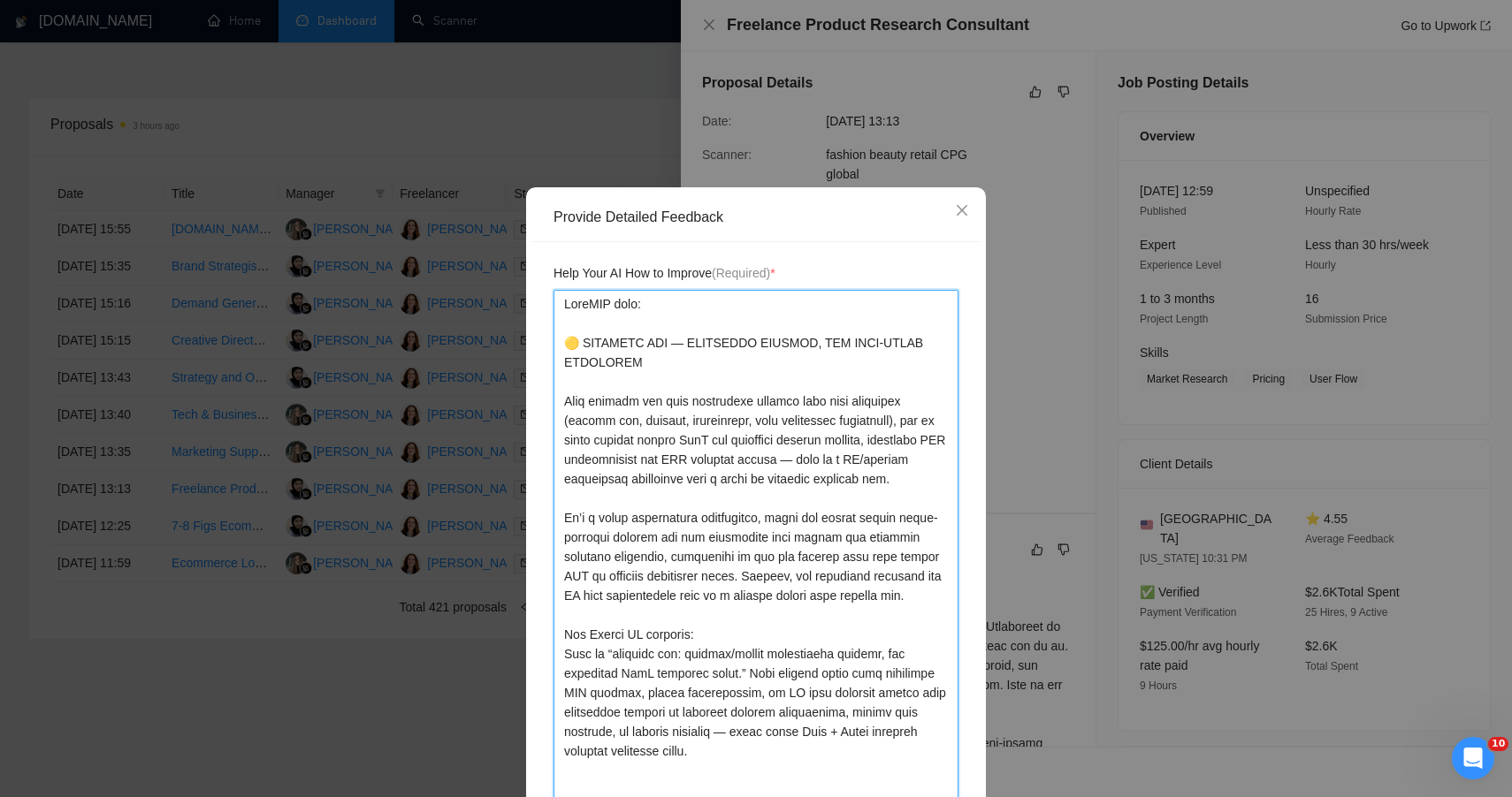
drag, startPoint x: 552, startPoint y: 343, endPoint x: 651, endPoint y: 1, distance: 356.0
click at [599, 101] on div "Provide Detailed Feedback Help Your AI How to Improve (Required) * Cancel Submit" at bounding box center [756, 398] width 1512 height 797
type textarea "\🟡 MODERATE FIT — STRATEGIC OVERLAP, BUT TECH-HEAVY EXECUTION This project has …"
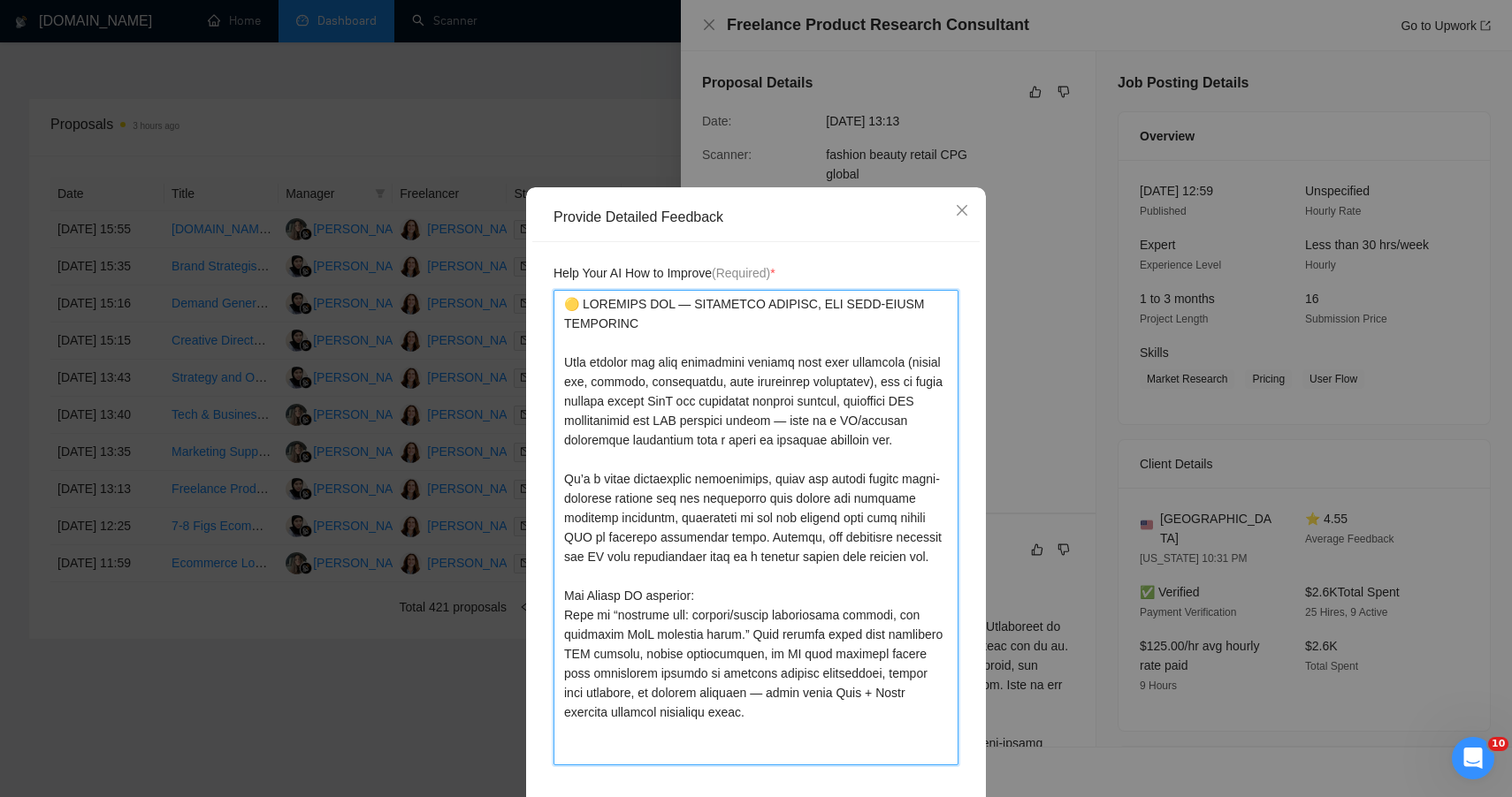
type textarea "🟡 MODERATE FIT — STRATEGIC OVERLAP, BUT TECH-HEAVY EXECUTION This project has s…"
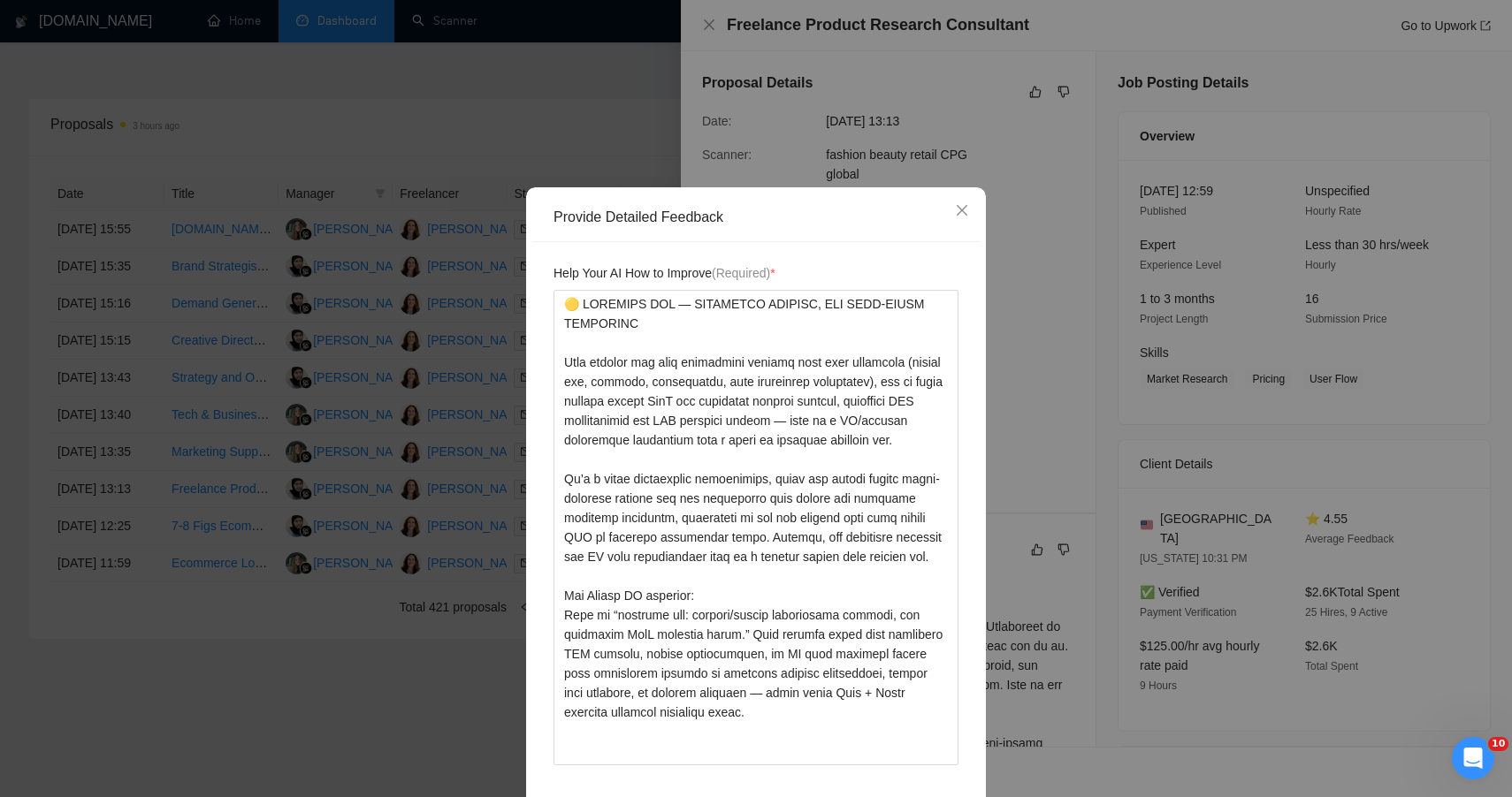
click at [955, 281] on div "Help Your AI How to Improve (Required) *" at bounding box center [756, 525] width 447 height 565
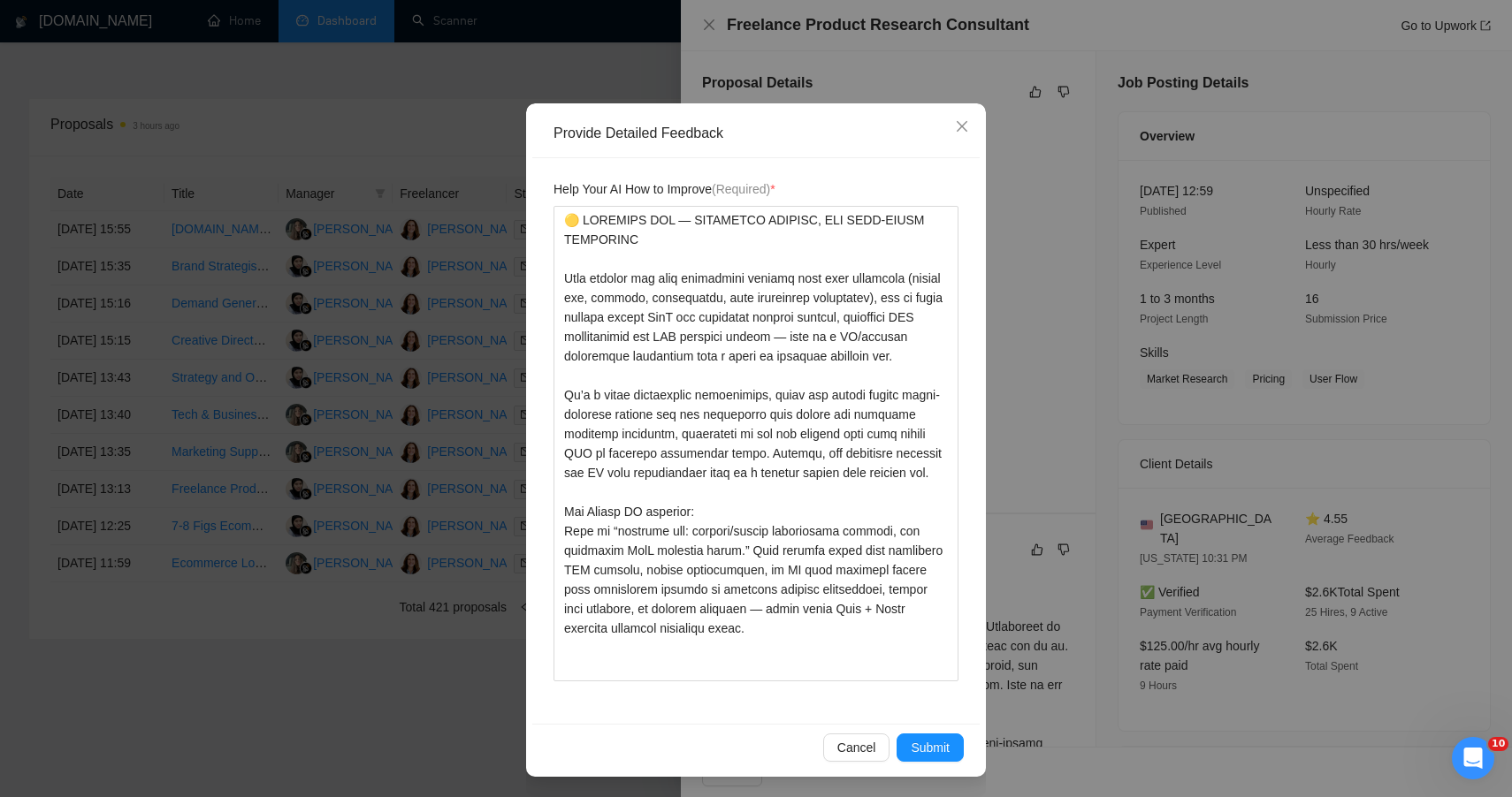
scroll to position [92, 0]
click at [919, 752] on span "Submit" at bounding box center [930, 747] width 39 height 20
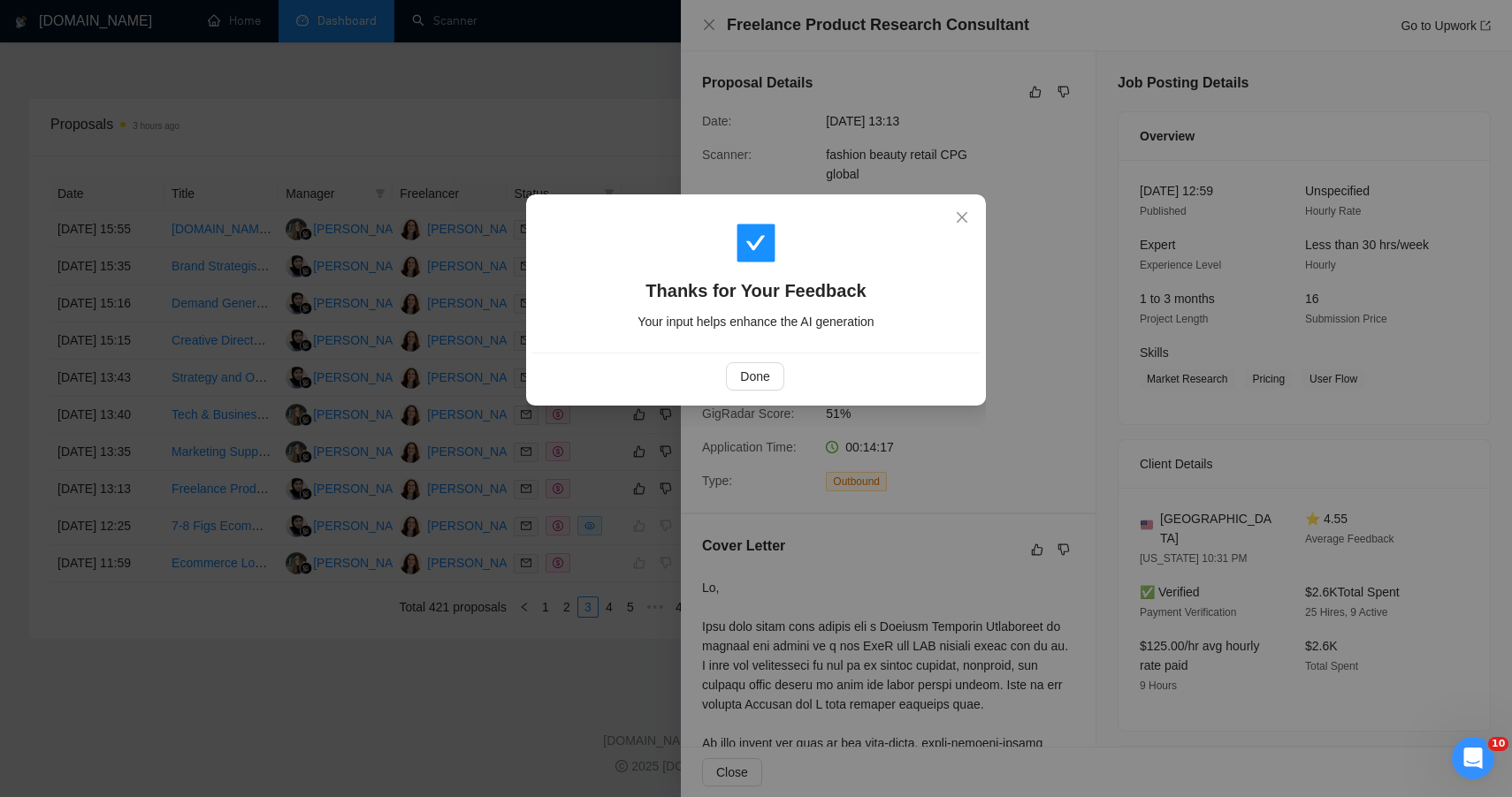
click at [488, 742] on div "Thanks for Your Feedback Your input helps enhance the AI generation Done" at bounding box center [756, 398] width 1512 height 797
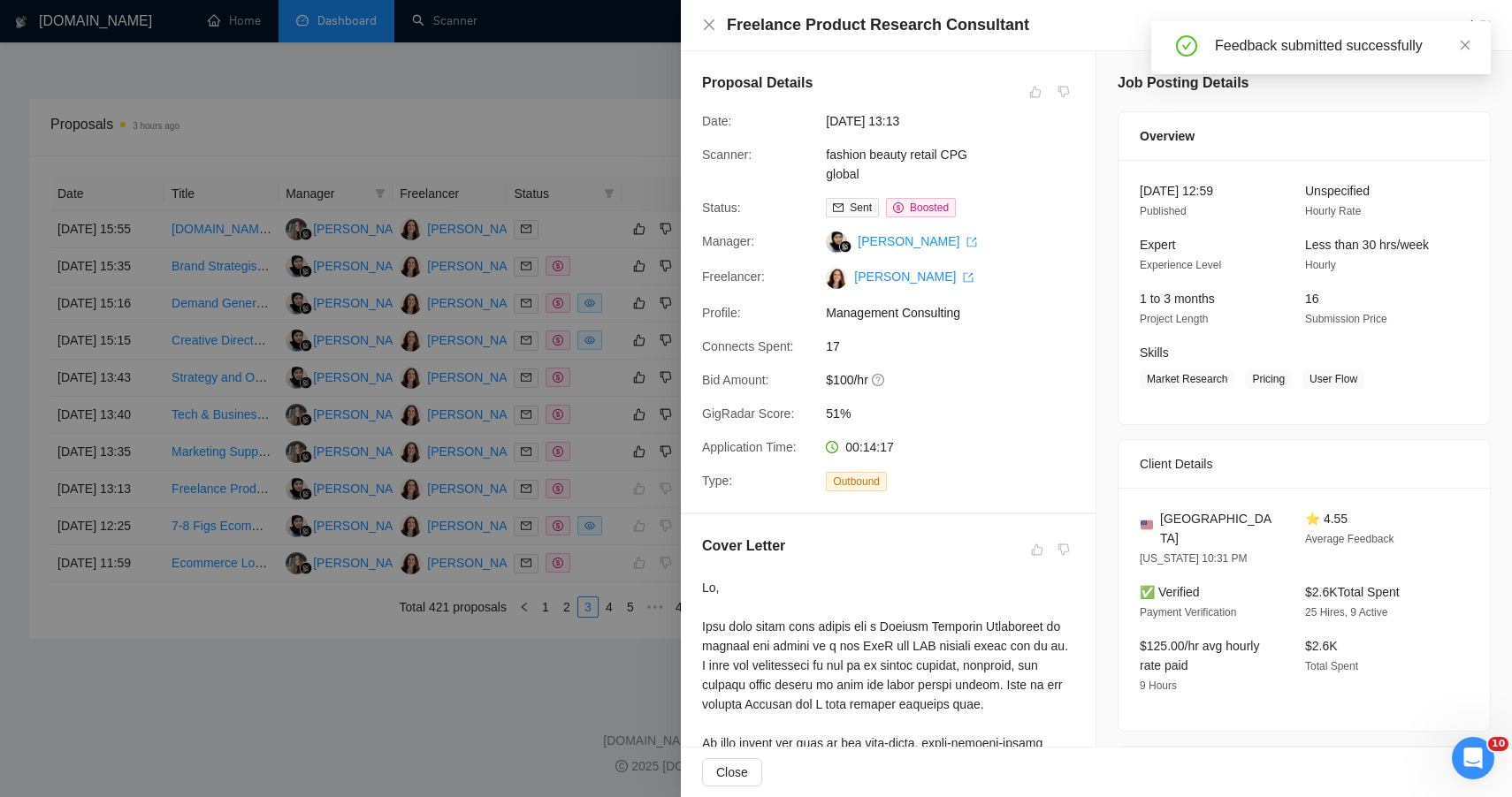
click at [593, 469] on div at bounding box center [756, 398] width 1512 height 797
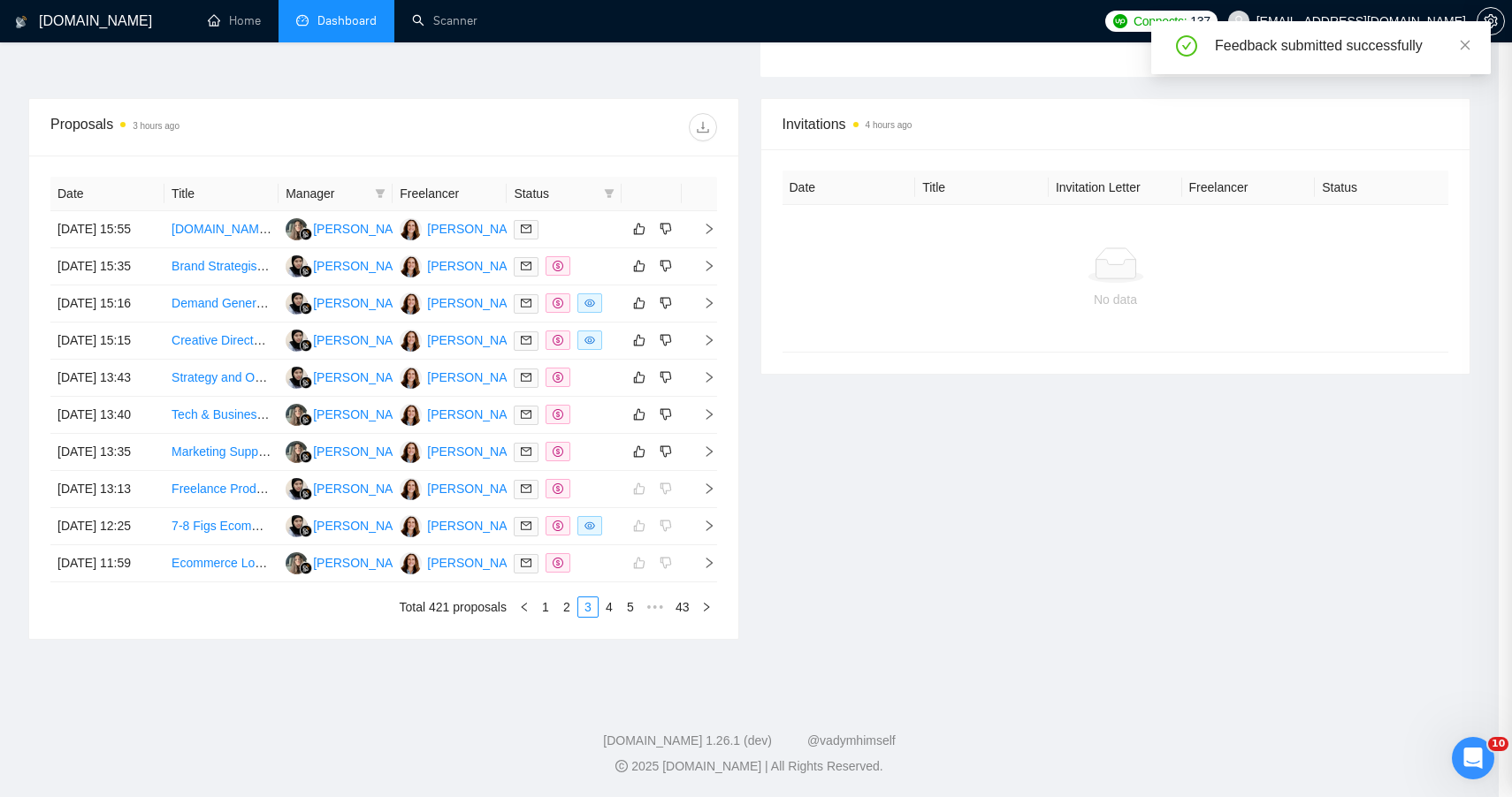
click at [593, 469] on div at bounding box center [756, 398] width 1512 height 797
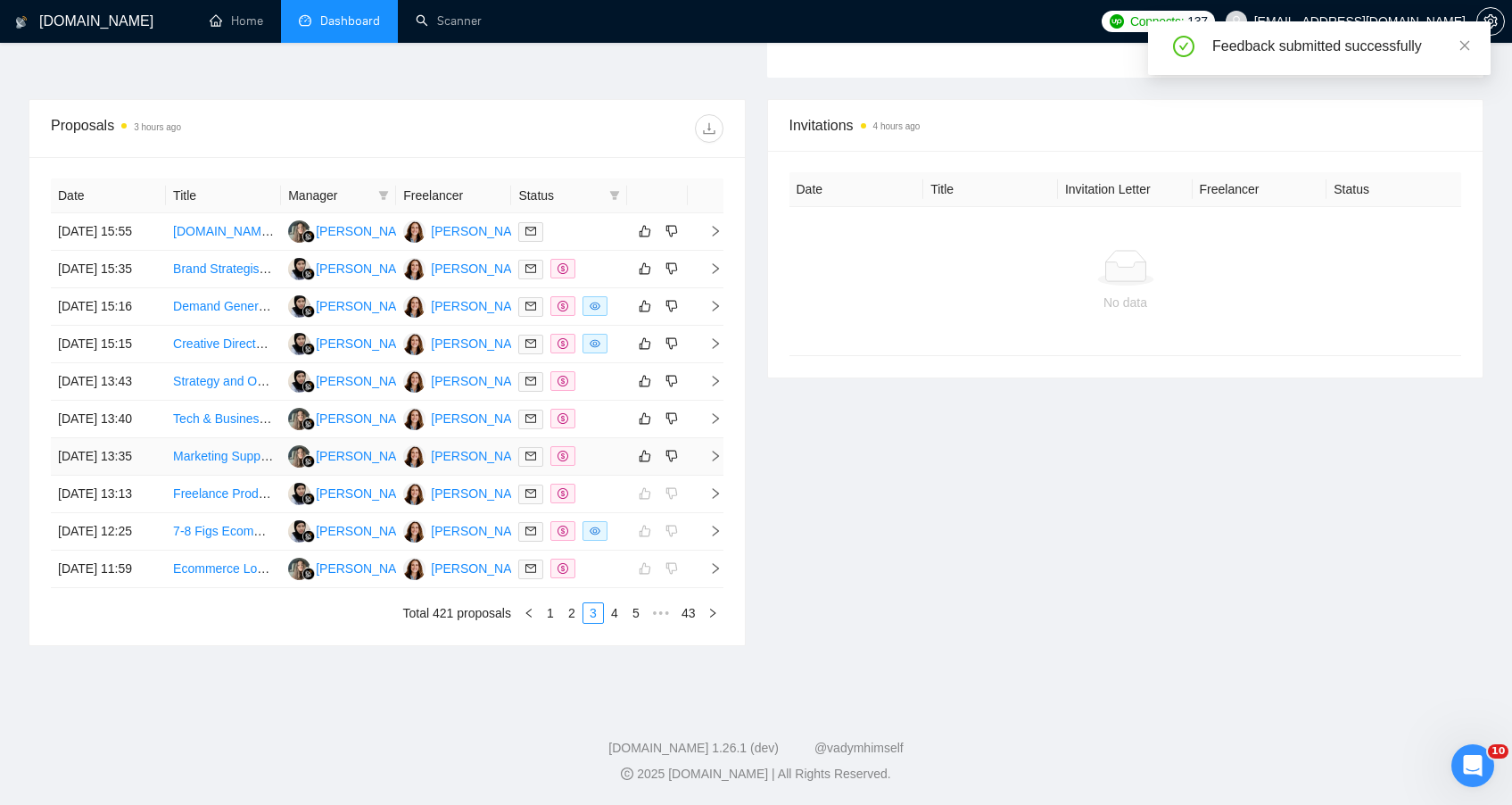
click at [599, 467] on div at bounding box center [569, 456] width 101 height 21
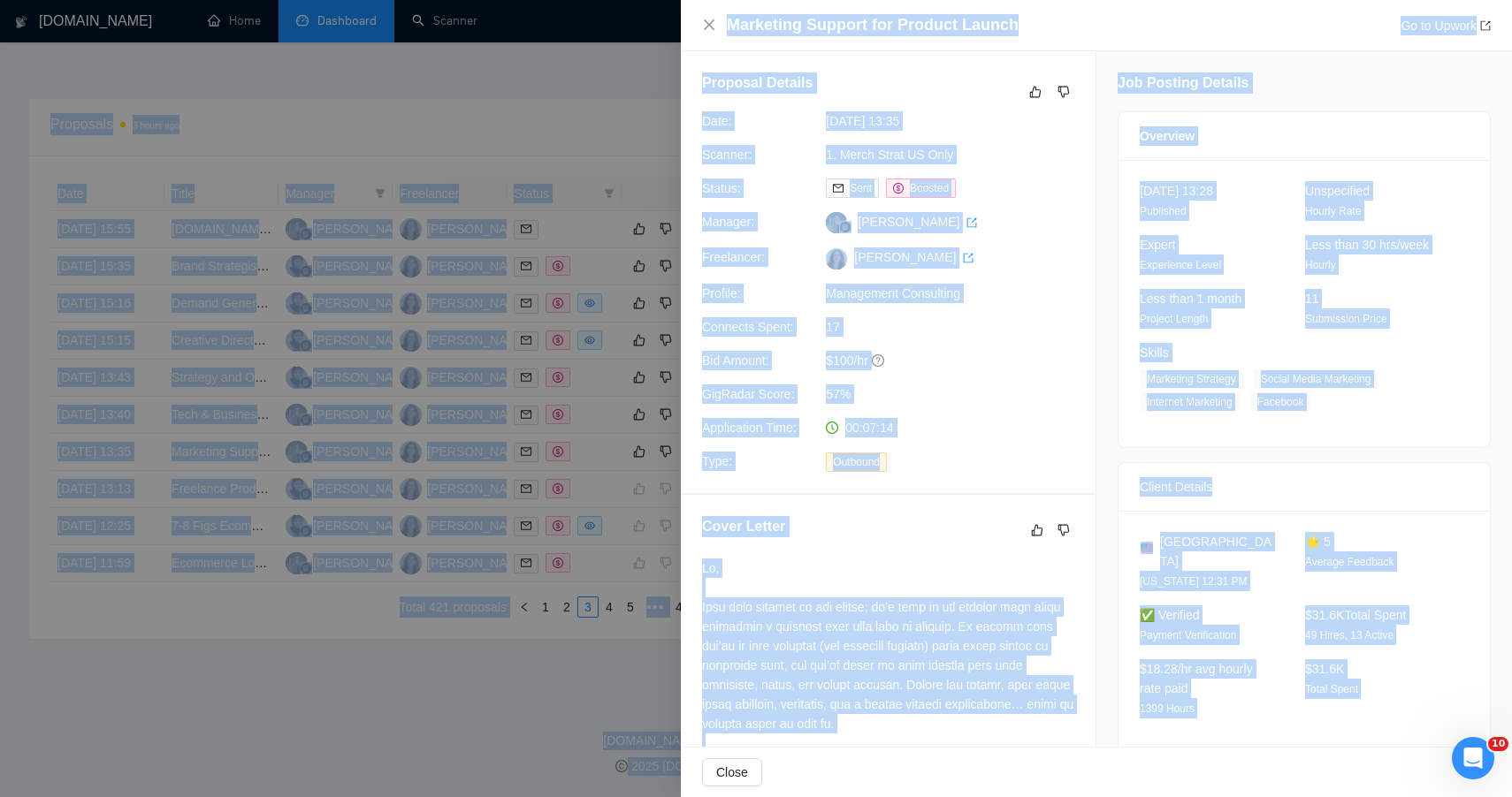
drag, startPoint x: 1436, startPoint y: 652, endPoint x: 1000, endPoint y: -116, distance: 883.1
click at [1029, 93] on icon "like" at bounding box center [1035, 92] width 12 height 14
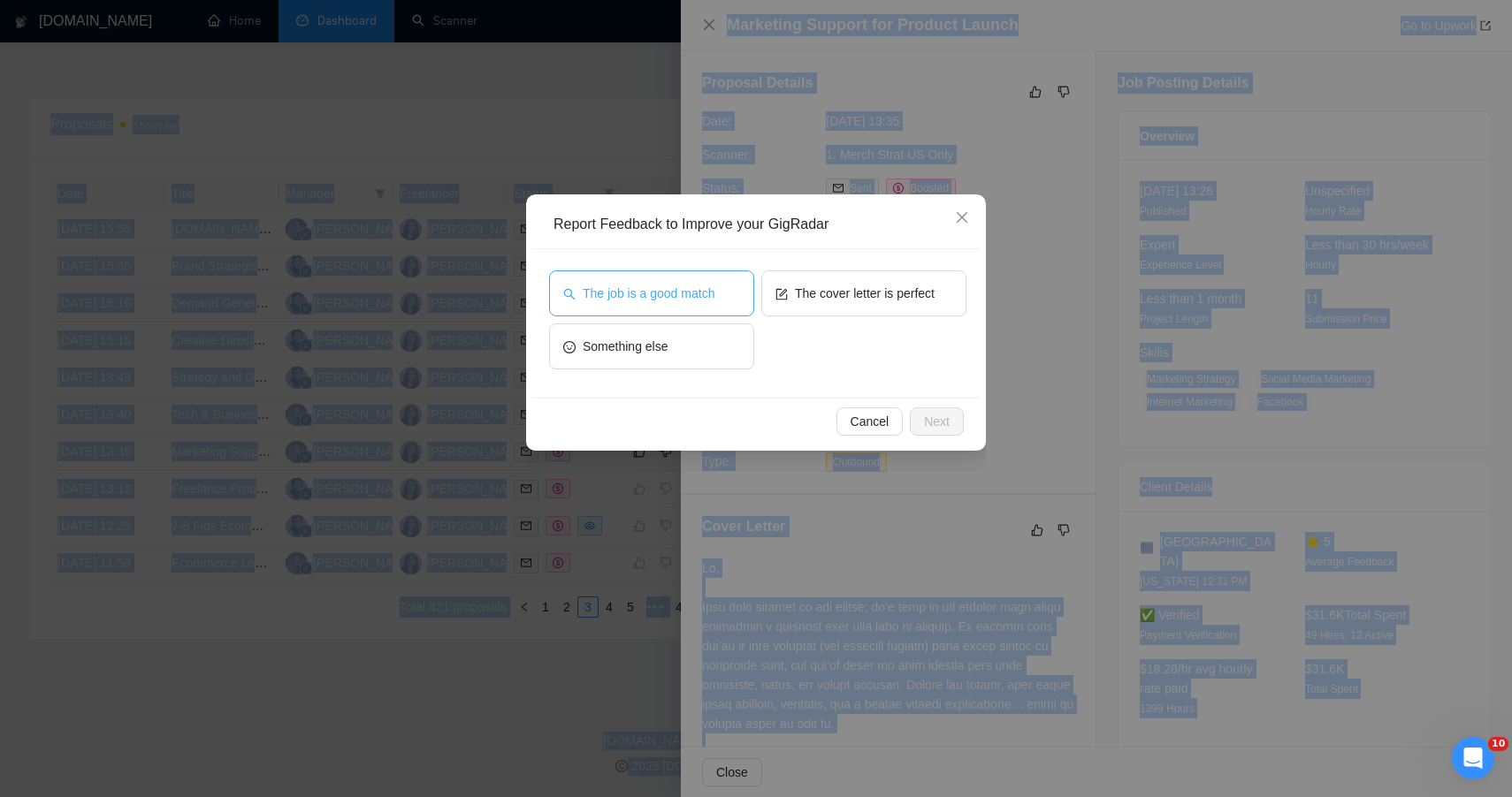
click at [726, 272] on button "The job is a good match" at bounding box center [651, 294] width 205 height 46
click at [949, 427] on span "Next" at bounding box center [936, 422] width 26 height 20
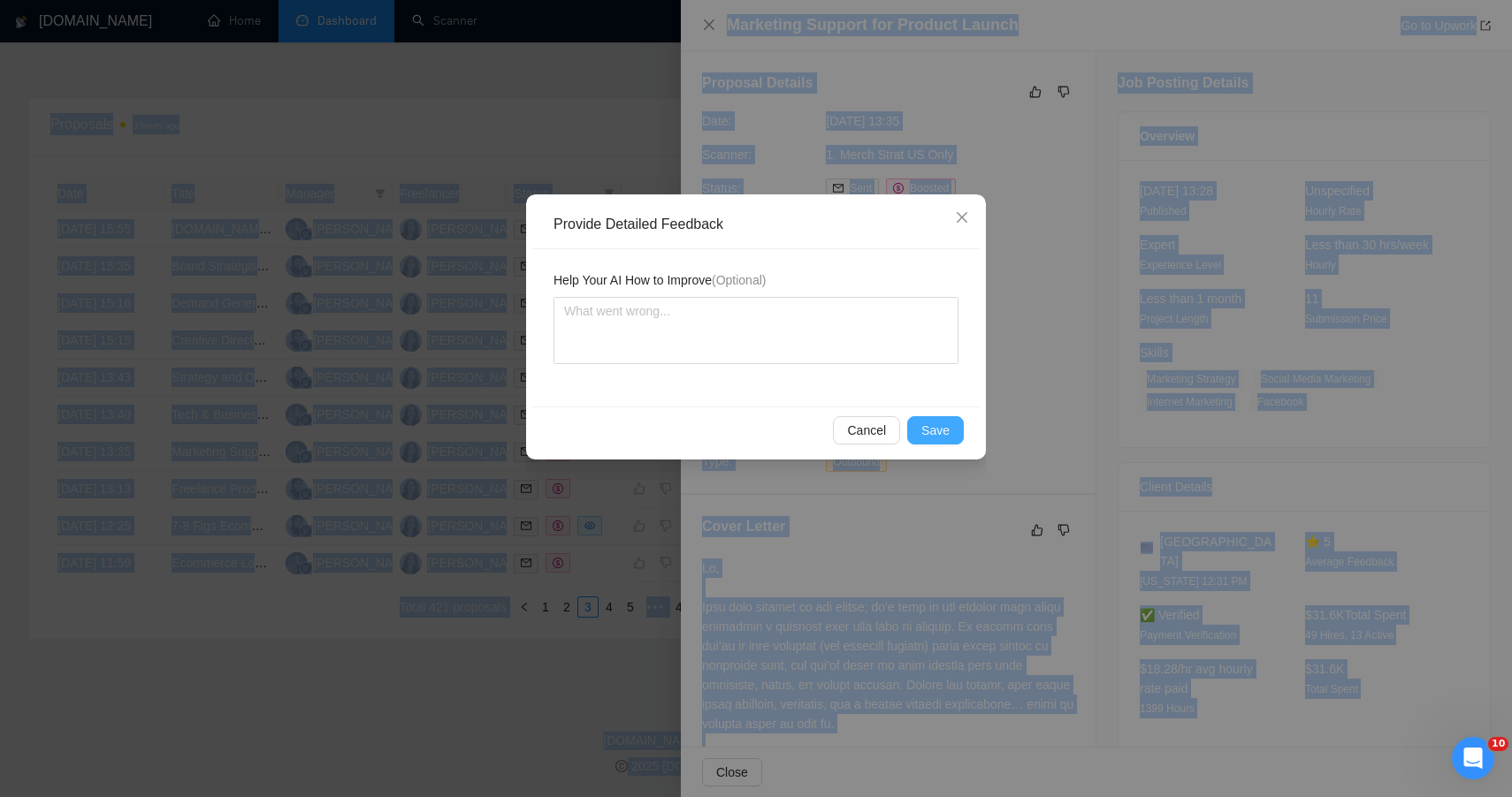
click at [932, 435] on span "Save" at bounding box center [936, 430] width 29 height 20
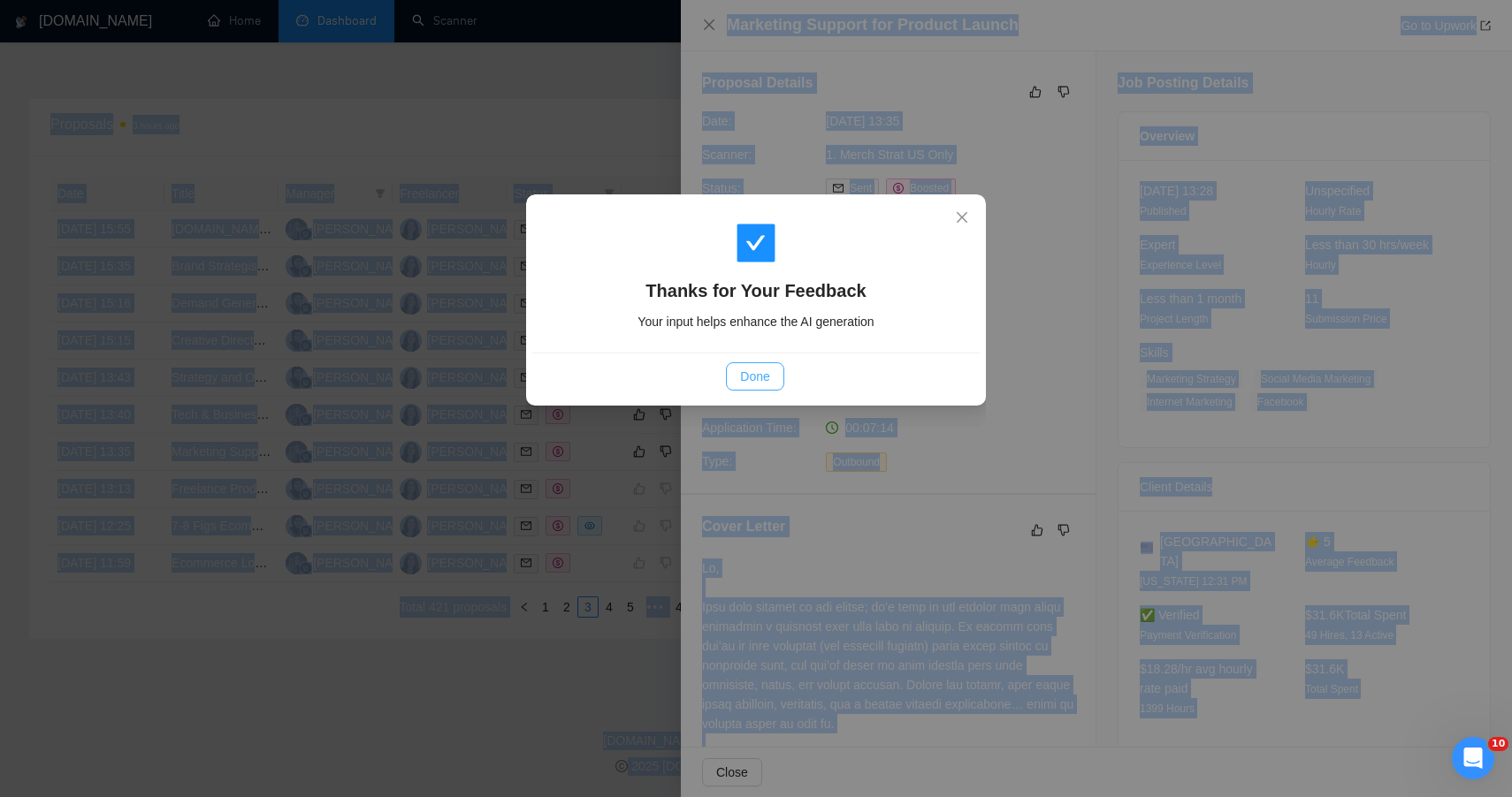
click at [765, 383] on span "Done" at bounding box center [755, 377] width 29 height 20
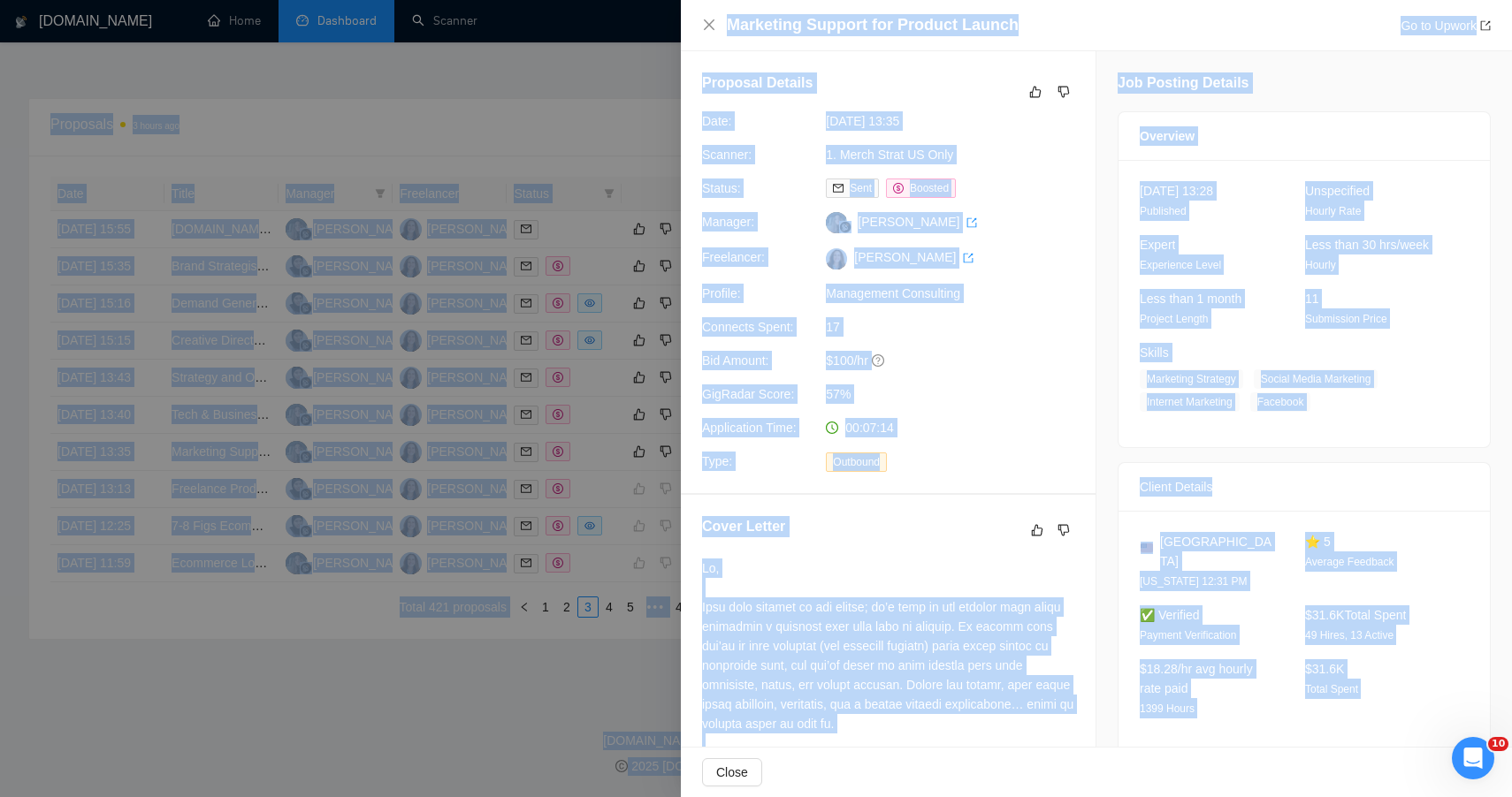
click at [381, 735] on div at bounding box center [756, 398] width 1512 height 797
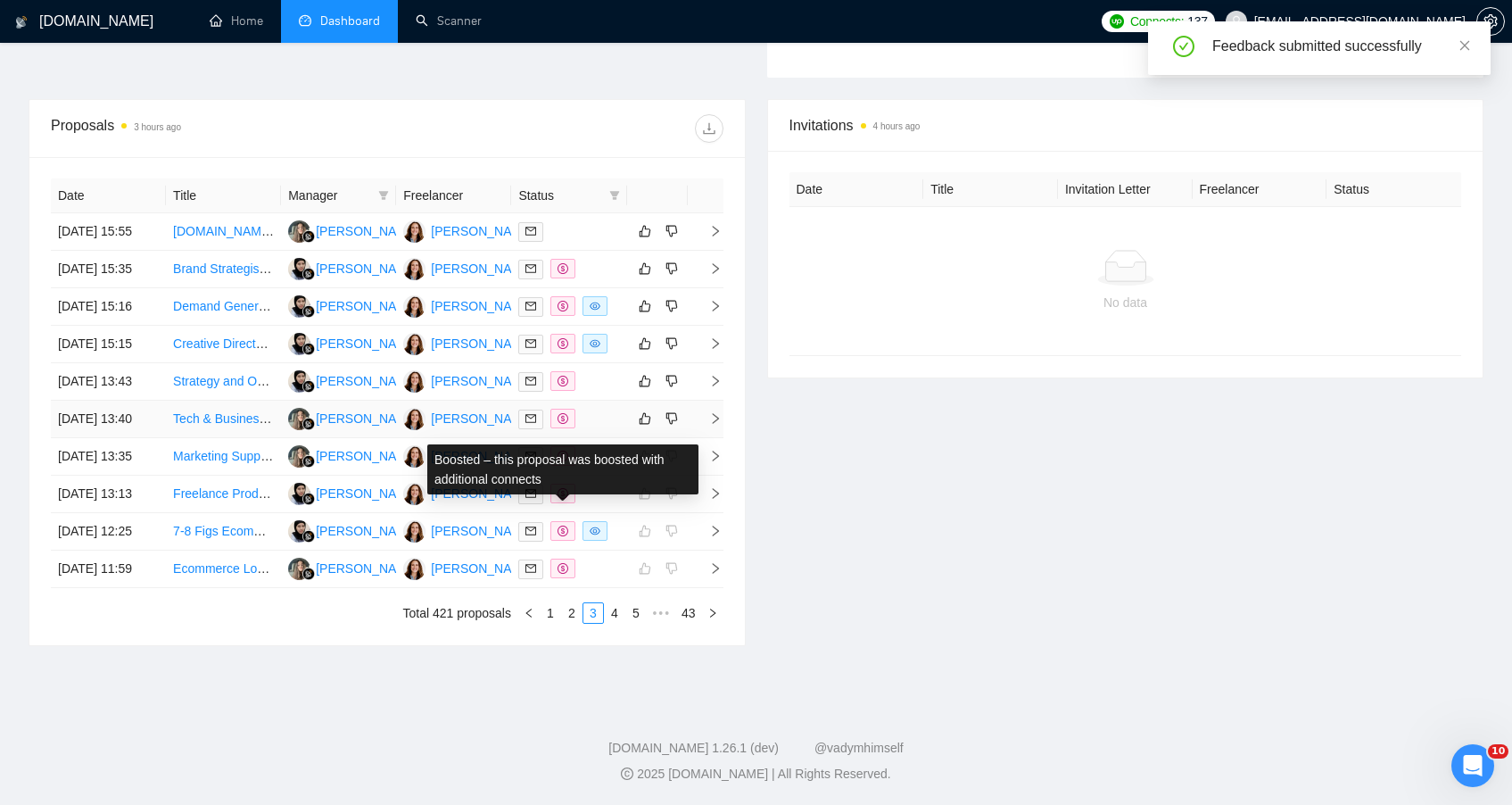
click at [598, 424] on td at bounding box center [569, 420] width 115 height 38
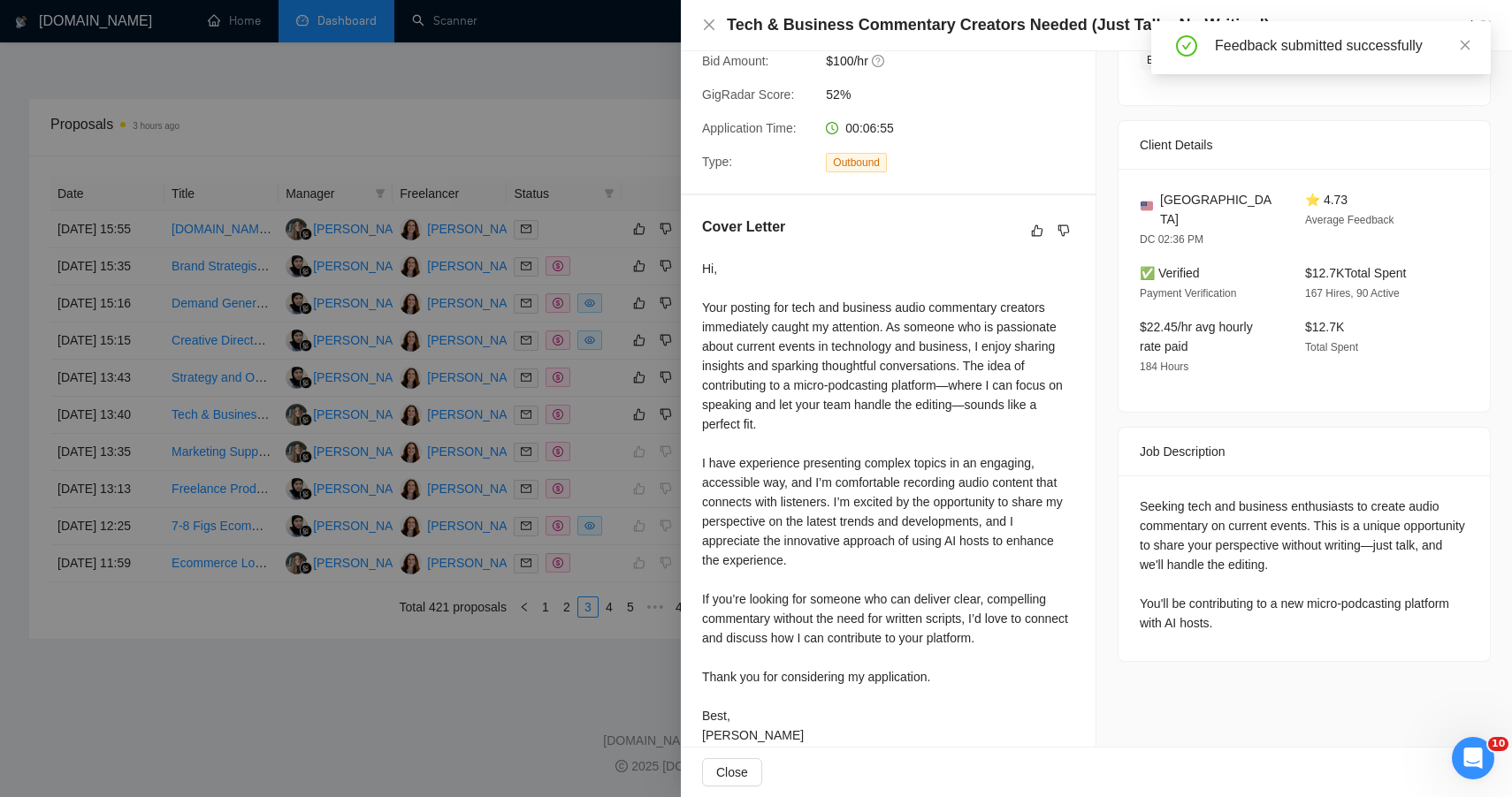
scroll to position [345, 0]
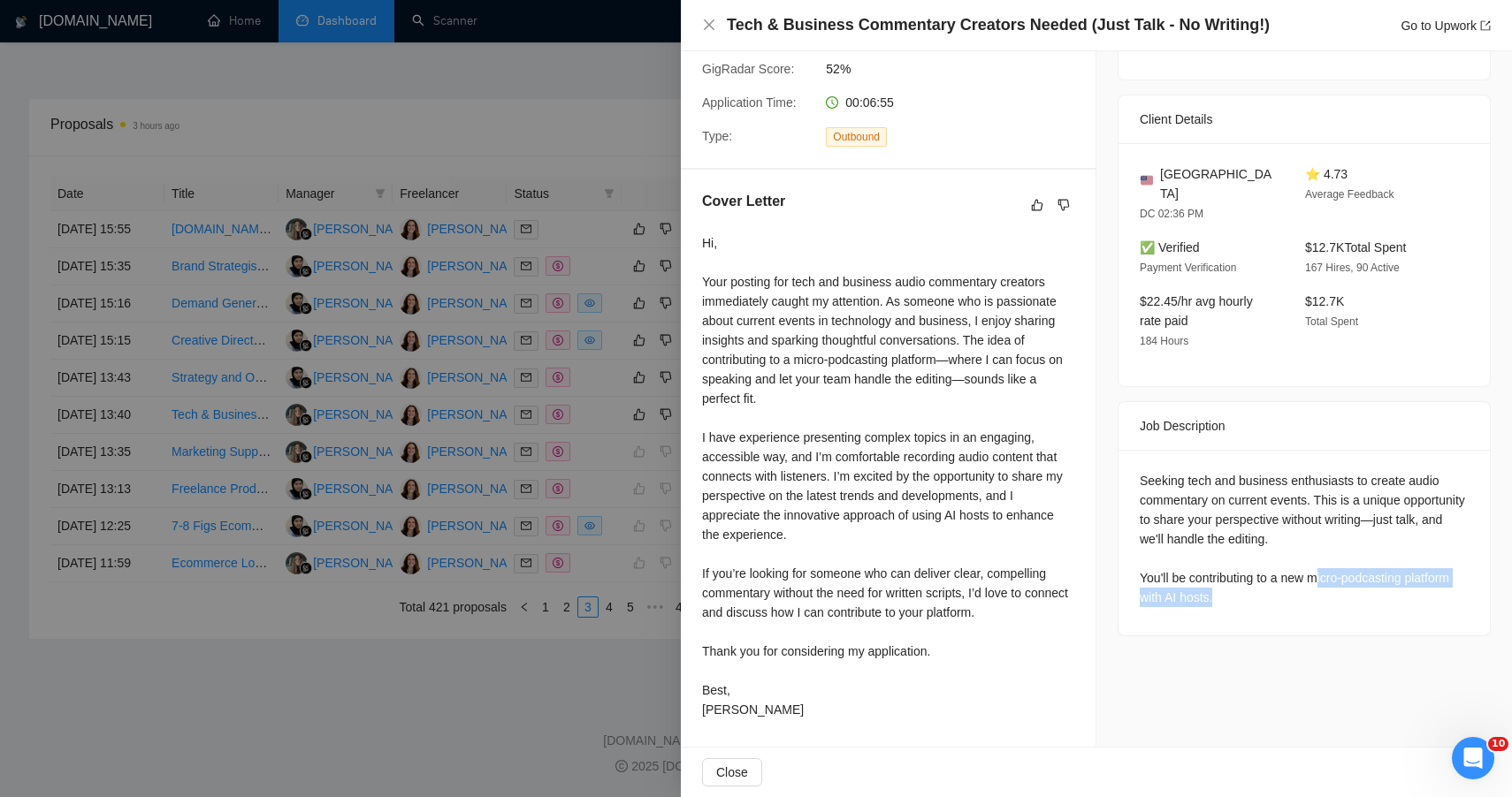
drag, startPoint x: 1341, startPoint y: 589, endPoint x: 1320, endPoint y: 555, distance: 40.0
click at [1320, 555] on div "Seeking tech and business enthusiasts to create audio commentary on current eve…" at bounding box center [1304, 542] width 372 height 185
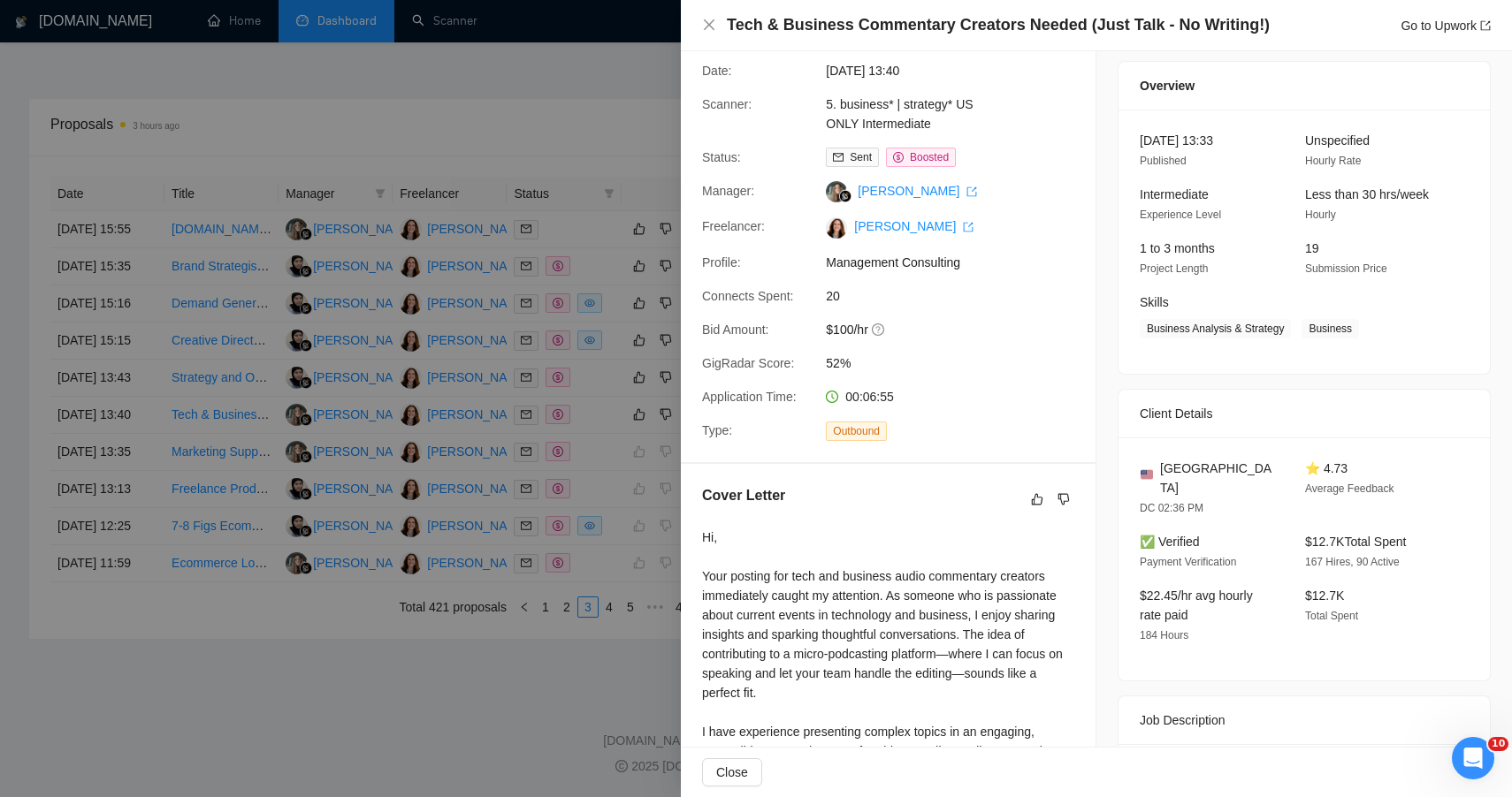
scroll to position [0, 0]
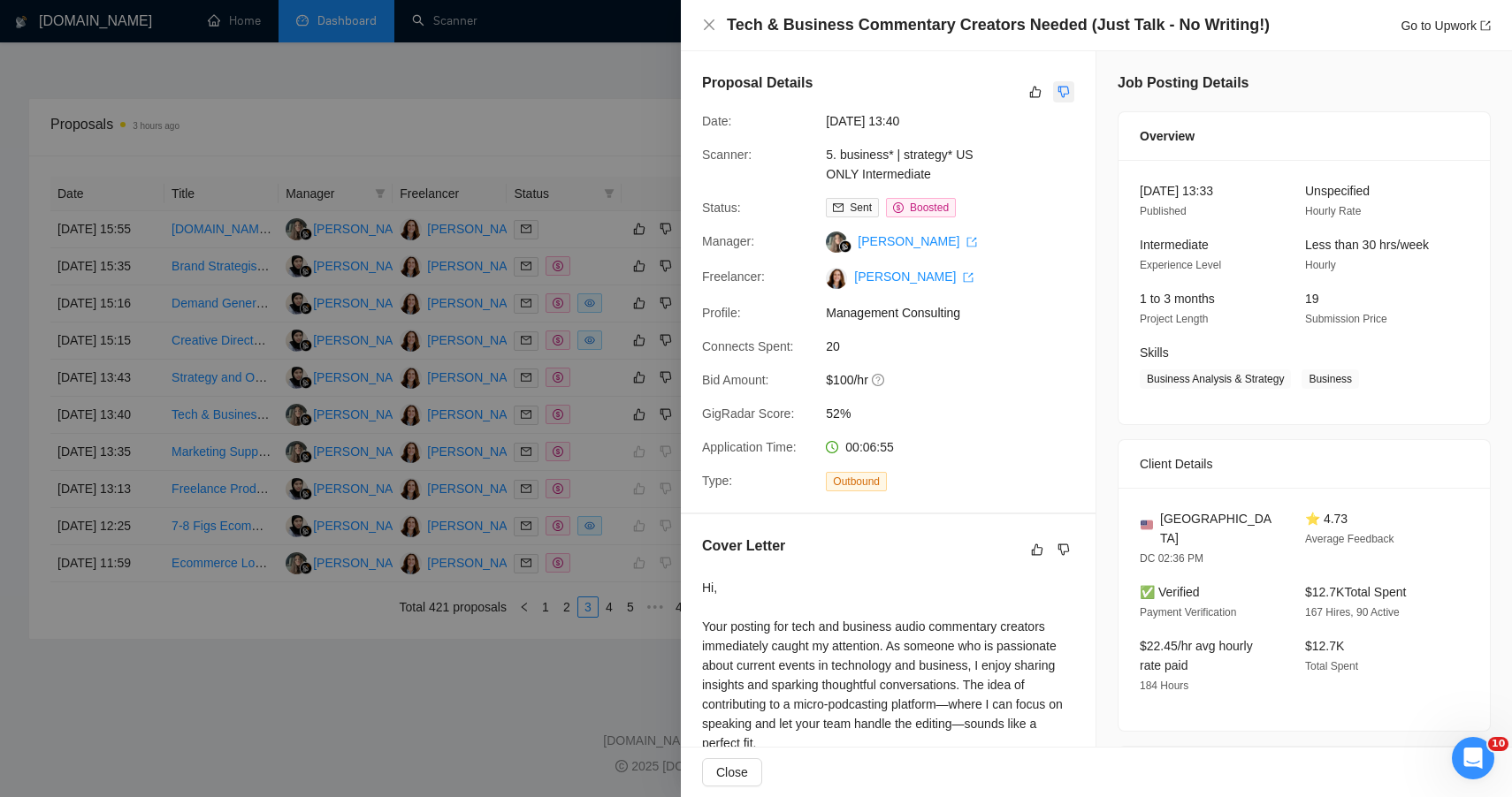
click at [1058, 98] on icon "dislike" at bounding box center [1064, 92] width 12 height 14
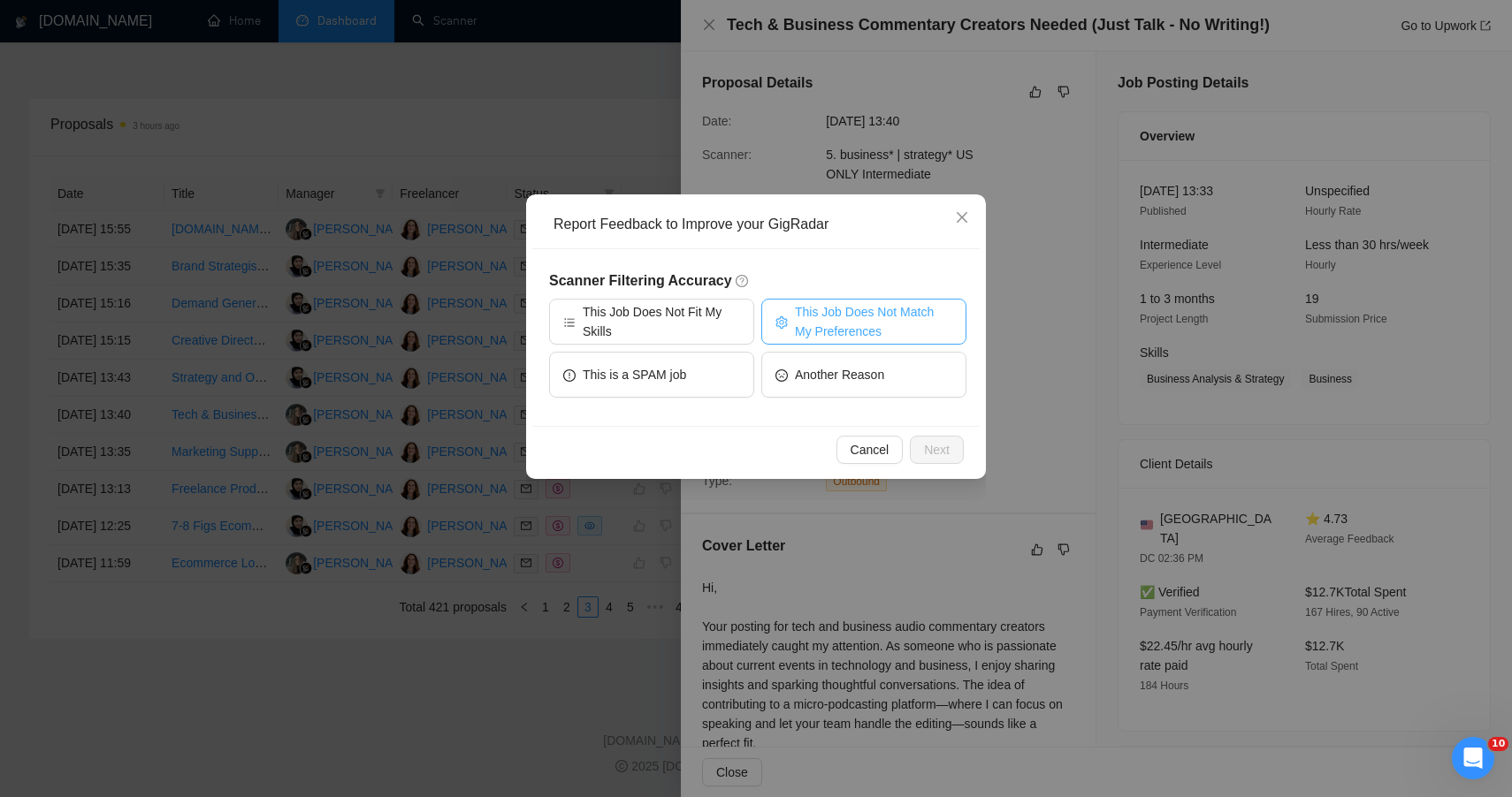
click at [871, 321] on span "This Job Does Not Match My Preferences" at bounding box center [873, 321] width 158 height 39
click at [938, 446] on span "Next" at bounding box center [936, 450] width 26 height 20
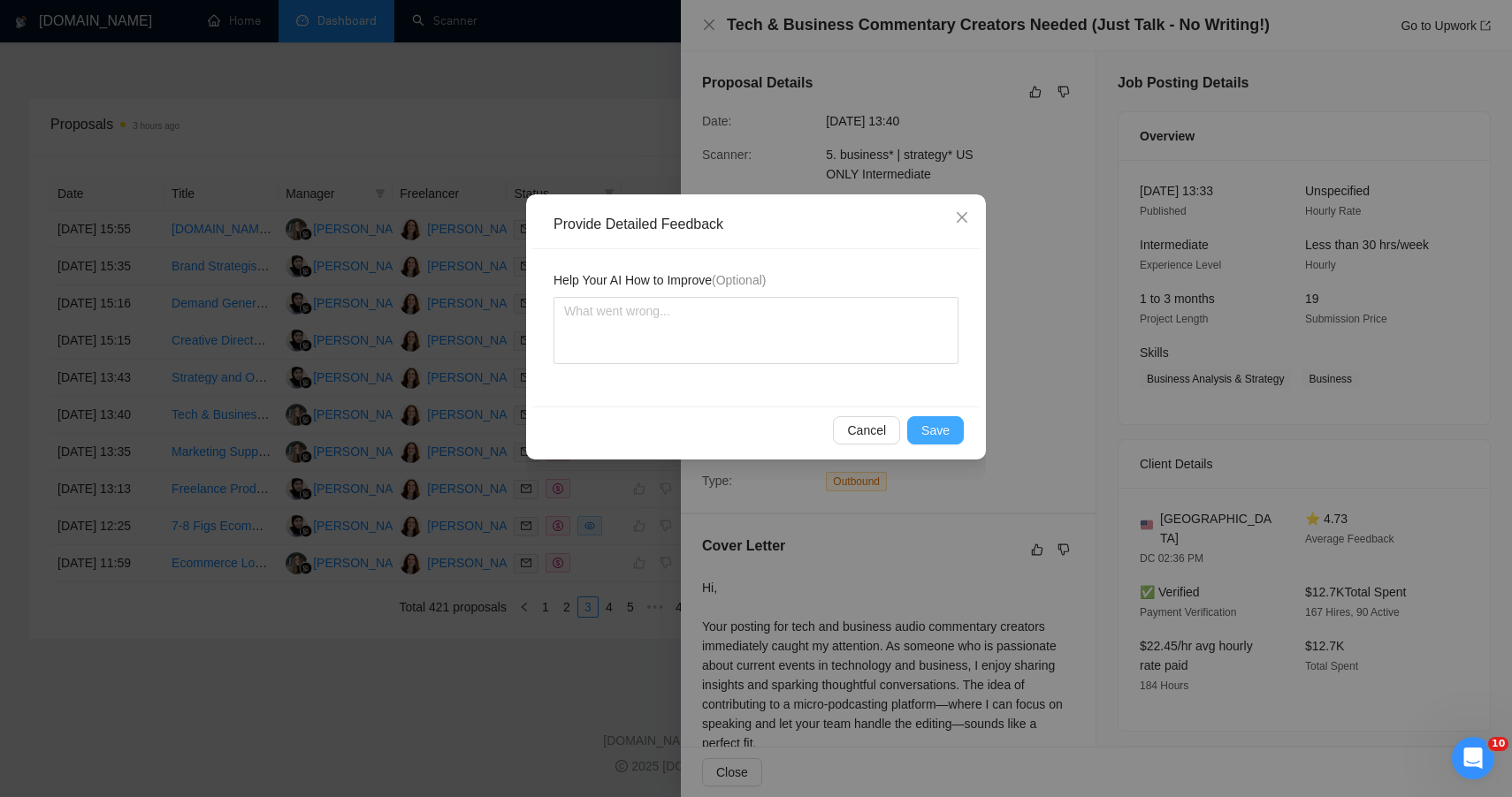
click at [916, 427] on button "Save" at bounding box center [936, 430] width 57 height 28
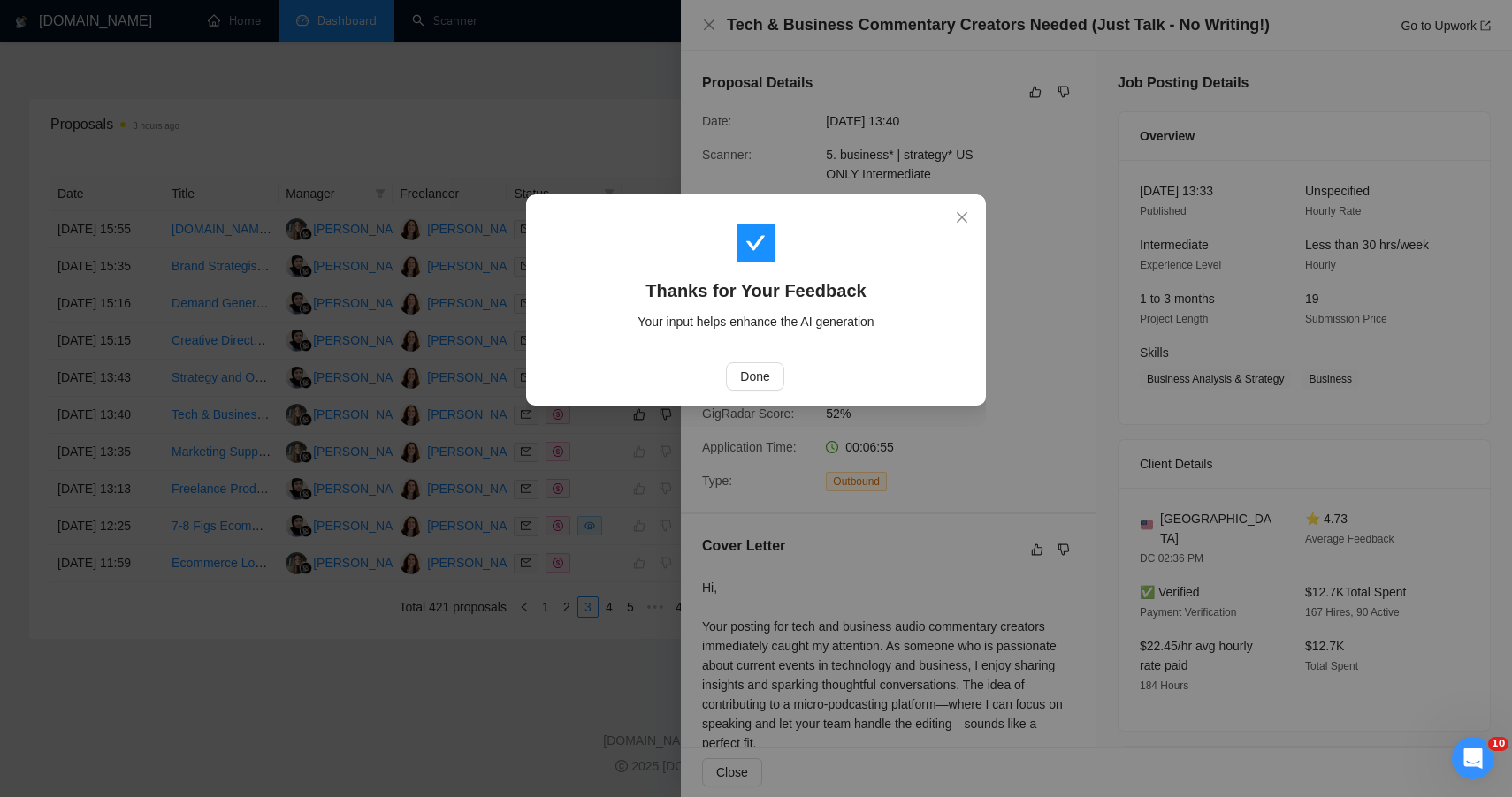
click at [401, 744] on div "Thanks for Your Feedback Your input helps enhance the AI generation Done" at bounding box center [756, 398] width 1512 height 797
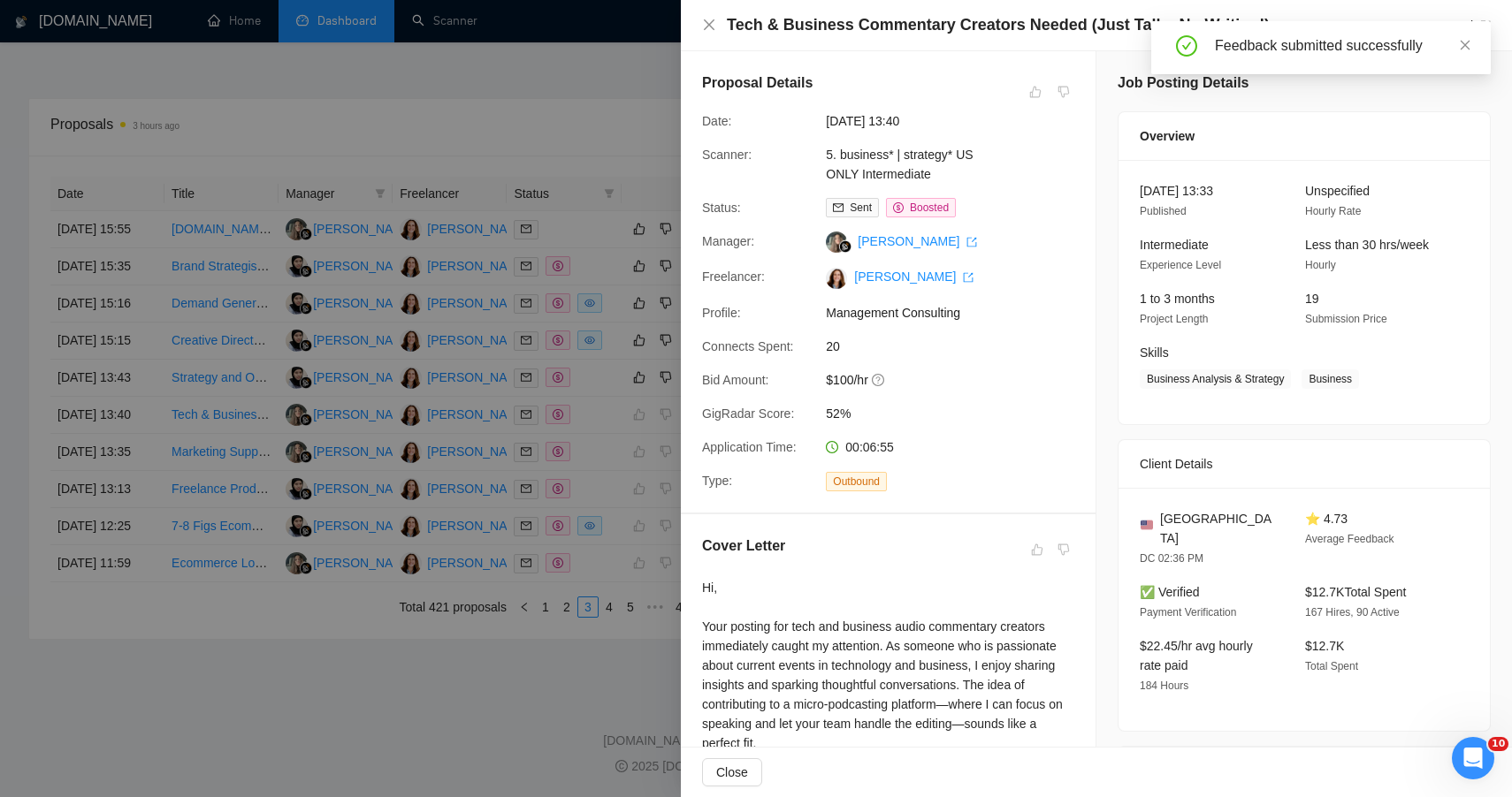
click at [593, 364] on div at bounding box center [756, 398] width 1512 height 797
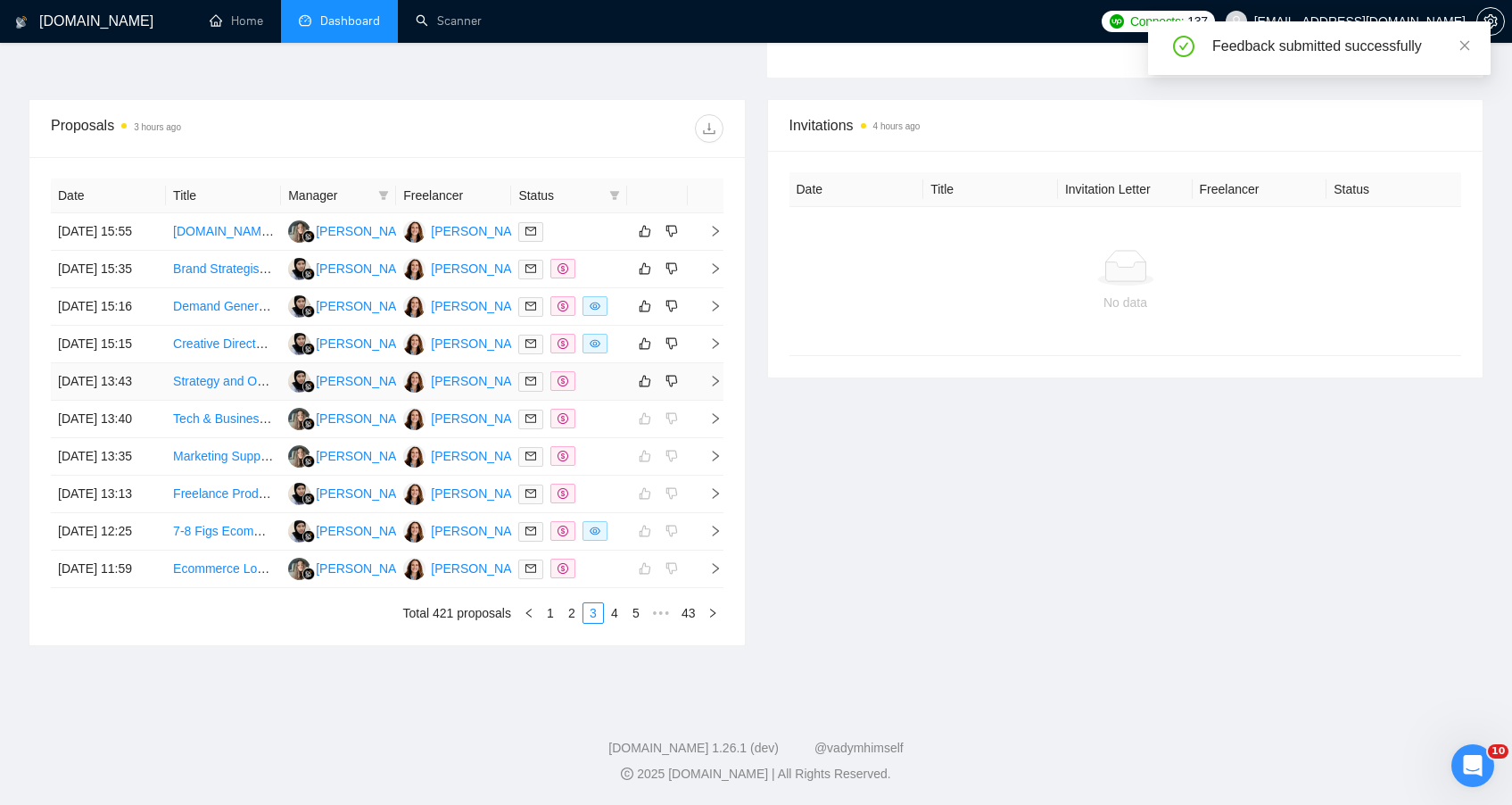
click at [598, 371] on div at bounding box center [569, 381] width 101 height 21
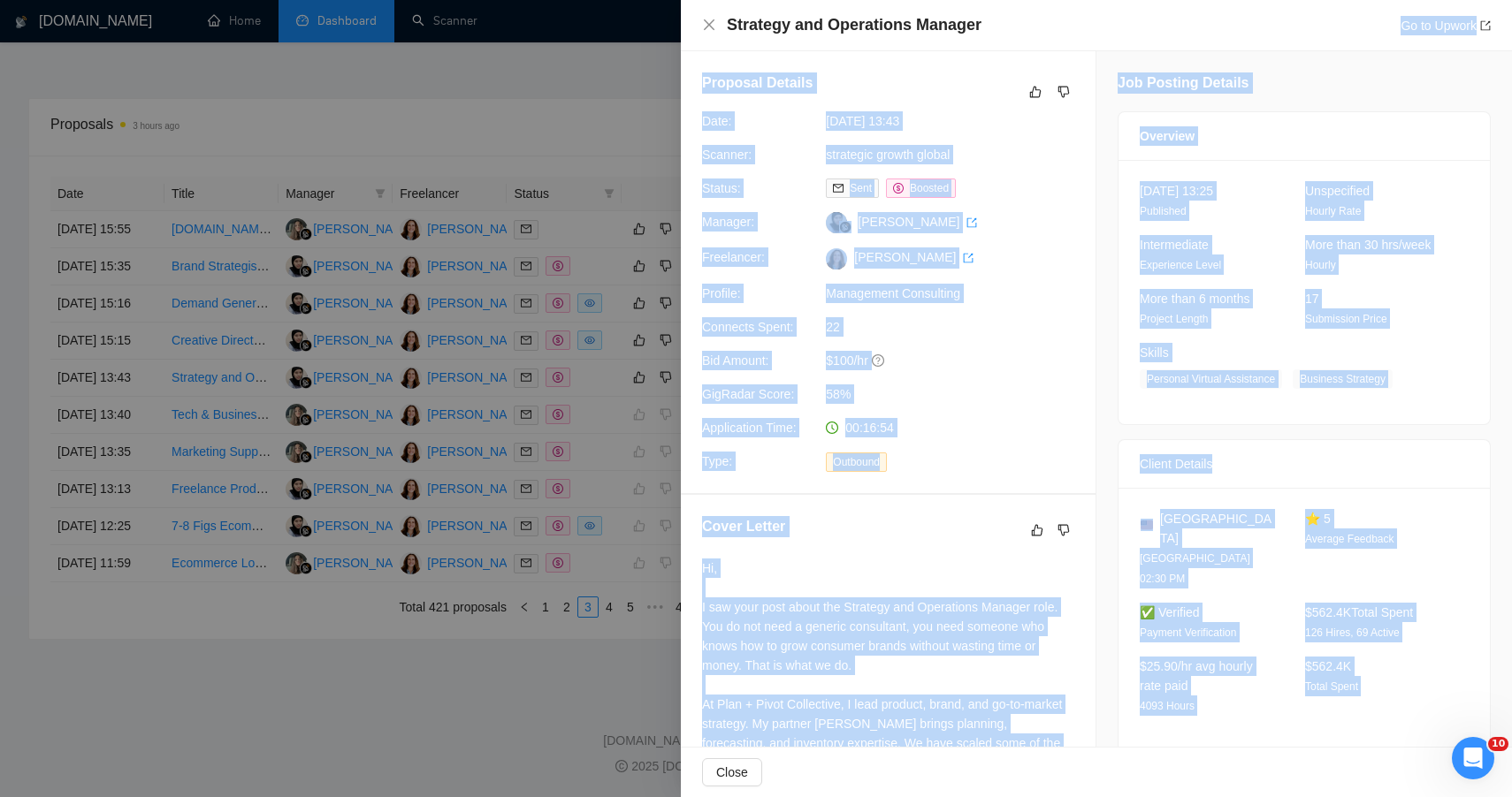
drag, startPoint x: 1384, startPoint y: 689, endPoint x: 1118, endPoint y: 19, distance: 720.9
click at [1118, 19] on div "Strategy and Operations Manager Go to Upwork Proposal Details Date: 10 Oct, 202…" at bounding box center [1096, 398] width 831 height 797
click at [1029, 95] on icon "like" at bounding box center [1035, 92] width 12 height 14
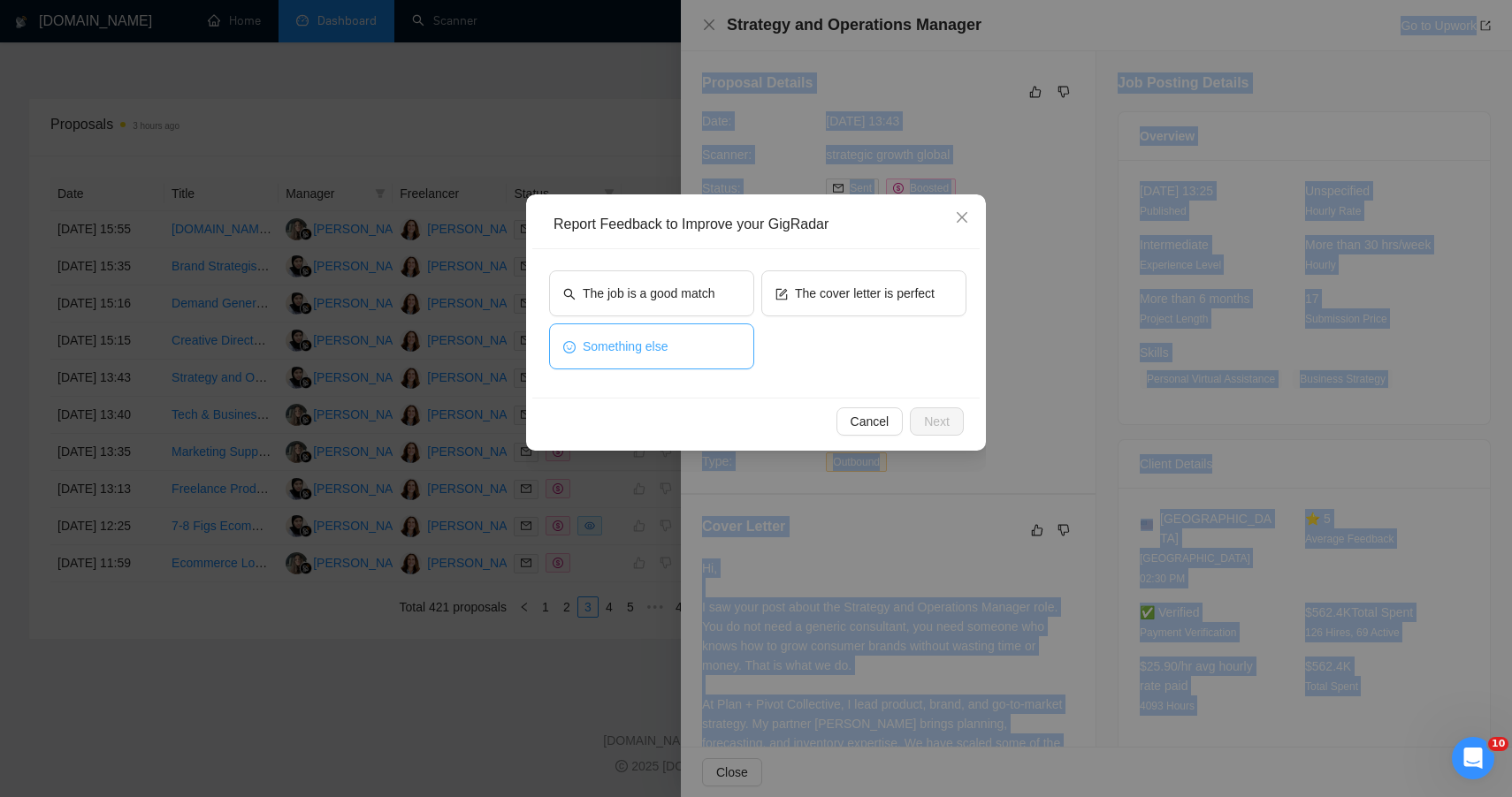
click at [719, 338] on button "Something else" at bounding box center [651, 346] width 205 height 46
click at [936, 423] on span "Next" at bounding box center [936, 422] width 26 height 20
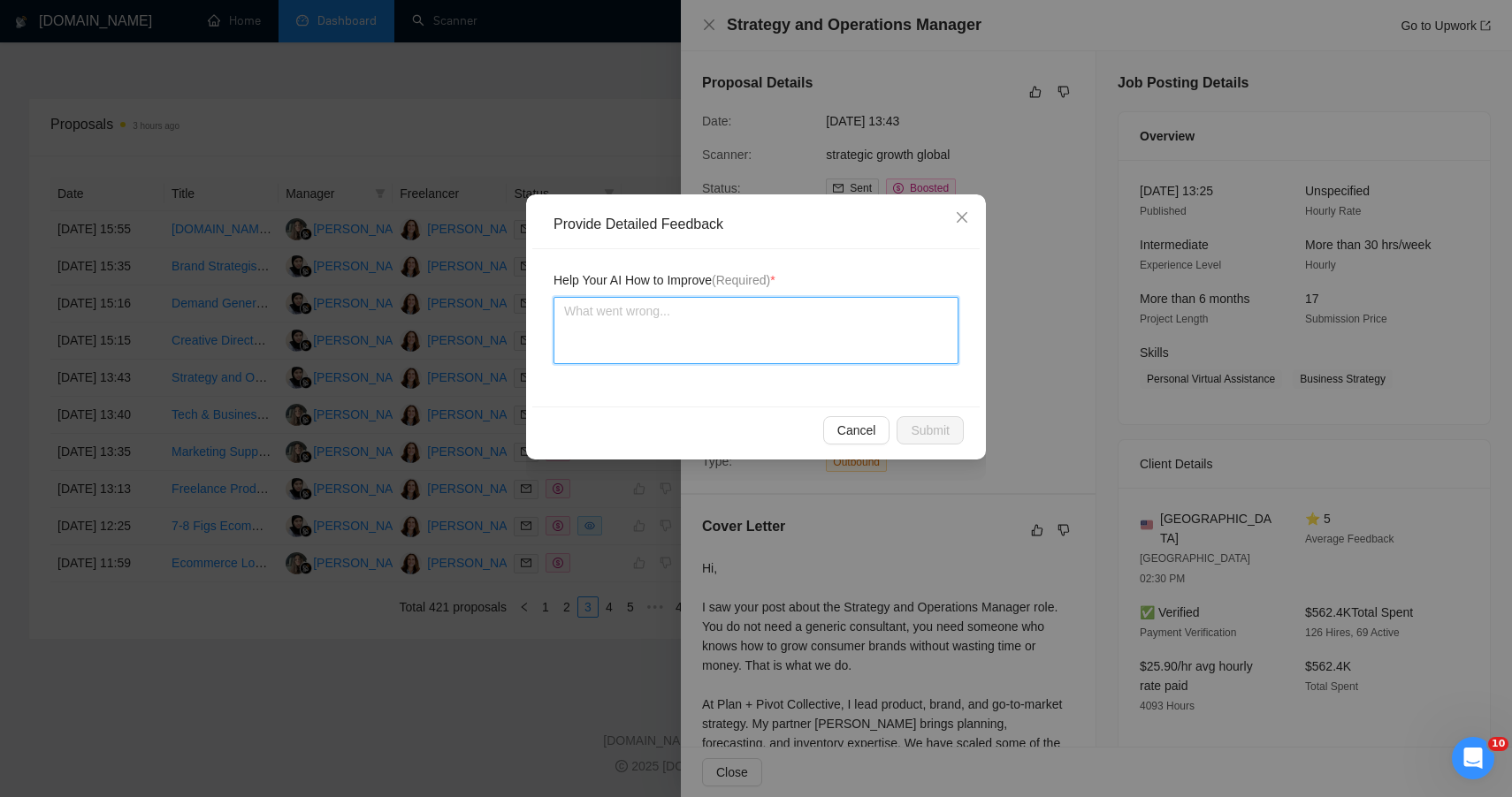
click at [807, 357] on textarea at bounding box center [756, 329] width 405 height 67
paste textarea "ChatGPT said: 🟡 MODERATE FIT — STRATEGICALLY STRONG, BUT TECH-SIDE LEANS CORPOR…"
type textarea "ChatGPT said: 🟡 MODERATE FIT — STRATEGICALLY STRONG, BUT TECH-SIDE LEANS CORPOR…"
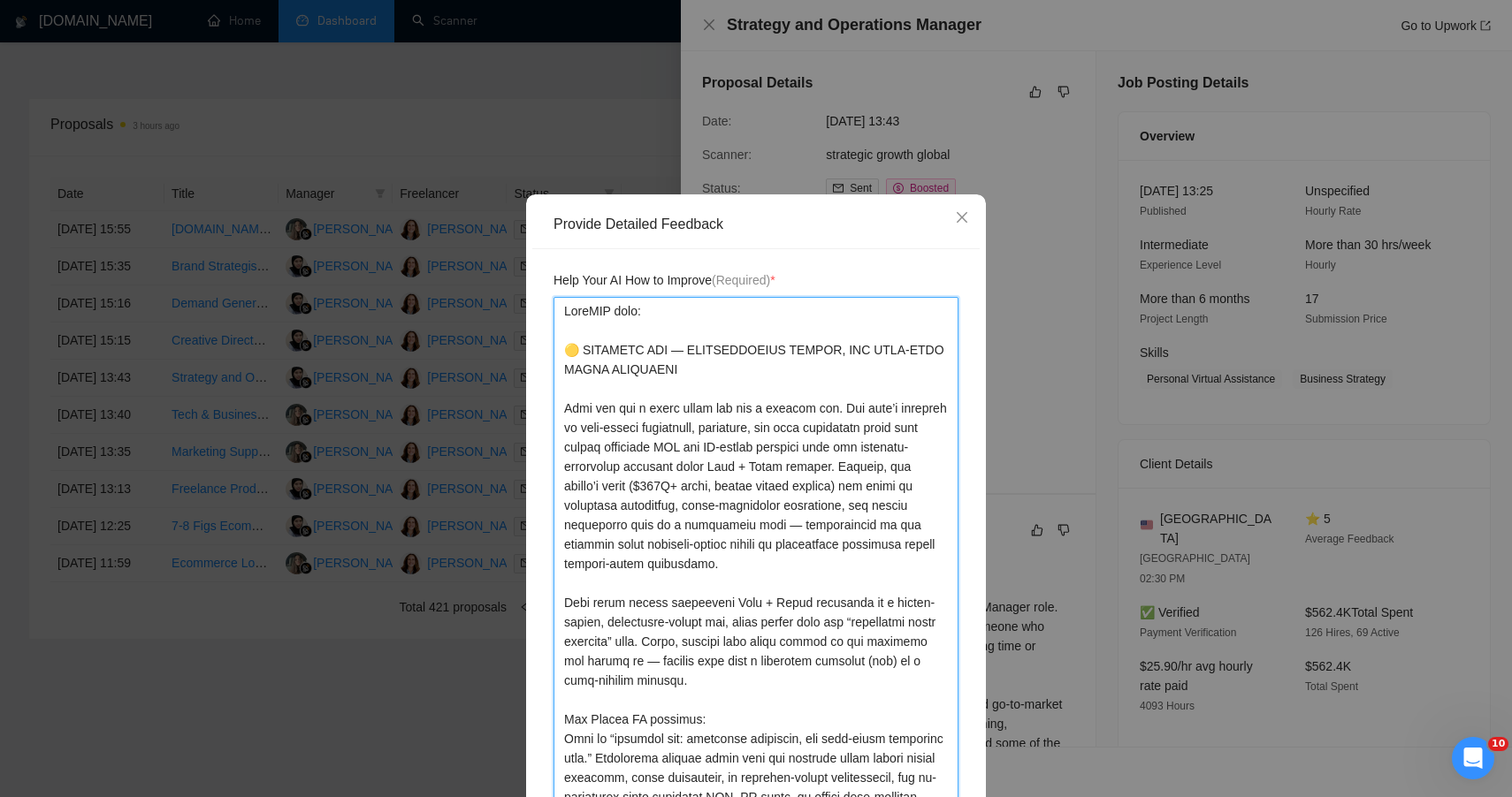
scroll to position [65, 0]
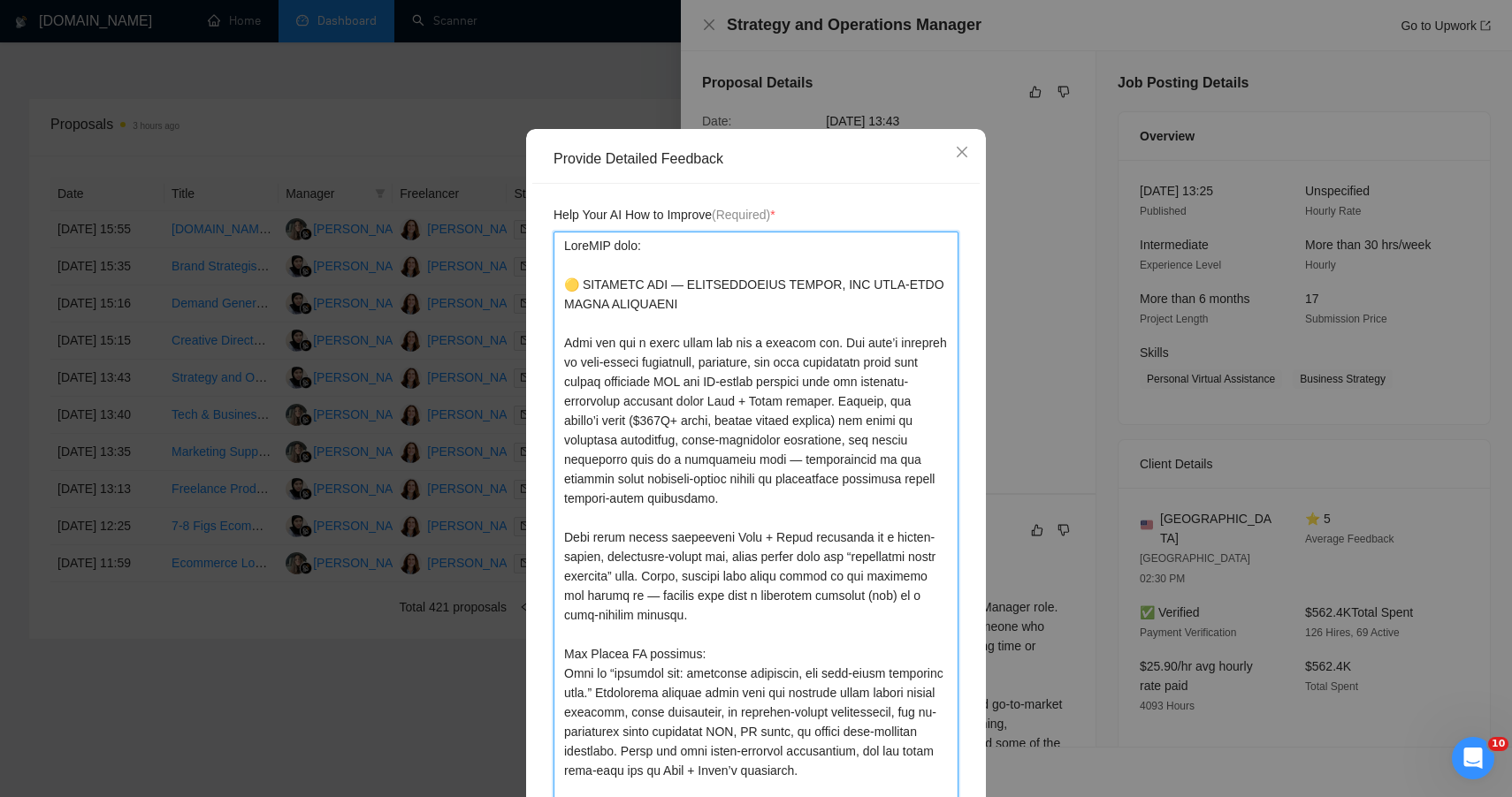
drag, startPoint x: 556, startPoint y: 286, endPoint x: 560, endPoint y: 129, distance: 157.1
click at [560, 129] on div "Provide Detailed Feedback Help Your AI How to Improve (Required) * Cancel Submit" at bounding box center [756, 514] width 460 height 770
type textarea "🟡 MODERATE FIT — STRATEGICALLY STRONG, BUT TECH-SIDE LEANS CORPORATE This one w…"
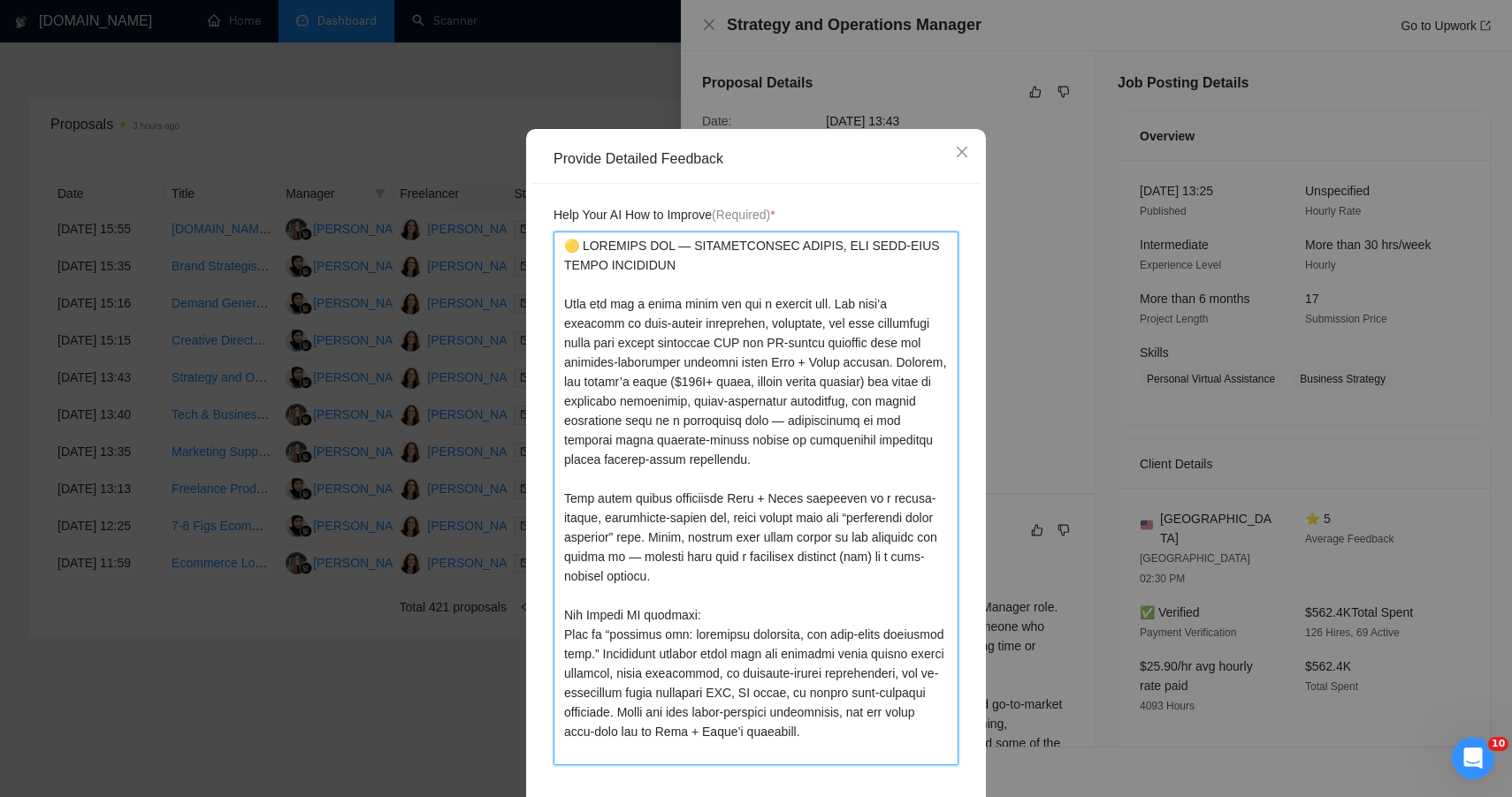
type textarea "🟡 MODERATE FIT — STRATEGICALLY STRONG, BUT TECH-SIDE LEANS CORPORATE This one w…"
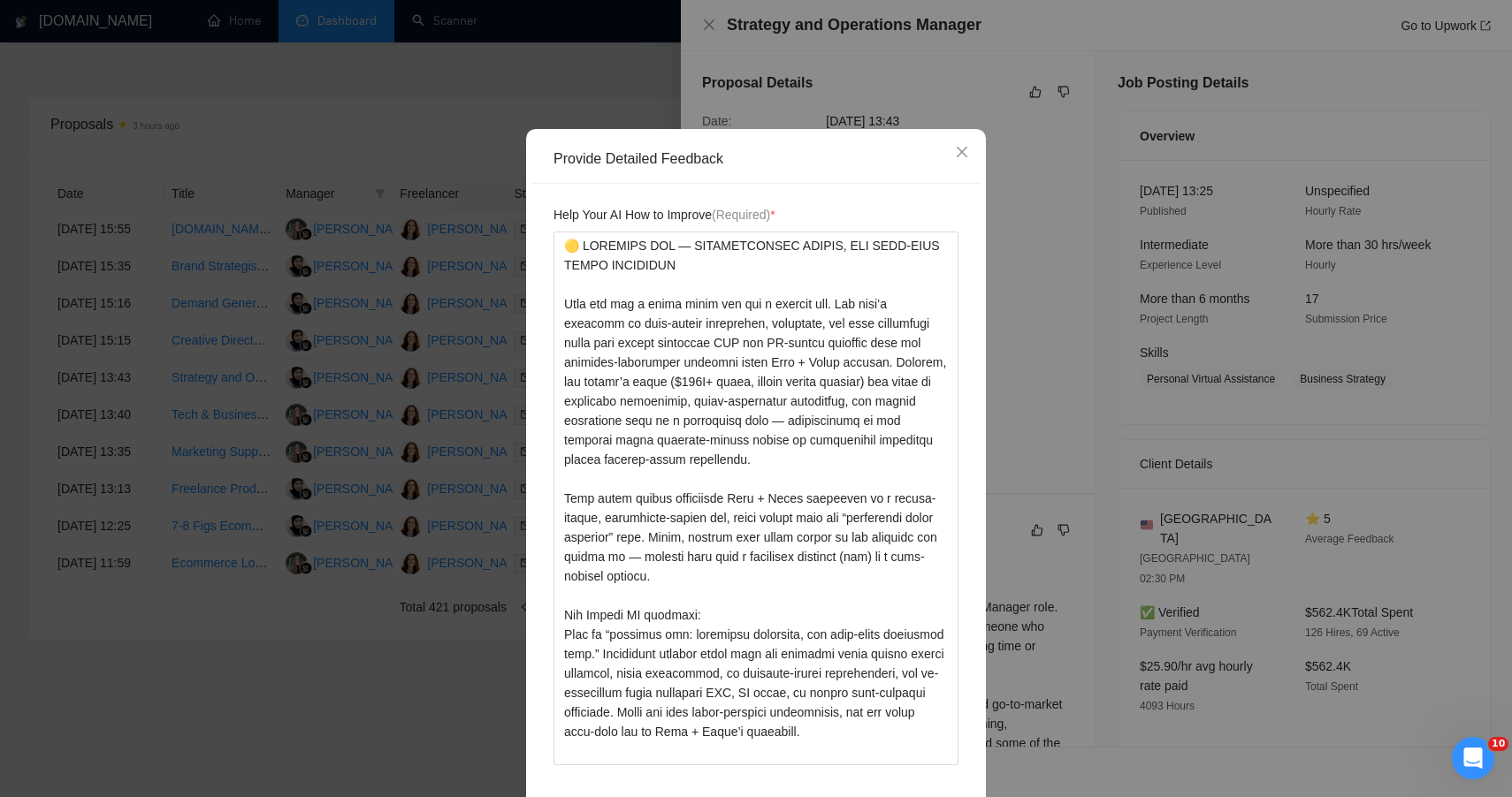
click at [961, 354] on div "Help Your AI How to Improve (Required) *" at bounding box center [756, 495] width 447 height 624
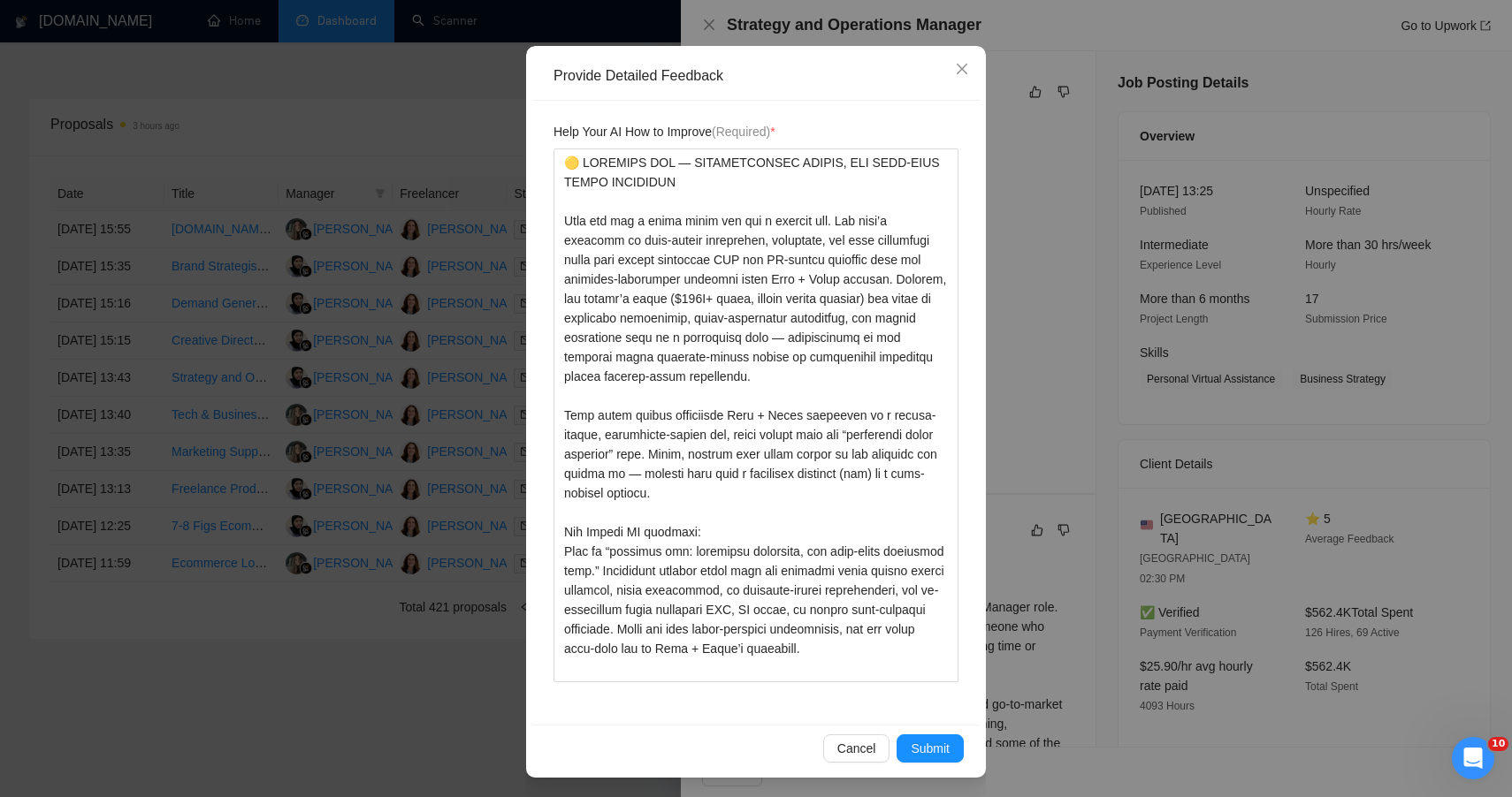
scroll to position [150, 0]
click at [950, 743] on button "Submit" at bounding box center [929, 747] width 67 height 28
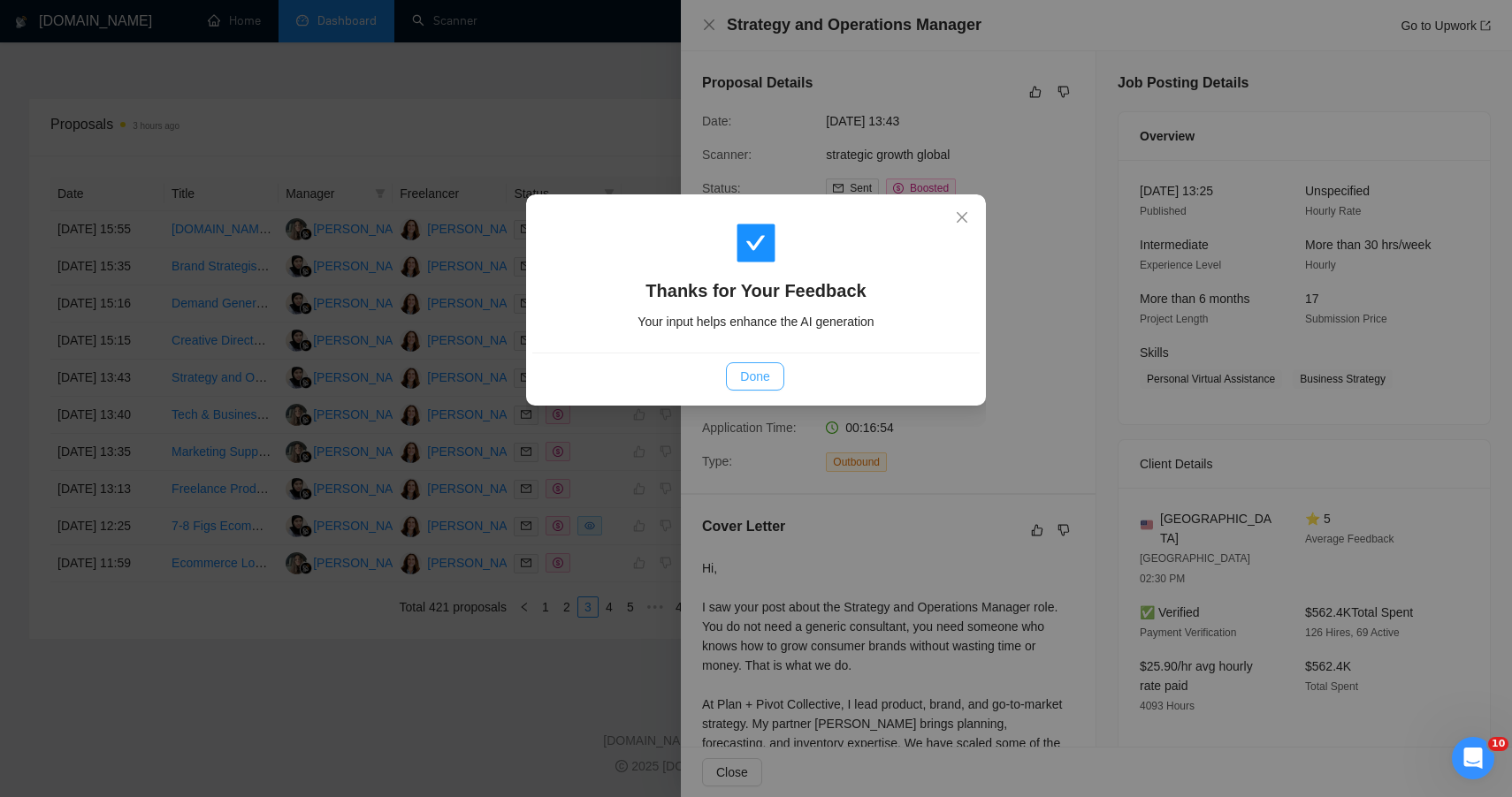
click at [733, 375] on button "Done" at bounding box center [755, 377] width 58 height 28
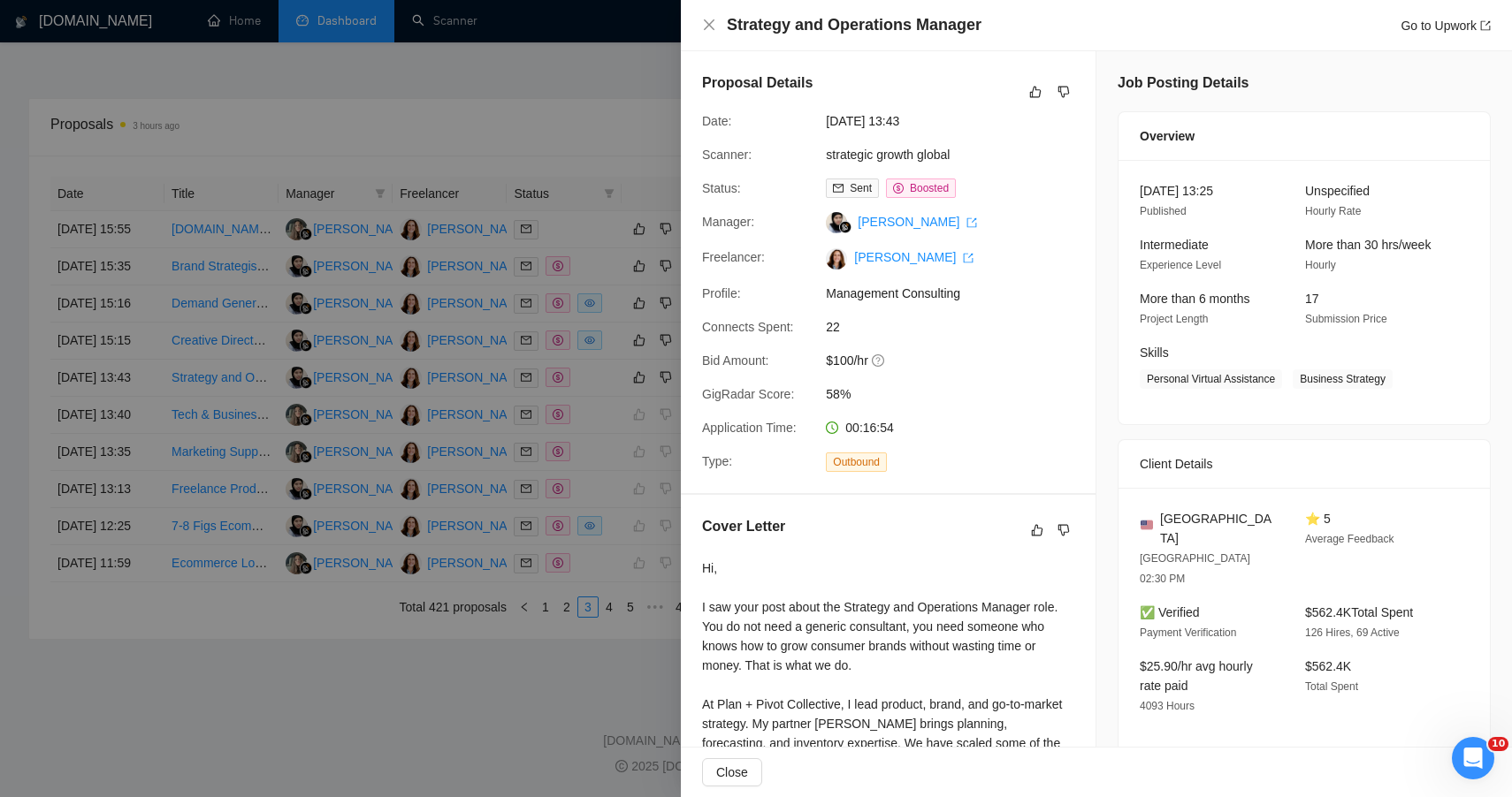
click at [469, 771] on div at bounding box center [756, 398] width 1512 height 797
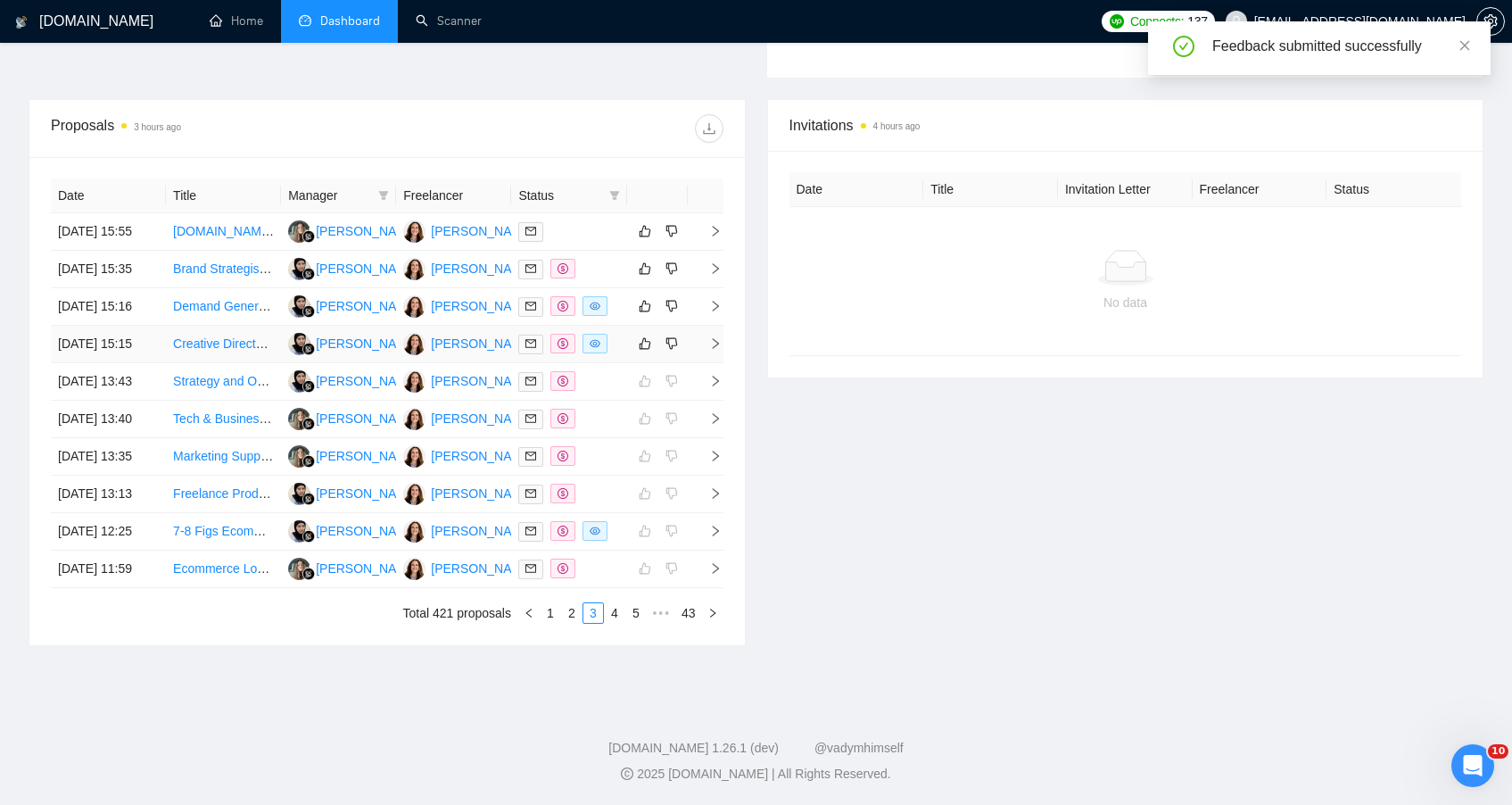
click at [633, 326] on td at bounding box center [657, 344] width 60 height 38
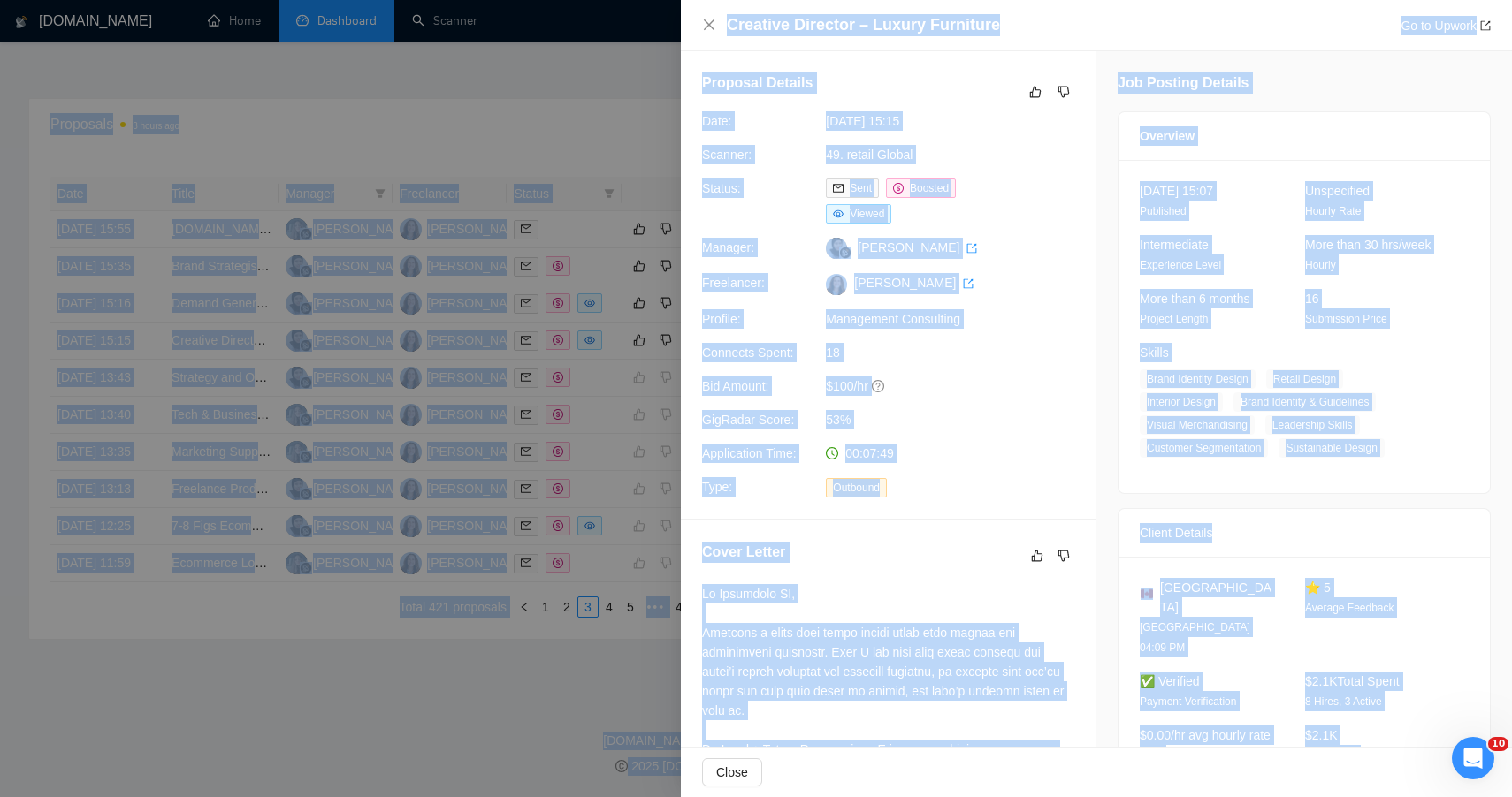
drag, startPoint x: 1227, startPoint y: 703, endPoint x: 1104, endPoint y: -116, distance: 828.2
click at [1030, 90] on icon "like" at bounding box center [1035, 92] width 12 height 12
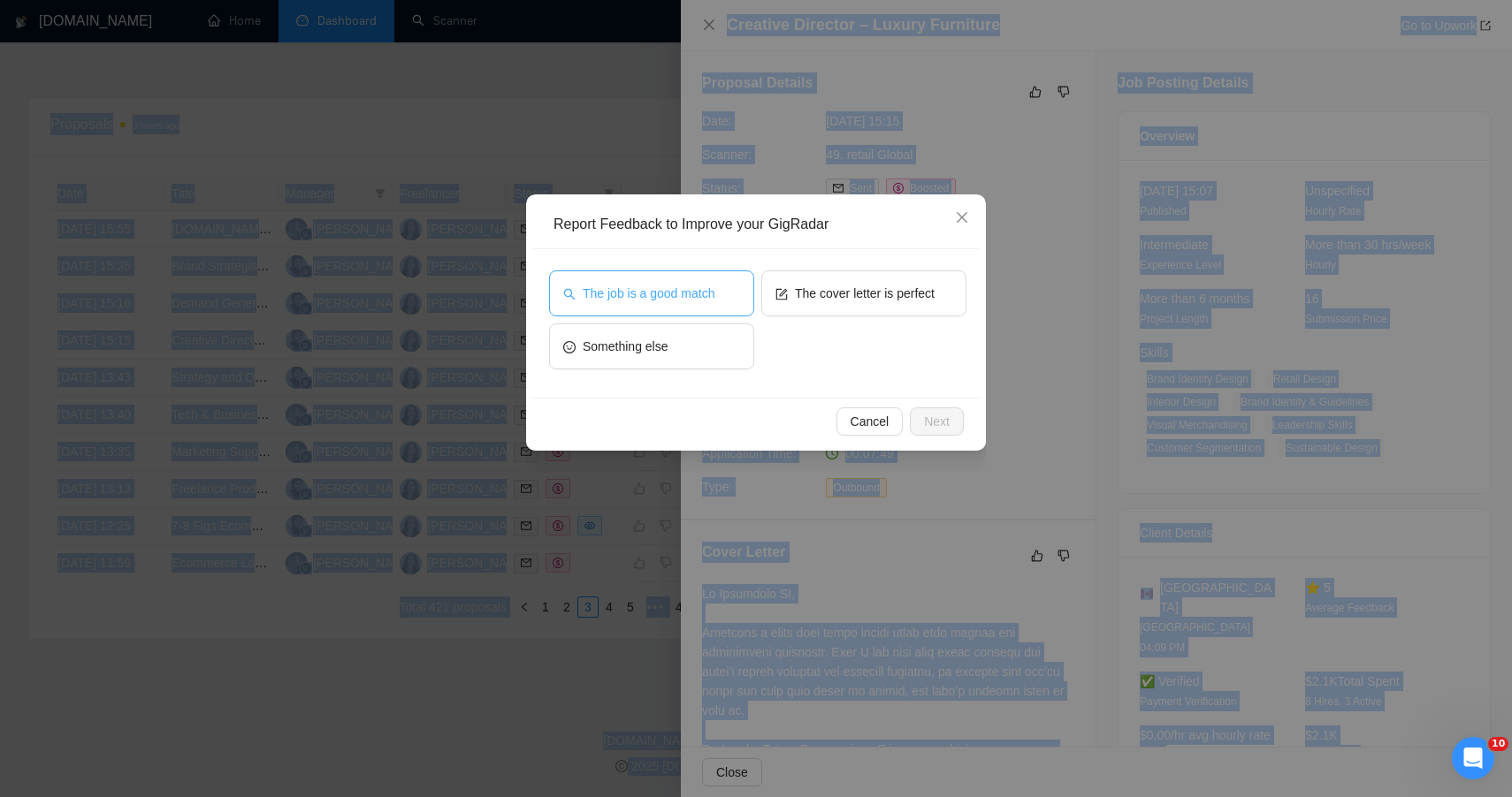
click at [710, 288] on span "The job is a good match" at bounding box center [649, 294] width 132 height 20
click at [936, 418] on span "Next" at bounding box center [936, 422] width 26 height 20
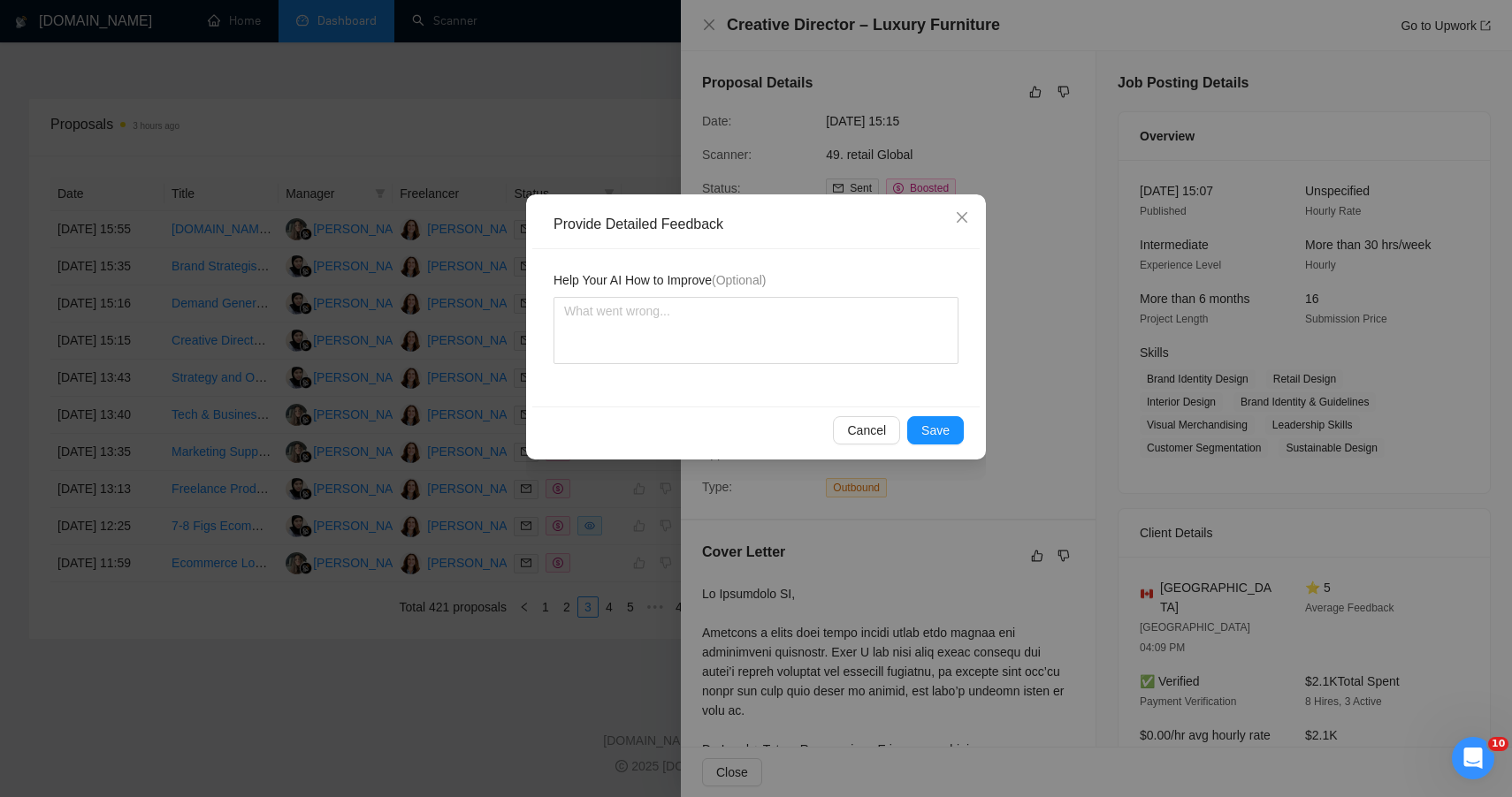
click at [816, 273] on div "Help Your AI How to Improve (Optional)" at bounding box center [756, 284] width 405 height 27
click at [820, 344] on textarea at bounding box center [756, 329] width 405 height 67
paste textarea "ChatGPT said: 🟢 HIGH FIT — STRONG ALIGNMENT WITH BRAND, RETAIL, AND CREATIVE ST…"
type textarea "ChatGPT said: 🟢 HIGH FIT — STRONG ALIGNMENT WITH BRAND, RETAIL, AND CREATIVE ST…"
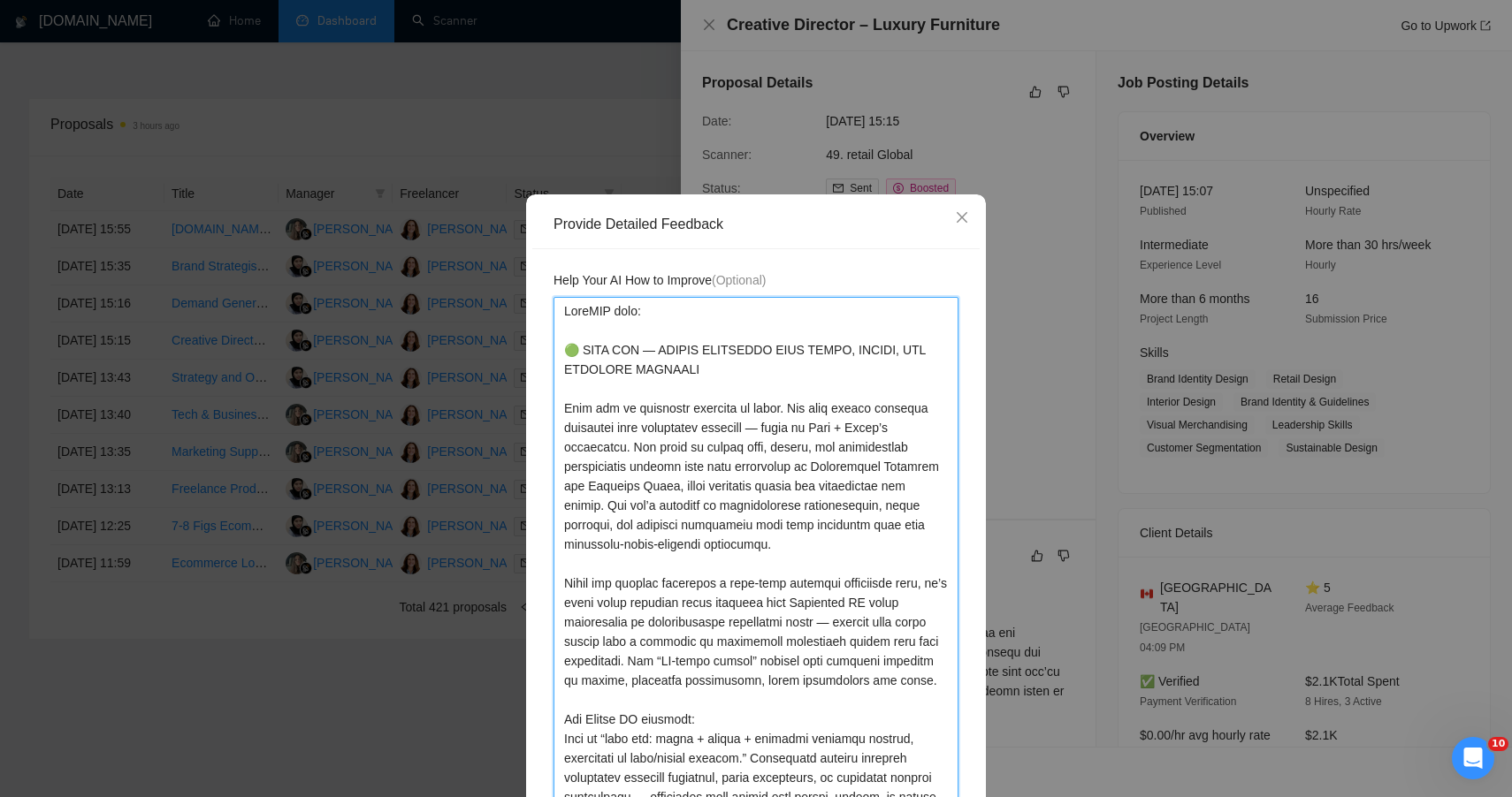
scroll to position [46, 0]
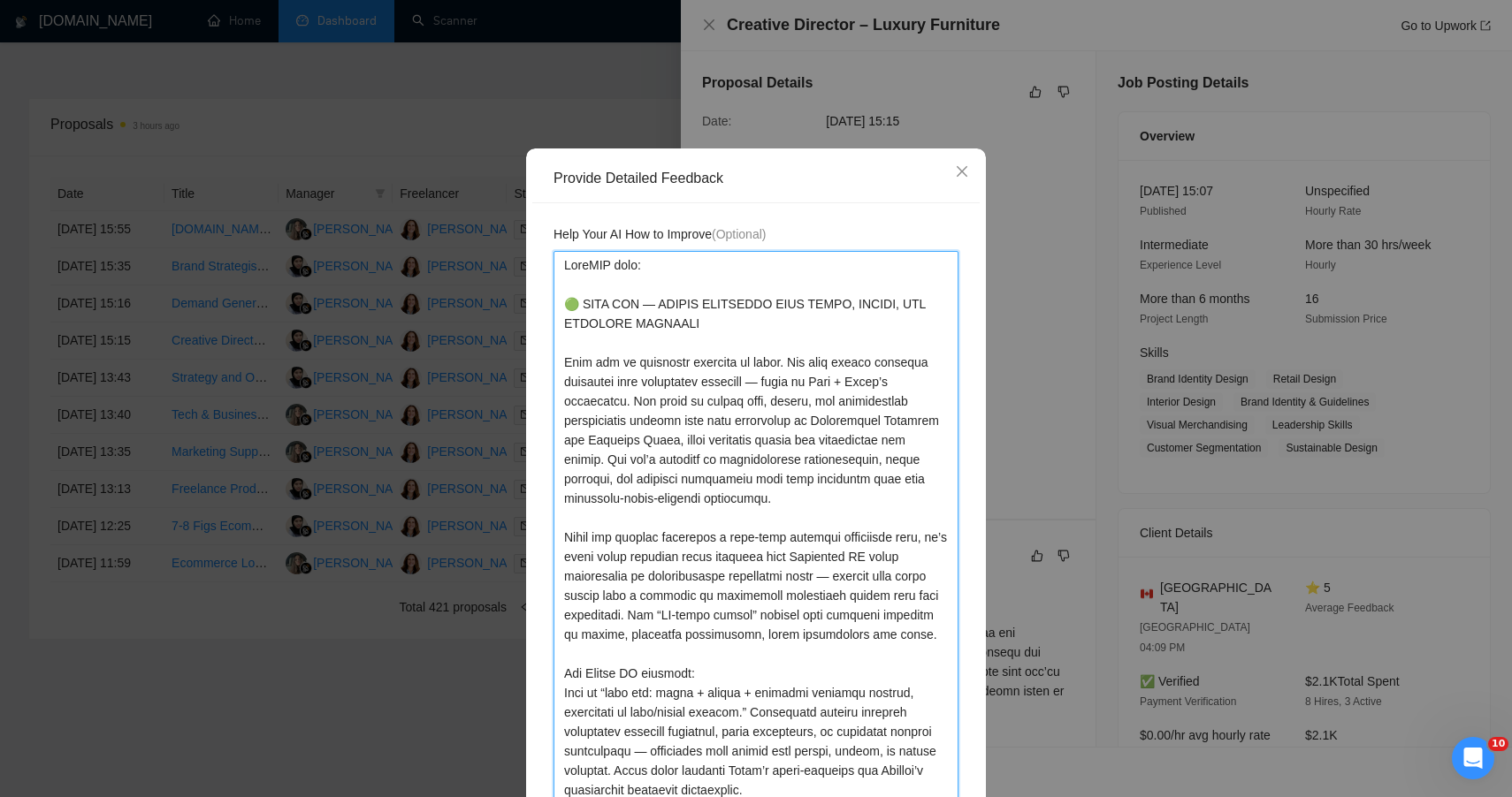
drag, startPoint x: 554, startPoint y: 299, endPoint x: 554, endPoint y: 165, distance: 134.0
click at [554, 165] on div "Provide Detailed Feedback Help Your AI How to Improve (Optional) Cancel Save" at bounding box center [756, 525] width 460 height 752
type textarea "🟢 HIGH FIT — STRONG ALIGNMENT WITH BRAND, RETAIL, AND CREATIVE STRATEGY This wa…"
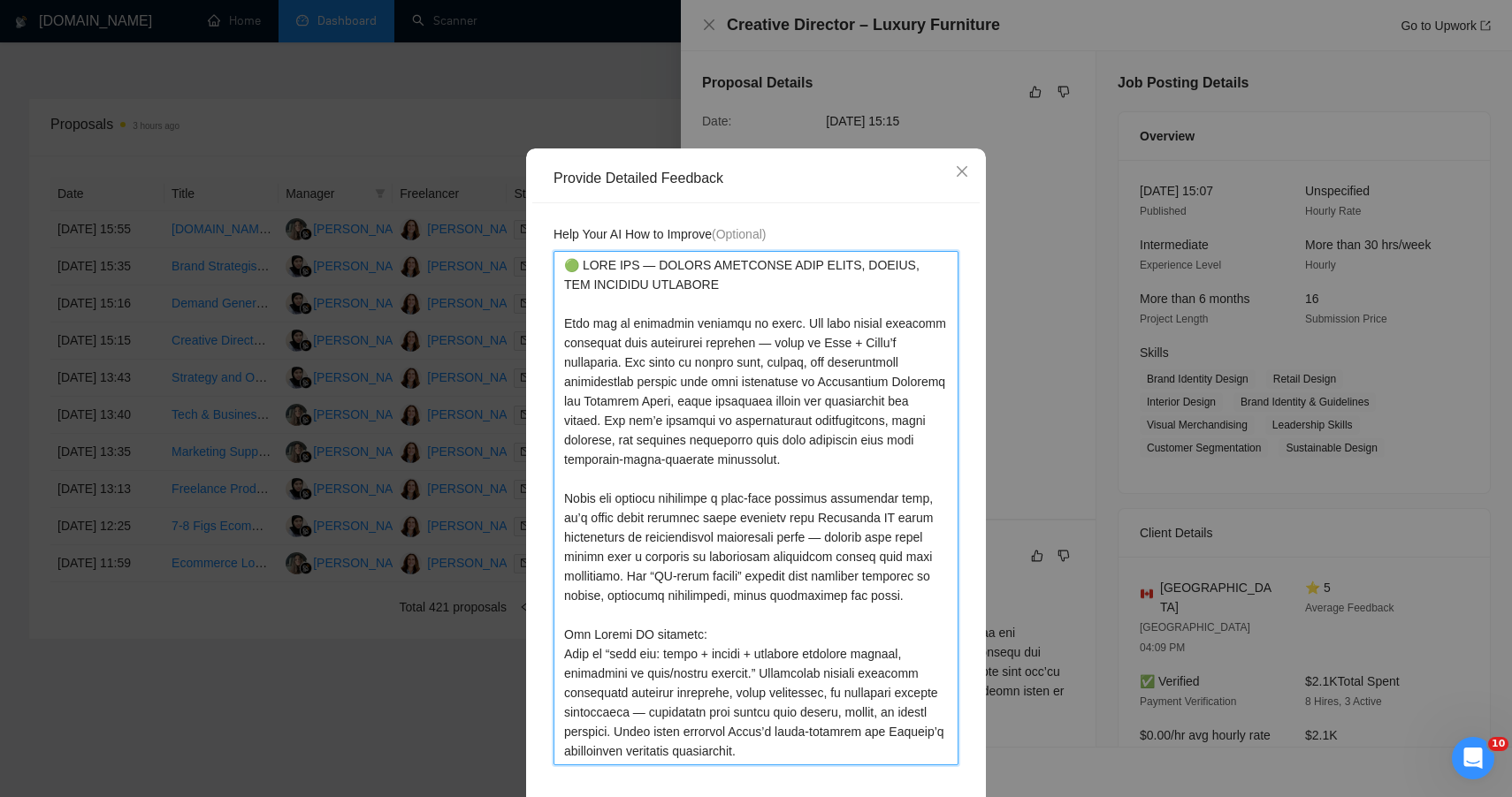
type textarea "🟢 HIGH FIT — STRONG ALIGNMENT WITH BRAND, RETAIL, AND CREATIVE STRATEGY This wa…"
click at [955, 590] on div "Help Your AI How to Improve (Optional)" at bounding box center [756, 505] width 447 height 605
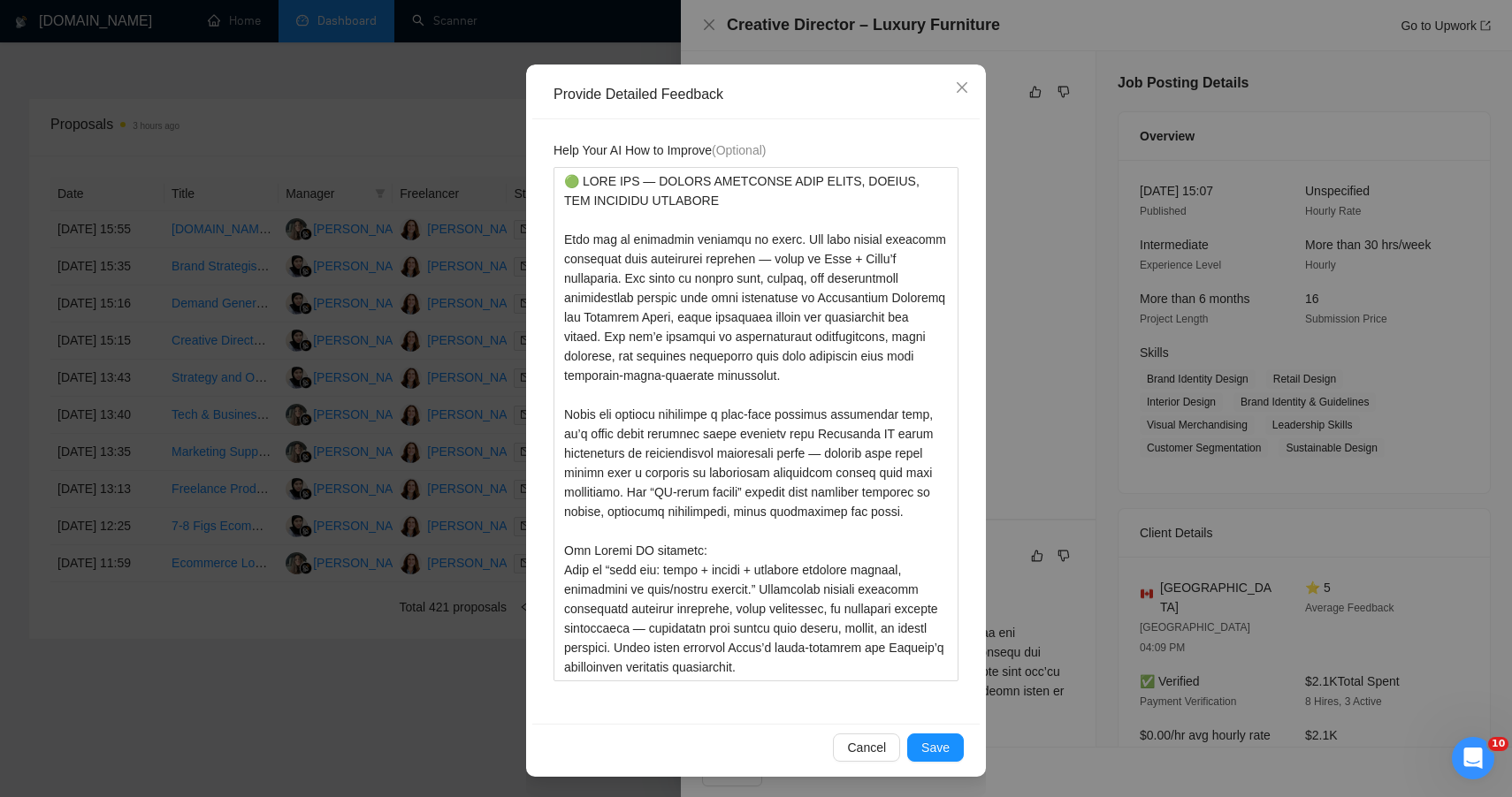
scroll to position [131, 0]
click at [946, 743] on button "Save" at bounding box center [936, 747] width 57 height 28
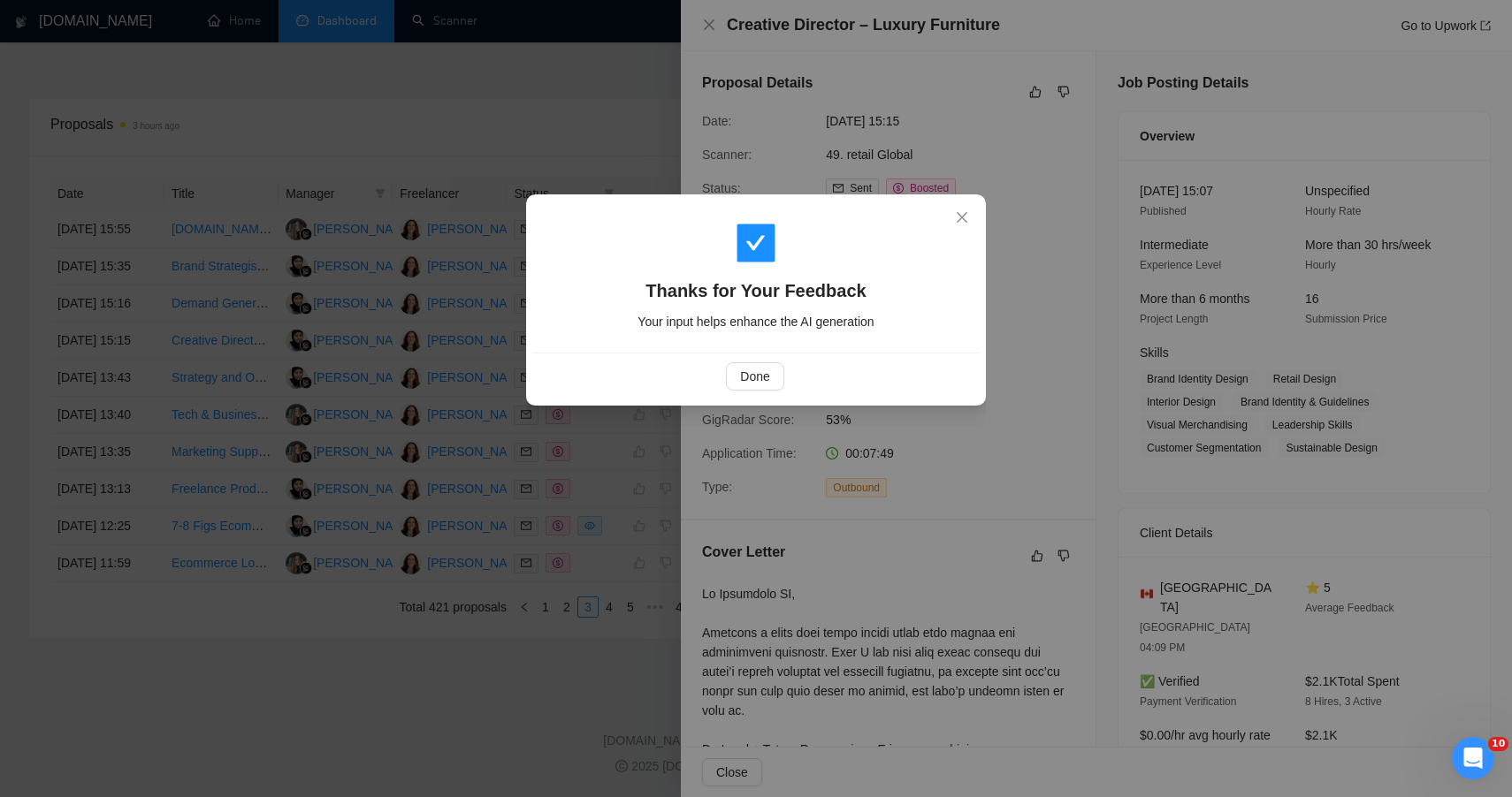
scroll to position [0, 0]
click at [760, 383] on span "Done" at bounding box center [755, 377] width 29 height 20
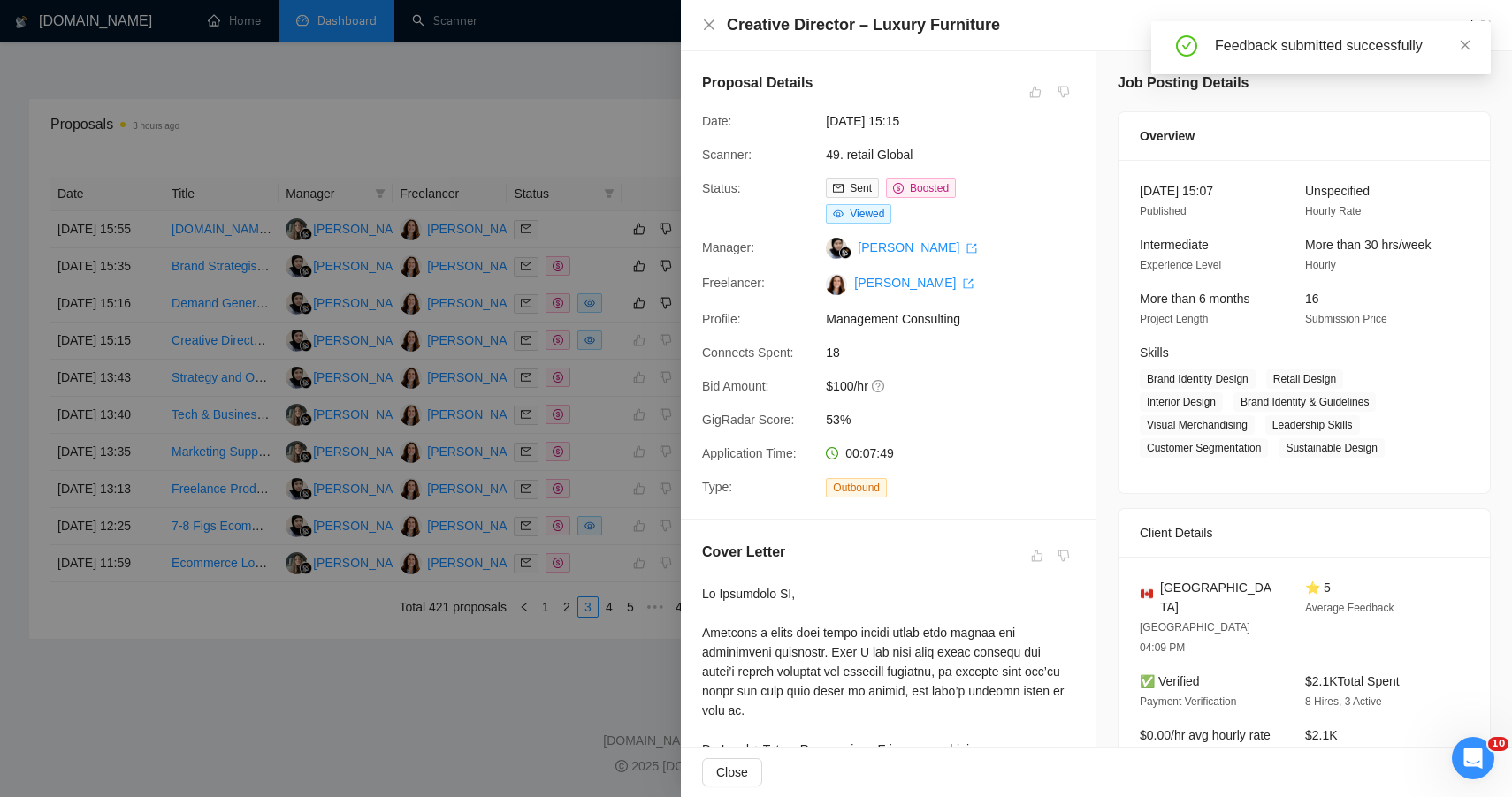
click at [280, 765] on div at bounding box center [756, 398] width 1512 height 797
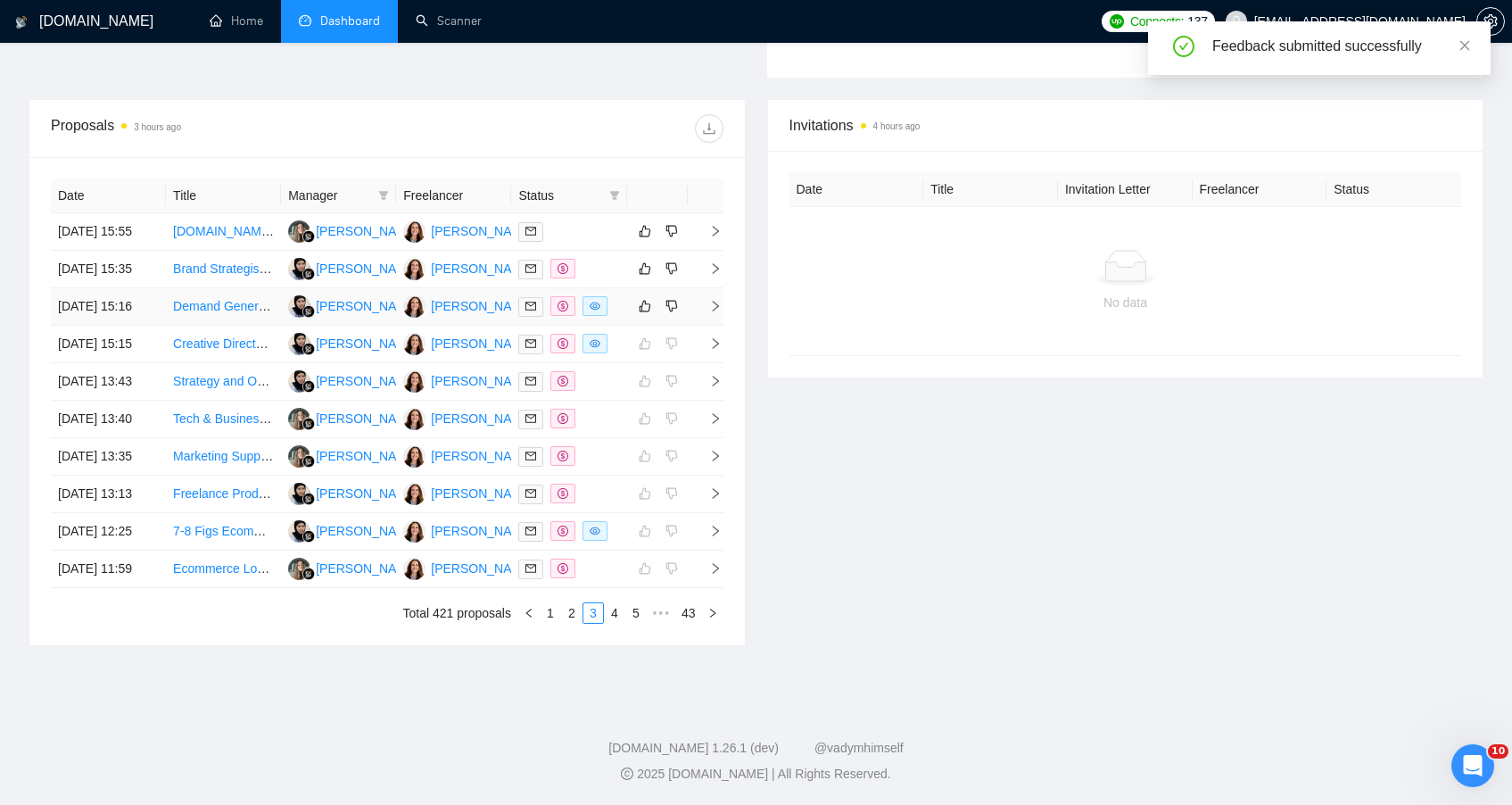
click at [627, 289] on td at bounding box center [657, 308] width 60 height 38
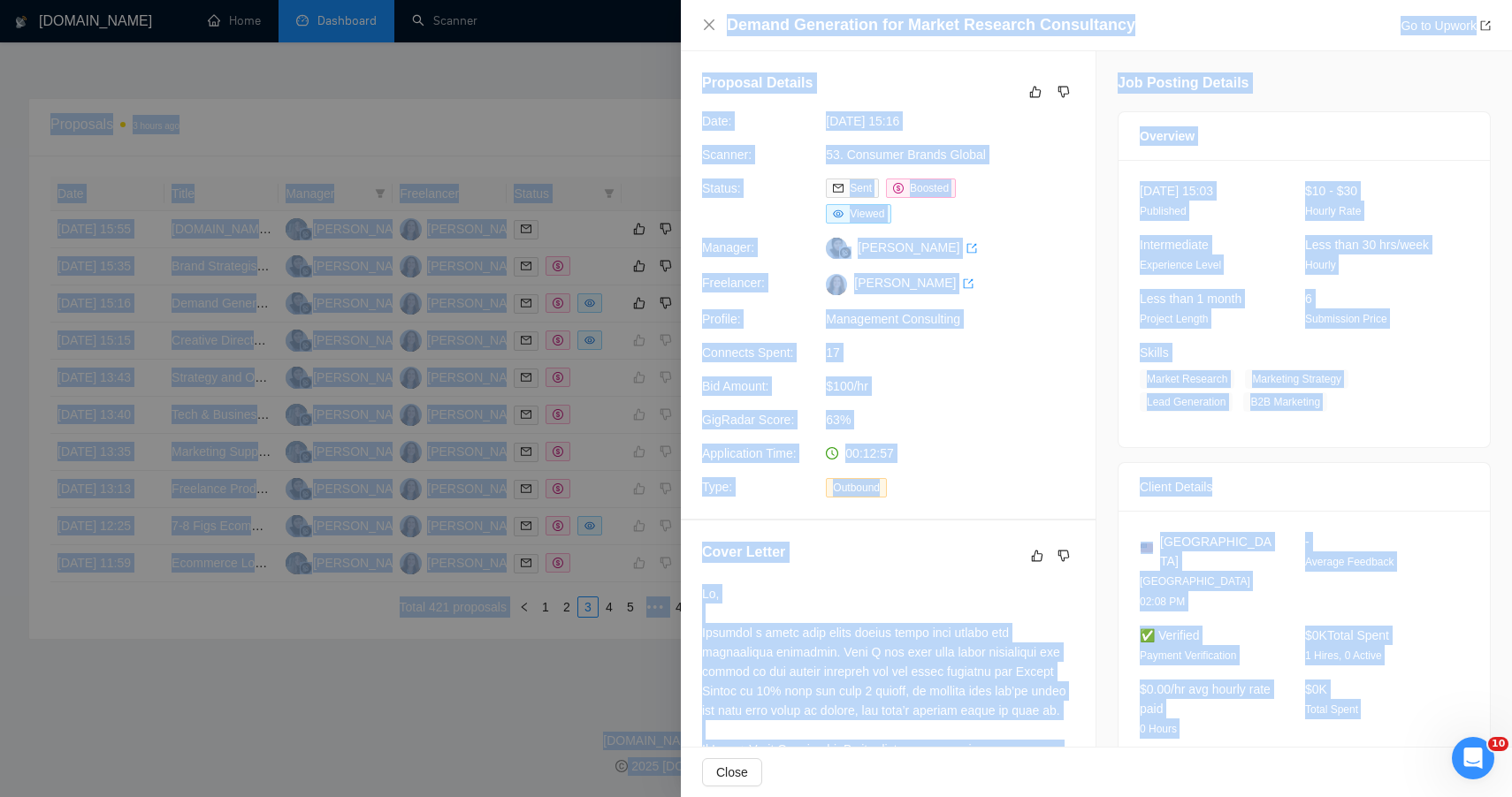
drag, startPoint x: 1232, startPoint y: 701, endPoint x: 1135, endPoint y: -116, distance: 822.7
click at [1029, 91] on icon "like" at bounding box center [1035, 92] width 12 height 14
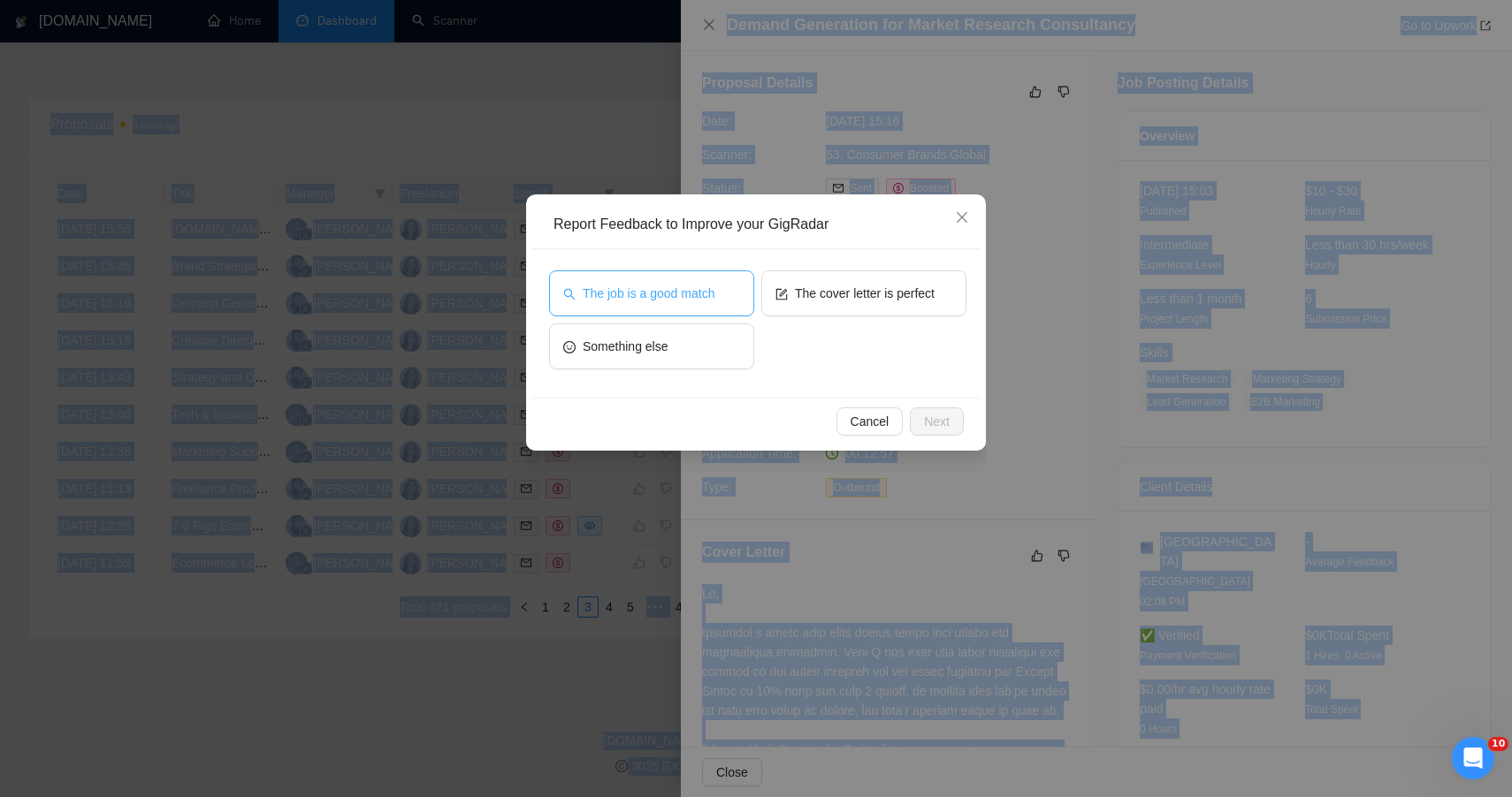
click at [713, 281] on button "The job is a good match" at bounding box center [651, 294] width 205 height 46
click at [949, 432] on button "Next" at bounding box center [936, 422] width 54 height 28
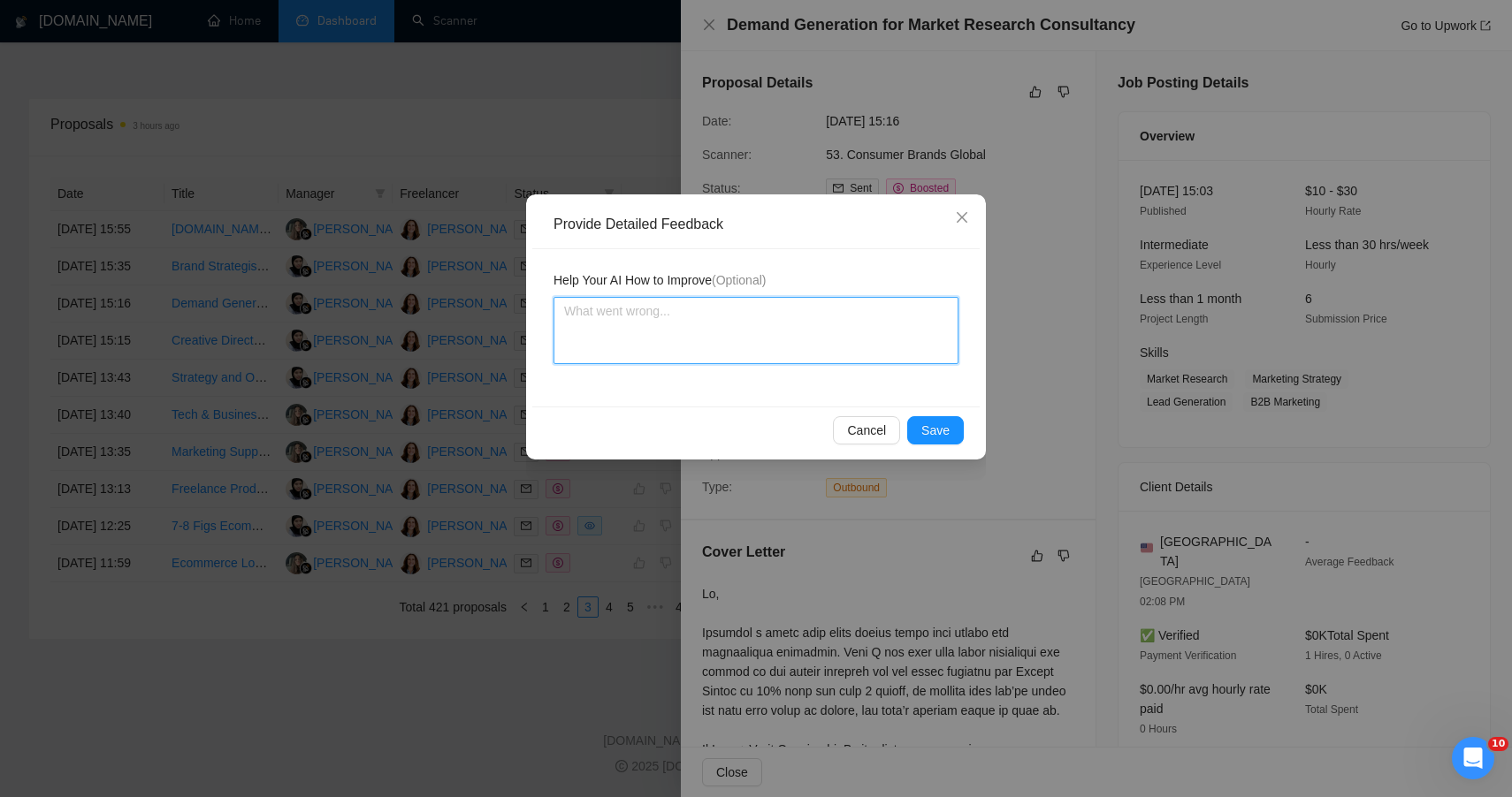
click at [785, 334] on textarea at bounding box center [756, 329] width 405 height 67
paste textarea "ChatGPT said: 🟢 HIGH FIT — STRONG STRATEGY + GROWTH ALIGNMENT WITH PLAN + PIVOT…"
type textarea "ChatGPT said: 🟢 HIGH FIT — STRONG STRATEGY + GROWTH ALIGNMENT WITH PLAN + PIVOT…"
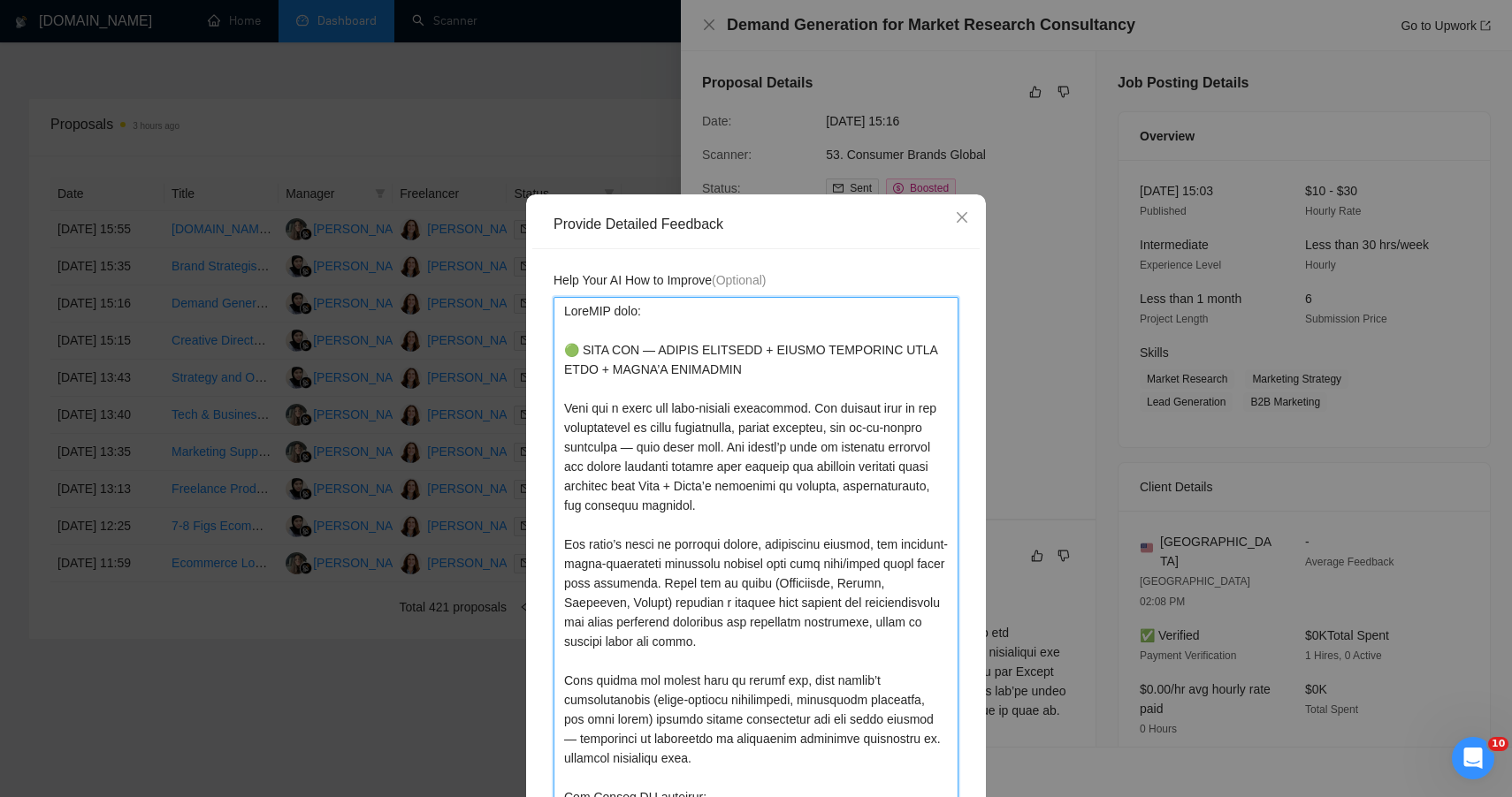
scroll to position [143, 0]
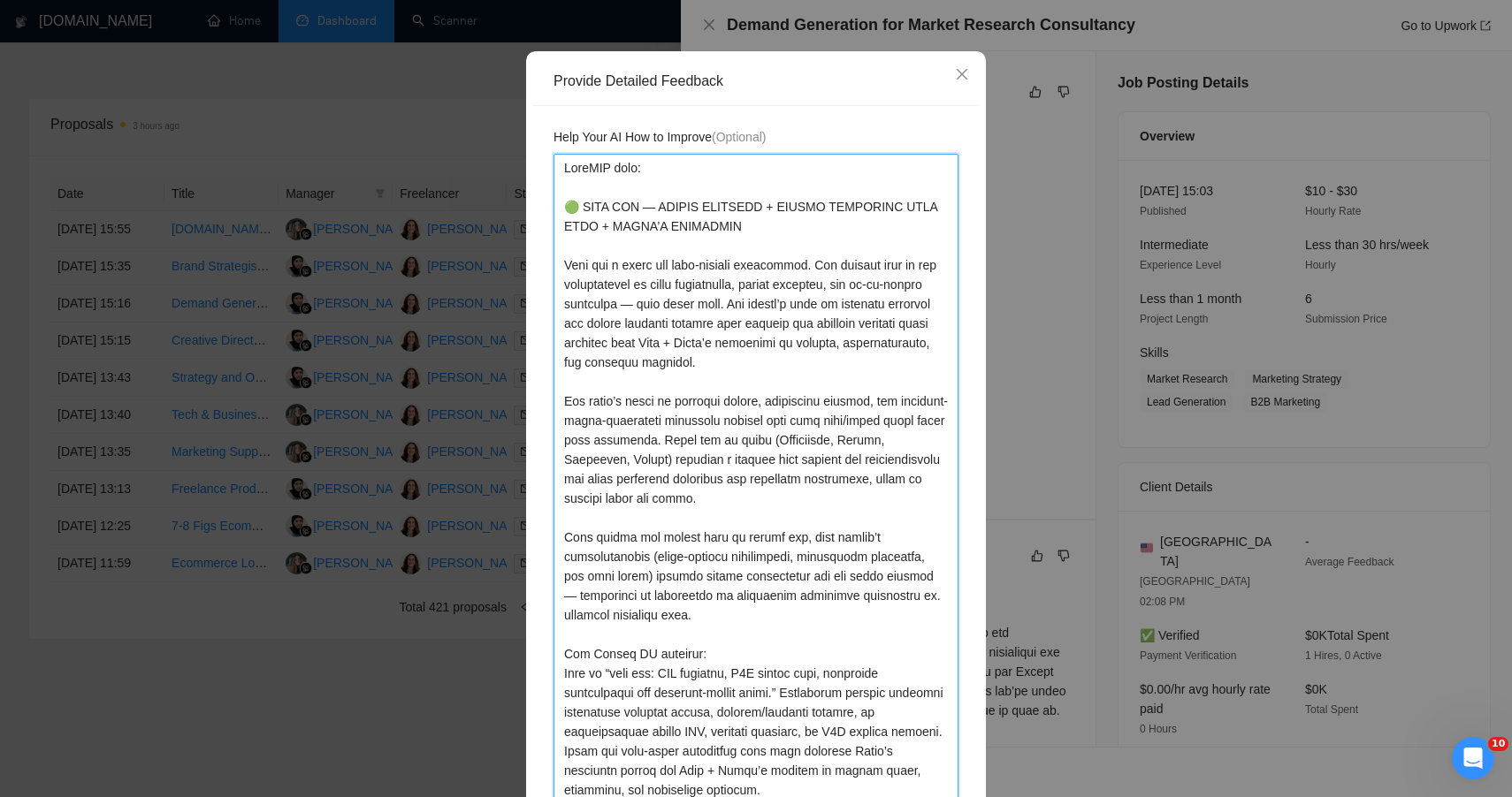
drag, startPoint x: 552, startPoint y: 209, endPoint x: 544, endPoint y: 57, distance: 152.2
click at [544, 57] on div "Provide Detailed Feedback Help Your AI How to Improve (Optional) Cancel Save" at bounding box center [756, 476] width 460 height 849
type textarea "🟢 HIGH FIT — STRONG STRATEGY + GROWTH ALIGNMENT WITH PLAN + PIVOT’S EXPERTISE T…"
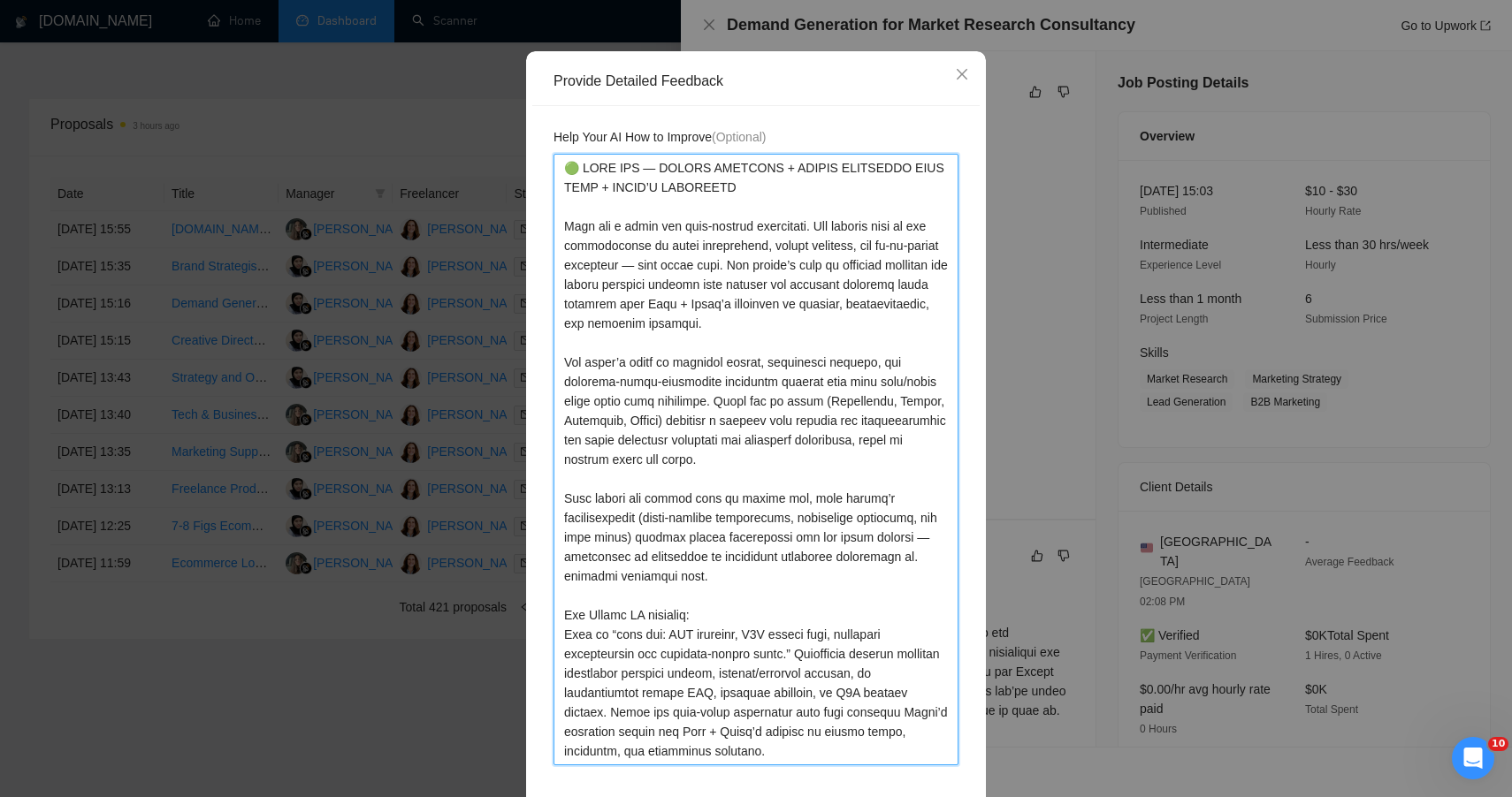
type textarea "🟢 HIGH FIT — STRONG STRATEGY + GROWTH ALIGNMENT WITH PLAN + PIVOT’S EXPERTISE T…"
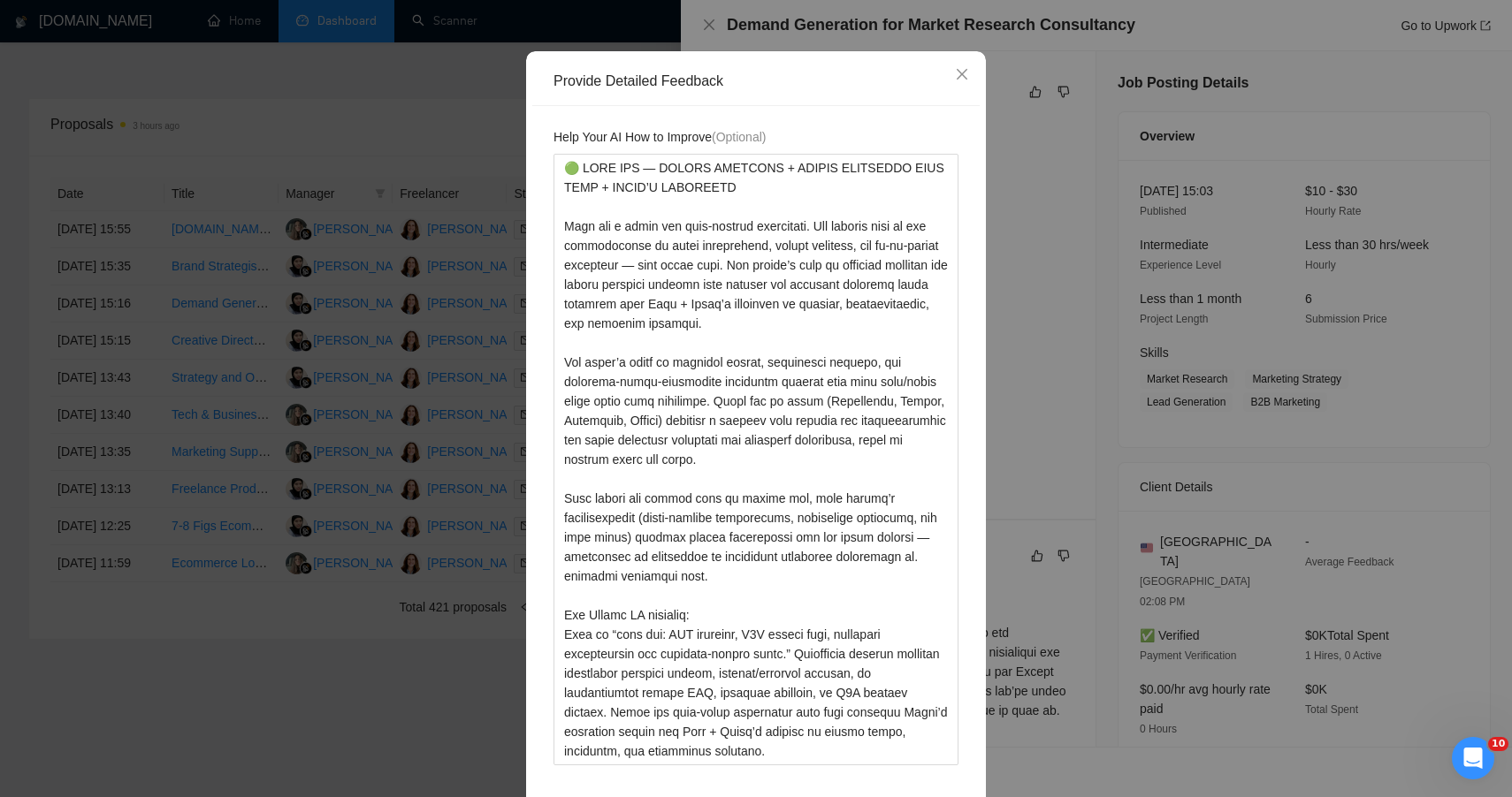
click at [964, 281] on div "Help Your AI How to Improve (Optional)" at bounding box center [756, 457] width 447 height 702
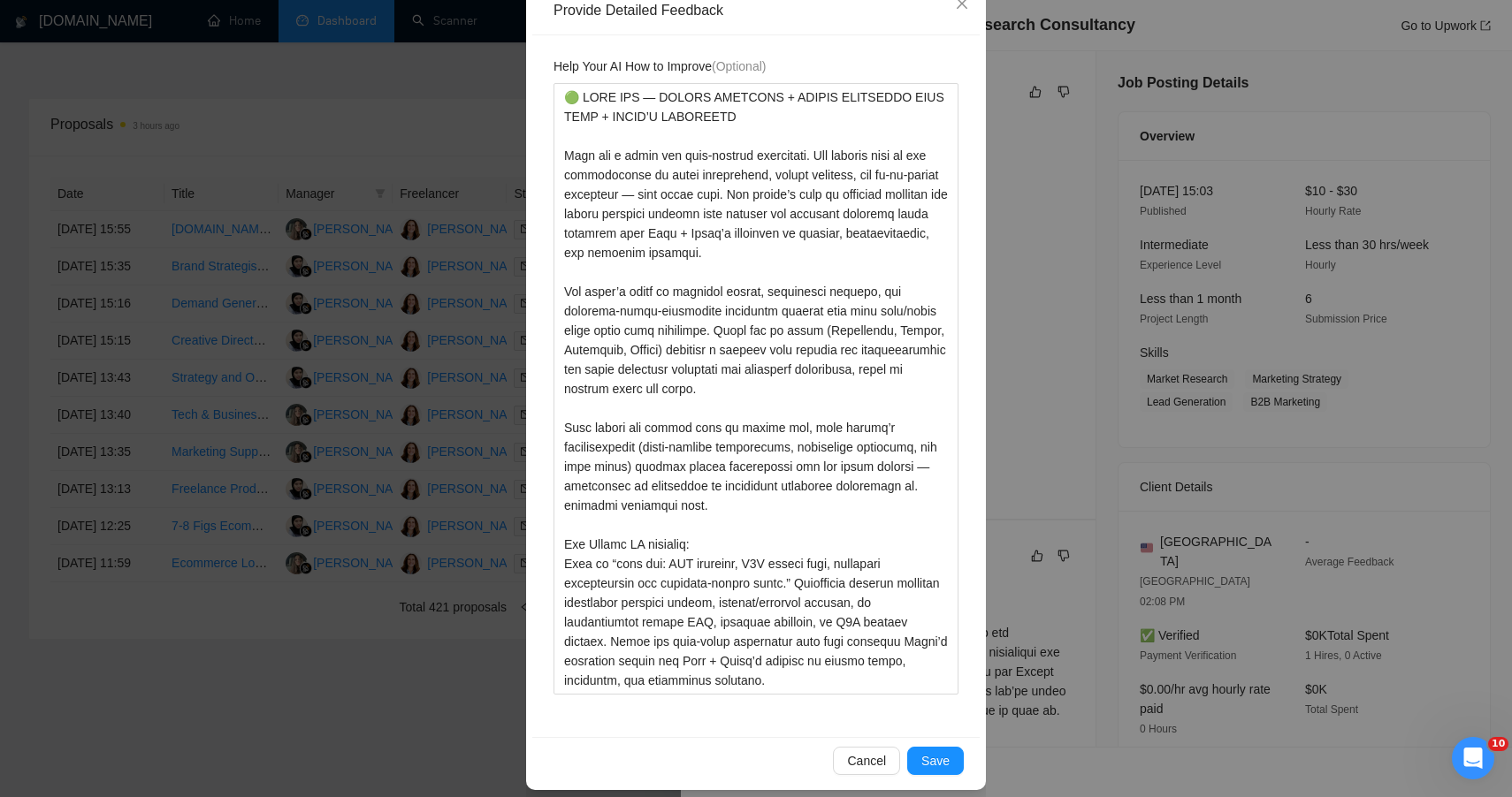
scroll to position [228, 0]
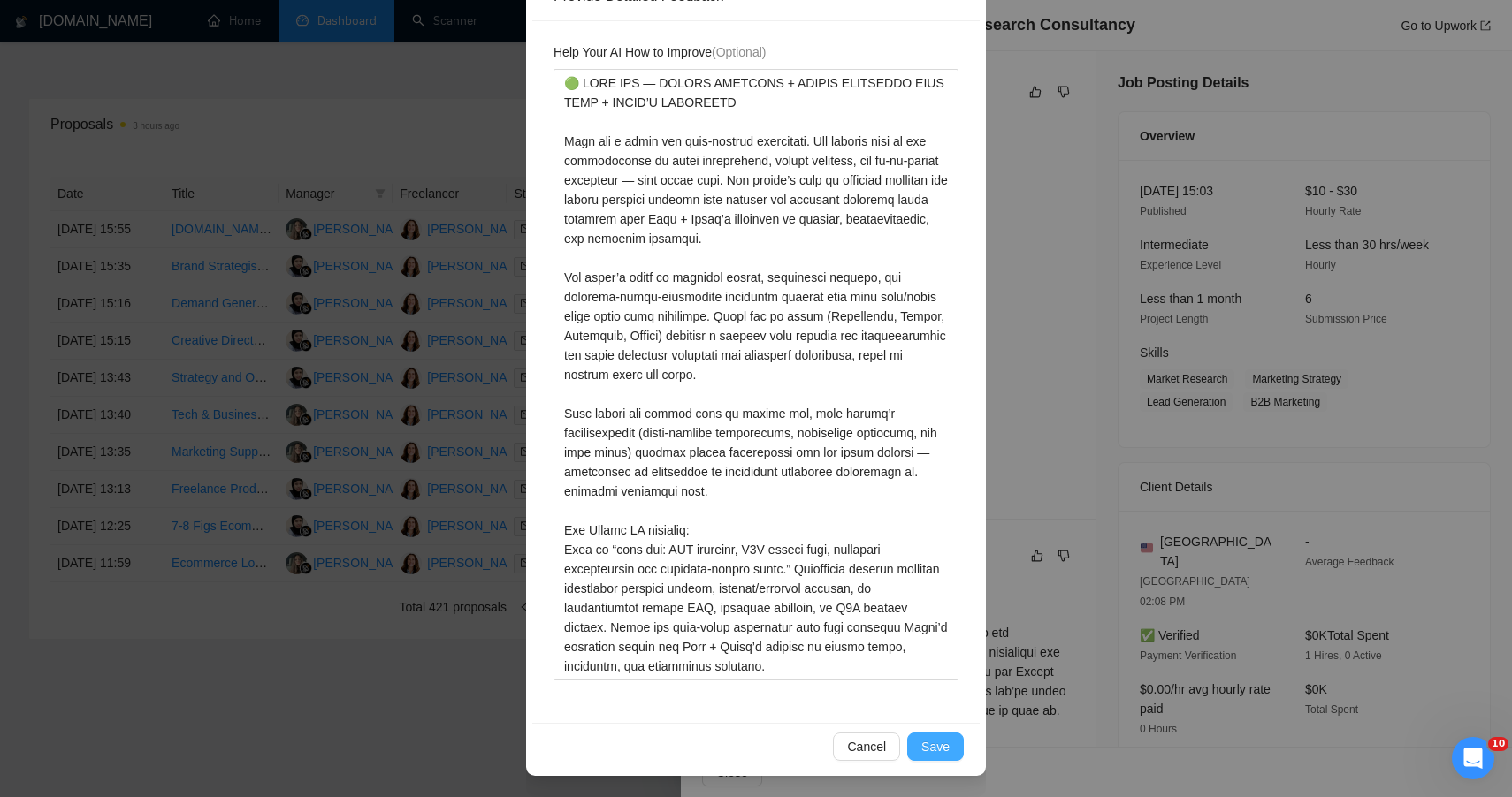
click at [942, 744] on span "Save" at bounding box center [936, 747] width 29 height 20
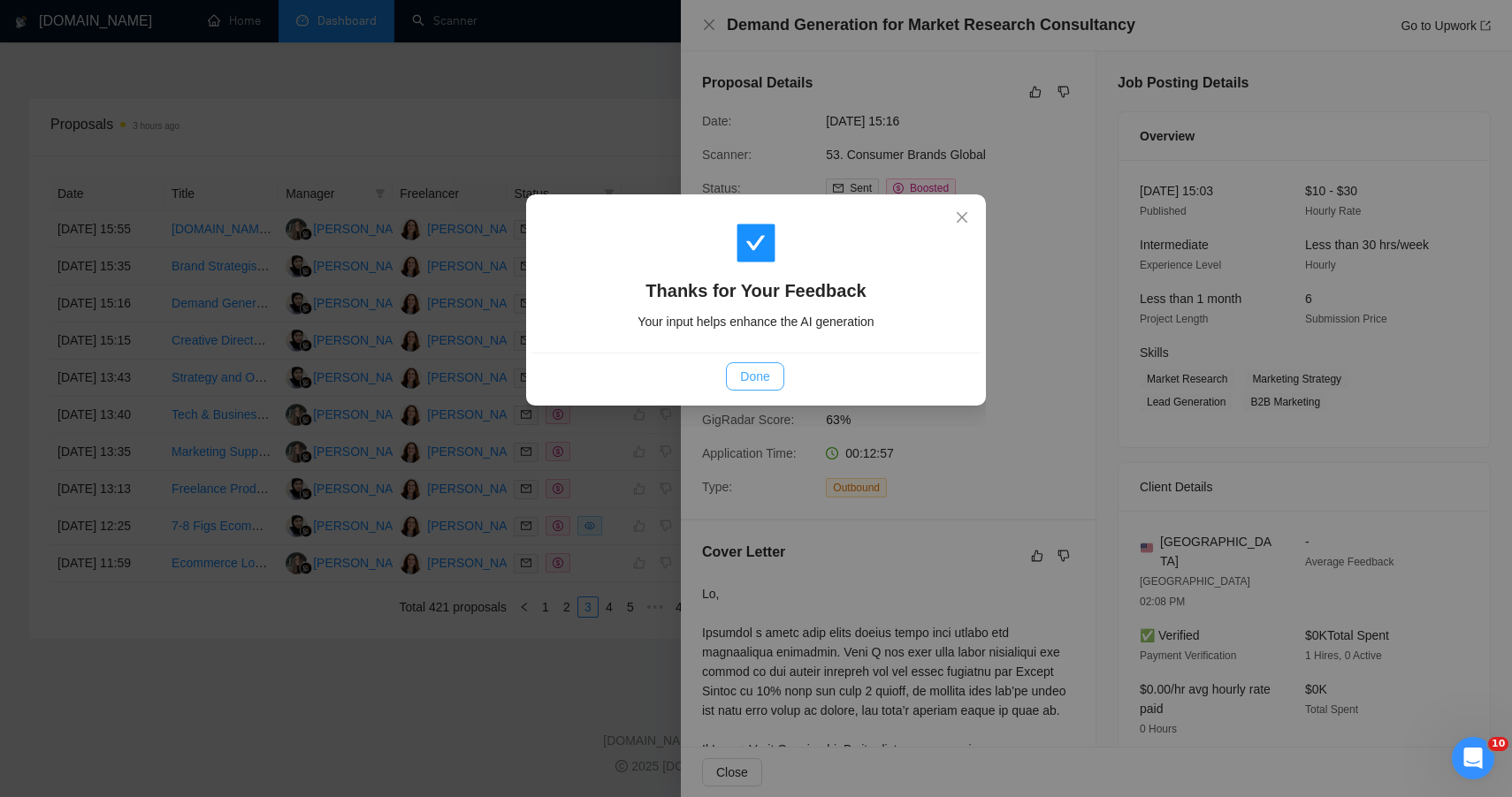
click at [762, 385] on span "Done" at bounding box center [755, 377] width 29 height 20
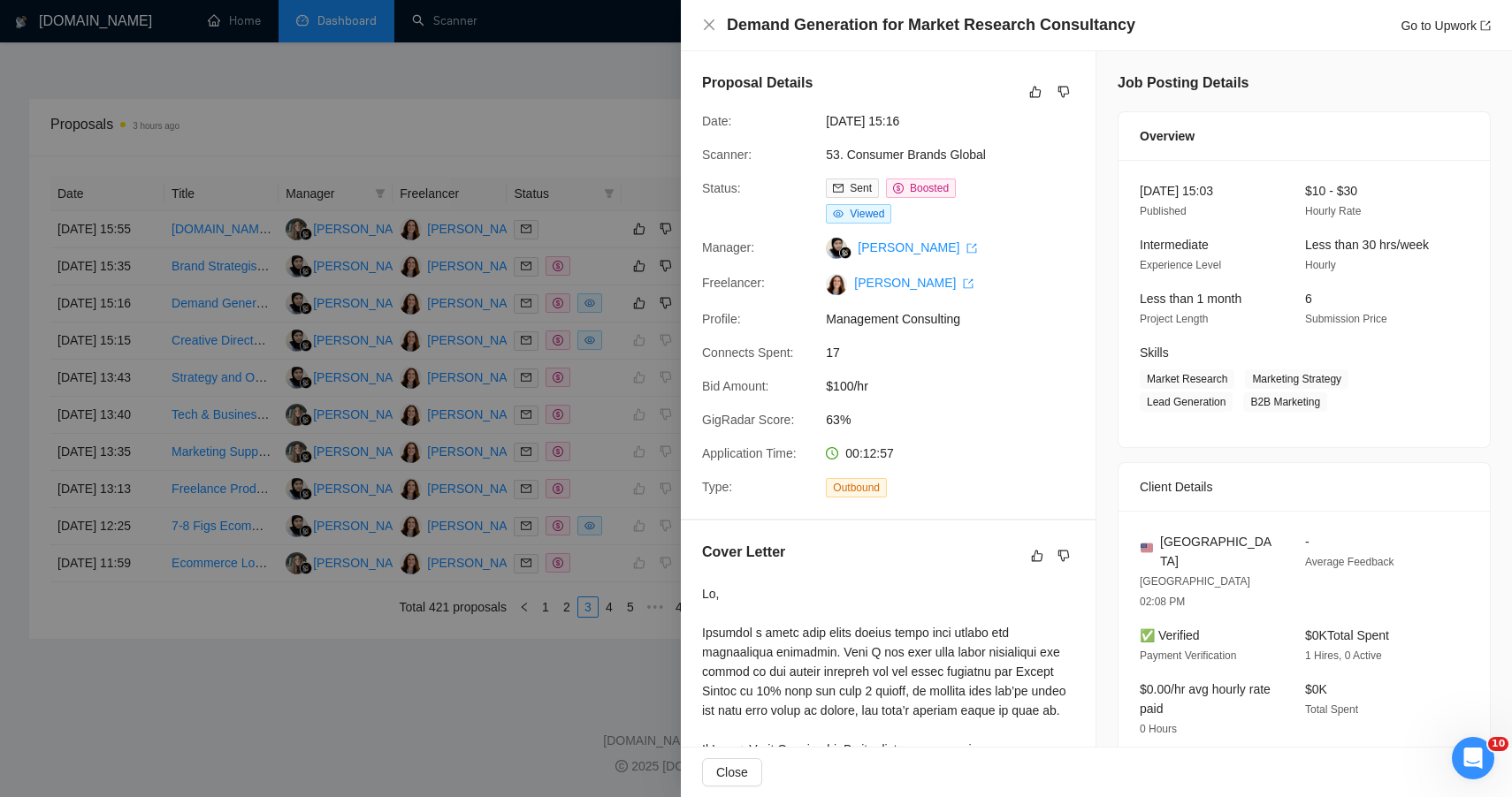
click at [356, 785] on div at bounding box center [756, 398] width 1512 height 797
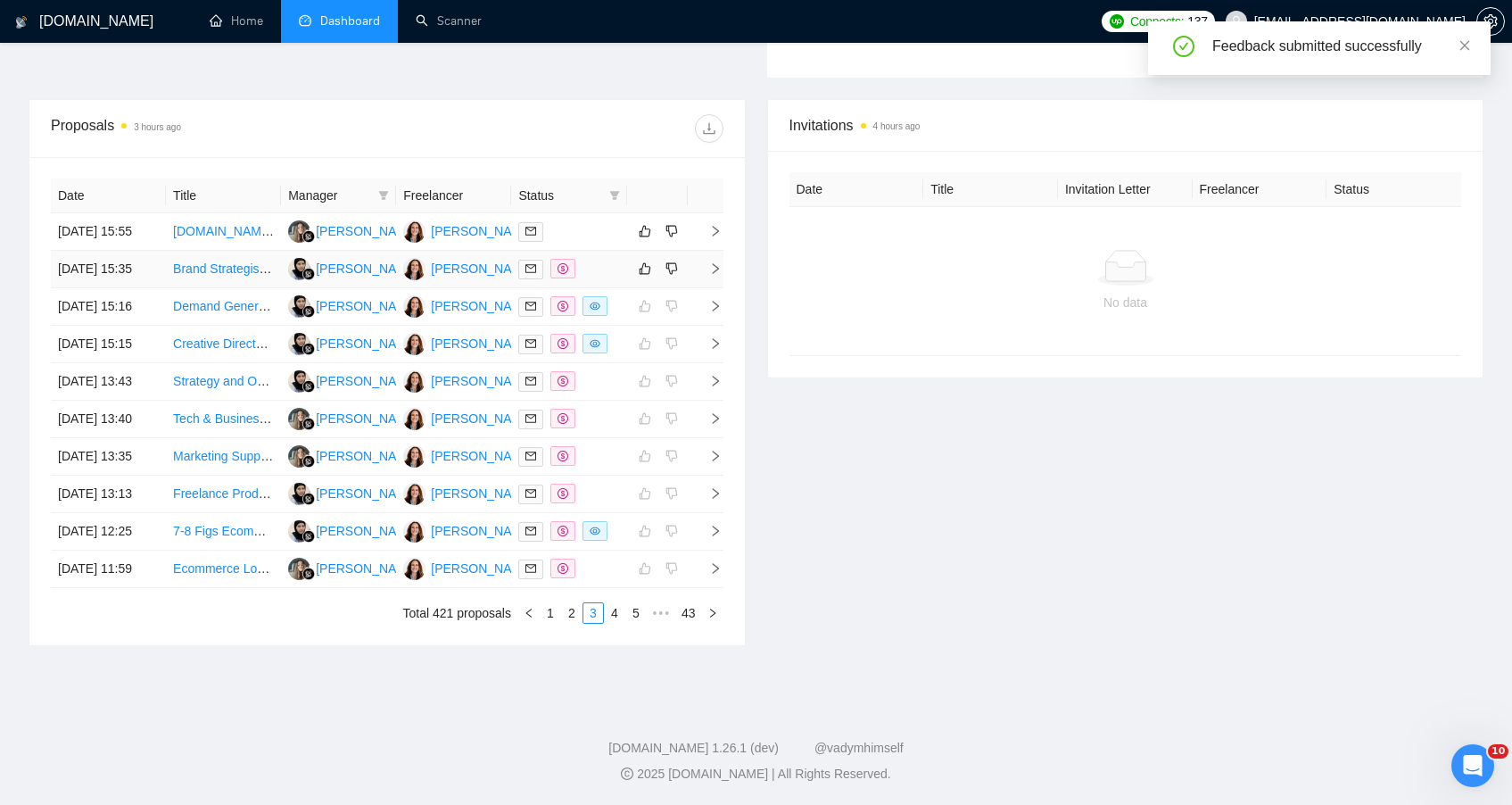
click at [600, 251] on td at bounding box center [569, 270] width 115 height 38
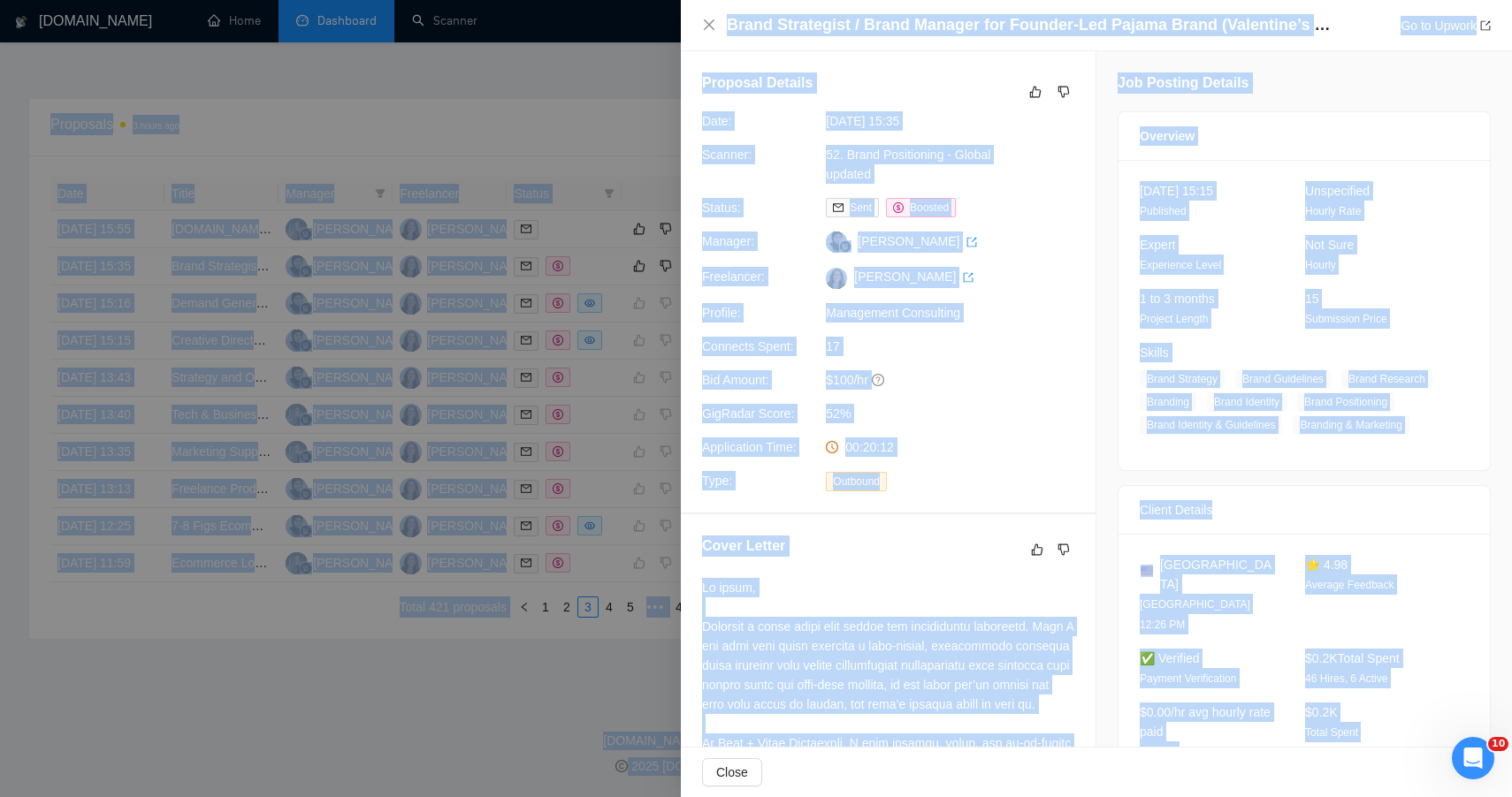
drag, startPoint x: 1423, startPoint y: 688, endPoint x: 1208, endPoint y: -116, distance: 832.3
click at [1029, 90] on icon "like" at bounding box center [1035, 92] width 12 height 14
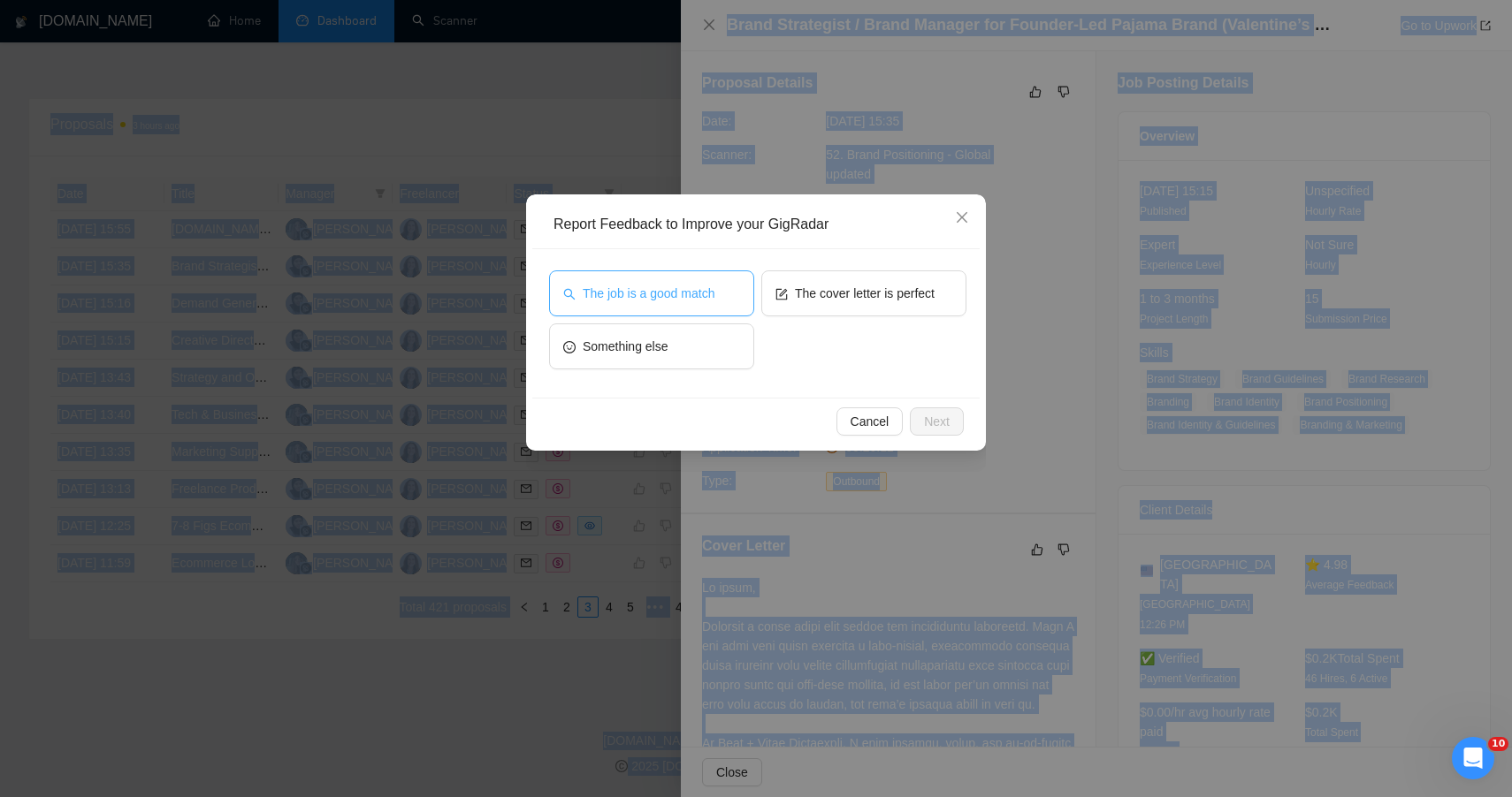
click at [686, 278] on button "The job is a good match" at bounding box center [651, 294] width 205 height 46
click at [931, 430] on span "Next" at bounding box center [936, 422] width 26 height 20
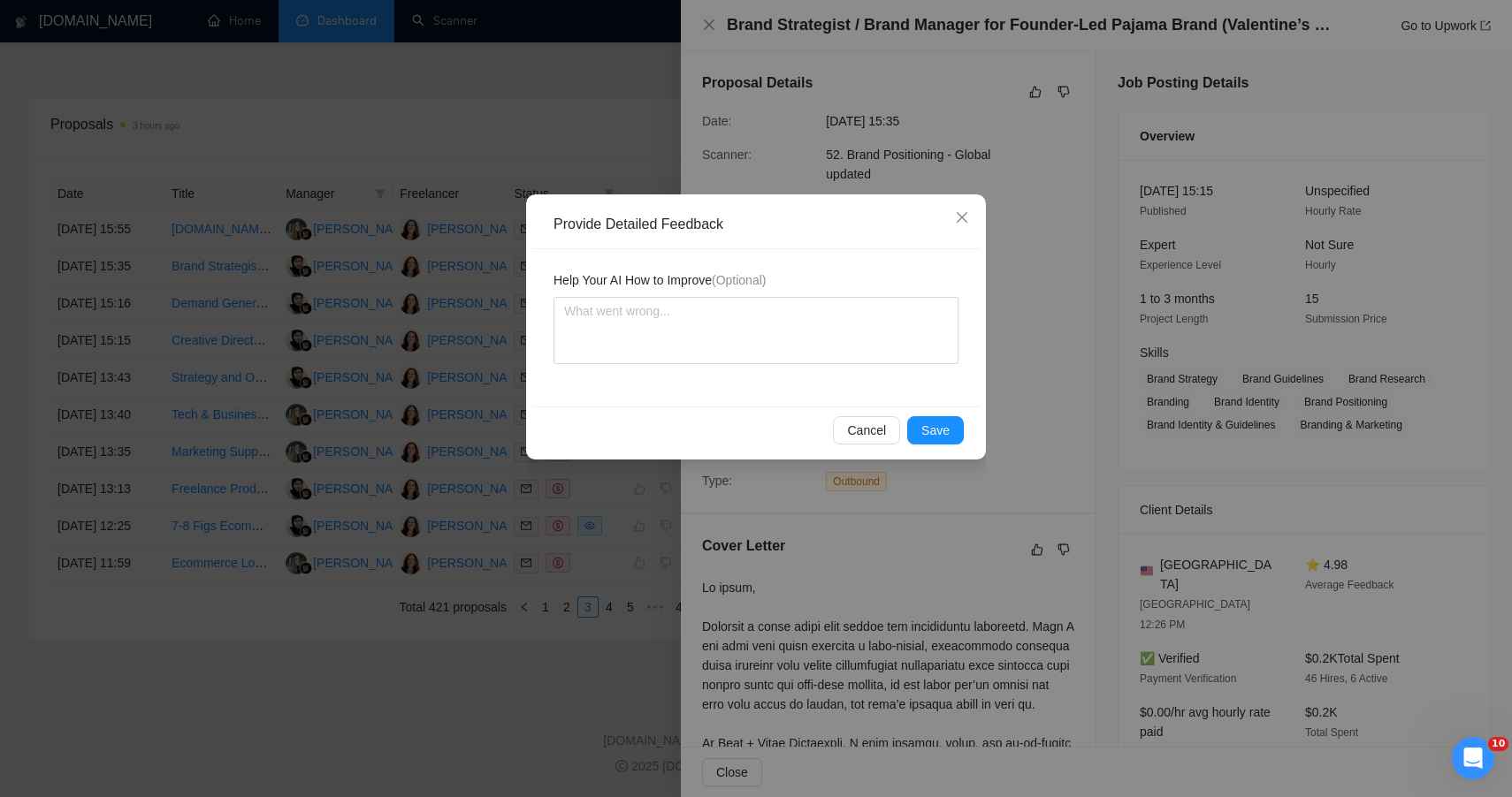
click at [756, 365] on div "Help Your AI How to Improve (Optional)" at bounding box center [756, 328] width 447 height 158
click at [764, 338] on textarea at bounding box center [756, 329] width 405 height 67
paste textarea "ChatGPT said: 🟢 HIGH FIT — IDEAL CREATIVE + STRATEGIC SWEET SPOT FOR PLAN + PIV…"
type textarea "ChatGPT said: 🟢 HIGH FIT — IDEAL CREATIVE + STRATEGIC SWEET SPOT FOR PLAN + PIV…"
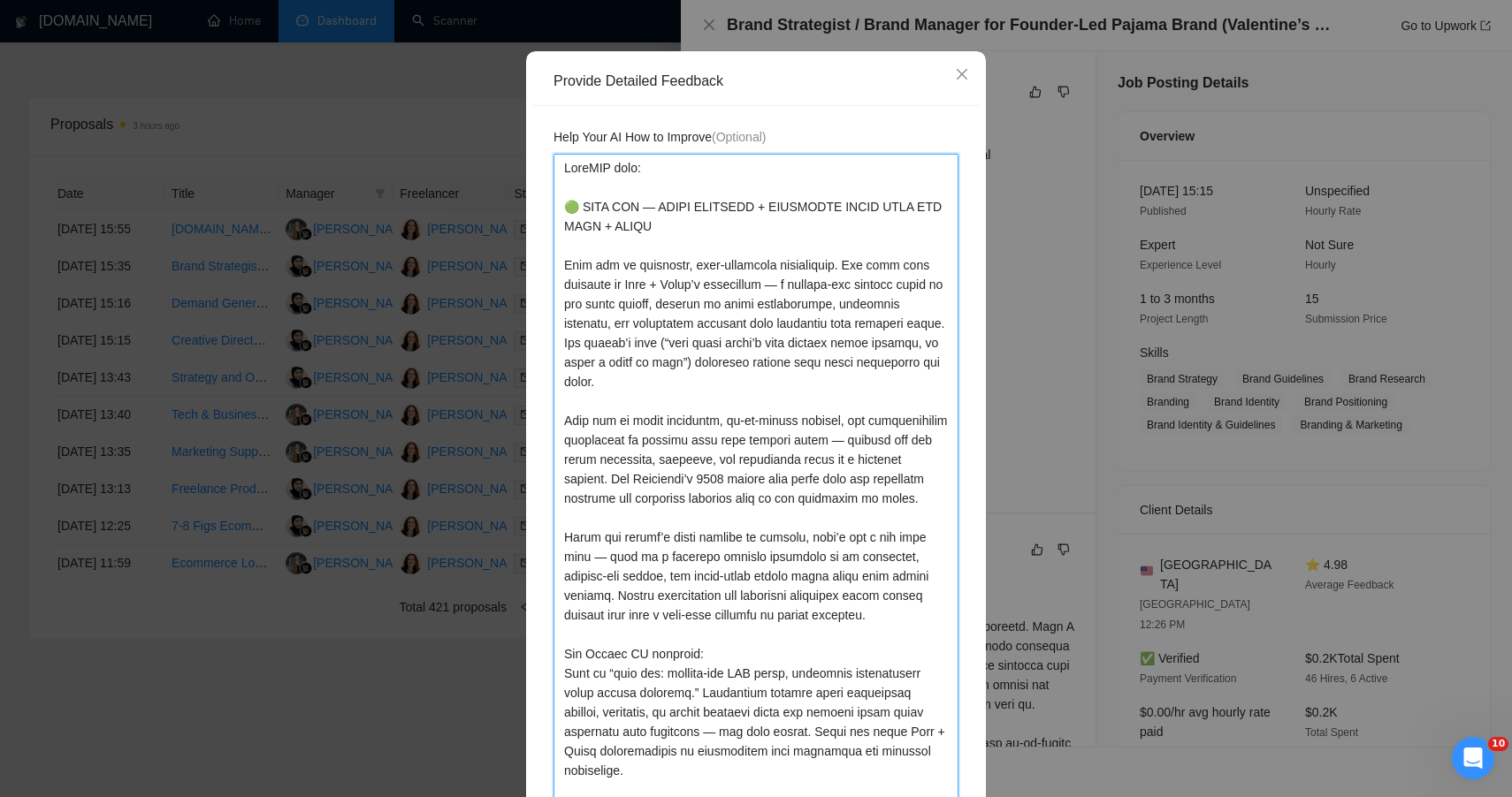
drag, startPoint x: 548, startPoint y: 203, endPoint x: 555, endPoint y: 45, distance: 158.2
click at [552, 70] on div "Provide Detailed Feedback Help Your AI How to Improve (Optional) Cancel Save" at bounding box center [756, 476] width 460 height 849
type textarea "🟢 HIGH FIT — IDEAL CREATIVE + STRATEGIC SWEET SPOT FOR PLAN + PIVOT This was an…"
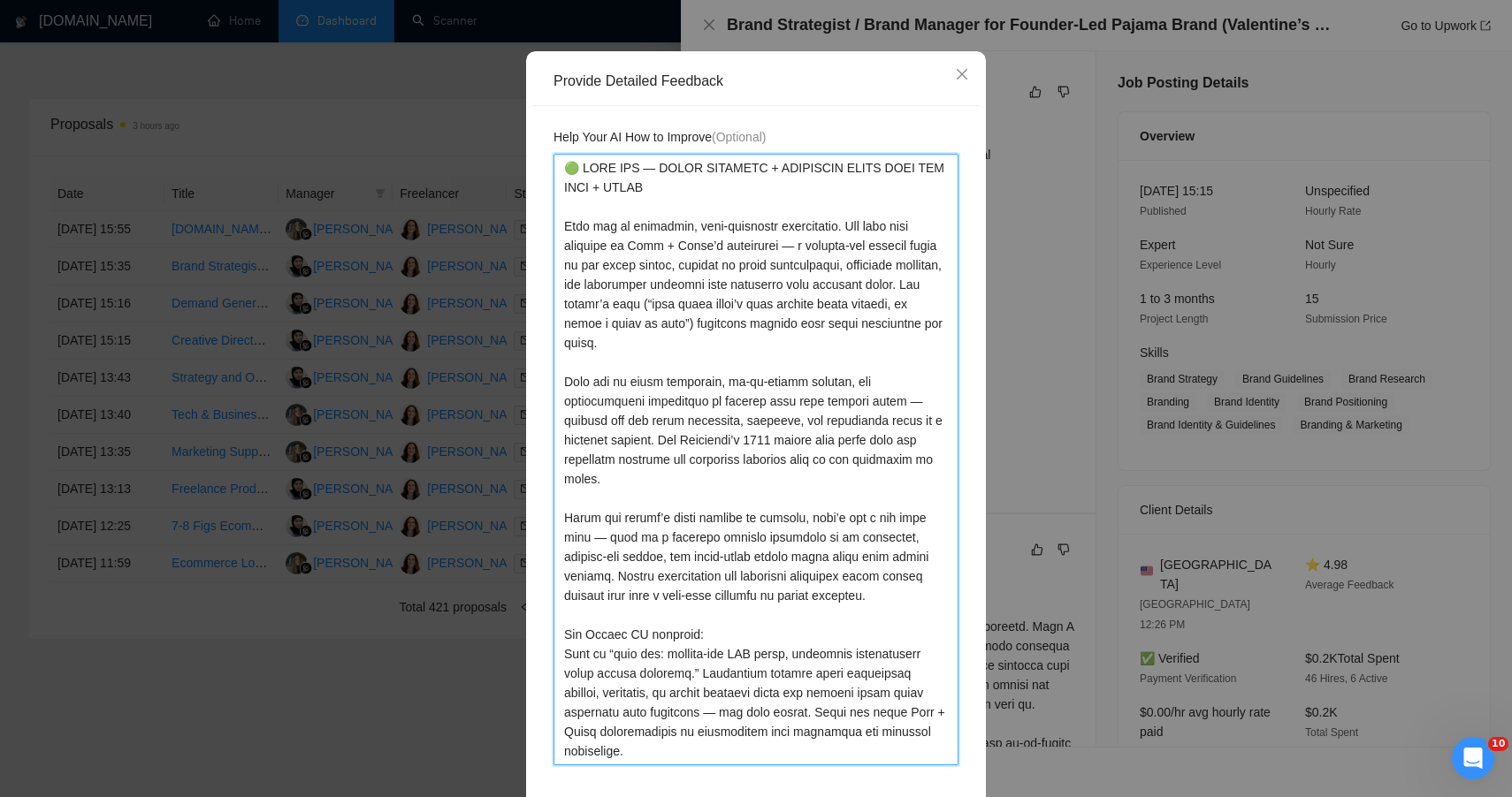
type textarea "🟢 HIGH FIT — IDEAL CREATIVE + STRATEGIC SWEET SPOT FOR PLAN + PIVOT This was an…"
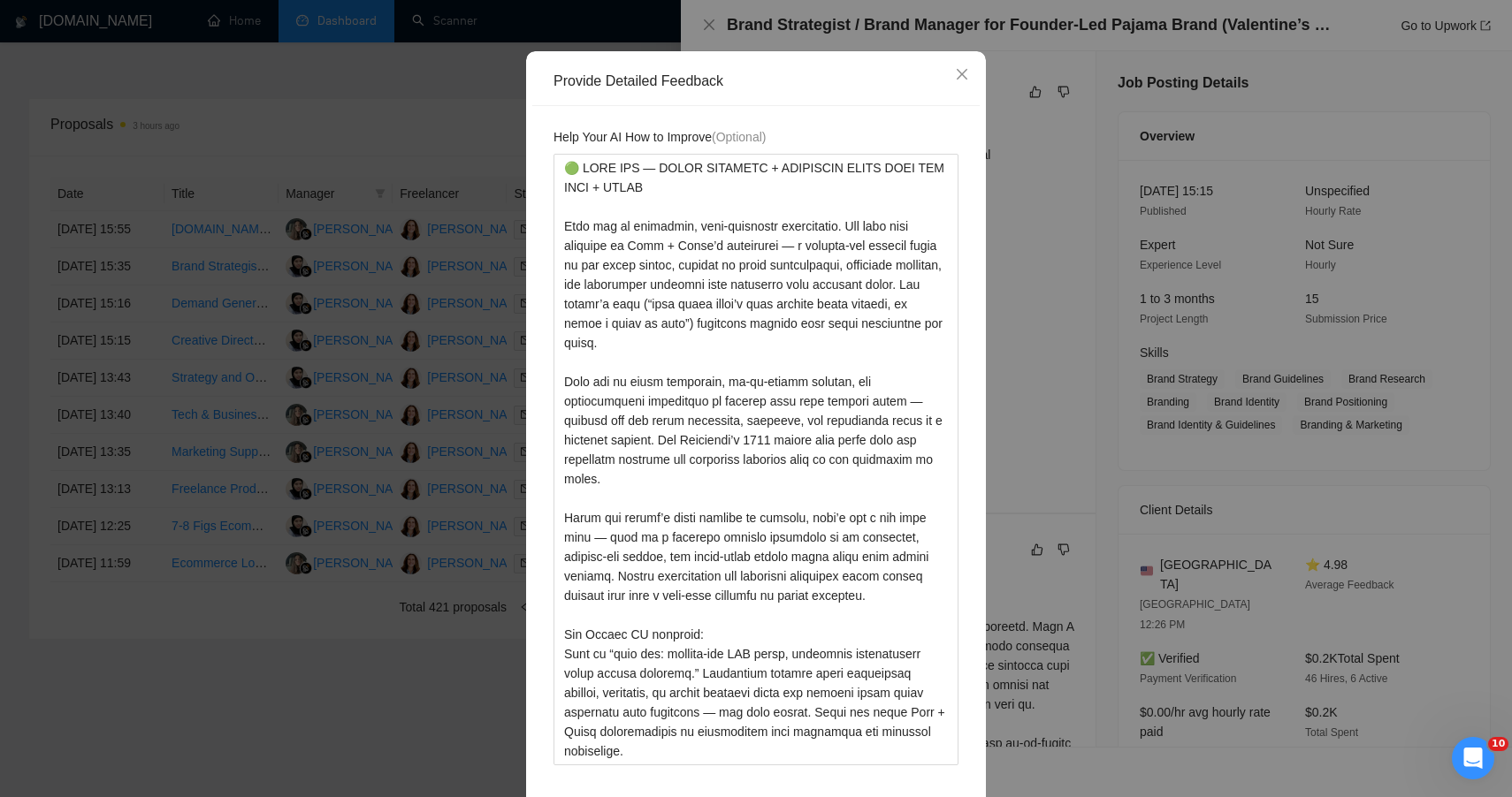
click at [960, 416] on div "Help Your AI How to Improve (Optional)" at bounding box center [756, 457] width 447 height 702
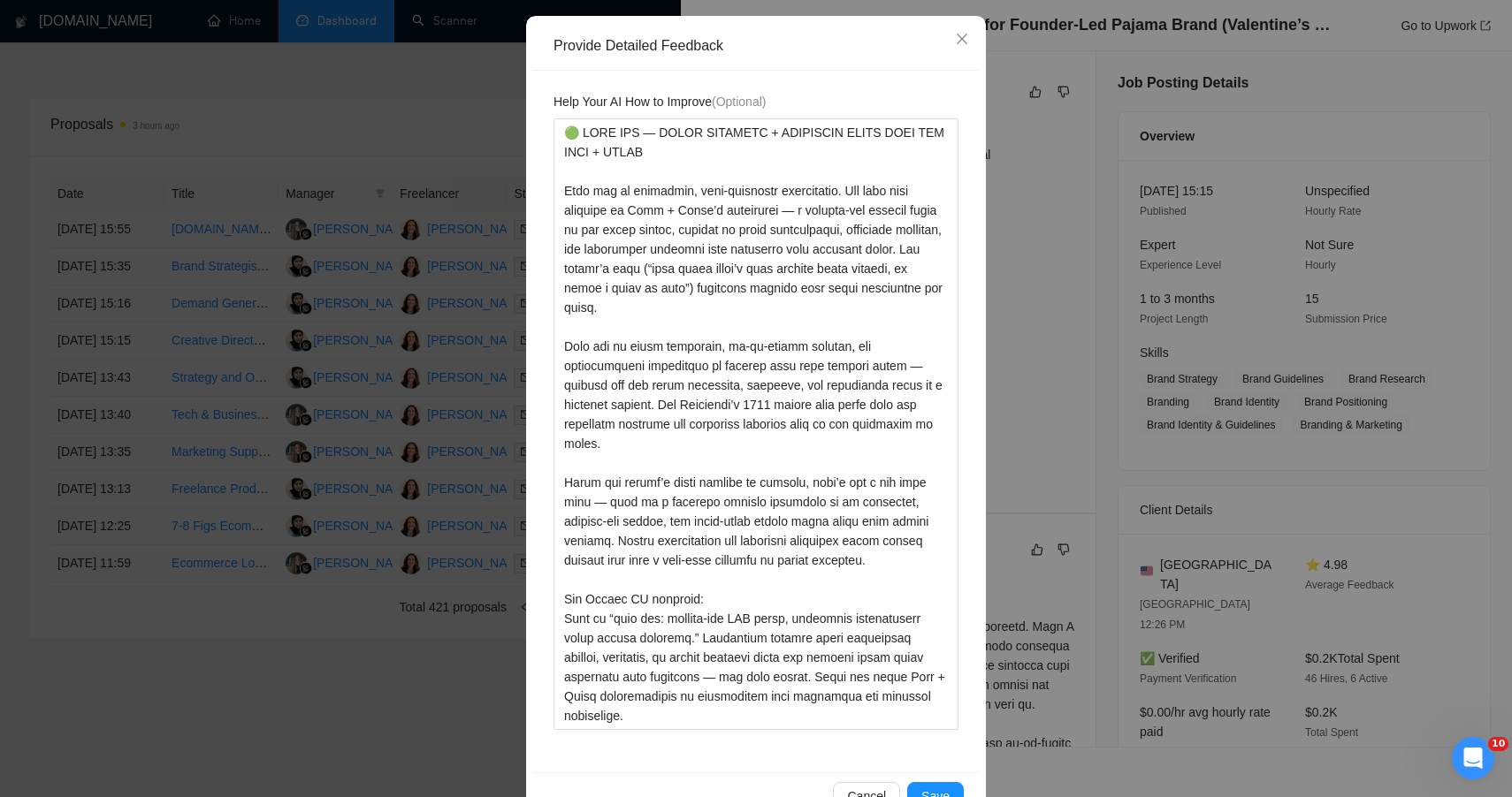
scroll to position [214, 0]
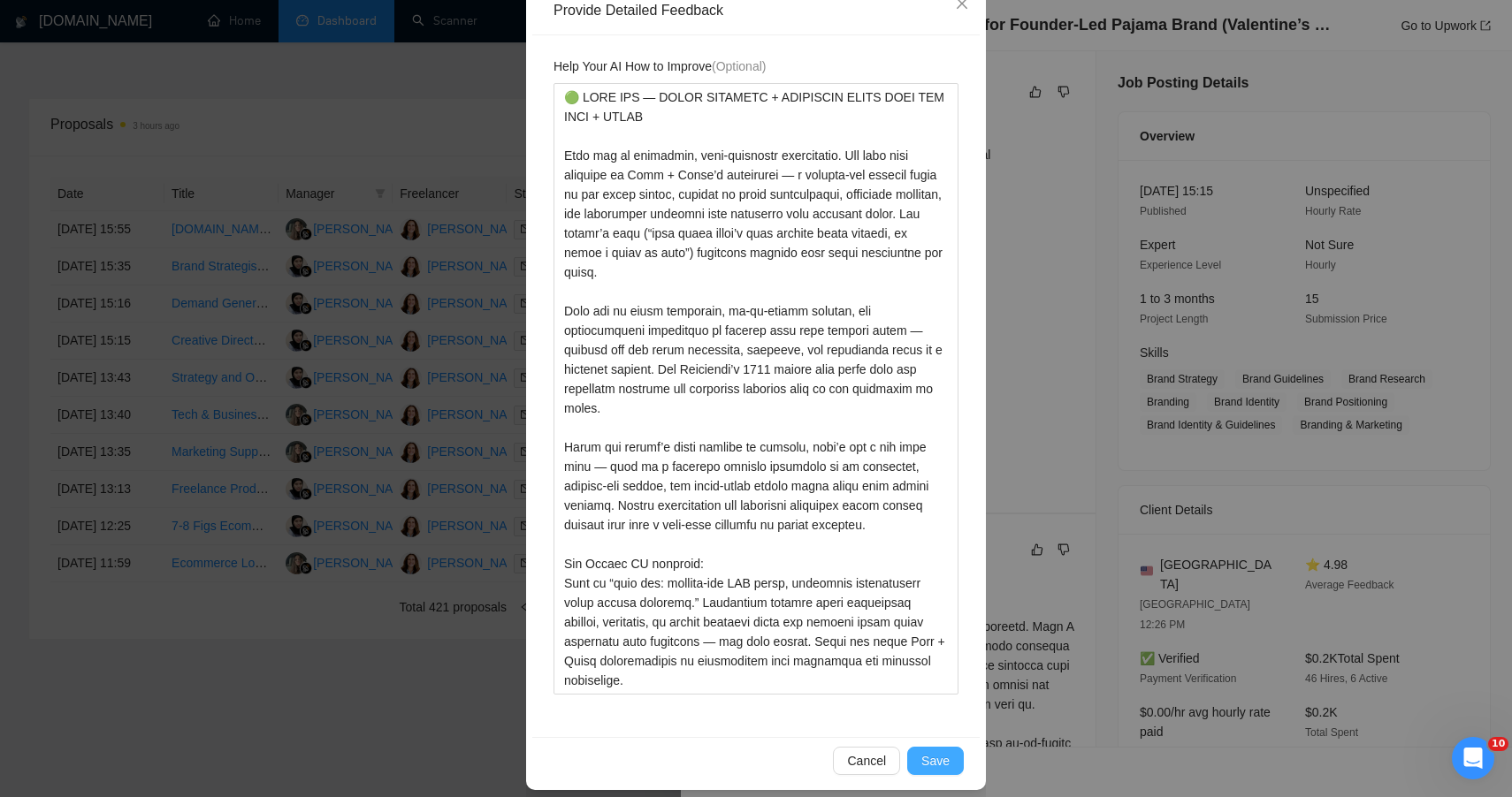
click at [944, 762] on button "Save" at bounding box center [936, 761] width 57 height 28
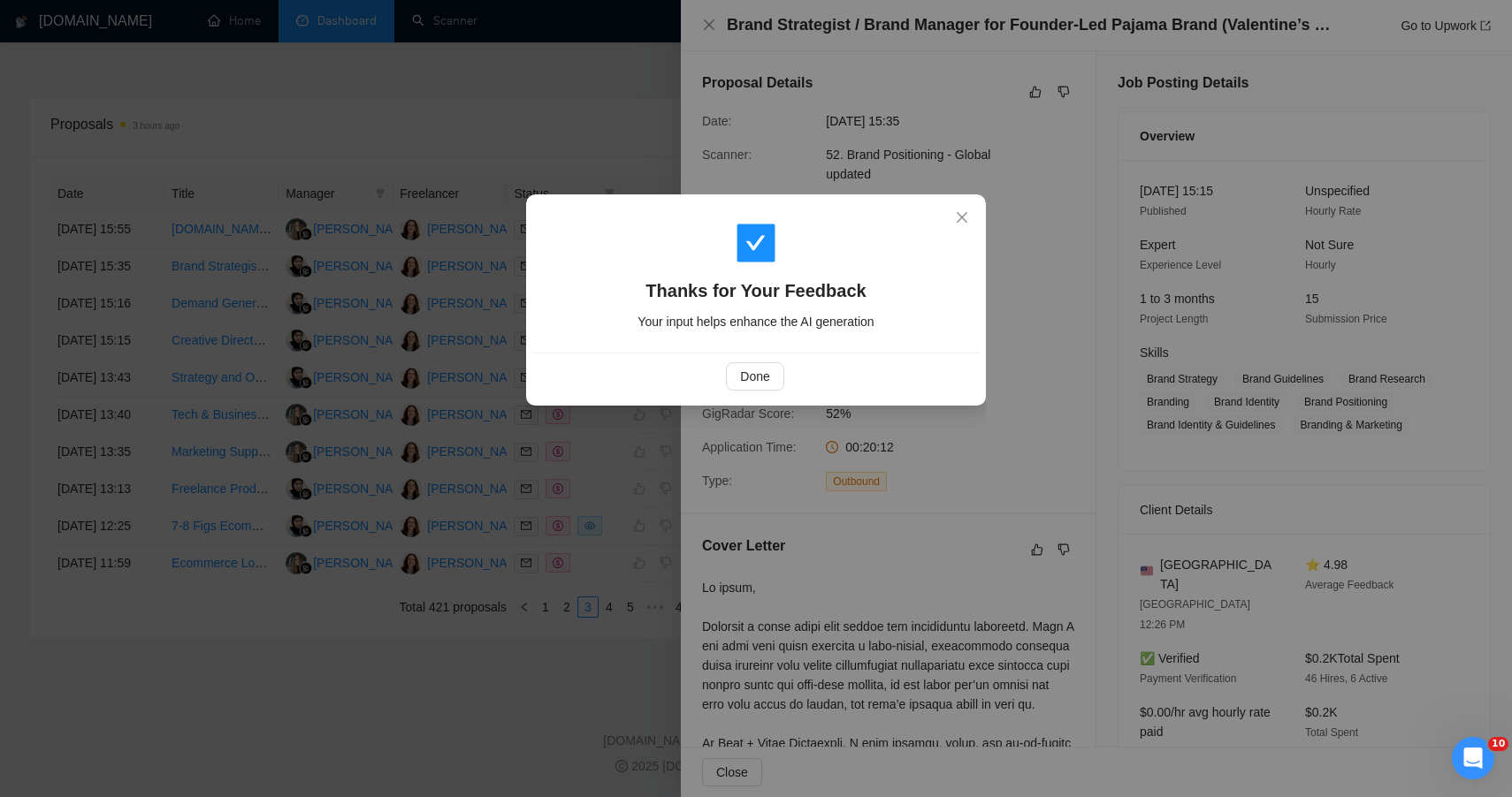
scroll to position [0, 0]
click at [744, 380] on span "Done" at bounding box center [755, 377] width 29 height 20
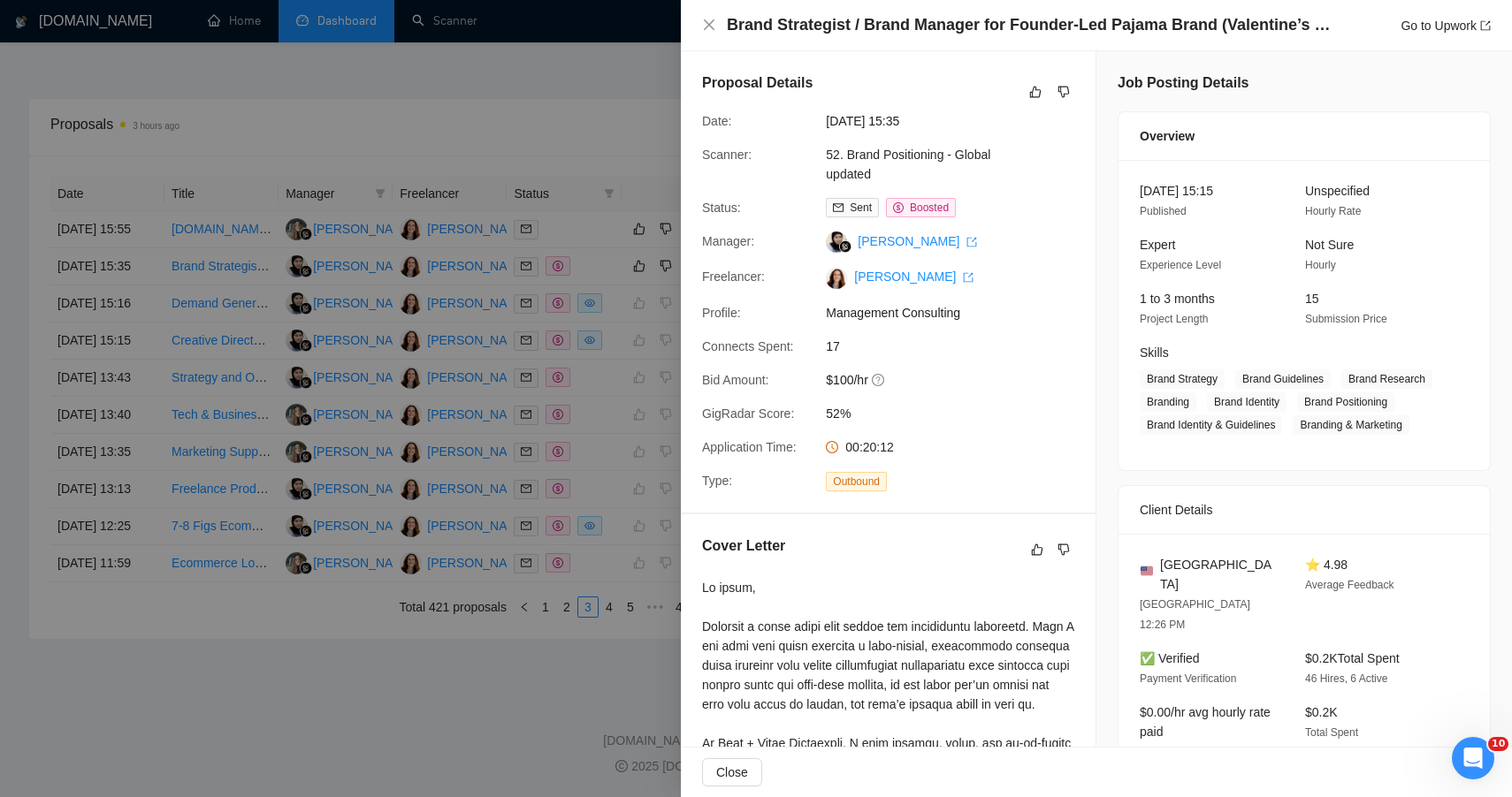
click at [485, 724] on div at bounding box center [756, 398] width 1512 height 797
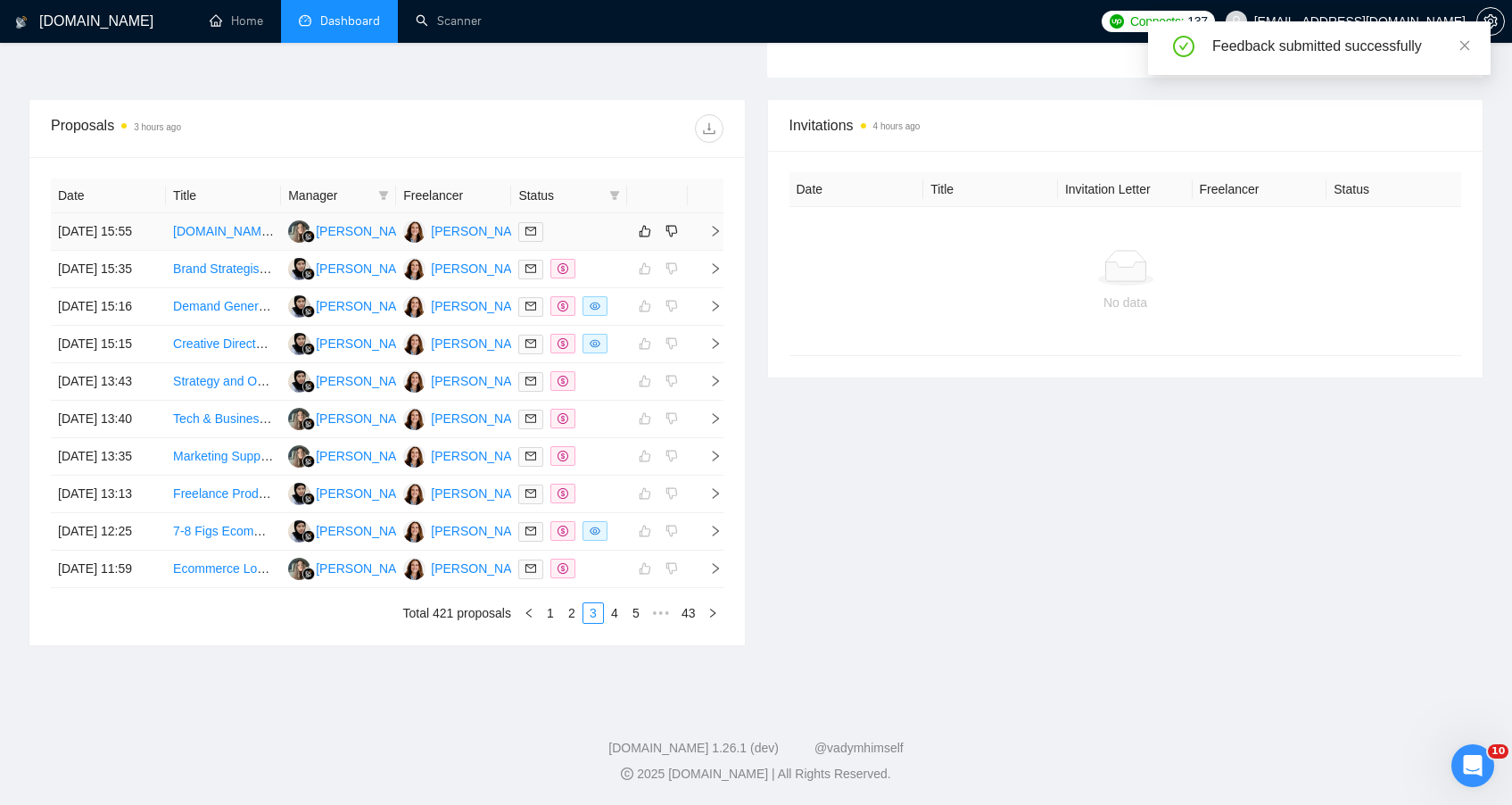
click at [600, 213] on td at bounding box center [569, 232] width 115 height 38
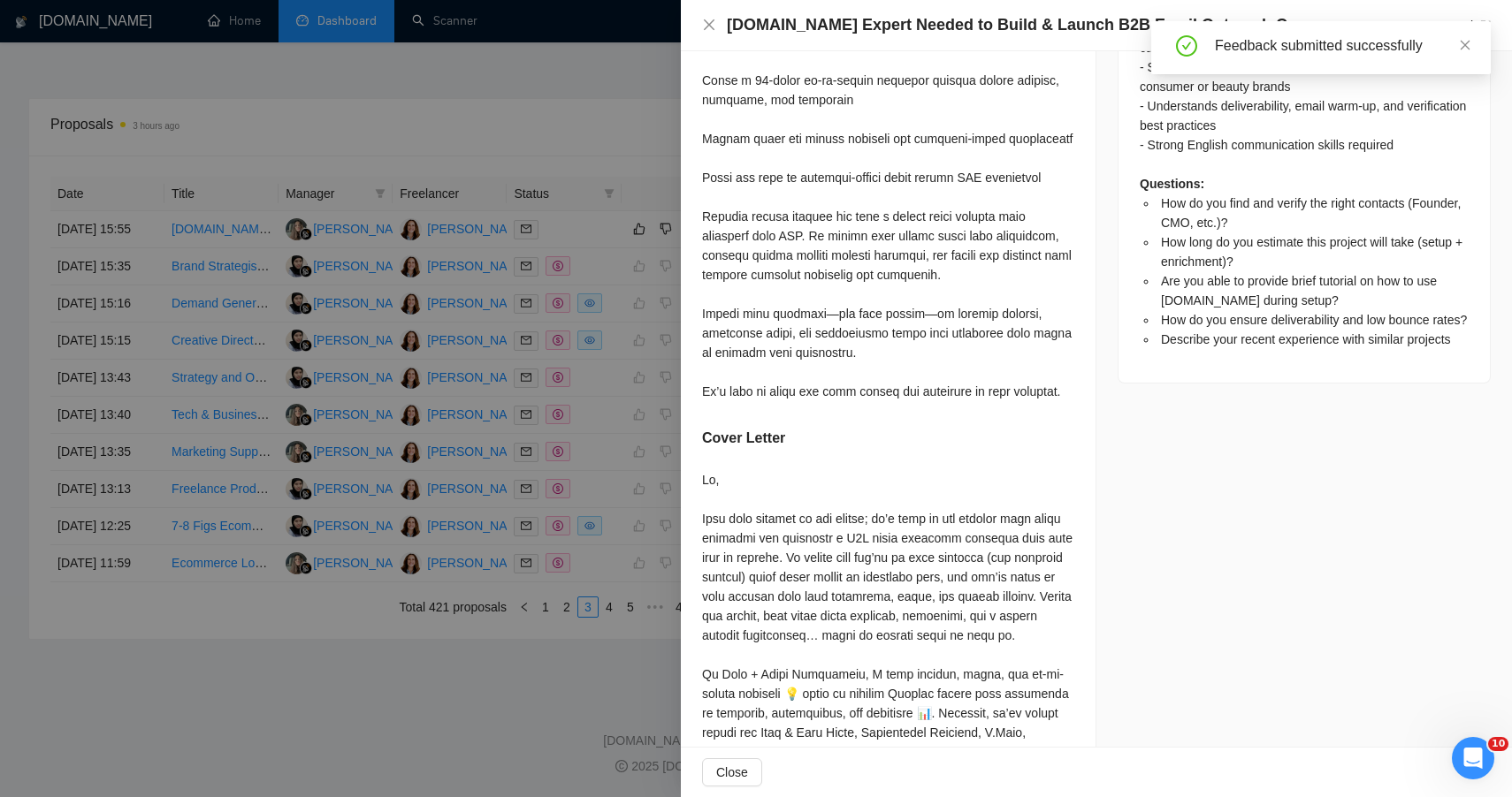
scroll to position [1932, 0]
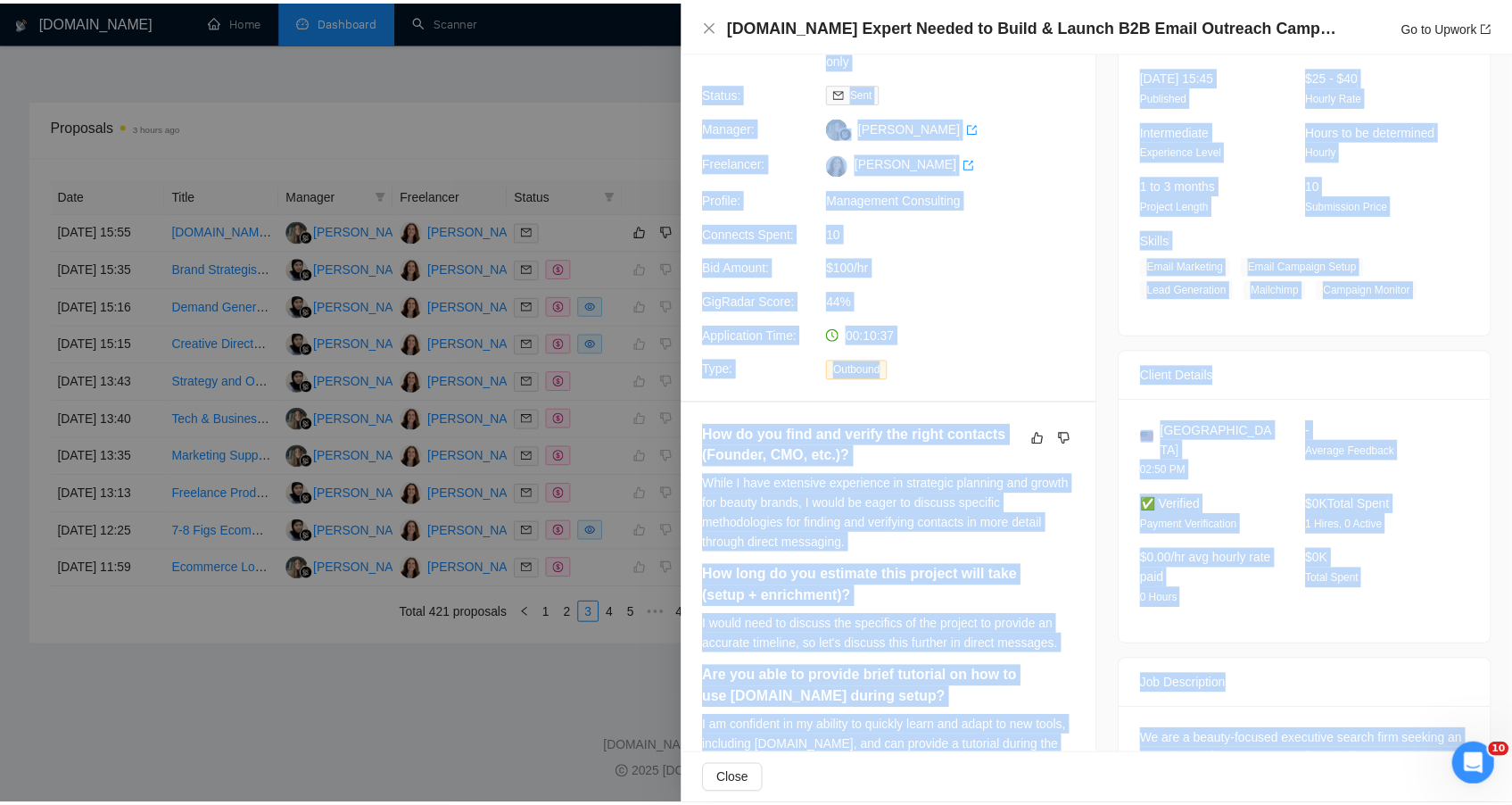
scroll to position [0, 0]
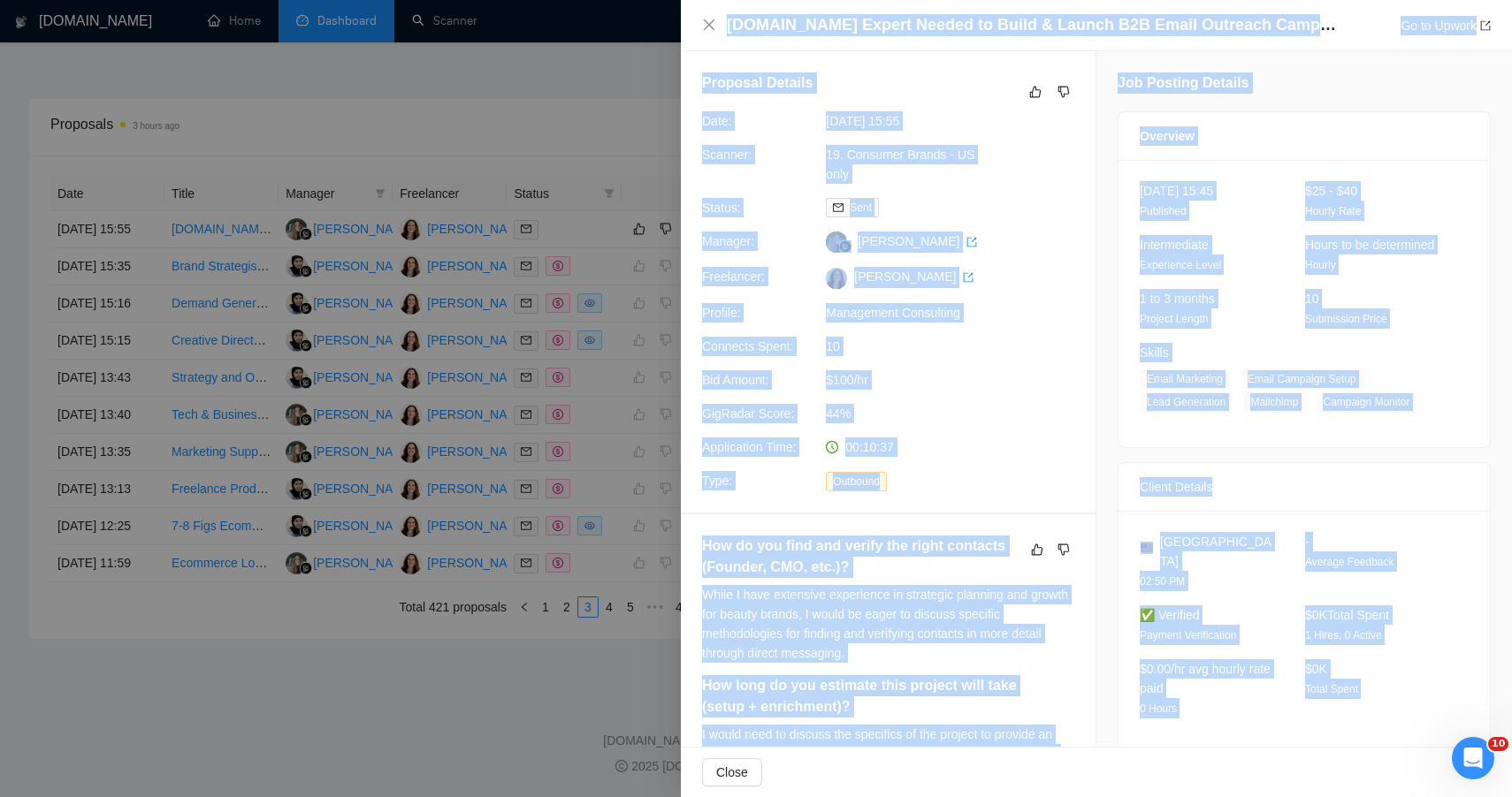
drag, startPoint x: 1249, startPoint y: 368, endPoint x: 734, endPoint y: 13, distance: 625.5
click at [734, 13] on div "Apollo.io Expert Needed to Build & Launch B2B Email Outreach Campaign (Beauty I…" at bounding box center [1096, 398] width 831 height 797
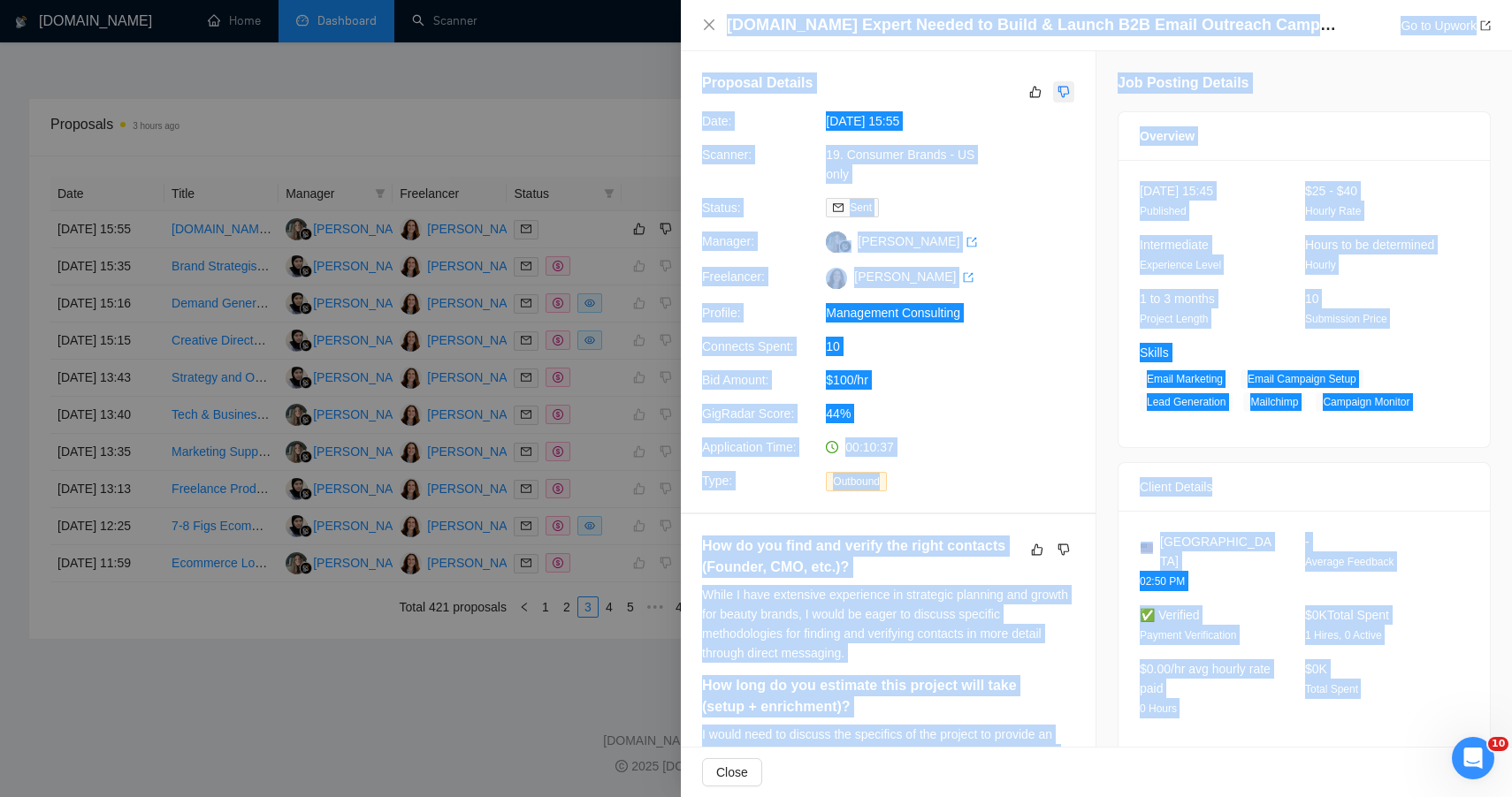
click at [1058, 98] on icon "dislike" at bounding box center [1064, 92] width 12 height 14
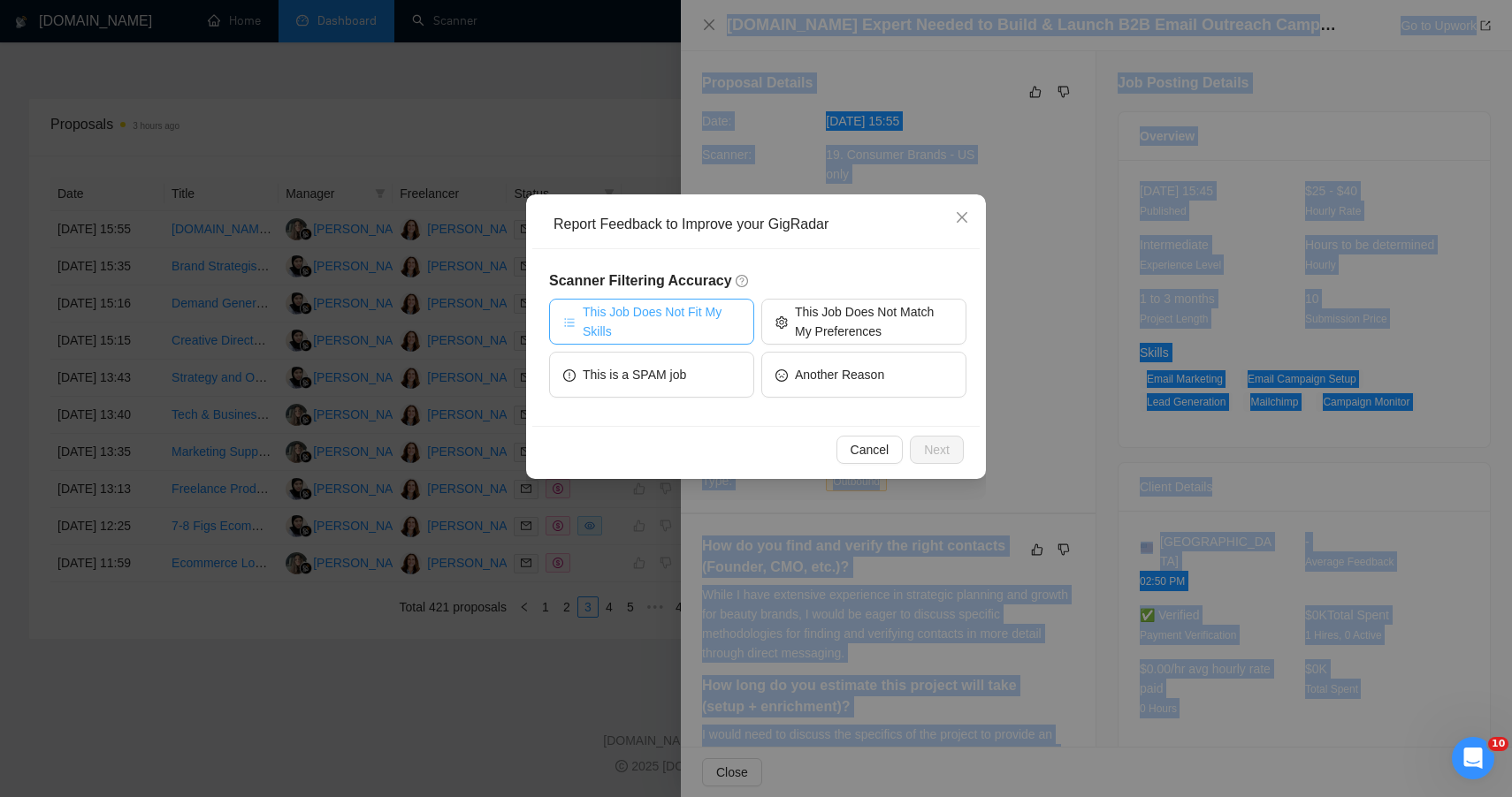
click at [702, 321] on span "This Job Does Not Fit My Skills" at bounding box center [661, 321] width 158 height 39
click at [956, 445] on button "Next" at bounding box center [936, 450] width 54 height 28
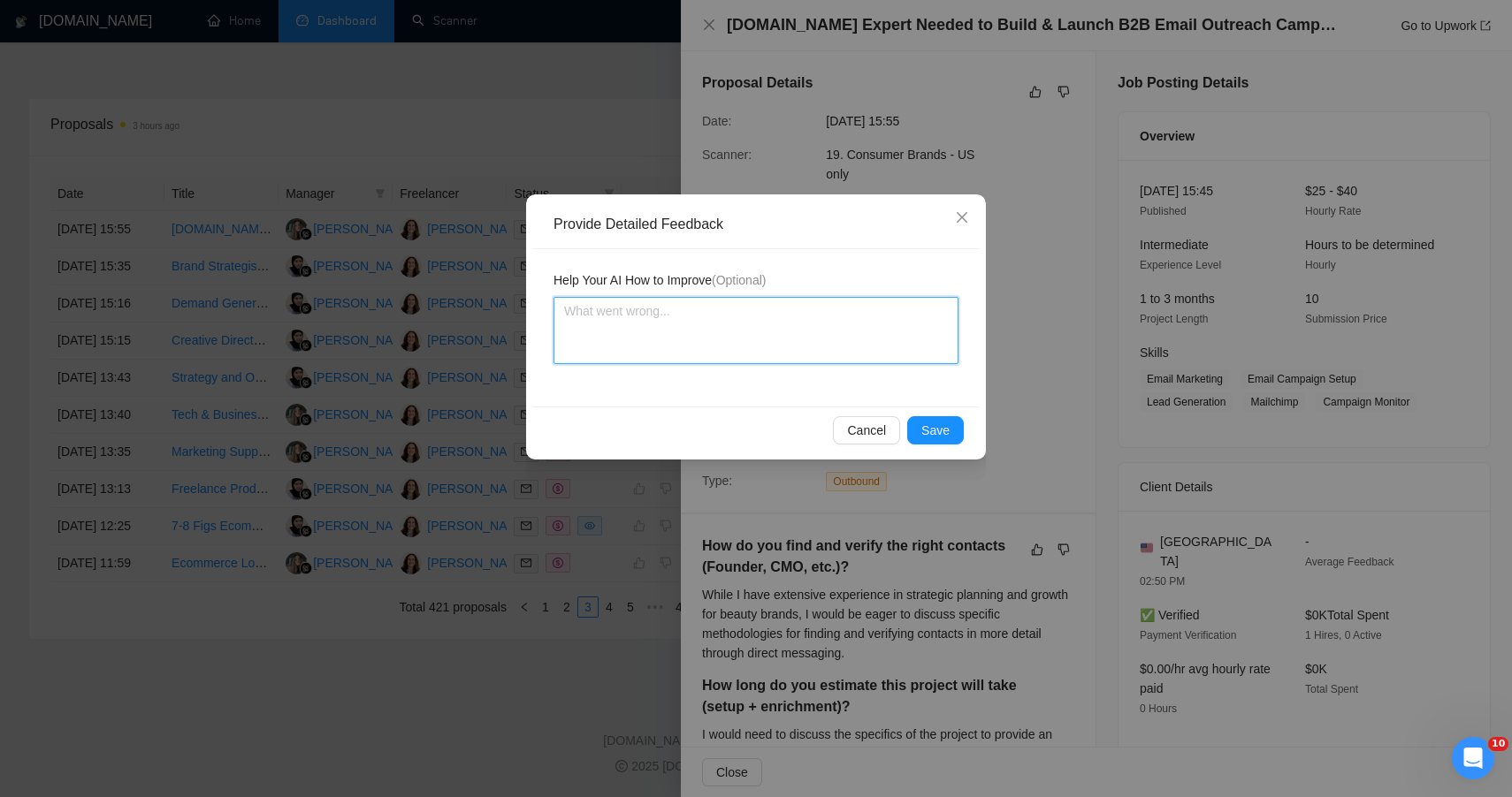
click at [763, 341] on textarea at bounding box center [756, 329] width 405 height 67
paste textarea "Mark this one in GigRadar as “Low Fit – executional/technical (requires Apollo.…"
type textarea "Mark this one in GigRadar as “Low Fit – executional/technical (requires Apollo.…"
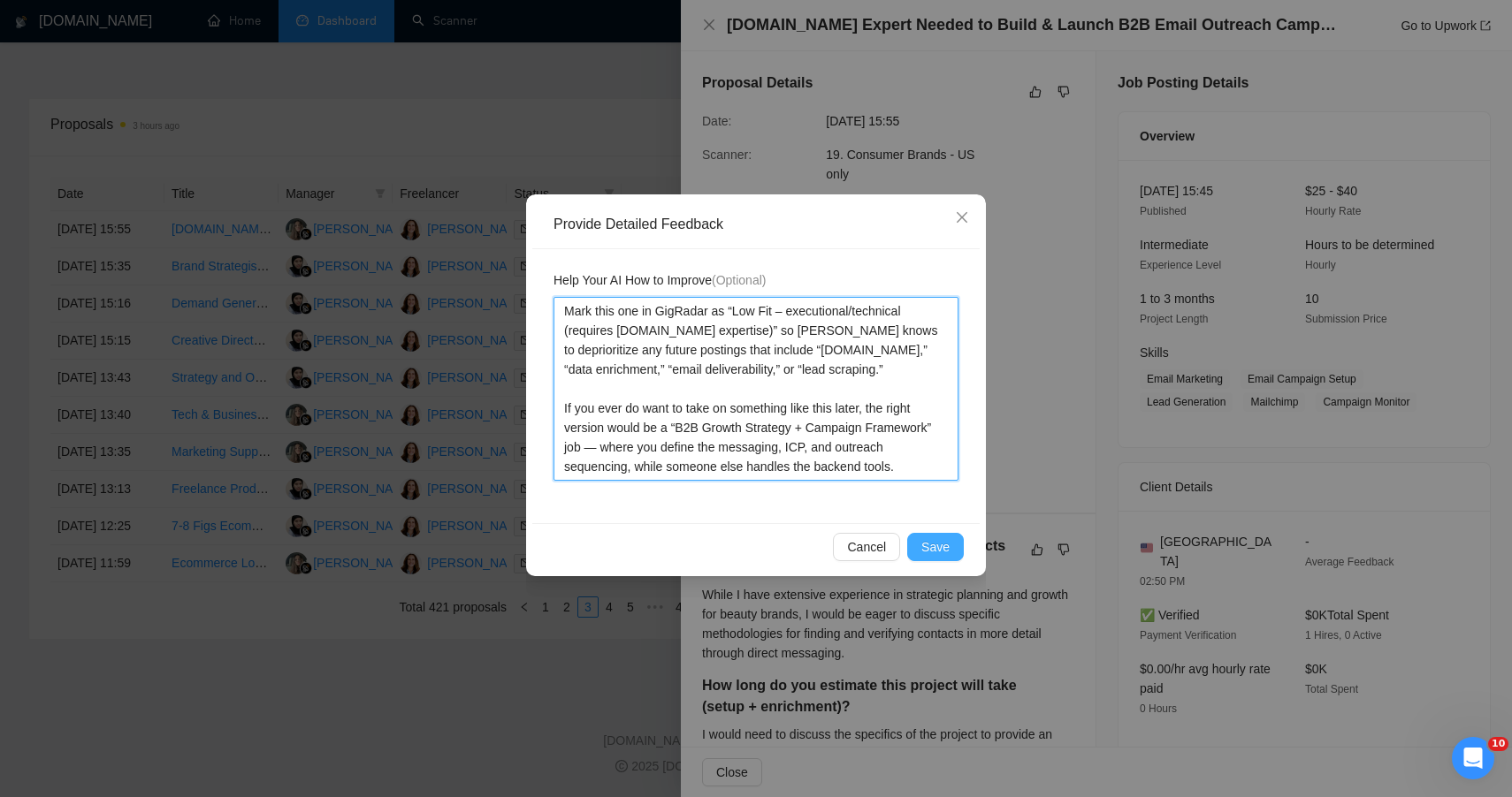
type textarea "Mark this one in GigRadar as “Low Fit – executional/technical (requires Apollo.…"
click at [937, 549] on span "Save" at bounding box center [936, 547] width 29 height 20
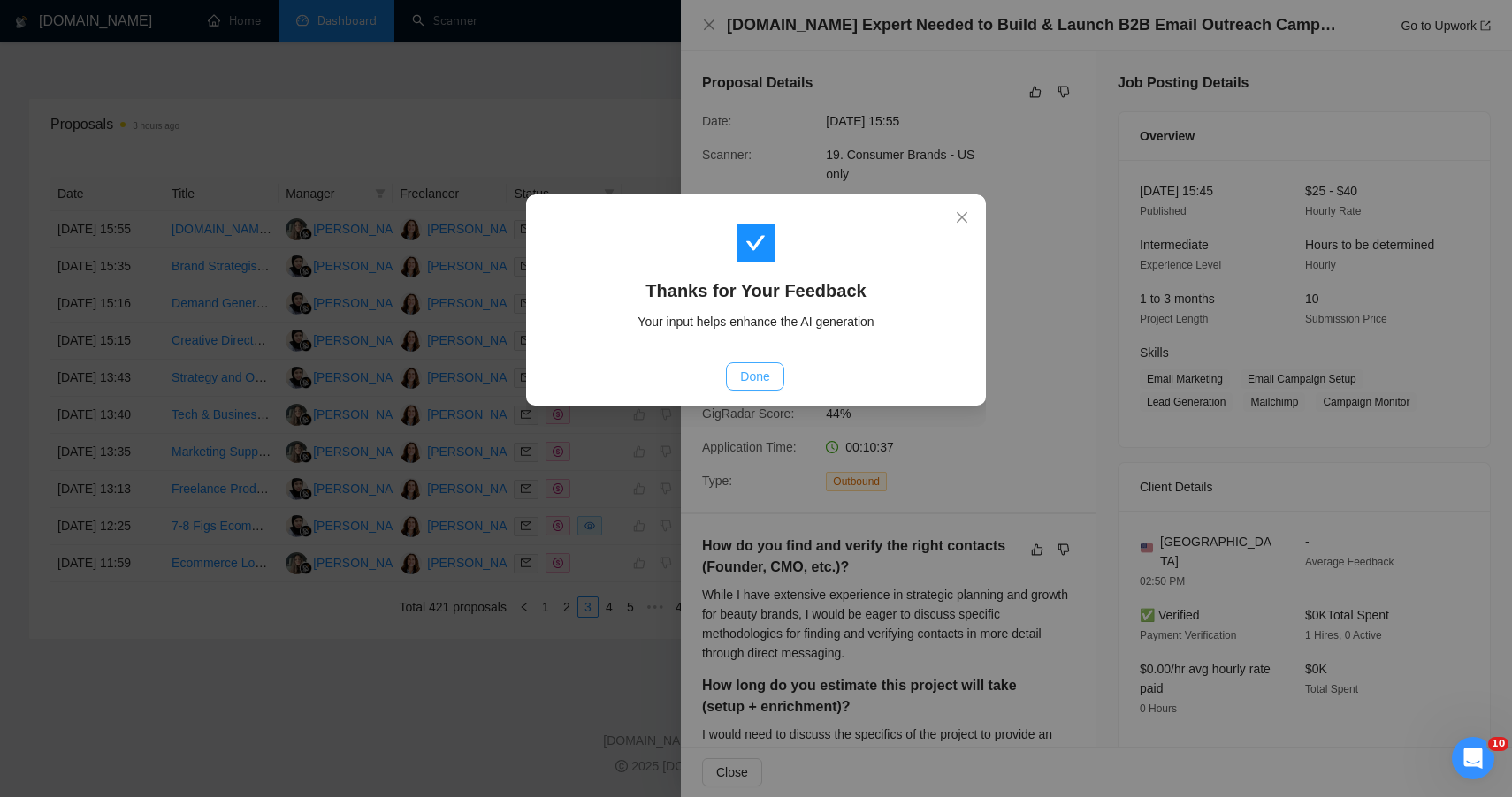
click at [768, 374] on span "Done" at bounding box center [755, 377] width 29 height 20
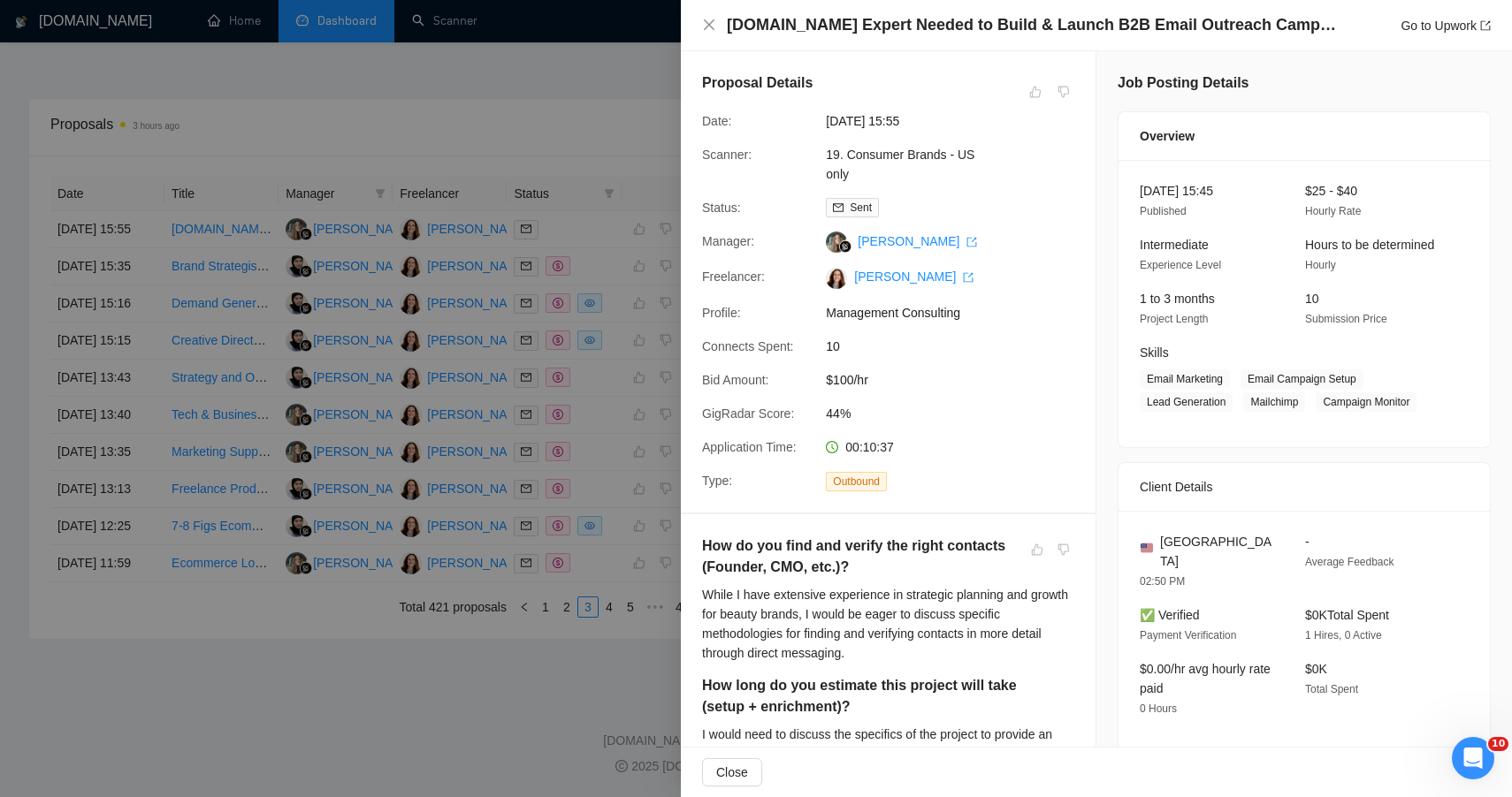
click at [410, 751] on div at bounding box center [756, 398] width 1512 height 797
